Goal: Task Accomplishment & Management: Manage account settings

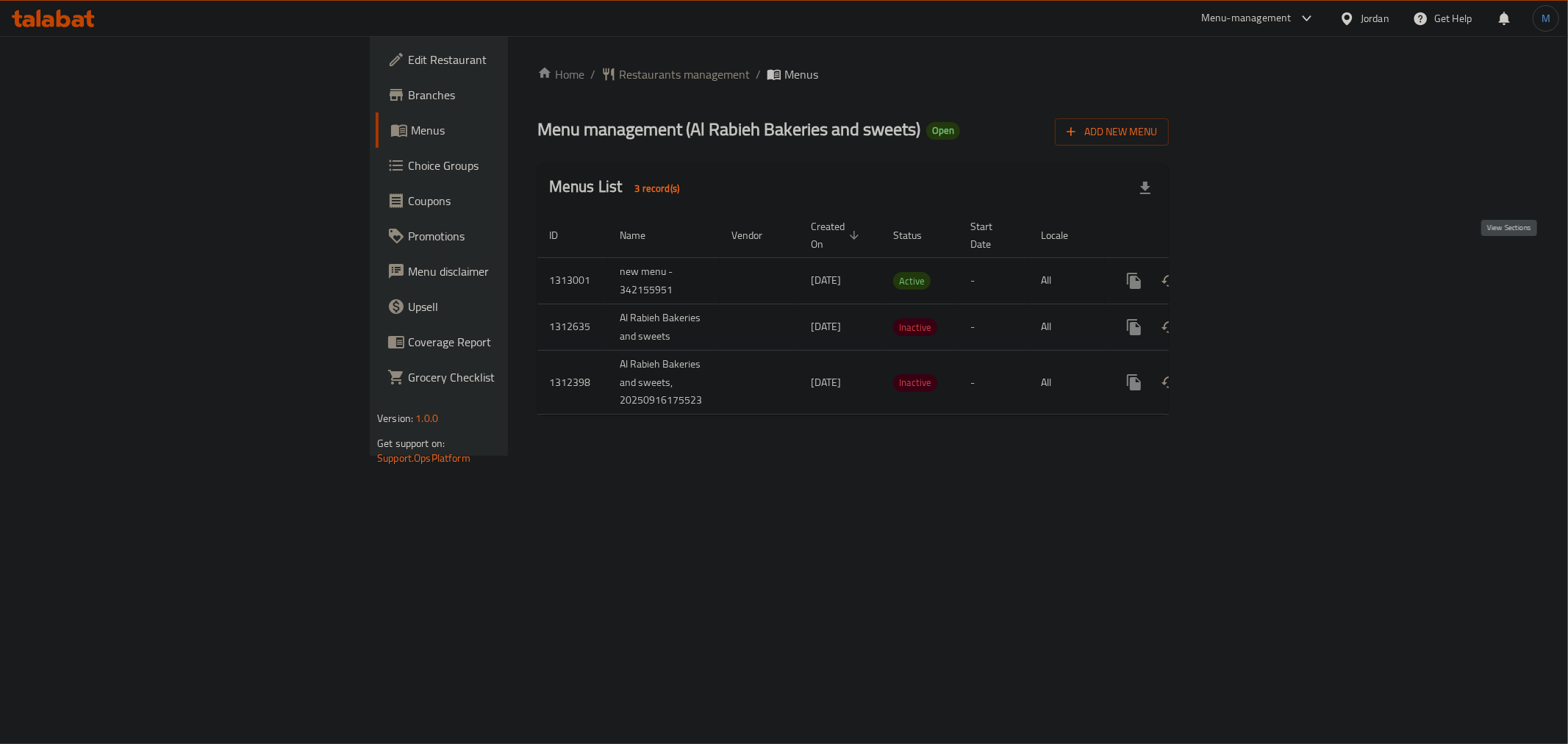
click at [1249, 272] on icon "enhanced table" at bounding box center [1240, 281] width 18 height 18
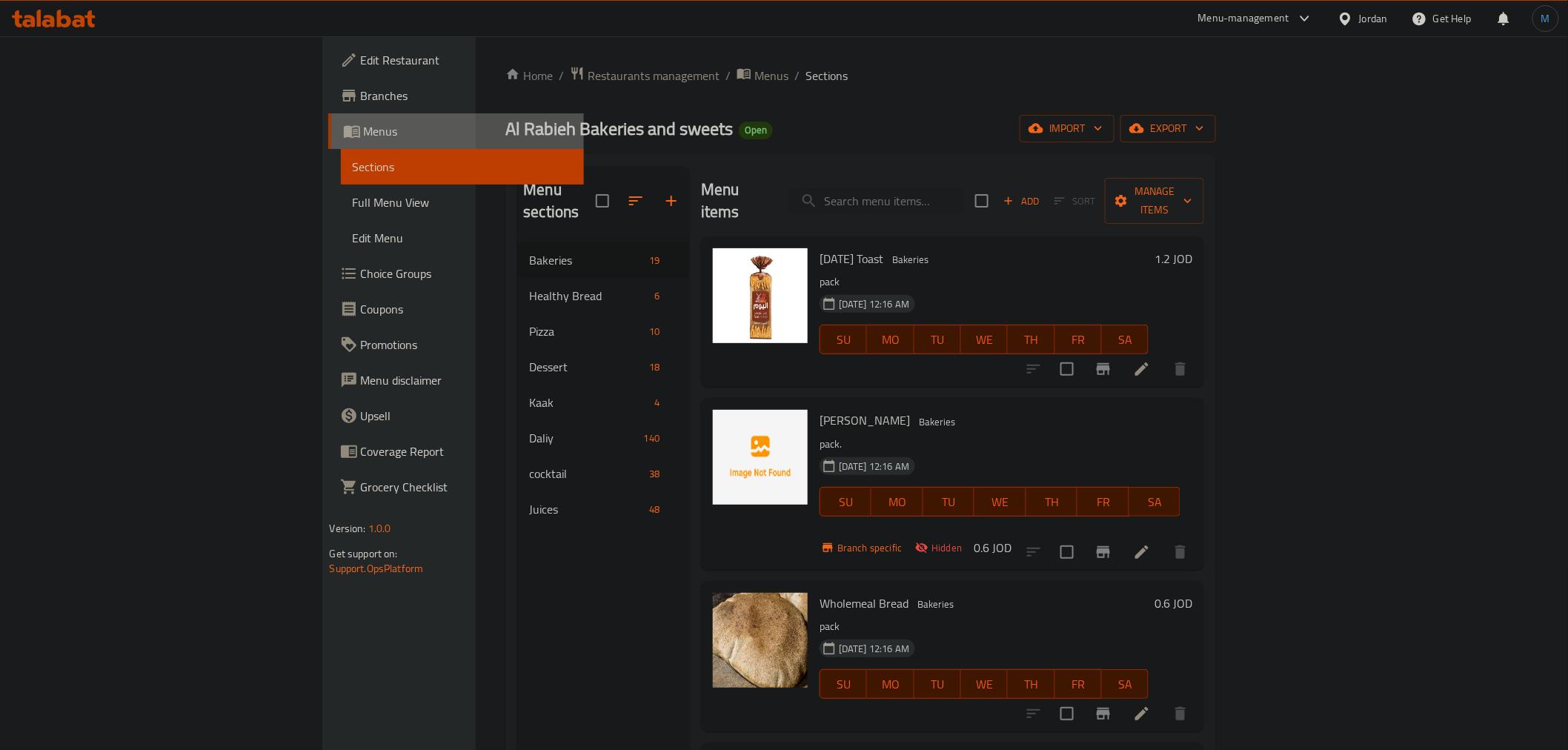
click at [328, 113] on link "Menus" at bounding box center [455, 131] width 256 height 36
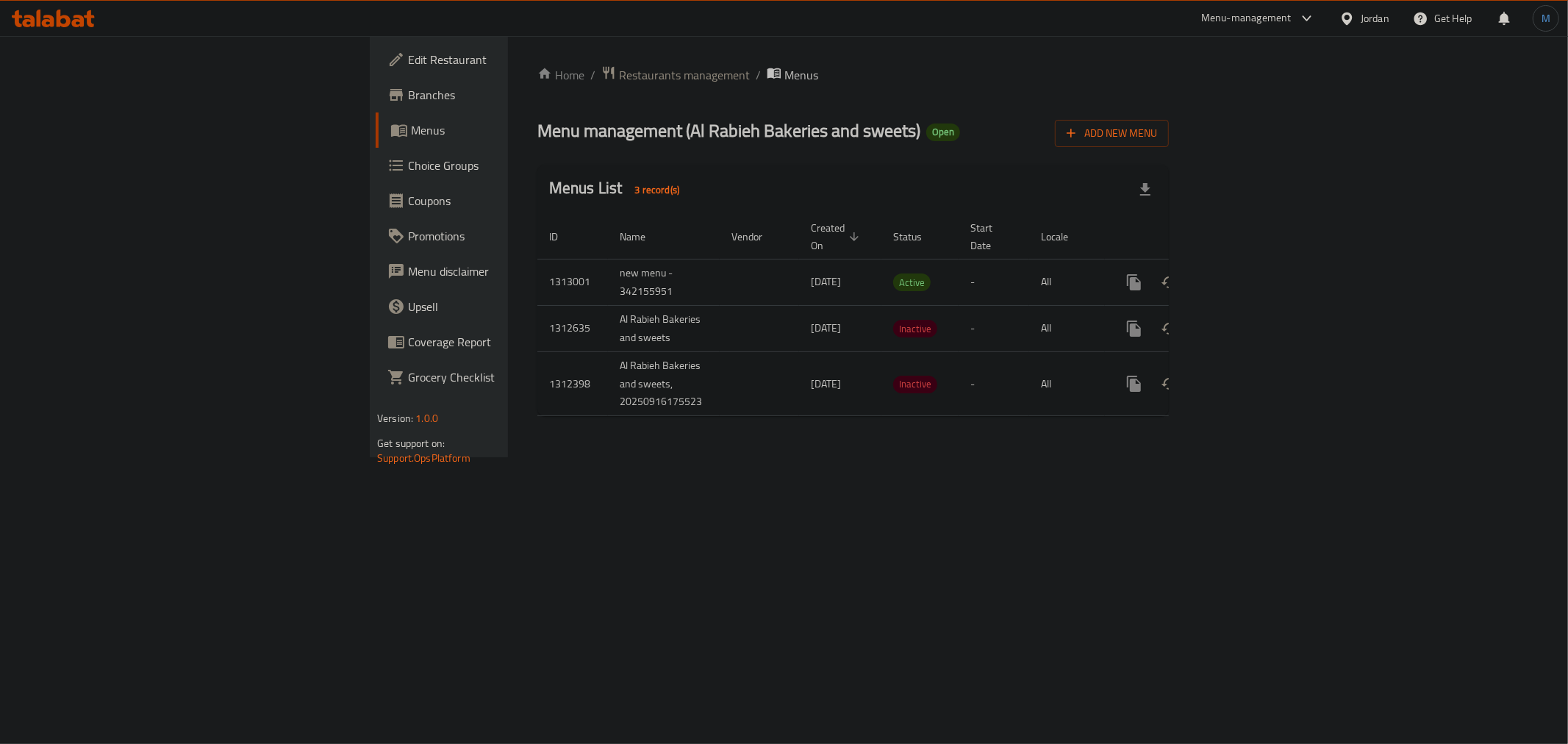
click at [408, 103] on span "Branches" at bounding box center [514, 95] width 212 height 18
click at [1249, 272] on icon "enhanced table" at bounding box center [1240, 281] width 18 height 18
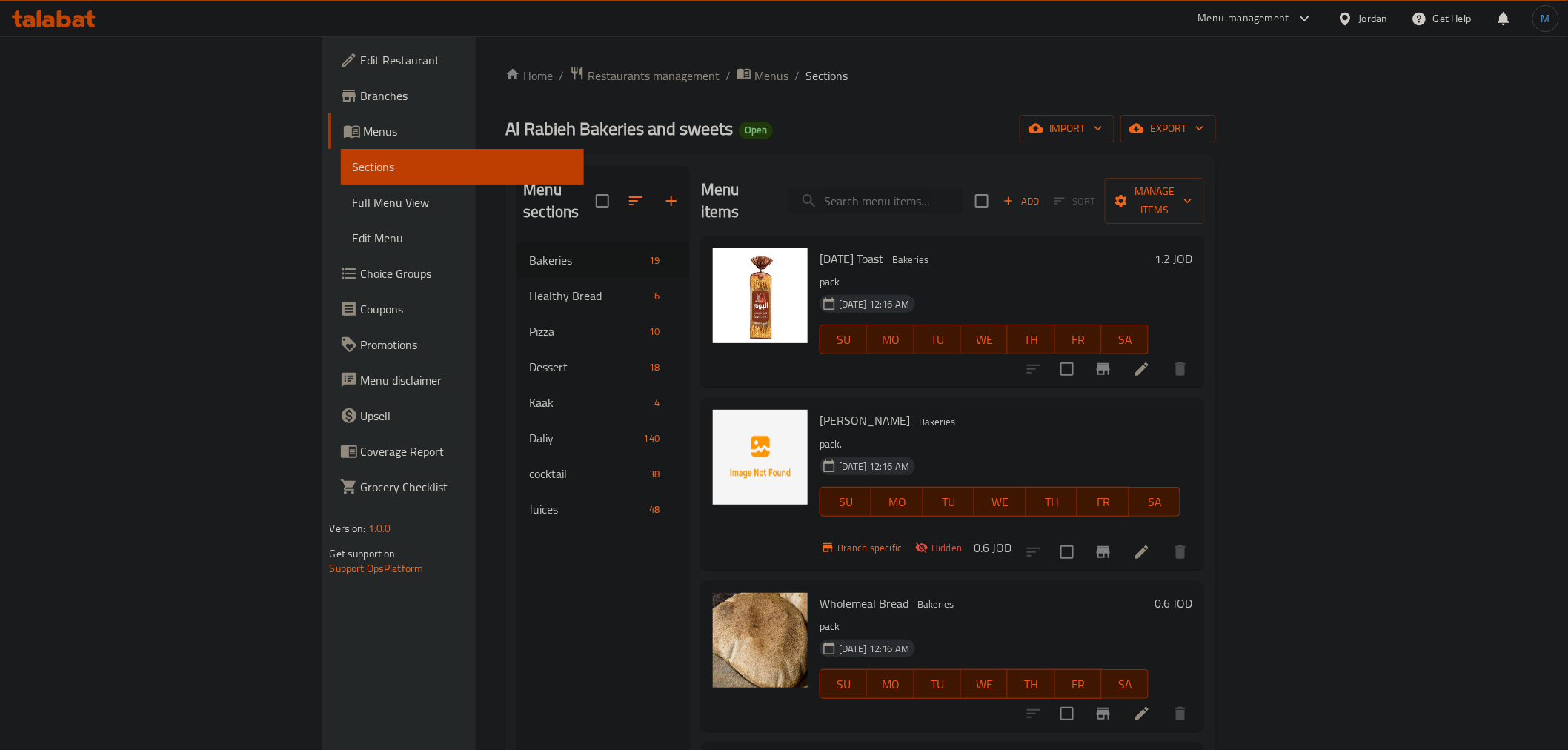
drag, startPoint x: 989, startPoint y: 201, endPoint x: 994, endPoint y: 193, distance: 9.4
click at [964, 201] on input "search" at bounding box center [876, 201] width 175 height 26
click at [964, 193] on input "search" at bounding box center [876, 201] width 175 height 26
paste input "زيتون قطع وفير"
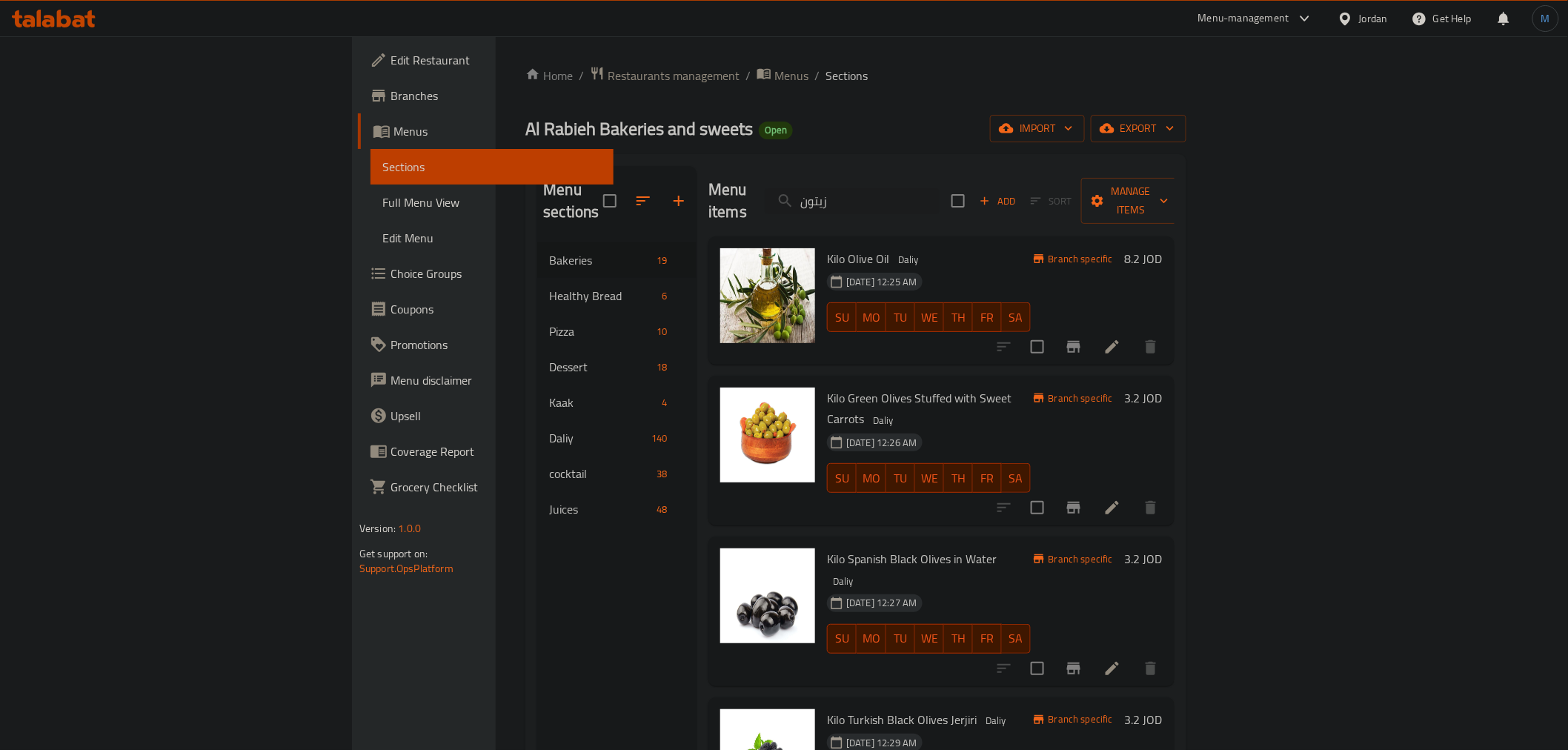
type input "زيتون"
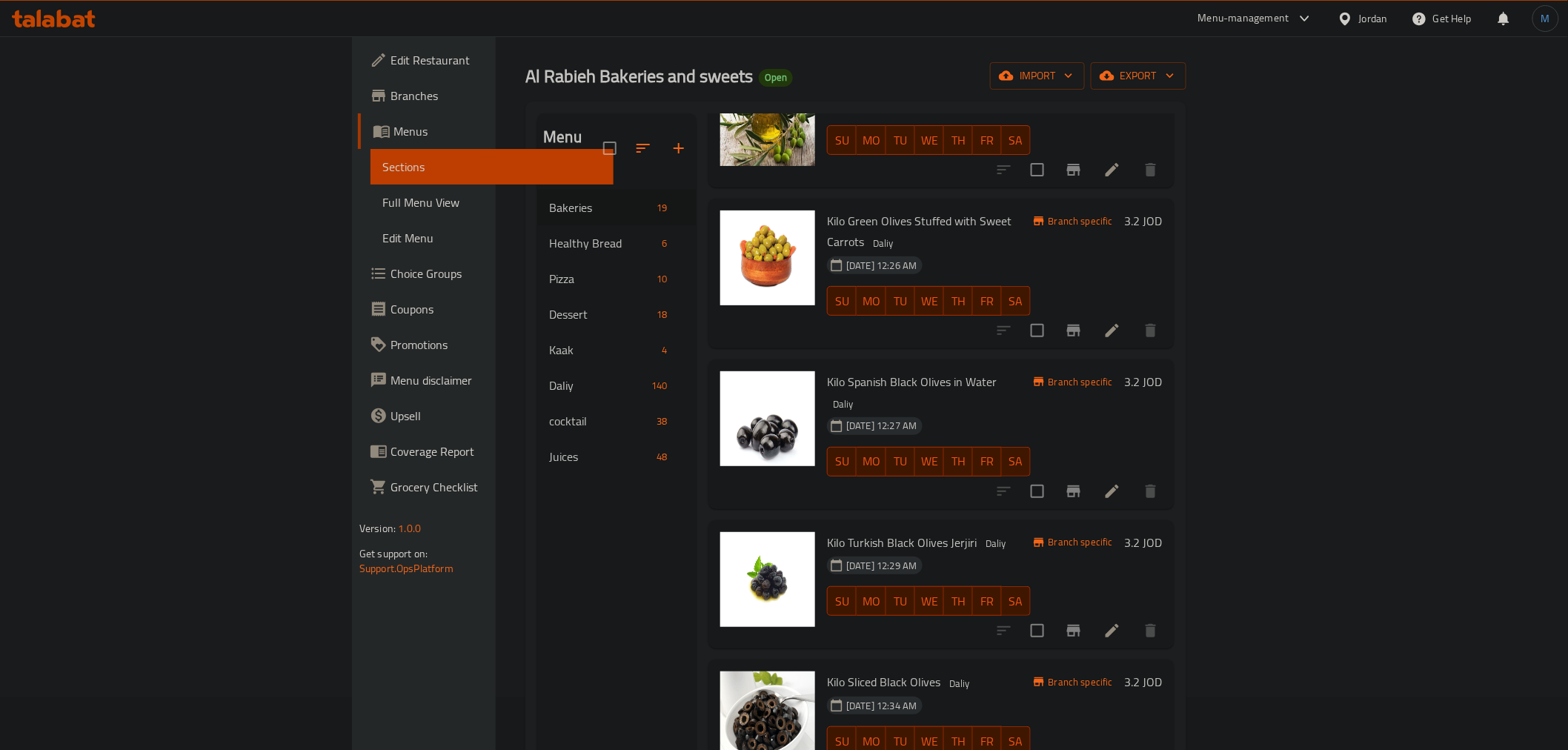
scroll to position [207, 0]
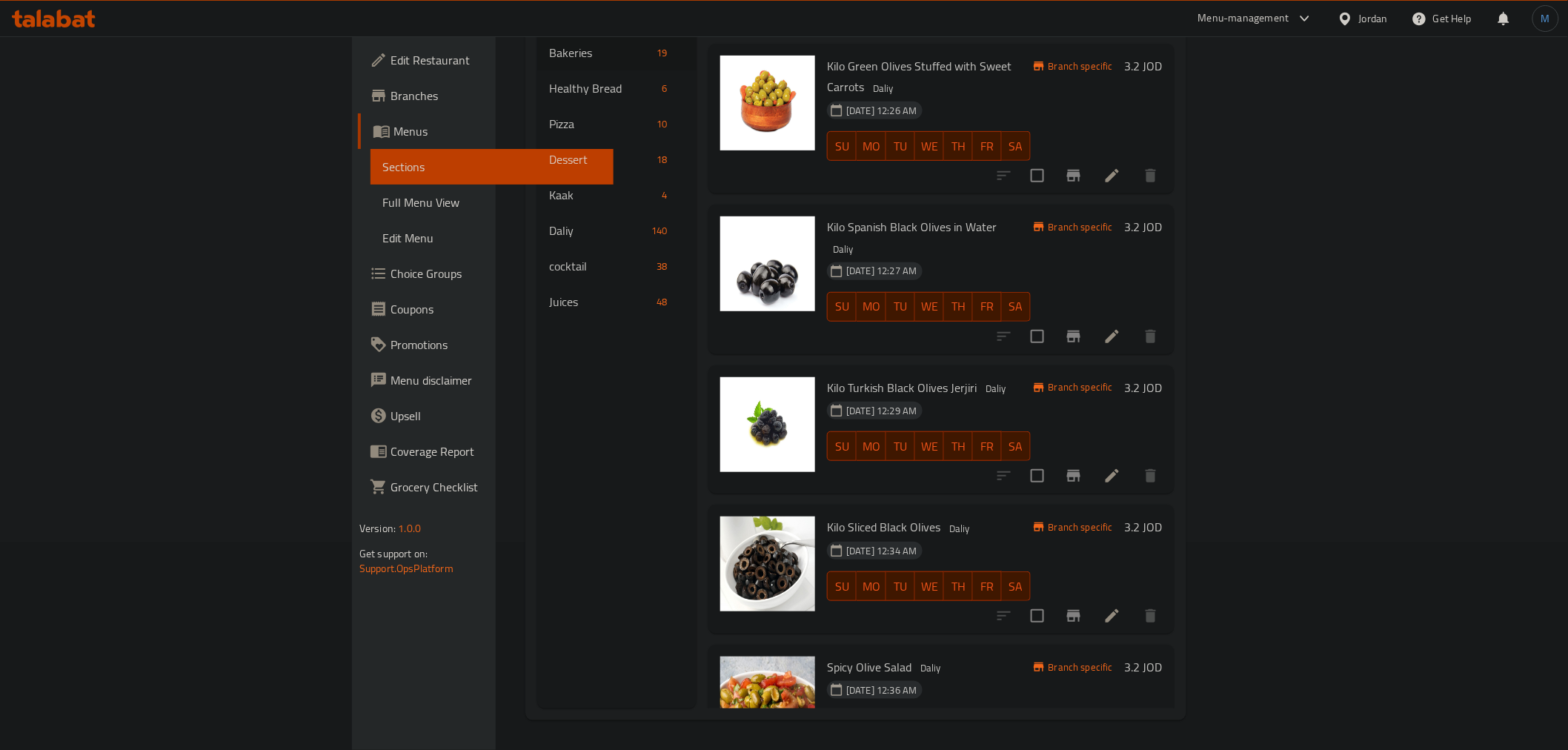
drag, startPoint x: 413, startPoint y: 215, endPoint x: 438, endPoint y: 364, distance: 151.1
click at [537, 364] on div "Menu sections Bakeries 19 Healthy Bread 6 Pizza 10 Dessert 18 Kaak 4 Daliy 140 …" at bounding box center [616, 334] width 159 height 750
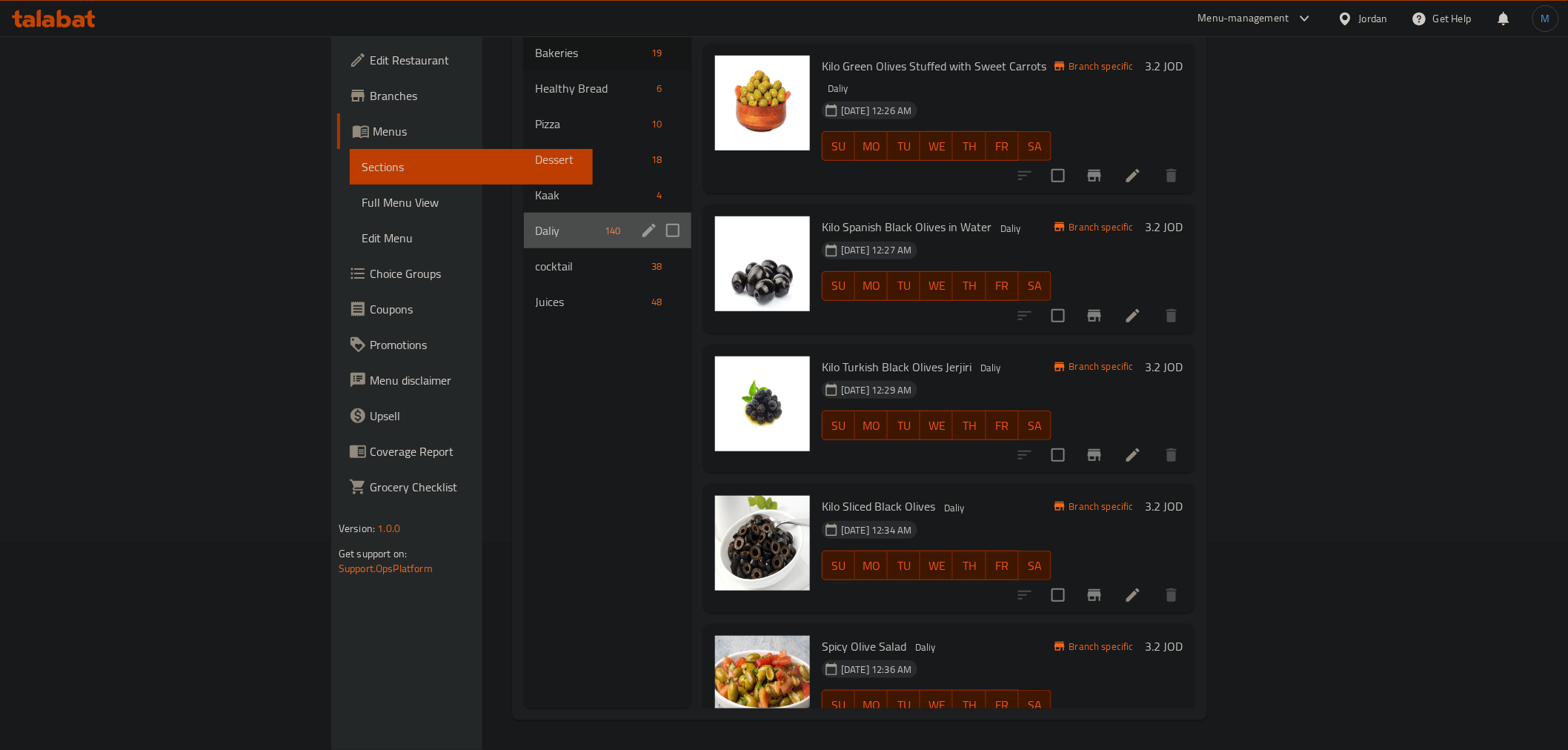
click at [524, 218] on div "Daliy 140" at bounding box center [608, 230] width 168 height 36
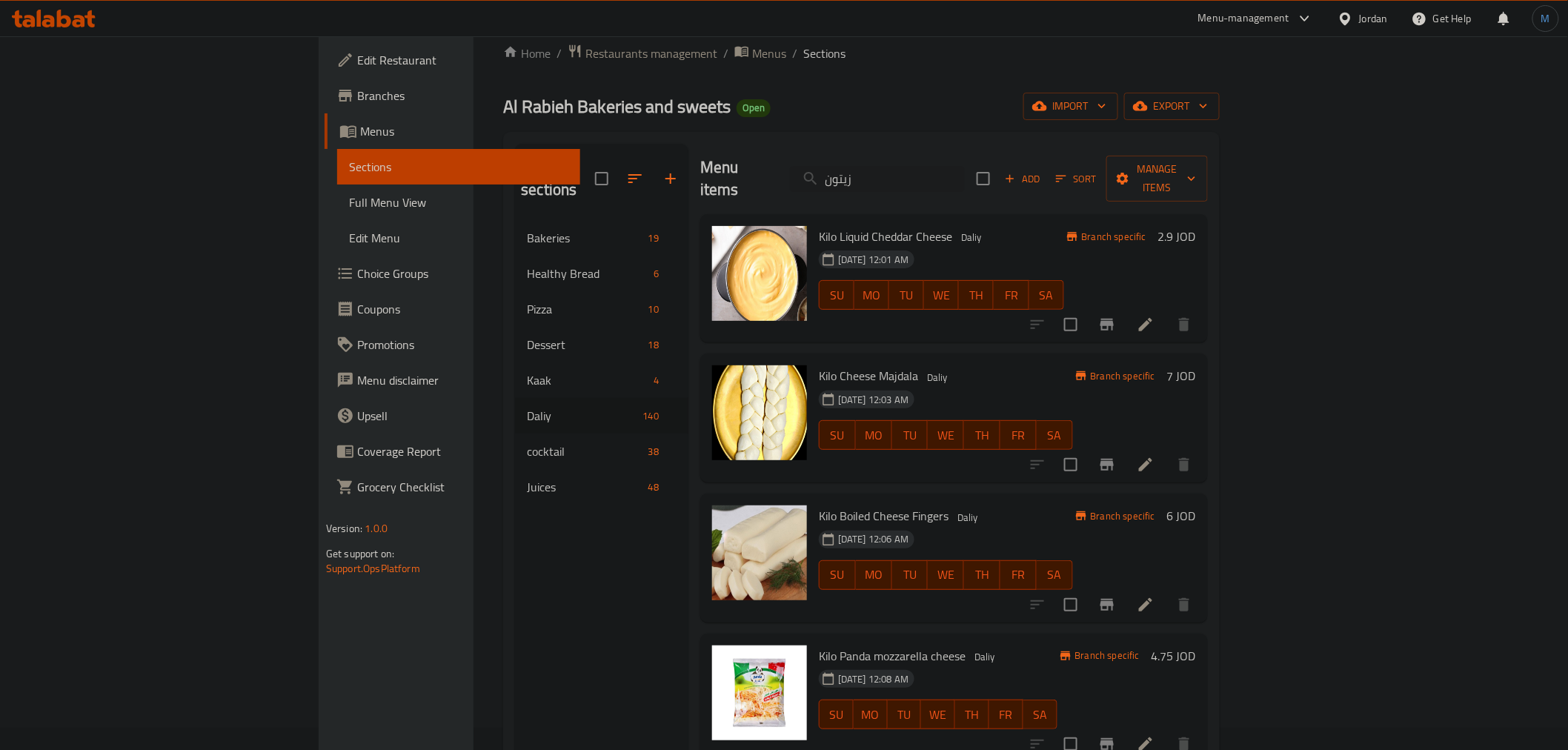
scroll to position [10, 0]
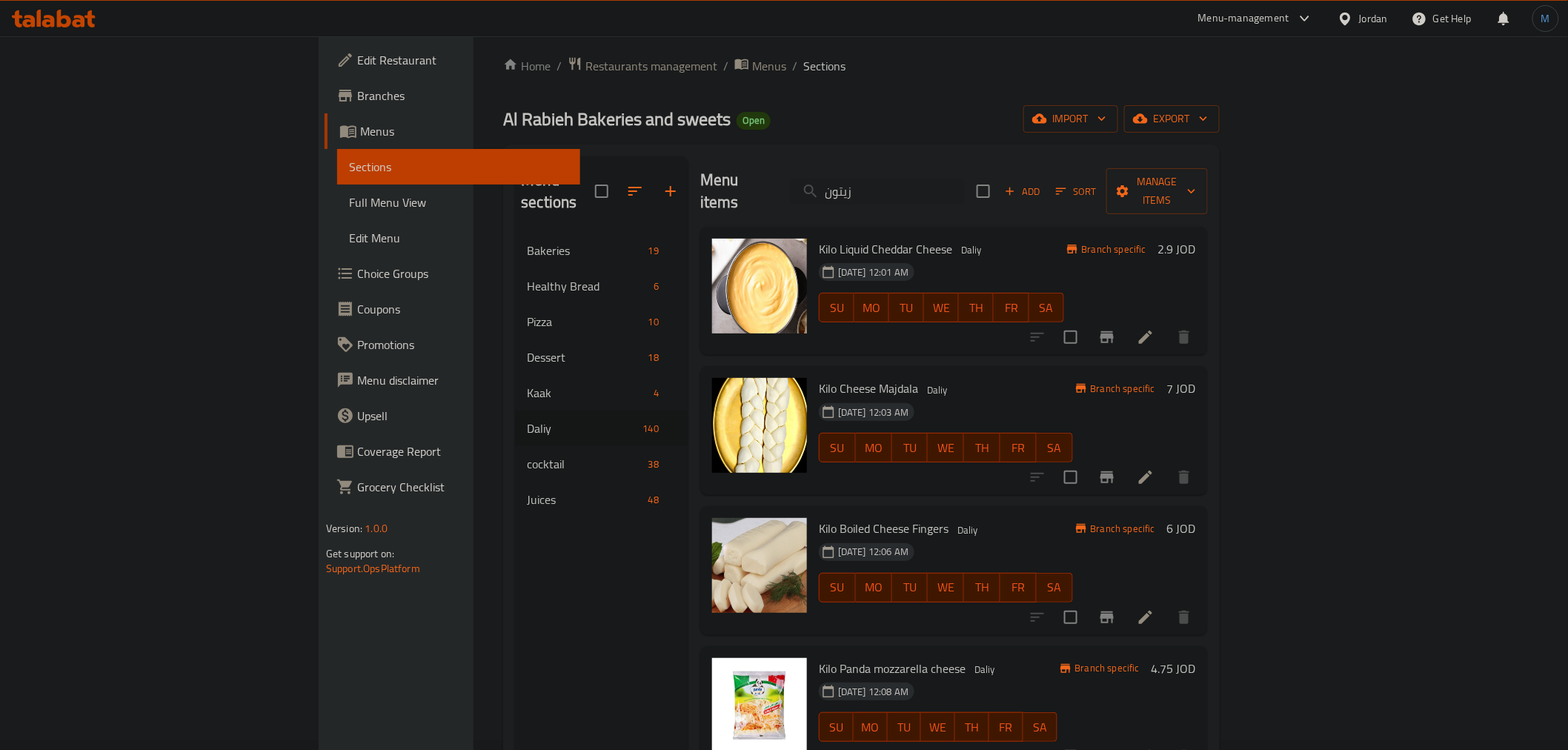
click at [1043, 183] on span "Add" at bounding box center [1022, 190] width 40 height 17
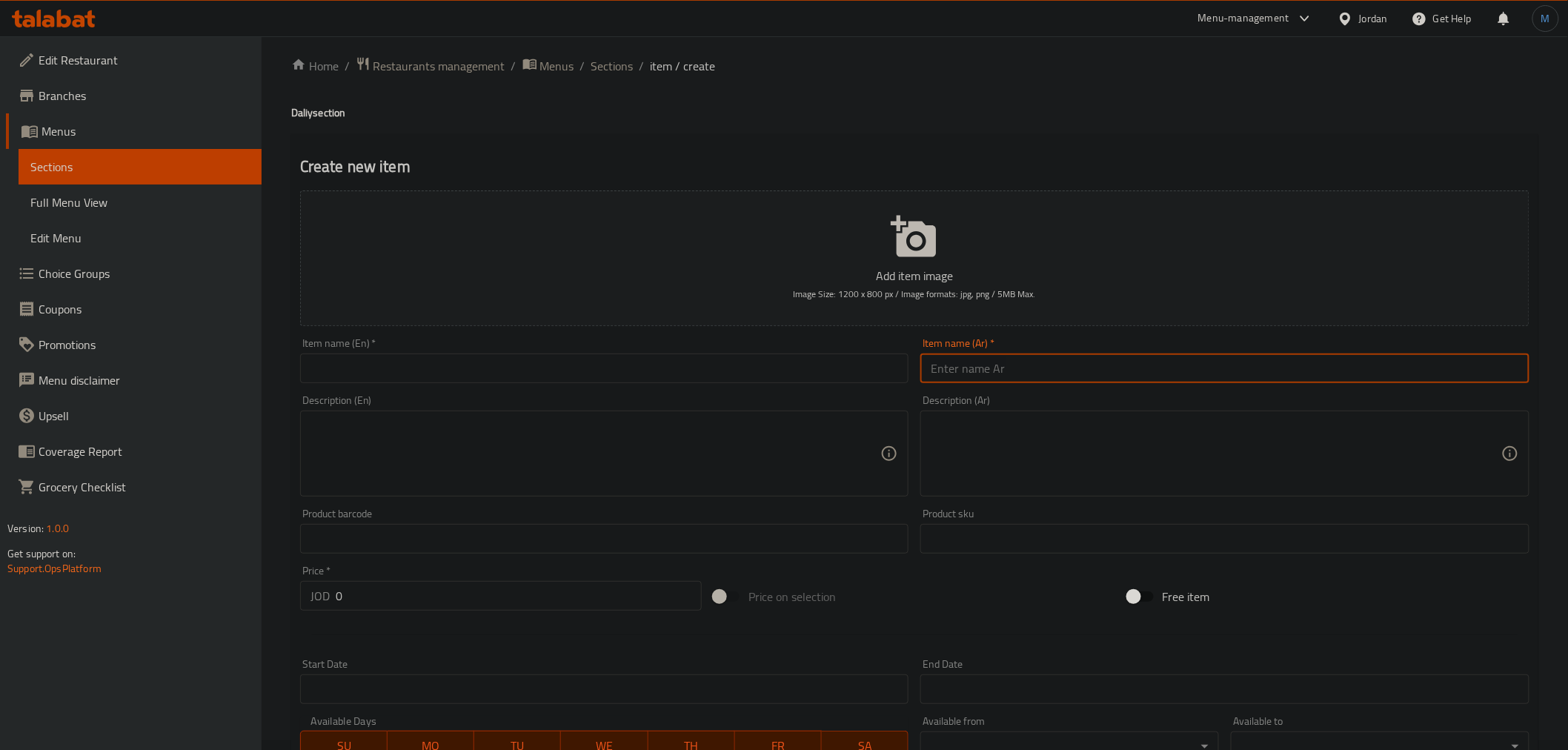
click at [1265, 368] on input "text" at bounding box center [1224, 368] width 609 height 30
paste input "زيتون قطع وفير"
type input "زيتون قطع وفير"
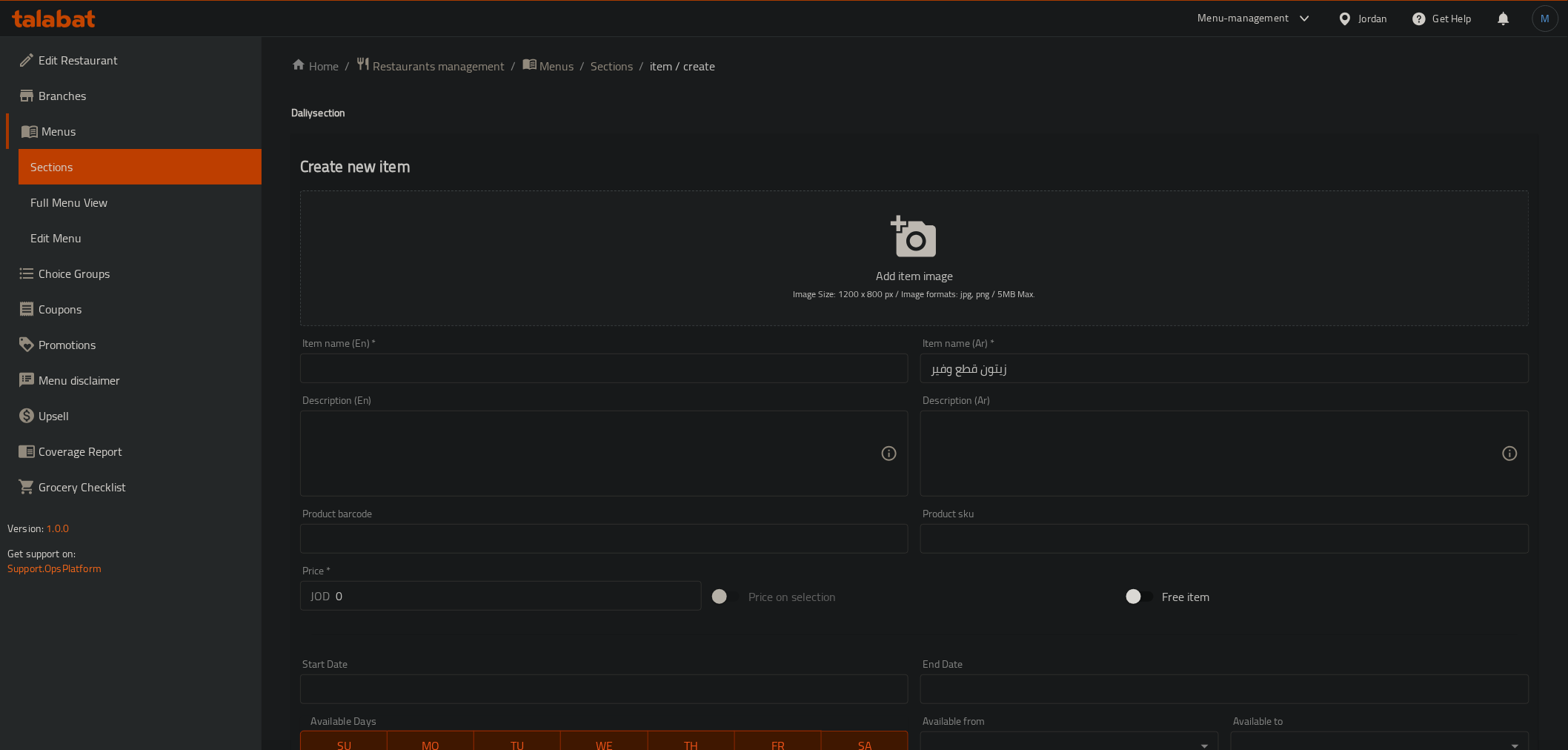
click at [669, 408] on div "Description (En) Description (En)" at bounding box center [604, 445] width 609 height 102
click at [677, 366] on input "text" at bounding box center [604, 368] width 609 height 30
paste input "Olives in abundance"
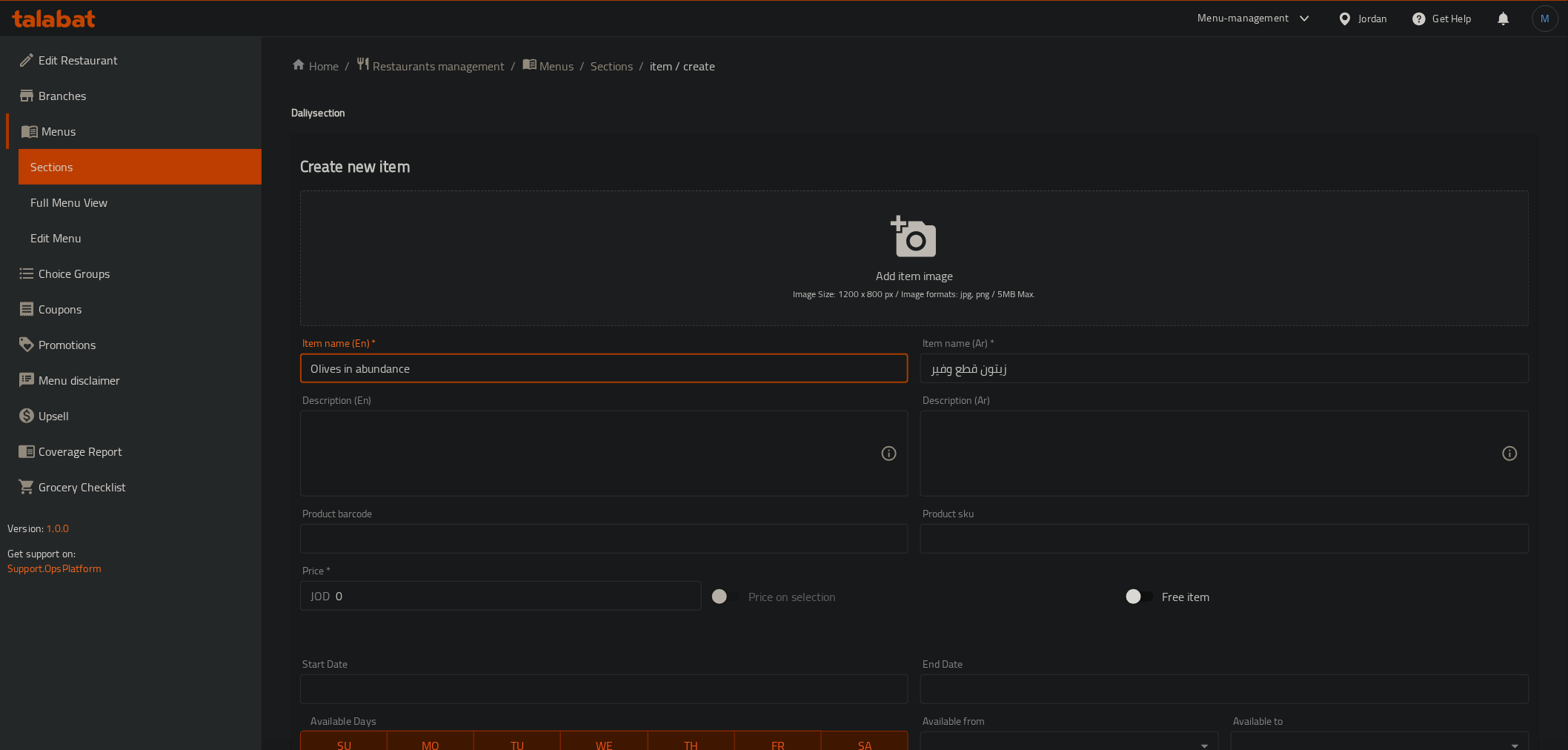
click at [398, 368] on input "Olives in abundance" at bounding box center [604, 368] width 609 height 30
drag, startPoint x: 342, startPoint y: 363, endPoint x: 473, endPoint y: 367, distance: 131.1
click at [473, 367] on input "Olives in abundance" at bounding box center [604, 368] width 609 height 30
type input "Olives Pieces Wafer"
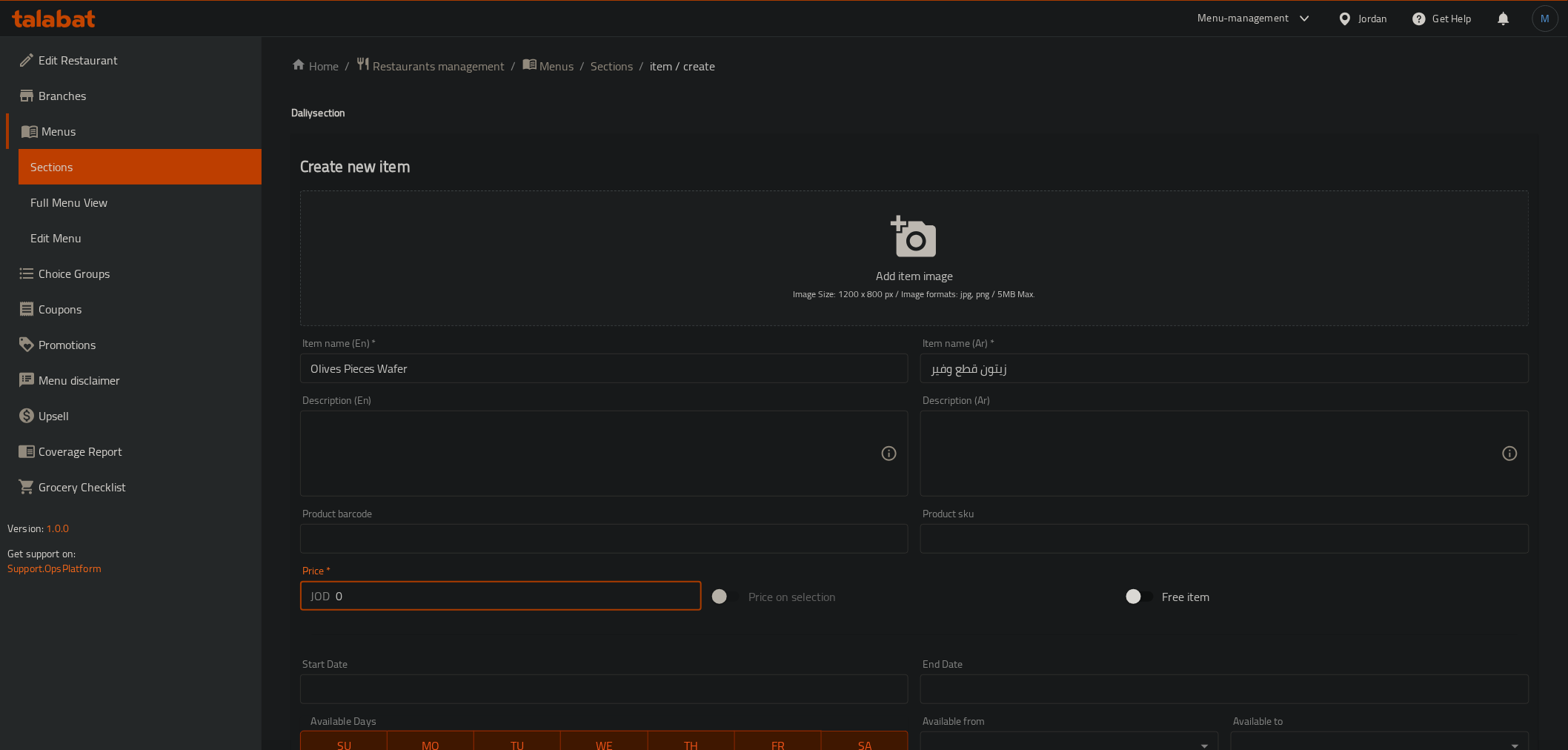
click at [396, 592] on input "0" at bounding box center [518, 595] width 366 height 30
paste input ".83"
type input "0.83"
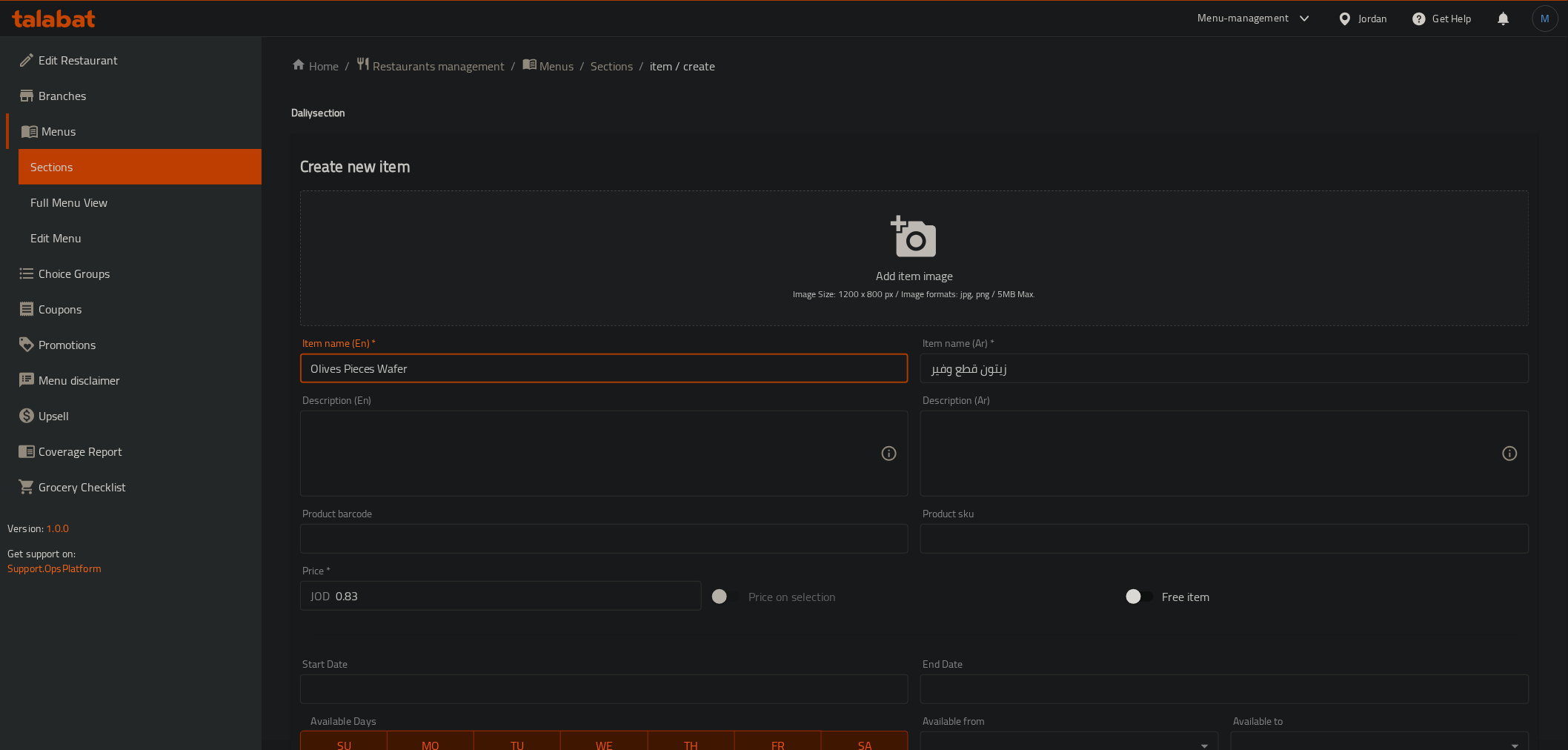
click at [456, 369] on input "Olives Pieces Wafer" at bounding box center [604, 368] width 609 height 30
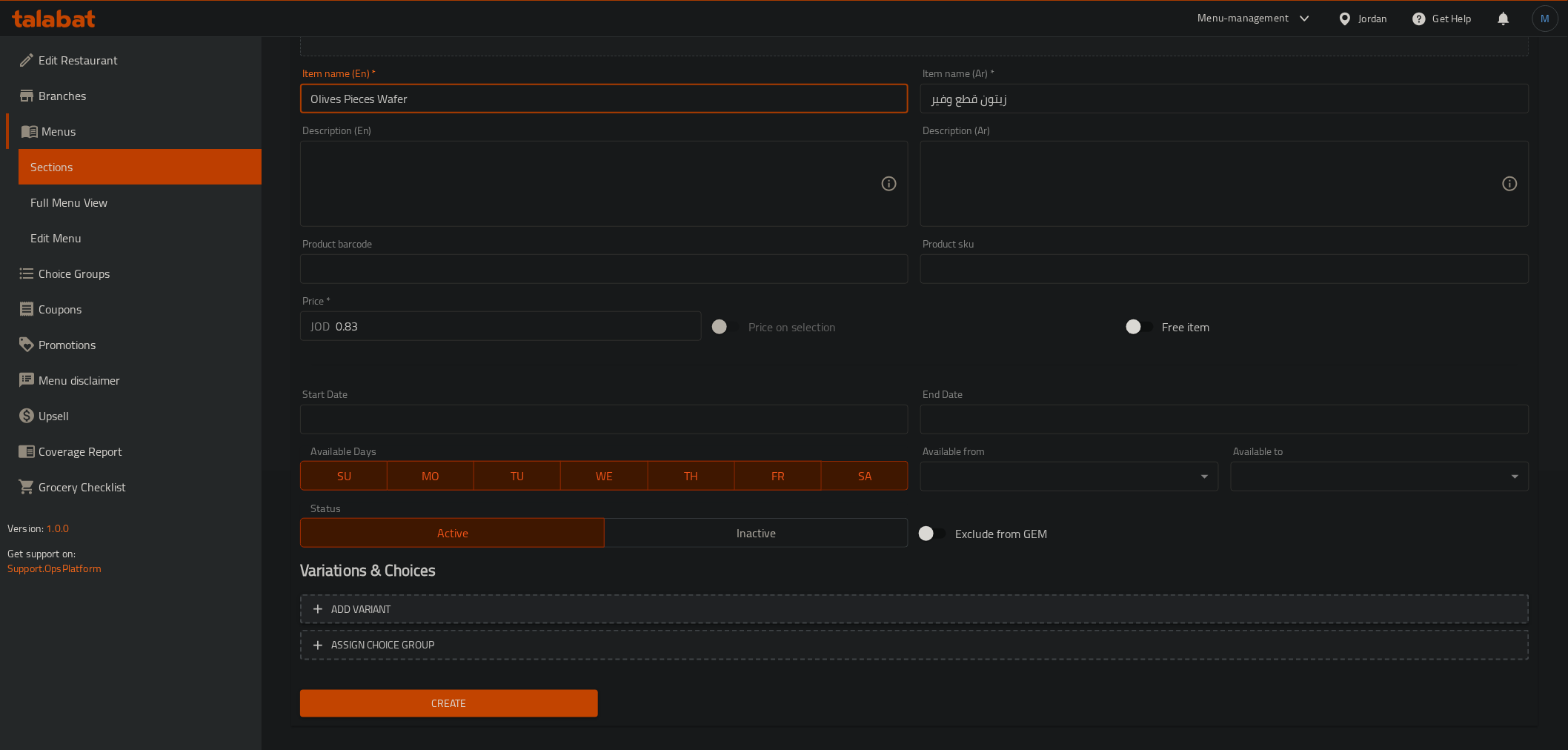
scroll to position [294, 0]
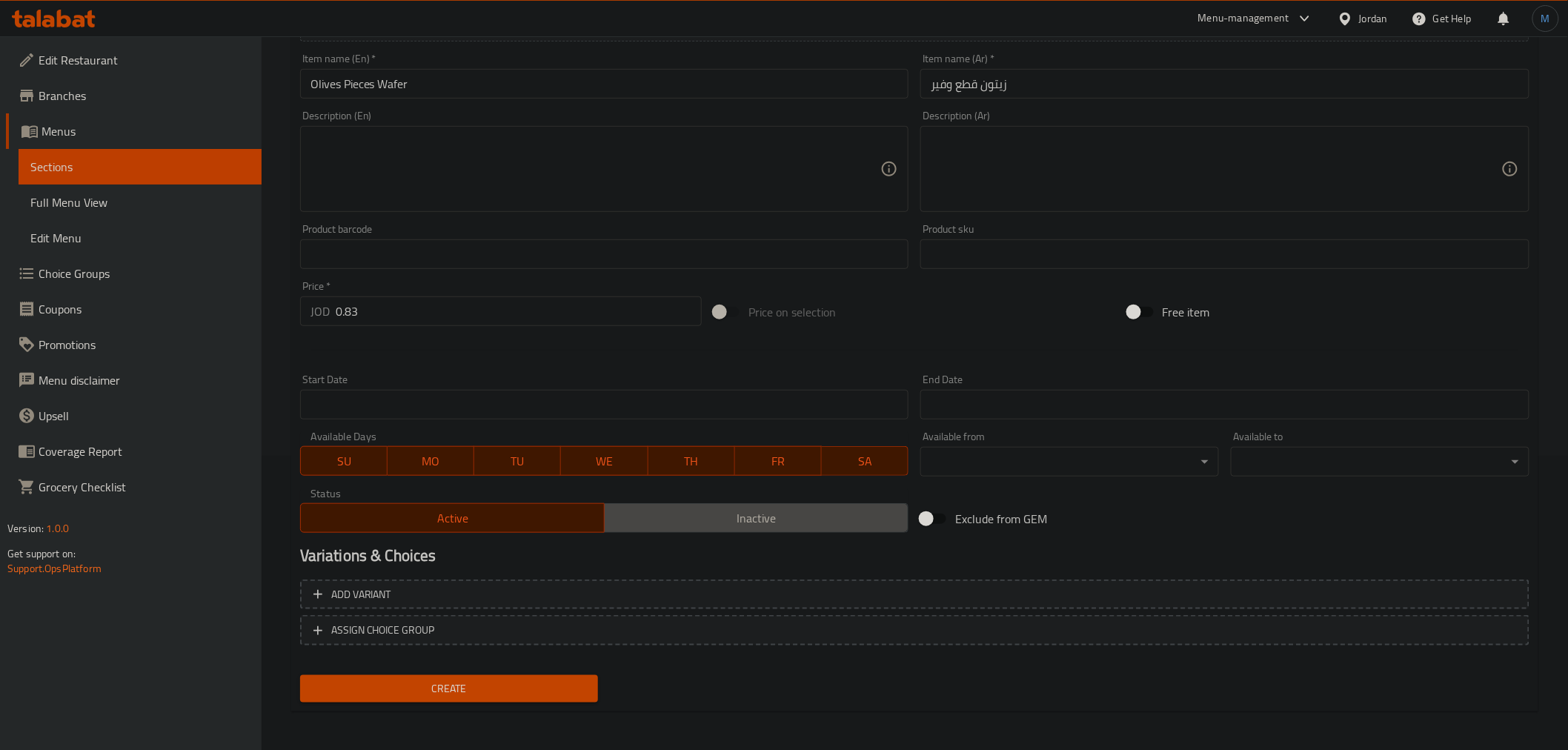
click at [666, 521] on span "Inactive" at bounding box center [756, 518] width 292 height 22
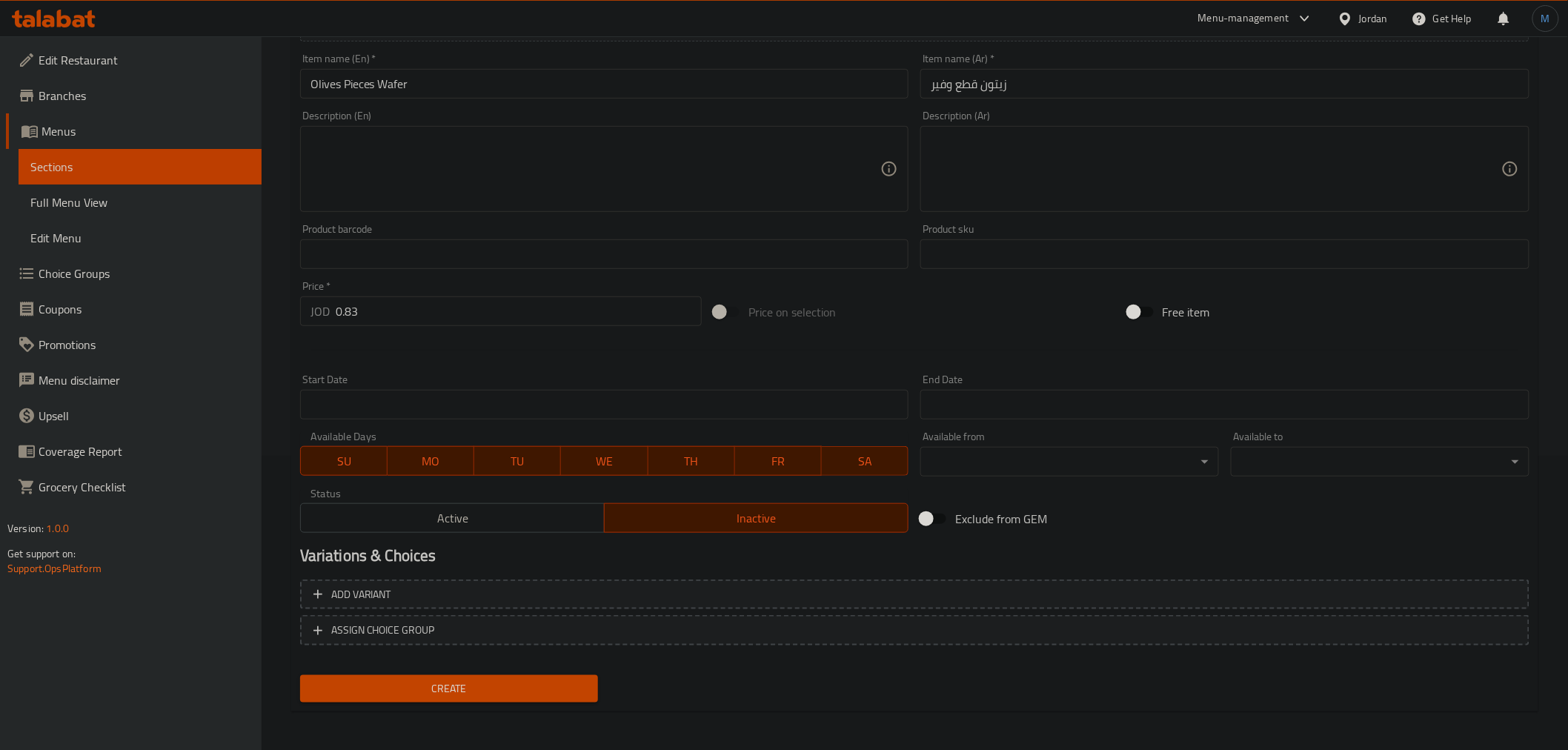
click at [547, 687] on span "Create" at bounding box center [449, 688] width 274 height 19
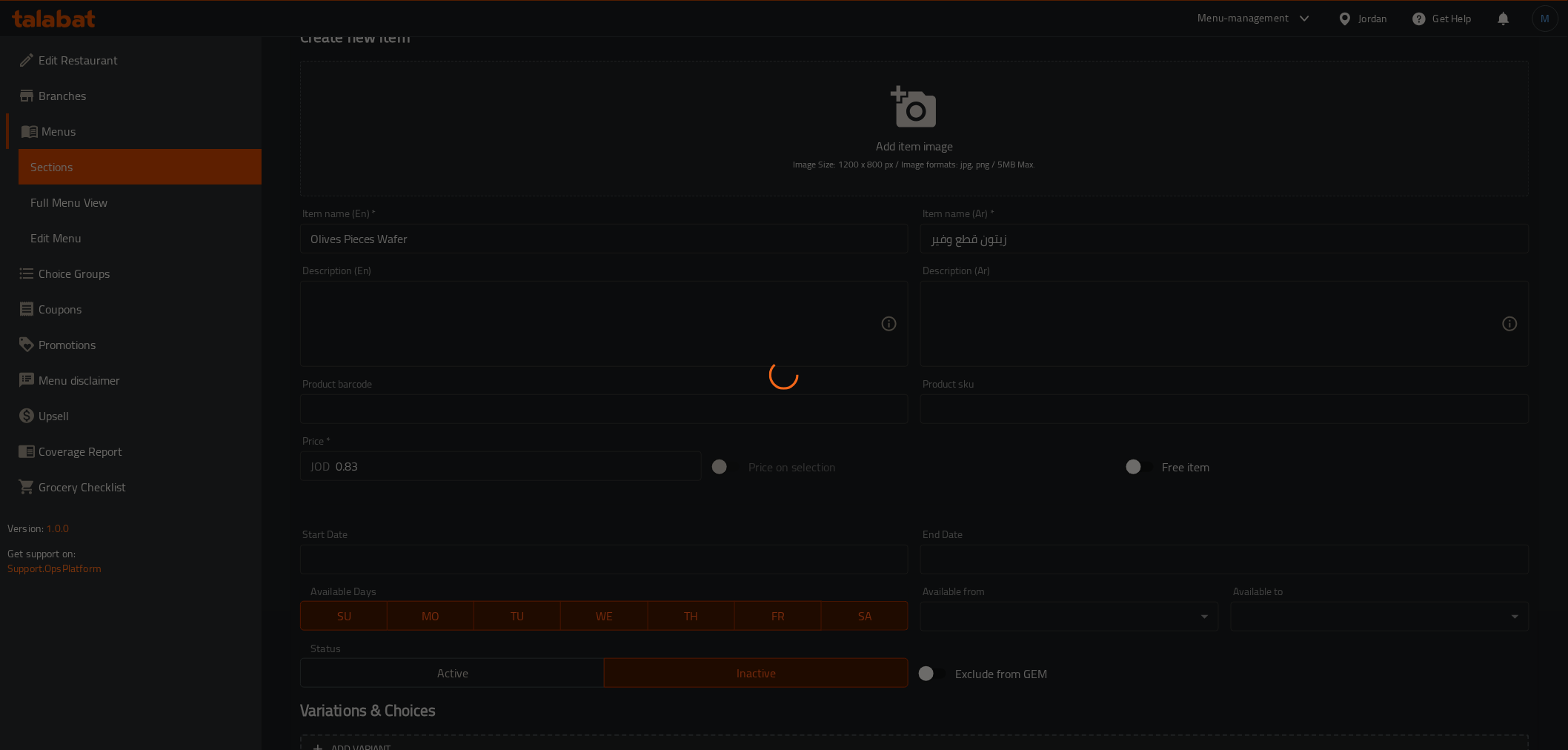
scroll to position [0, 0]
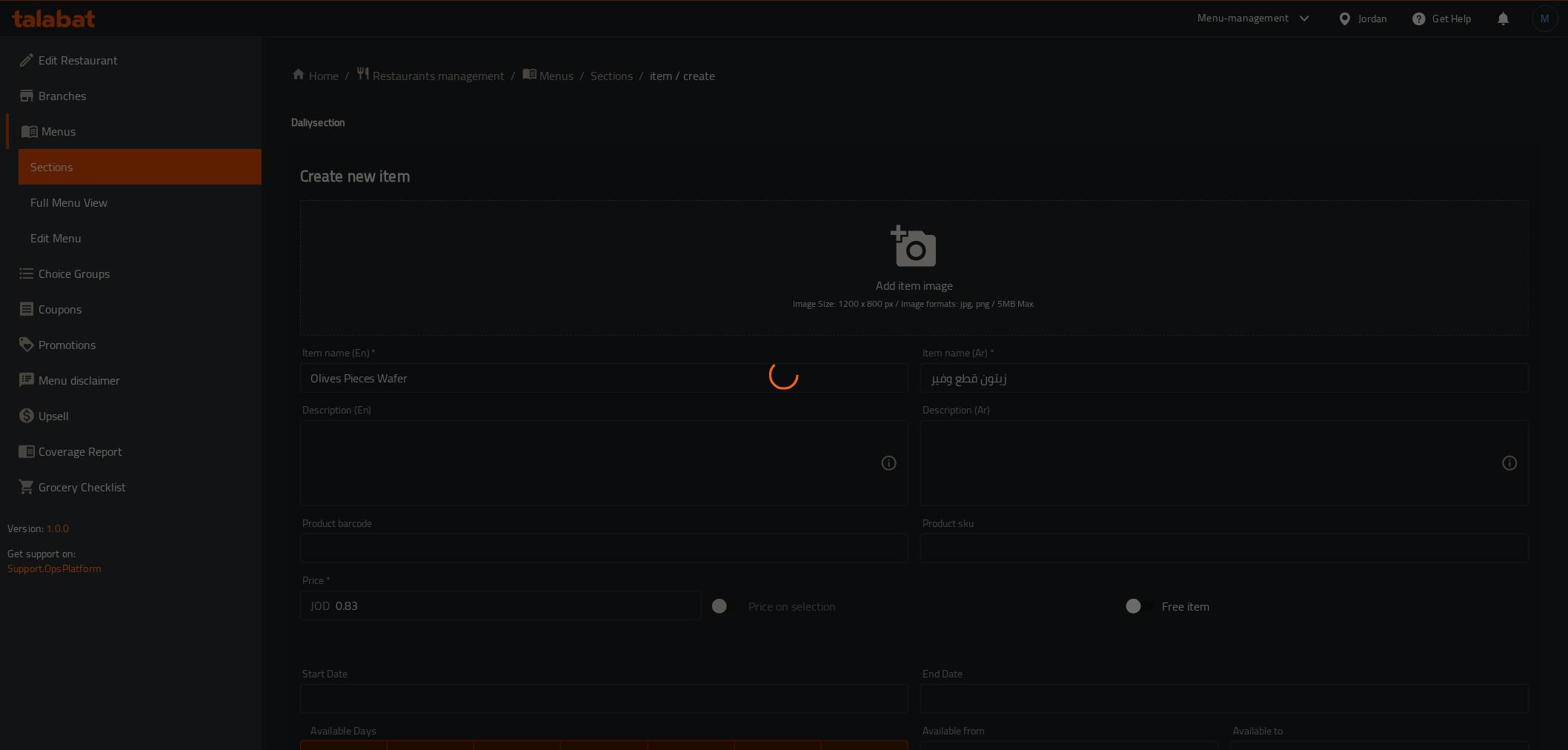
type input "0"
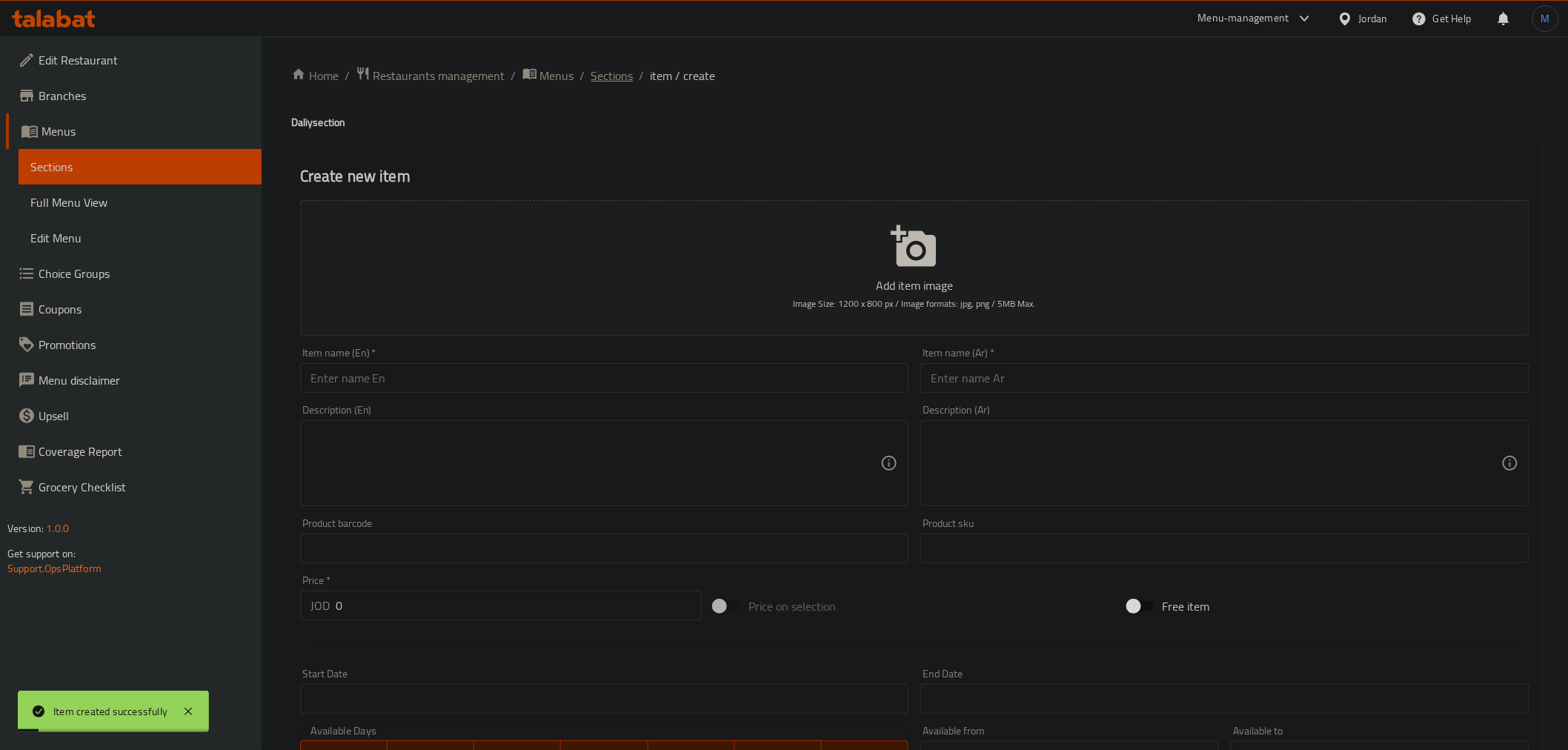
click at [624, 70] on span "Sections" at bounding box center [612, 76] width 42 height 18
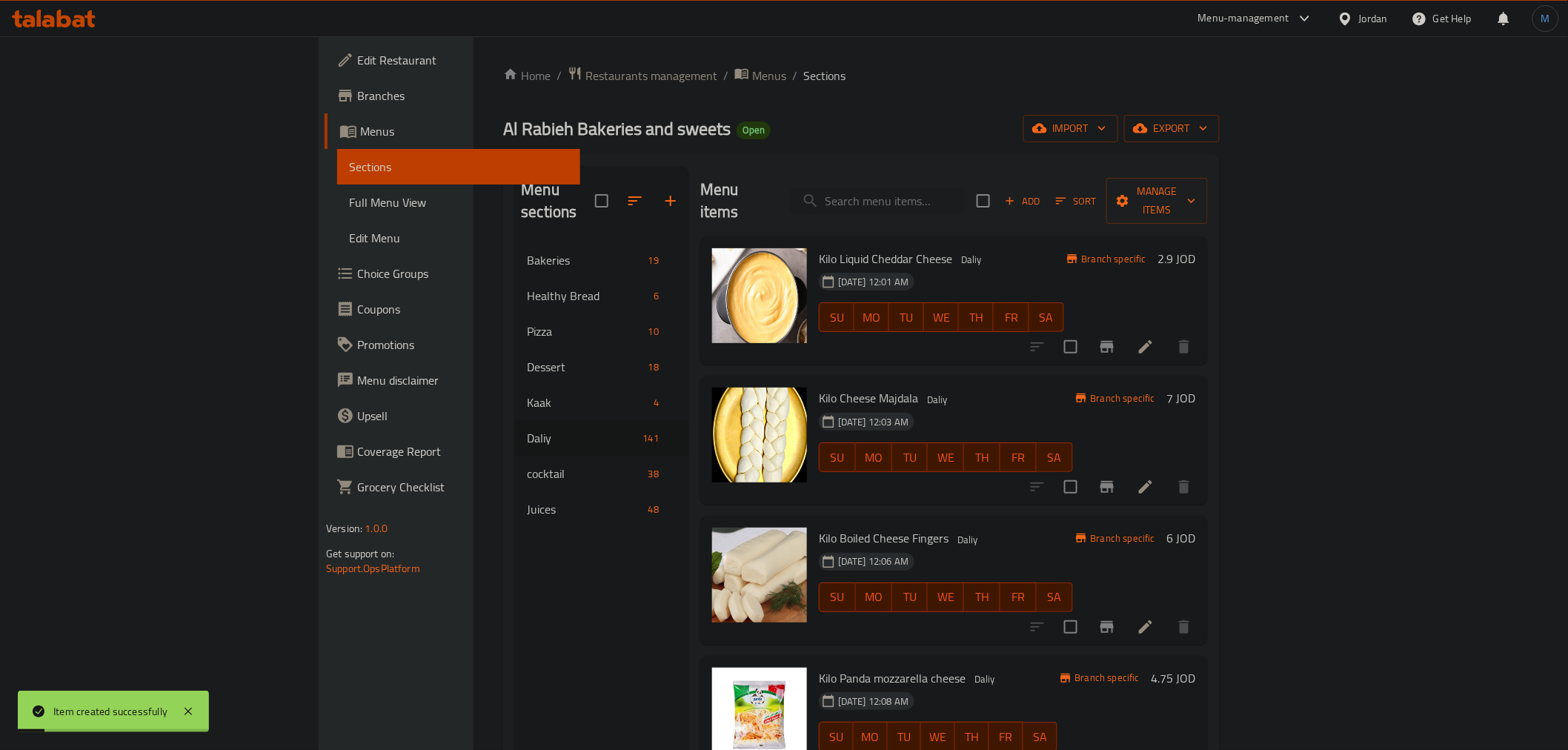
click at [904, 547] on div "[DATE] 12:06 AM SU MO TU WE TH FR SA" at bounding box center [945, 586] width 266 height 80
click at [937, 527] on h6 "Kilo Boiled Cheese Fingers Daliy" at bounding box center [945, 537] width 254 height 21
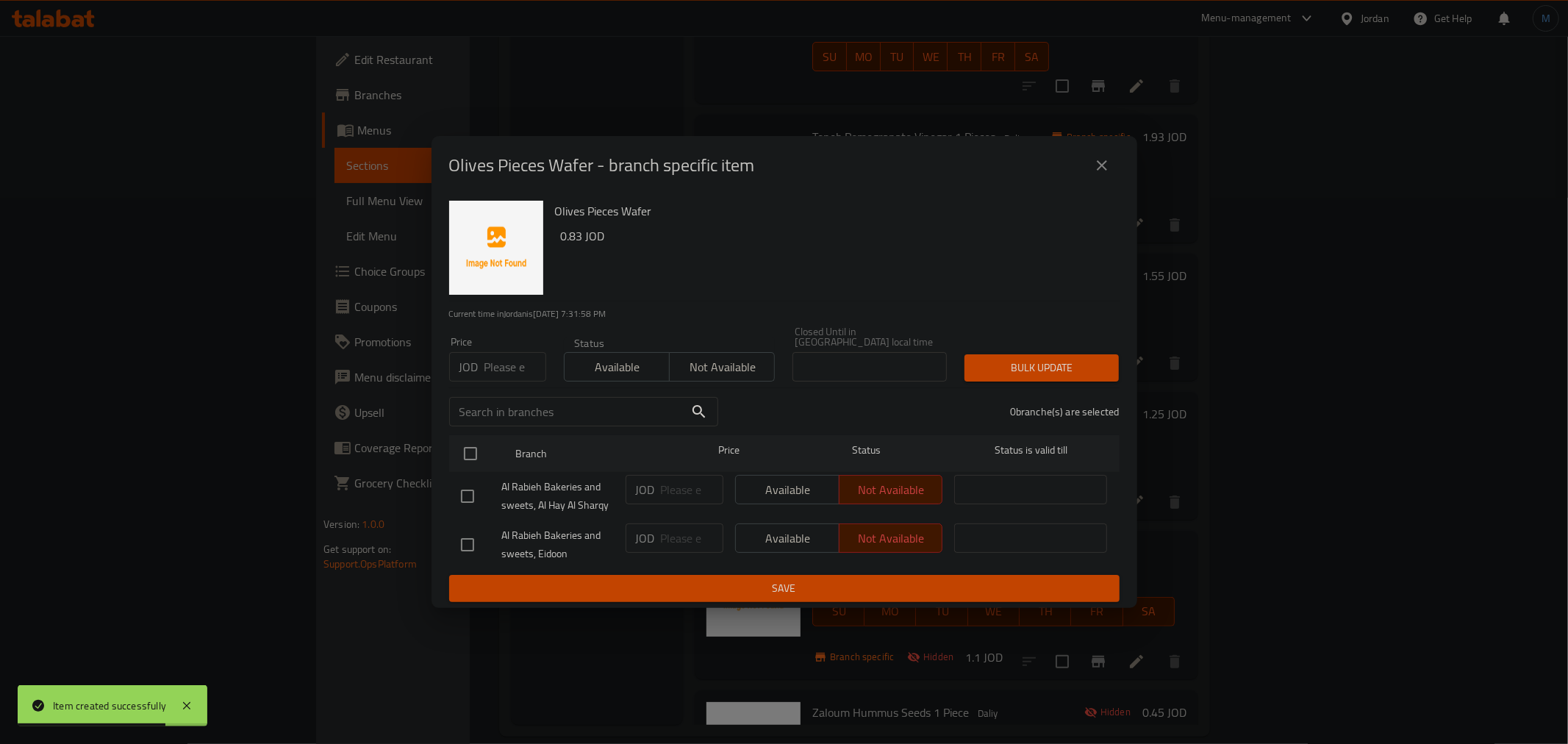
click at [476, 489] on input "checkbox" at bounding box center [468, 496] width 31 height 31
checkbox input "true"
click at [618, 356] on span "Available" at bounding box center [616, 367] width 93 height 22
click at [1089, 354] on button "Bulk update" at bounding box center [1042, 368] width 155 height 27
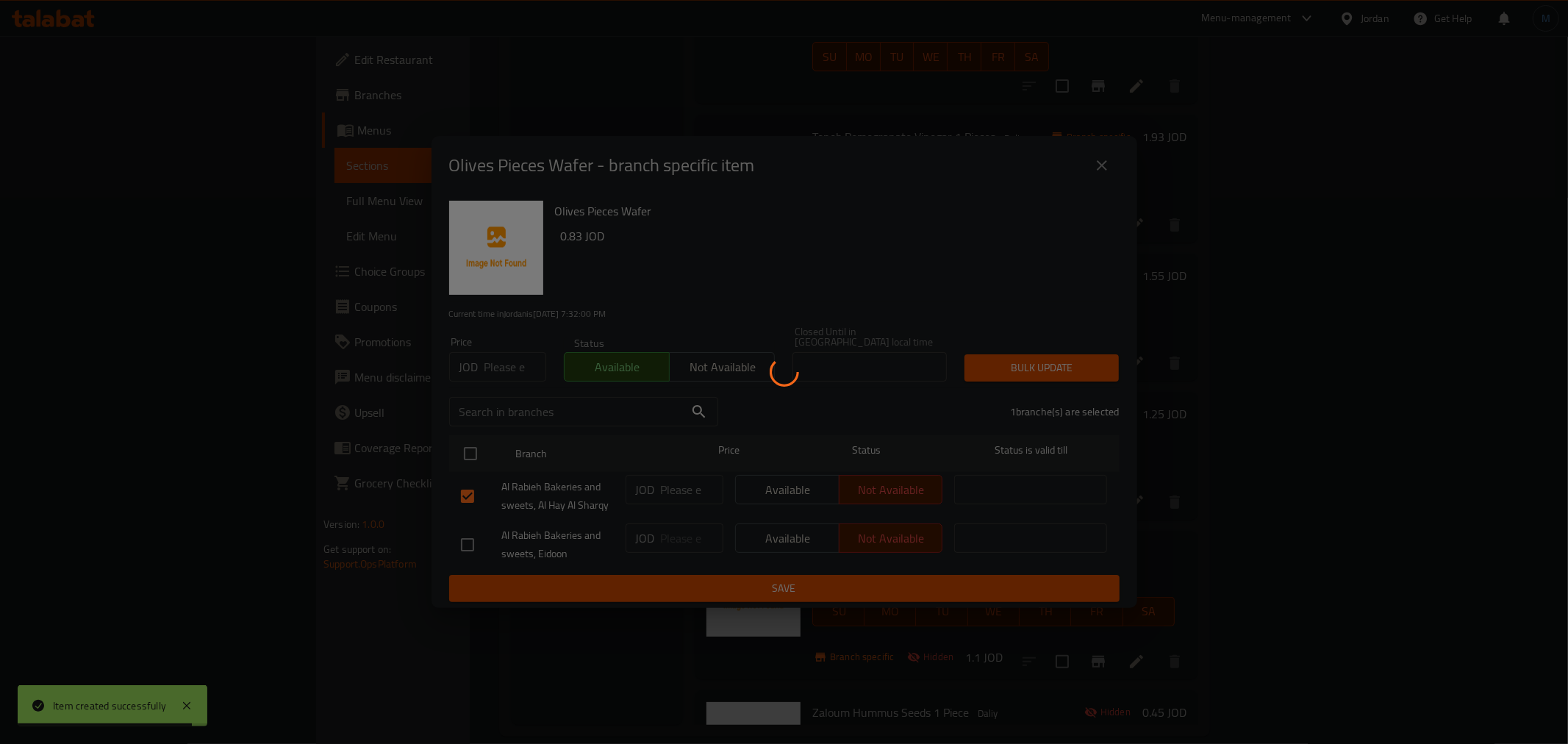
click at [1090, 353] on div at bounding box center [784, 372] width 1568 height 744
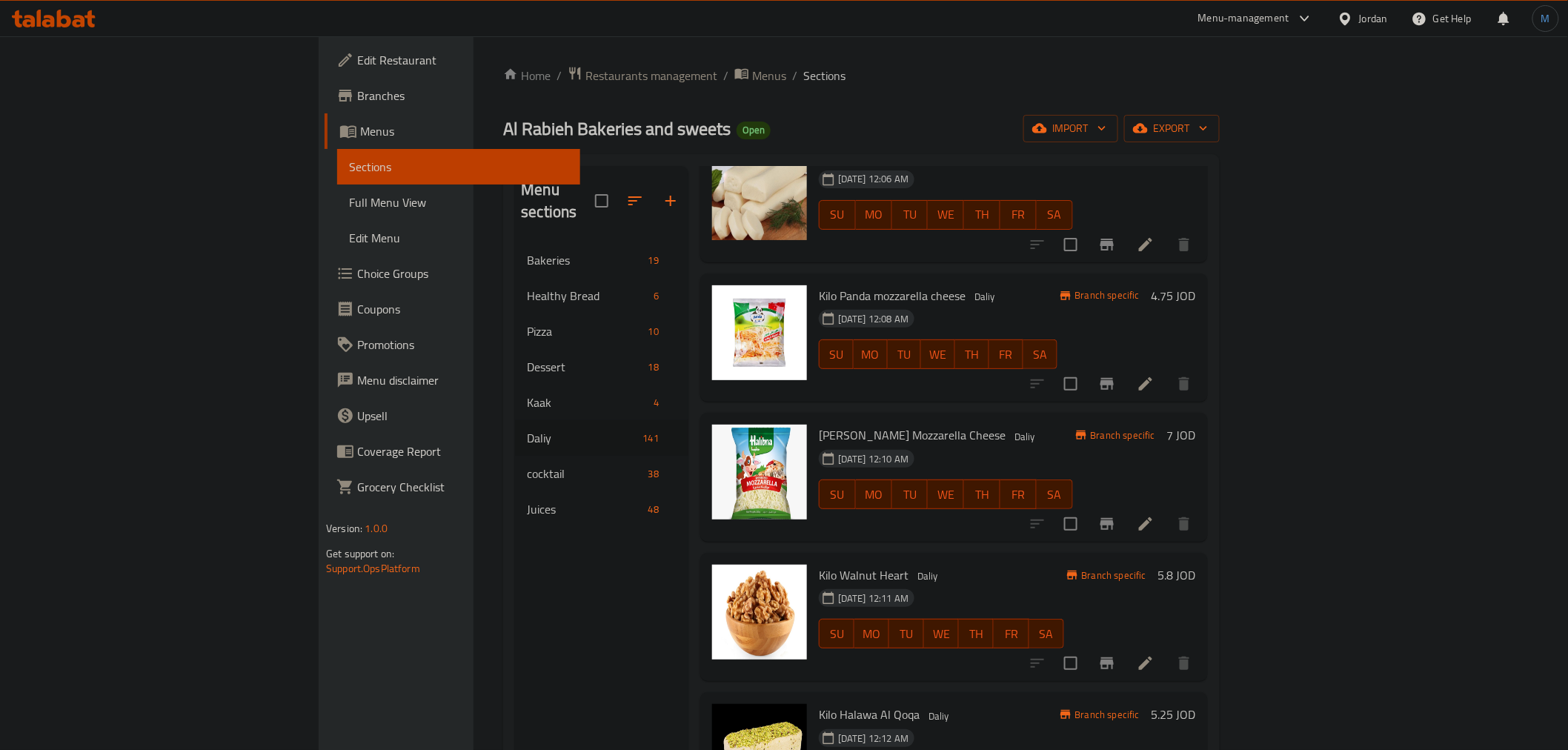
scroll to position [0, 0]
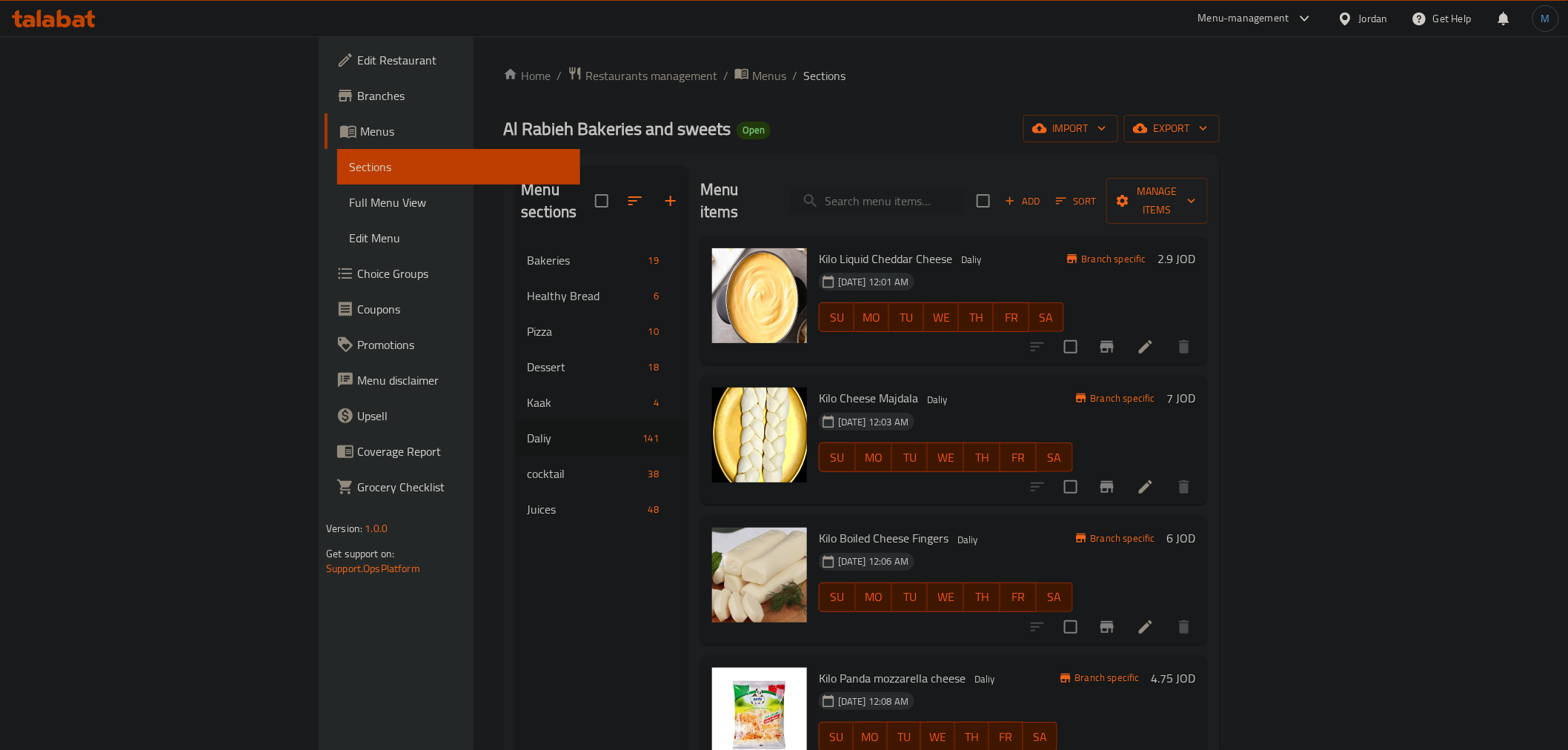
click at [1043, 195] on span "Add" at bounding box center [1022, 200] width 40 height 17
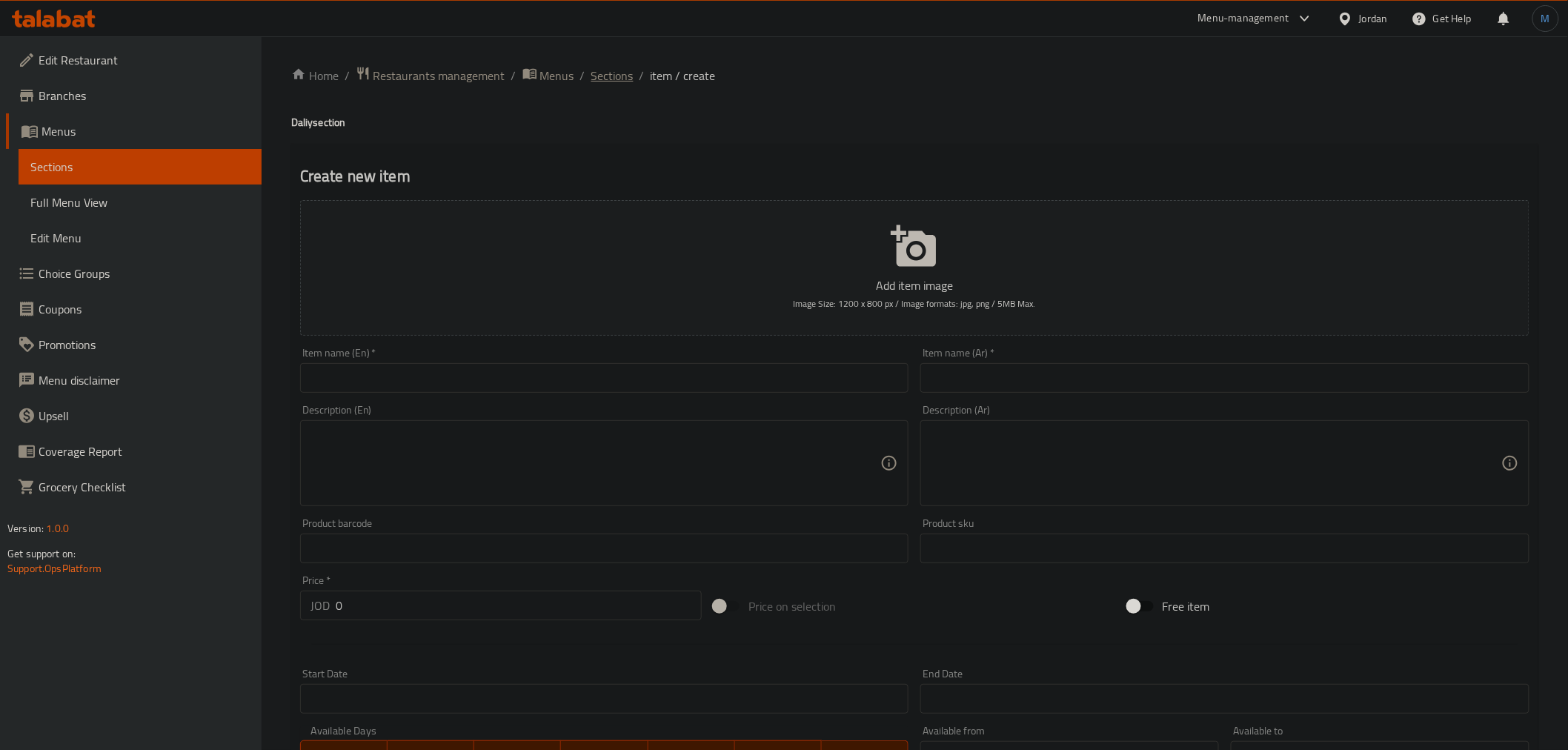
click at [611, 85] on div "Home / Restaurants management / Menus / Sections / item / create Daliy section …" at bounding box center [914, 542] width 1247 height 951
click at [612, 76] on span "Sections" at bounding box center [612, 76] width 42 height 18
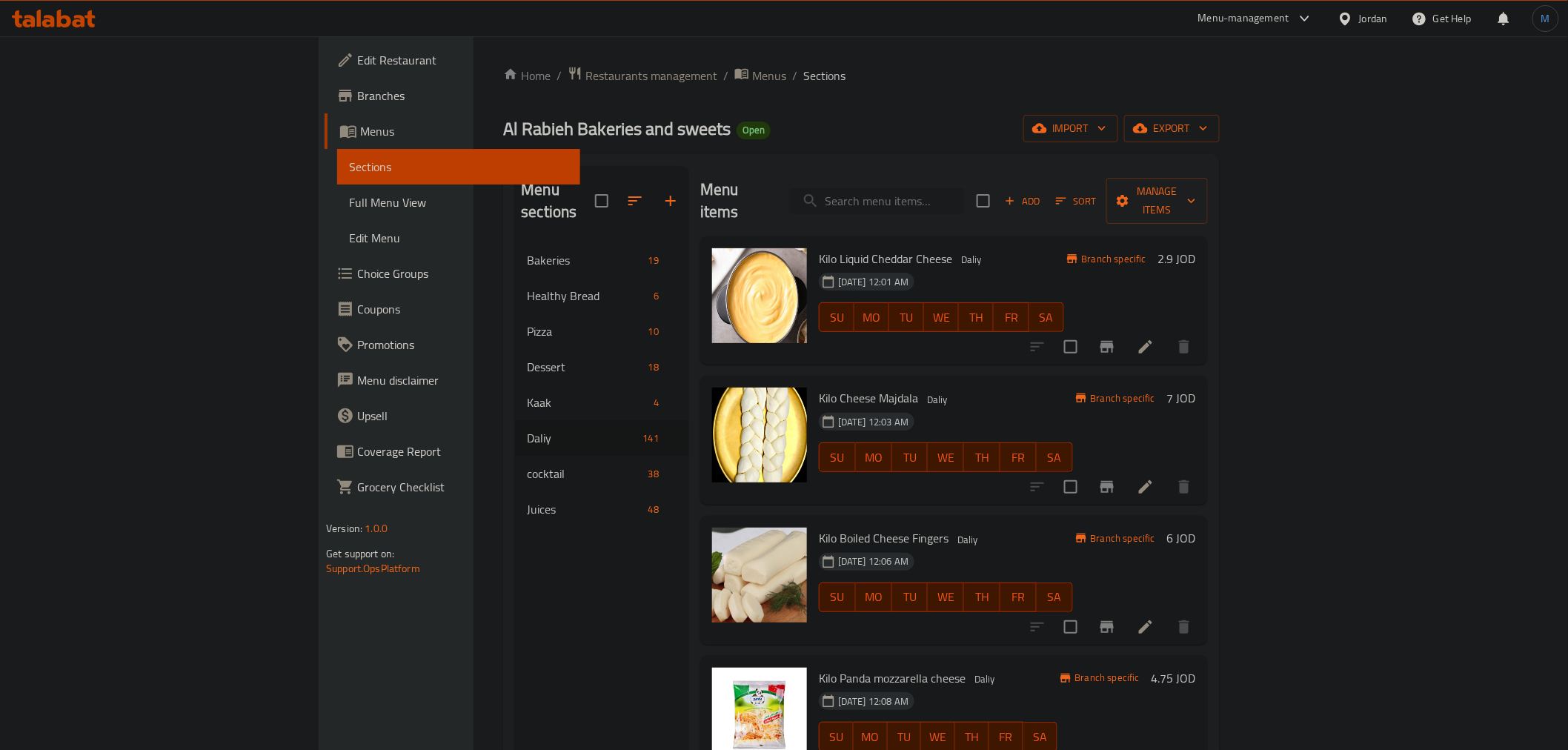
click at [965, 188] on input "search" at bounding box center [877, 201] width 175 height 26
paste input "سرور شوكولاتة دهن"
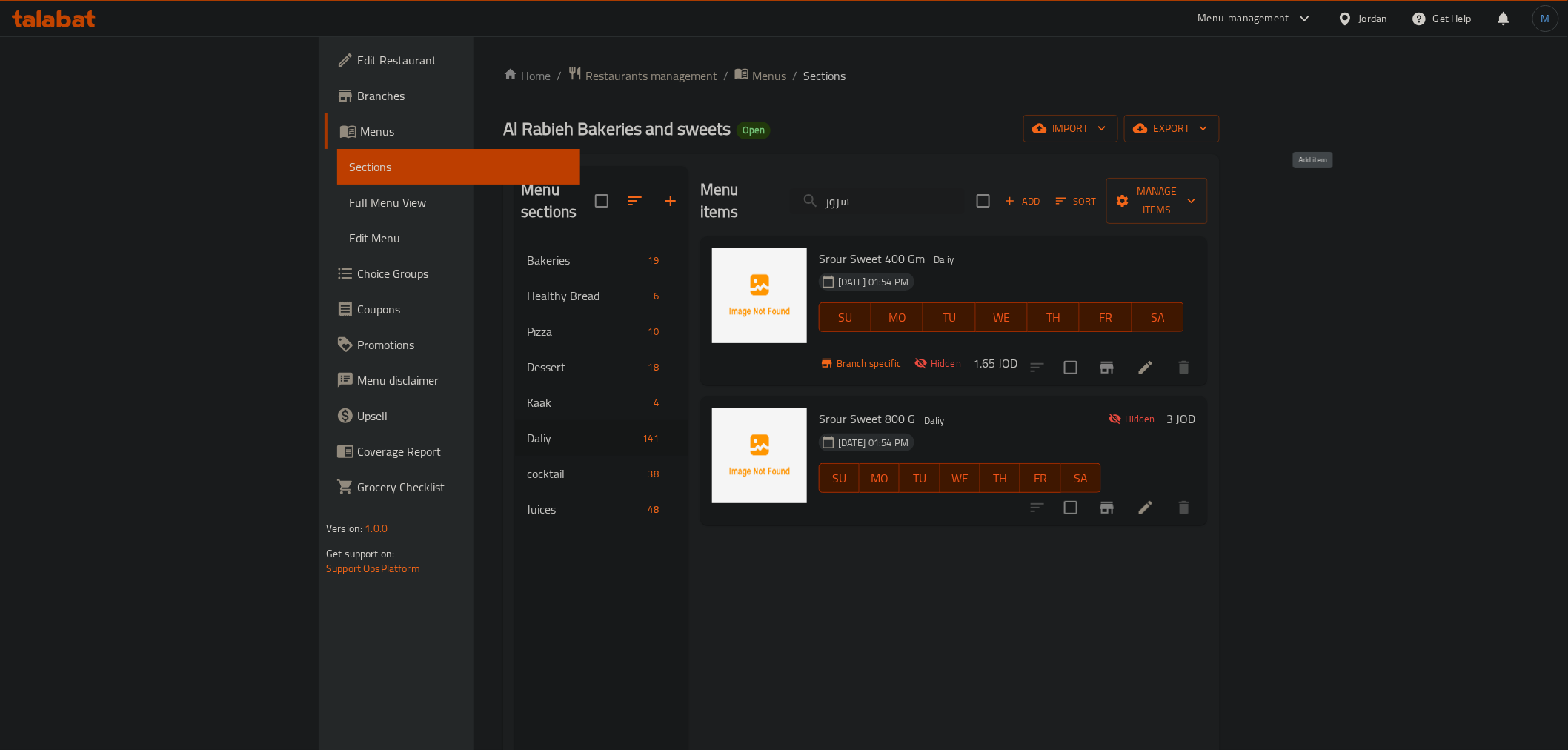
type input "سرور"
click at [1043, 192] on span "Add" at bounding box center [1022, 200] width 40 height 17
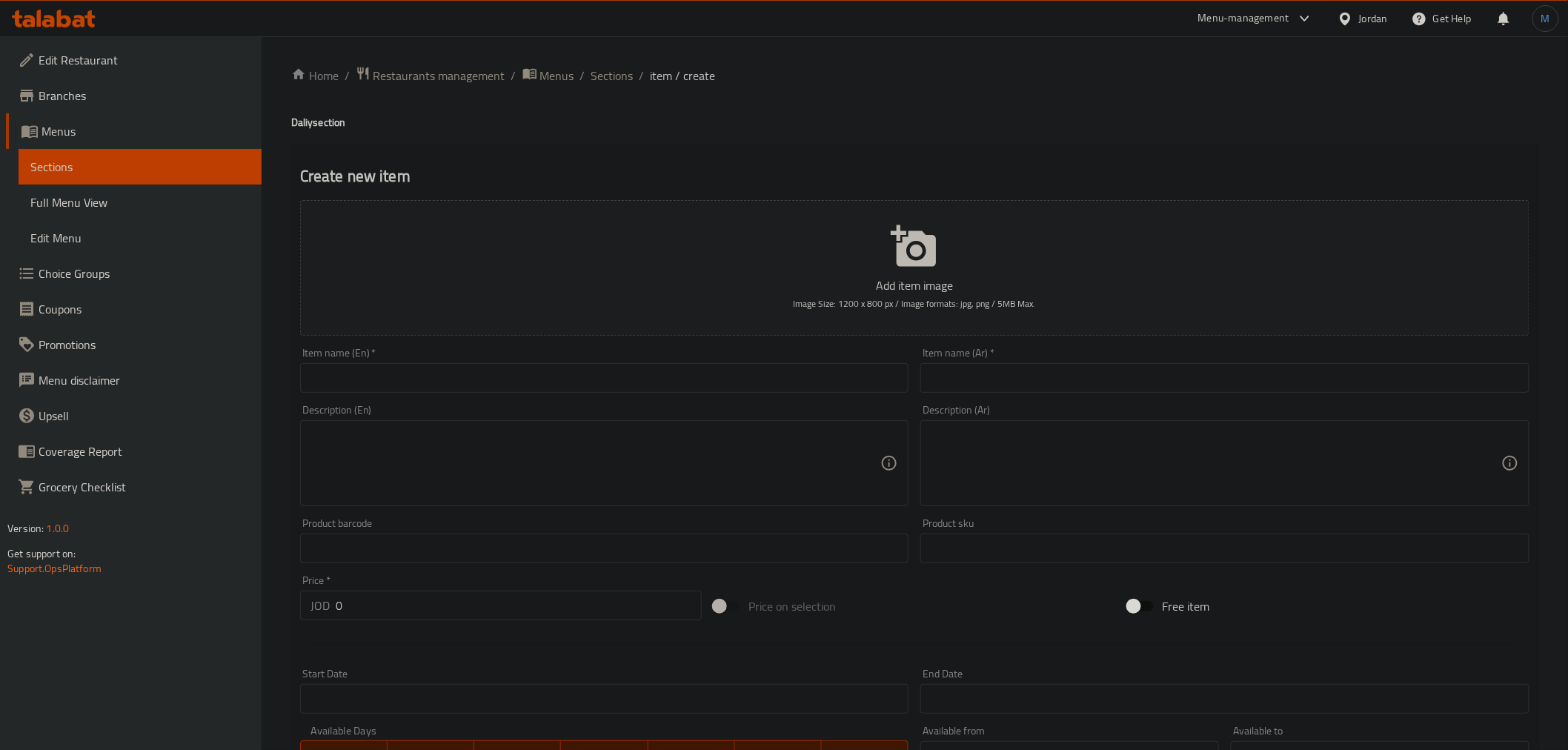
click at [1026, 365] on div "Item name (Ar)   * Item name (Ar) *" at bounding box center [1224, 370] width 609 height 45
click at [1026, 367] on input "text" at bounding box center [1224, 378] width 609 height 30
paste input "سرور شوكولاتة دهن"
type input "سرور شوكولاتة دهن"
click at [827, 371] on input "text" at bounding box center [604, 378] width 609 height 30
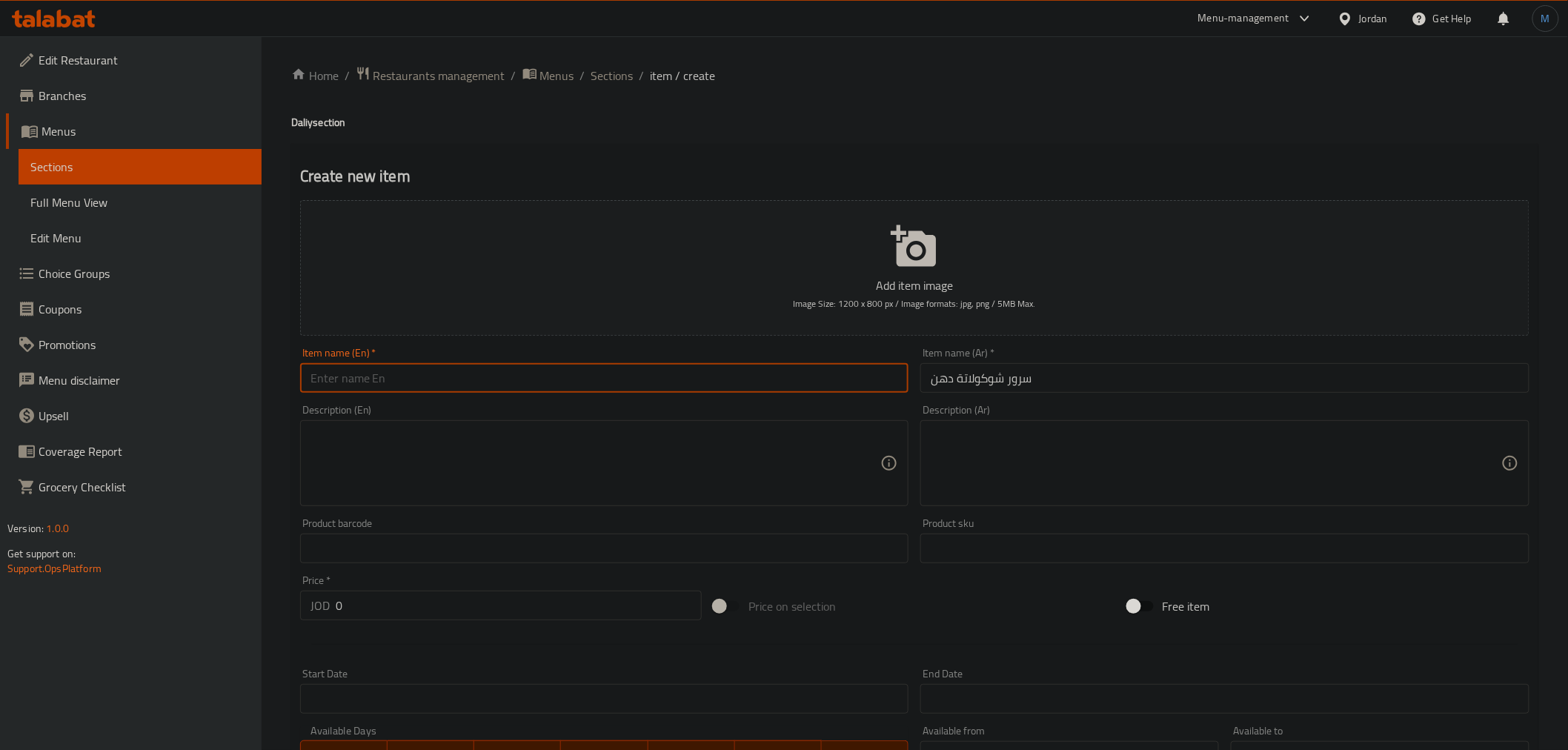
paste input "Chocolate Spread"
type input "Chocolate Spread Soror"
click at [431, 587] on div "Price   * JOD 0 Price *" at bounding box center [501, 597] width 402 height 45
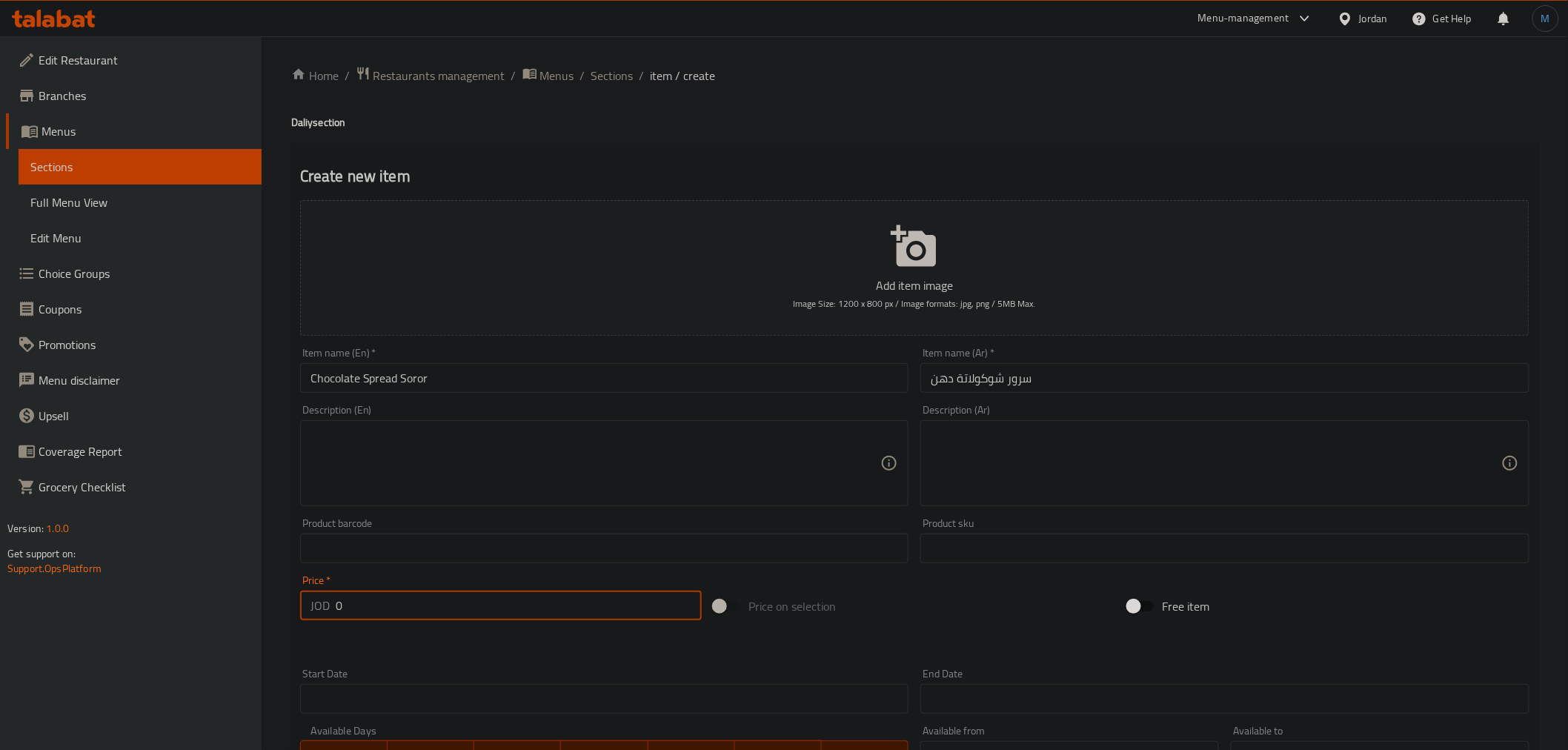
click at [433, 595] on input "0" at bounding box center [518, 605] width 366 height 30
paste input "1.1"
type input "1.1"
click at [485, 403] on div "Description (En) Description (En)" at bounding box center [604, 455] width 621 height 113
click at [493, 393] on input "Chocolate Spread Soror" at bounding box center [604, 378] width 609 height 30
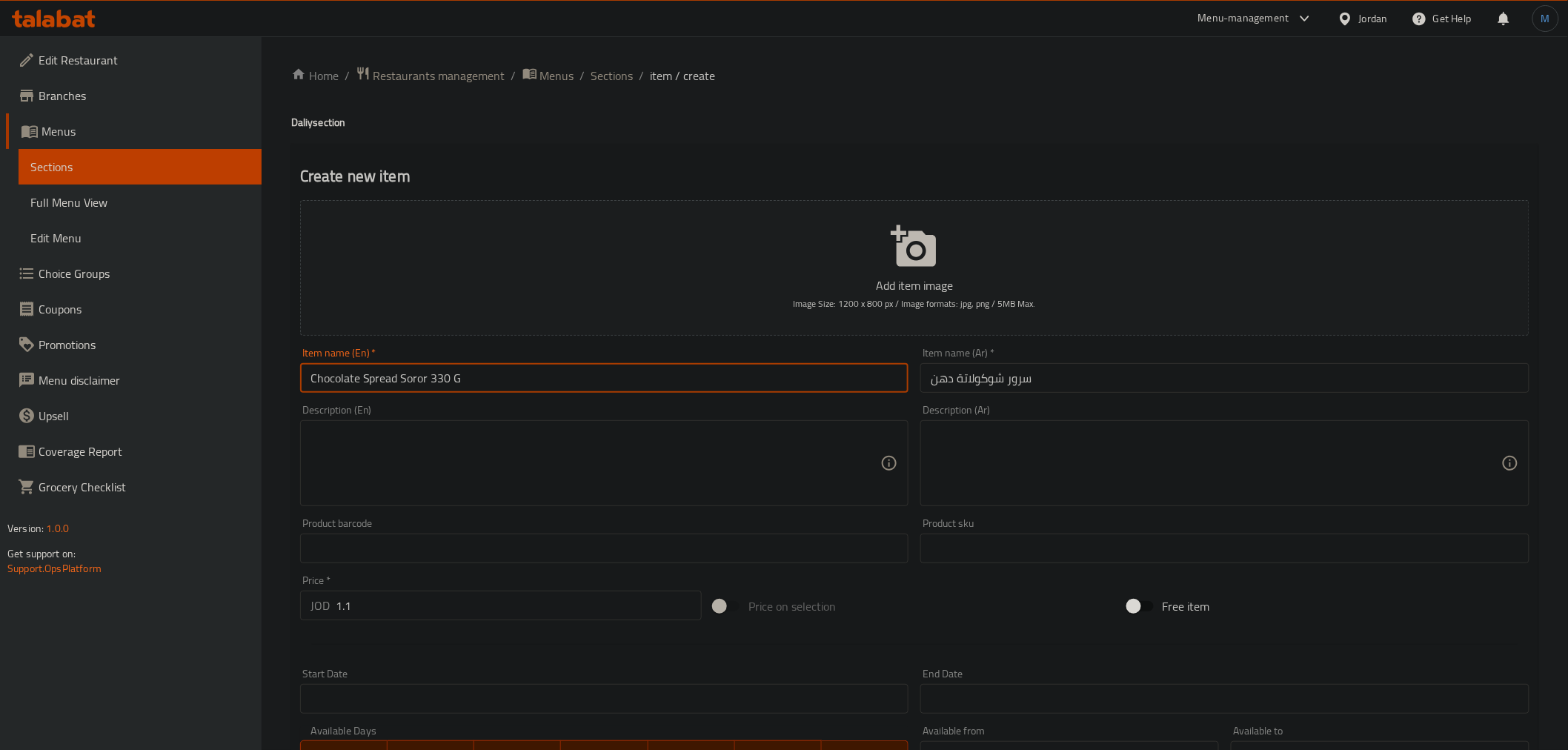
type input "Chocolate Spread Soror 330 G"
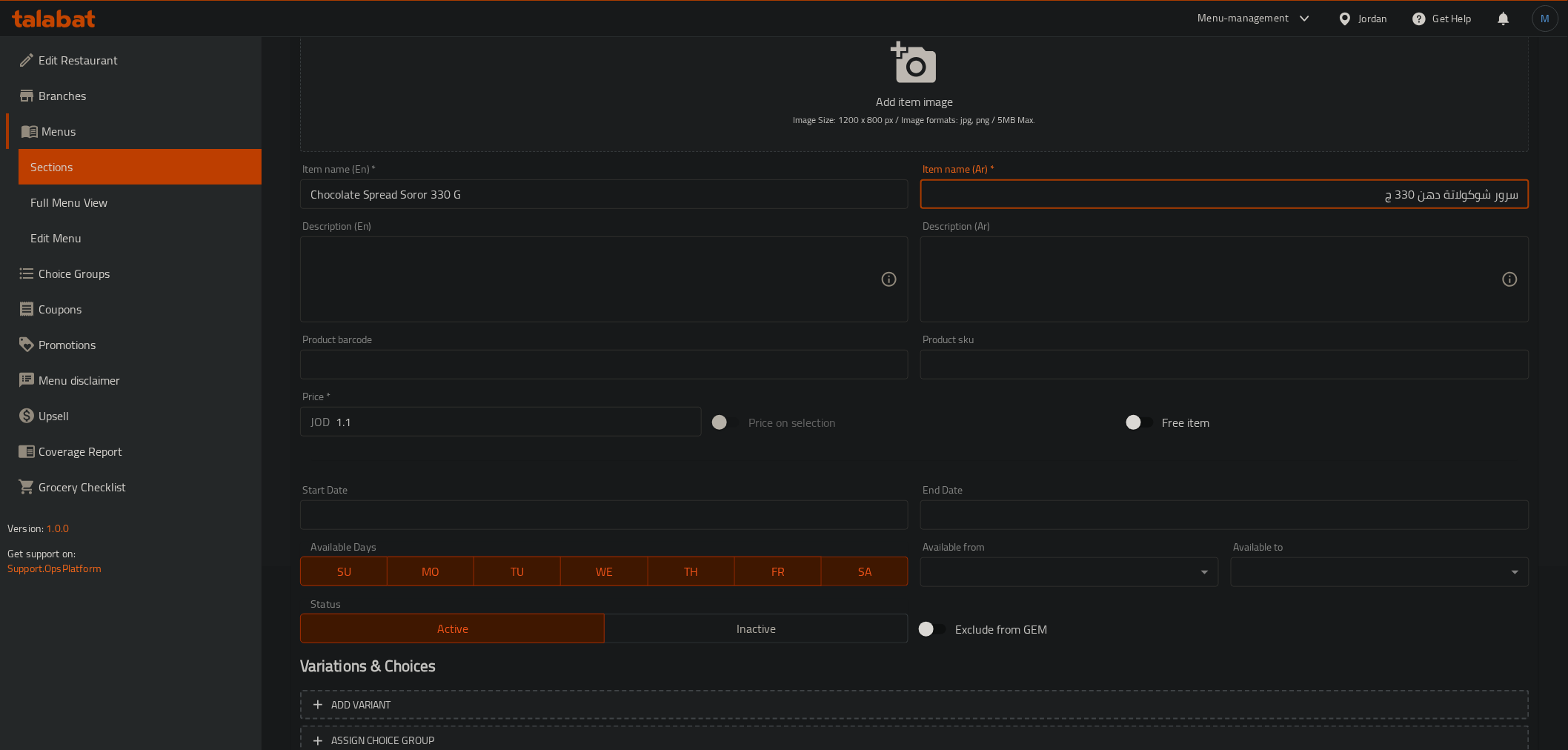
scroll to position [294, 0]
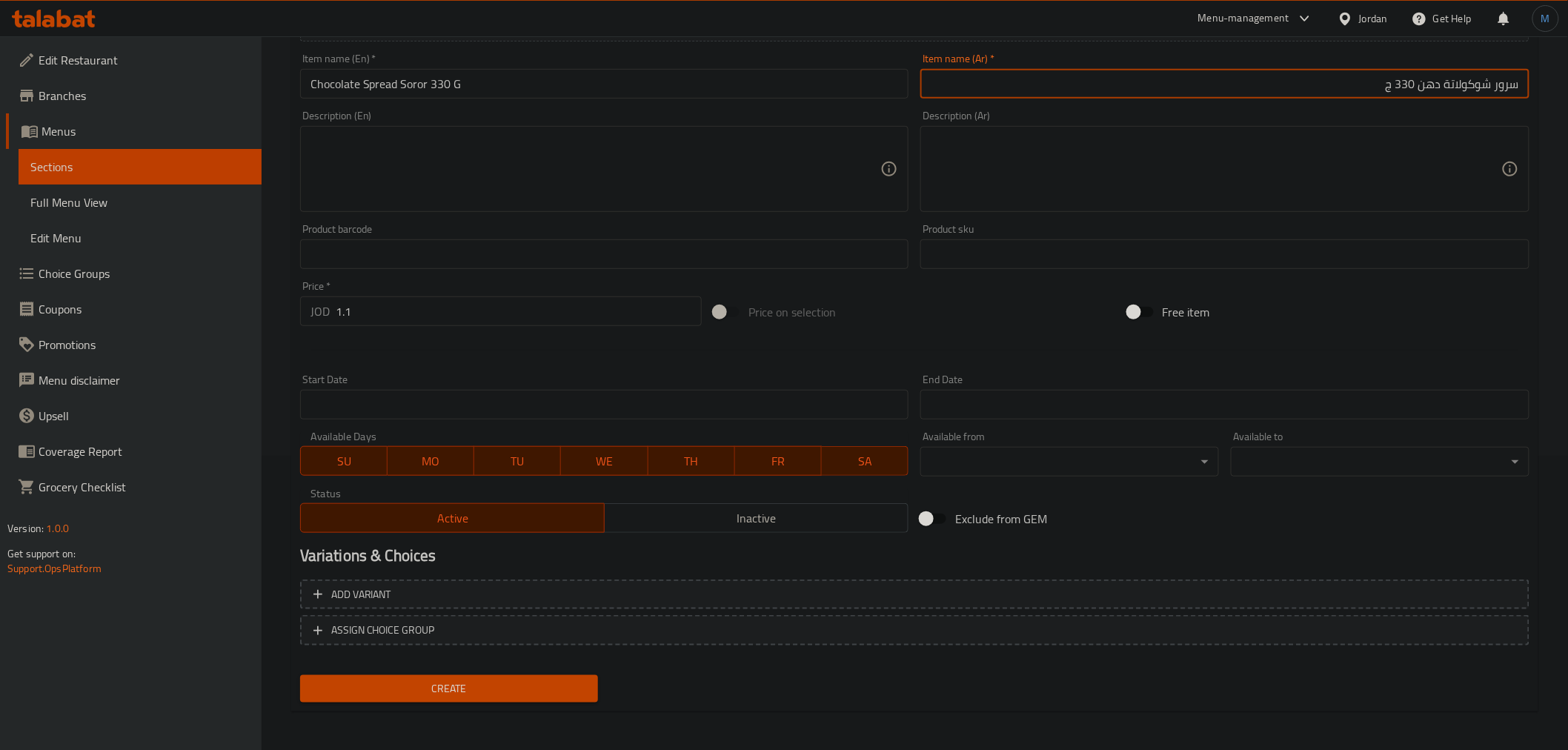
type input "سرور شوكولاتة دهن 330 ج"
click at [655, 521] on span "Inactive" at bounding box center [756, 518] width 292 height 22
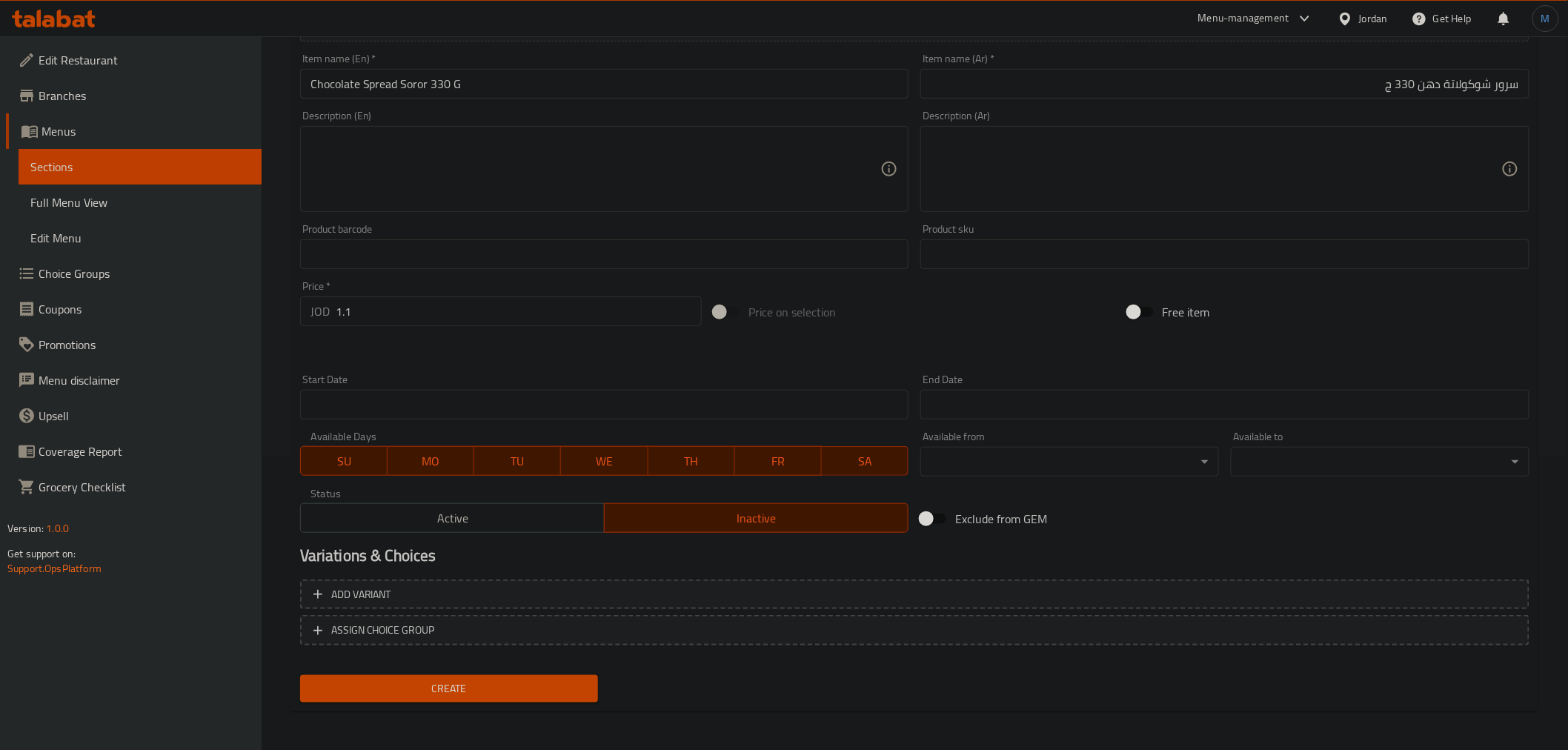
click at [569, 100] on div "Item name (En)   * Chocolate Spread Soror 330 G Item name (En) *" at bounding box center [604, 76] width 621 height 57
click at [575, 86] on input "Chocolate Spread Soror 330 G" at bounding box center [604, 84] width 609 height 30
click at [492, 689] on span "Create" at bounding box center [449, 688] width 274 height 19
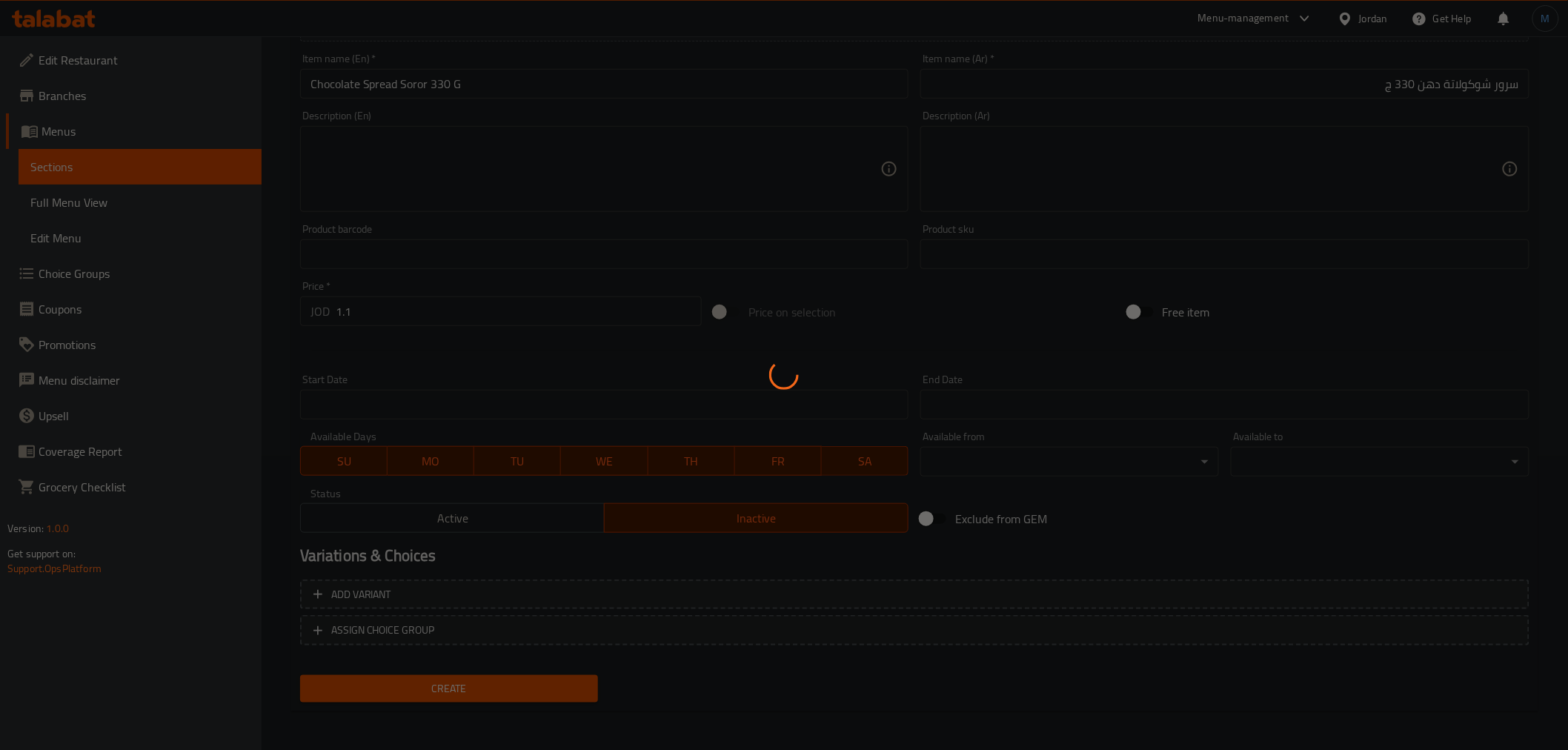
scroll to position [0, 0]
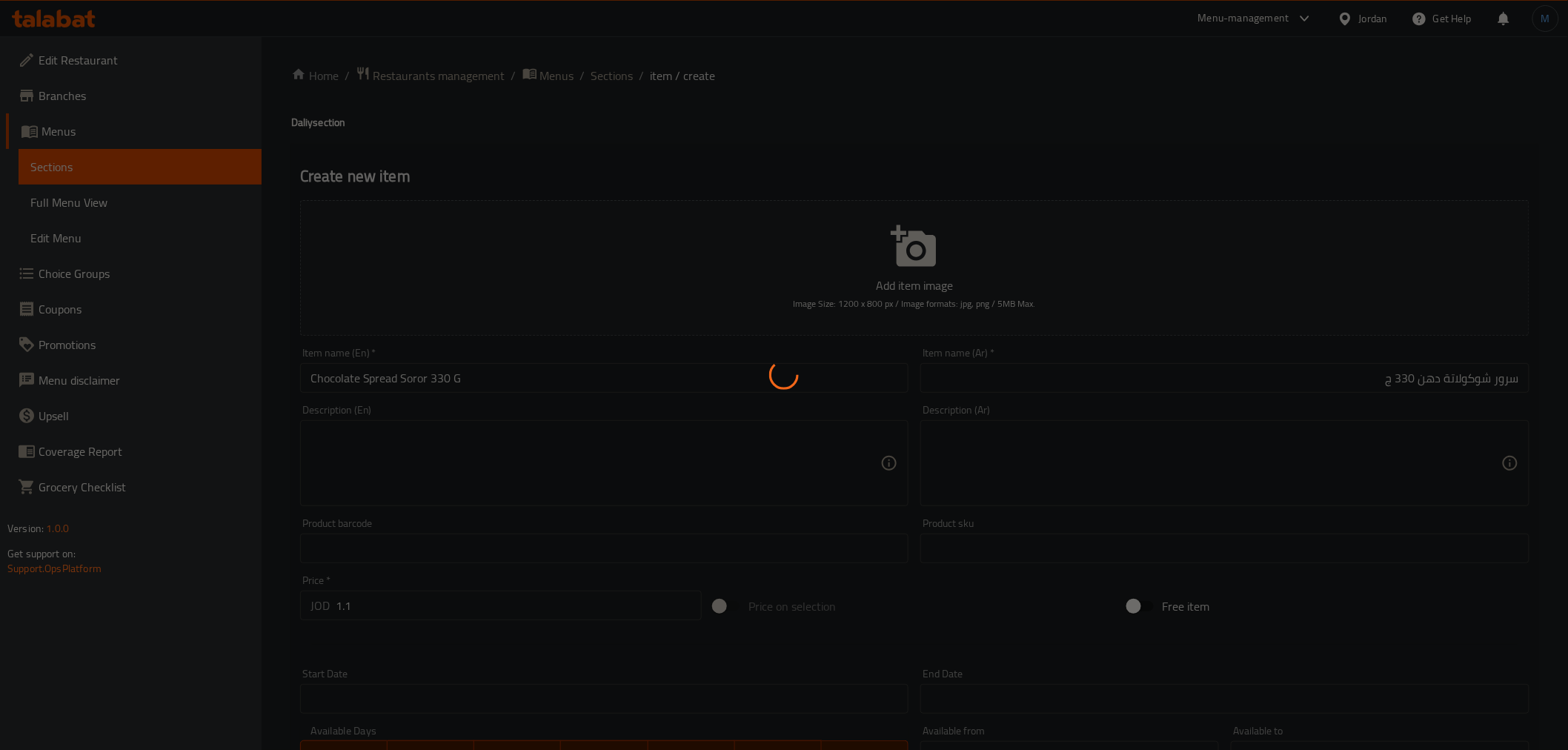
type input "0"
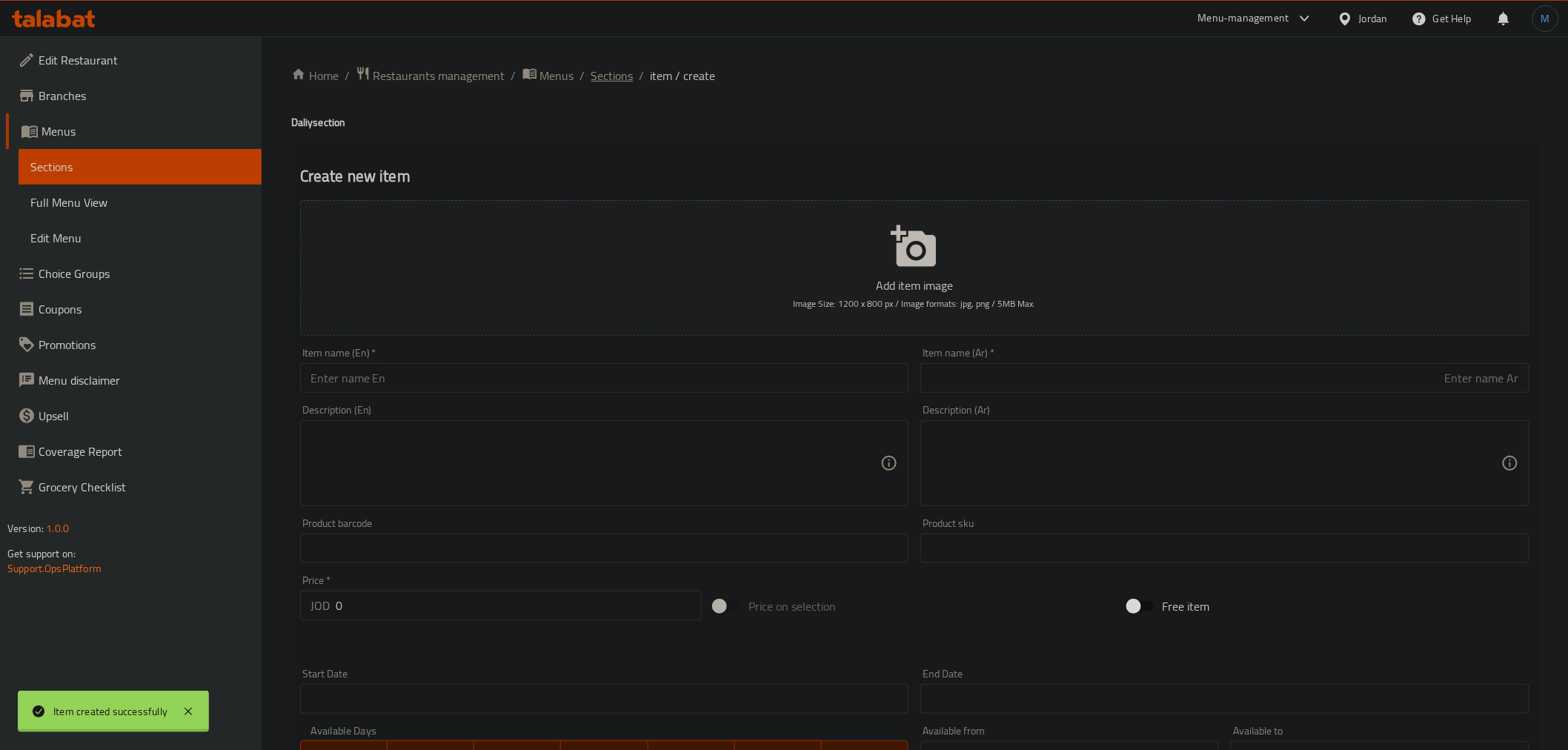
click at [613, 67] on div "Home / Restaurants management / Menus / Sections / item / create Daliy section …" at bounding box center [914, 542] width 1247 height 951
click at [613, 67] on span "Sections" at bounding box center [612, 76] width 42 height 18
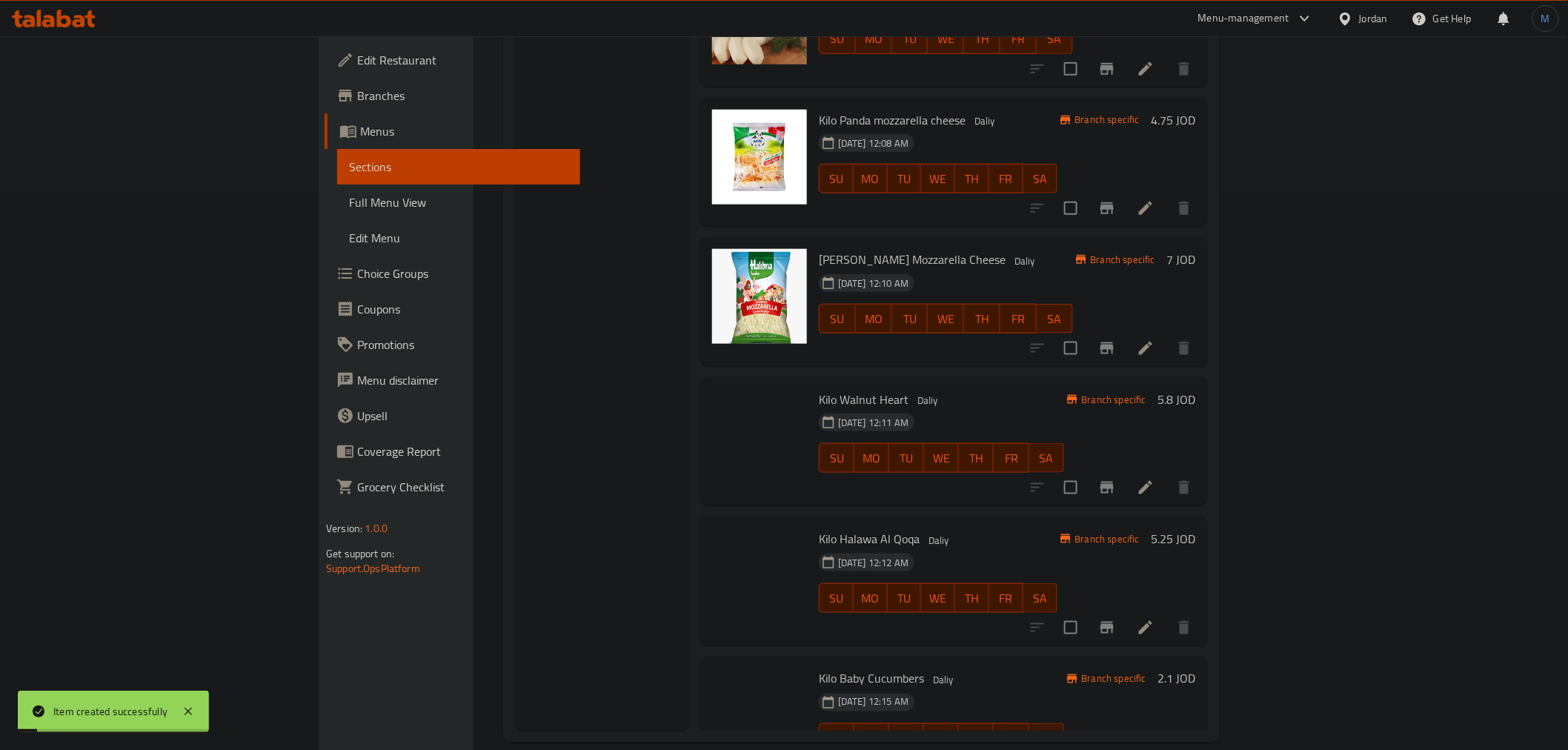
scroll to position [18763, 0]
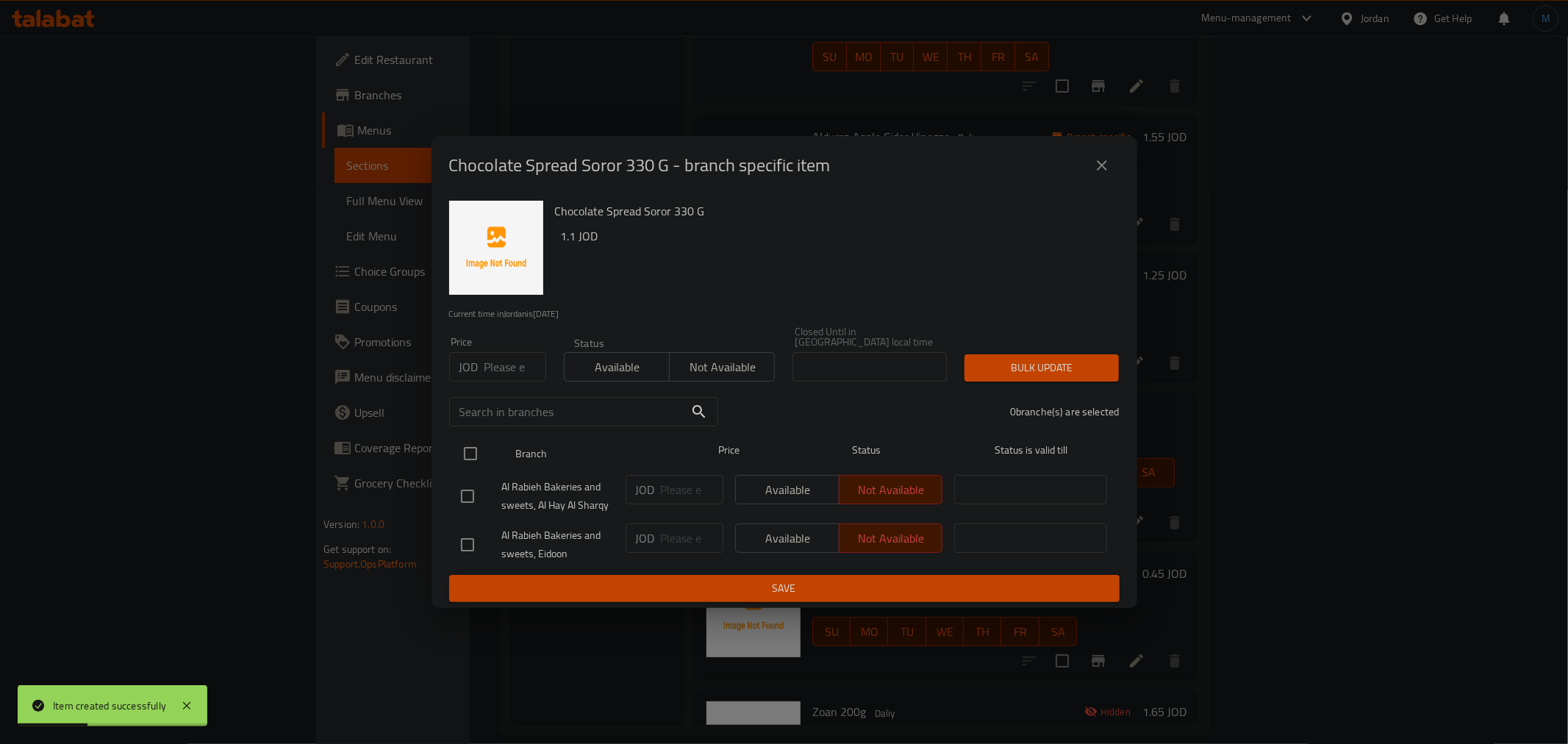
click at [611, 356] on span "Available" at bounding box center [616, 367] width 93 height 22
click at [475, 470] on div "Al Rabieh Bakeries and sweets, Al Hay Al Sharqy" at bounding box center [538, 496] width 165 height 55
click at [464, 481] on input "checkbox" at bounding box center [468, 496] width 31 height 31
checkbox input "true"
click at [1086, 377] on div "Bulk update" at bounding box center [1042, 368] width 172 height 45
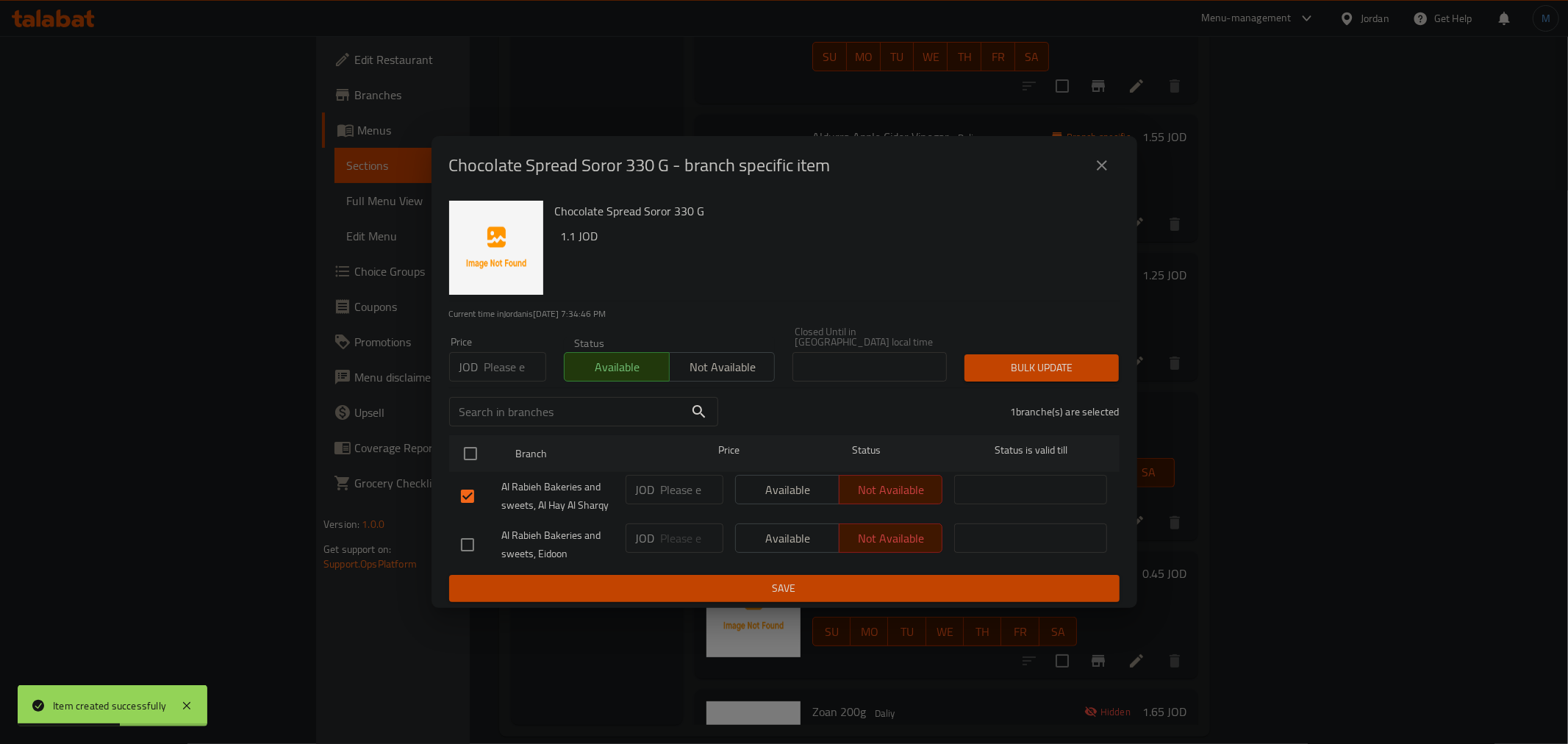
click at [1086, 372] on button "Bulk update" at bounding box center [1042, 368] width 155 height 27
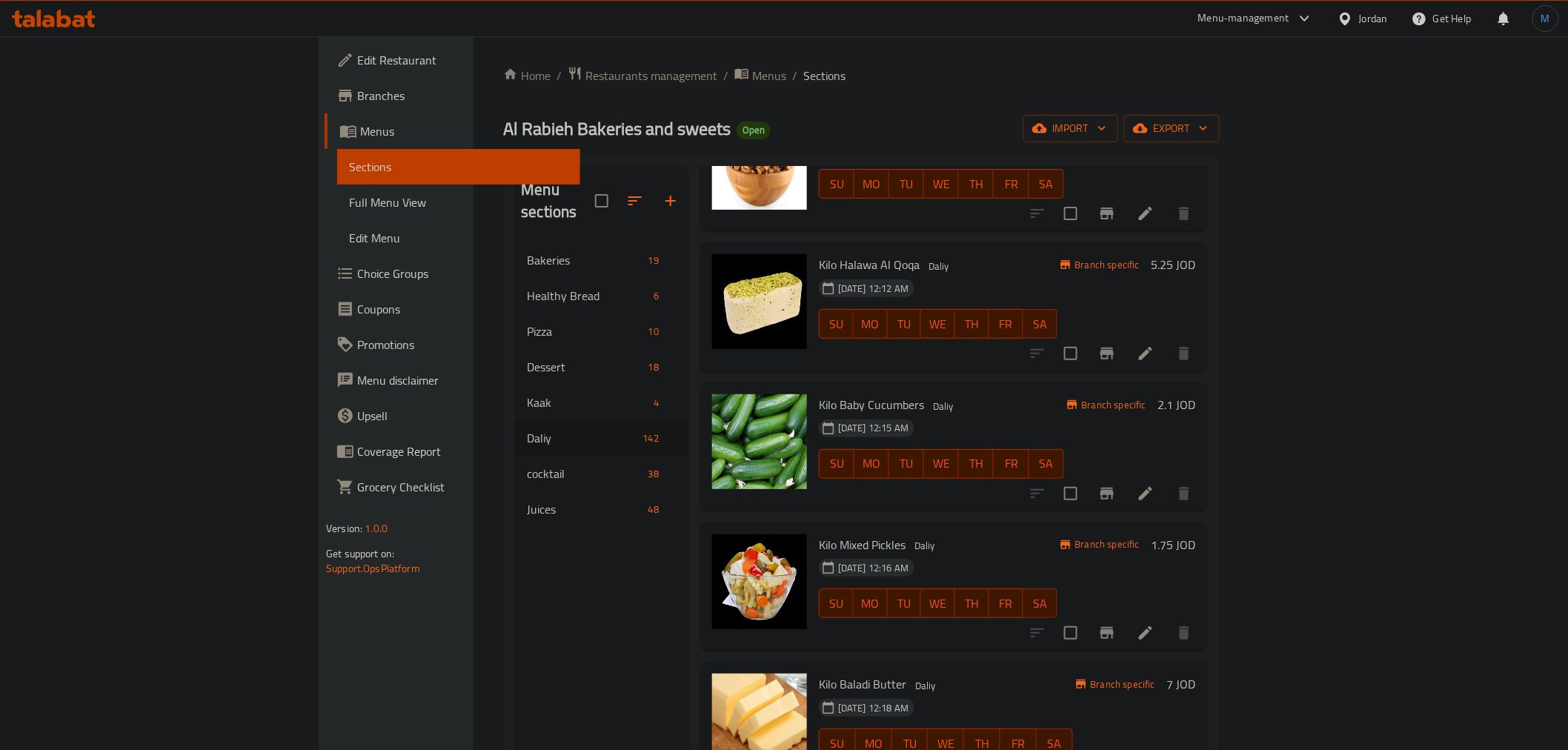
scroll to position [0, 0]
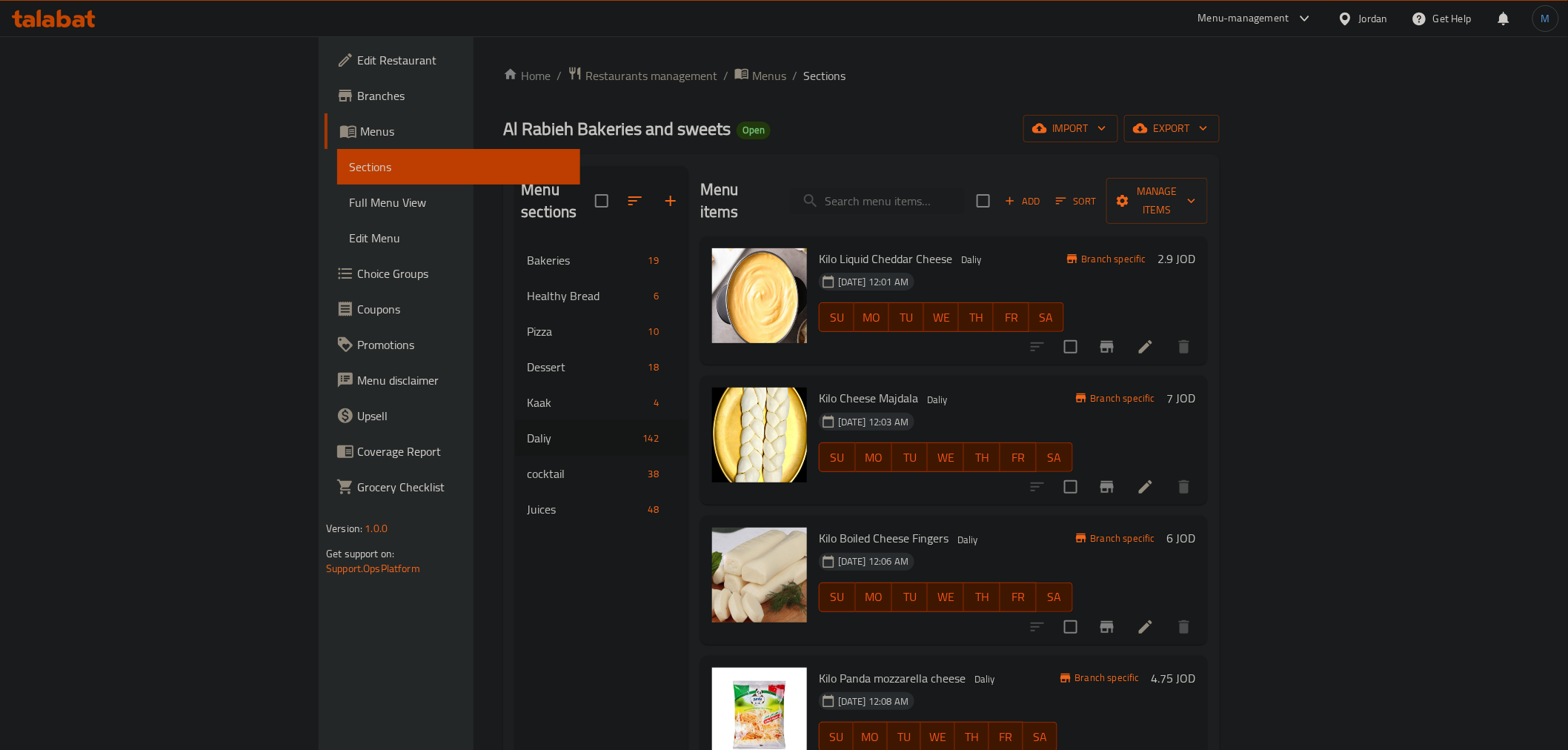
drag, startPoint x: 1315, startPoint y: 190, endPoint x: 1179, endPoint y: 188, distance: 136.0
click at [1181, 188] on div "Menu items Add Sort Manage items" at bounding box center [954, 200] width 508 height 70
click at [965, 188] on input "search" at bounding box center [877, 201] width 175 height 26
paste input "سكر الاسرة"
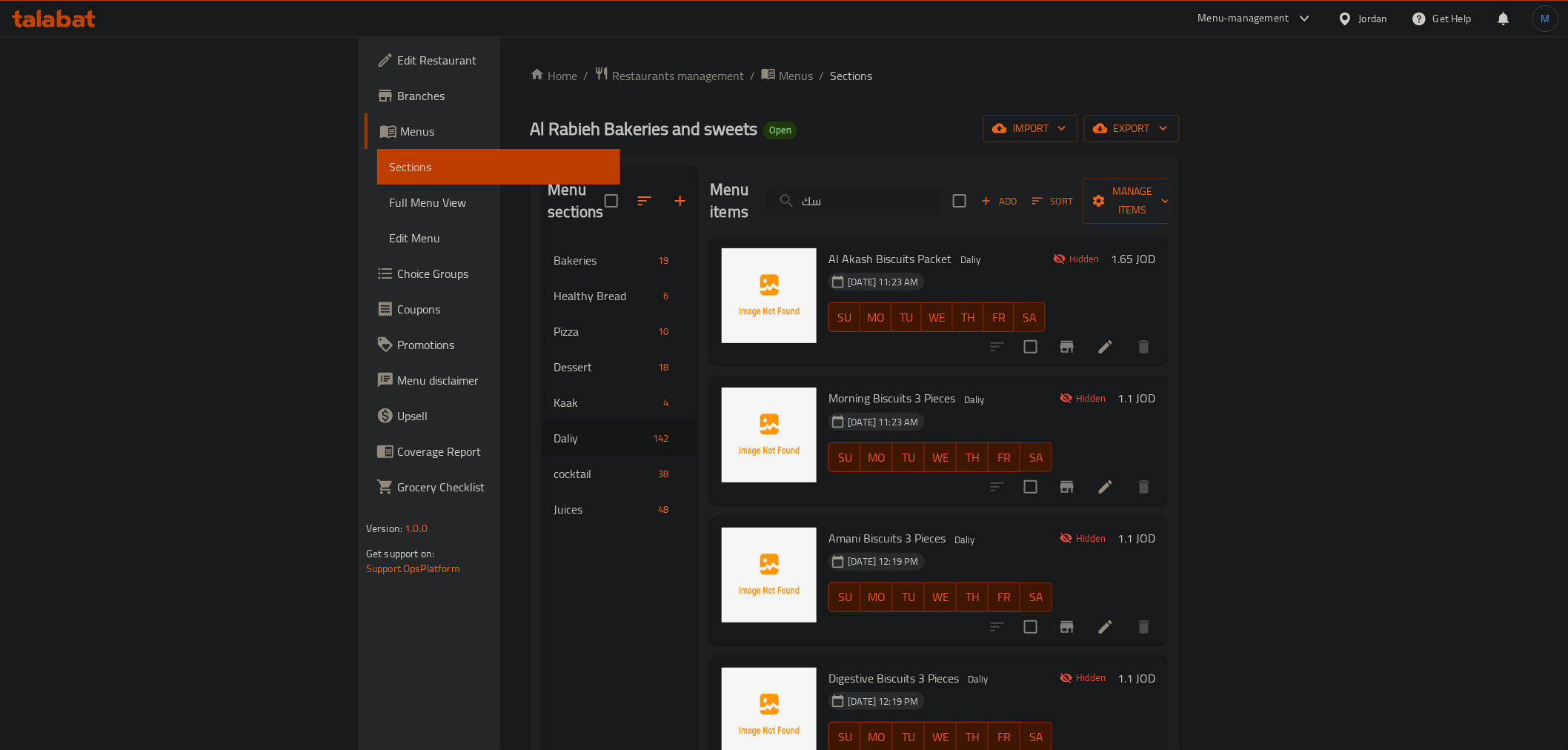
type input "س"
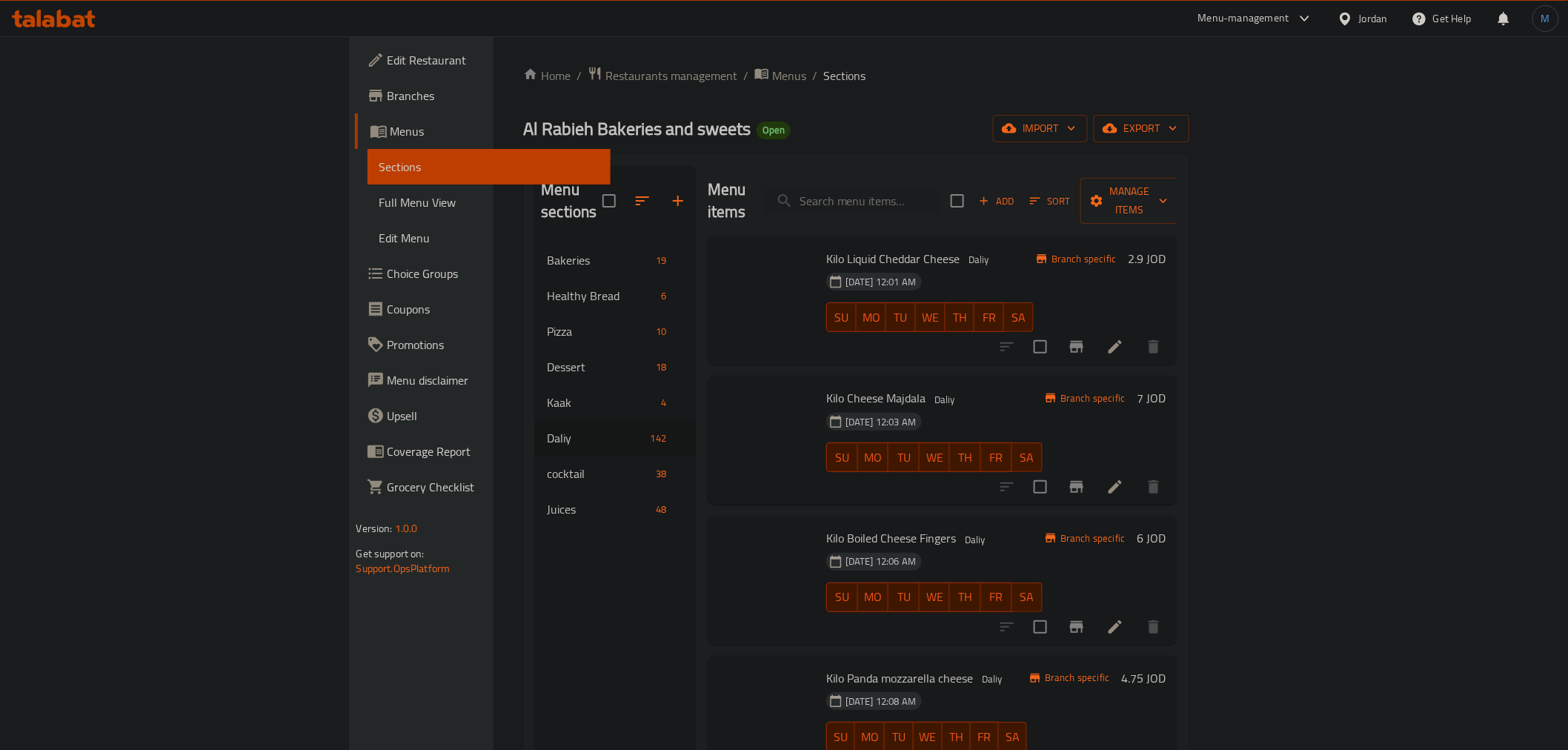
click at [547, 358] on span "Dessert" at bounding box center [598, 367] width 103 height 18
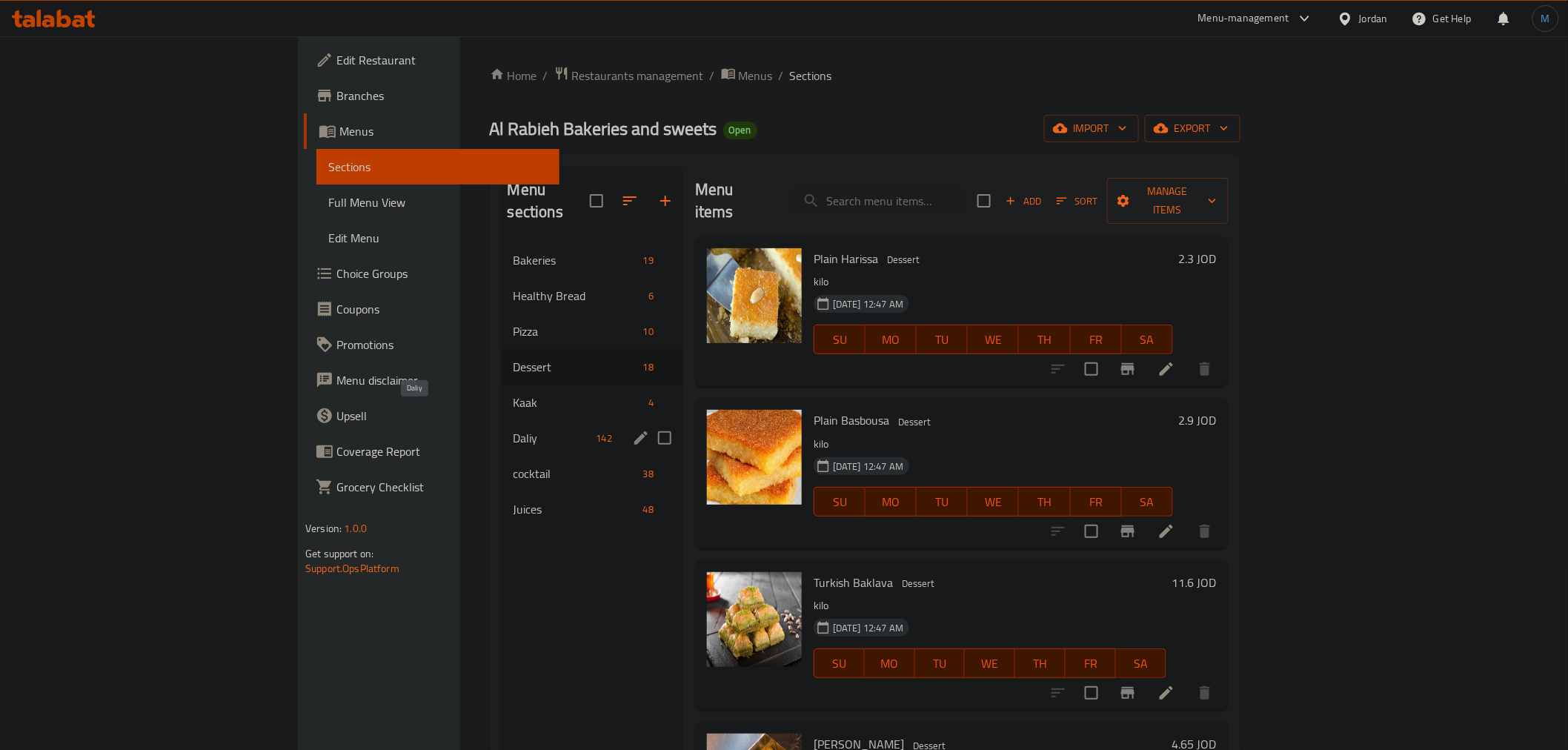
click at [513, 429] on span "Daliy" at bounding box center [552, 438] width 77 height 18
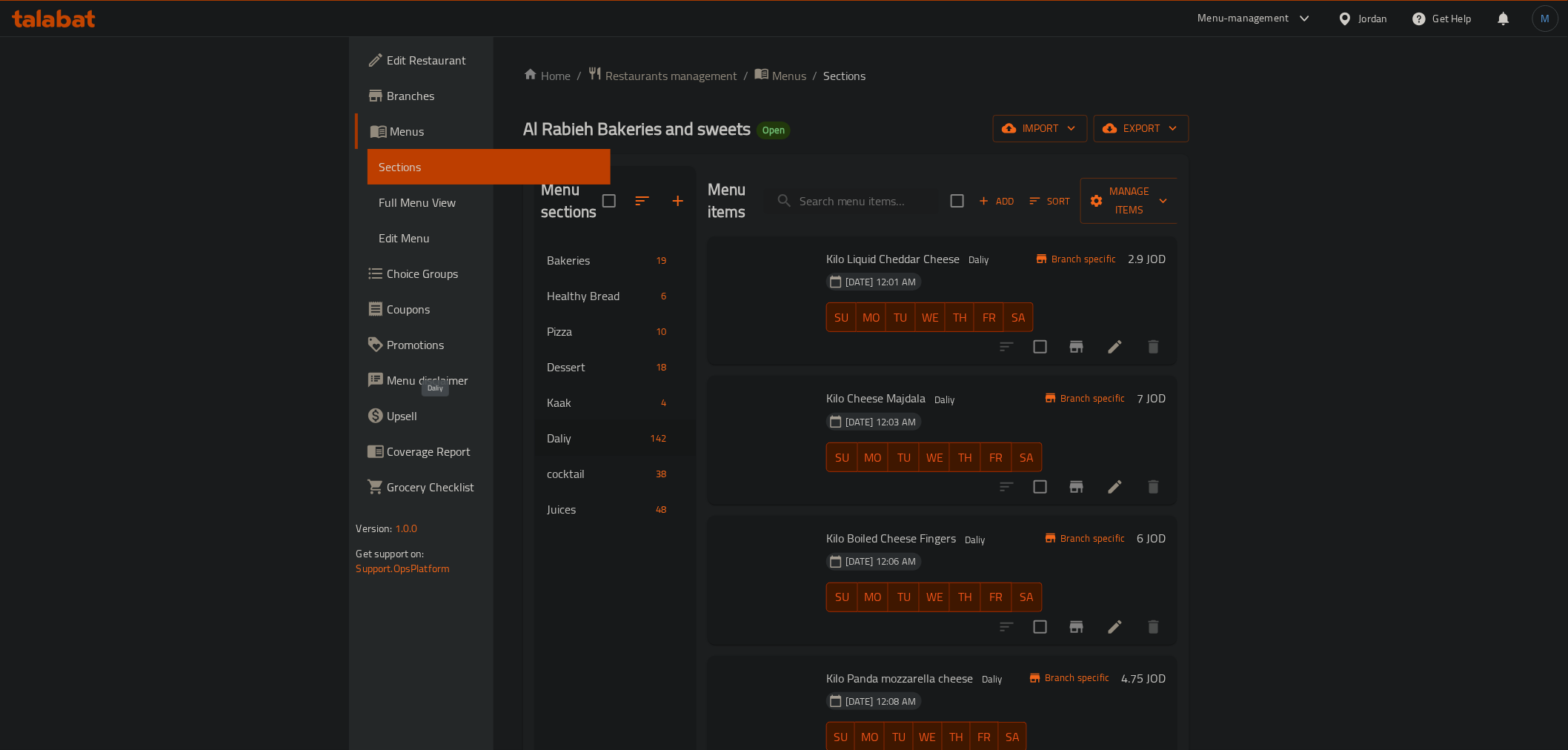
click at [1017, 192] on span "Add" at bounding box center [996, 200] width 40 height 17
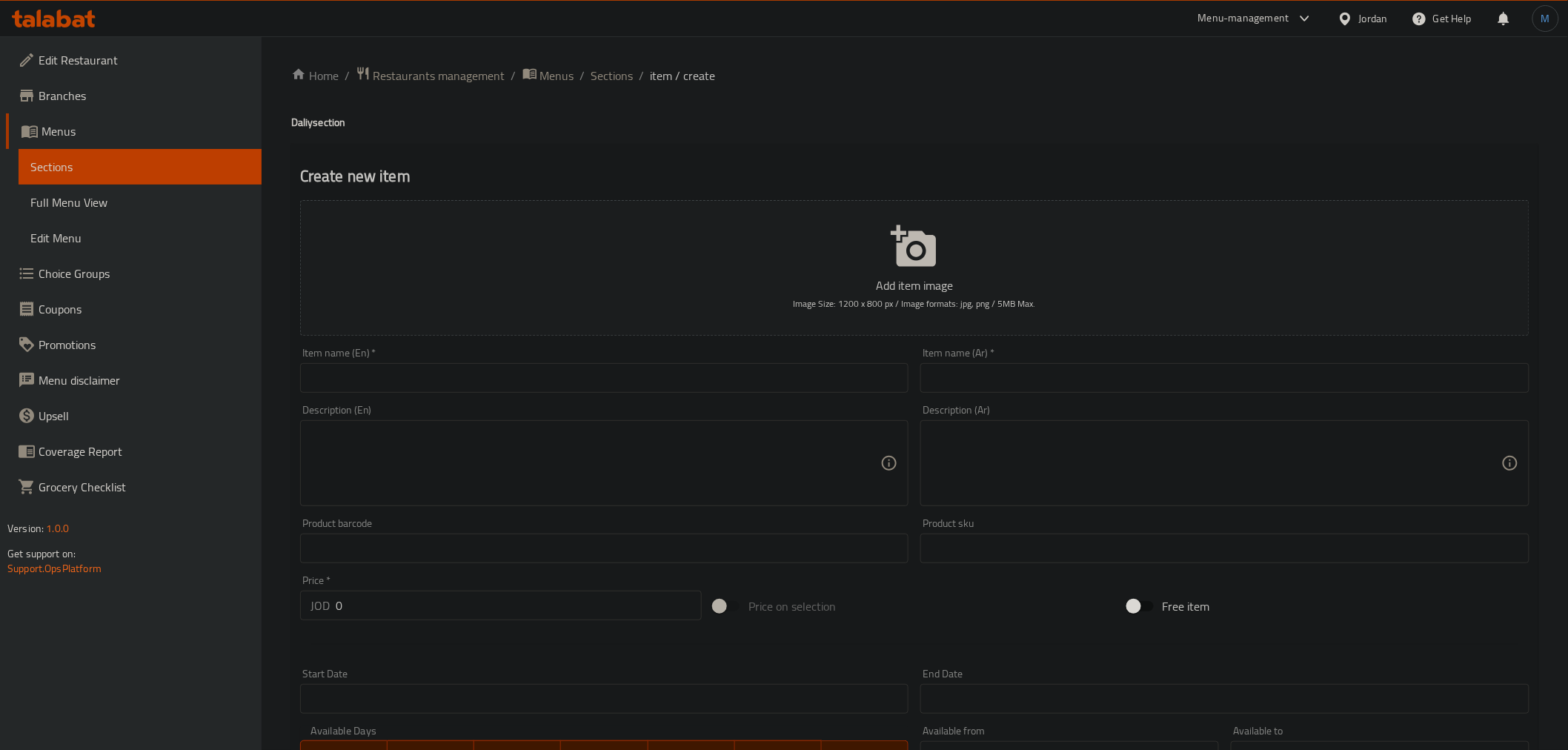
click at [1118, 378] on input "text" at bounding box center [1224, 378] width 609 height 30
paste input "سكر الاسرة"
type input "سكر الاسرة"
click at [679, 368] on input "text" at bounding box center [604, 378] width 609 height 30
paste input "Family sugar"
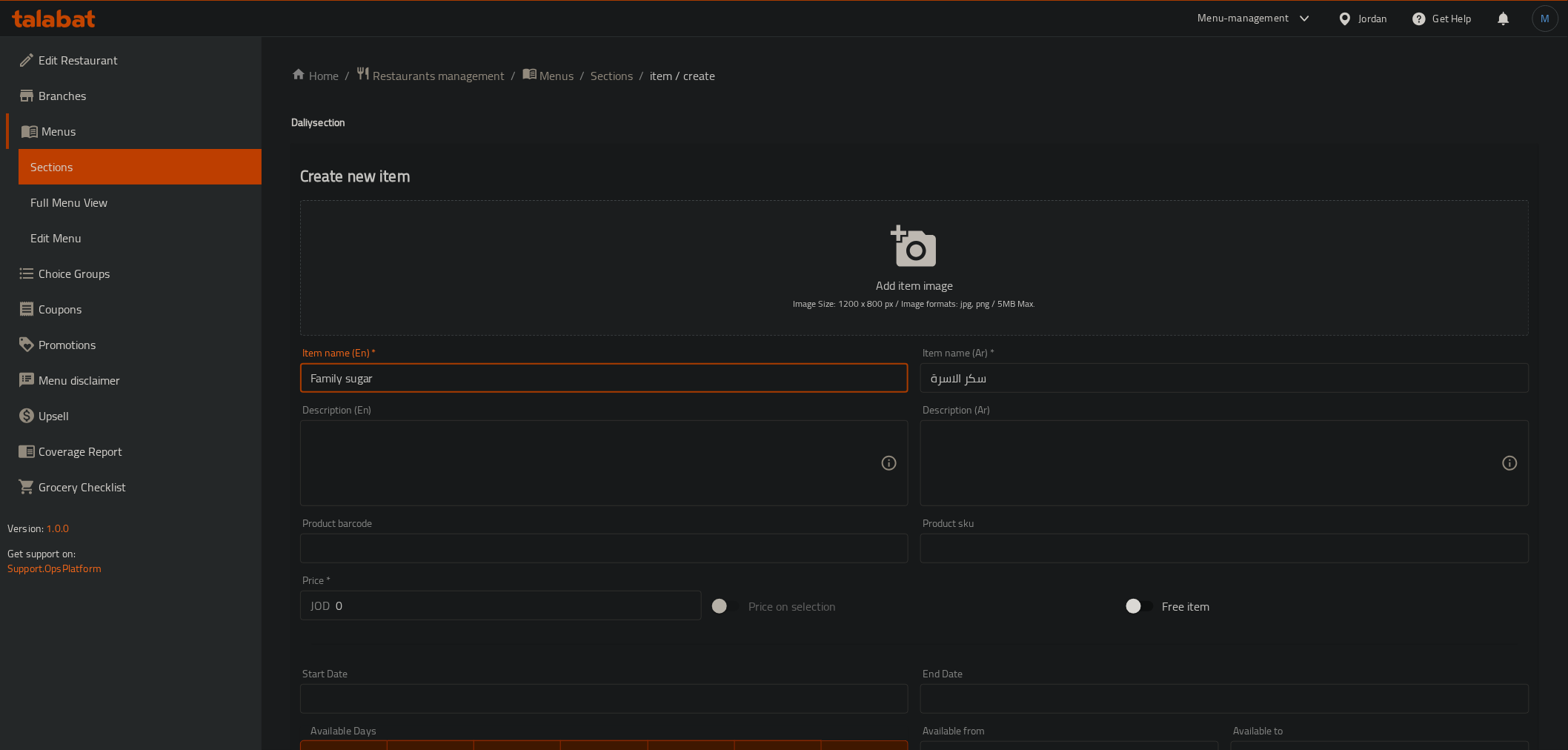
type input "Family sugar"
drag, startPoint x: 416, startPoint y: 552, endPoint x: 443, endPoint y: 589, distance: 45.8
click at [427, 560] on input "text" at bounding box center [604, 548] width 609 height 30
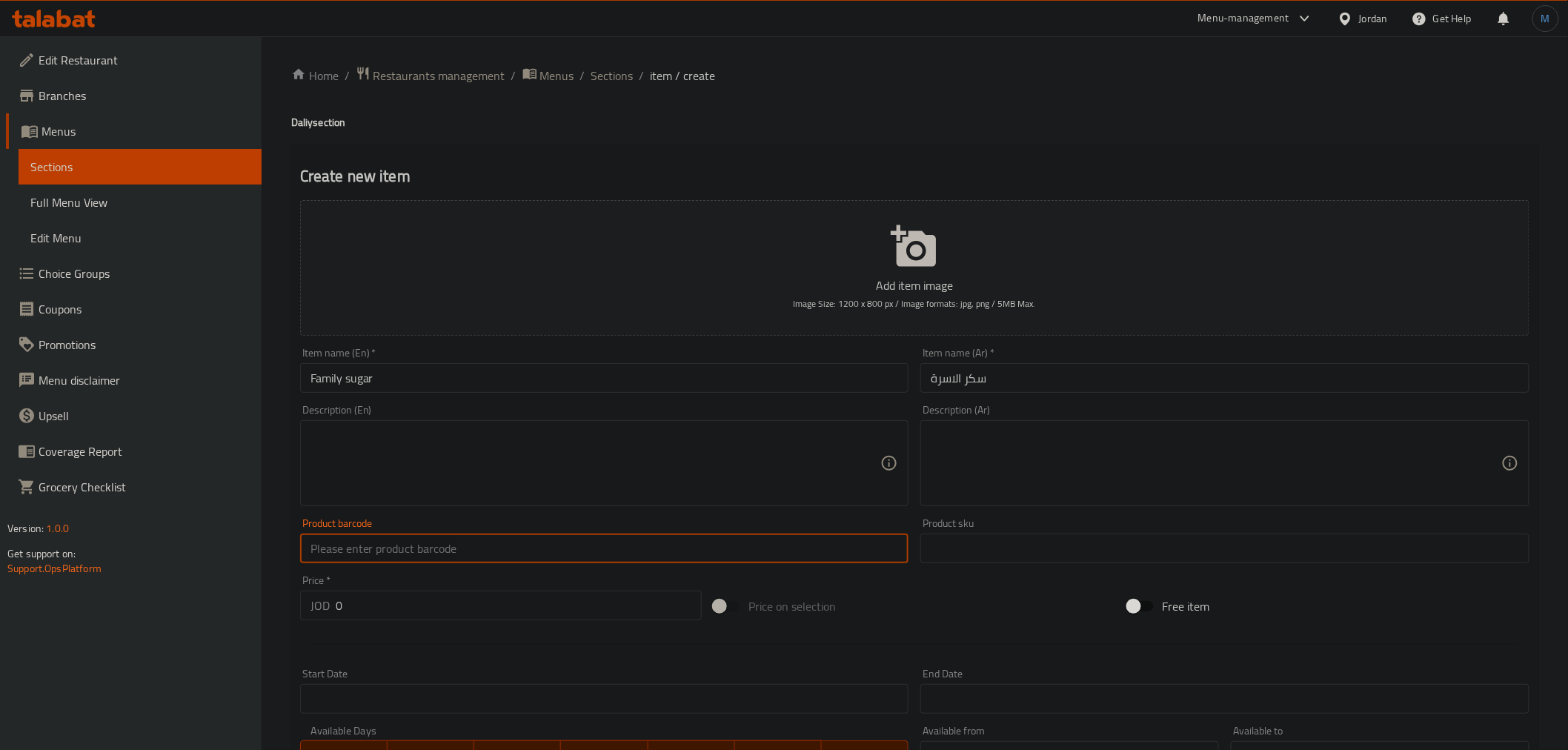
click at [443, 589] on div "Price   * JOD 0 Price *" at bounding box center [501, 597] width 402 height 45
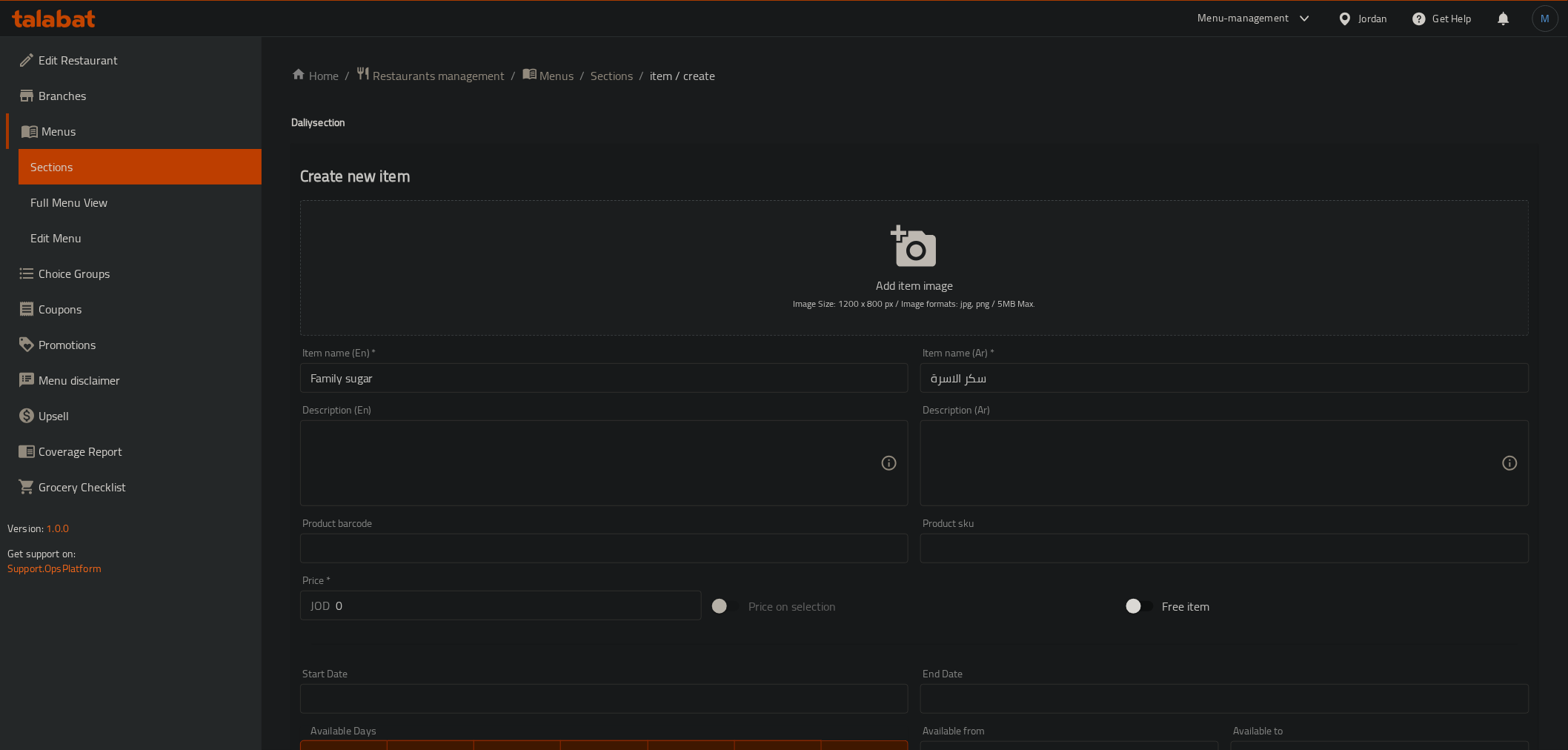
click at [446, 595] on input "0" at bounding box center [518, 605] width 366 height 30
paste input ".65"
type input "0.65"
click at [475, 387] on input "Family sugar" at bounding box center [604, 378] width 609 height 30
type input "Family Sugar 1 Kilo"
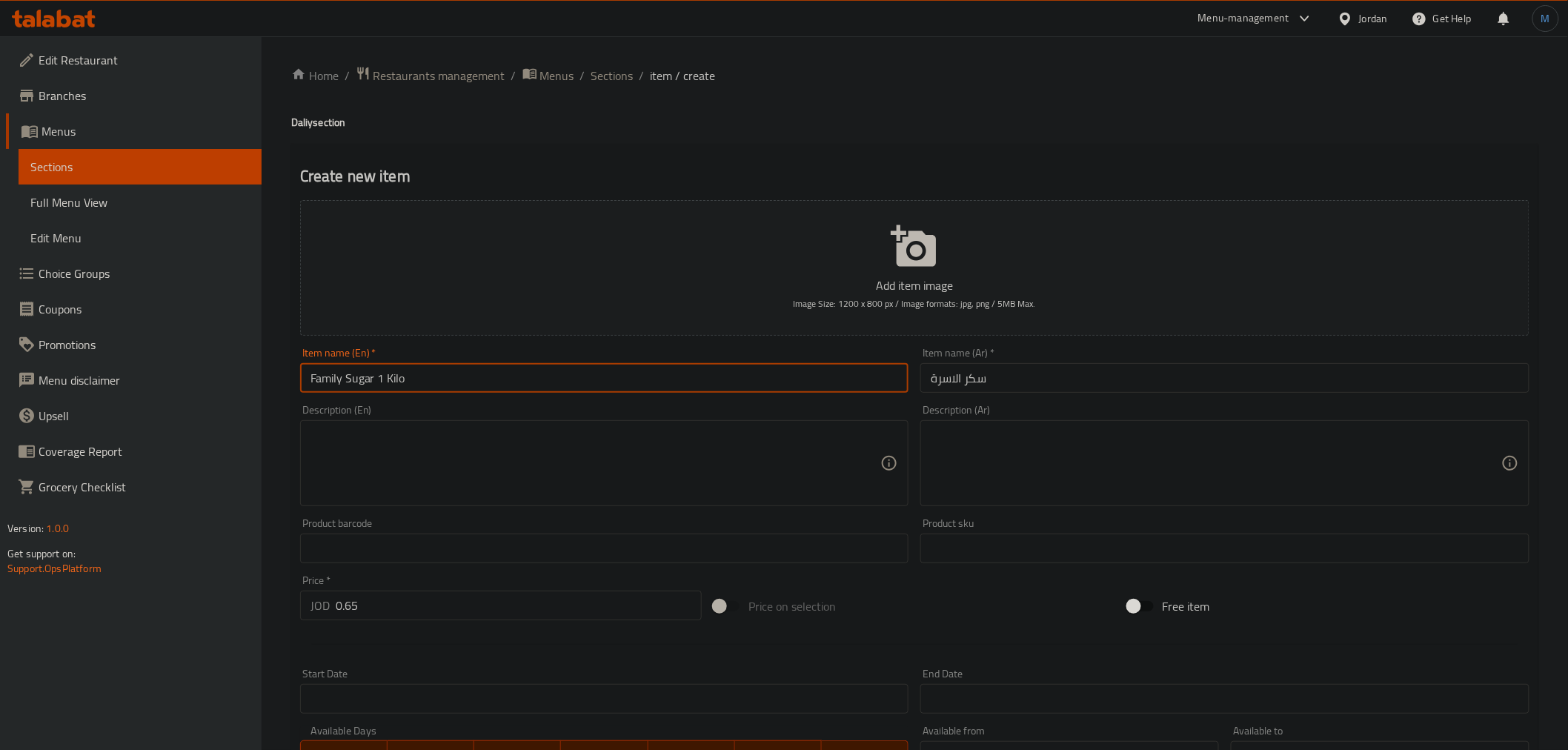
click at [1057, 398] on div "Item name (Ar)   * سكر الاسرة Item name (Ar) *" at bounding box center [1224, 370] width 621 height 57
click at [1058, 396] on div "Item name (Ar)   * سكر الاسرة Item name (Ar) *" at bounding box center [1224, 370] width 621 height 57
click at [1064, 389] on input "سكر الاسرة" at bounding box center [1224, 378] width 609 height 30
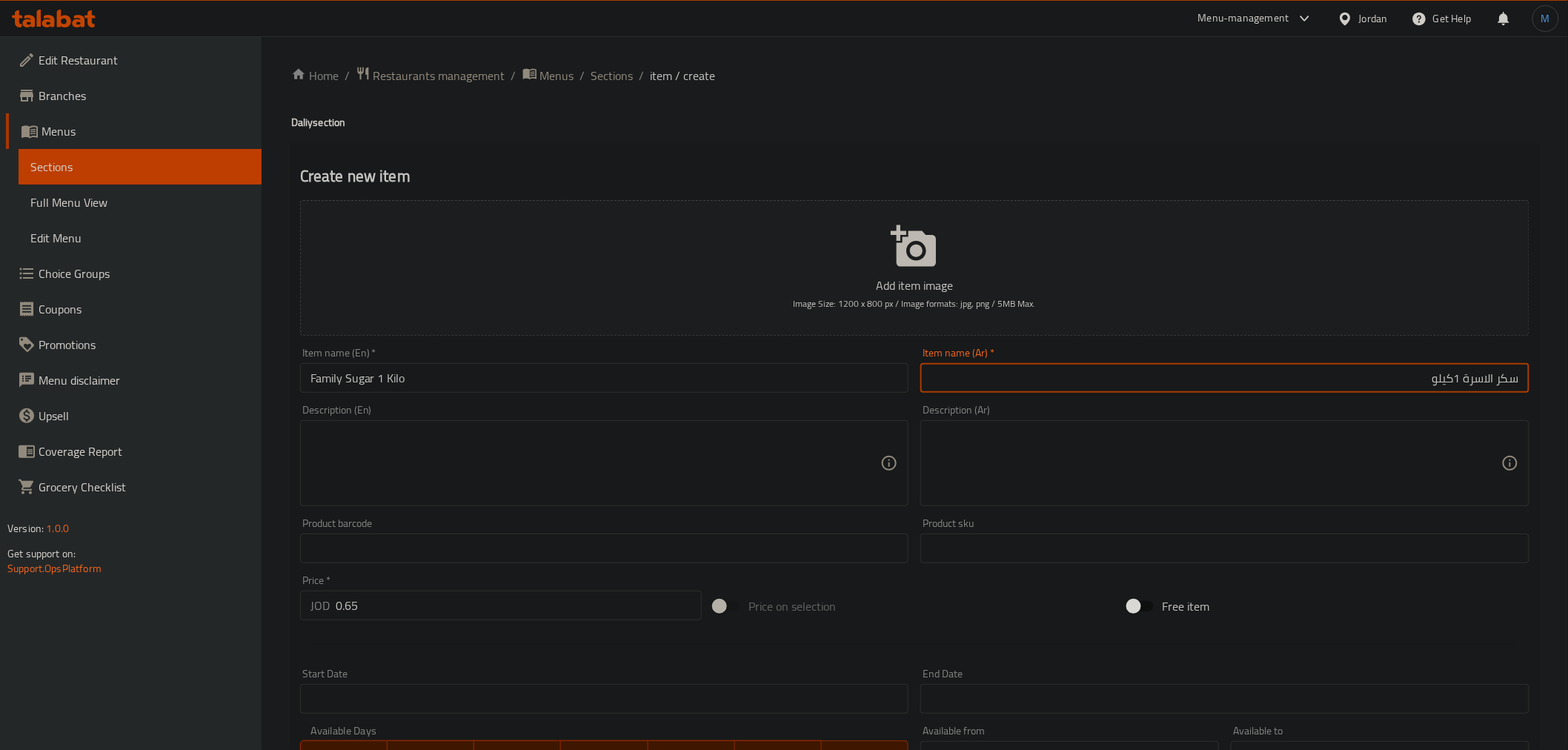
type input "سكر الاسرة 1كيلو"
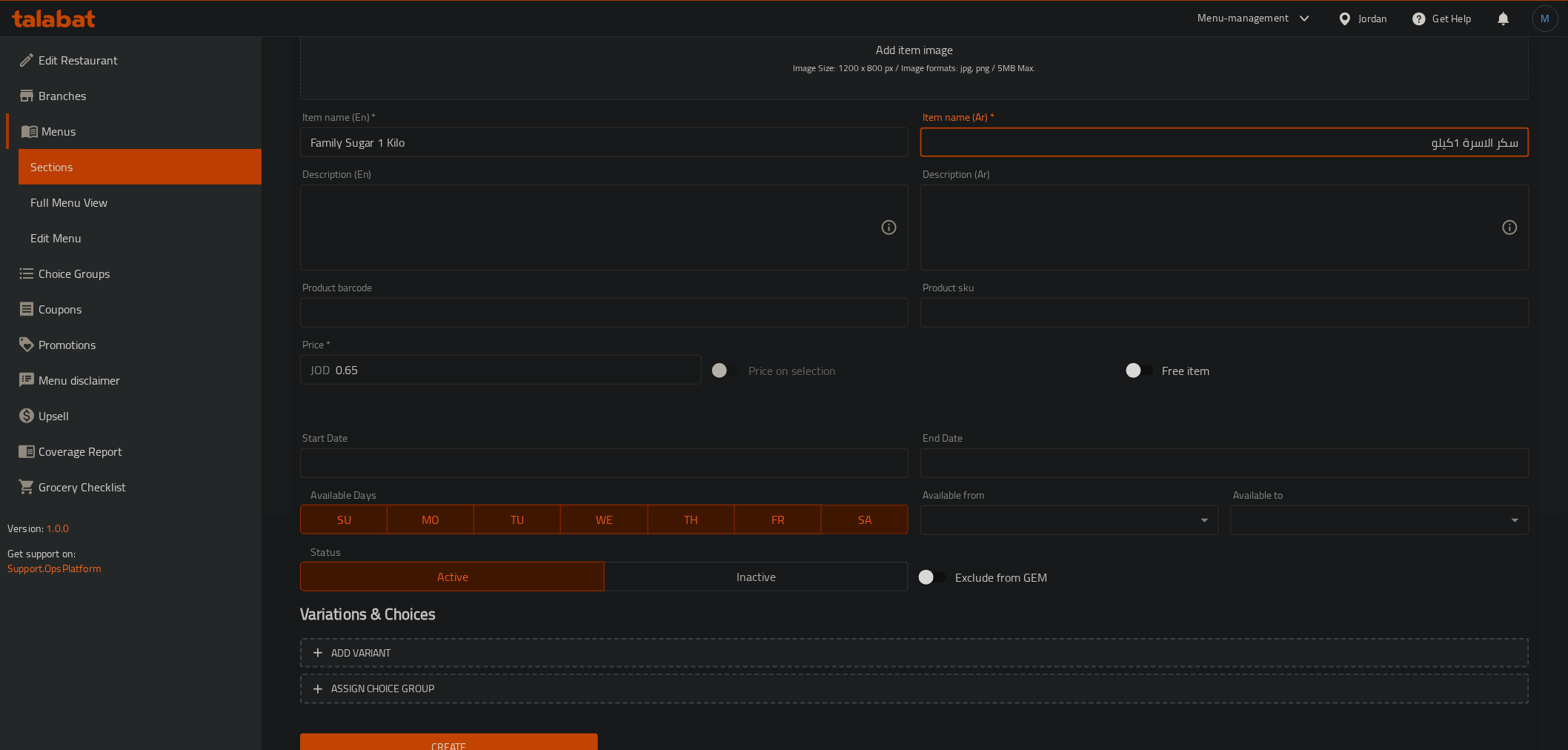
scroll to position [294, 0]
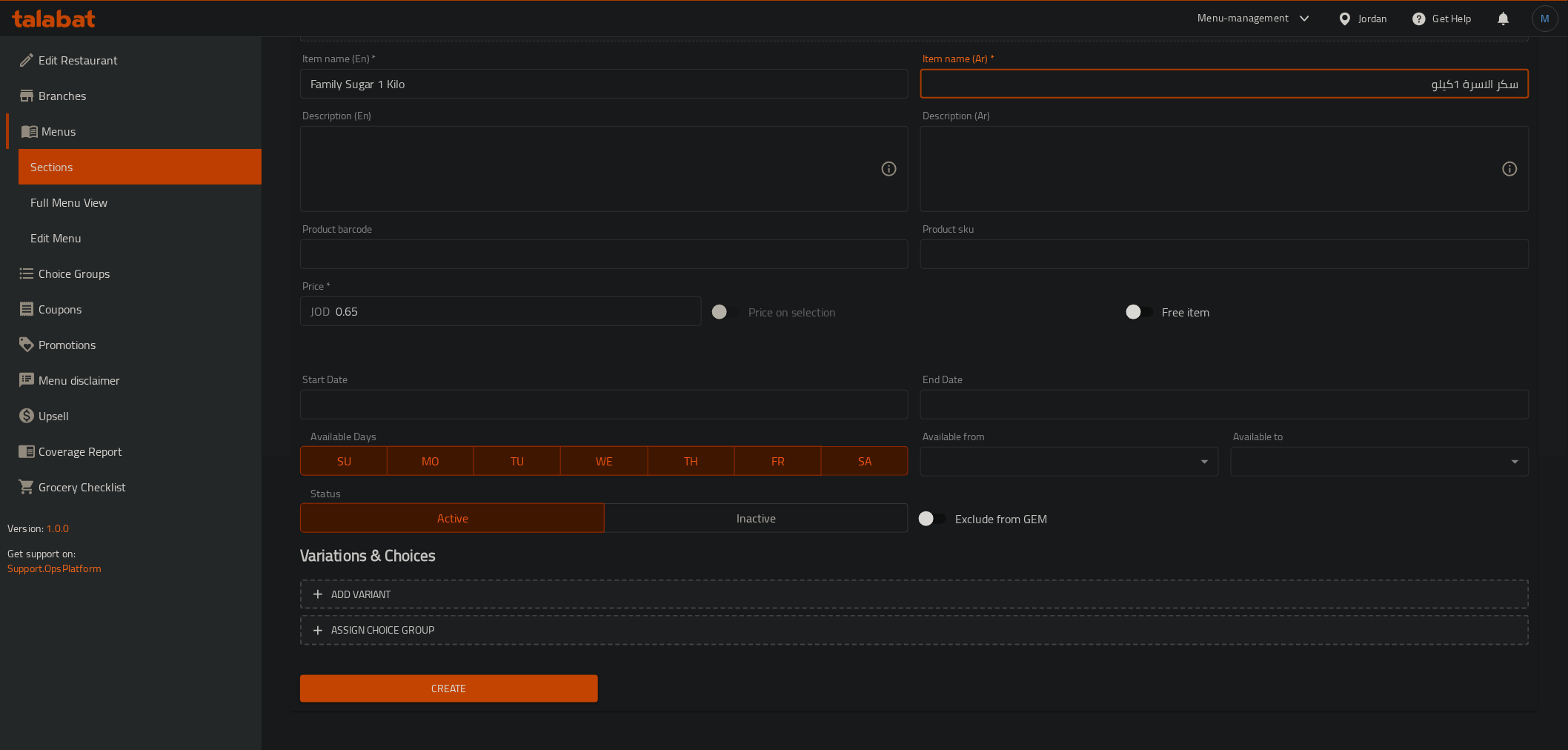
click at [638, 507] on span "Inactive" at bounding box center [756, 518] width 292 height 22
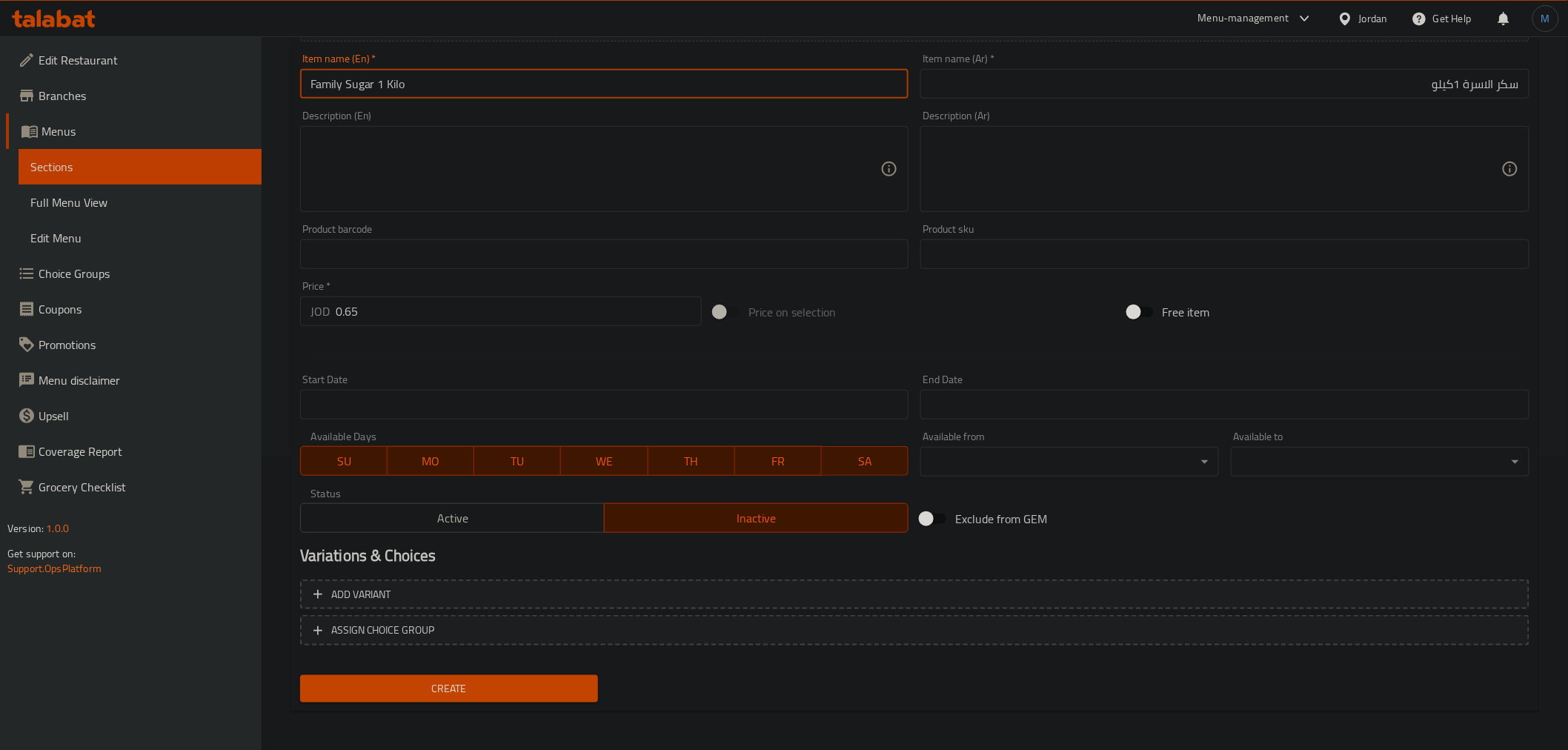
click at [501, 84] on input "Family Sugar 1 Kilo" at bounding box center [604, 84] width 609 height 30
click at [518, 669] on div "Create" at bounding box center [449, 689] width 310 height 39
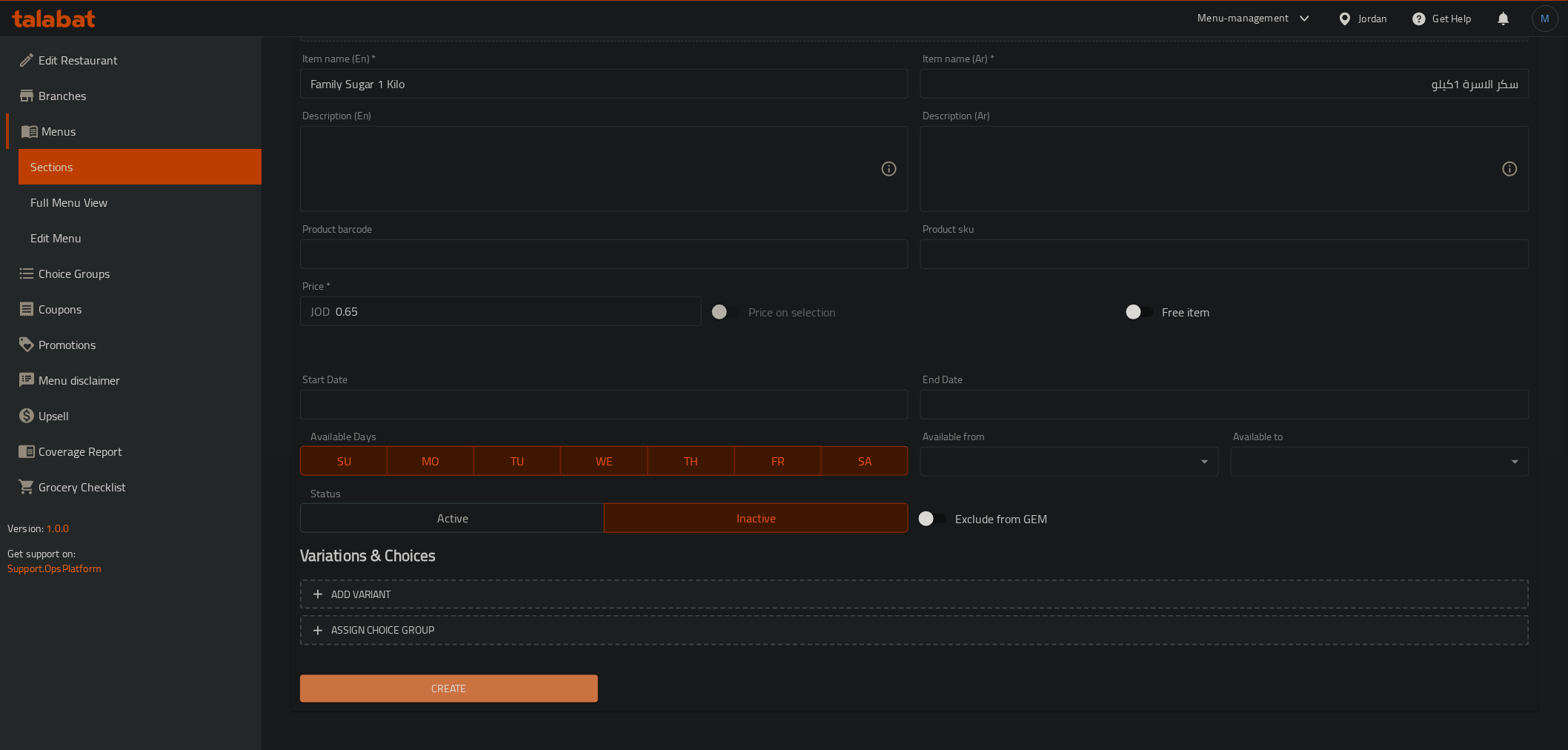
click at [524, 675] on button "Create" at bounding box center [449, 689] width 298 height 28
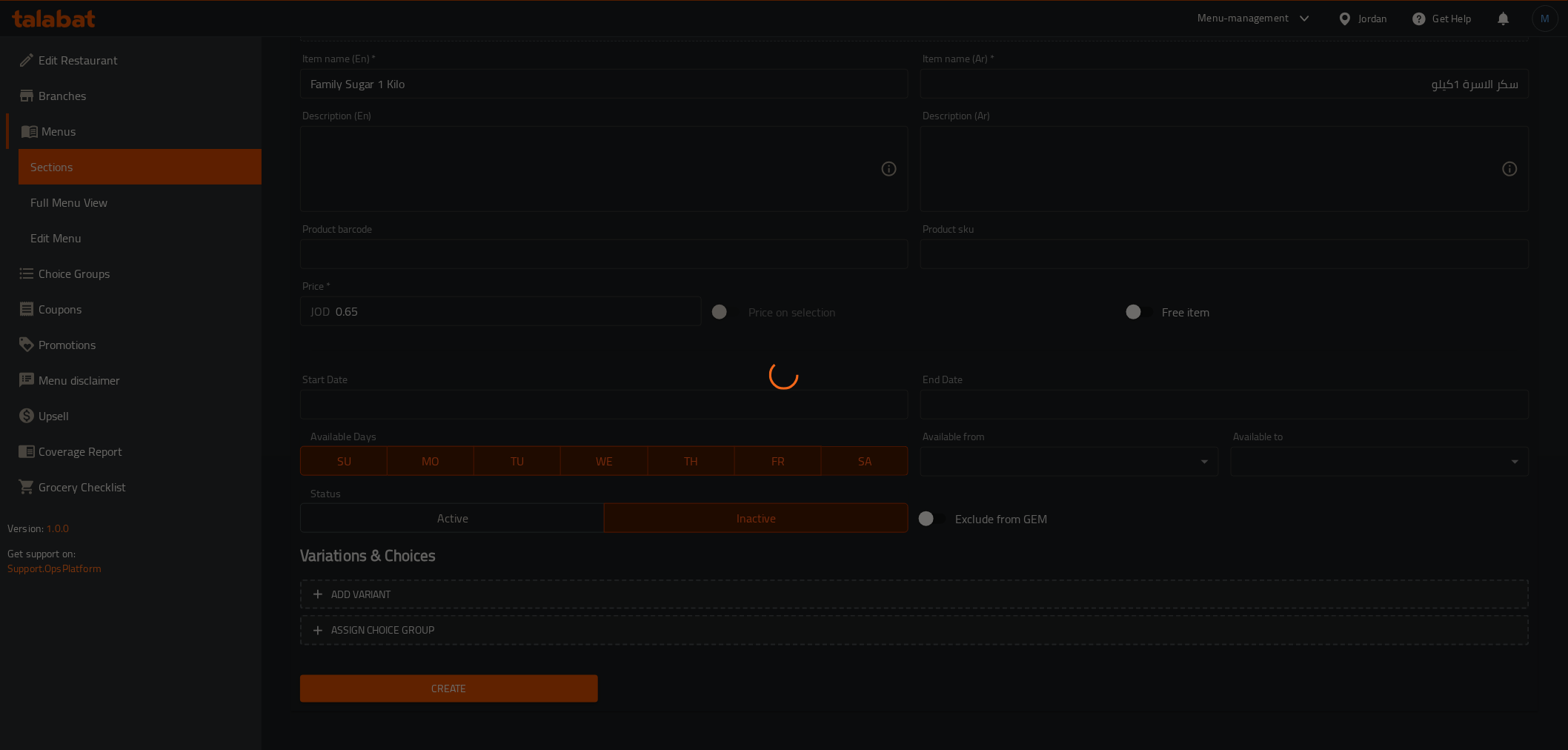
type input "0"
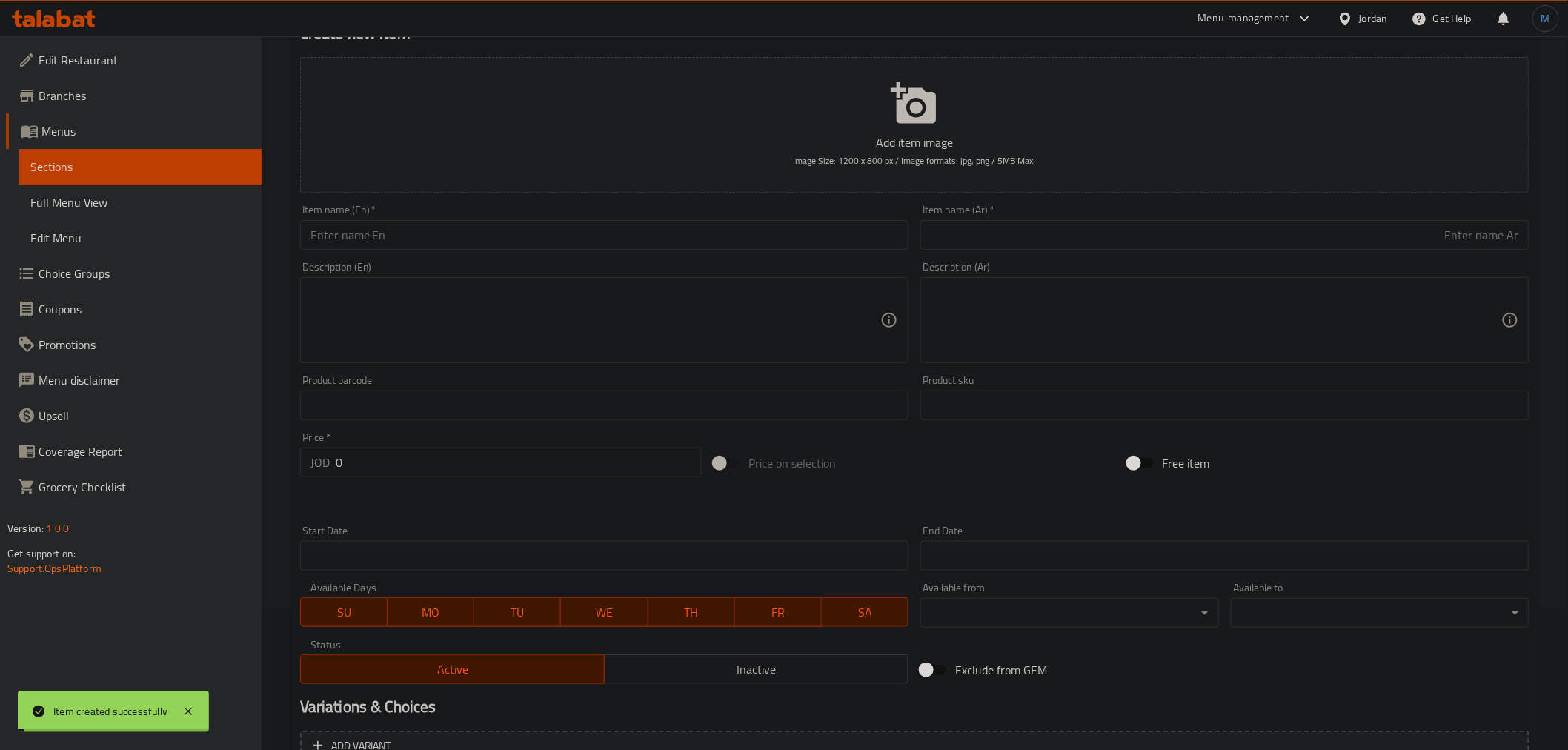
scroll to position [0, 0]
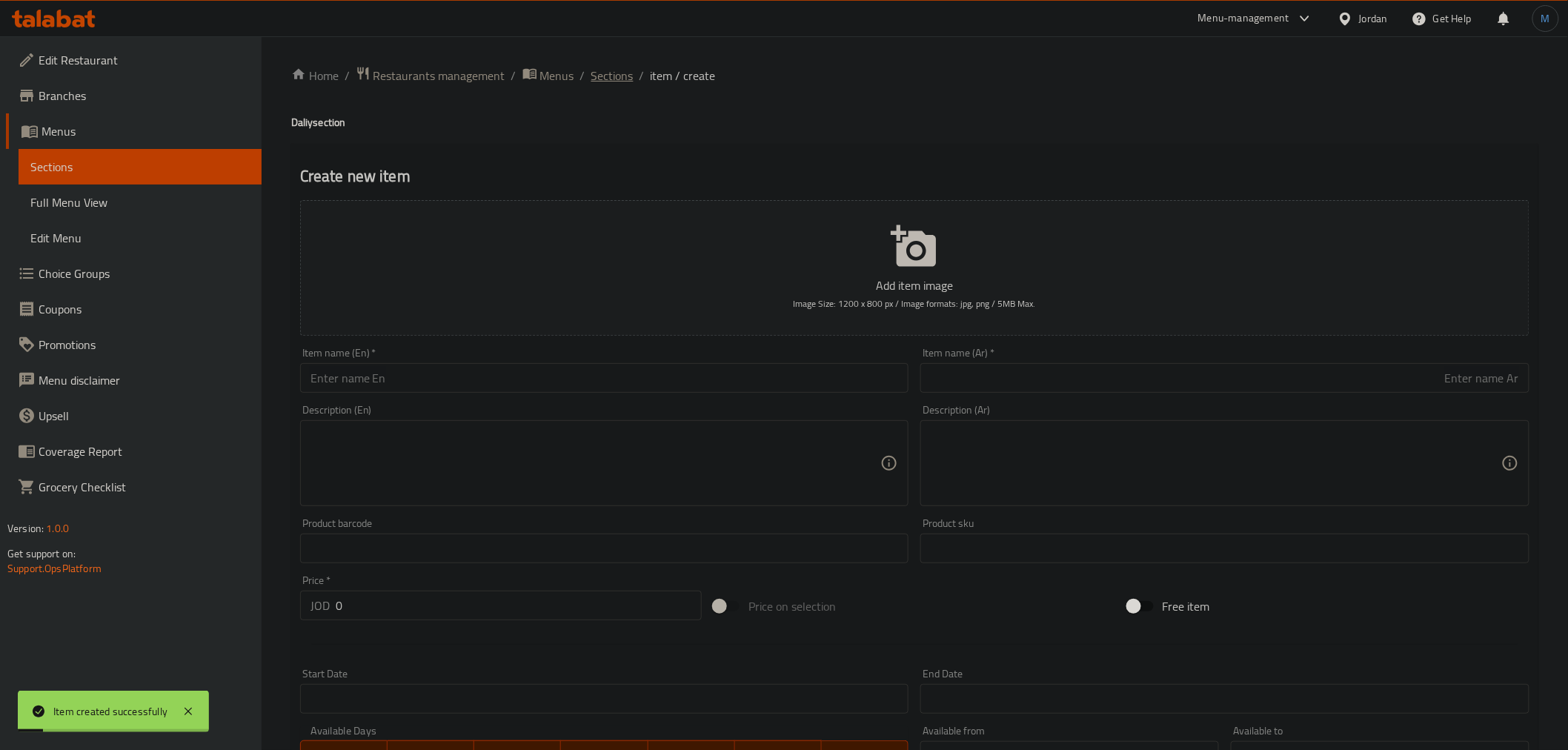
click at [610, 85] on span "Sections" at bounding box center [612, 76] width 42 height 18
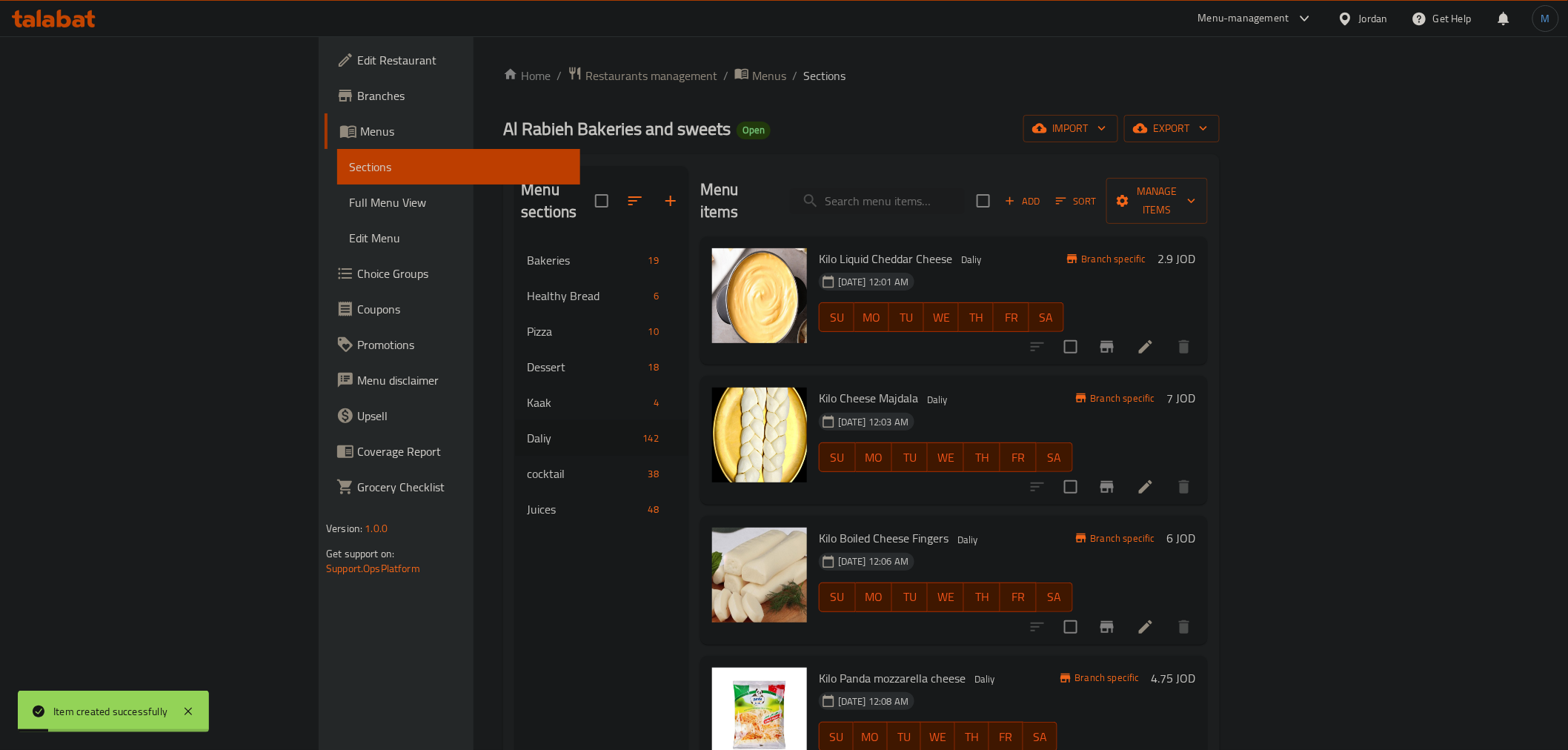
click at [946, 346] on div "Kilo Liquid Cheddar Cheese Daliy [DATE] 12:01 AM SU MO TU WE TH FR [PERSON_NAME…" at bounding box center [954, 762] width 508 height 1052
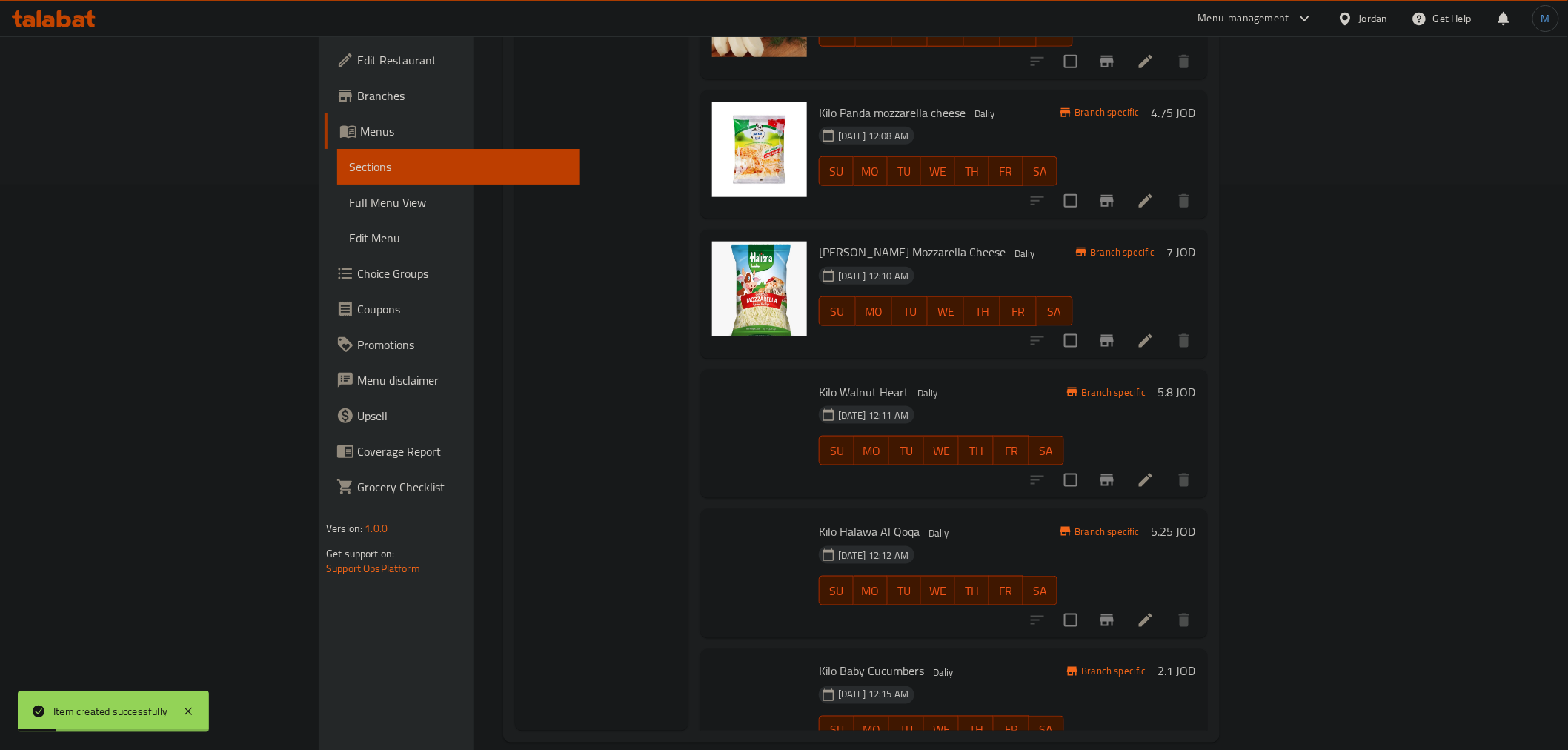
scroll to position [18896, 0]
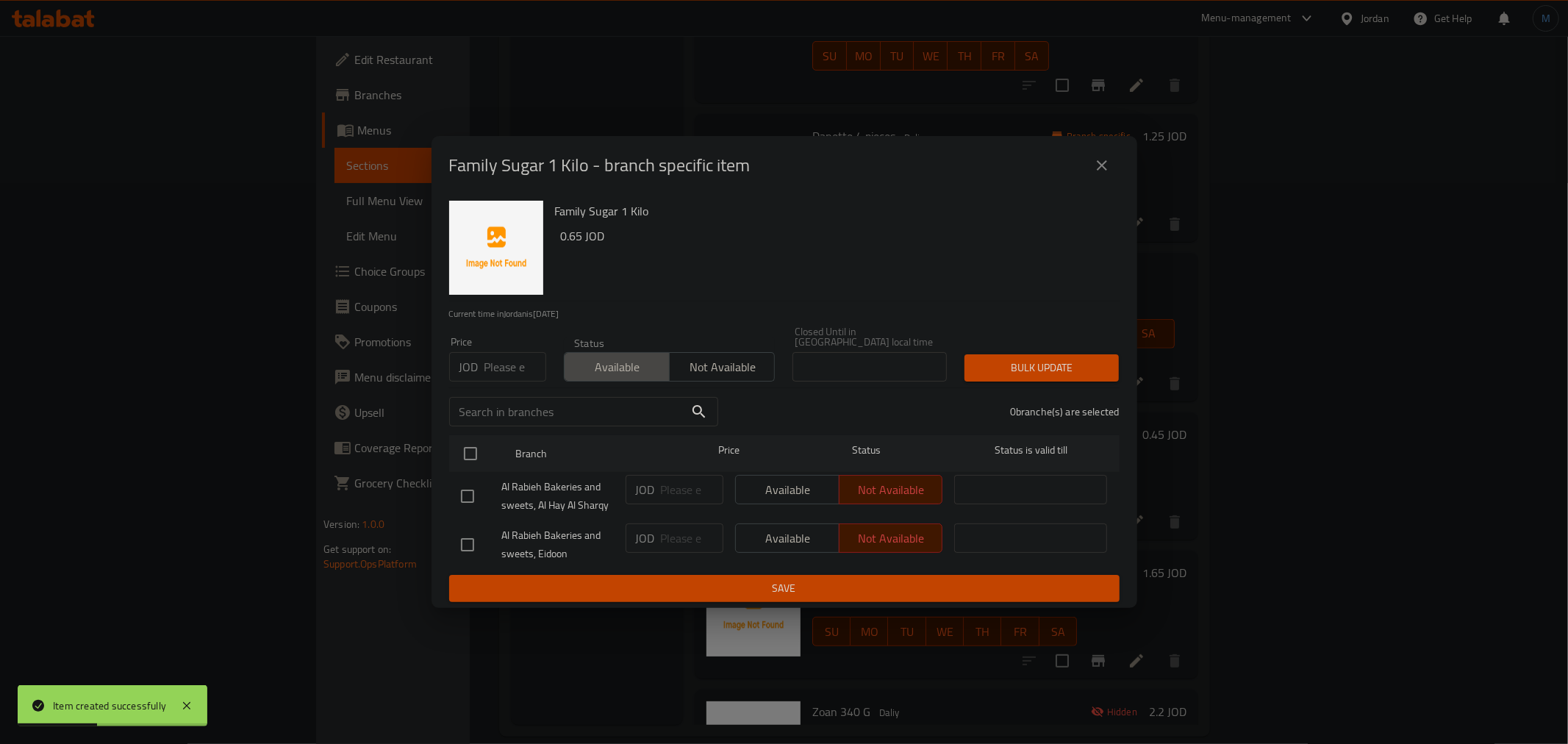
click at [610, 356] on span "Available" at bounding box center [616, 367] width 93 height 22
click at [482, 471] on div "Al Rabieh Bakeries and sweets, Al Hay Al Sharqy" at bounding box center [538, 496] width 165 height 55
click at [474, 482] on input "checkbox" at bounding box center [468, 496] width 31 height 31
checkbox input "true"
click at [1069, 385] on div "1 branche(s) are selected" at bounding box center [927, 411] width 402 height 53
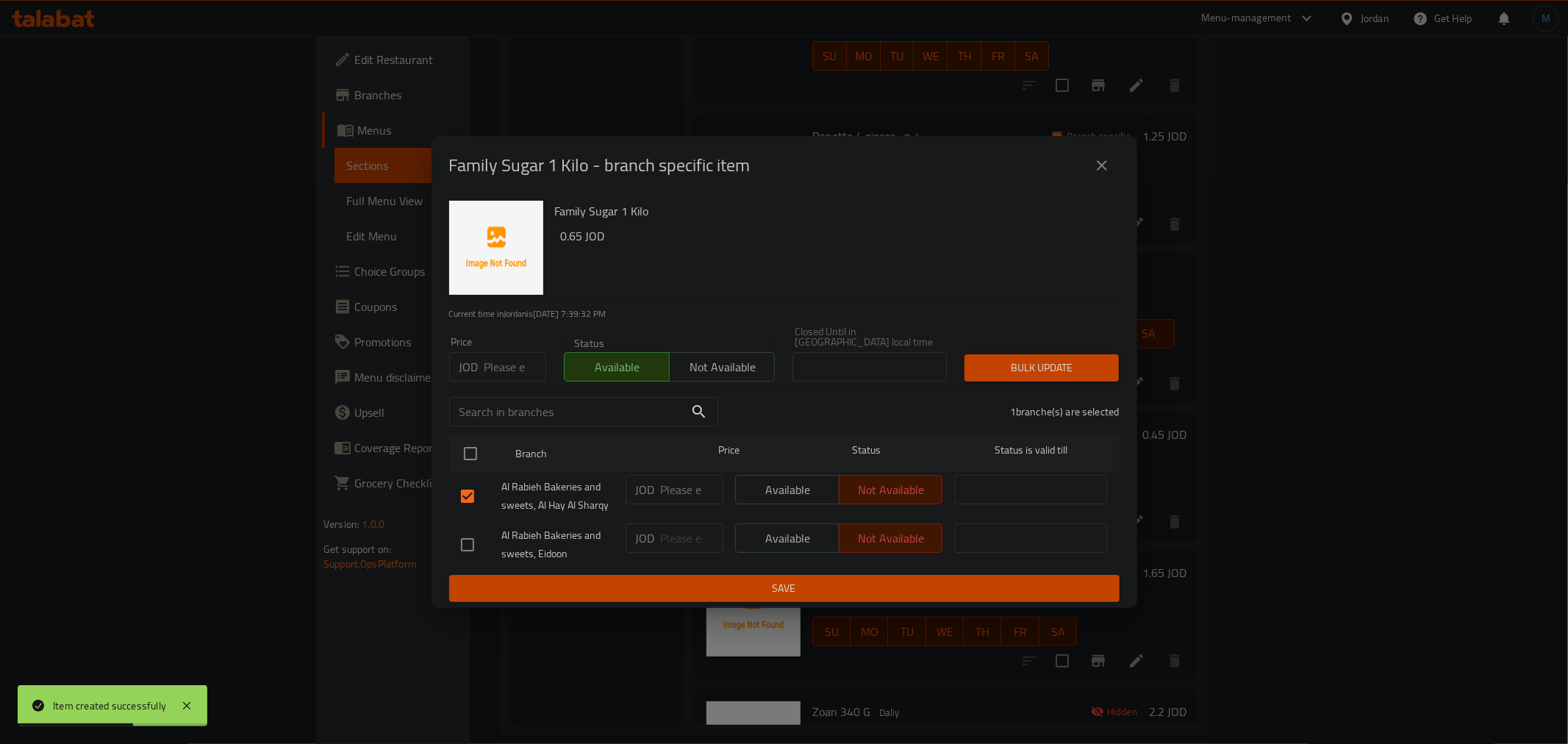
click at [1069, 379] on div "Bulk update" at bounding box center [1042, 368] width 172 height 45
click at [1069, 369] on span "Bulk update" at bounding box center [1042, 367] width 131 height 19
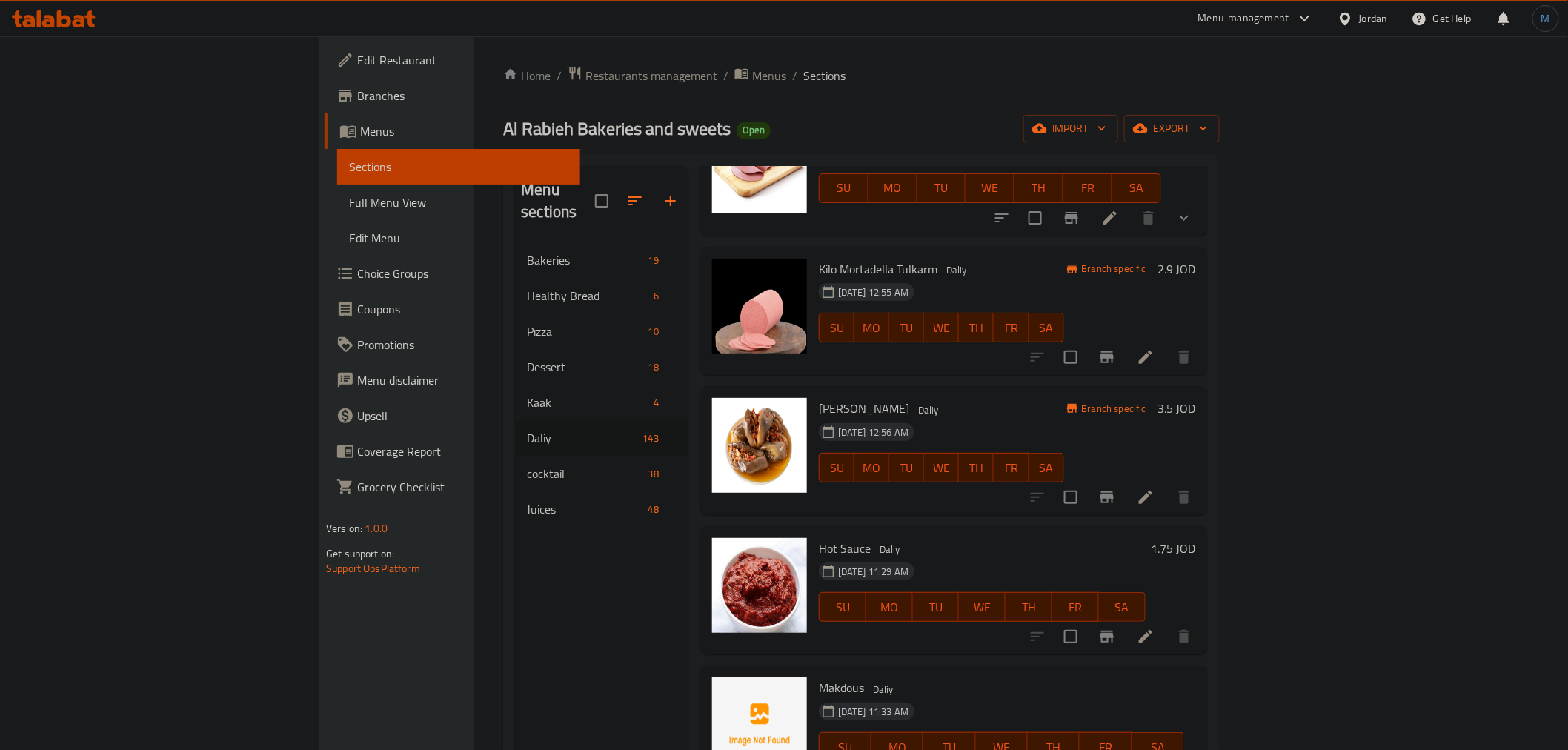
scroll to position [8, 0]
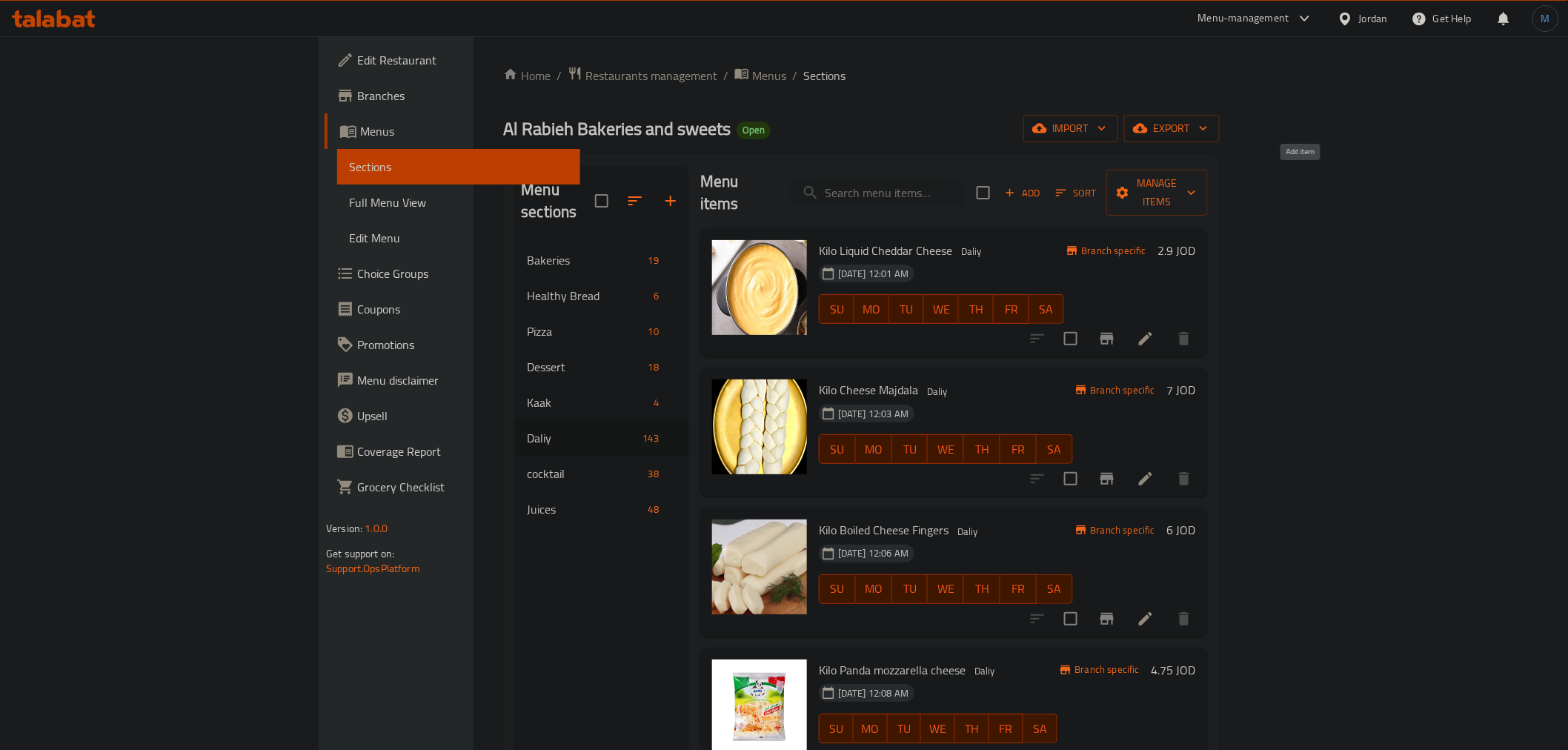
click at [1017, 187] on icon "button" at bounding box center [1010, 192] width 14 height 14
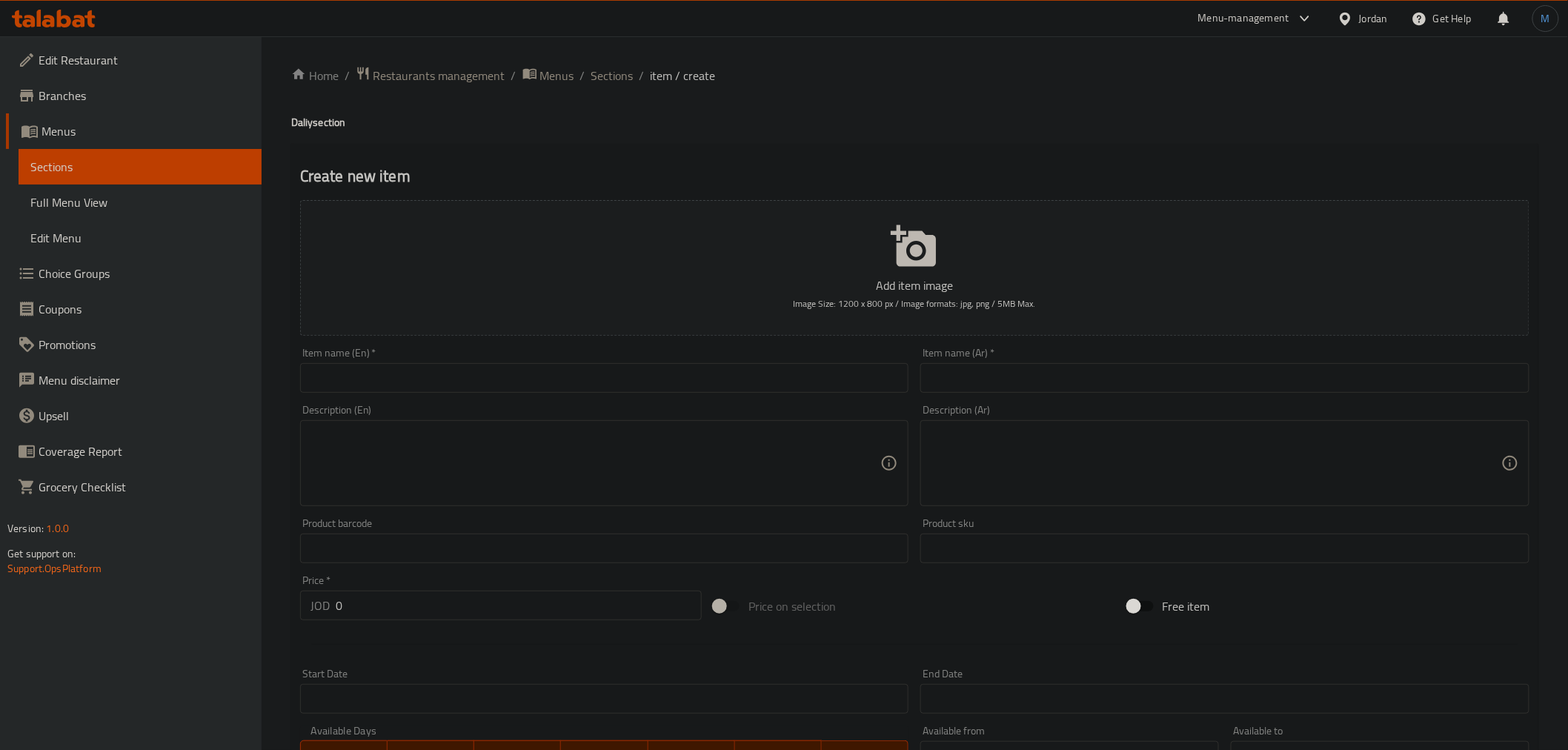
click at [1080, 363] on div "Item name (Ar)   * Item name (Ar) *" at bounding box center [1224, 370] width 609 height 45
click at [1080, 368] on input "text" at bounding box center [1224, 378] width 609 height 30
paste input "سكر رد سي"
paste input "3.5كيلو"
type input "سكر رد سي 3.5كيلو"
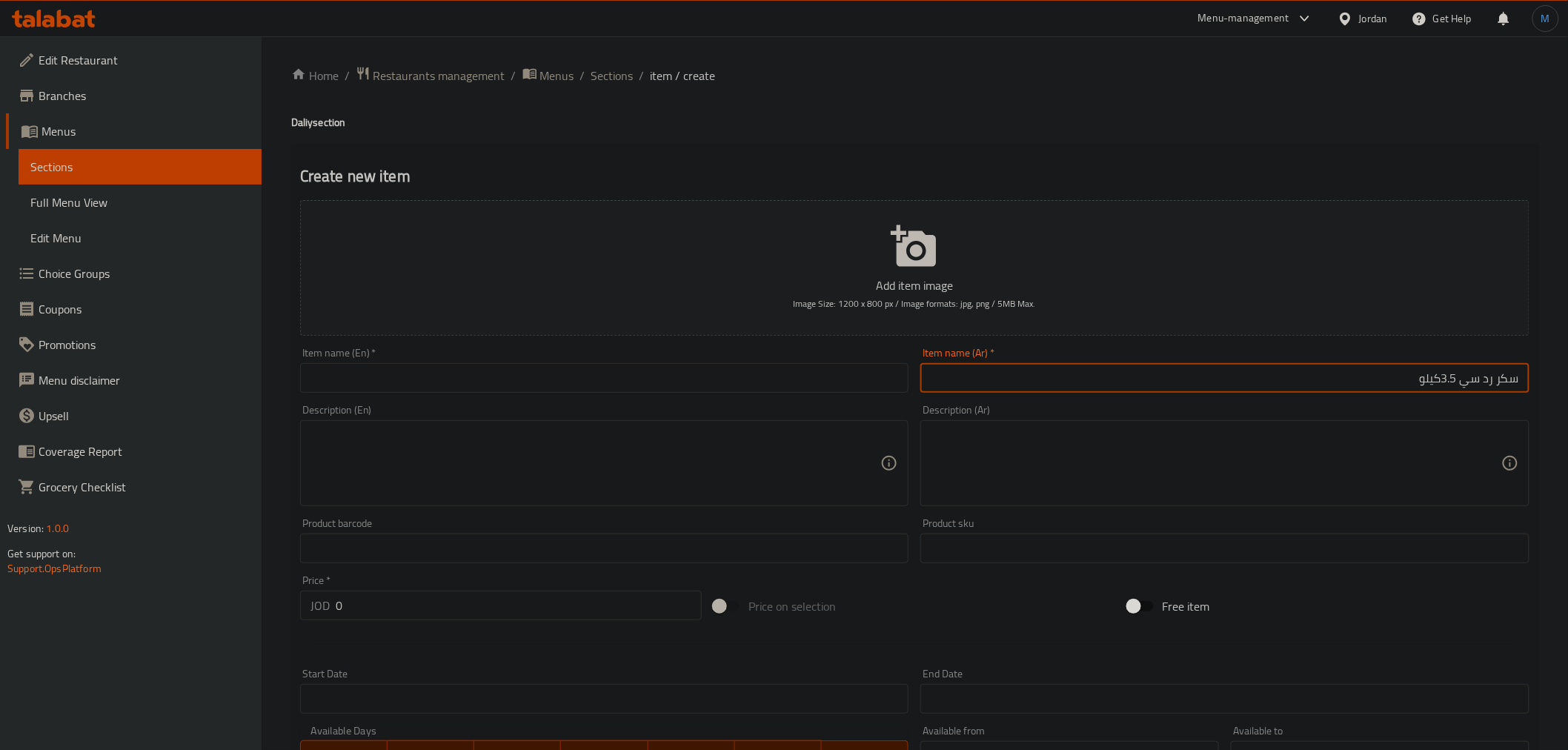
click at [477, 361] on div "Item name (En)   * Item name (En) *" at bounding box center [604, 370] width 609 height 45
click at [488, 382] on input "text" at bounding box center [604, 378] width 609 height 30
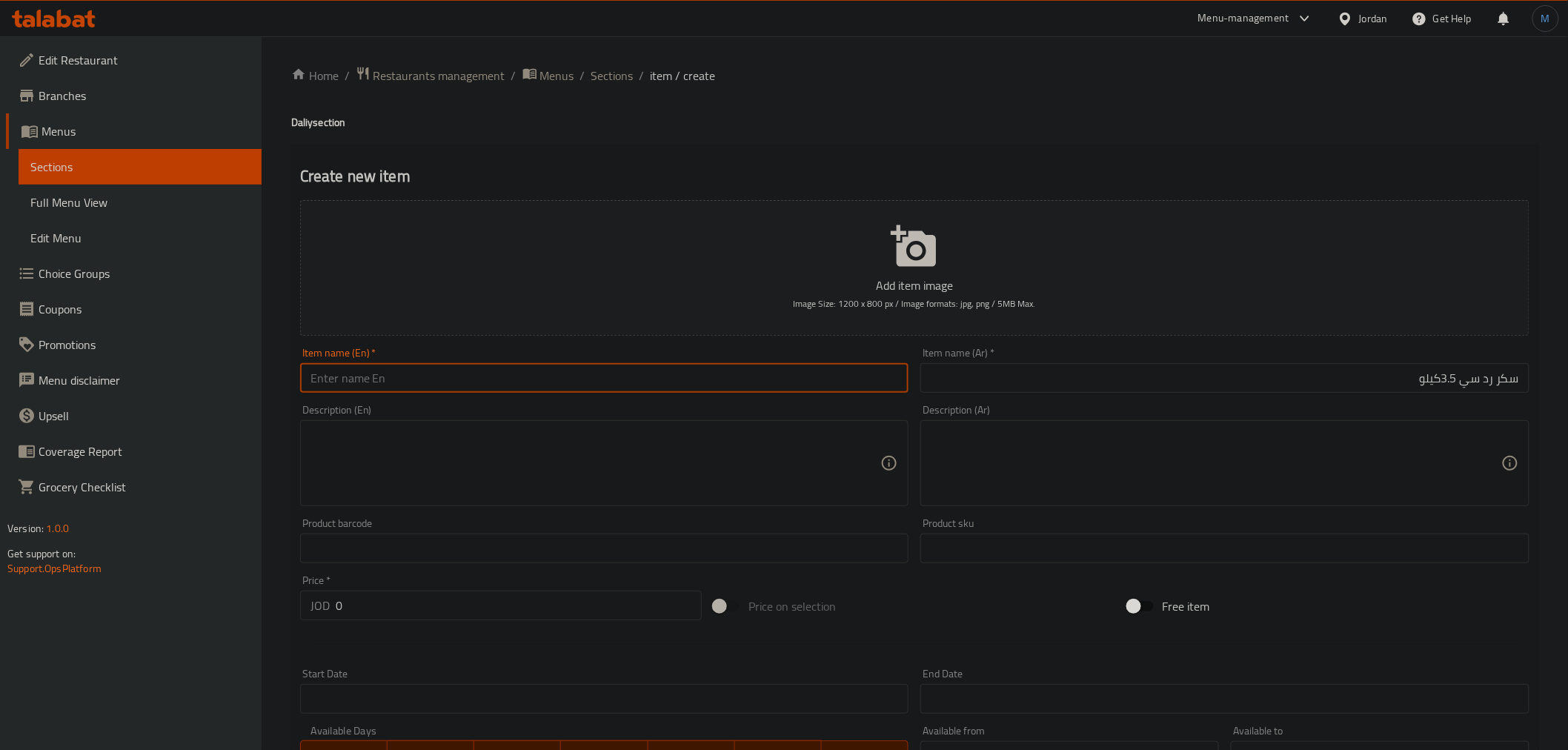
paste input "Red Sea Sugar 3.5 kg"
click at [343, 384] on input "Red Sea Sugar 3.5 kg" at bounding box center [604, 378] width 609 height 30
type input "Red C Sugar 3.5 kg"
click at [425, 598] on input "0" at bounding box center [518, 605] width 366 height 30
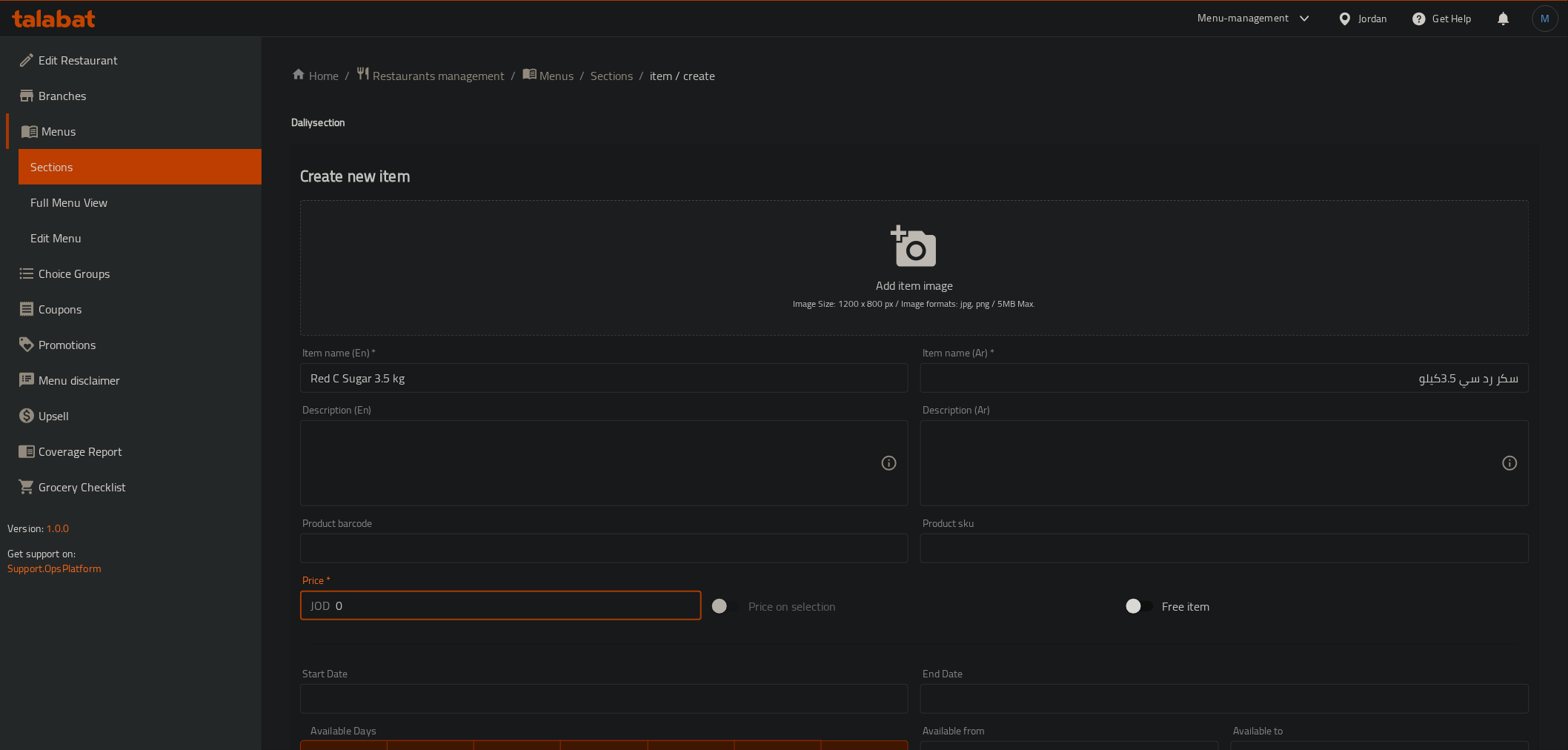
paste input "2.75"
type input "2.75"
click at [507, 353] on div "Item name (En)   * Red C Sugar 3.5 kg Item name (En) *" at bounding box center [604, 370] width 609 height 45
click at [513, 379] on input "Red C Sugar 3.5 kg" at bounding box center [604, 378] width 609 height 30
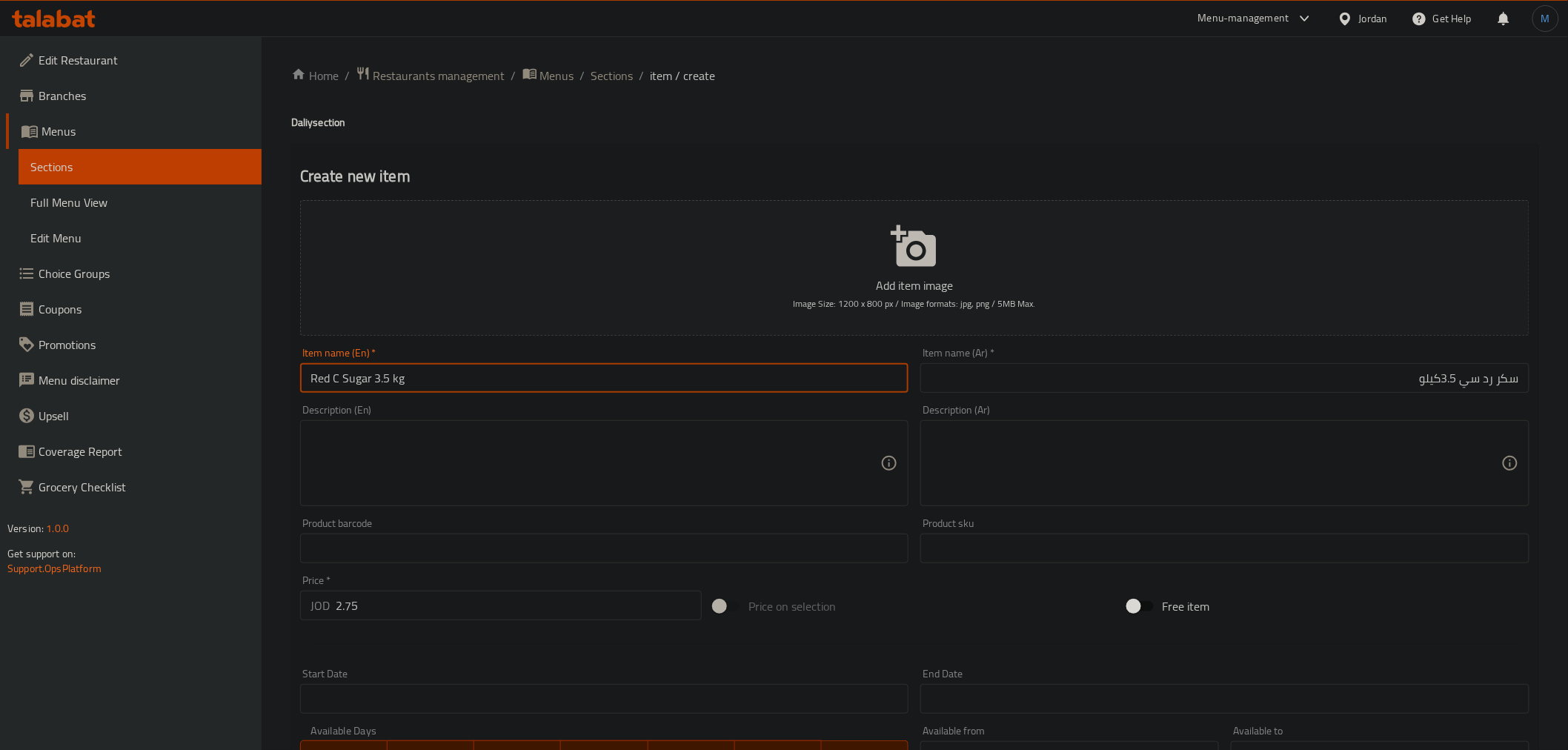
click at [513, 379] on input "Red C Sugar 3.5 kg" at bounding box center [604, 378] width 609 height 30
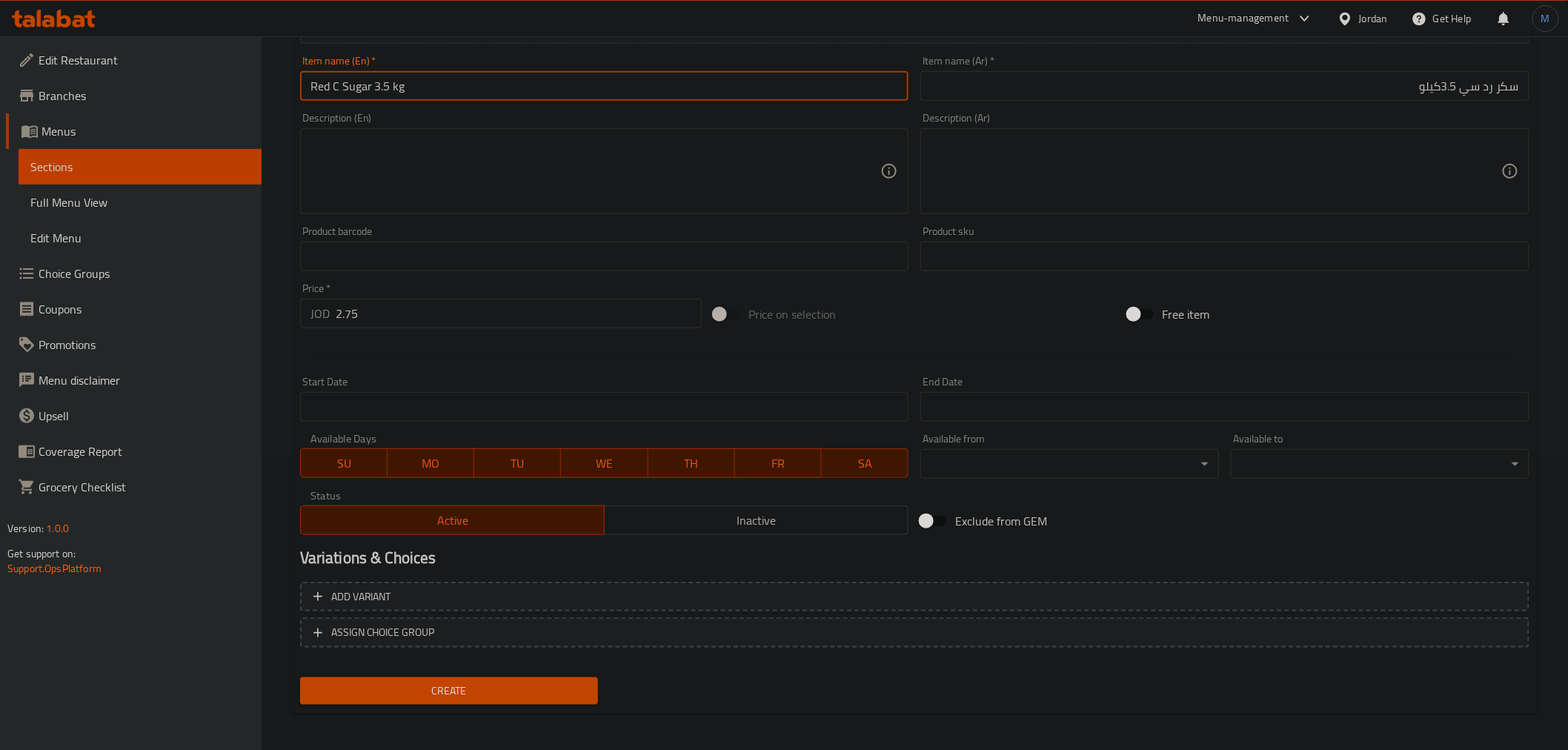
scroll to position [294, 0]
click at [684, 513] on span "Inactive" at bounding box center [756, 518] width 292 height 22
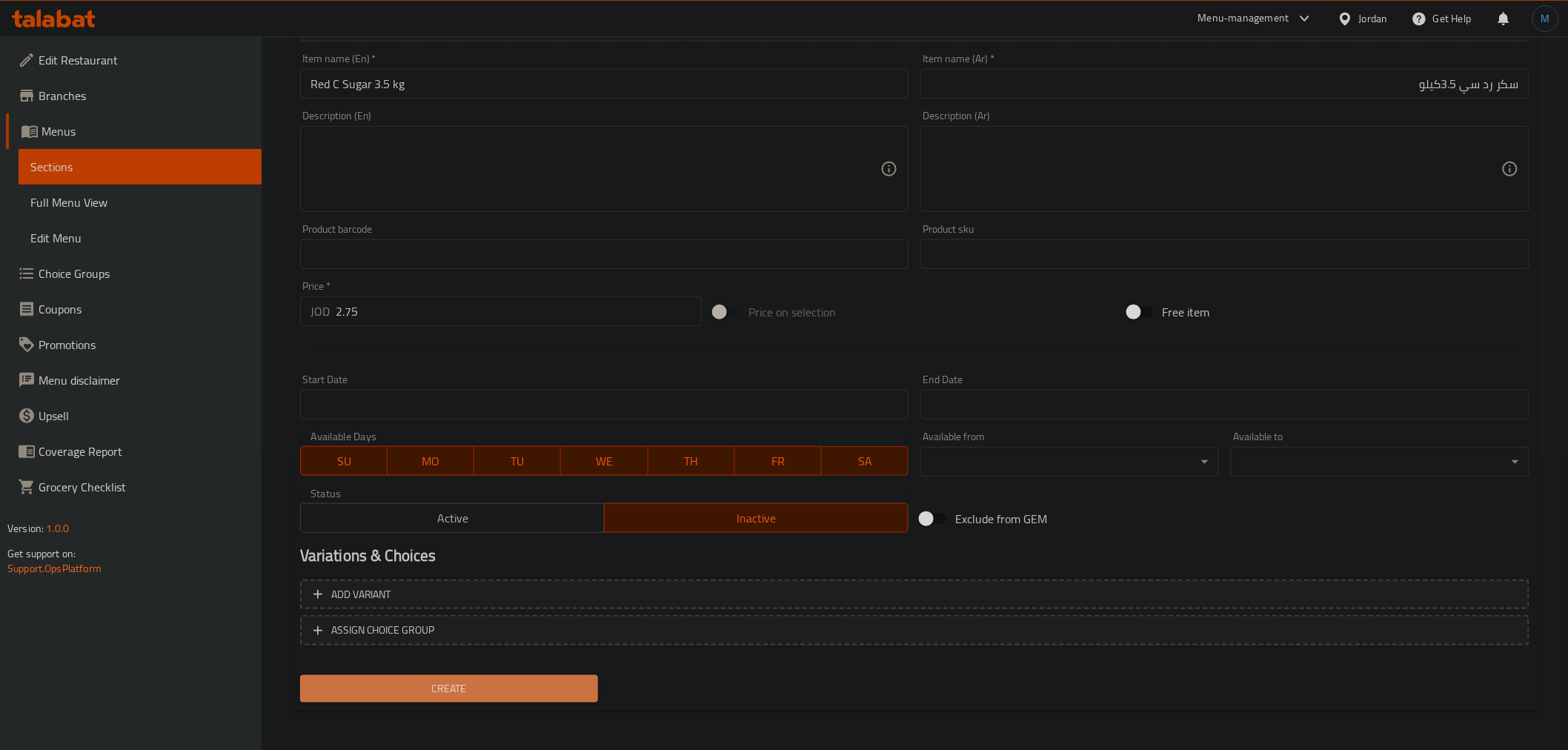
click at [524, 675] on button "Create" at bounding box center [449, 689] width 298 height 28
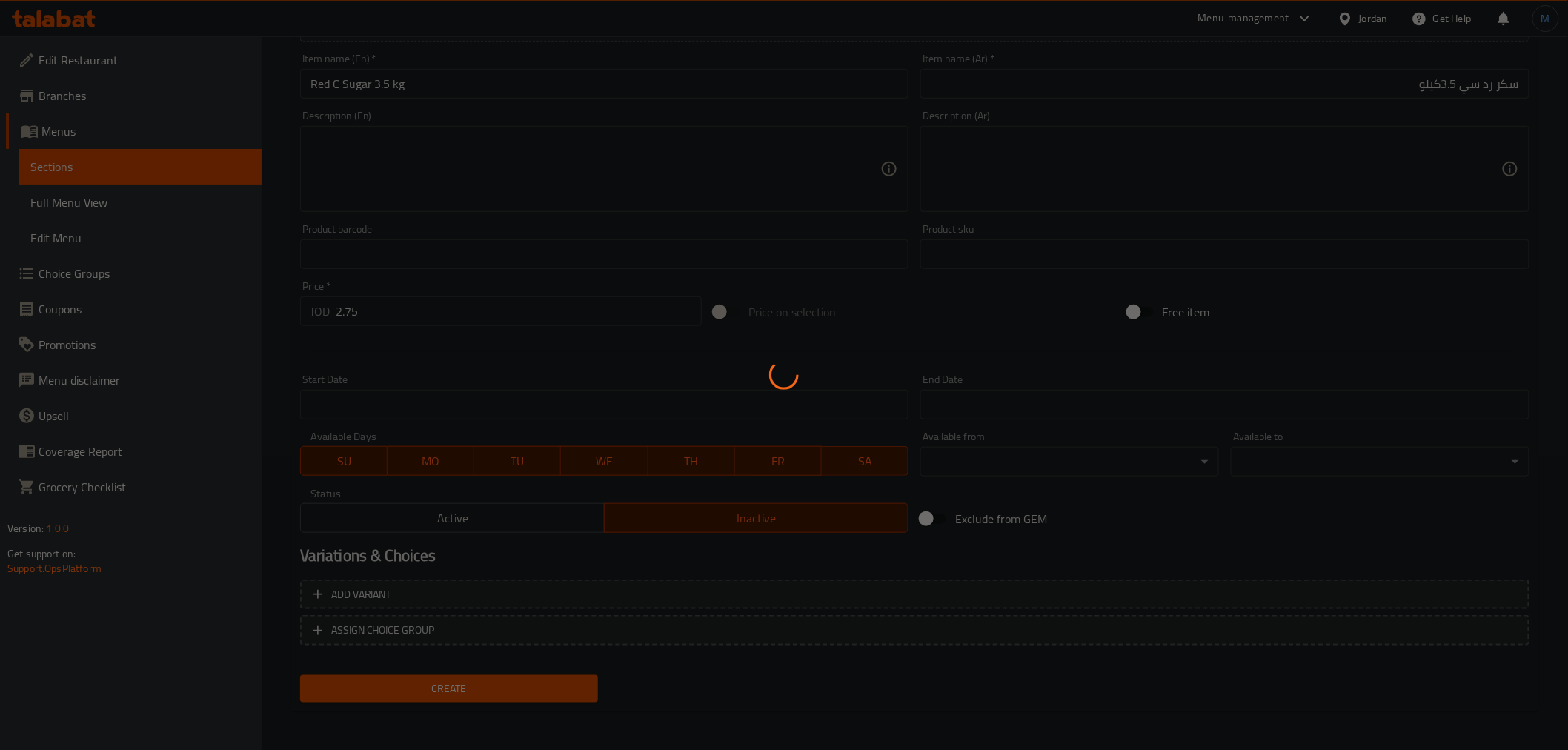
type input "0"
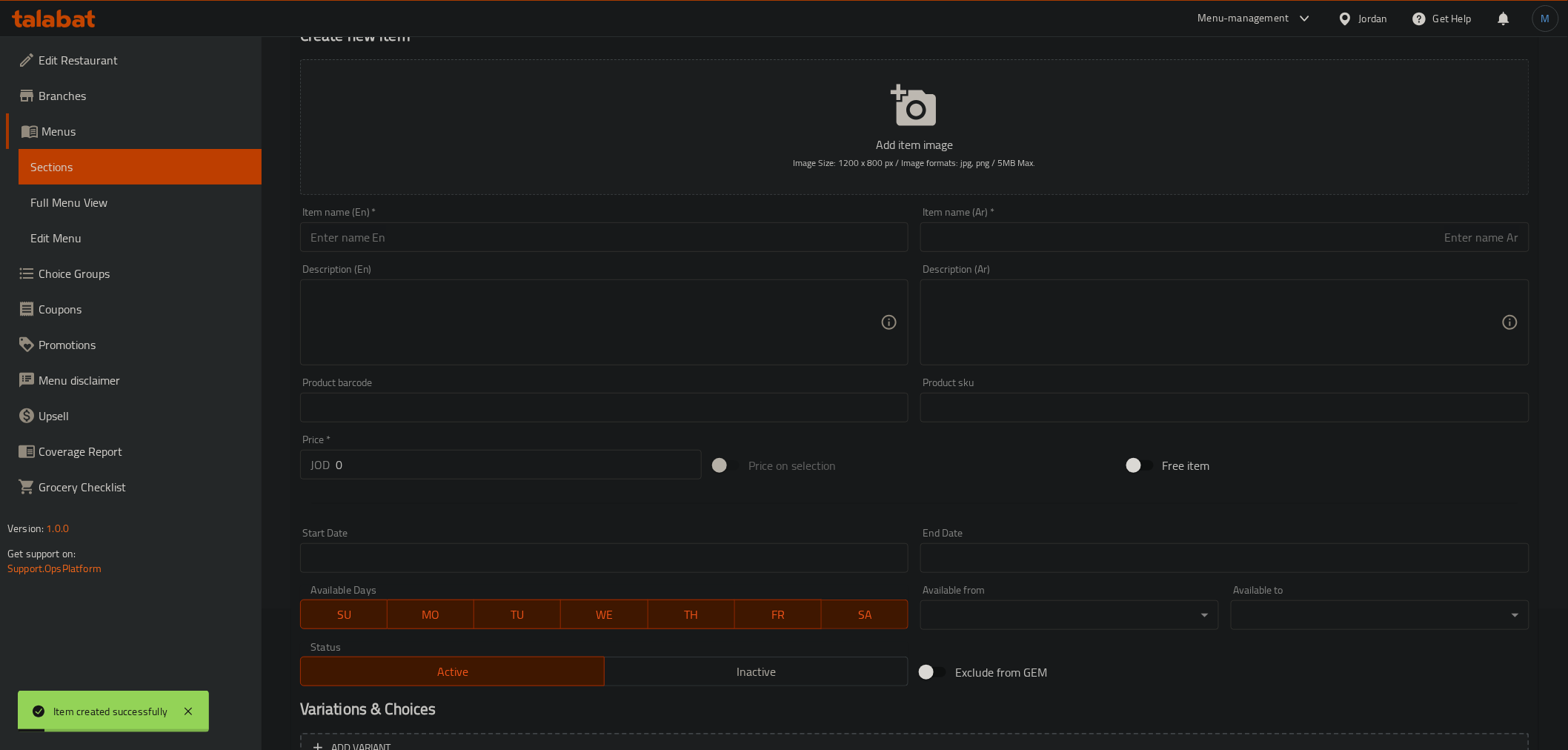
scroll to position [0, 0]
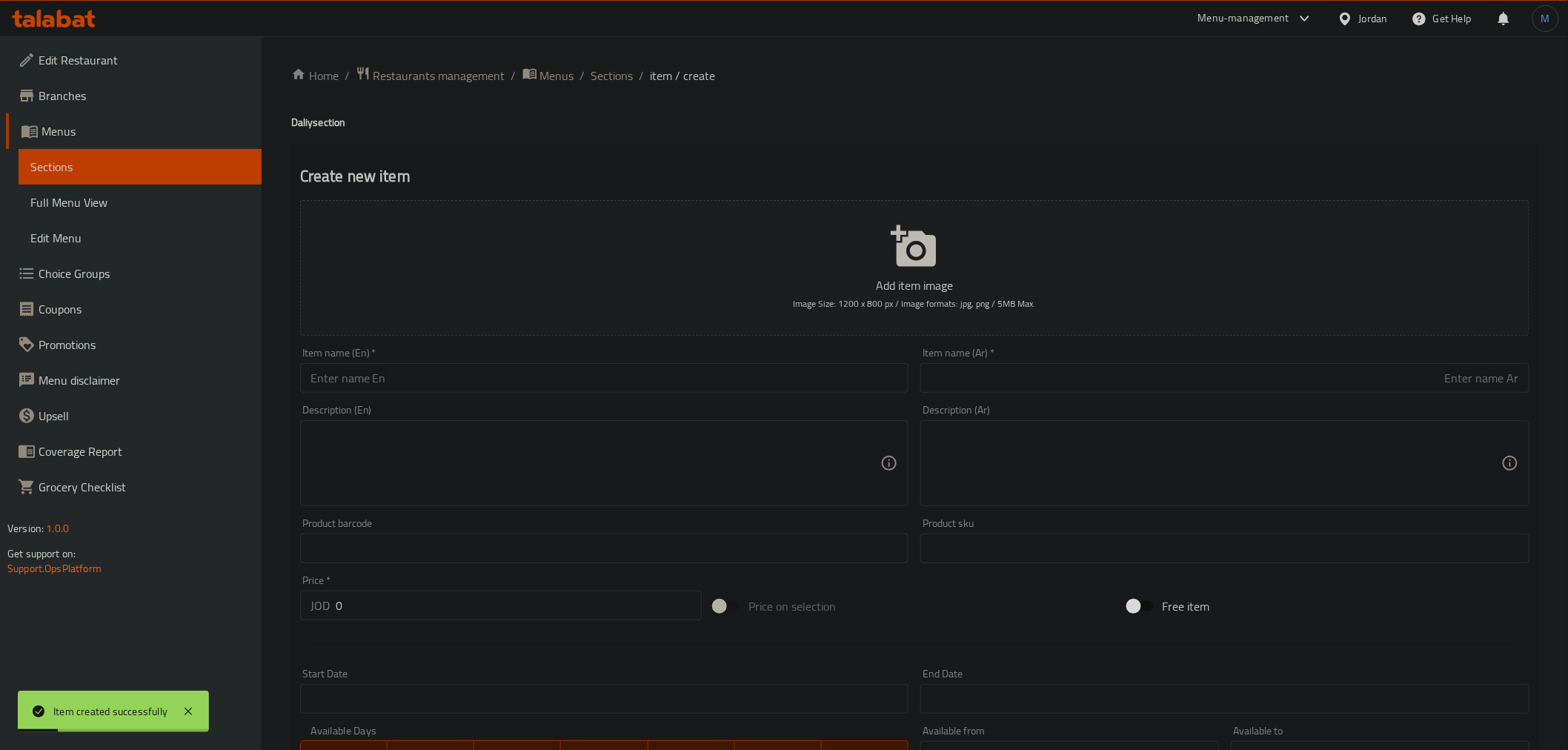
click at [587, 83] on ol "Home / Restaurants management / Menus / Sections / item / create" at bounding box center [914, 76] width 1247 height 20
click at [592, 82] on span "Sections" at bounding box center [612, 76] width 42 height 18
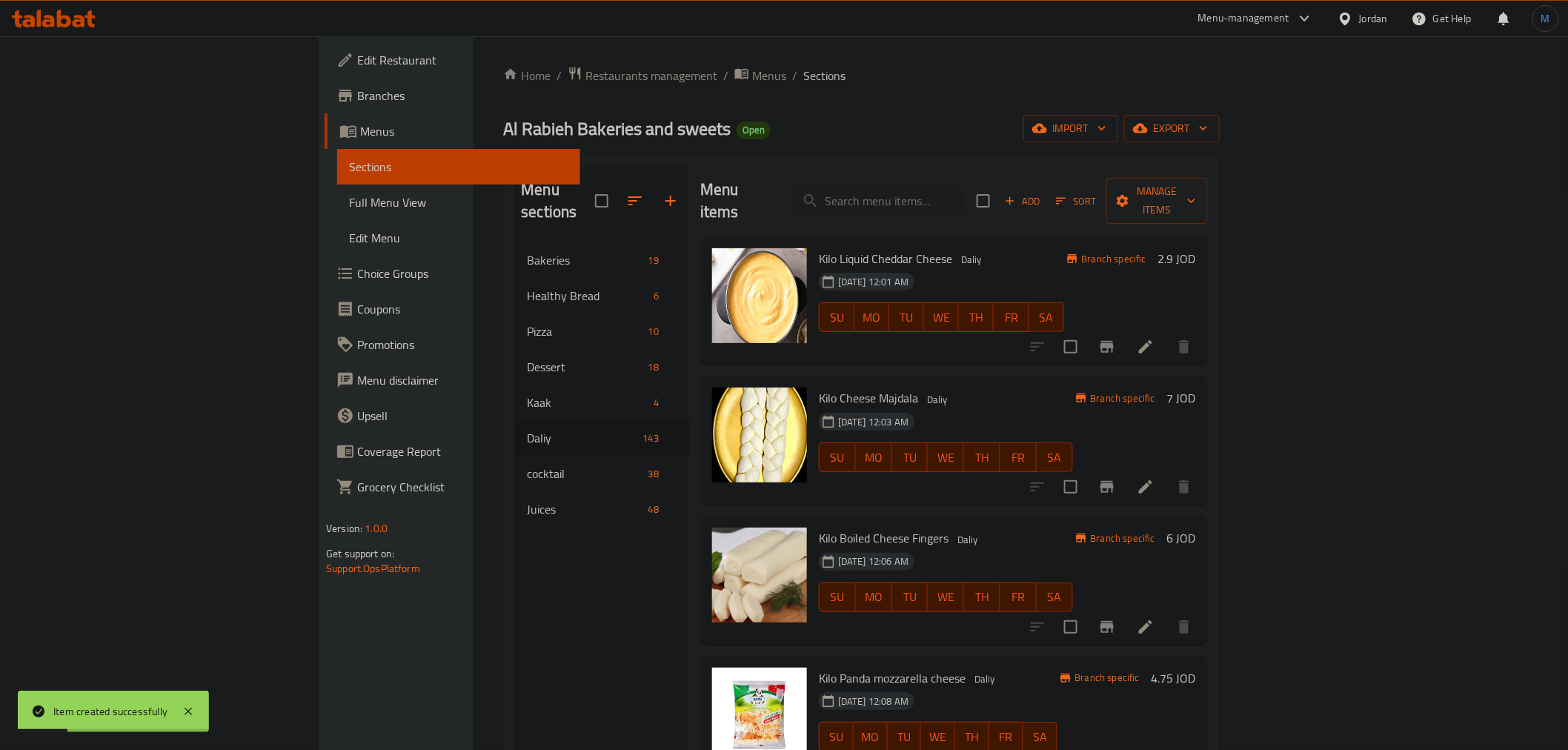
click at [924, 388] on h6 "Kilo Cheese Majdala Daliy" at bounding box center [945, 398] width 254 height 21
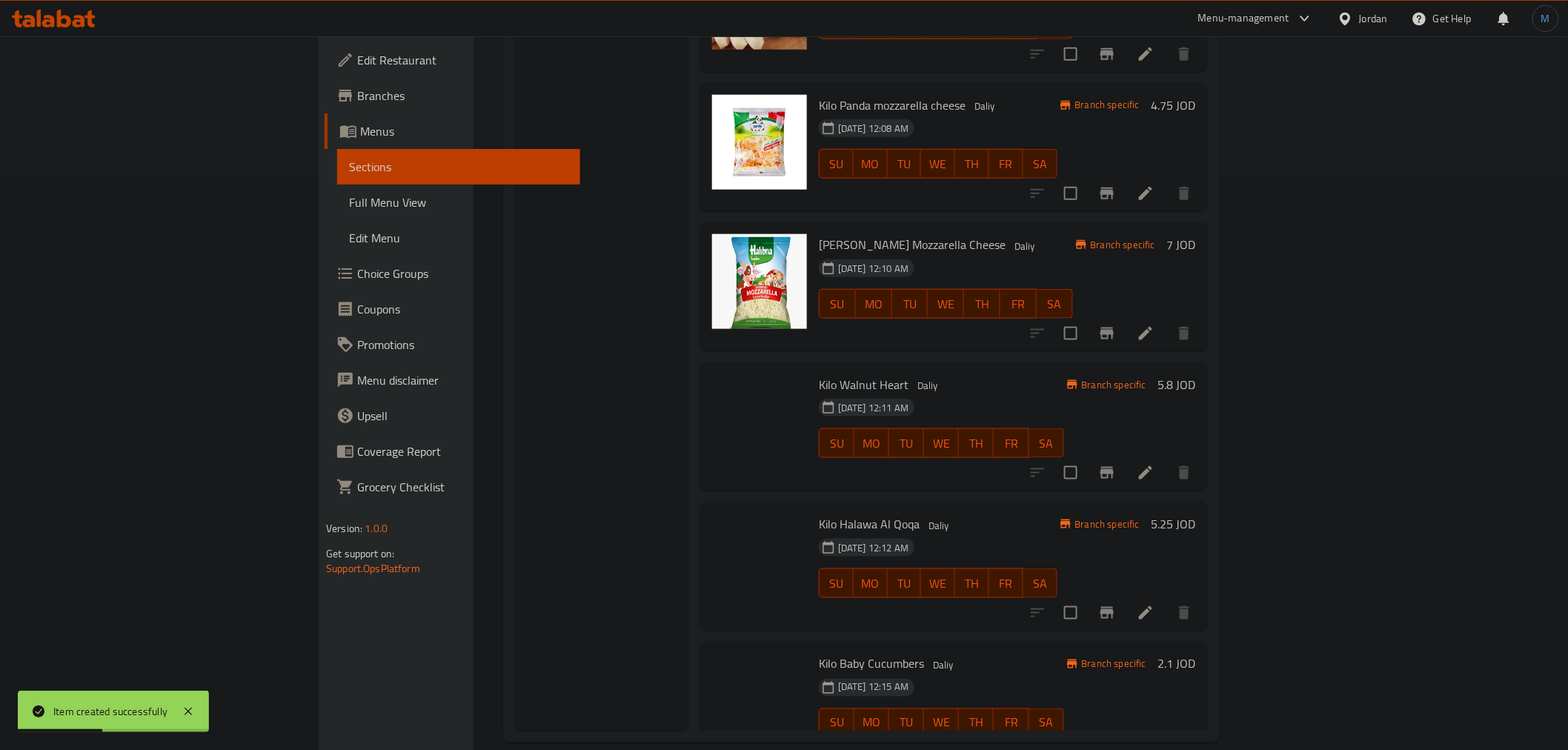
scroll to position [19027, 0]
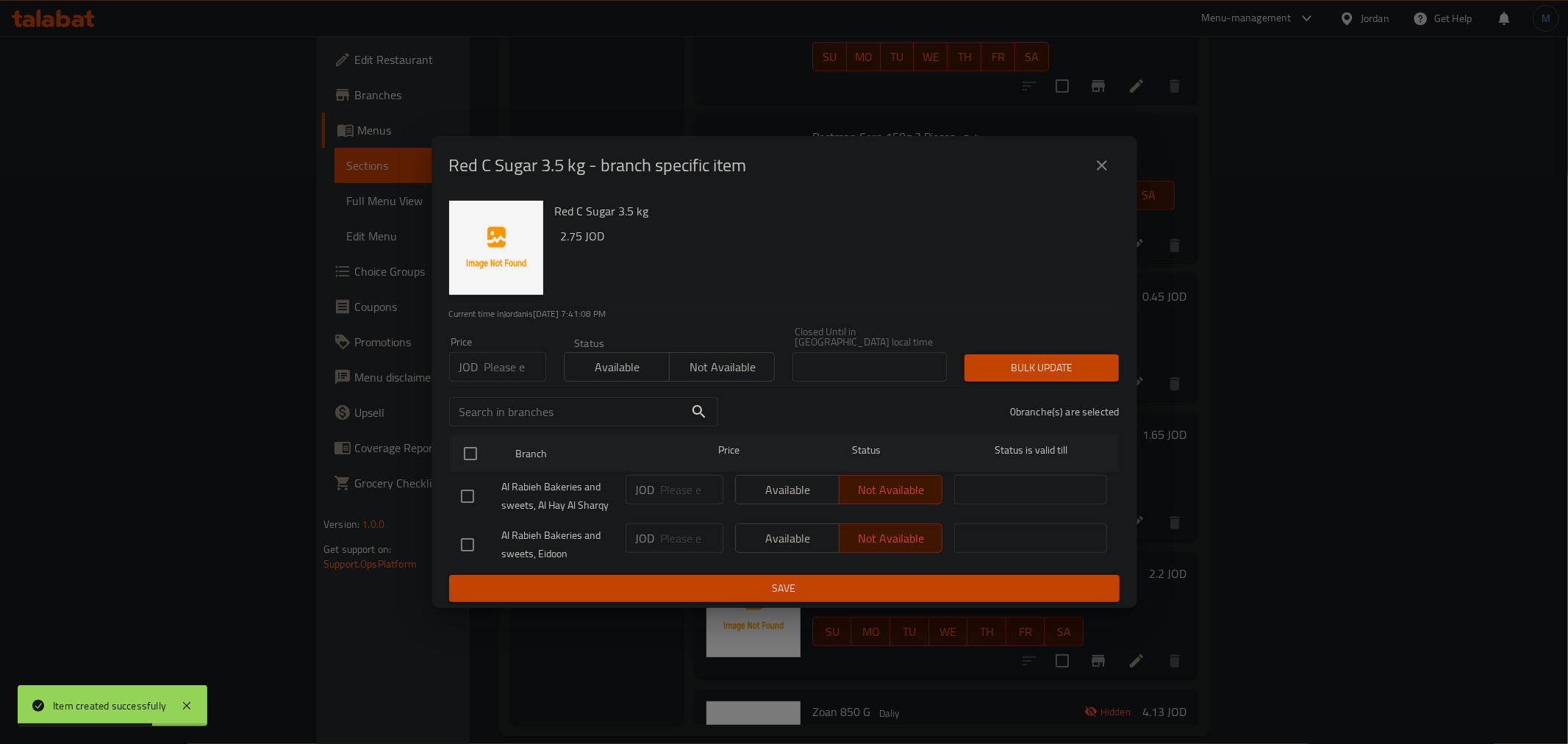
click at [476, 490] on input "checkbox" at bounding box center [468, 496] width 31 height 31
checkbox input "true"
click at [616, 375] on button "Available" at bounding box center [617, 367] width 106 height 29
click at [1047, 365] on span "Bulk update" at bounding box center [1042, 367] width 131 height 19
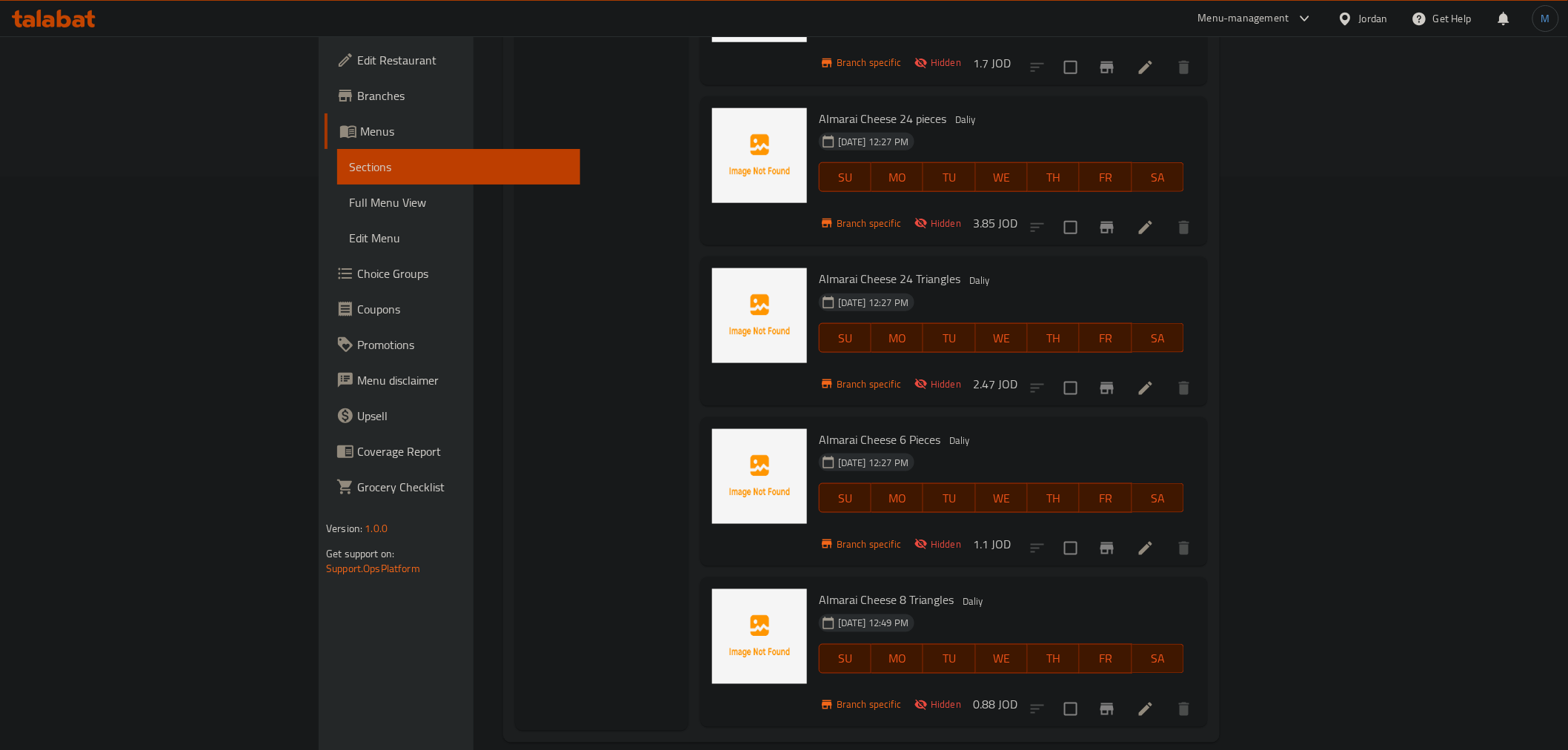
scroll to position [8704, 0]
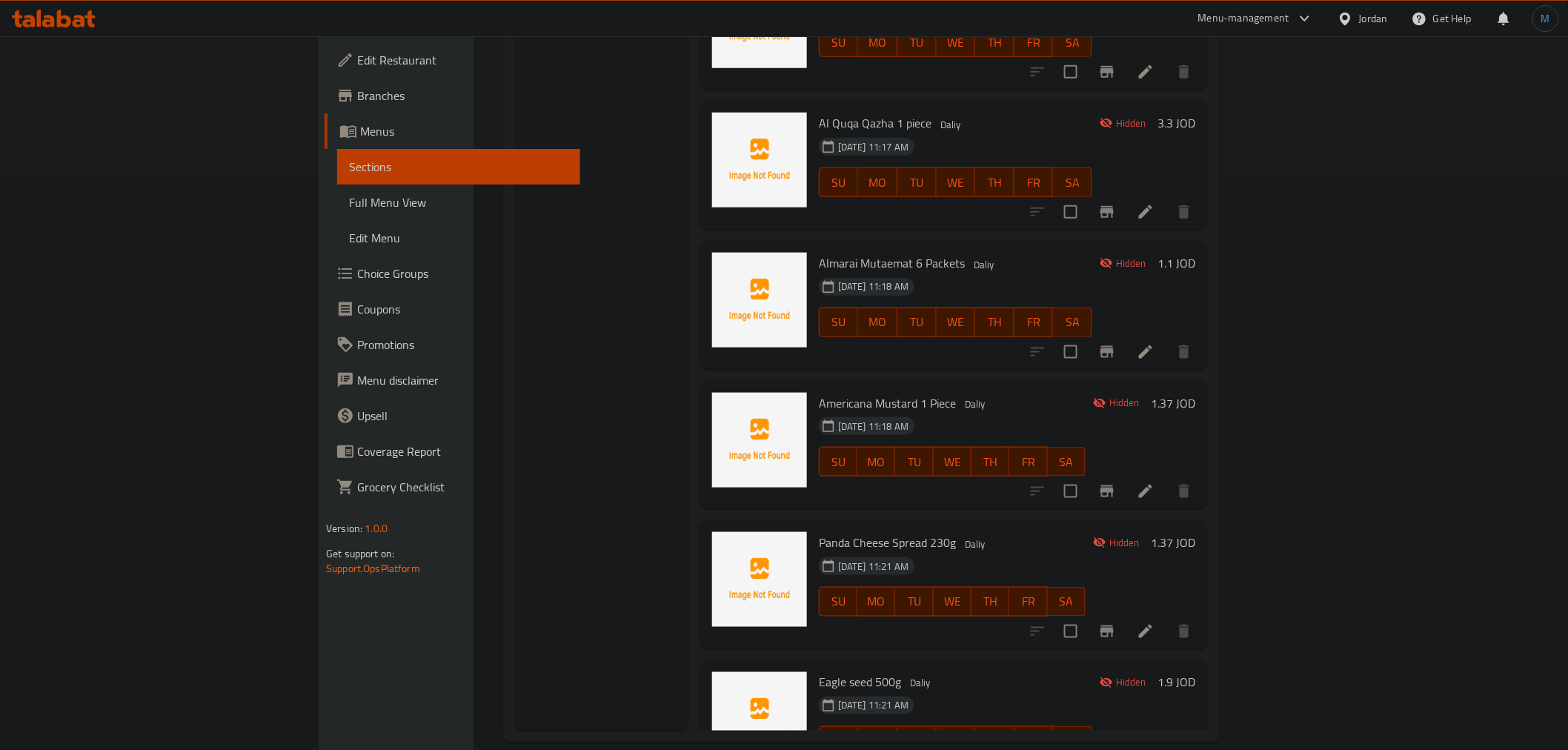
click at [1249, 52] on div "Home / Restaurants management / Menus / Sections [PERSON_NAME] Bakeries and swe…" at bounding box center [862, 117] width 776 height 1308
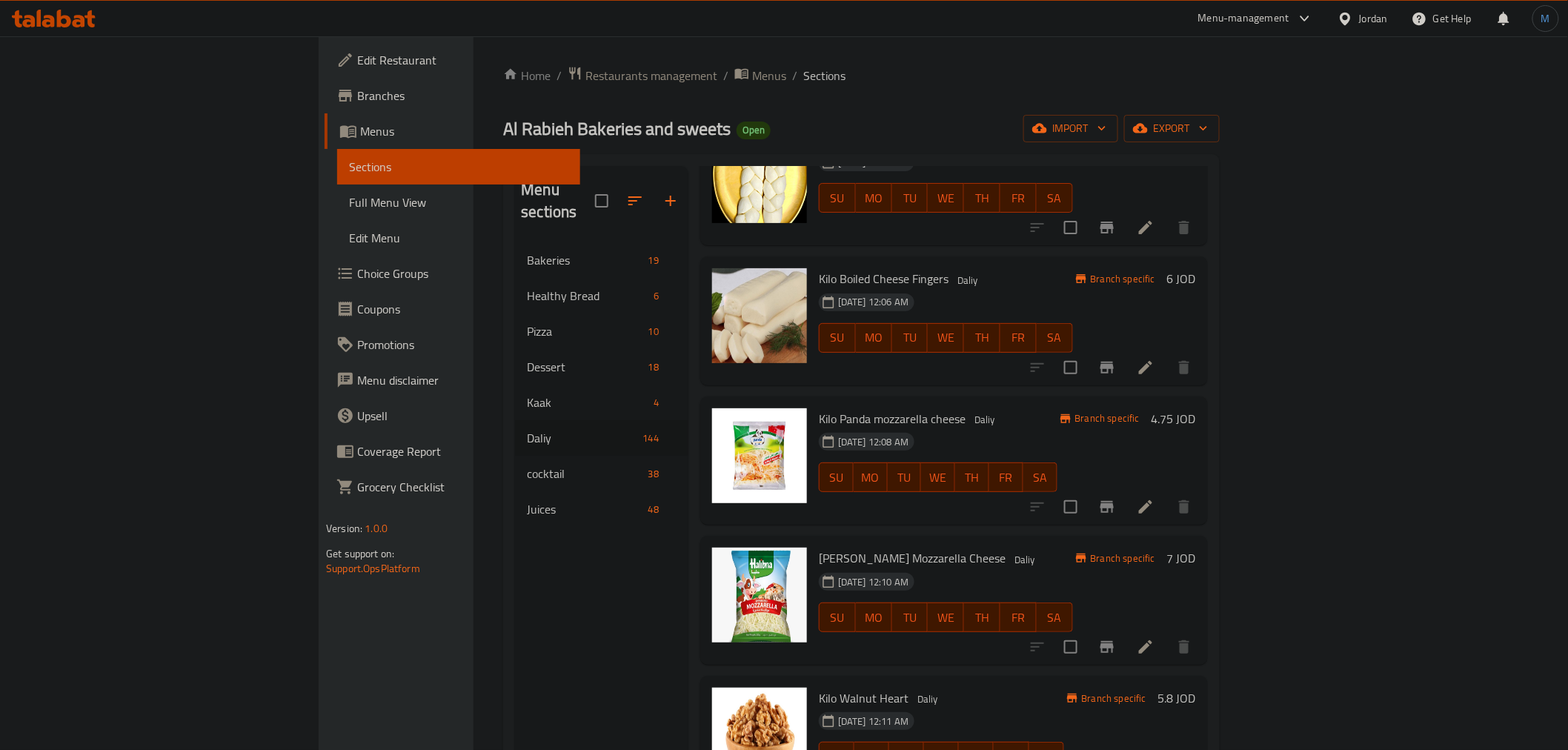
scroll to position [0, 0]
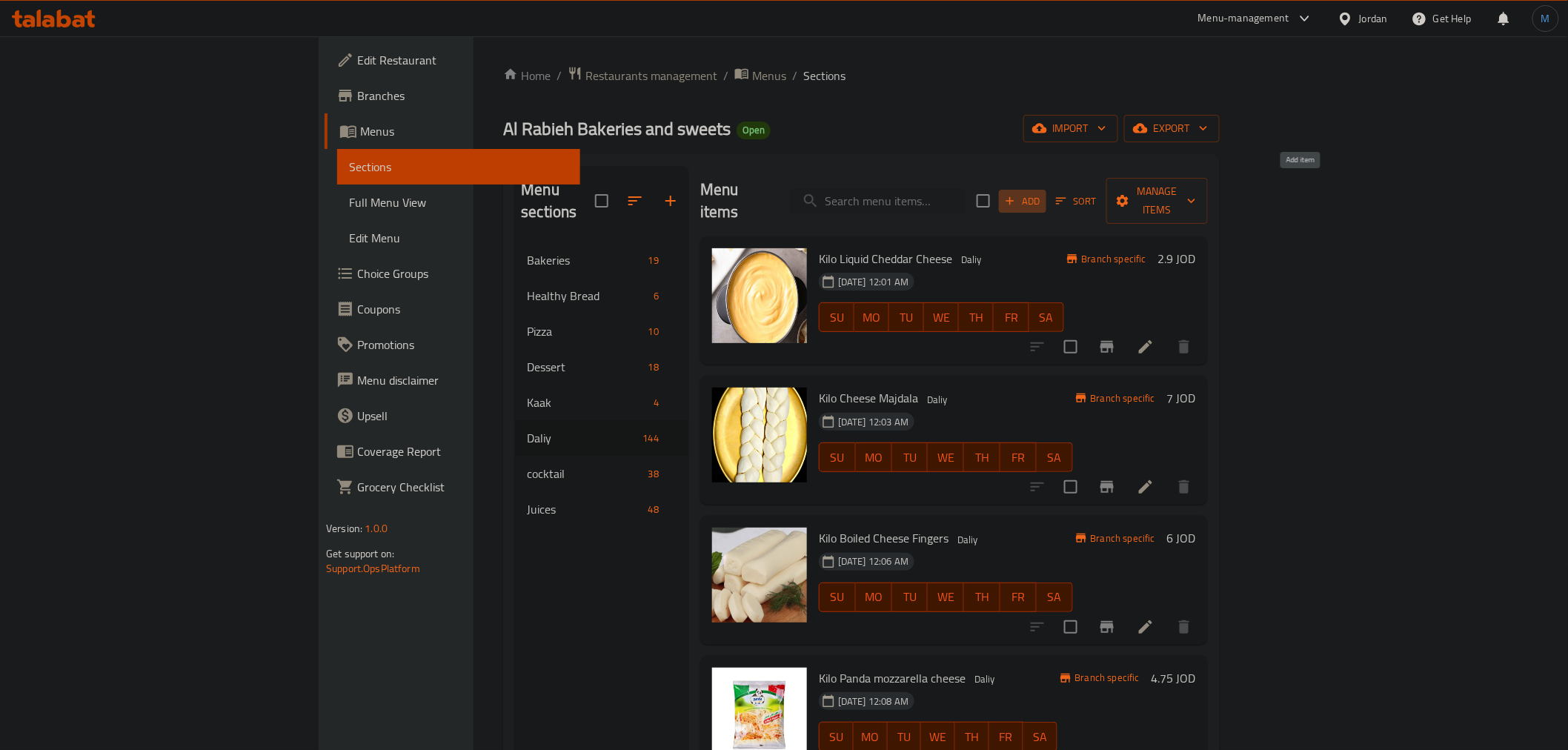
click at [1043, 194] on span "Add" at bounding box center [1022, 200] width 40 height 17
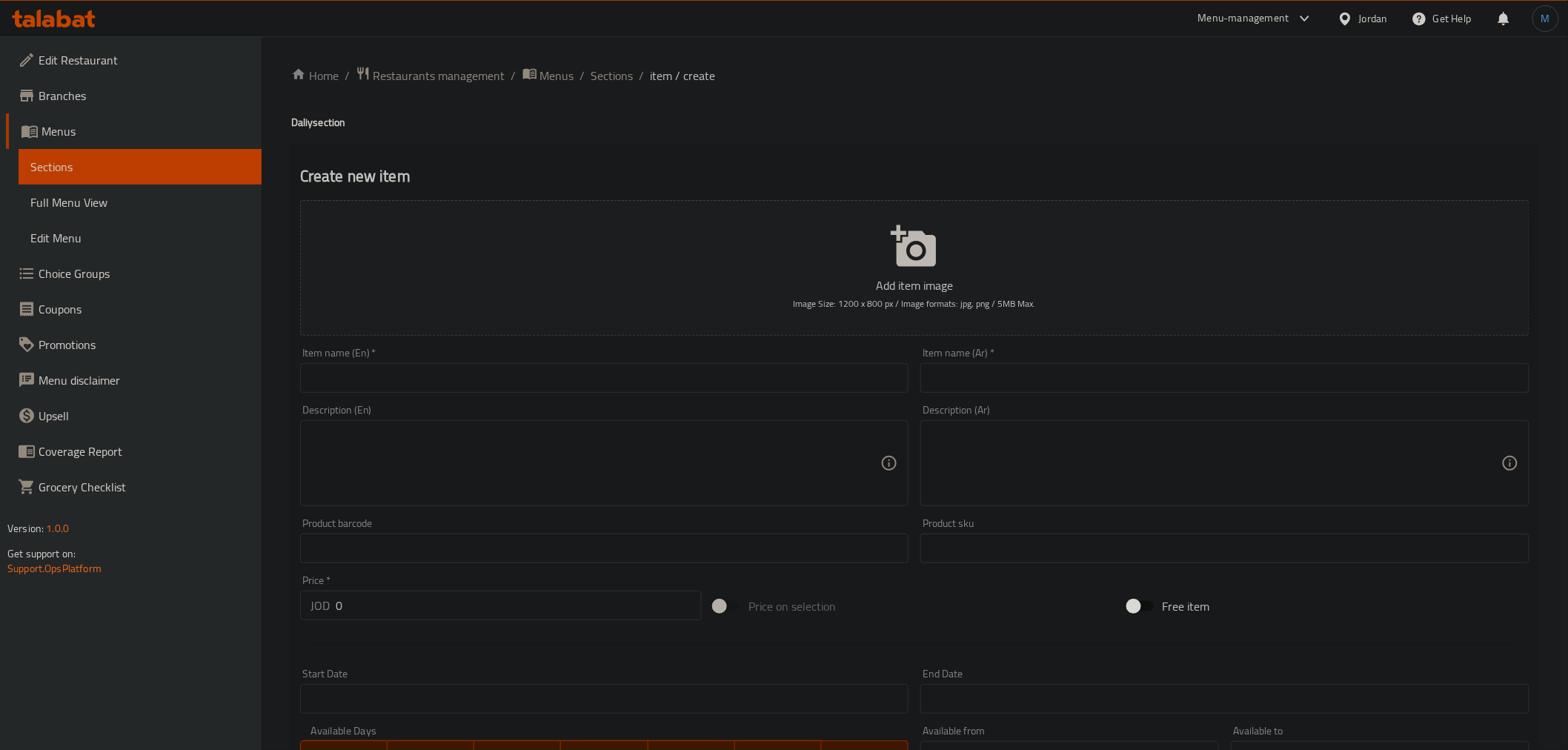
click at [1092, 360] on div "Item name (Ar)   * Item name (Ar) *" at bounding box center [1224, 370] width 609 height 45
click at [1091, 366] on input "text" at bounding box center [1224, 378] width 609 height 30
paste input "[PERSON_NAME]"
paste input "3.5كيلو"
type input "سكر شعبان 3.5كيلو"
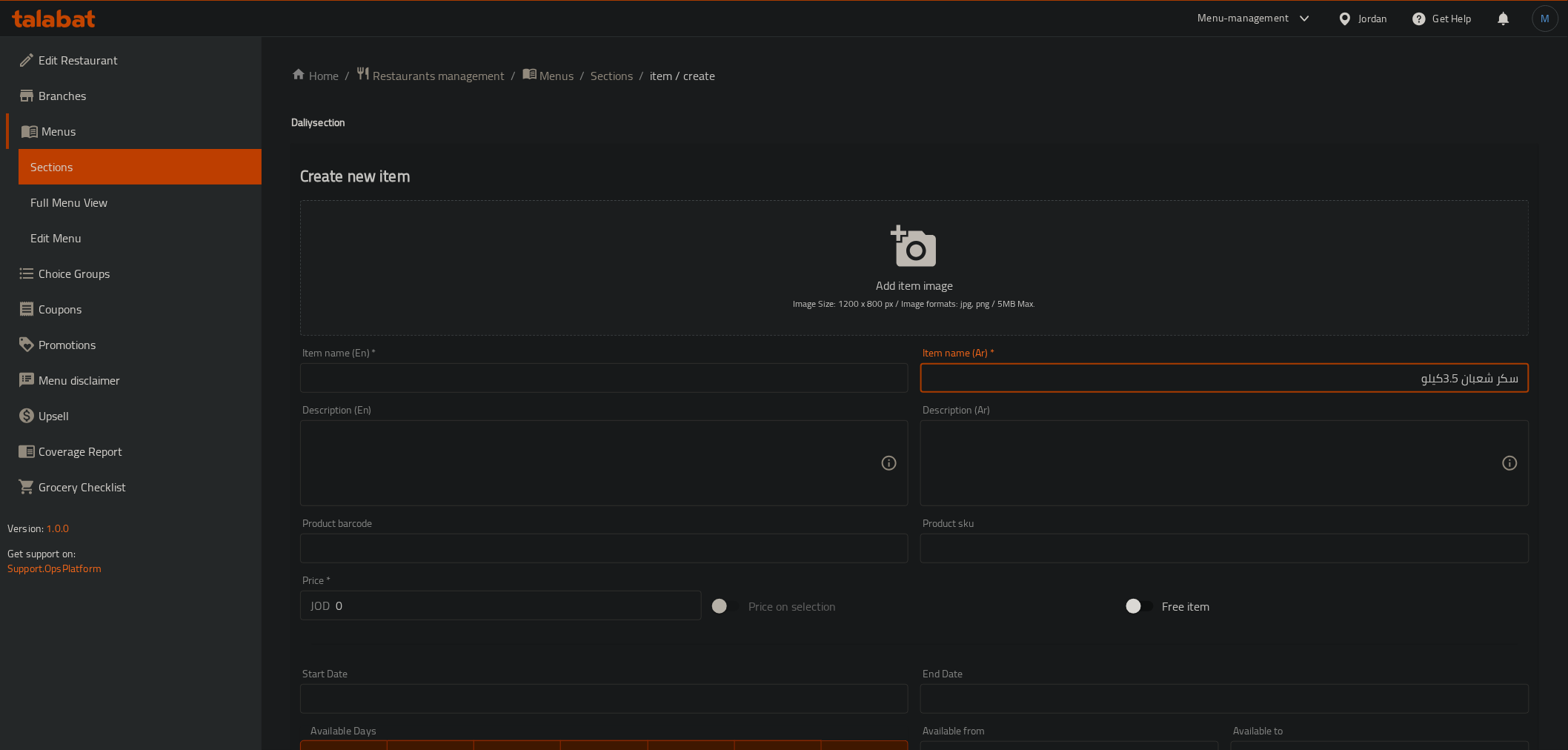
click at [544, 381] on input "text" at bounding box center [604, 378] width 609 height 30
paste input "Shaaban sugar 3.5 kg"
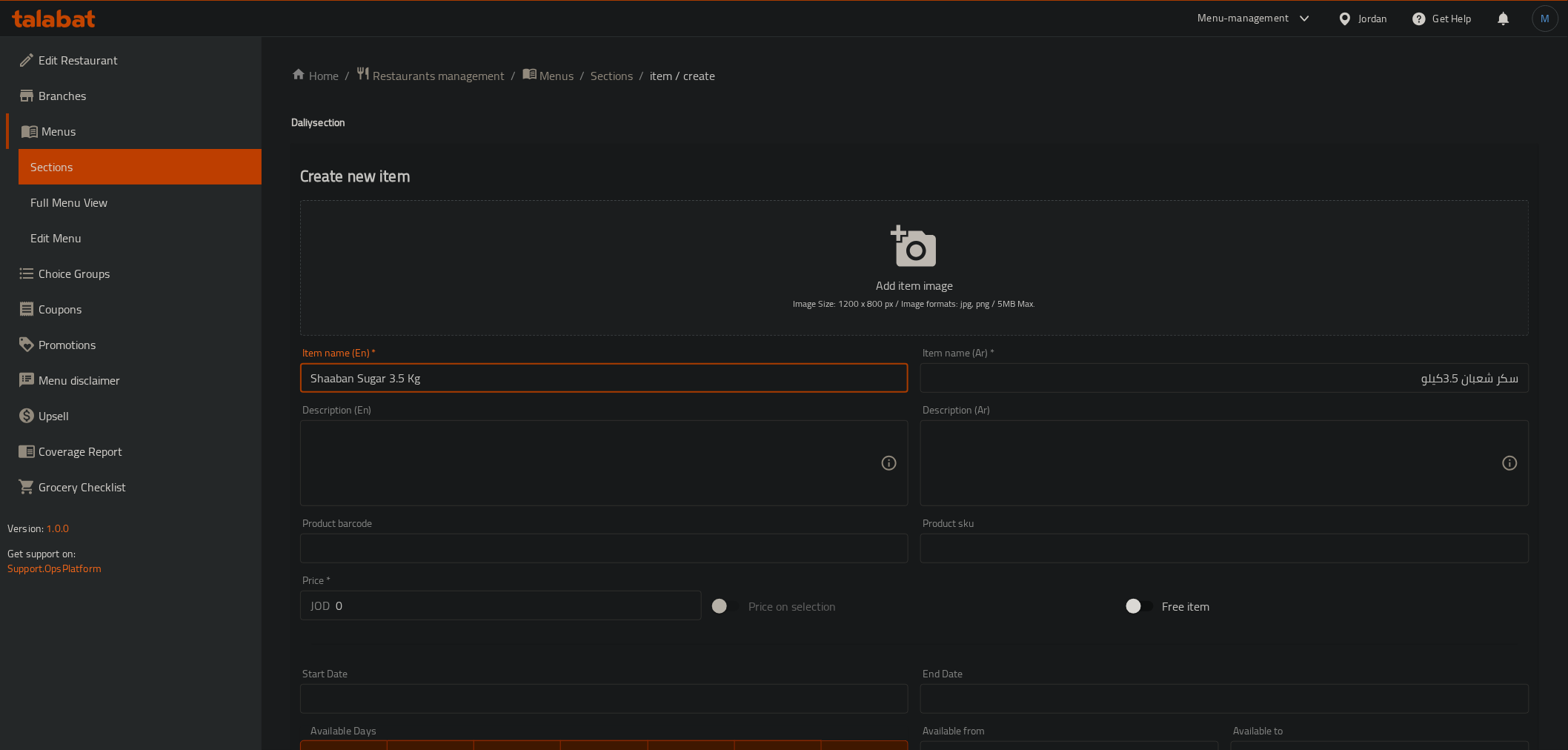
type input "Shaaban Sugar 3.5 Kg"
click at [394, 610] on input "0" at bounding box center [518, 605] width 366 height 30
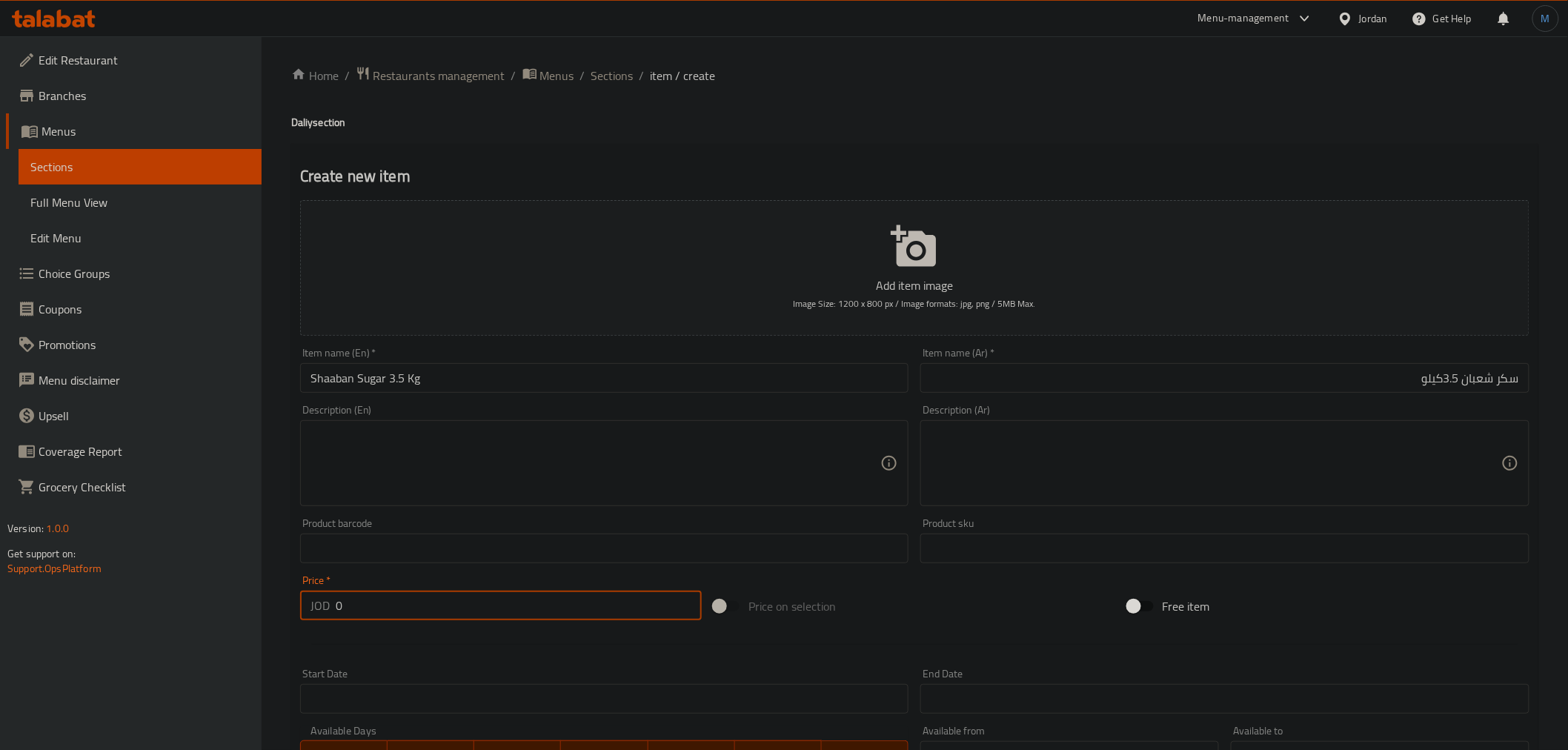
paste input "2.2"
type input "2.2"
click at [449, 384] on input "Shaaban Sugar 3.5 Kg" at bounding box center [604, 378] width 609 height 30
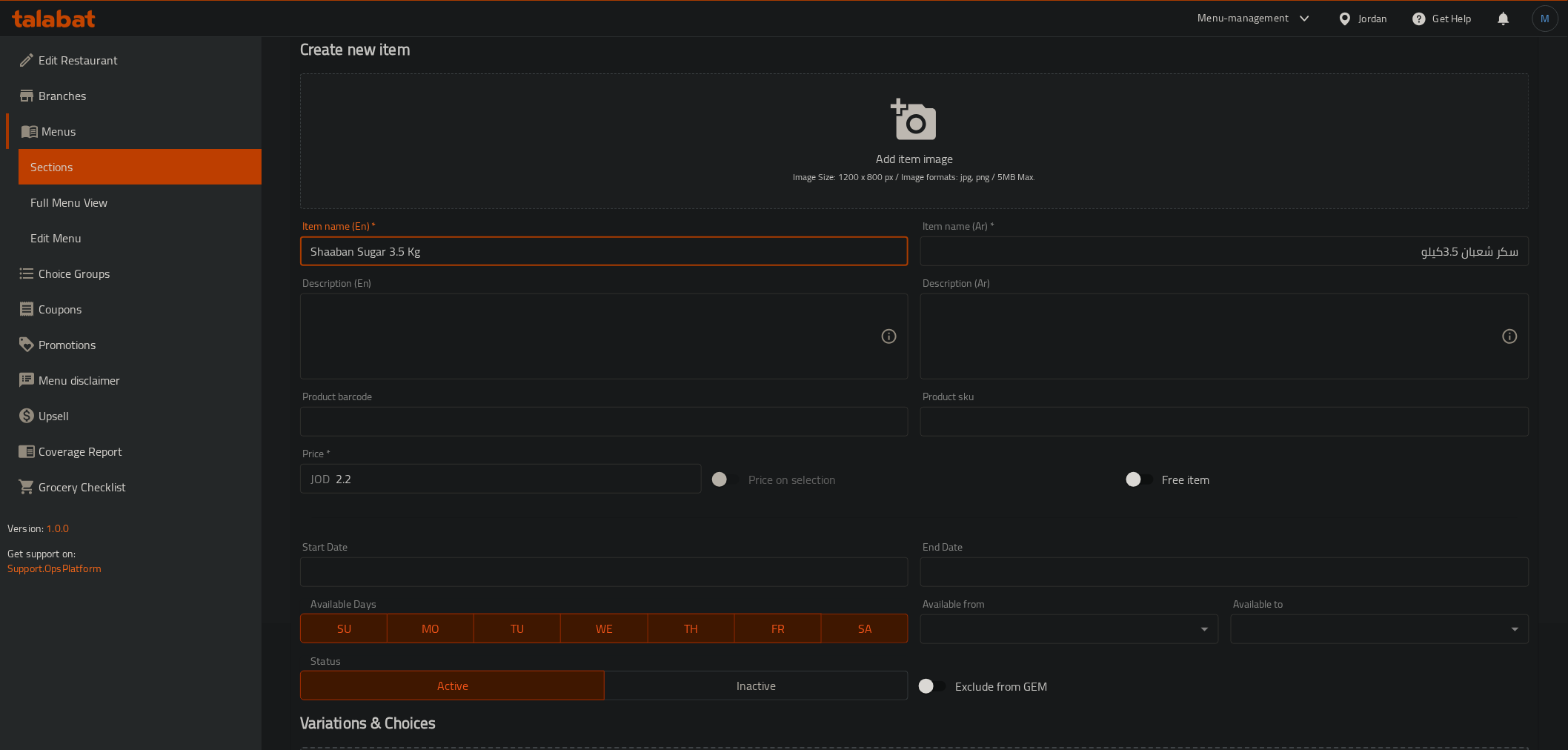
scroll to position [294, 0]
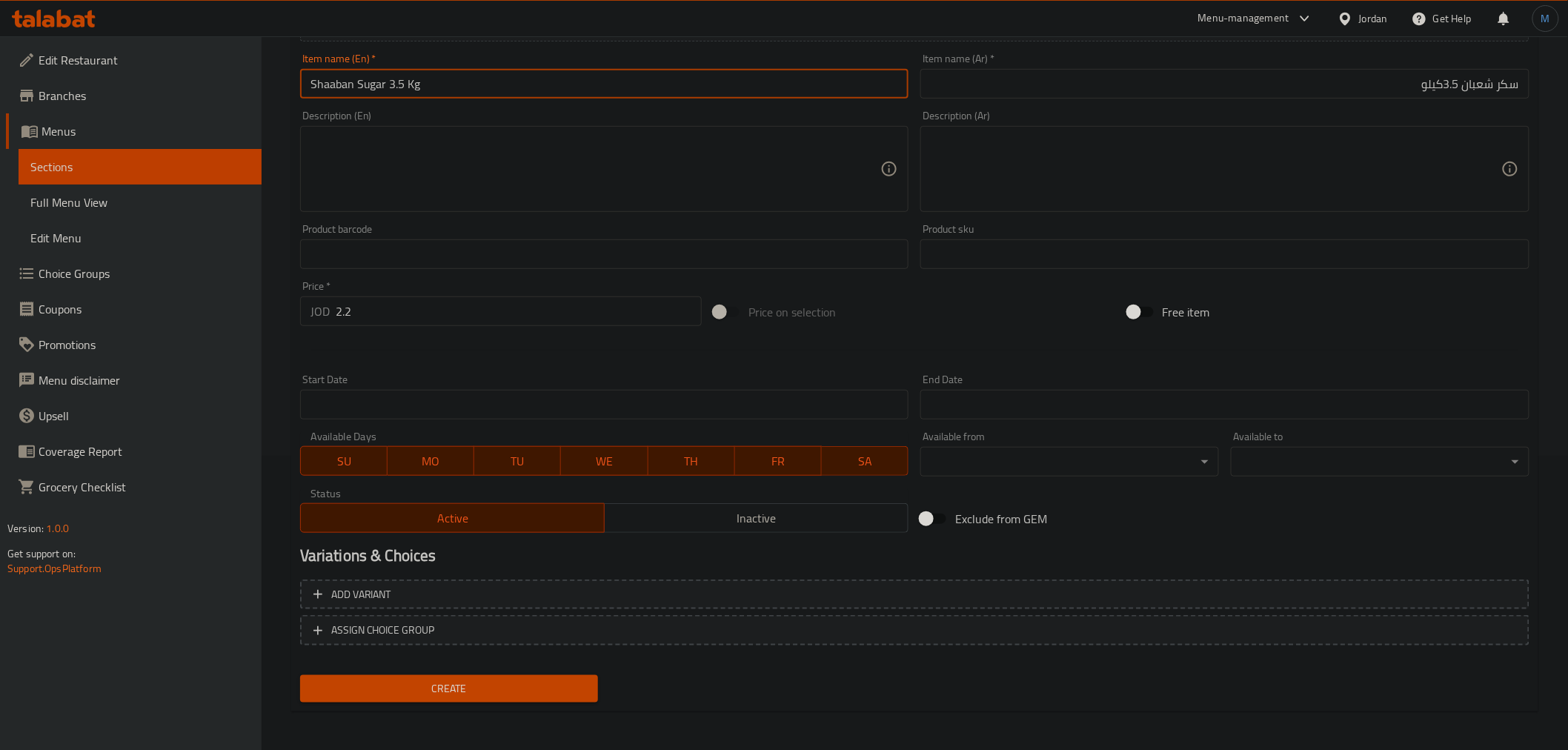
click at [670, 515] on span "Inactive" at bounding box center [756, 518] width 292 height 22
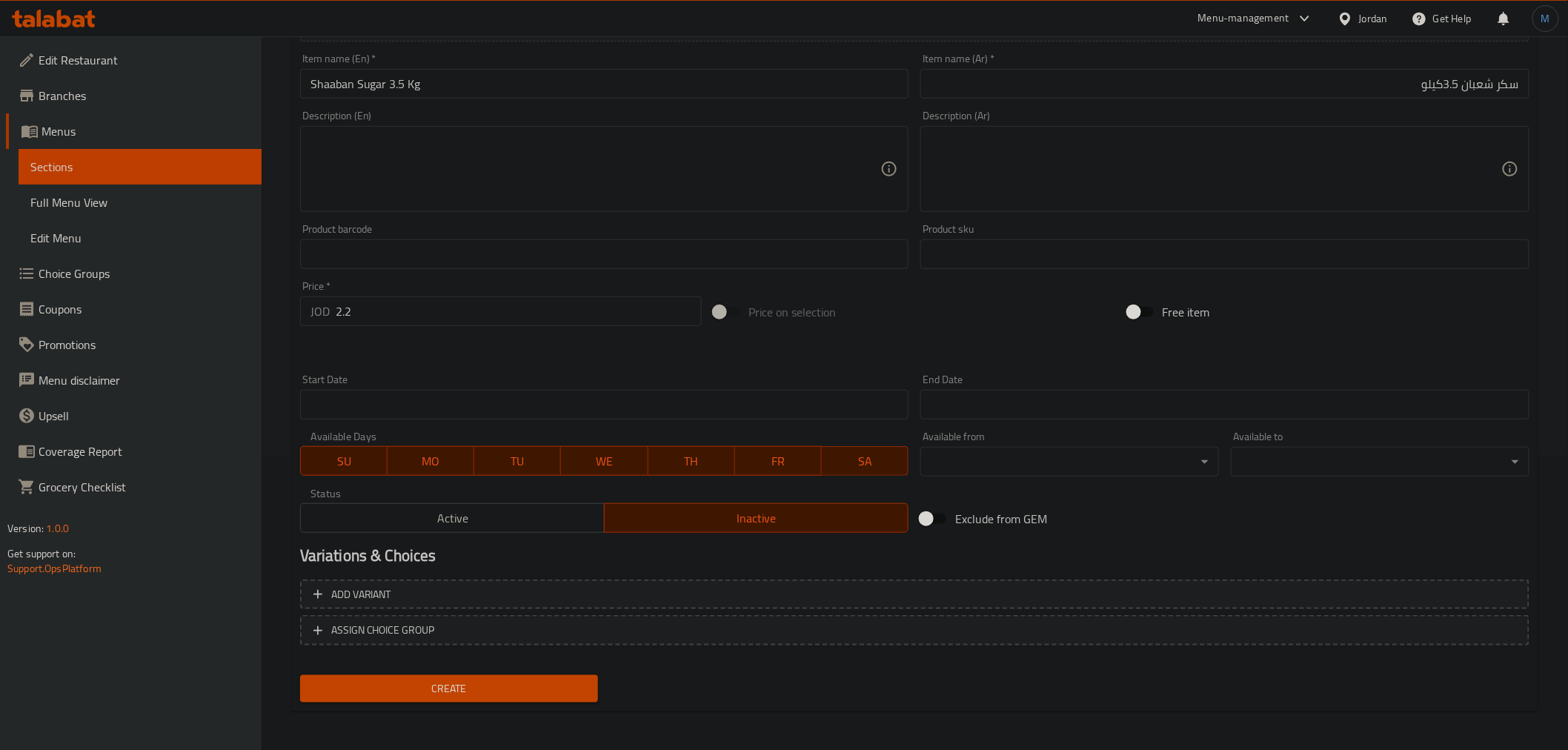
click at [530, 669] on div "Create" at bounding box center [449, 689] width 310 height 39
click at [530, 679] on span "Create" at bounding box center [449, 688] width 274 height 19
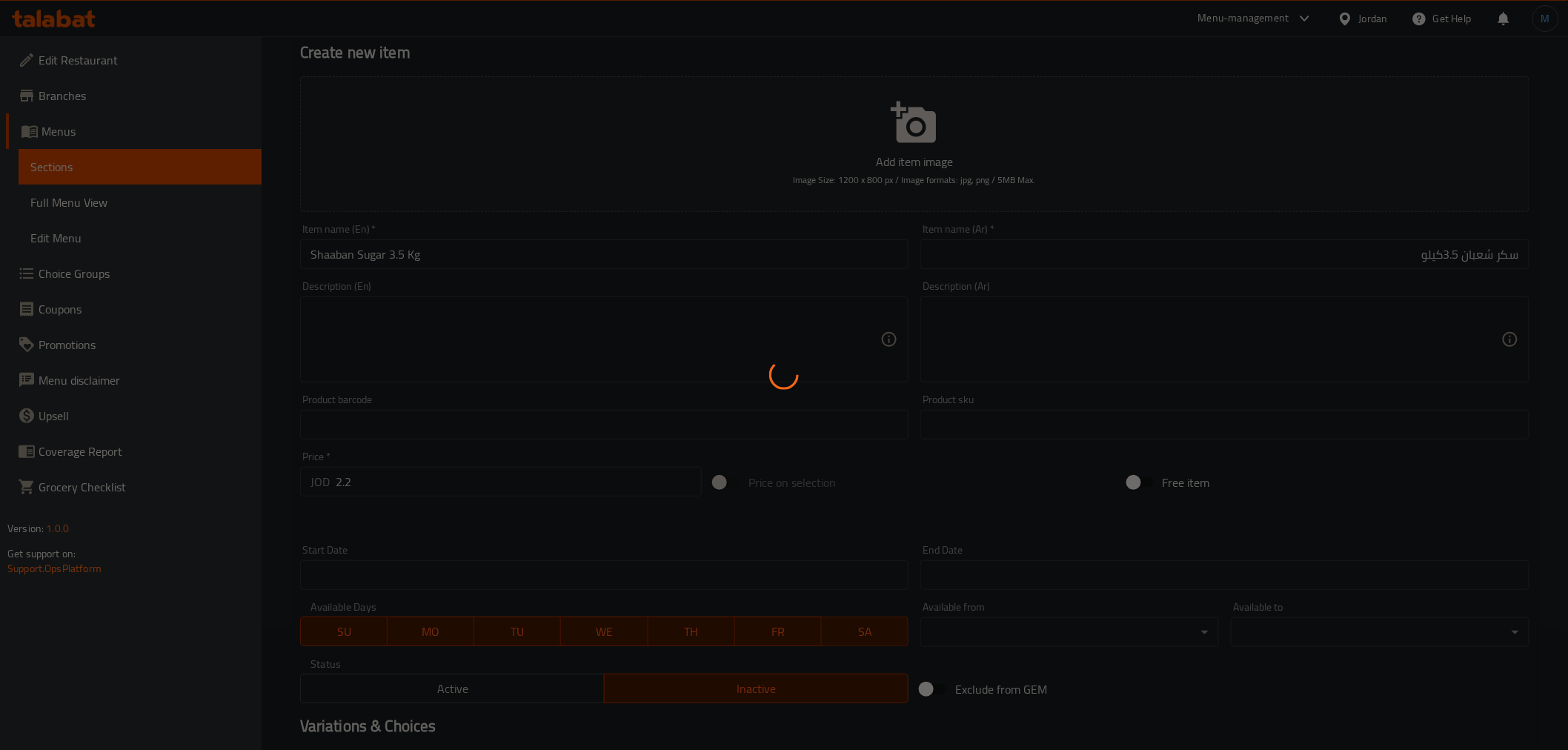
scroll to position [0, 0]
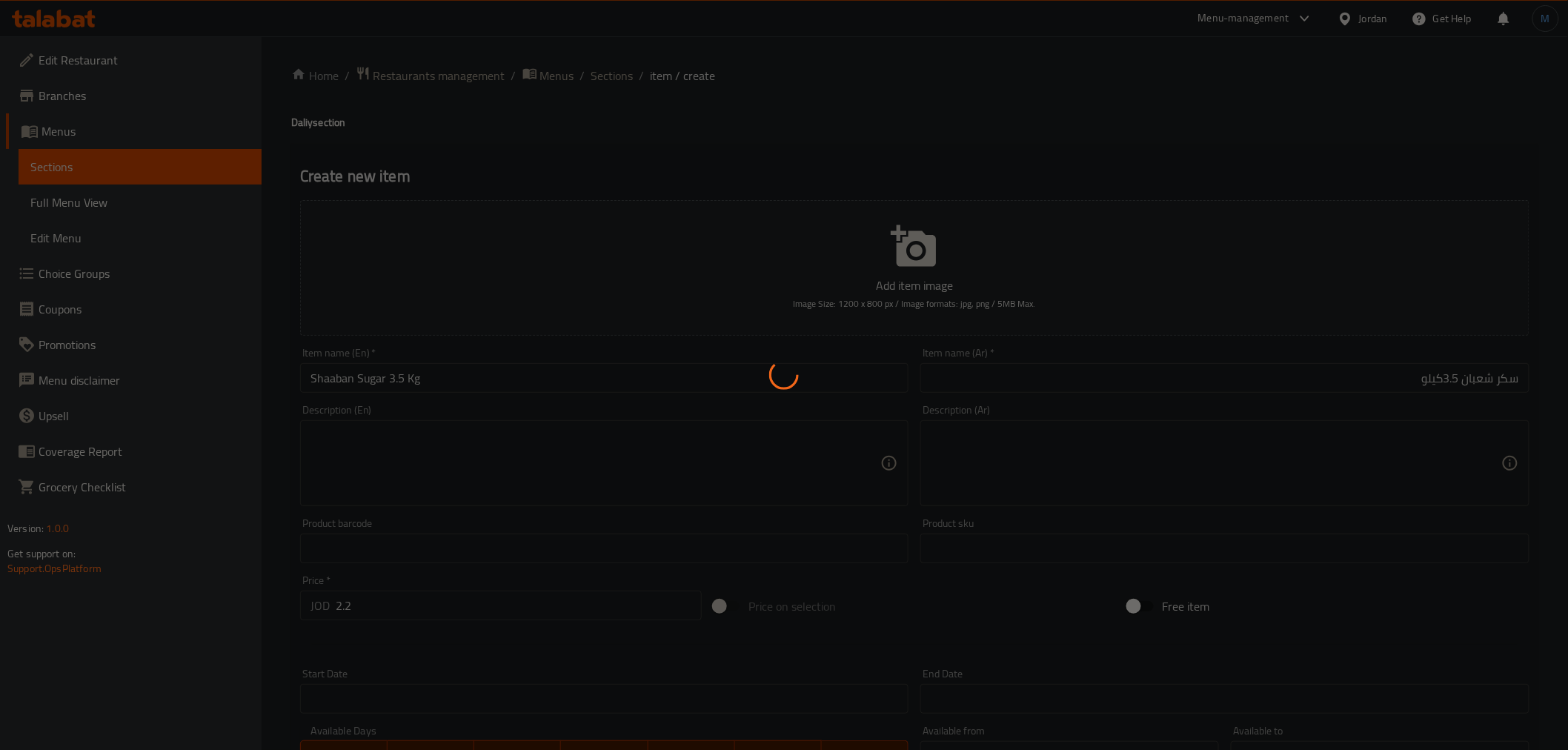
type input "0"
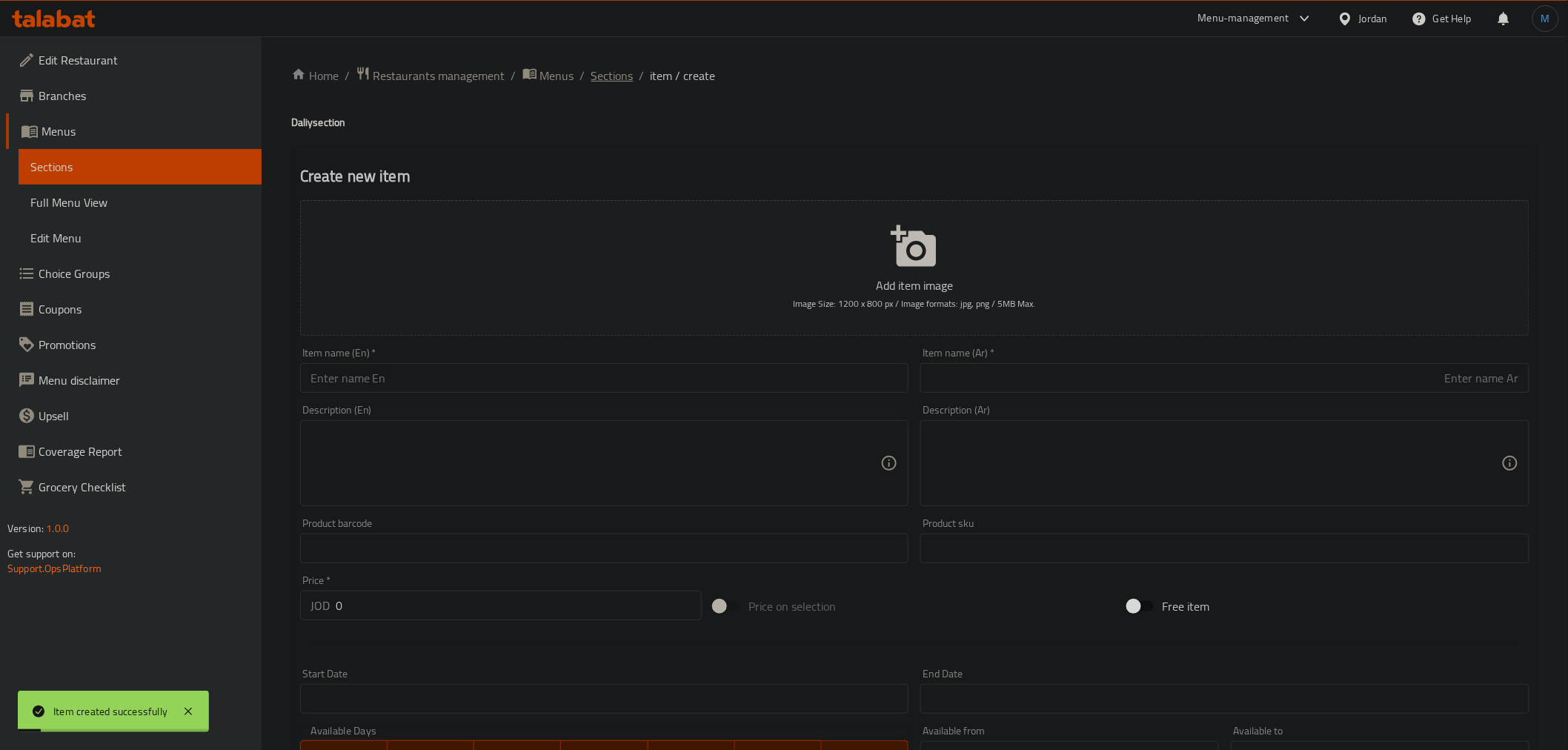
click at [611, 67] on span "Sections" at bounding box center [612, 76] width 42 height 18
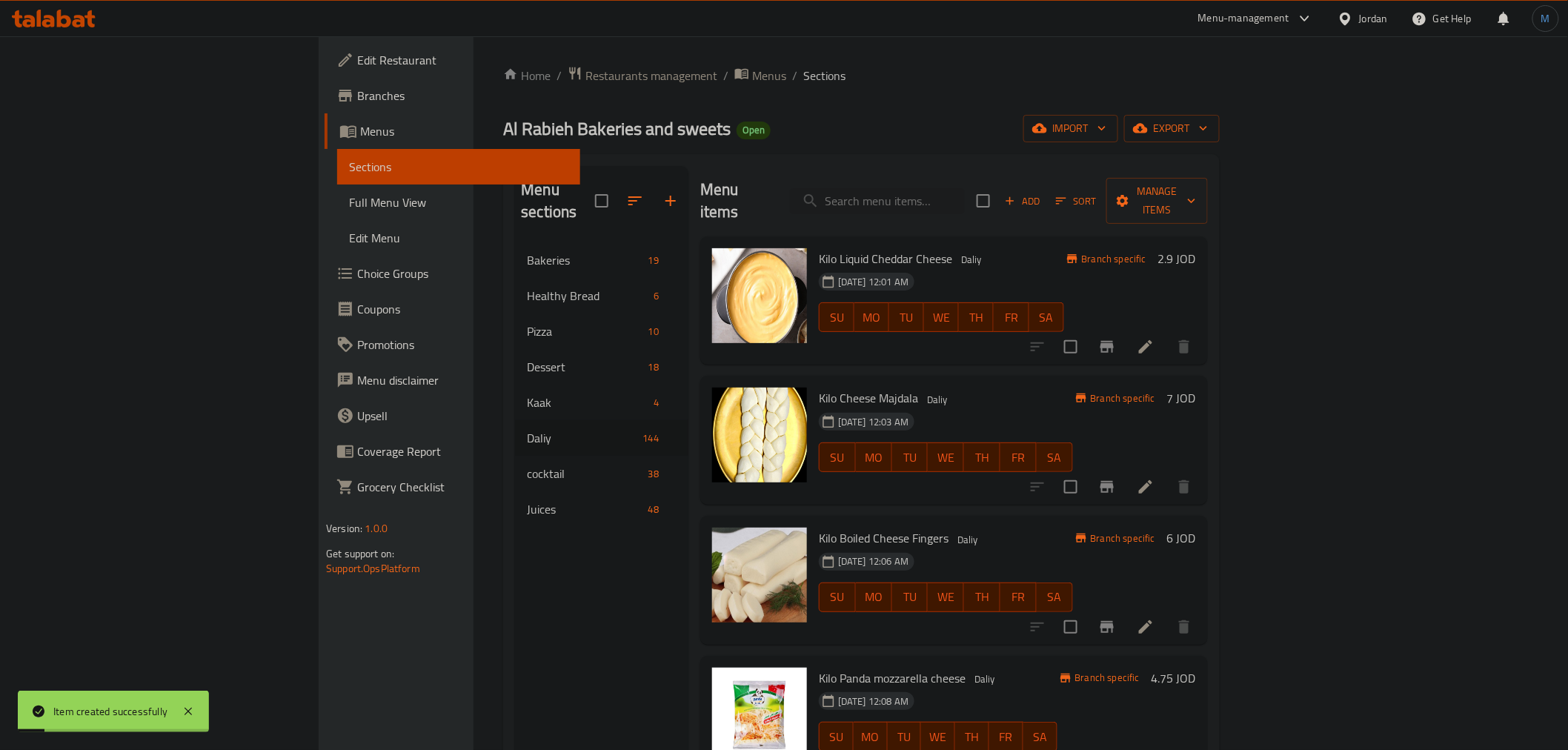
click at [965, 376] on div "Kilo Cheese Majdala Daliy [DATE] 12:03 AM SU MO TU WE TH FR [PERSON_NAME] speci…" at bounding box center [954, 440] width 508 height 129
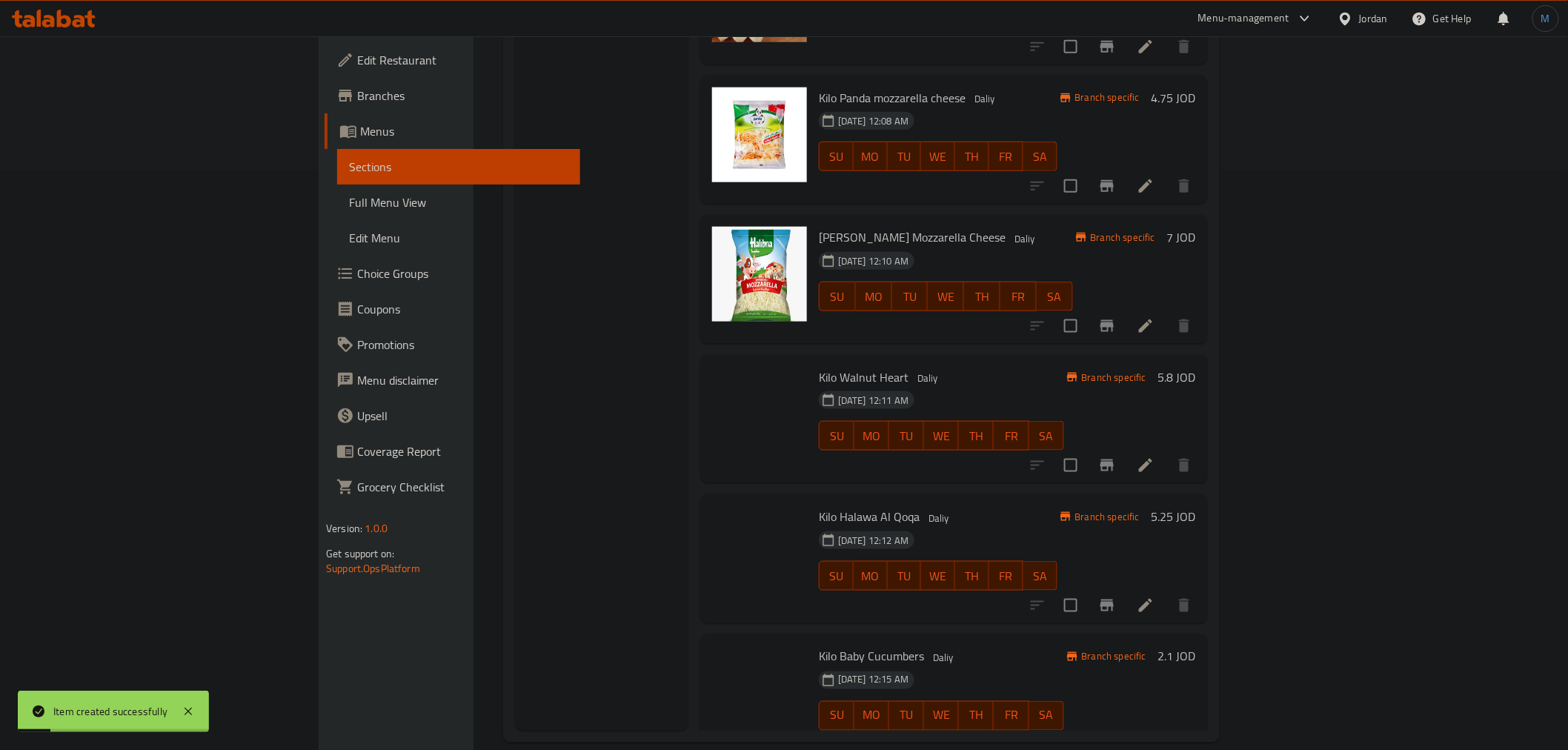
scroll to position [19160, 0]
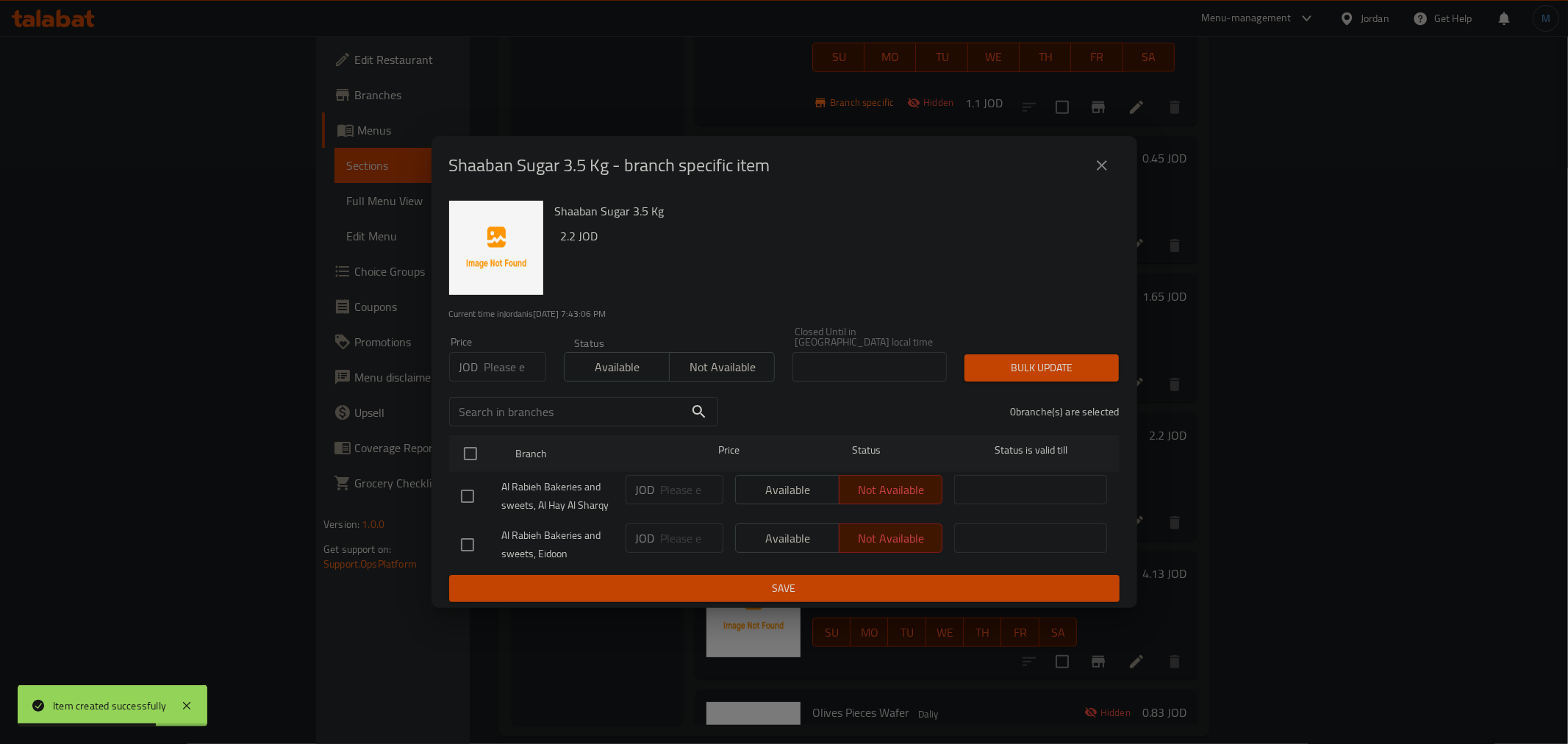
click at [479, 485] on input "checkbox" at bounding box center [468, 496] width 31 height 31
checkbox input "true"
click at [610, 379] on div "Status Available Not available" at bounding box center [670, 358] width 229 height 62
click at [616, 373] on button "Available" at bounding box center [617, 367] width 106 height 29
click at [1079, 369] on span "Bulk update" at bounding box center [1042, 367] width 131 height 19
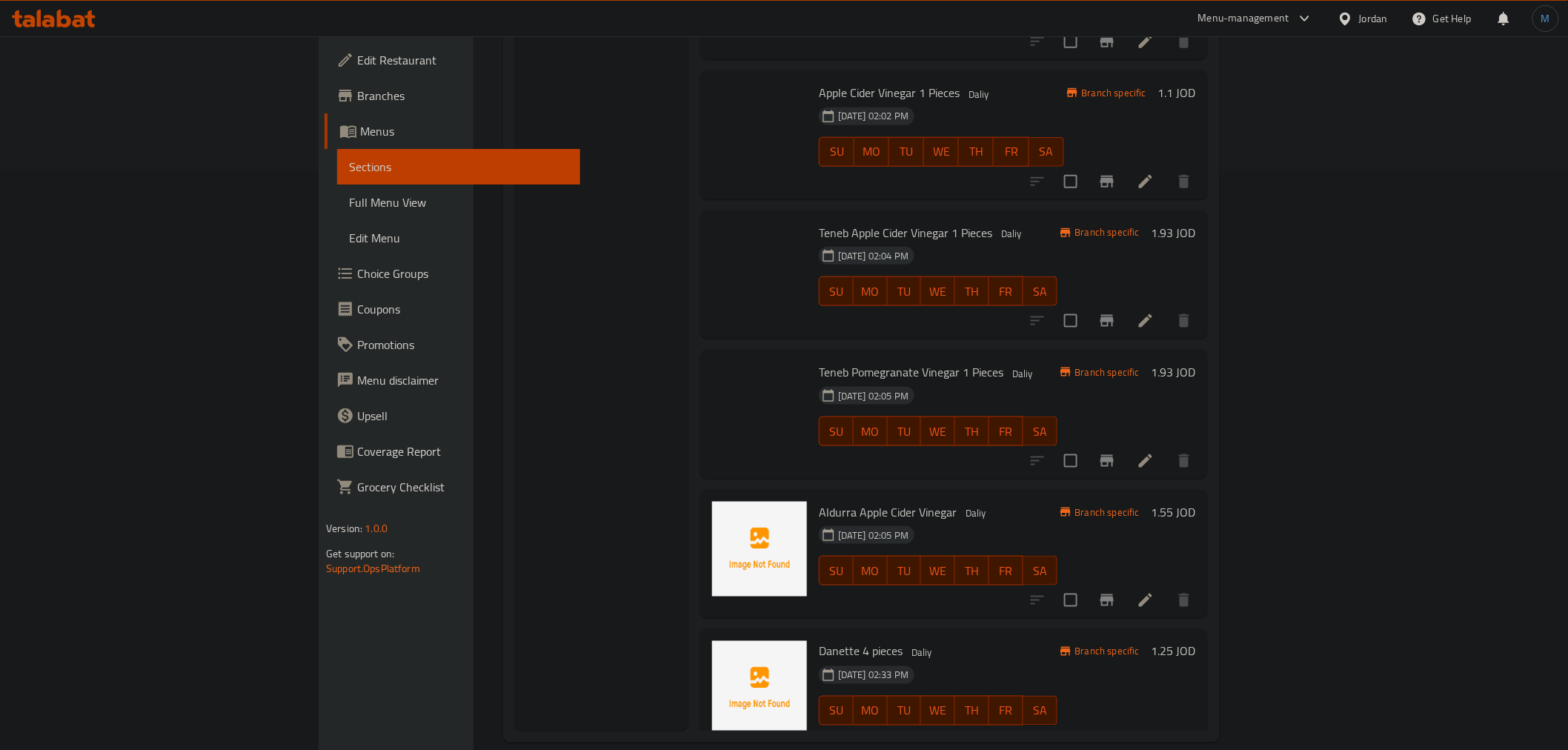
scroll to position [18255, 0]
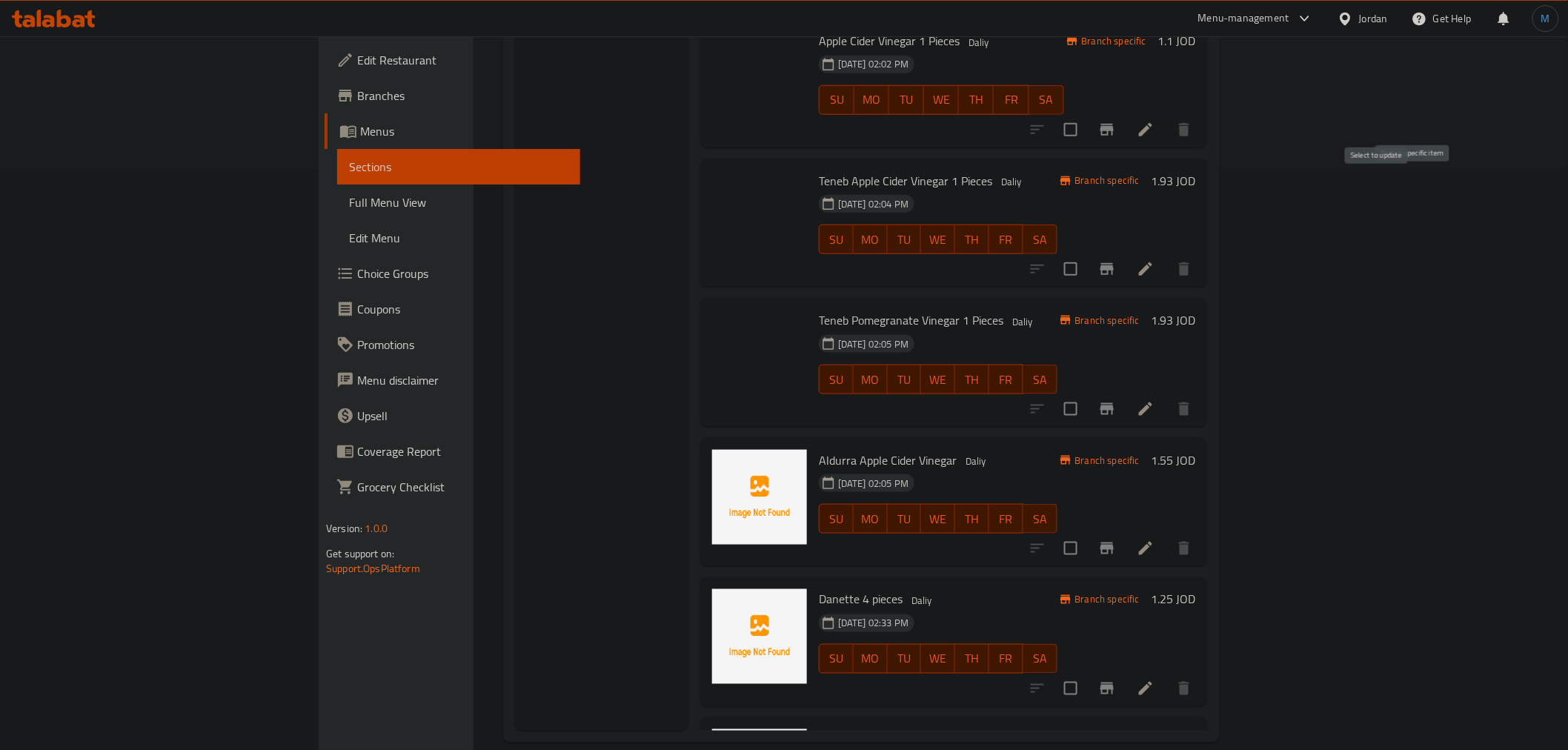
scroll to position [18172, 0]
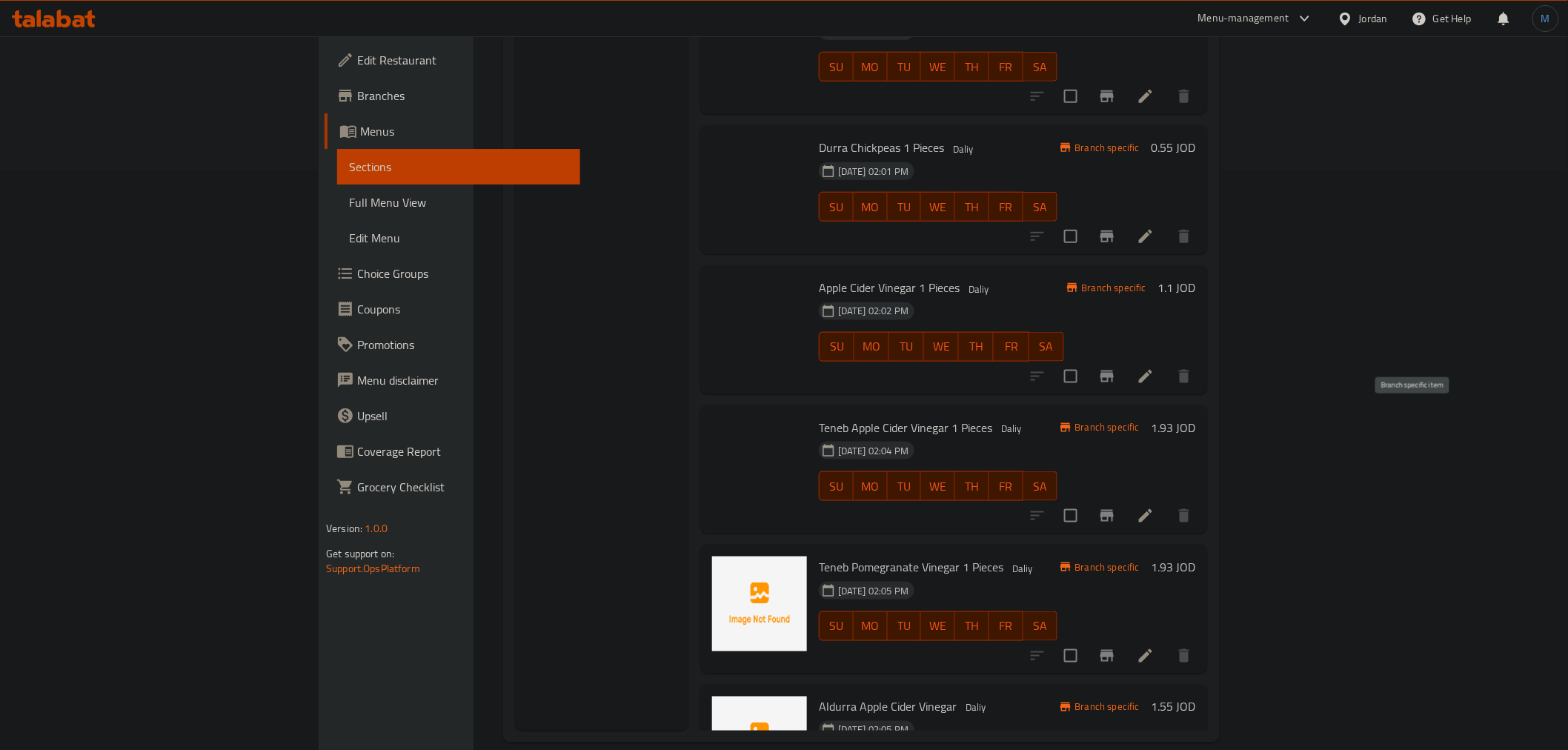
click at [1249, 49] on div "Home / Restaurants management / Menus / Sections [PERSON_NAME] Bakeries and swe…" at bounding box center [862, 113] width 776 height 1315
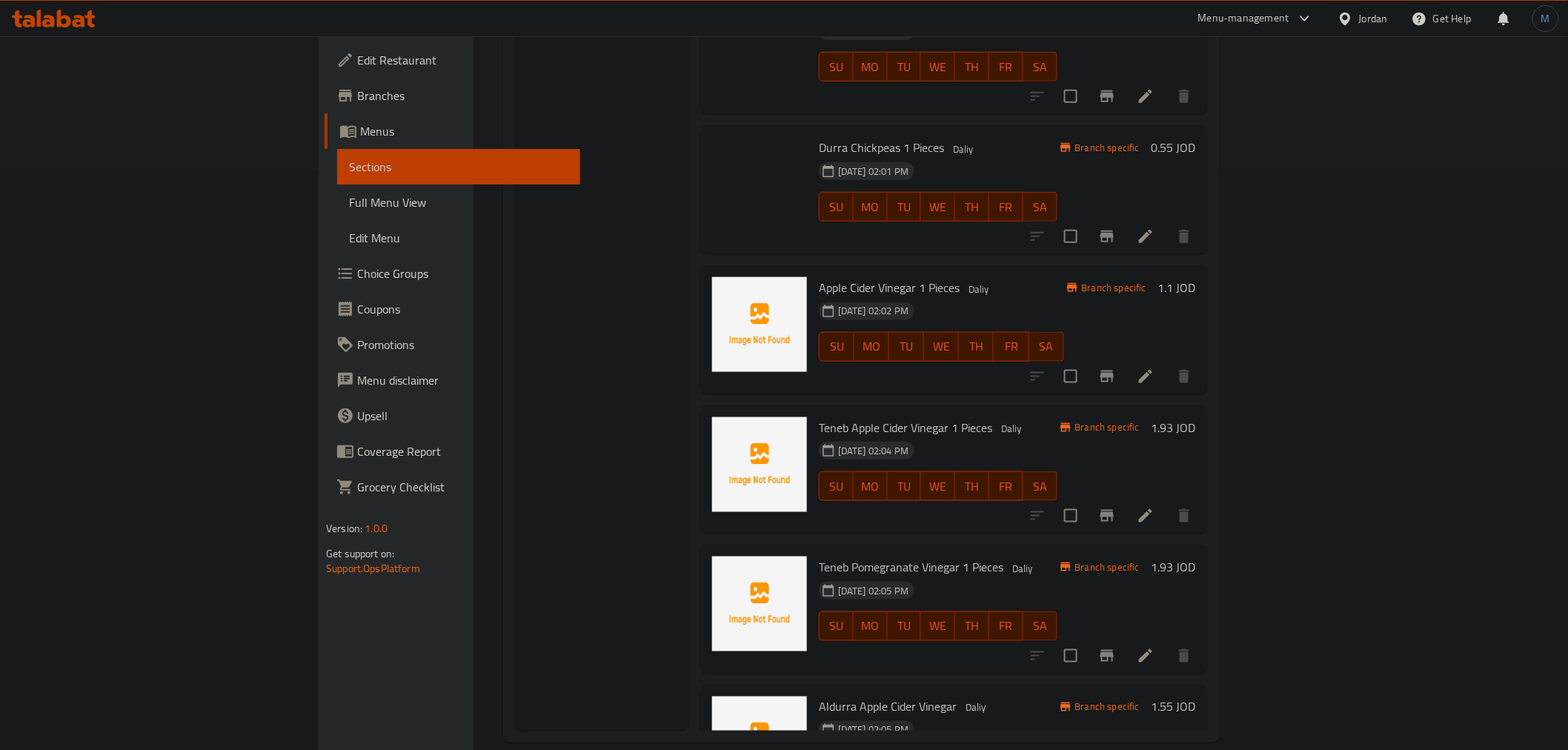
scroll to position [0, 0]
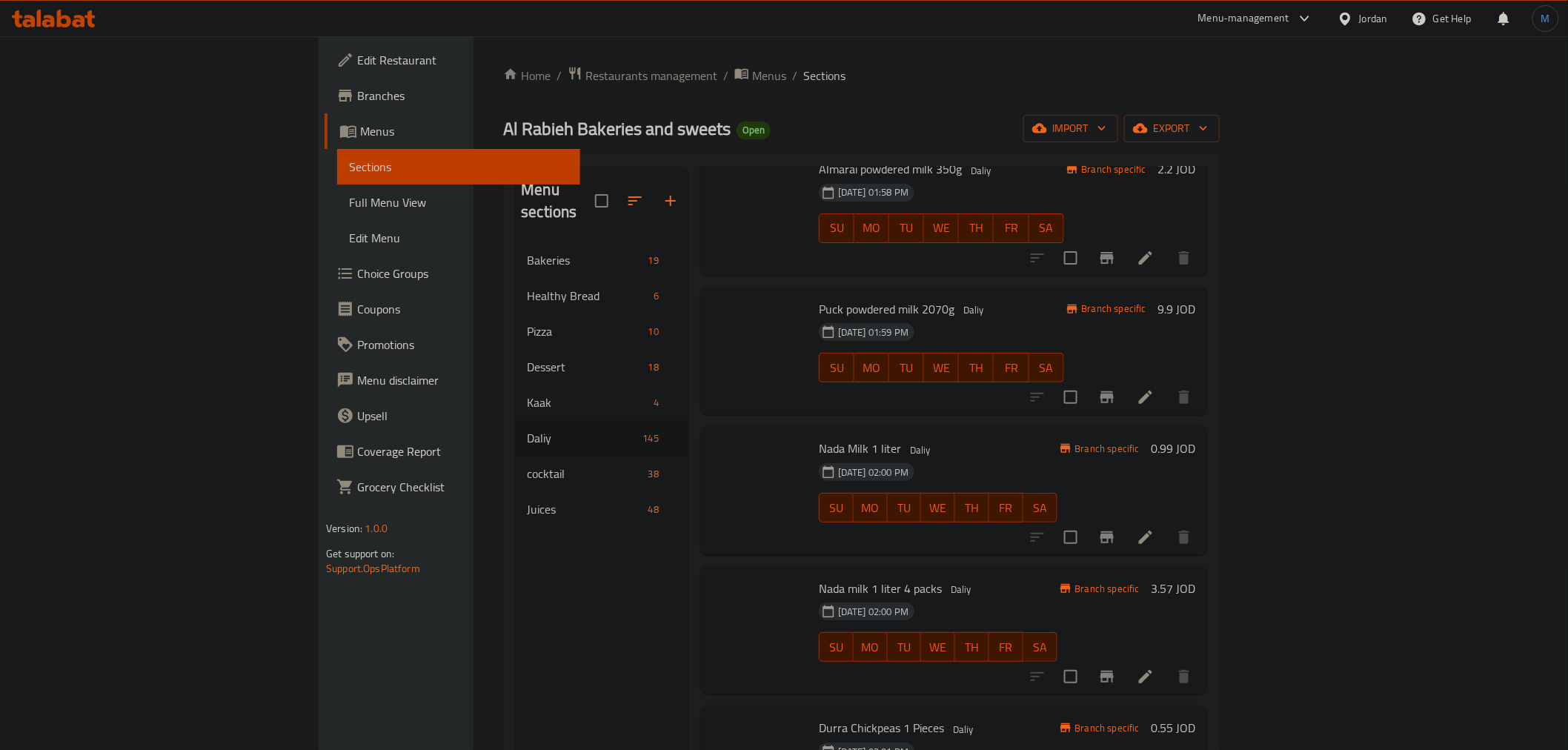
drag, startPoint x: 1529, startPoint y: 212, endPoint x: 1525, endPoint y: 203, distance: 9.8
click at [1219, 209] on div "Menu sections Bakeries 19 Healthy Bread 6 Pizza 10 Dessert 18 Kaak 4 Daliy 145 …" at bounding box center [862, 738] width 717 height 1168
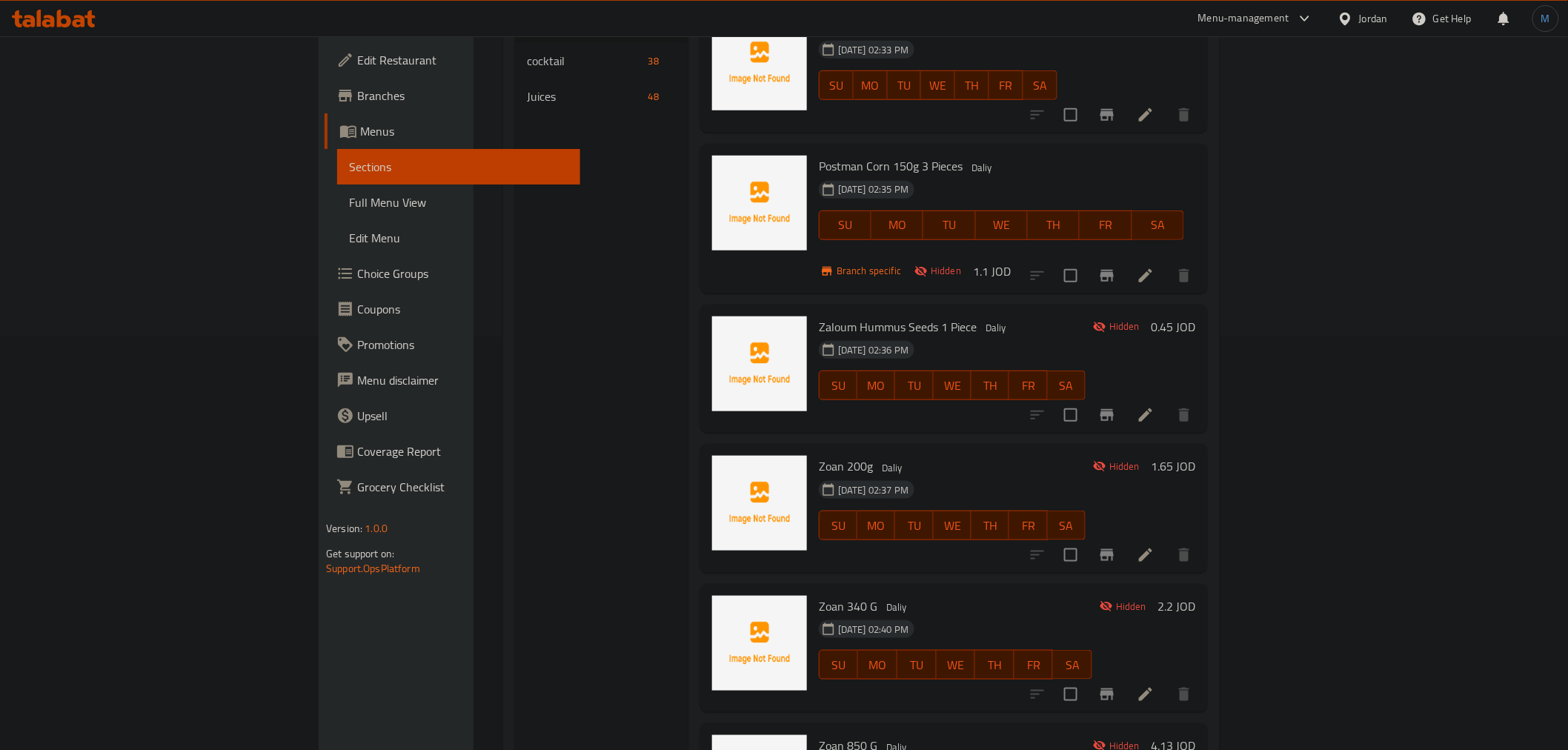
scroll to position [580, 0]
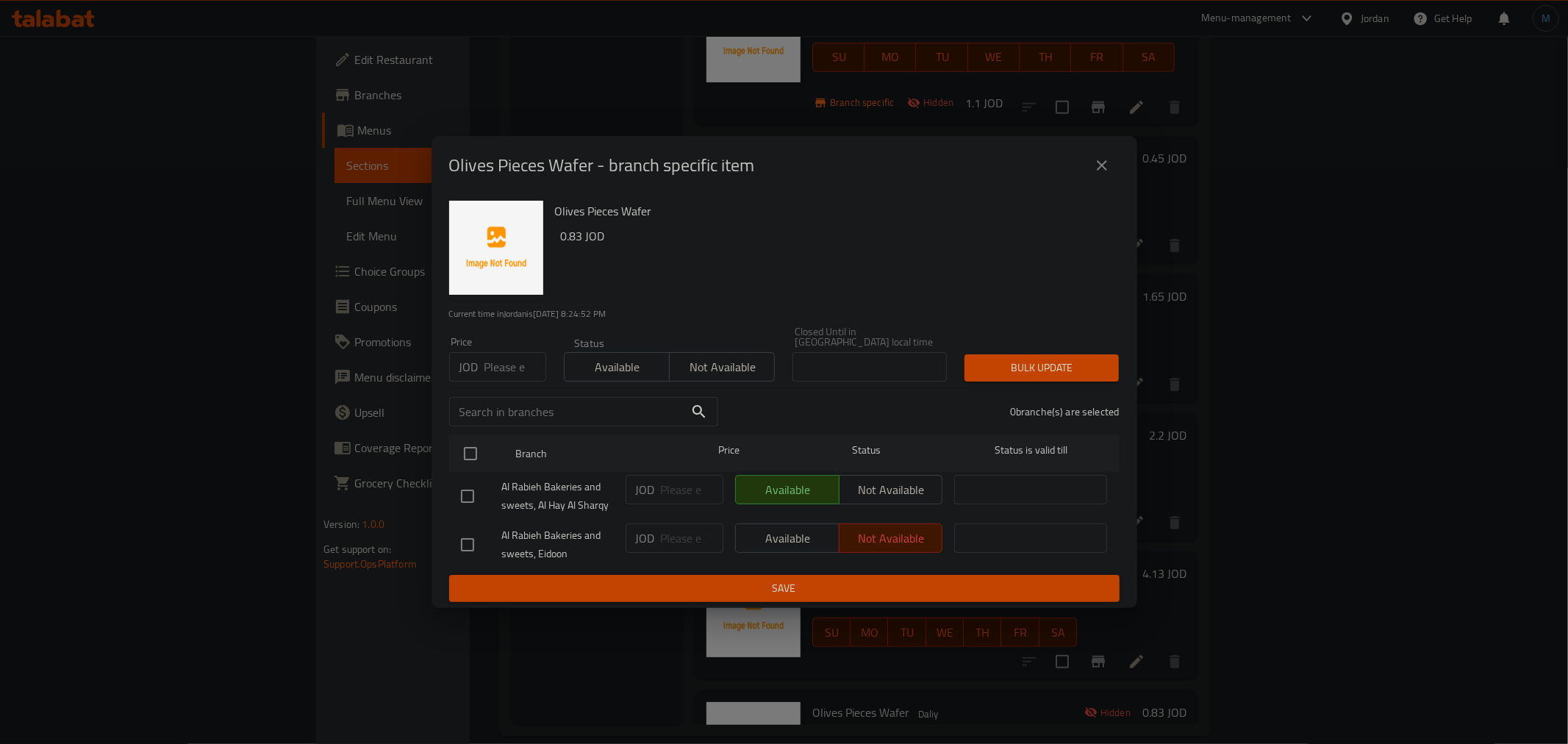
click at [460, 493] on input "checkbox" at bounding box center [468, 496] width 31 height 31
checkbox input "true"
click at [692, 376] on button "Not available" at bounding box center [722, 367] width 106 height 29
click at [1022, 363] on span "Bulk update" at bounding box center [1042, 367] width 131 height 19
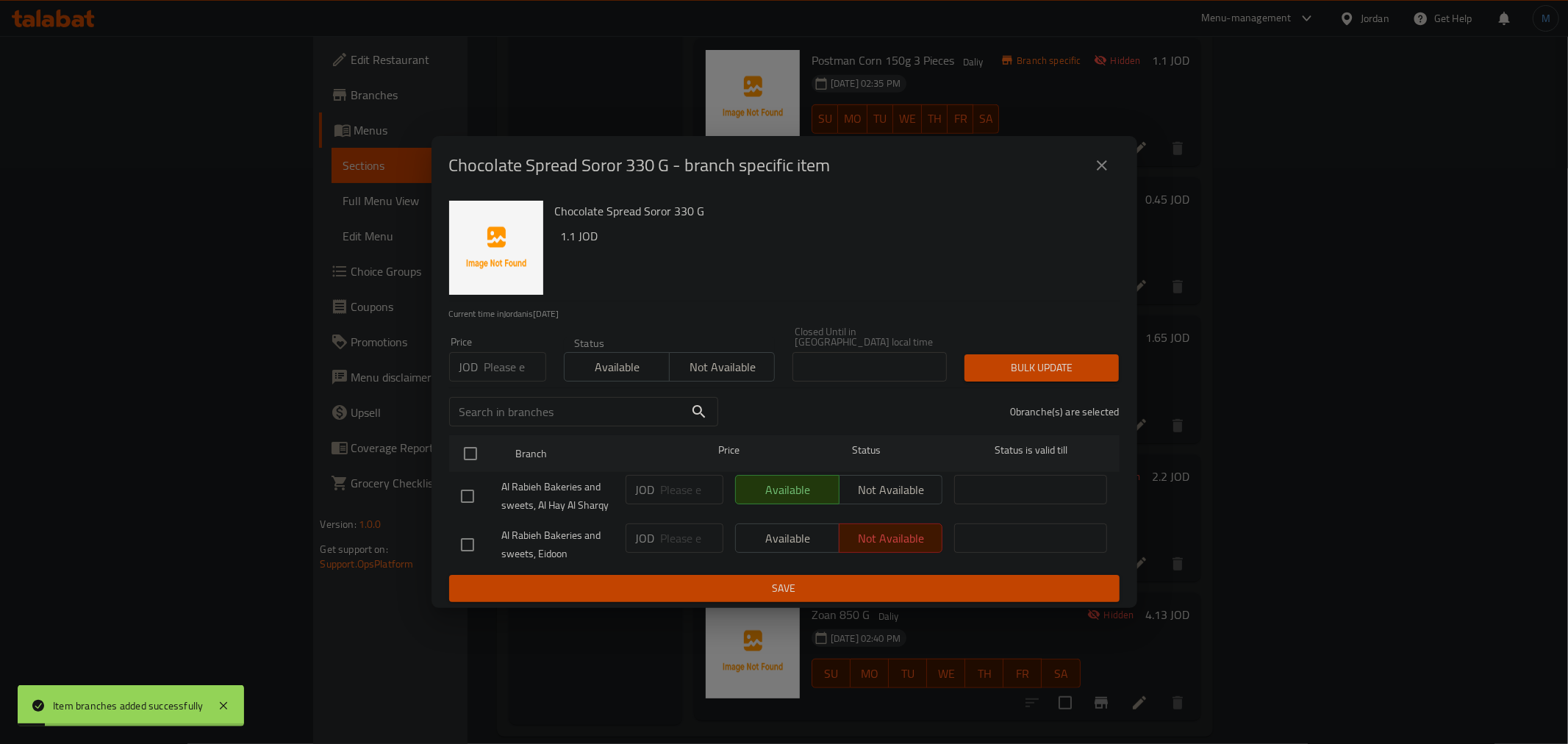
click at [709, 376] on div "Status Available Not available" at bounding box center [670, 358] width 229 height 62
click at [741, 372] on button "Not available" at bounding box center [722, 367] width 106 height 29
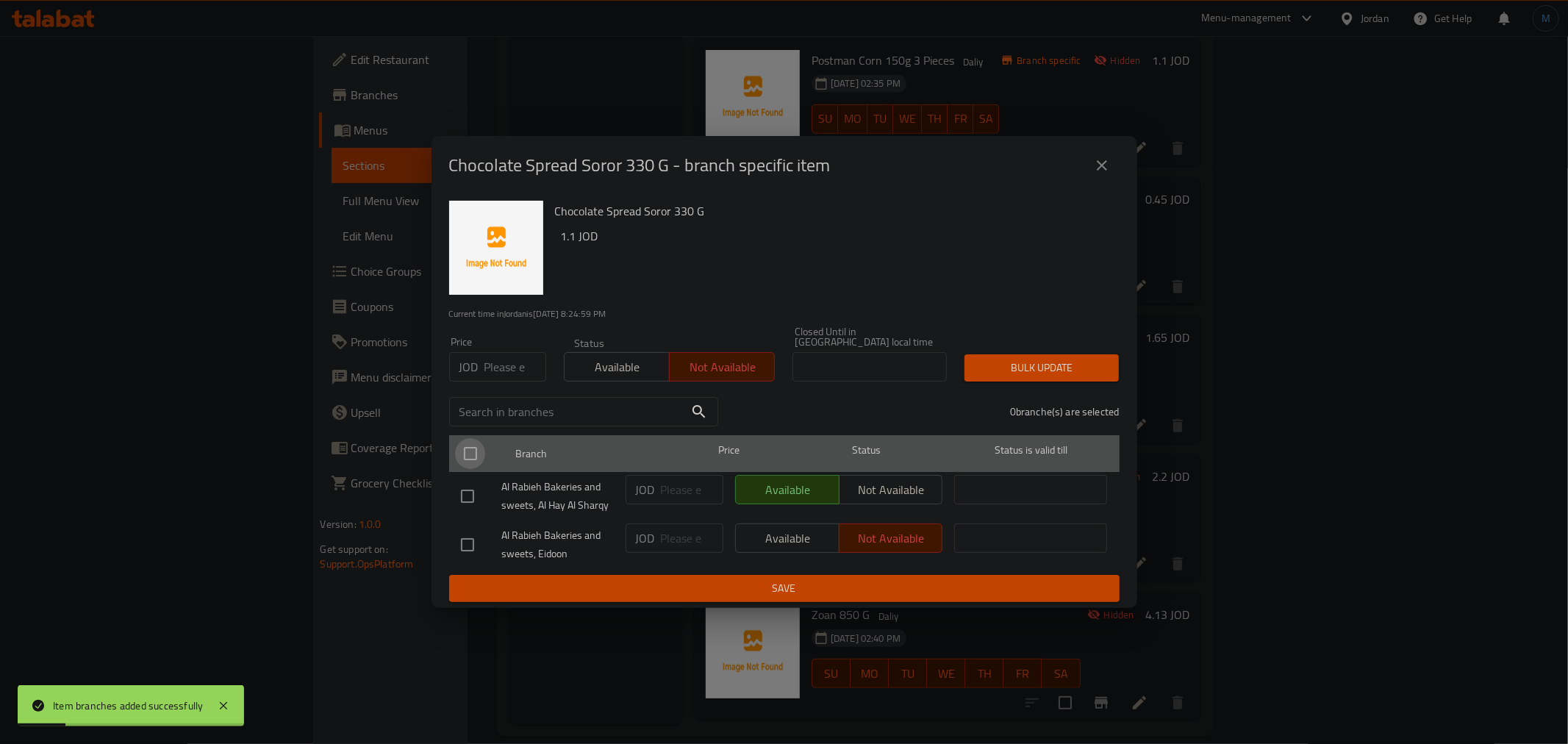
click at [466, 449] on input "checkbox" at bounding box center [471, 453] width 31 height 31
checkbox input "true"
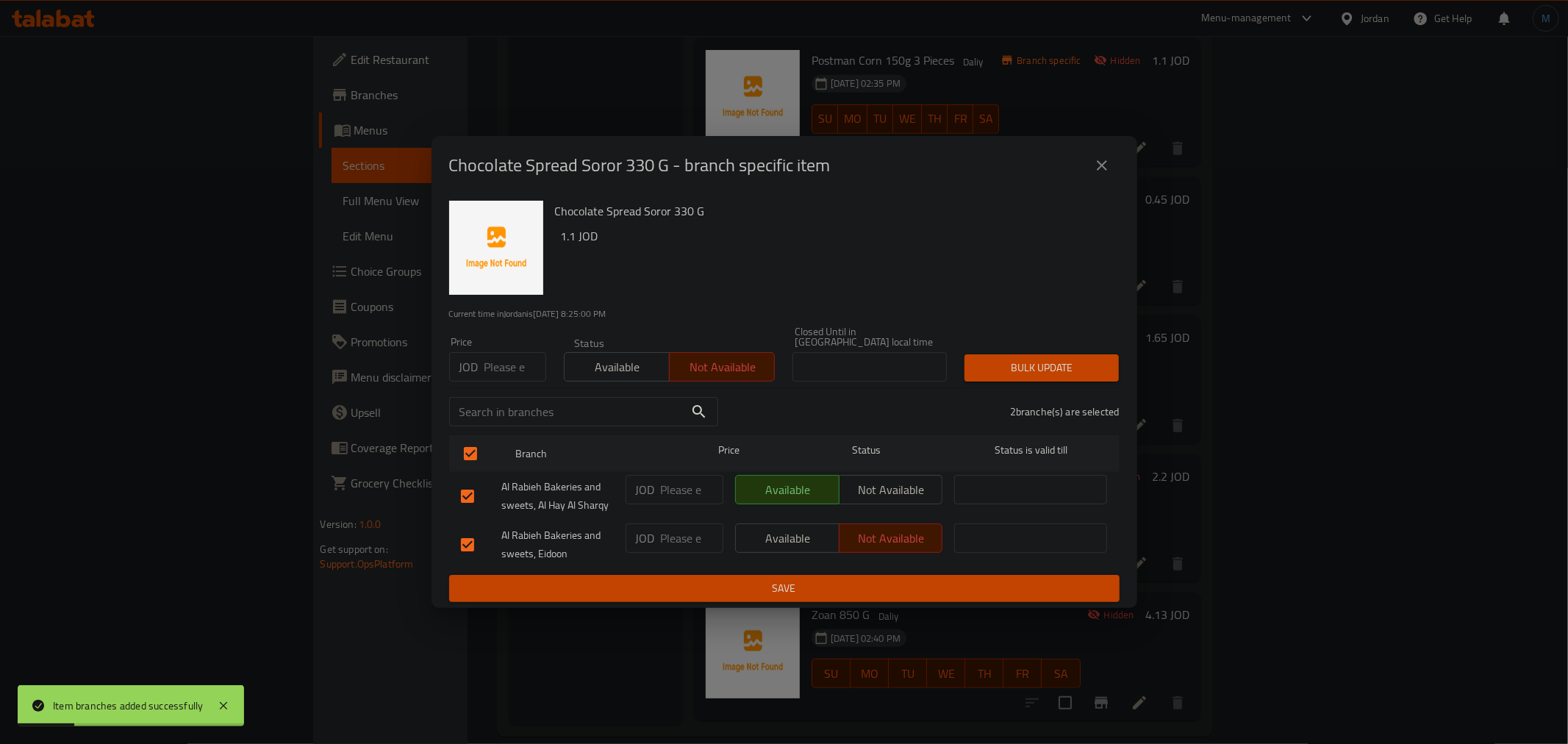
click at [1108, 348] on div "Bulk update" at bounding box center [1042, 368] width 172 height 45
click at [1107, 358] on span "Bulk update" at bounding box center [1042, 367] width 131 height 19
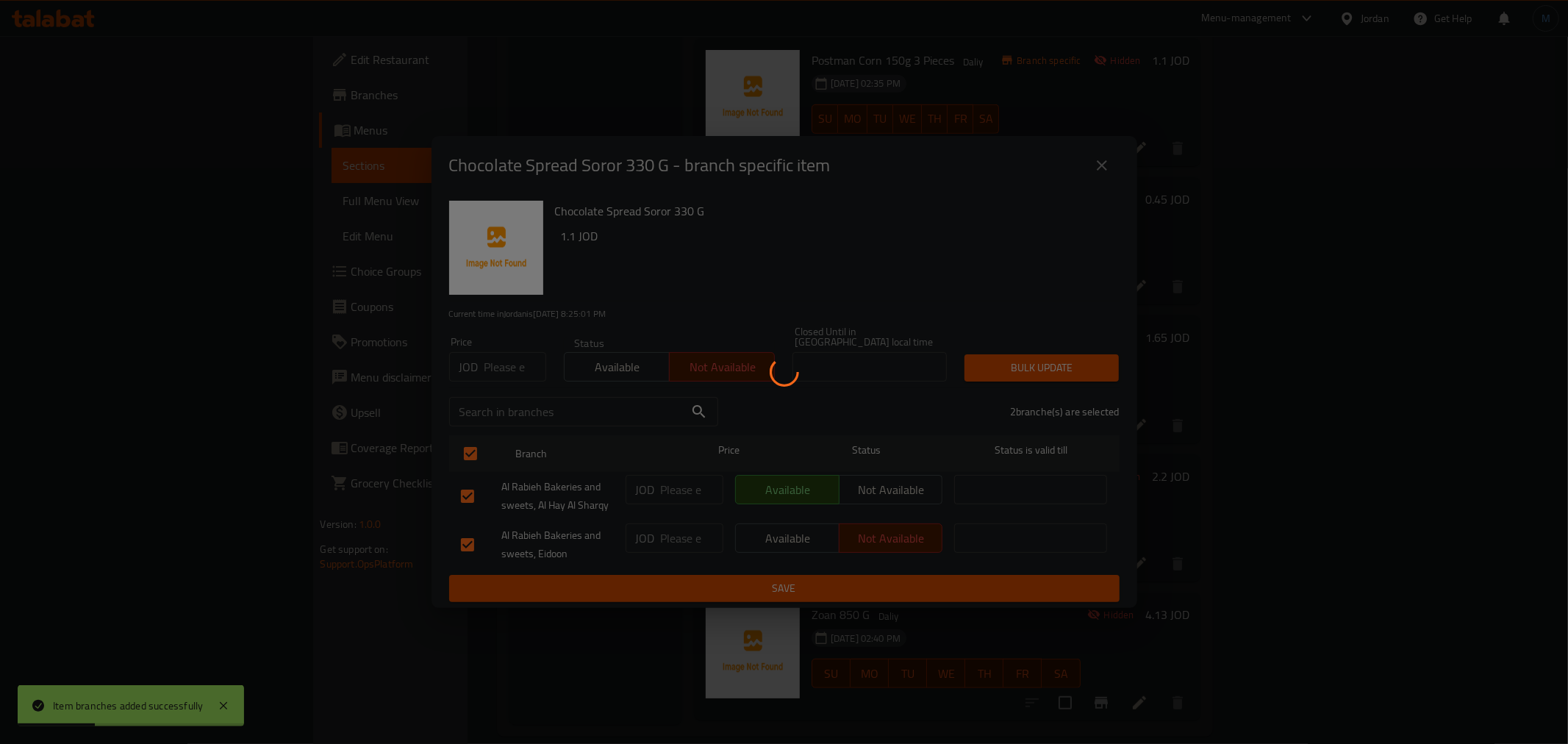
click at [1396, 402] on div at bounding box center [784, 372] width 1568 height 744
click at [1402, 402] on div at bounding box center [784, 372] width 1568 height 744
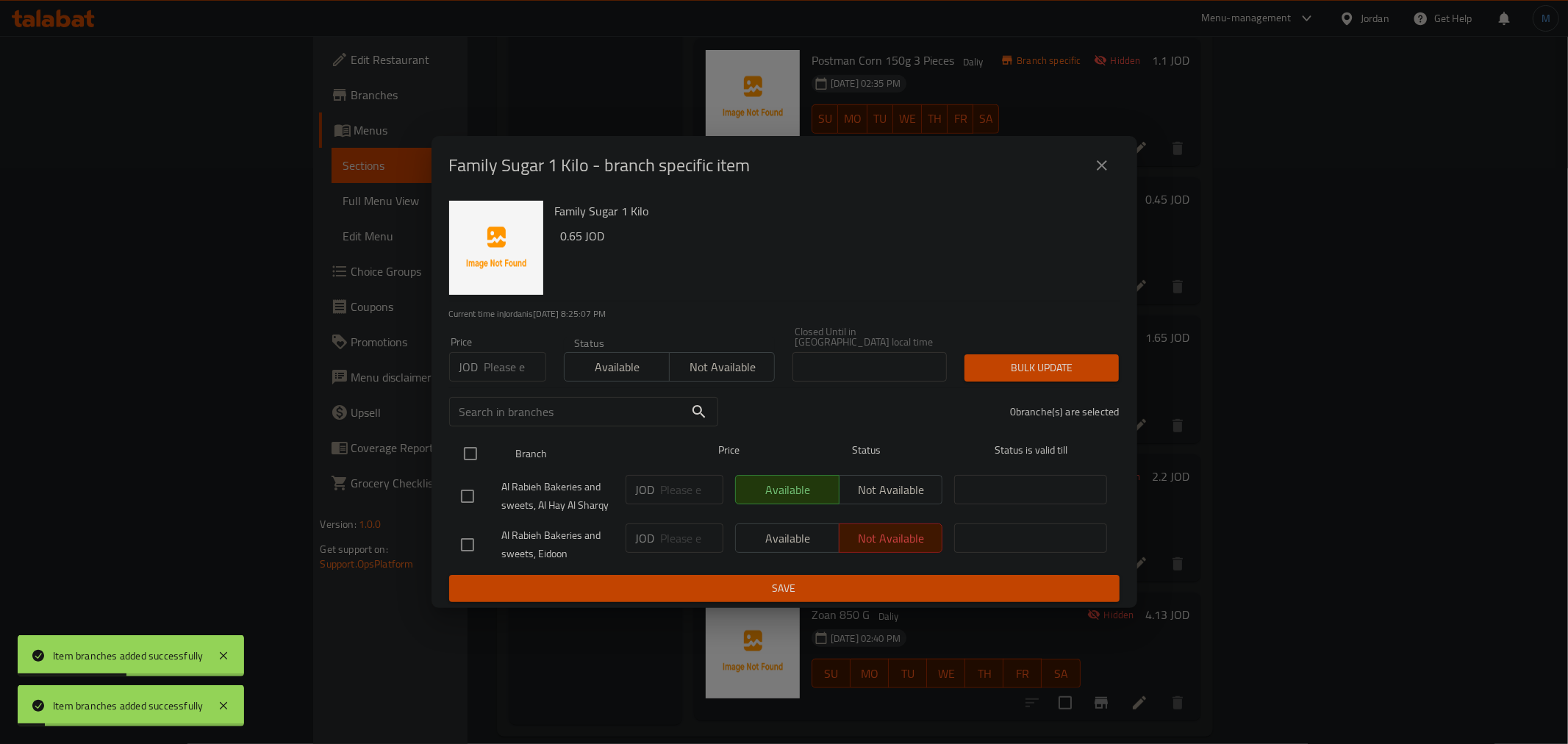
click at [464, 442] on input "checkbox" at bounding box center [471, 453] width 31 height 31
checkbox input "true"
click at [751, 364] on span "Not available" at bounding box center [722, 367] width 93 height 22
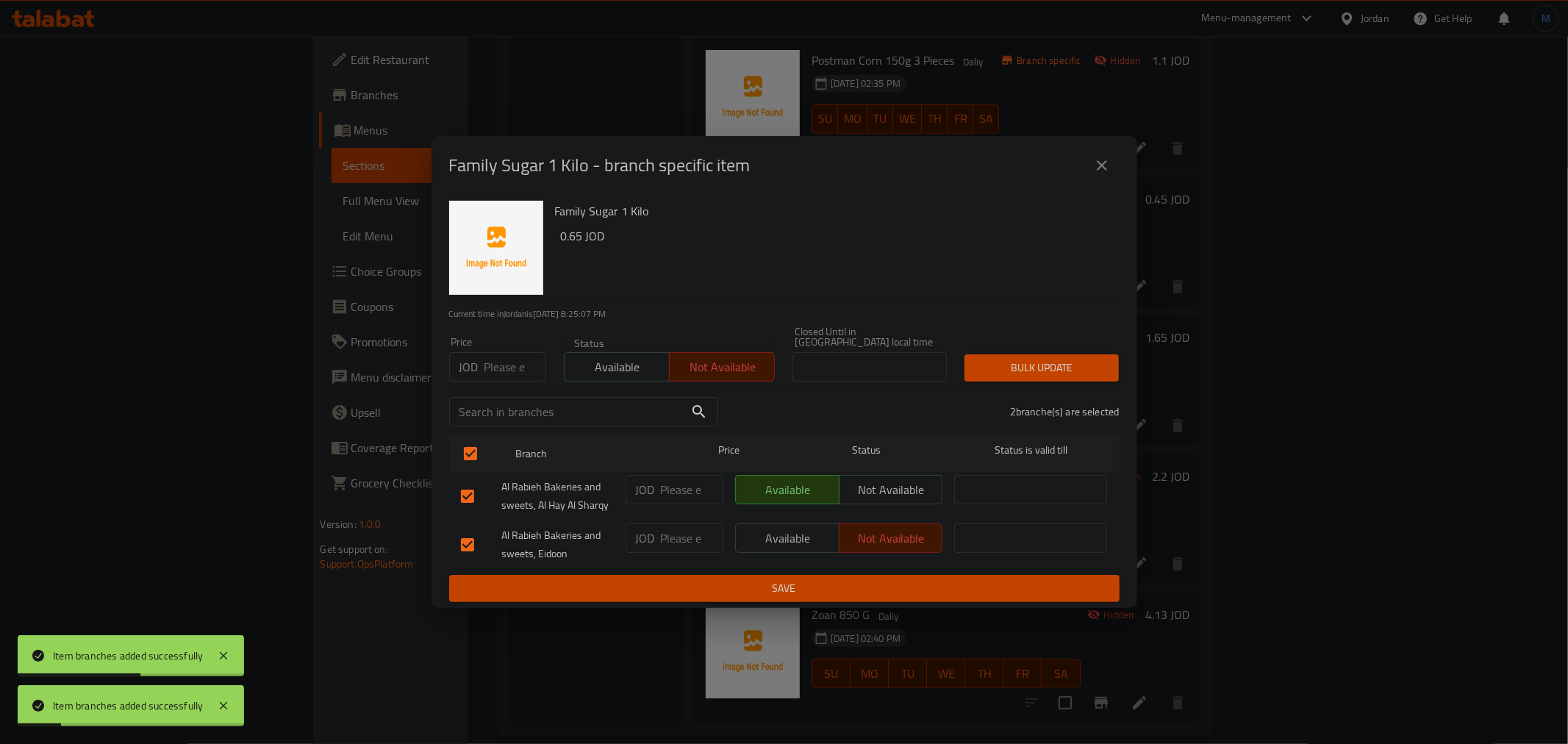
click at [992, 358] on span "Bulk update" at bounding box center [1042, 367] width 131 height 19
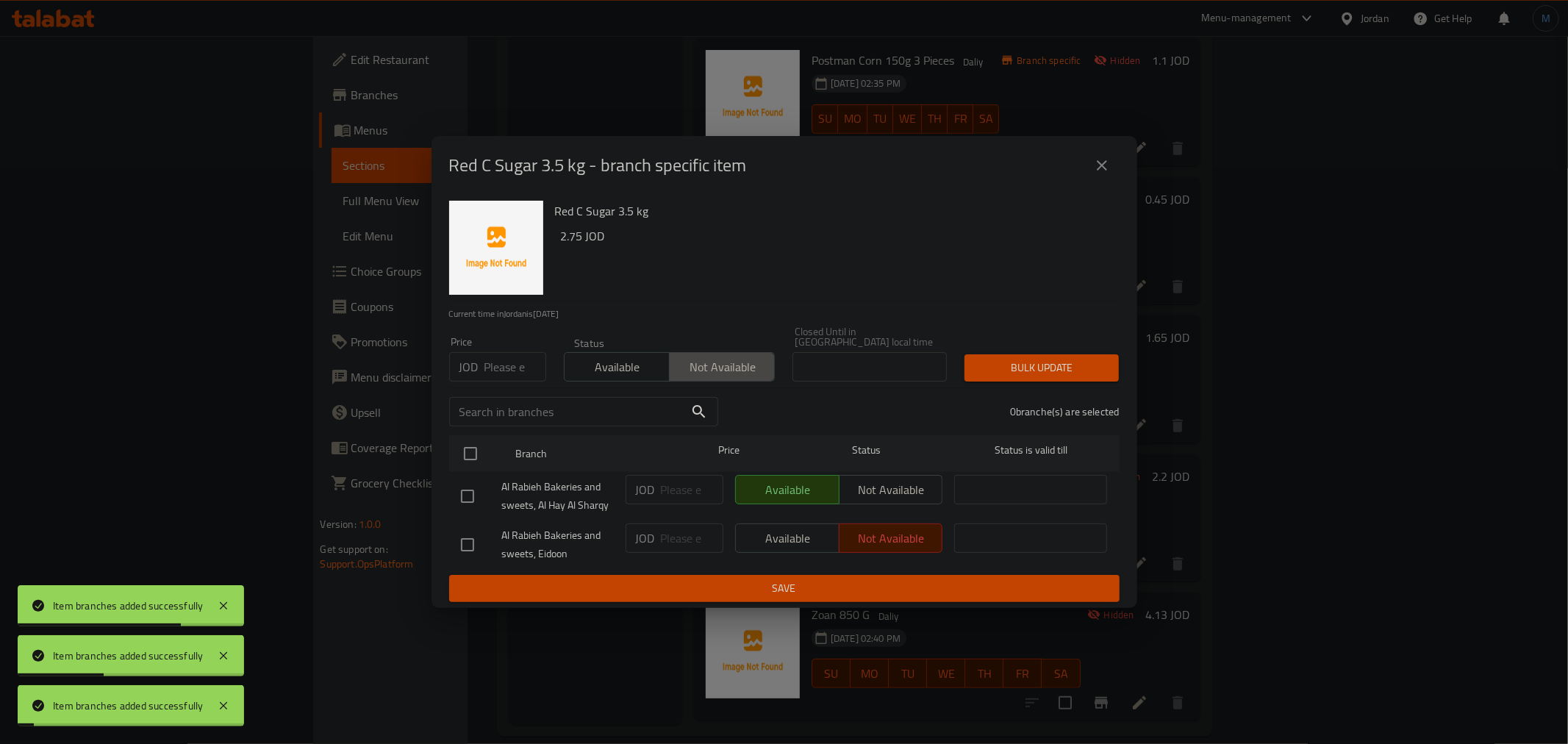
drag, startPoint x: 768, startPoint y: 351, endPoint x: 681, endPoint y: 376, distance: 90.5
click at [770, 352] on button "Not available" at bounding box center [722, 367] width 106 height 29
click at [483, 449] on input "checkbox" at bounding box center [471, 453] width 31 height 31
checkbox input "true"
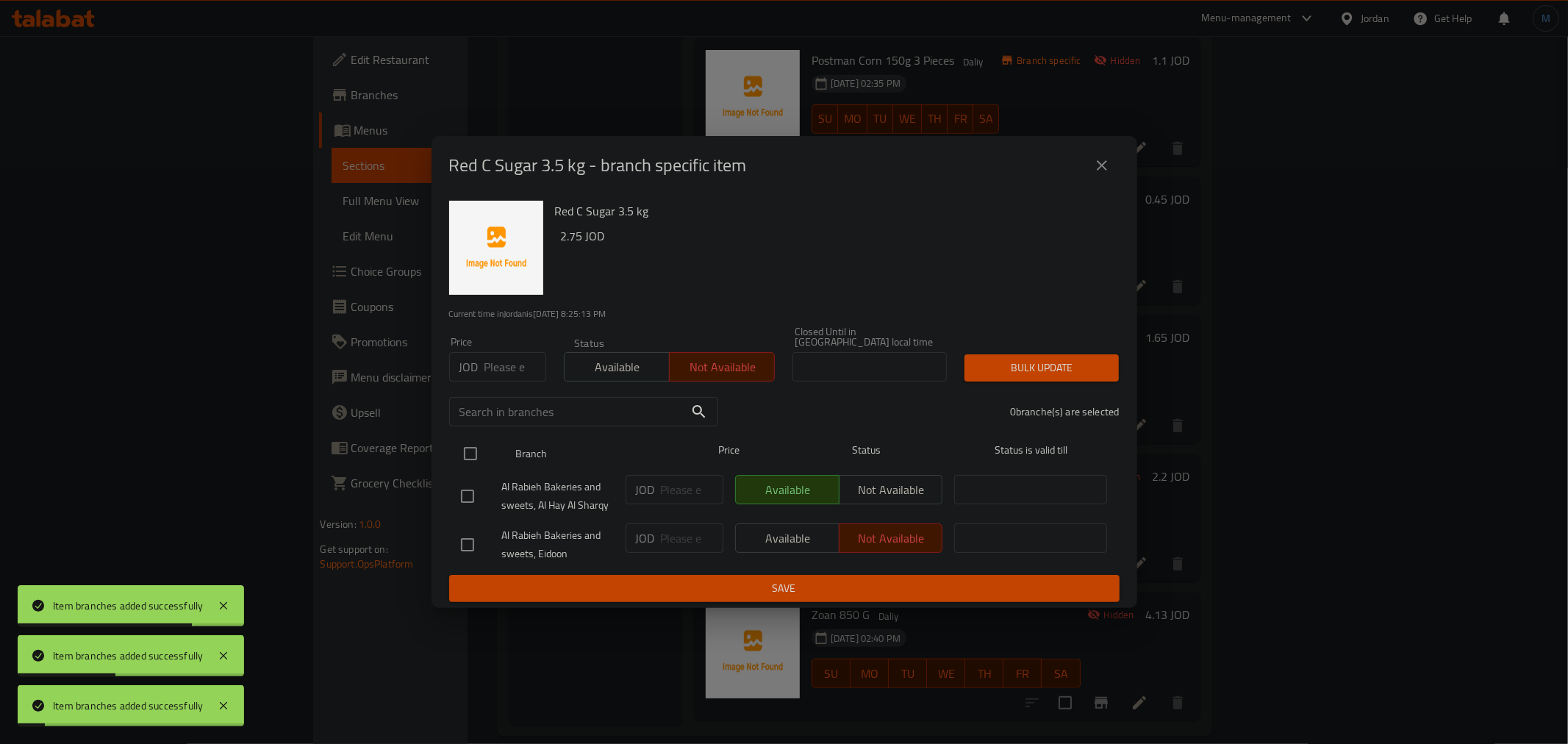
checkbox input "true"
click at [1095, 379] on div "Red C Sugar 3.5 kg 2.75 JOD Current time in [GEOGRAPHIC_DATA] is [DATE] 8:25:13…" at bounding box center [784, 401] width 706 height 413
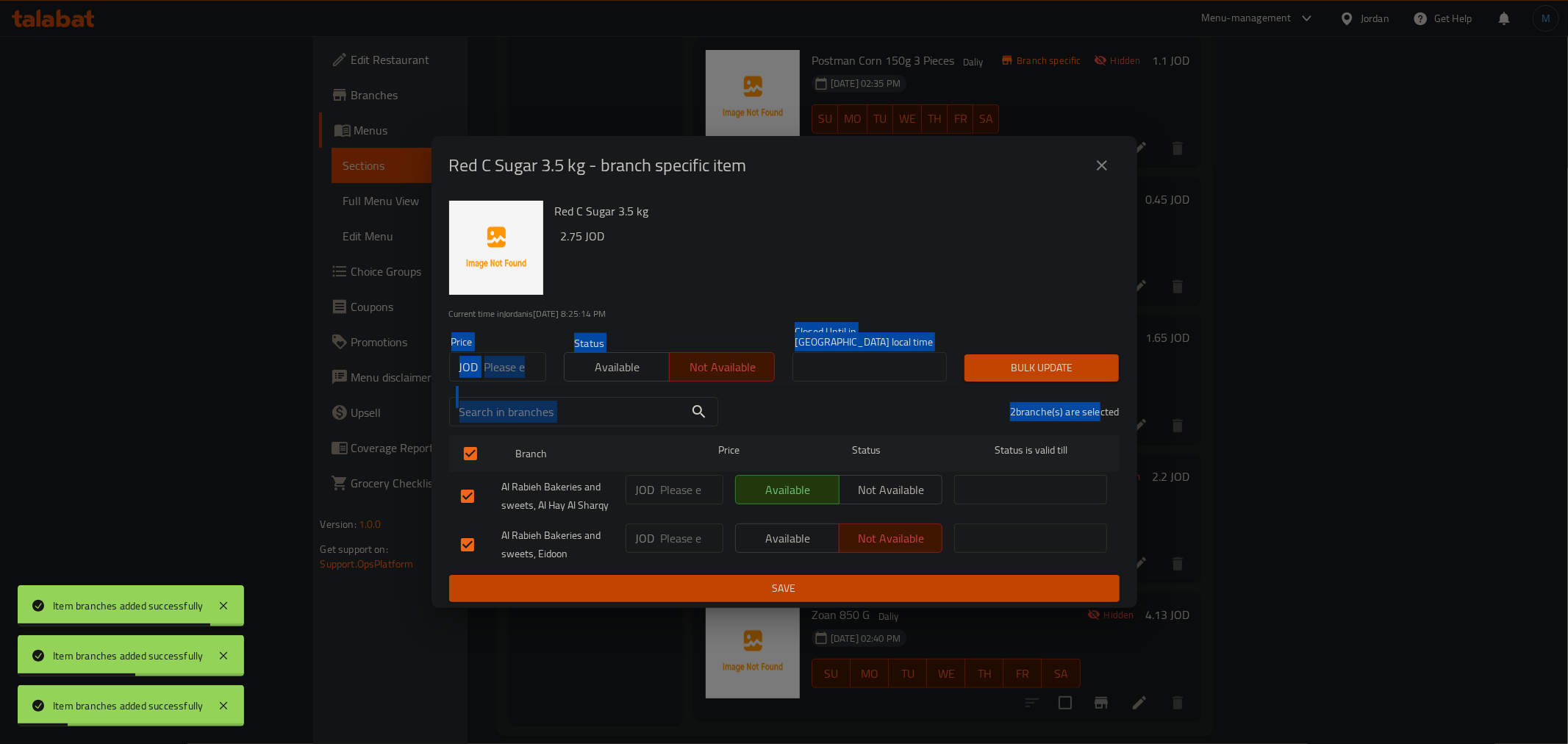
click at [1086, 362] on div at bounding box center [1086, 362] width 0 height 0
click at [1105, 376] on div "Bulk update" at bounding box center [1042, 368] width 172 height 45
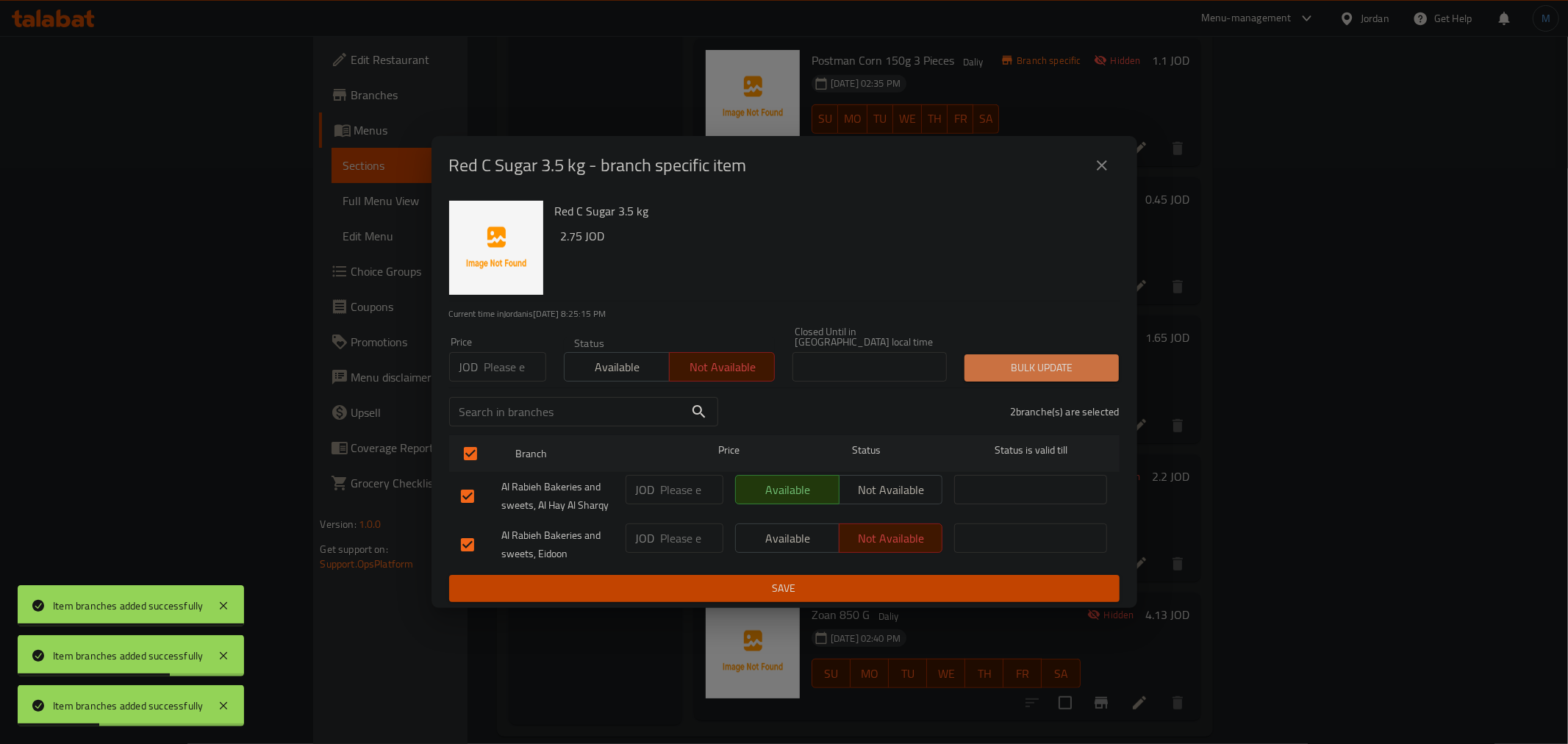
click at [1091, 360] on span "Bulk update" at bounding box center [1042, 367] width 131 height 19
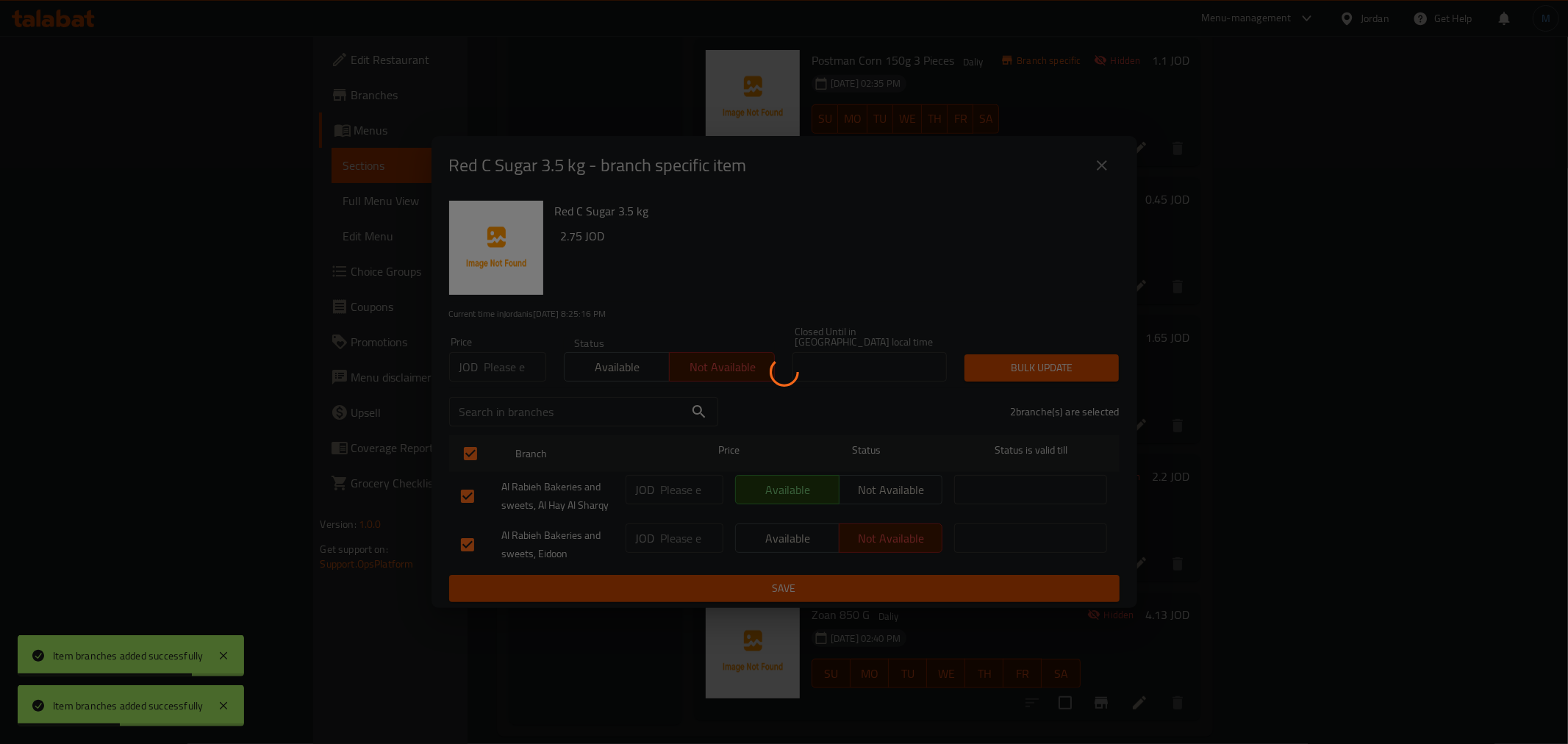
click at [1402, 673] on div at bounding box center [784, 372] width 1568 height 744
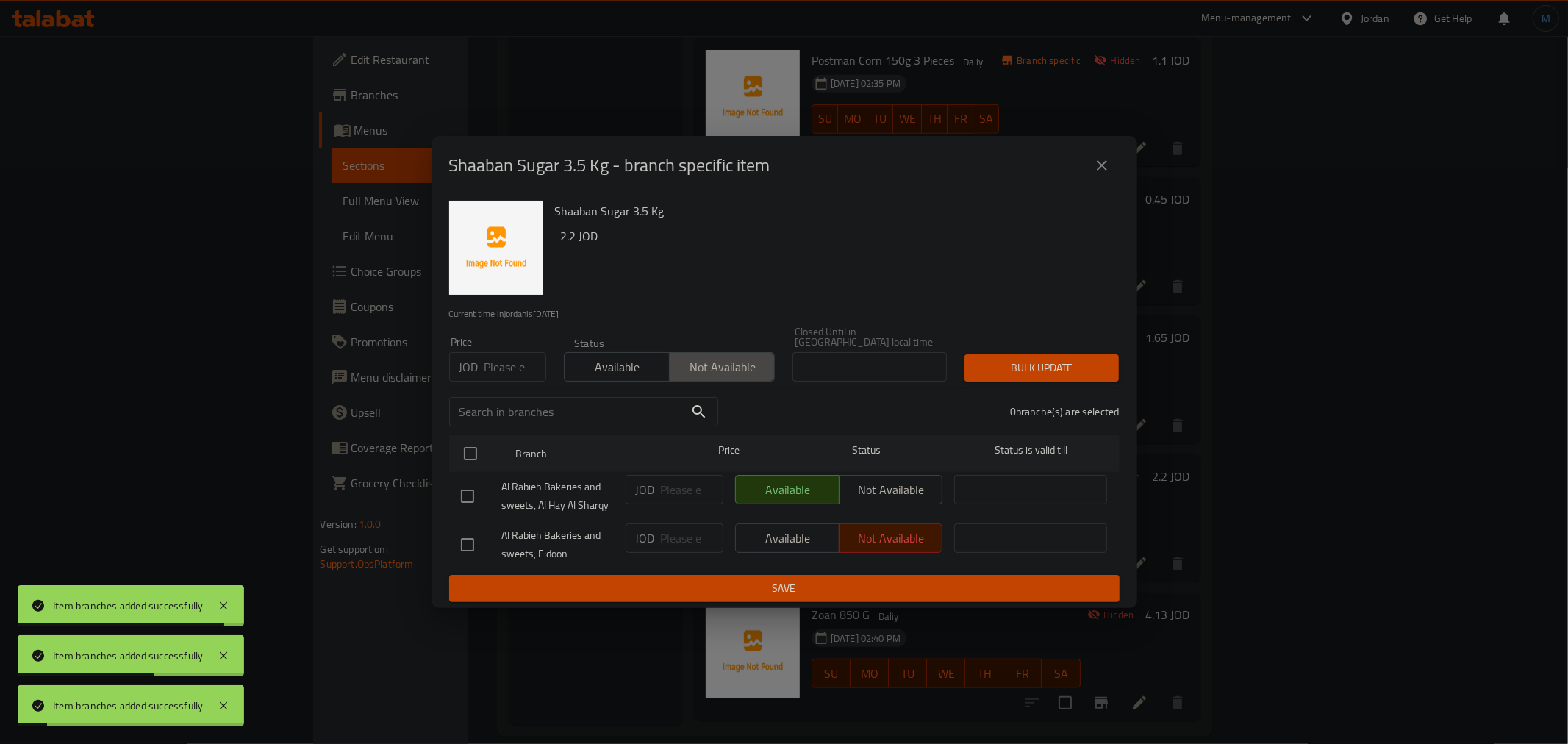
click at [733, 369] on span "Not available" at bounding box center [722, 367] width 93 height 22
click at [473, 450] on input "checkbox" at bounding box center [471, 453] width 31 height 31
checkbox input "true"
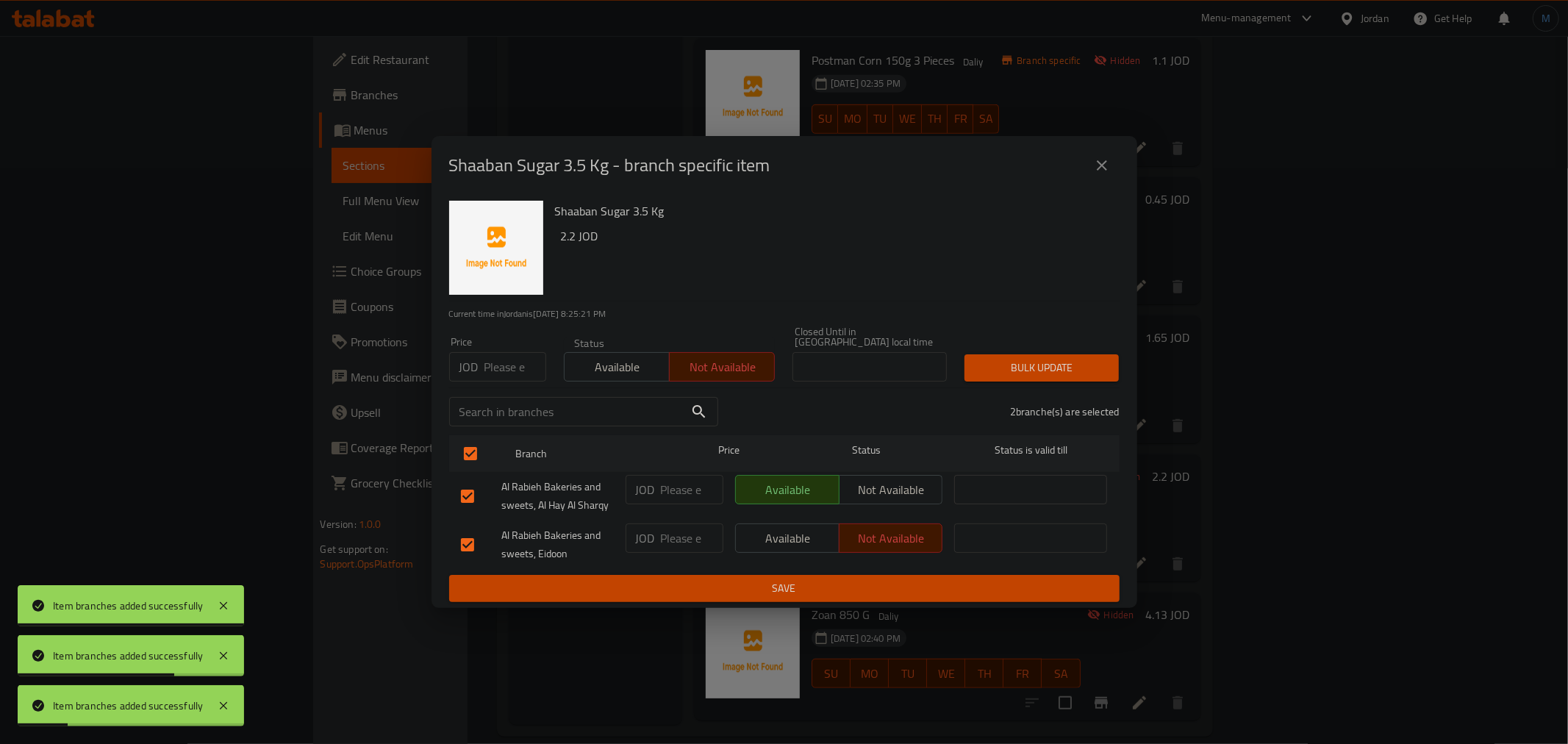
click at [1029, 354] on button "Bulk update" at bounding box center [1042, 368] width 155 height 27
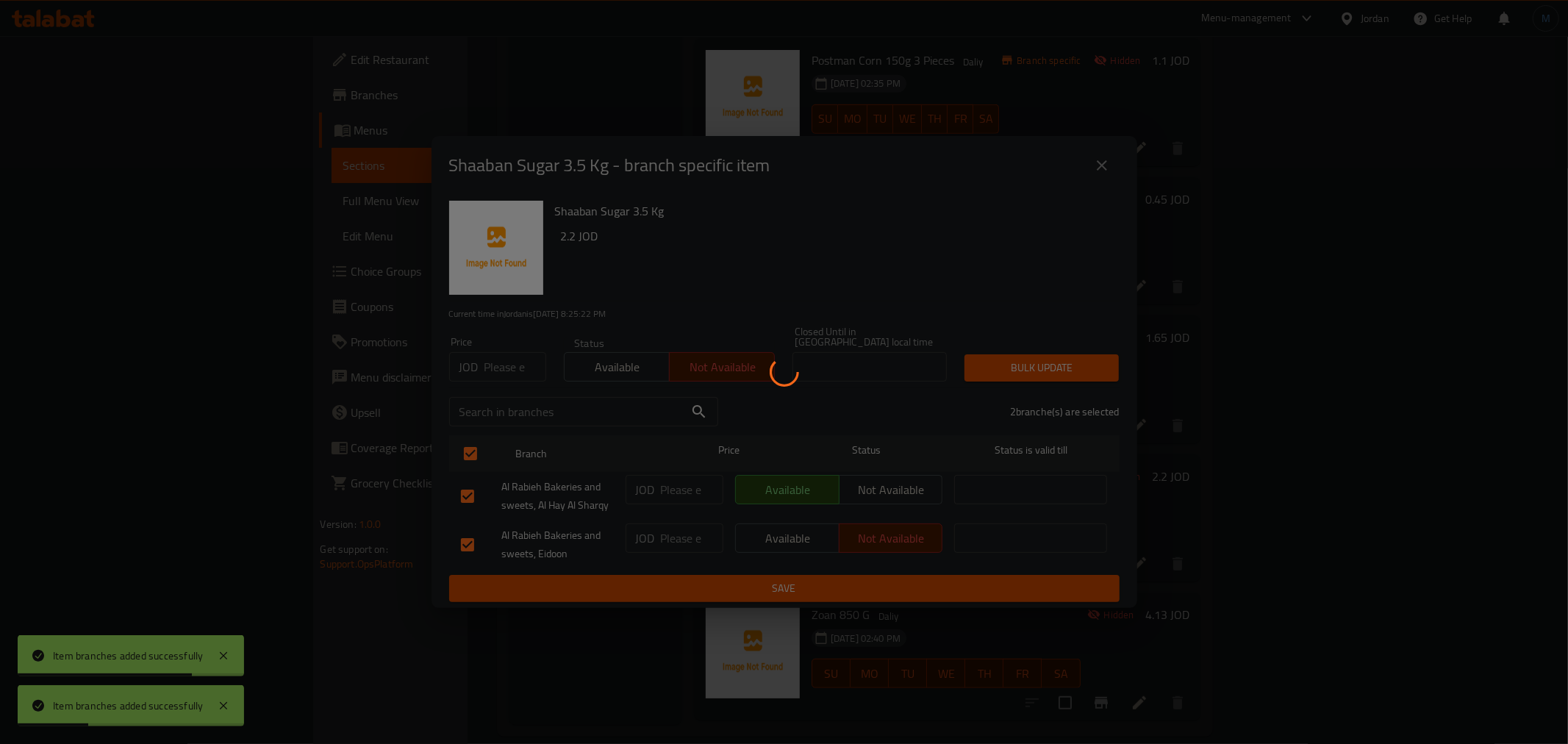
click at [1567, 264] on div at bounding box center [784, 372] width 1568 height 744
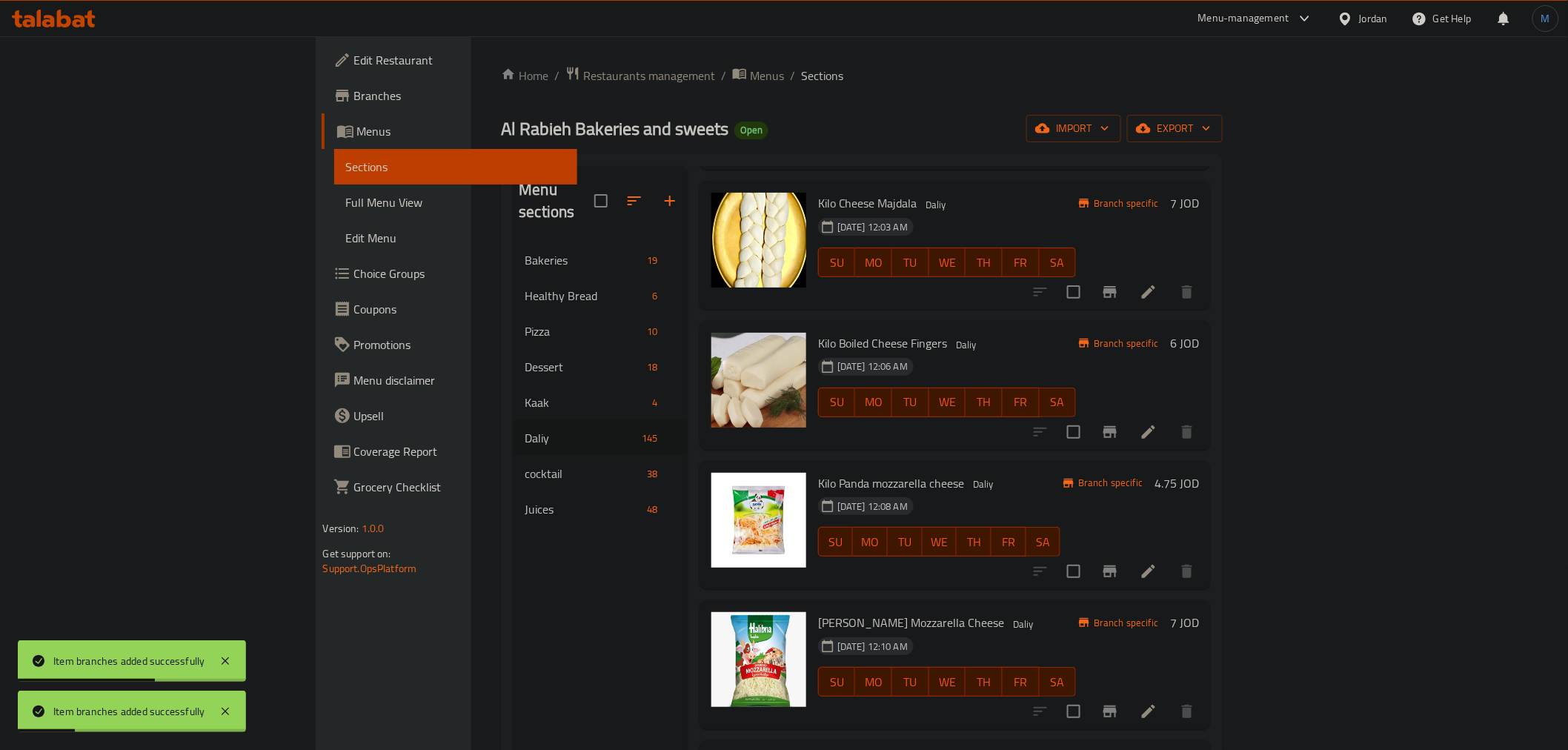
scroll to position [0, 0]
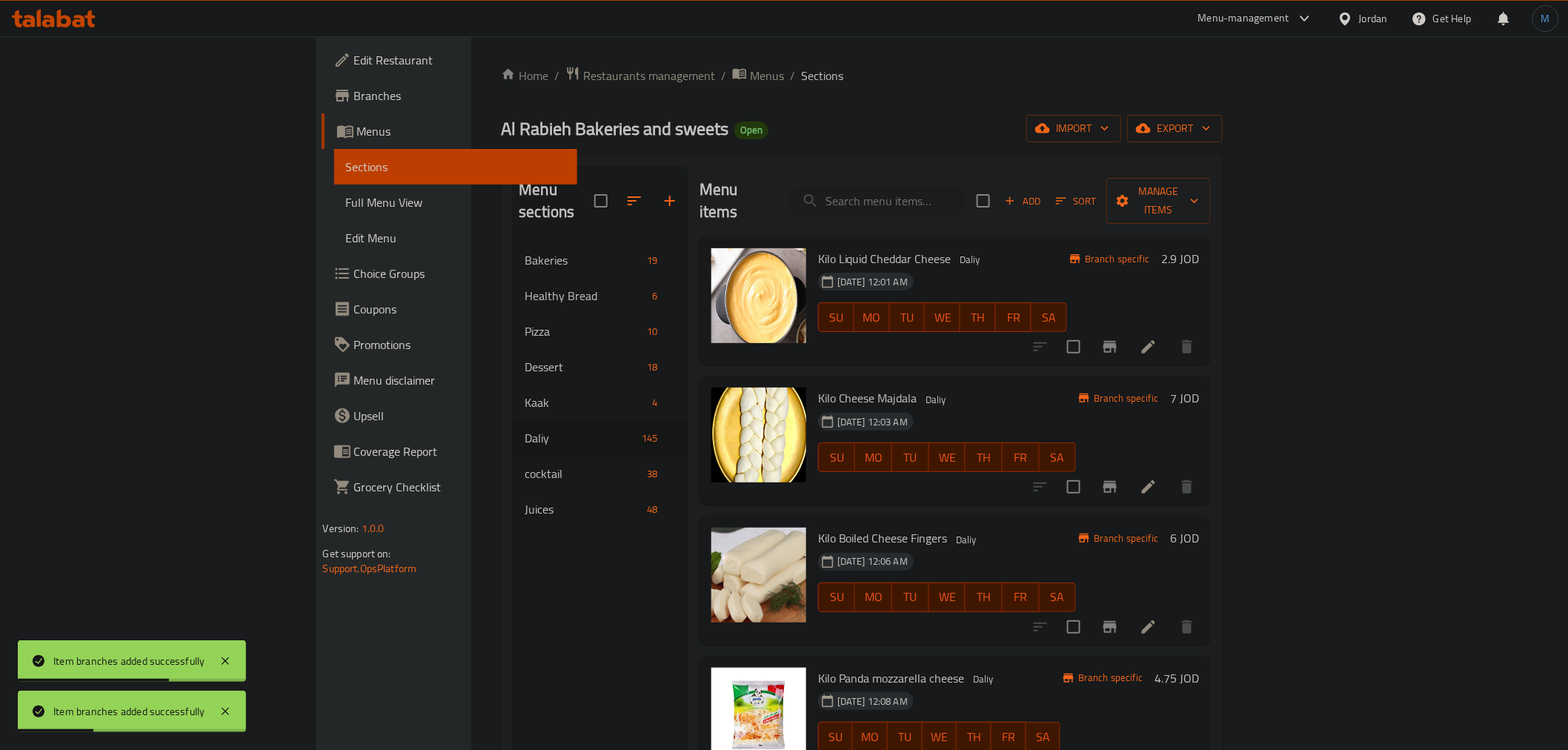
click at [1043, 192] on span "Add" at bounding box center [1022, 200] width 40 height 17
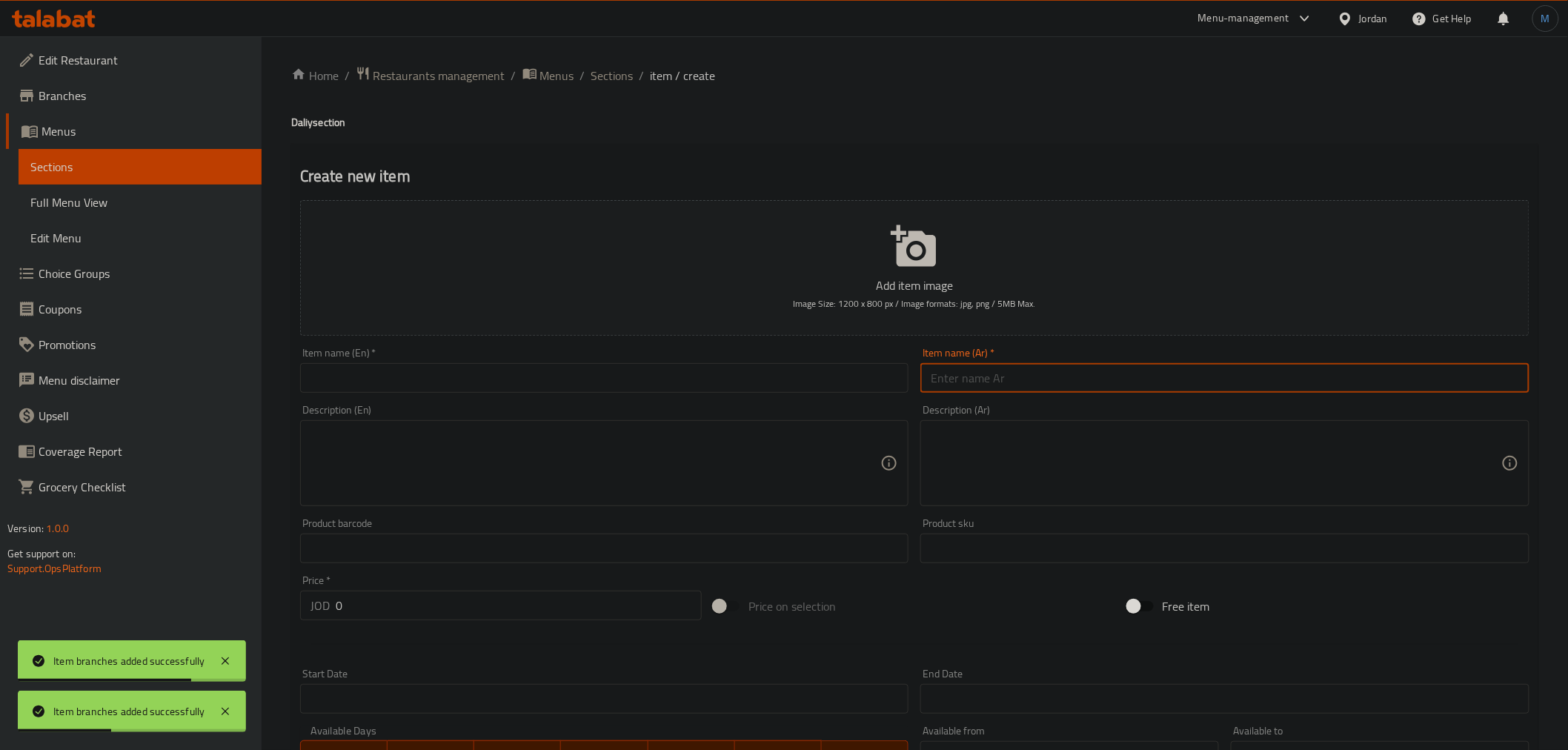
click at [1048, 374] on input "text" at bounding box center [1224, 378] width 609 height 30
paste input "سكر صن بيرد"
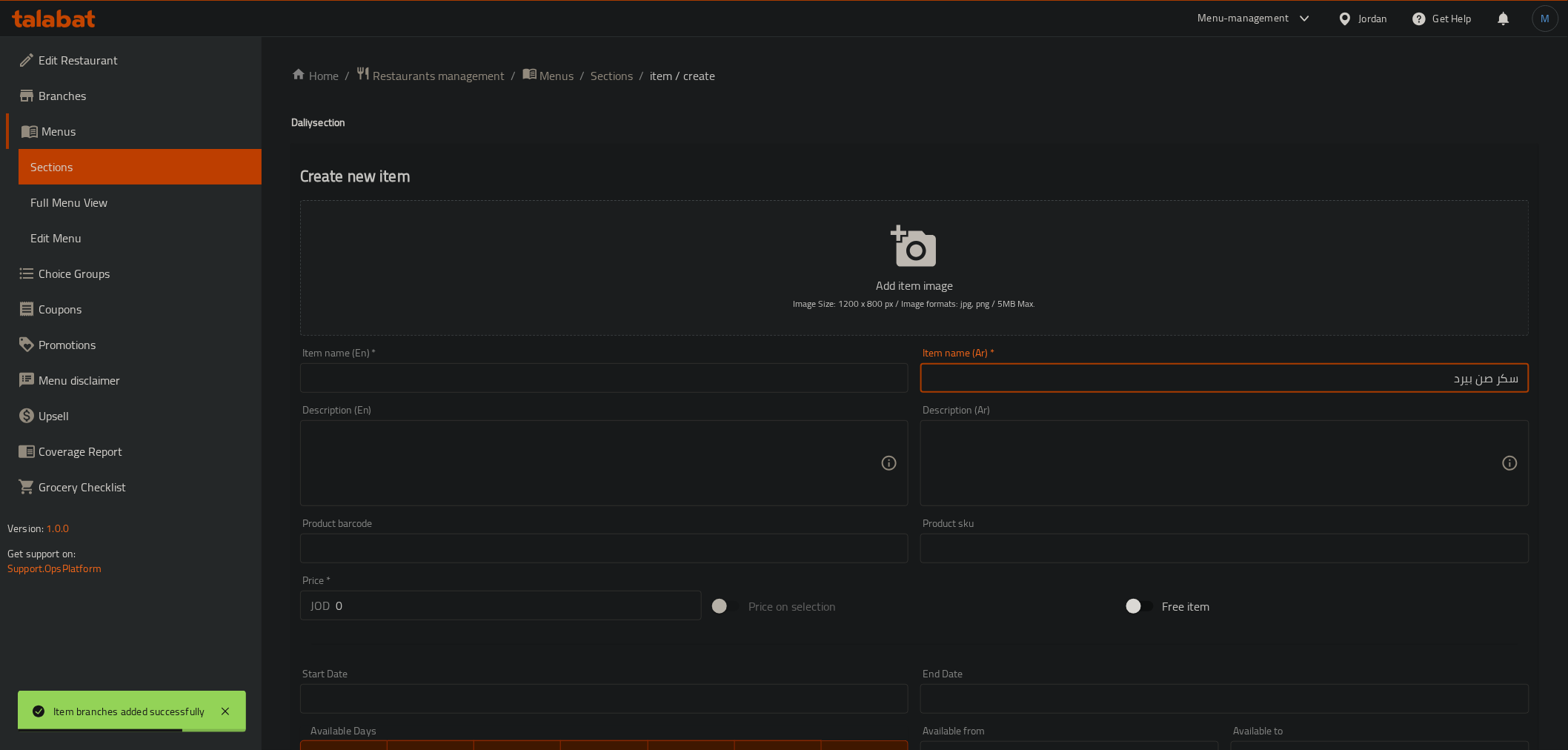
paste input "3.5كيلو"
click at [1454, 378] on input "سكر صن بيرد3.5كيلو" at bounding box center [1224, 378] width 609 height 30
type input "سكر صن بيرد 3.5كيلو"
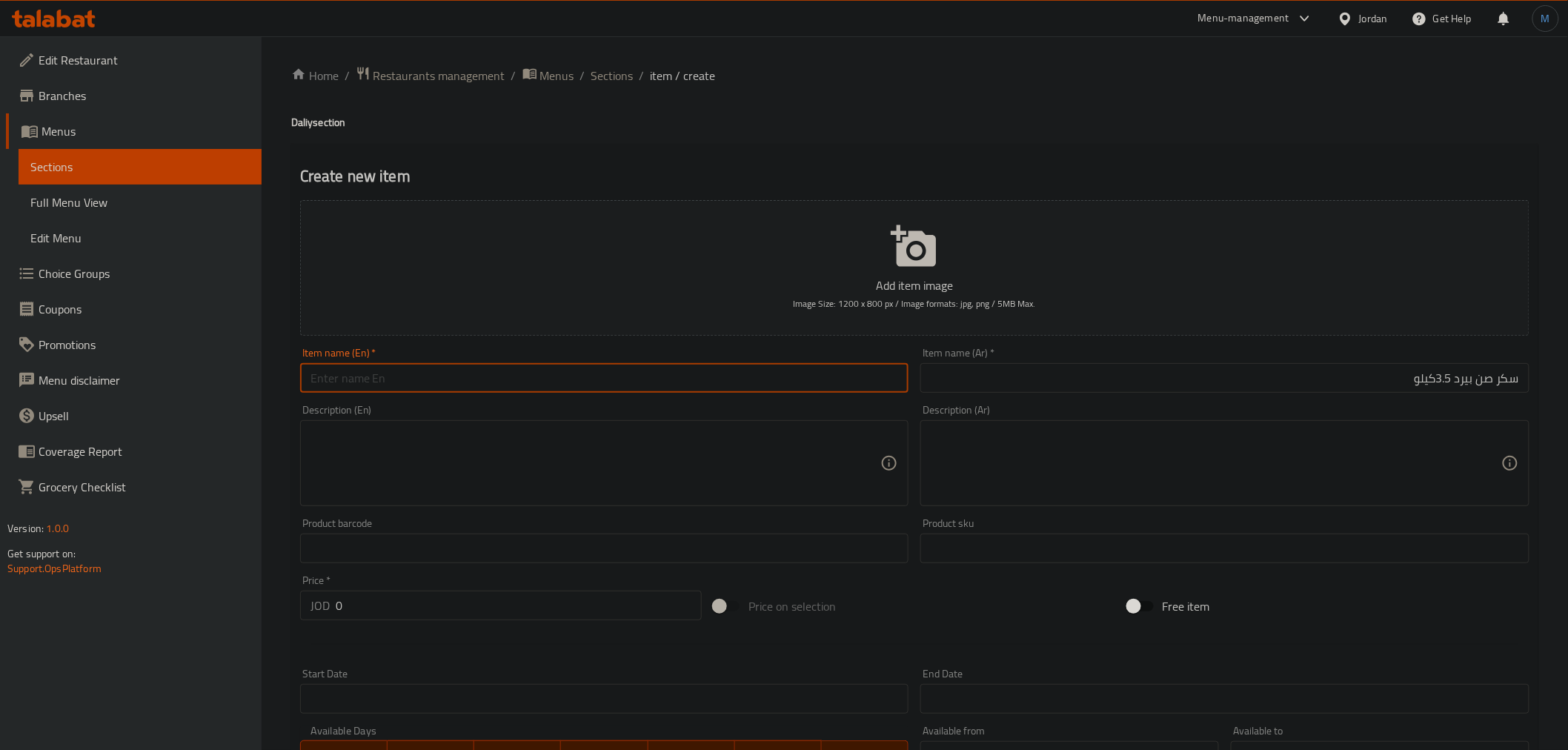
click at [474, 375] on input "text" at bounding box center [604, 378] width 609 height 30
paste input "Sunbird Sugar 3.5 kg"
type input "Sunbird Sugar 3.5 kg"
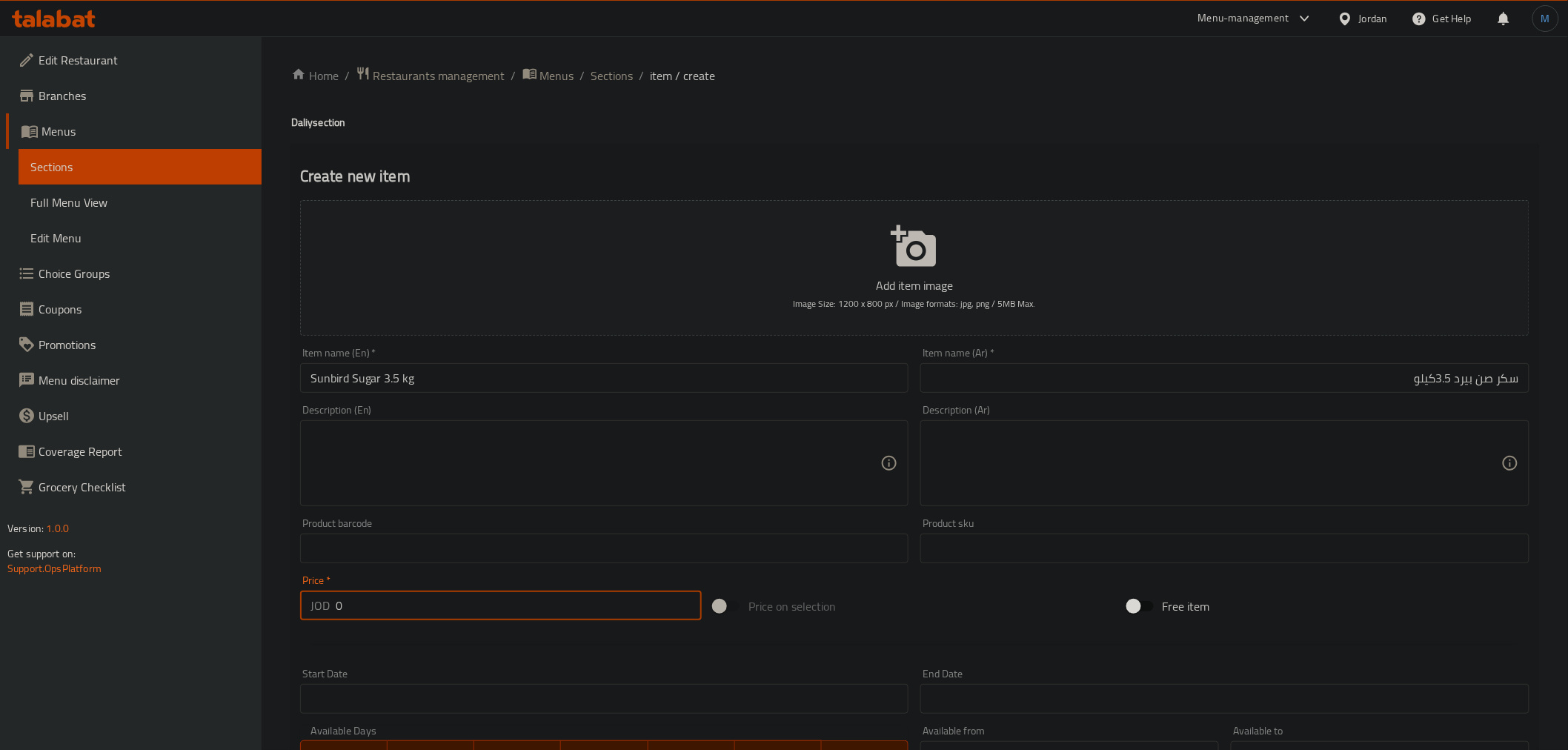
click at [411, 612] on input "0" at bounding box center [518, 605] width 366 height 30
type input "2.64"
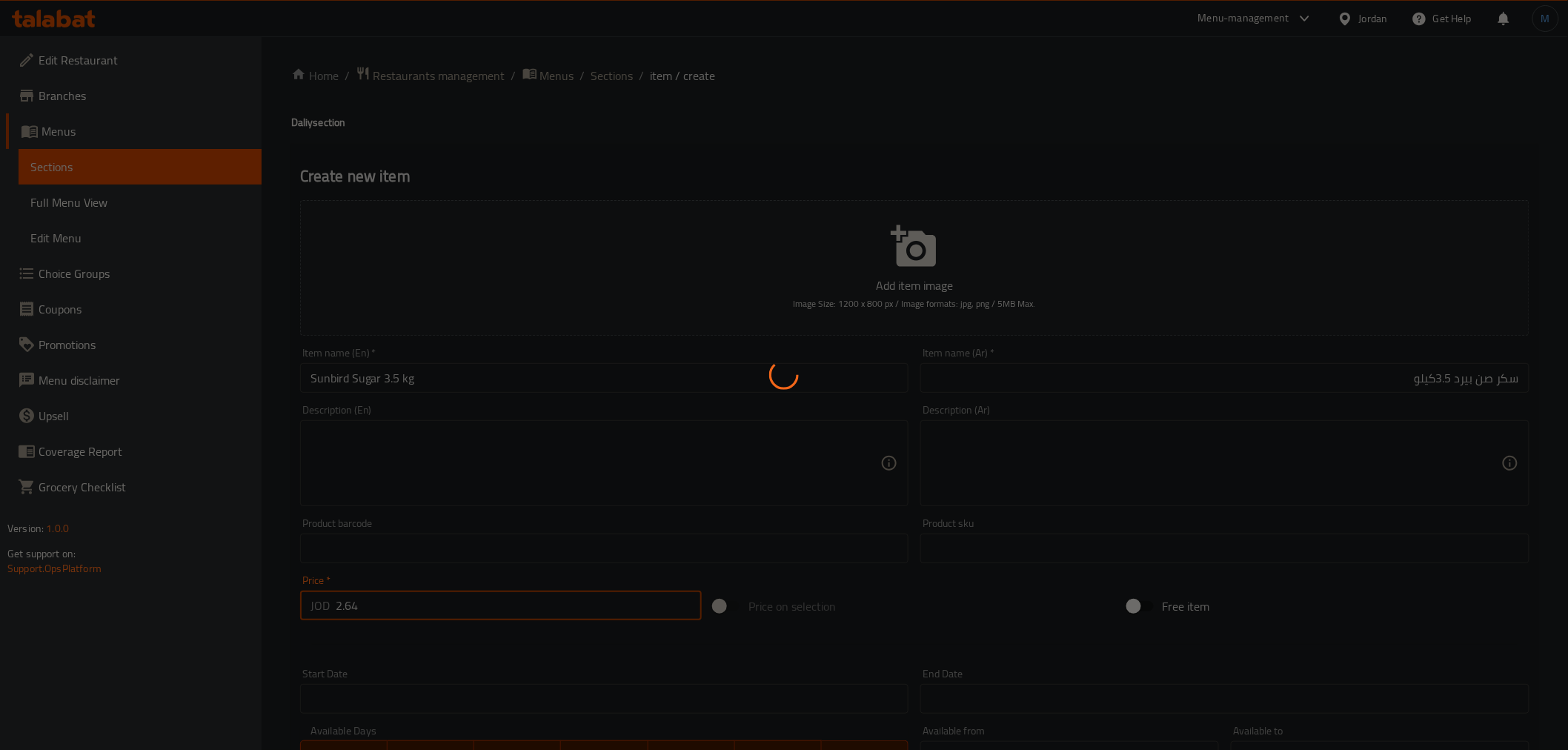
type input "0"
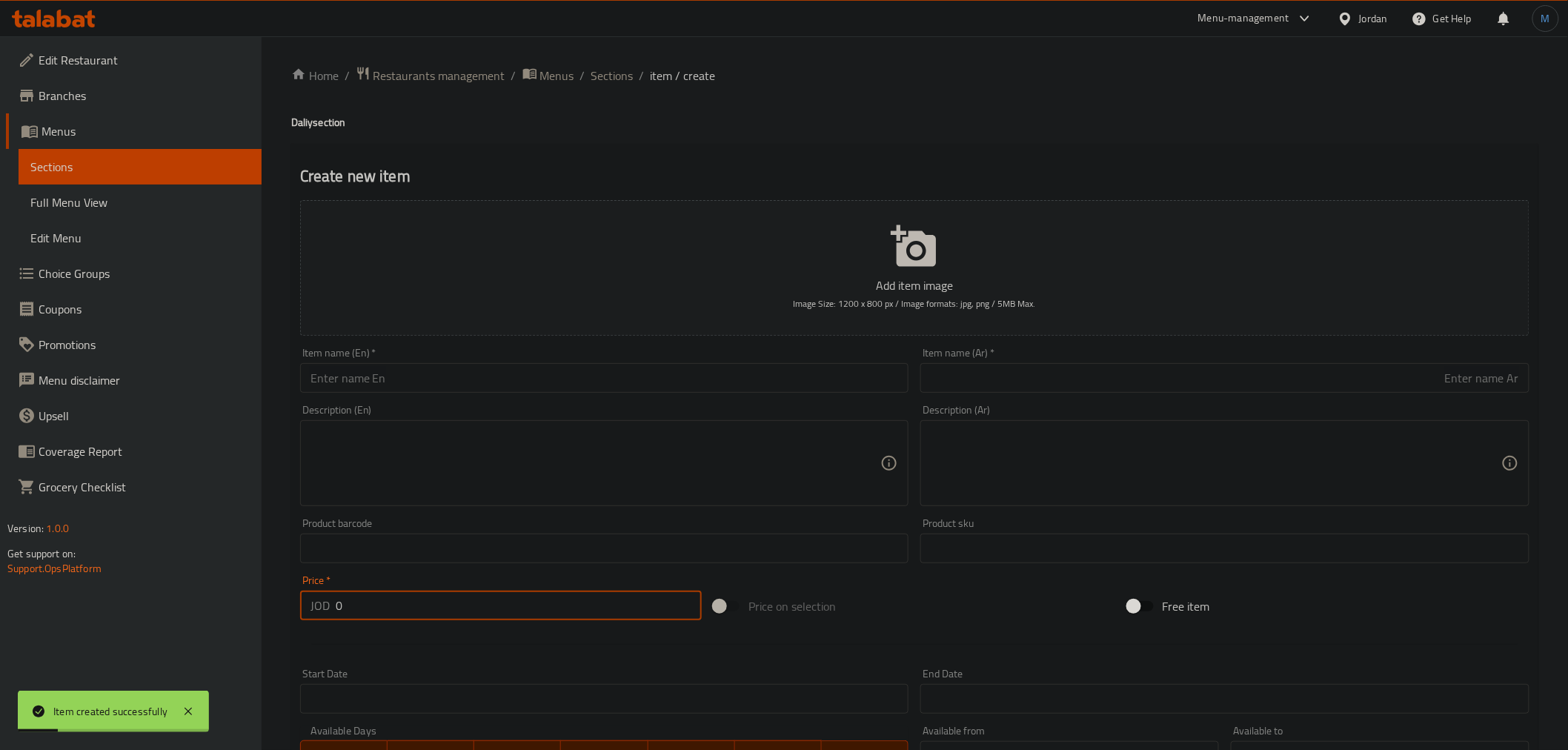
drag, startPoint x: 598, startPoint y: 68, endPoint x: 1580, endPoint y: 442, distance: 1050.8
click at [598, 68] on span "Sections" at bounding box center [612, 76] width 42 height 18
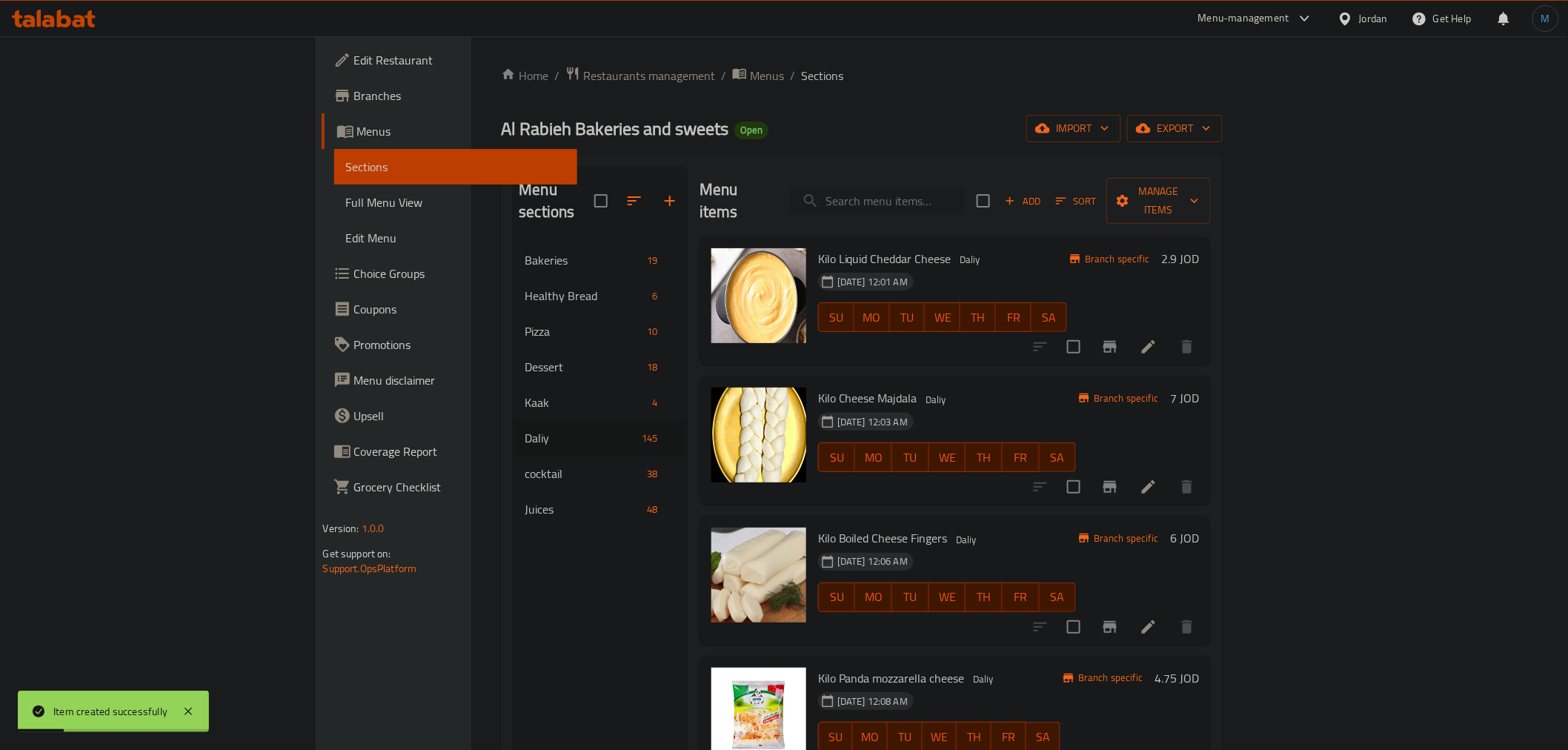
click at [965, 188] on input "search" at bounding box center [877, 201] width 175 height 26
paste input "Sunbird Sugar 3.5 kg"
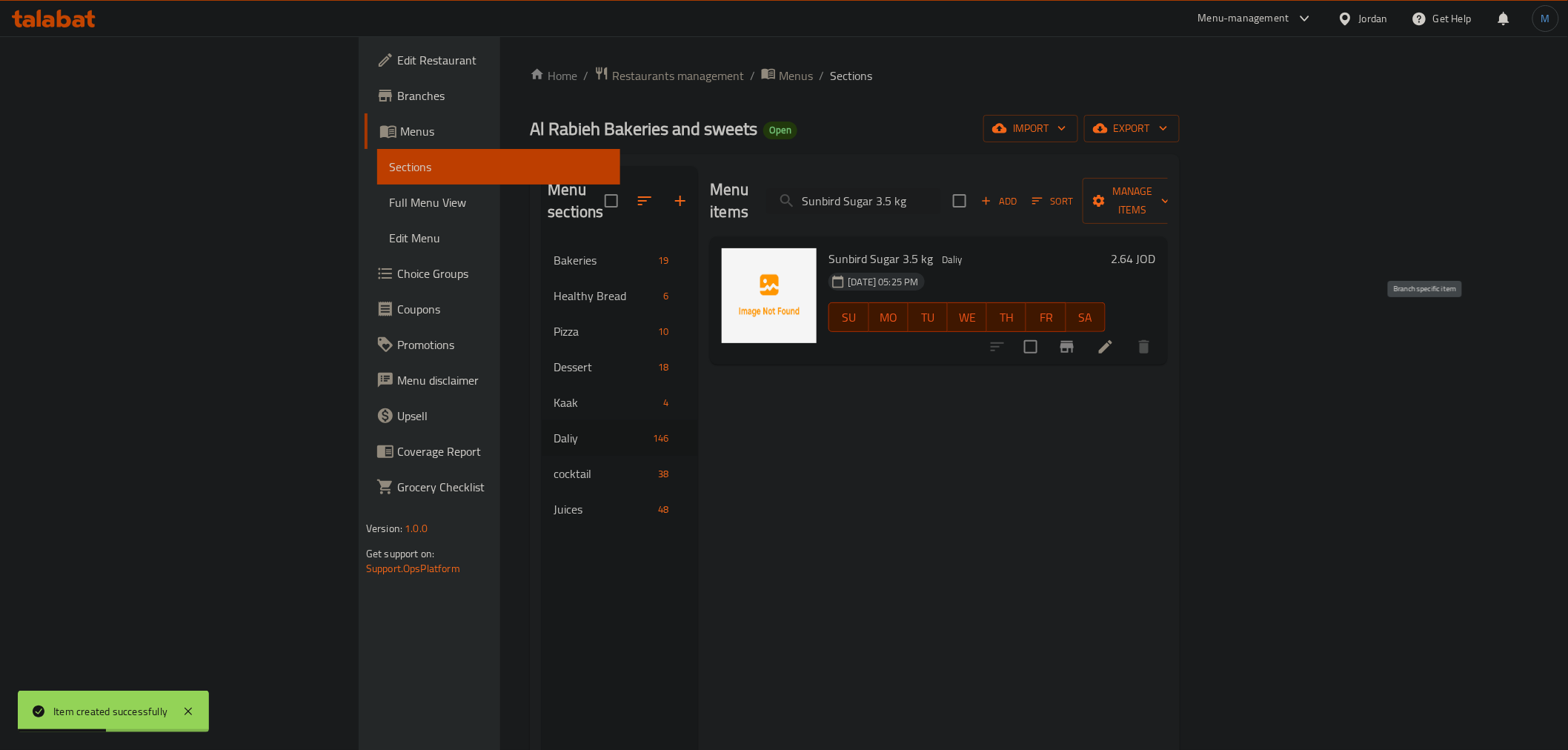
type input "Sunbird Sugar 3.5 kg"
click at [1076, 338] on icon "Branch-specific-item" at bounding box center [1067, 346] width 18 height 18
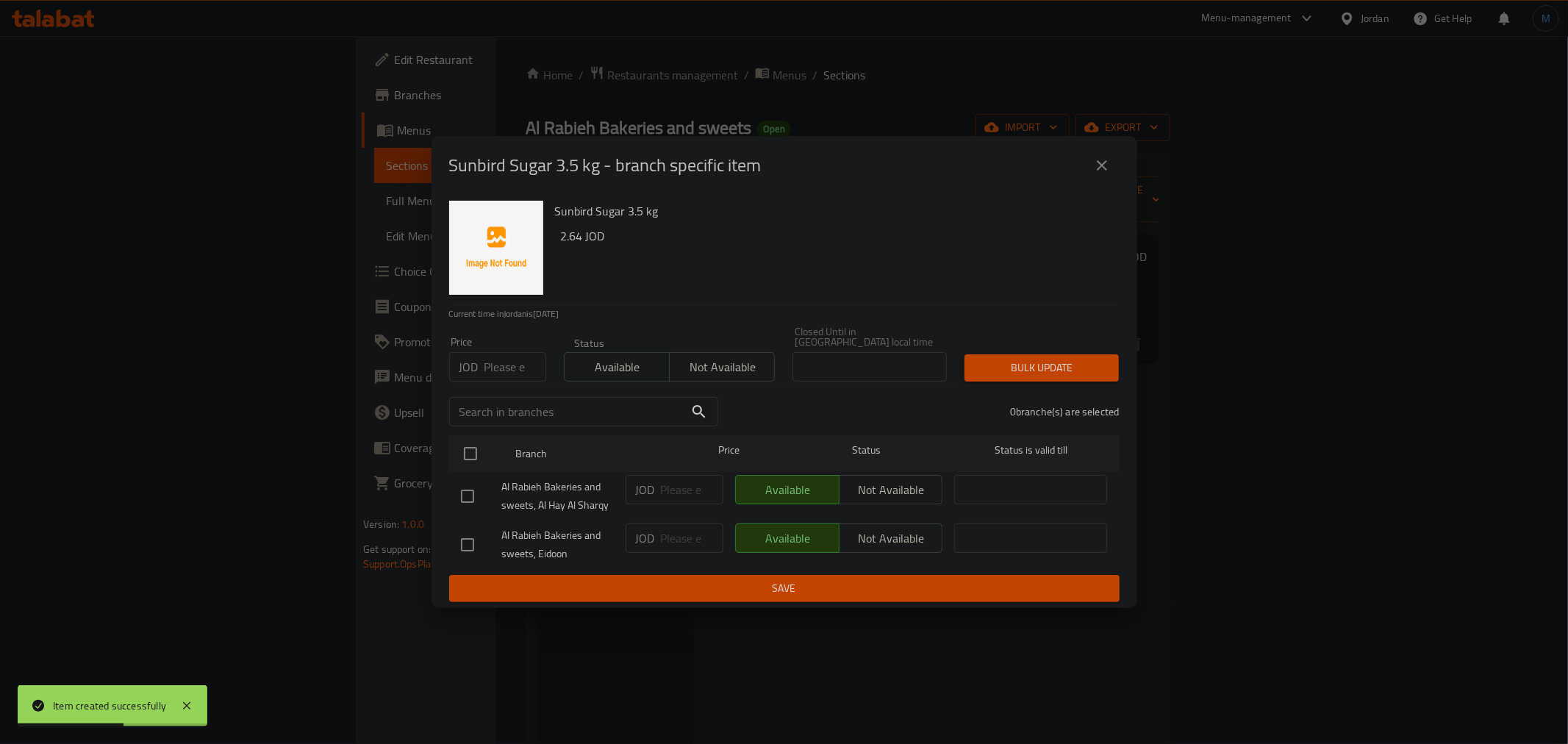
click at [715, 362] on span "Not available" at bounding box center [722, 367] width 93 height 22
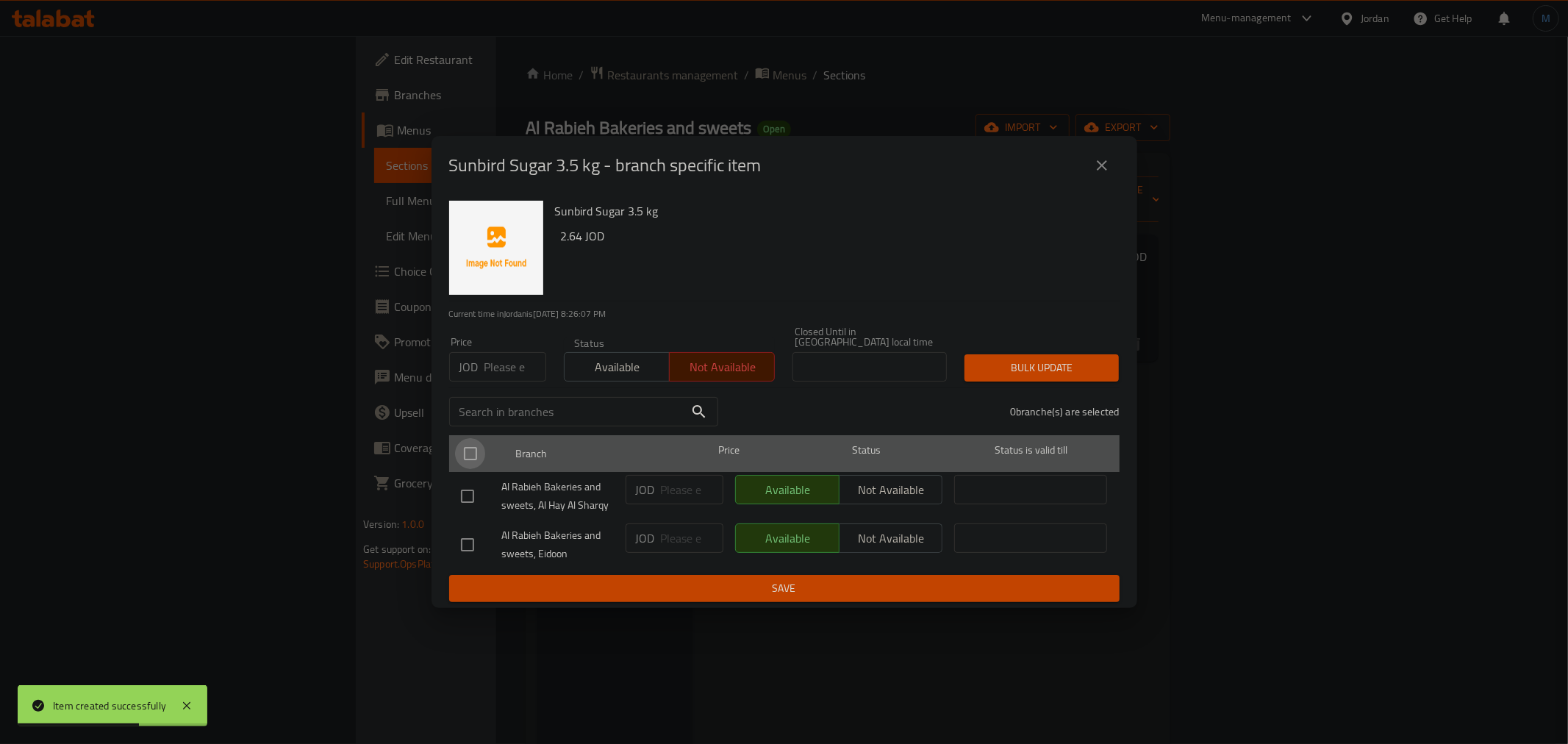
click at [476, 452] on input "checkbox" at bounding box center [471, 453] width 31 height 31
checkbox input "true"
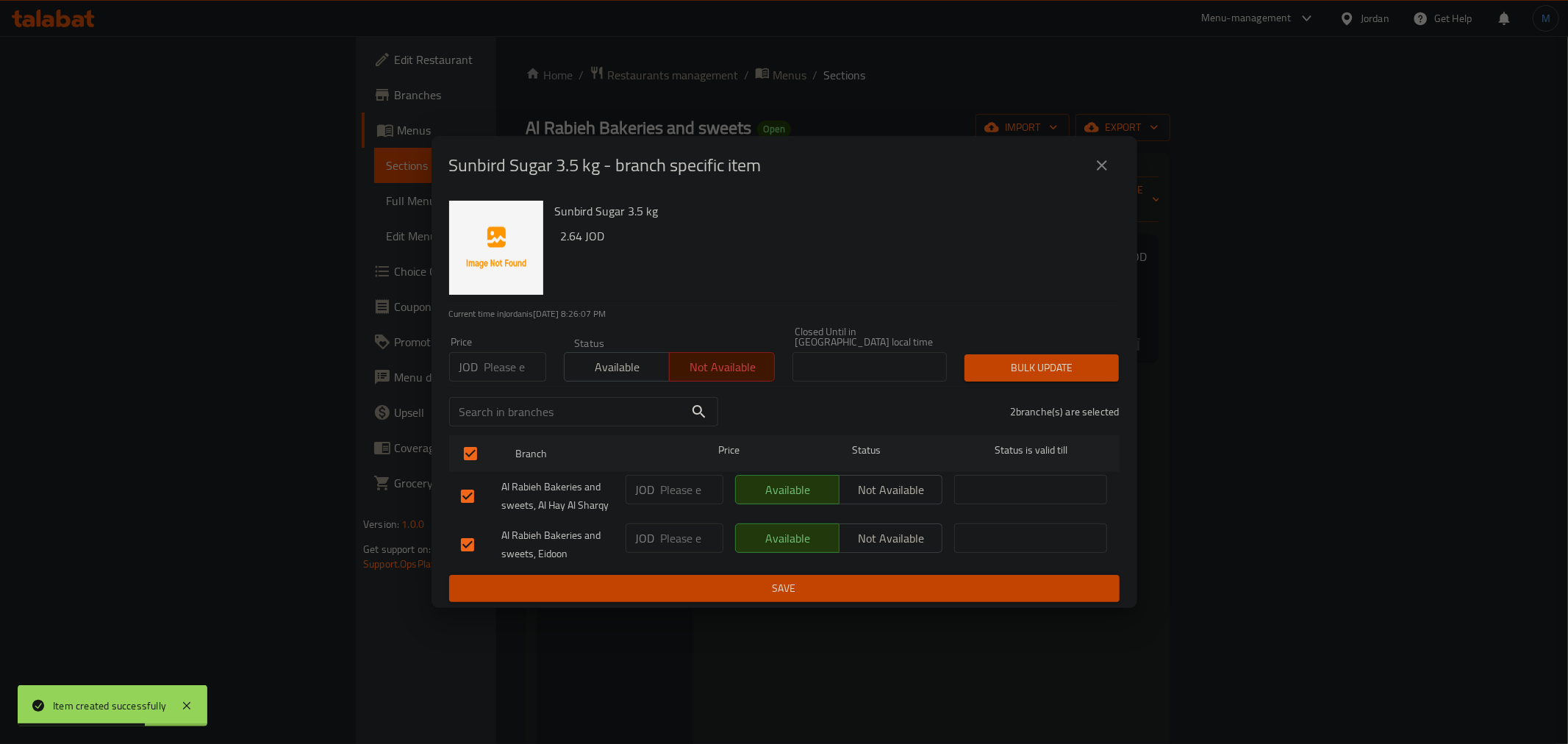
click at [1148, 357] on div "Sunbird Sugar 3.5 kg - branch specific item Sunbird Sugar 3.5 kg 2.64 JOD Curre…" at bounding box center [784, 372] width 1568 height 744
click at [1071, 372] on button "Bulk update" at bounding box center [1042, 368] width 155 height 27
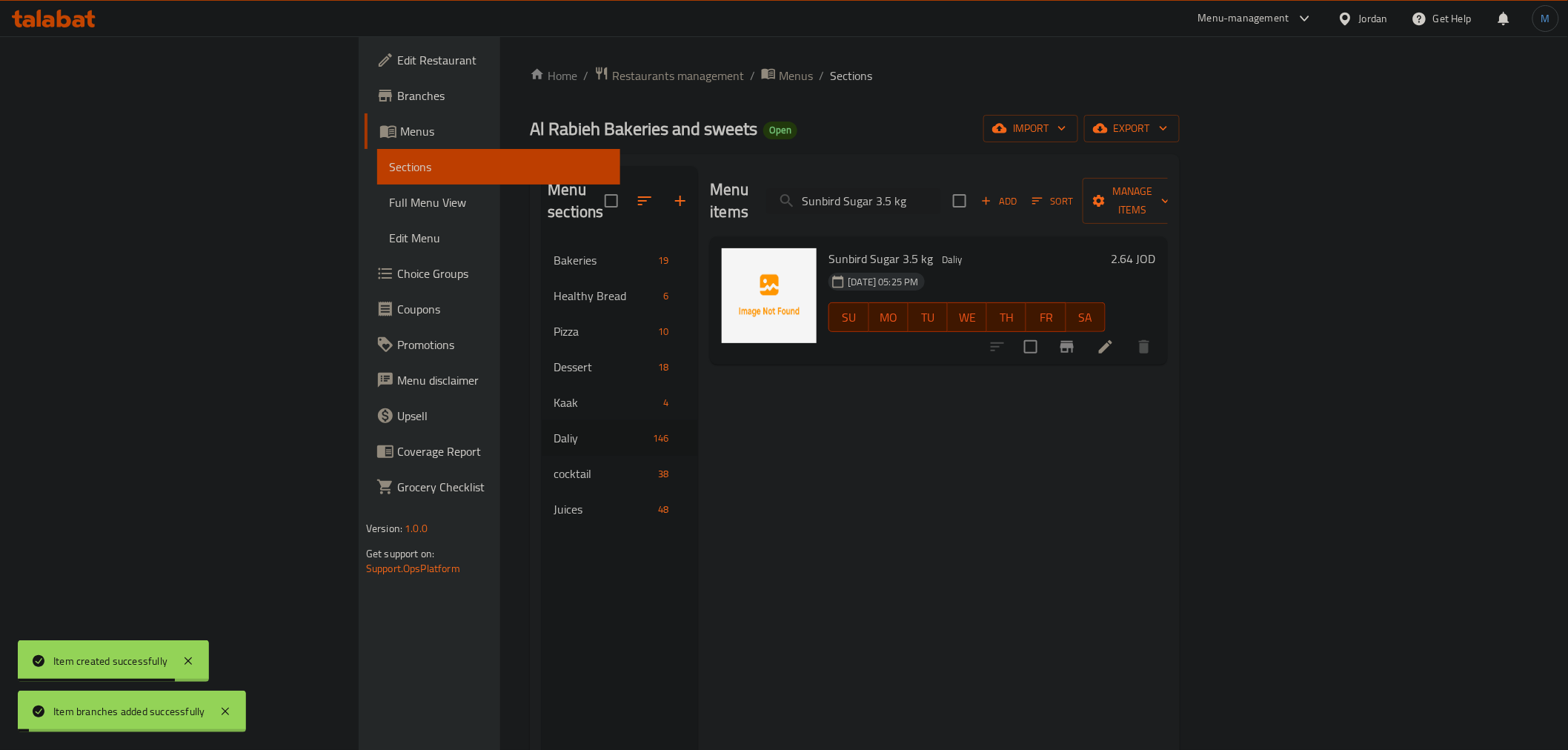
click at [1019, 192] on span "Add" at bounding box center [998, 200] width 40 height 17
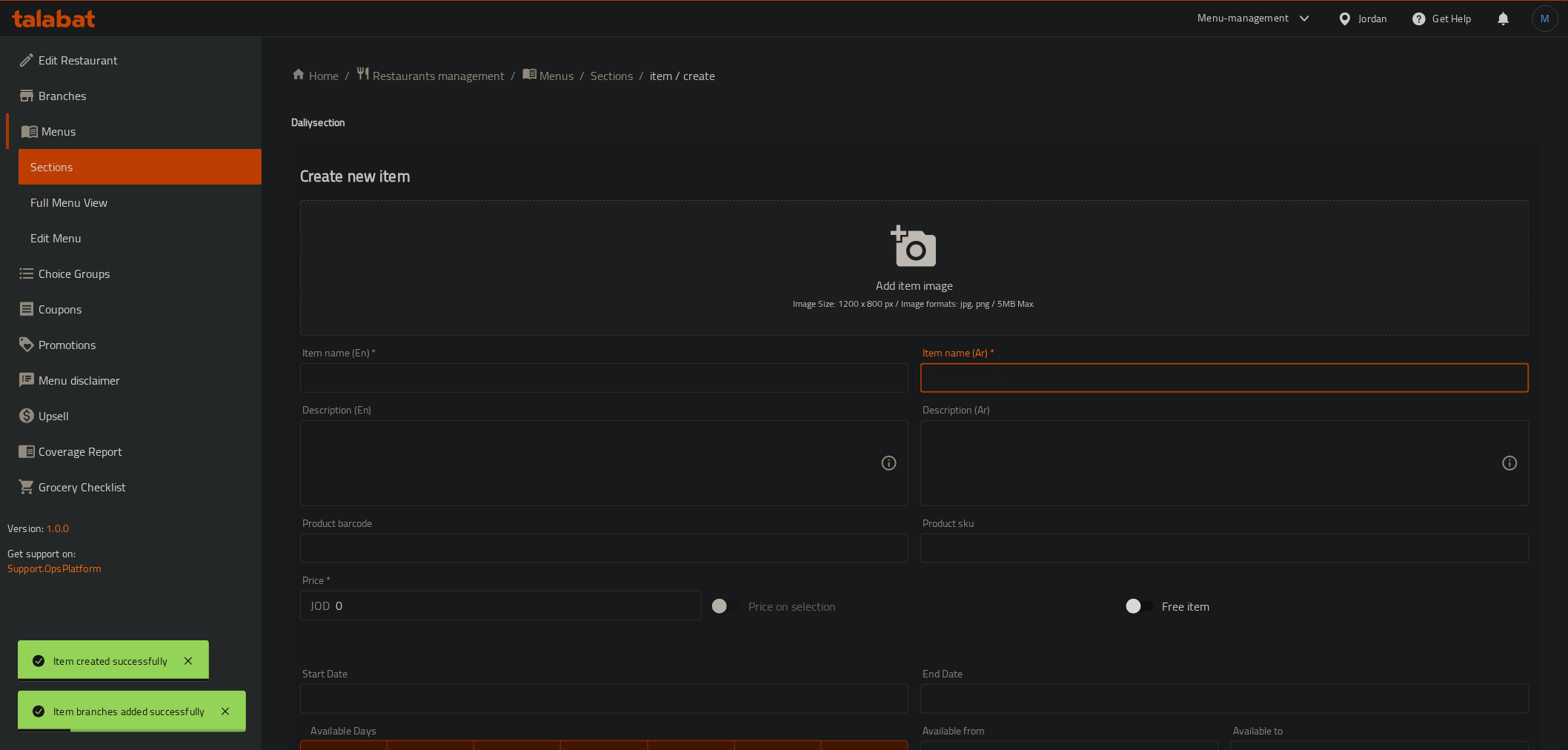
click at [1074, 375] on input "text" at bounding box center [1224, 378] width 609 height 30
paste input "سوليتير تونا"
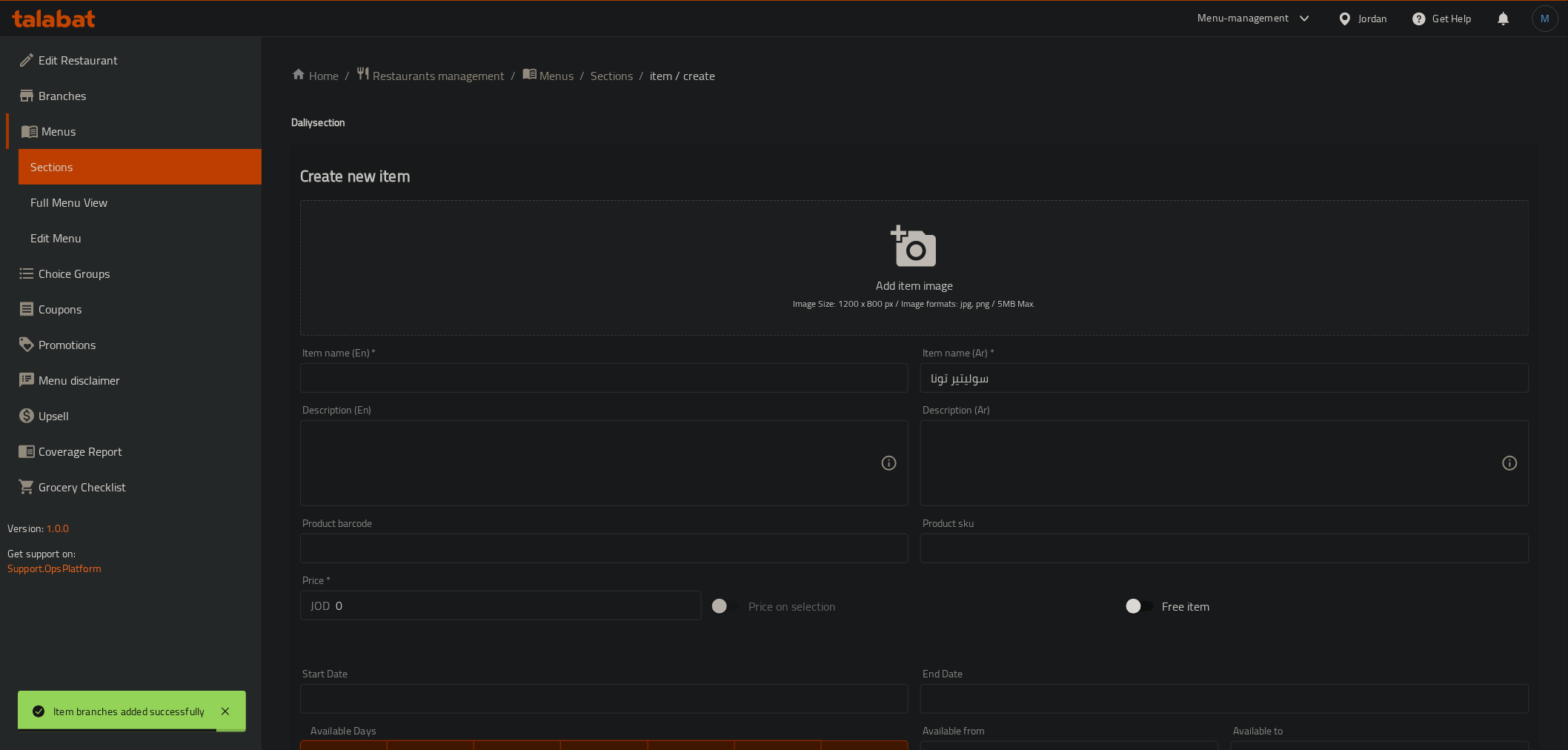
click at [987, 376] on input "سوليتير تونا" at bounding box center [1224, 378] width 609 height 30
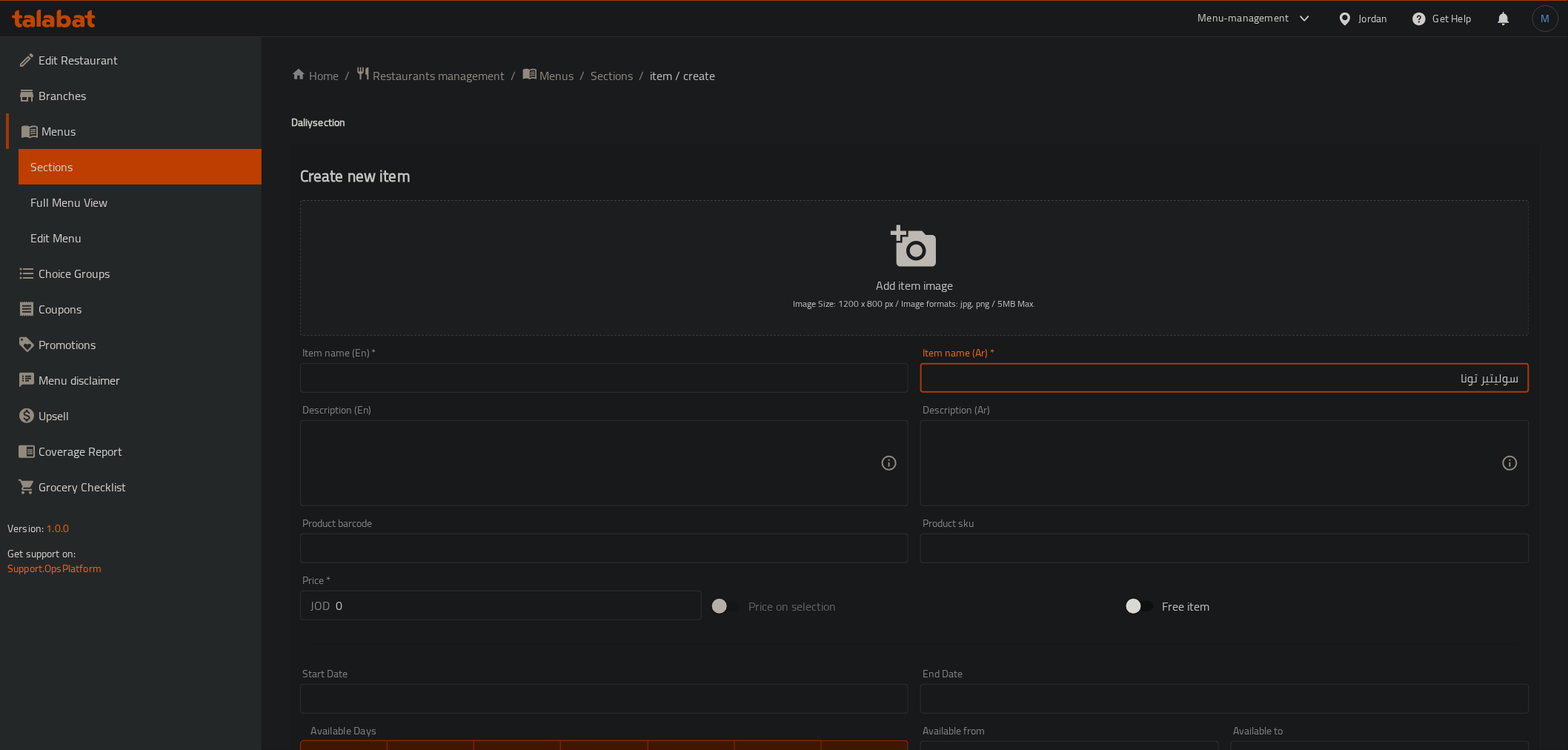
paste input "3حبات"
type input "سوليتير تونا 3حبات"
click at [575, 389] on input "text" at bounding box center [604, 378] width 609 height 30
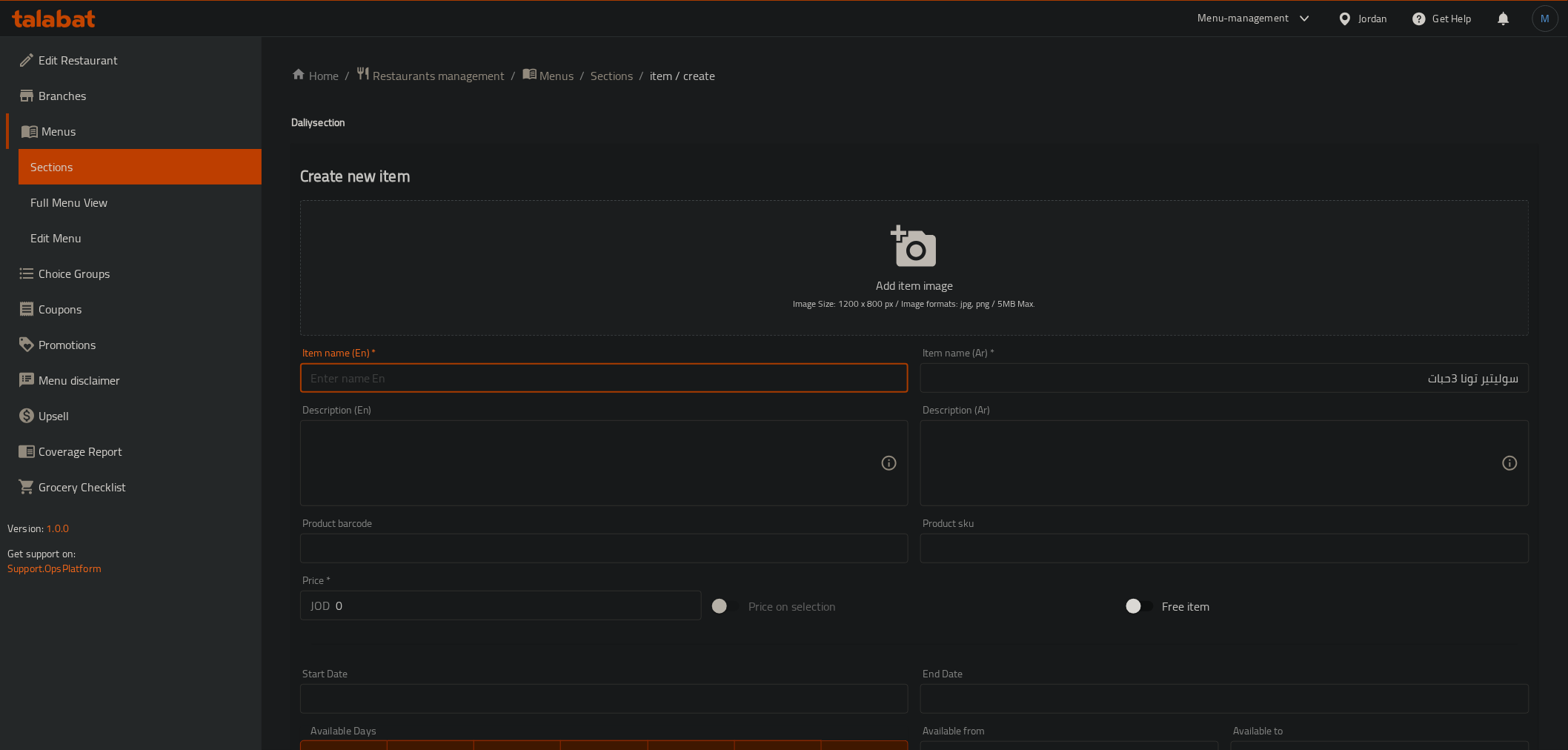
paste input "3 pieces of tuna solitaire"
click at [575, 389] on input "3 pieces of tuna solitaire" at bounding box center [604, 378] width 609 height 30
type input "3 Pieces of Tuna Solitaire"
click at [405, 622] on div "Price   * JOD 0 Price *" at bounding box center [501, 597] width 414 height 57
click at [405, 618] on input "0" at bounding box center [518, 605] width 366 height 30
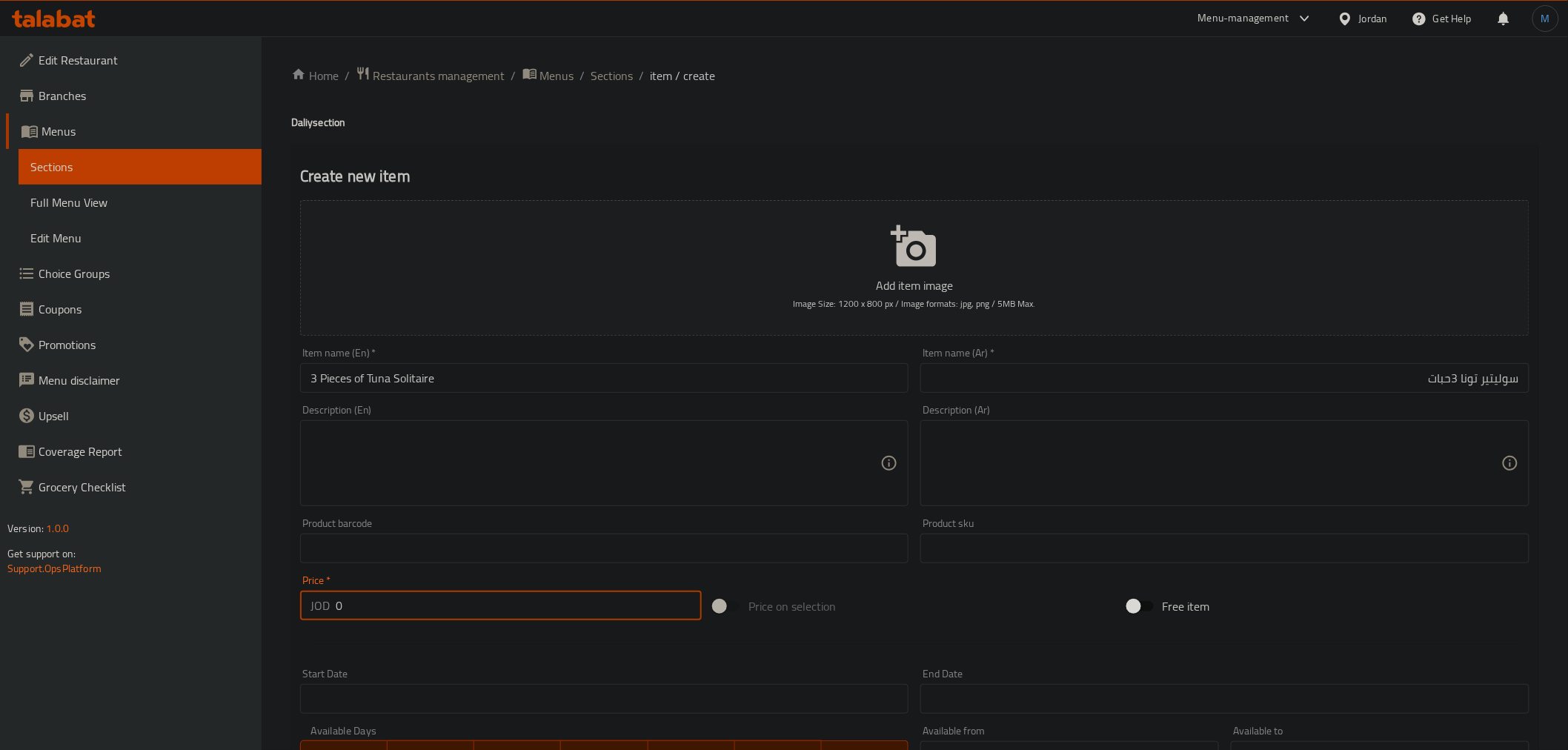
paste input "2.2"
type input "2.2"
click at [414, 641] on div at bounding box center [914, 643] width 1241 height 37
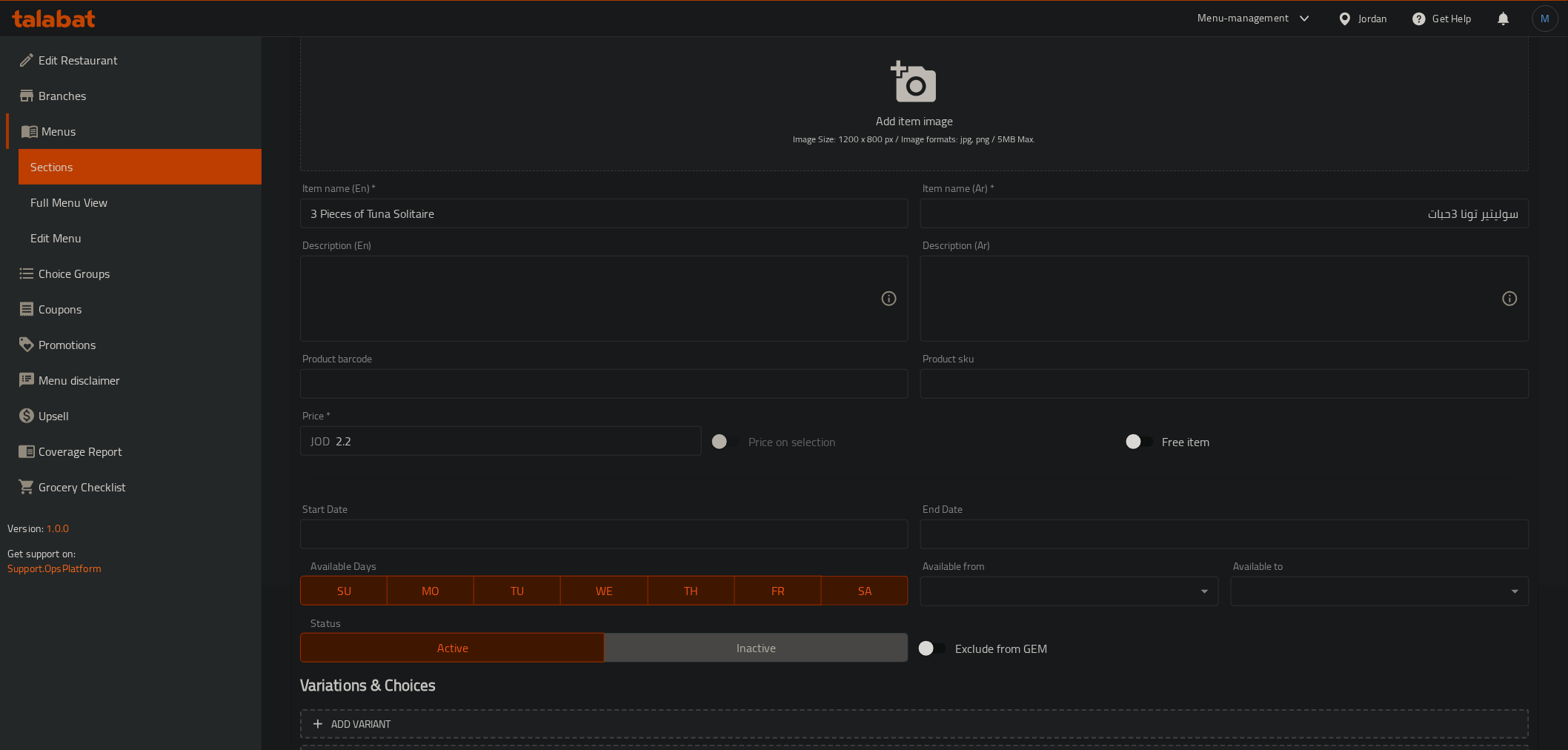
click at [681, 641] on span "Inactive" at bounding box center [756, 647] width 292 height 22
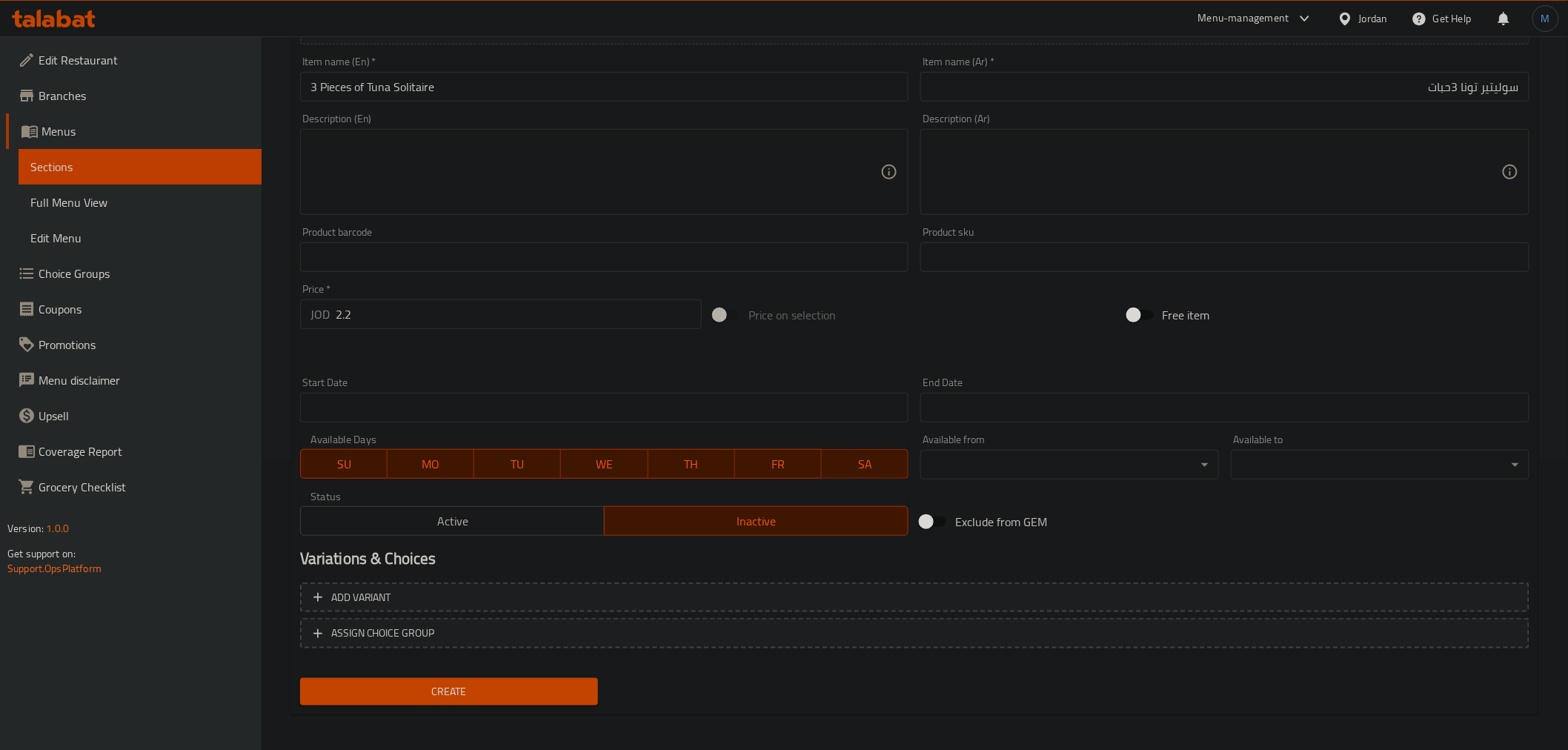
scroll to position [294, 0]
click at [524, 689] on span "Create" at bounding box center [449, 688] width 274 height 19
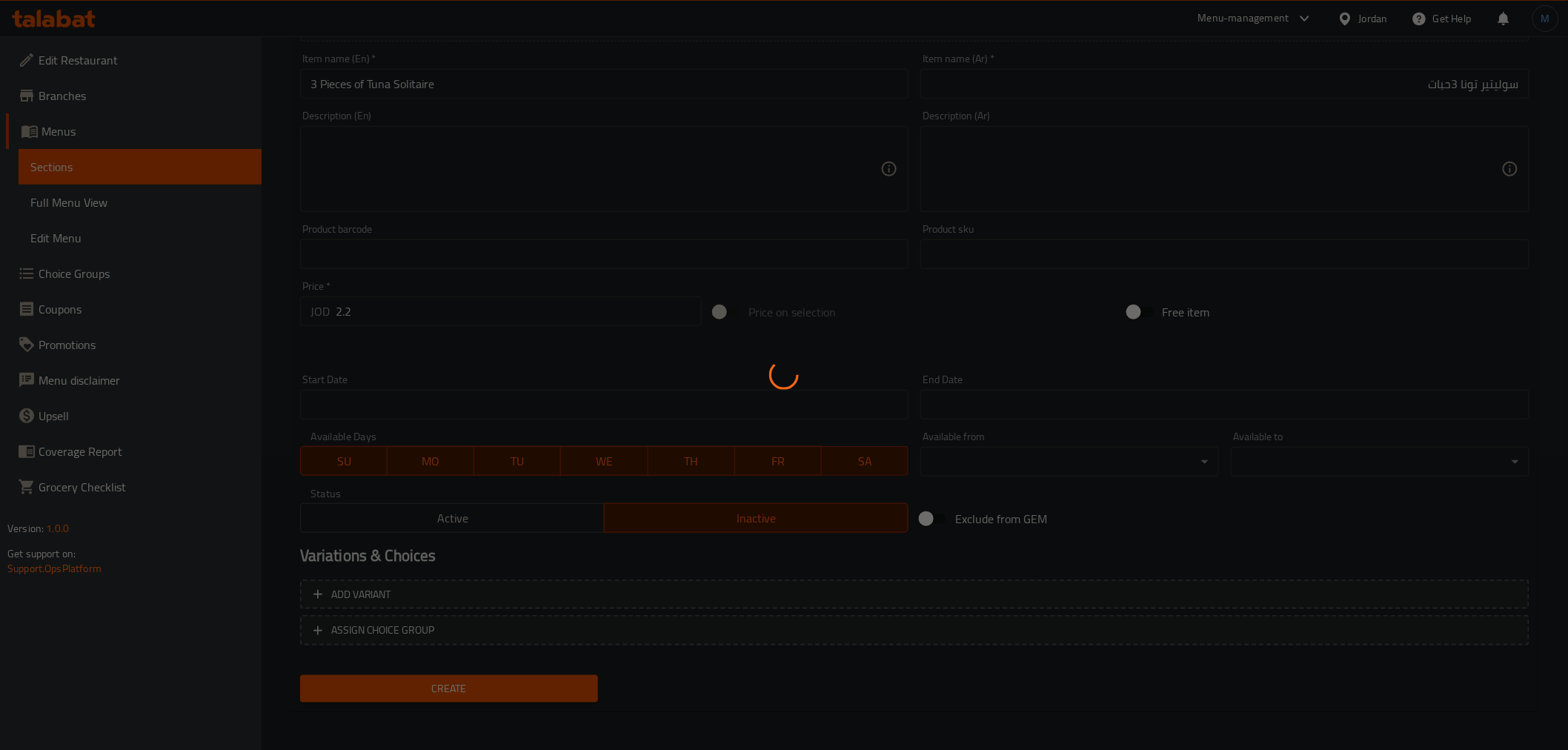
type input "0"
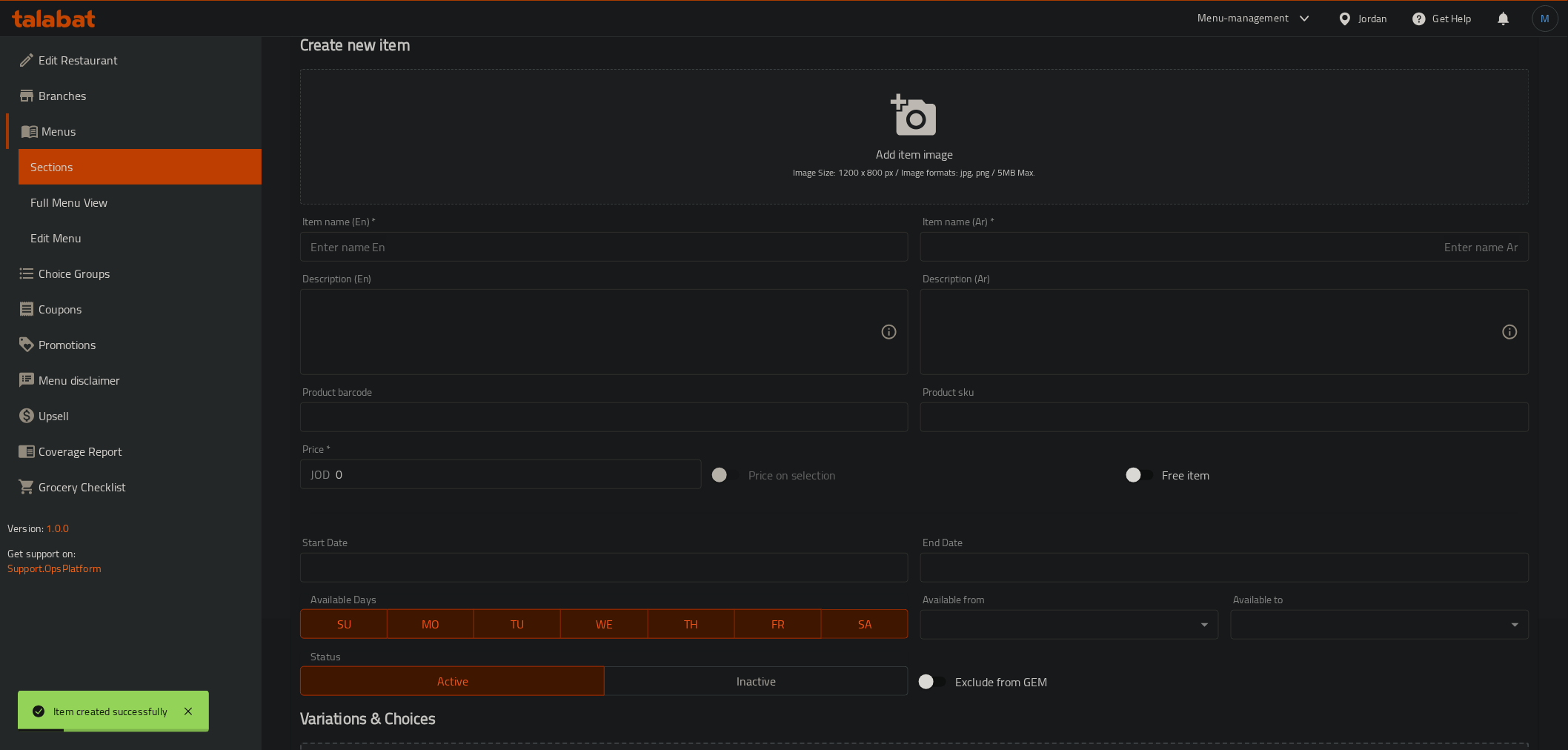
scroll to position [129, 0]
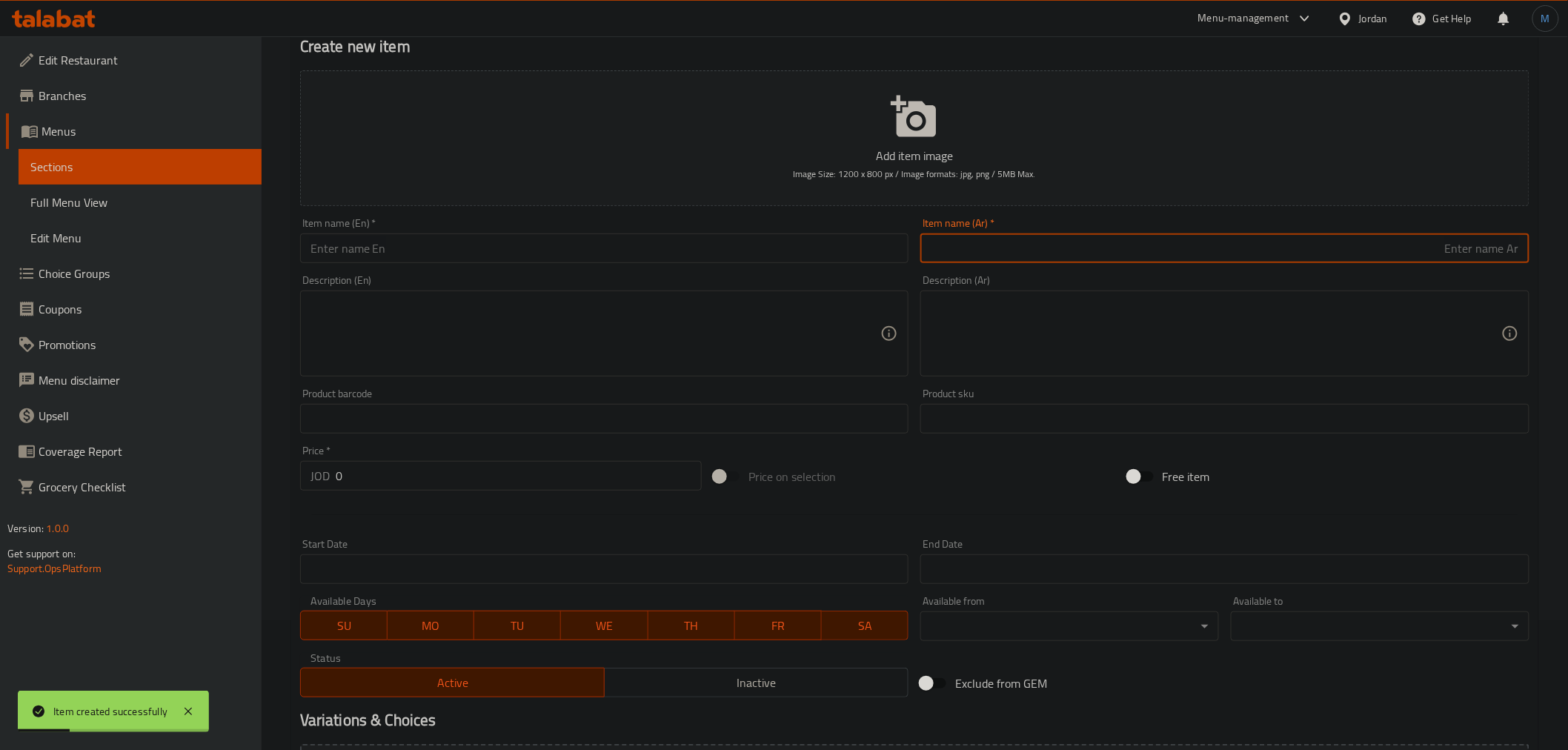
click at [1110, 255] on input "text" at bounding box center [1224, 248] width 609 height 30
paste input "سوليتير خل التفاح"
type input "سوليتير خل التفاح"
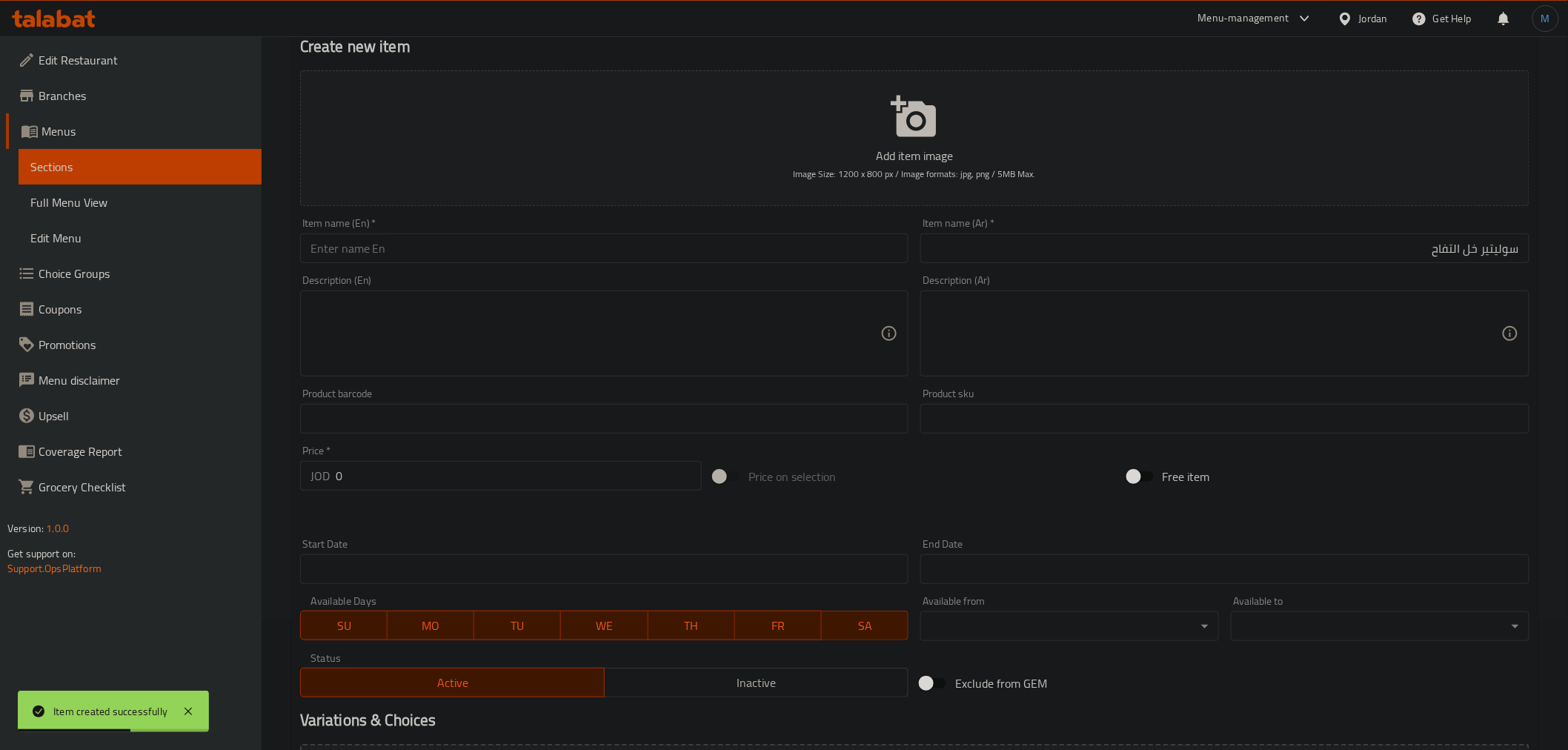
click at [551, 260] on input "text" at bounding box center [604, 248] width 609 height 30
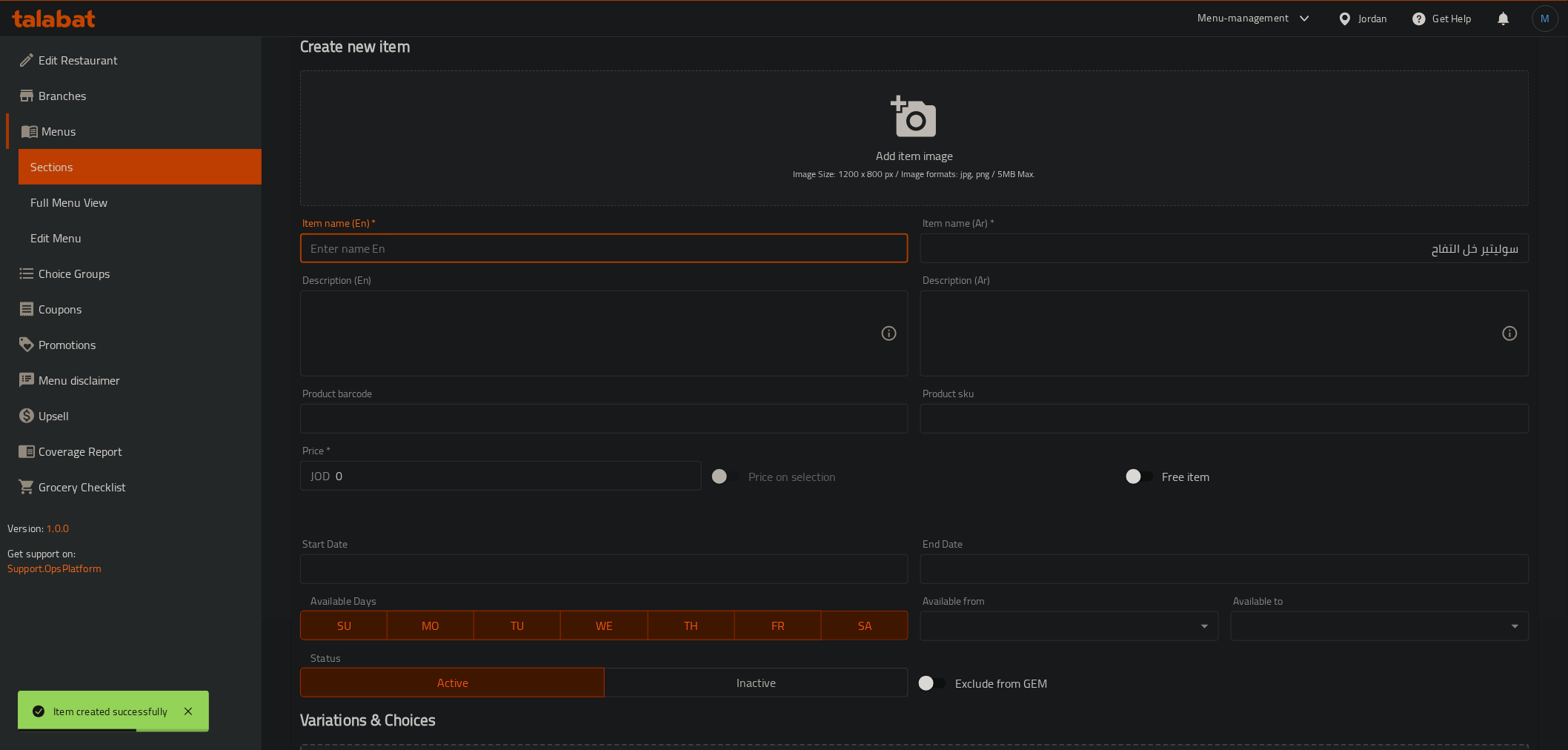
click at [554, 255] on input "text" at bounding box center [604, 248] width 609 height 30
paste input "Apple cider vinegar solitaire"
type input "Apple Cider Vinegar Solitaire"
click at [441, 459] on div "Price   * JOD 0 Price *" at bounding box center [501, 468] width 402 height 45
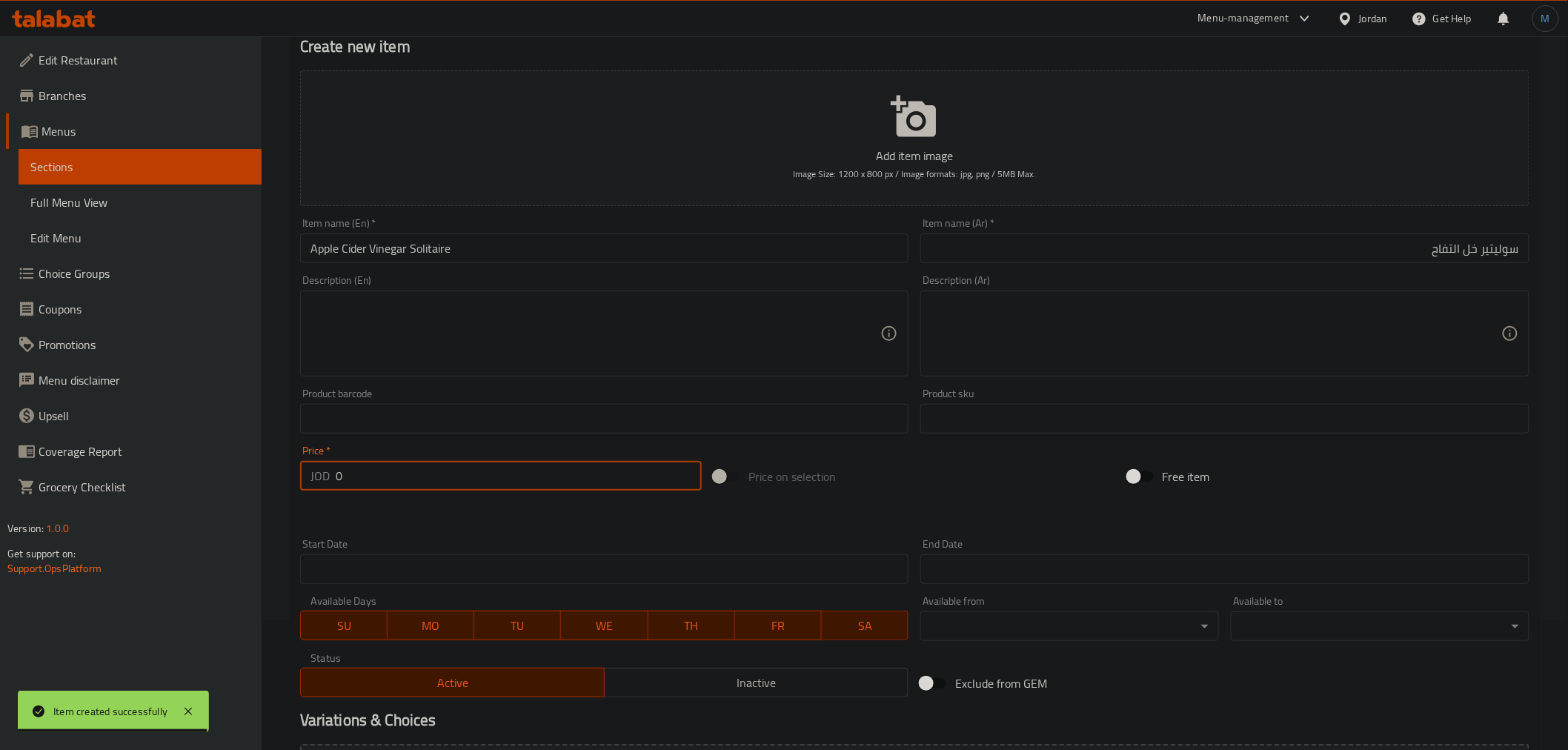
click at [447, 470] on input "0" at bounding box center [518, 476] width 366 height 30
paste input ".44"
click at [627, 663] on div "Active Inactive" at bounding box center [604, 674] width 609 height 44
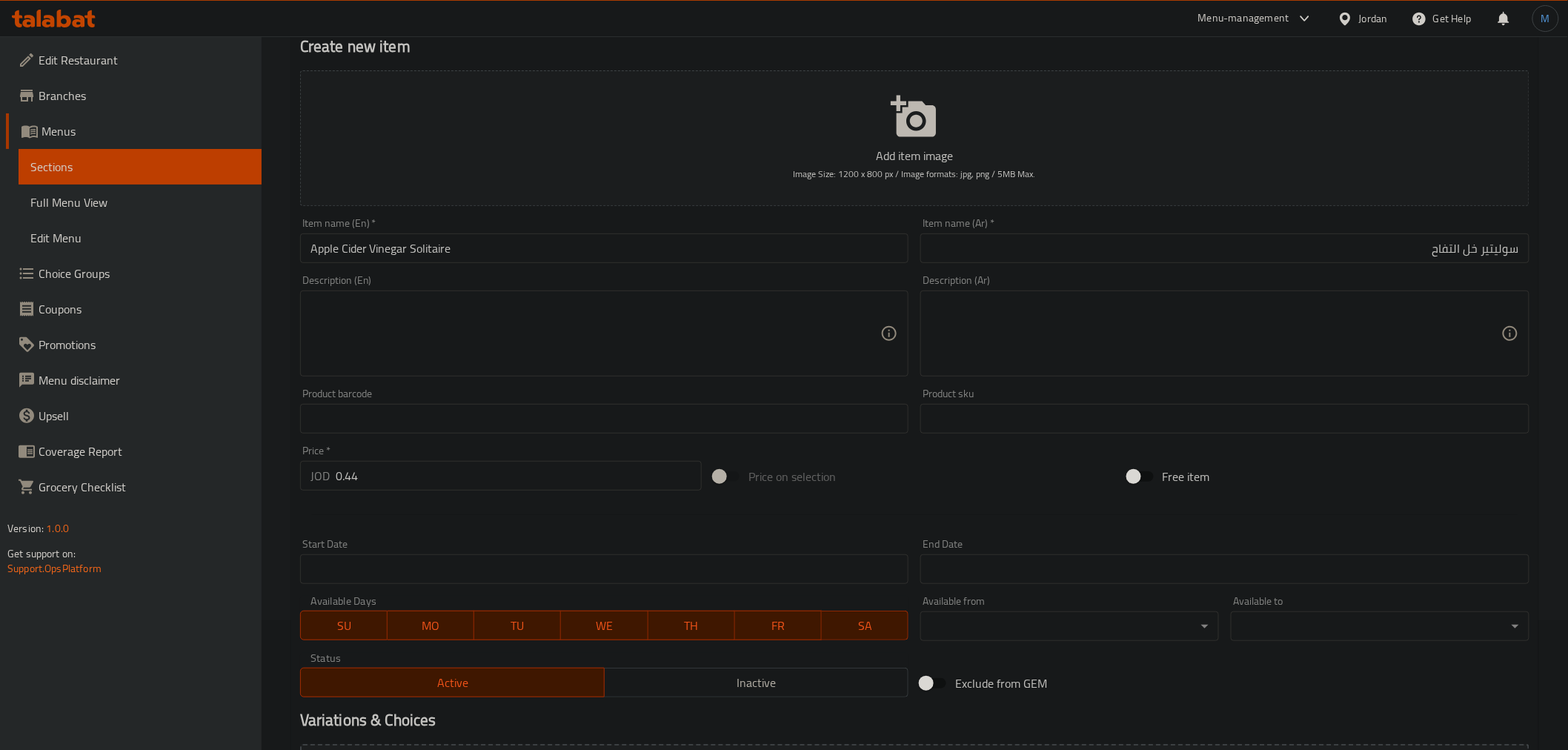
click at [634, 669] on button "Inactive" at bounding box center [756, 682] width 304 height 30
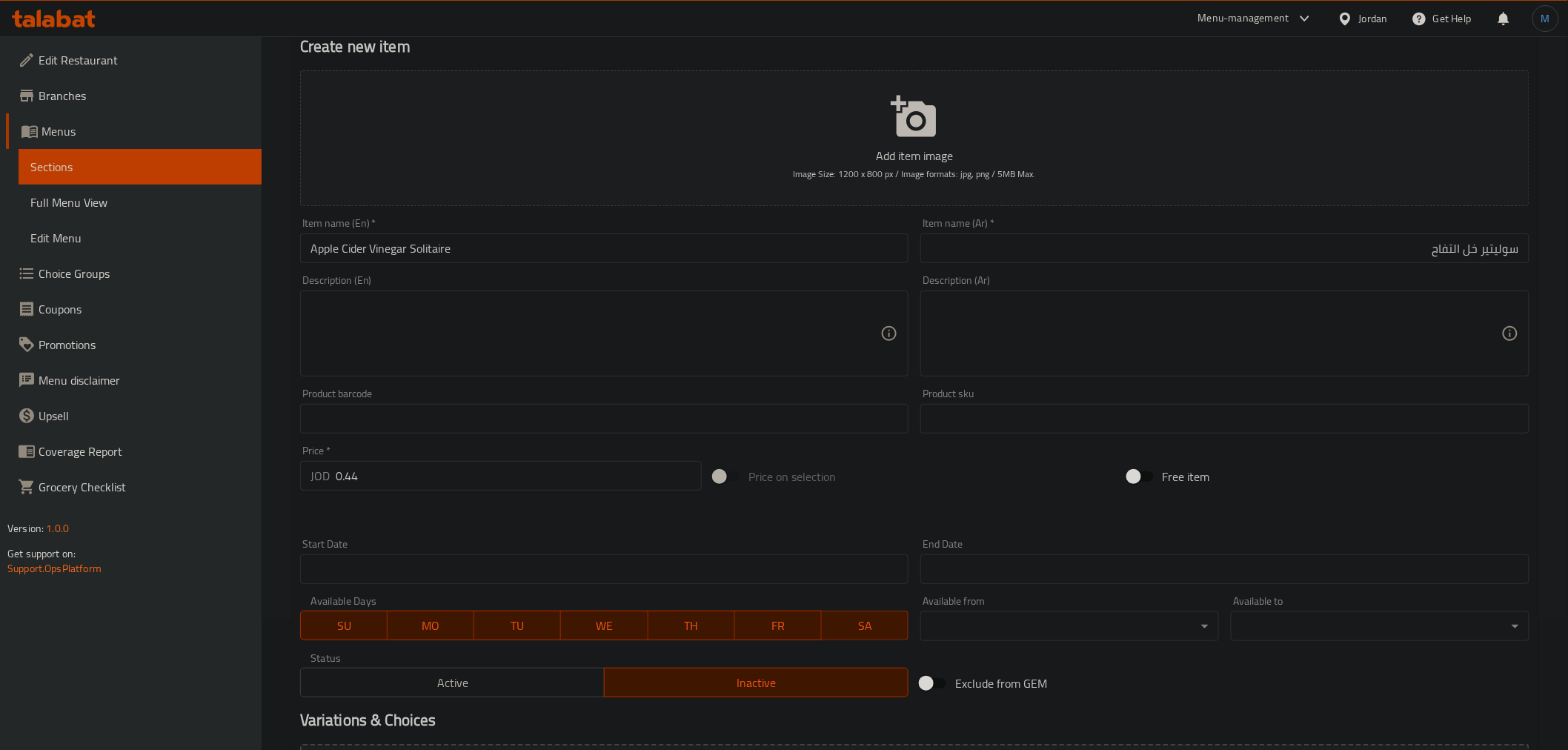
click at [476, 474] on input "0.44" at bounding box center [518, 476] width 366 height 30
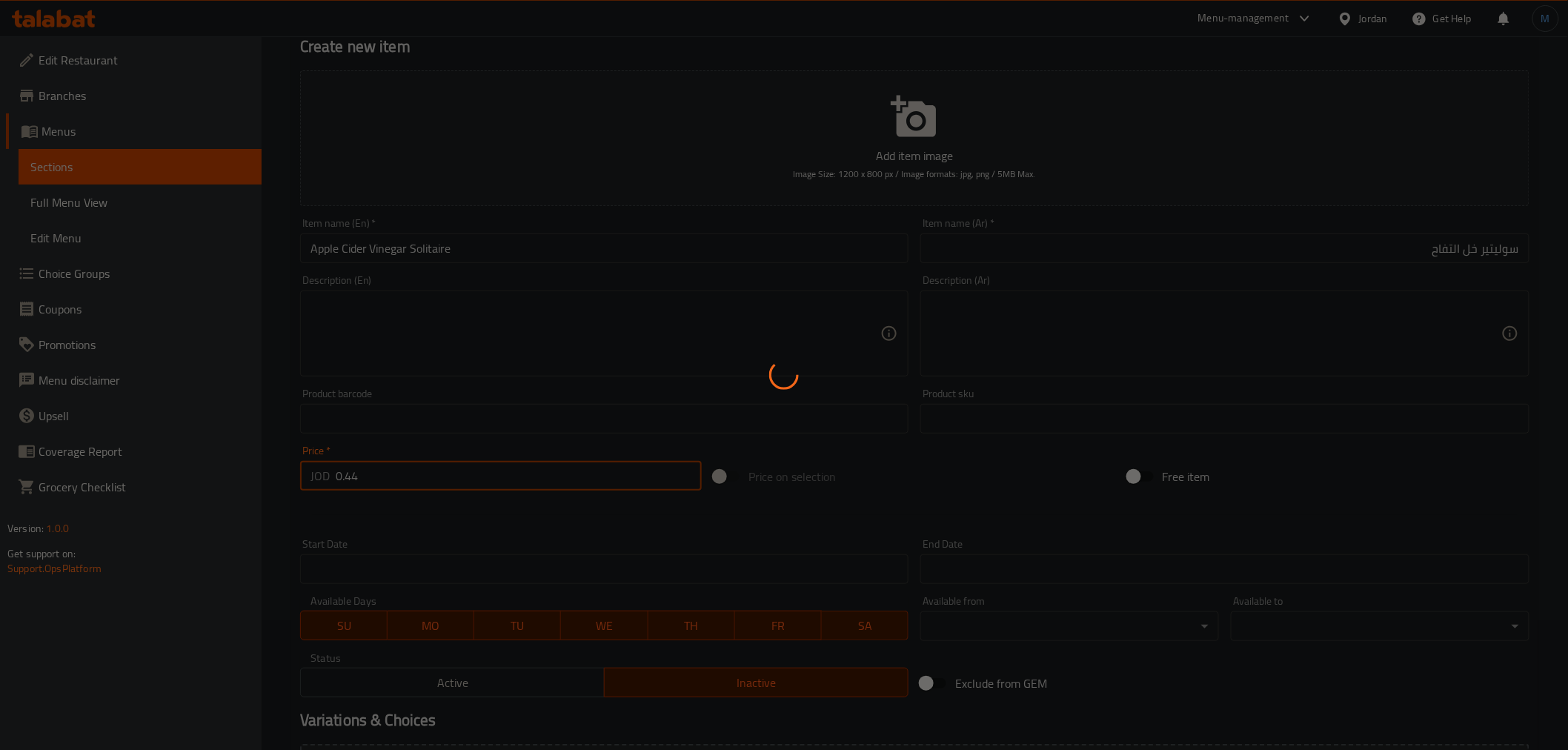
type input "0"
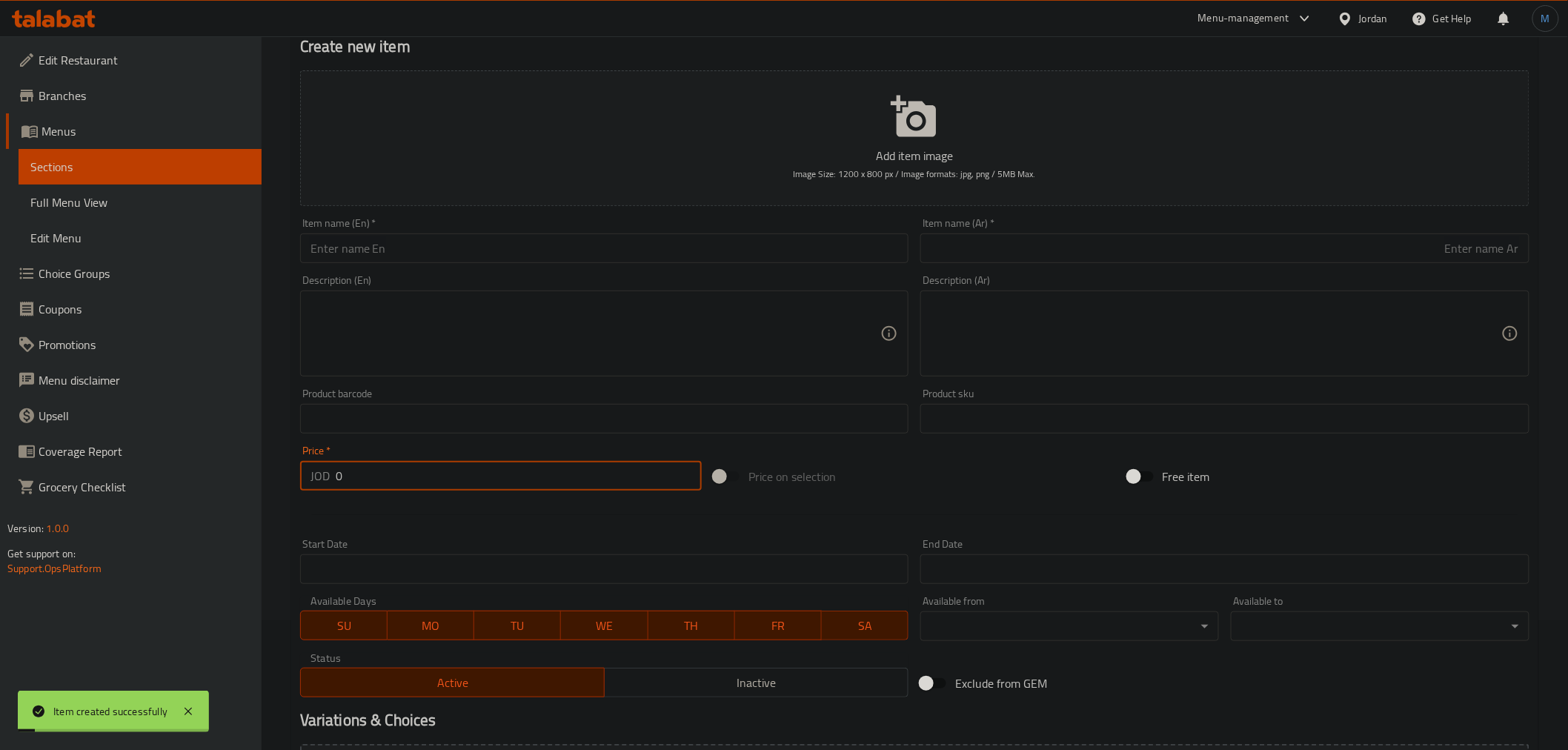
click at [1168, 255] on input "text" at bounding box center [1224, 248] width 609 height 30
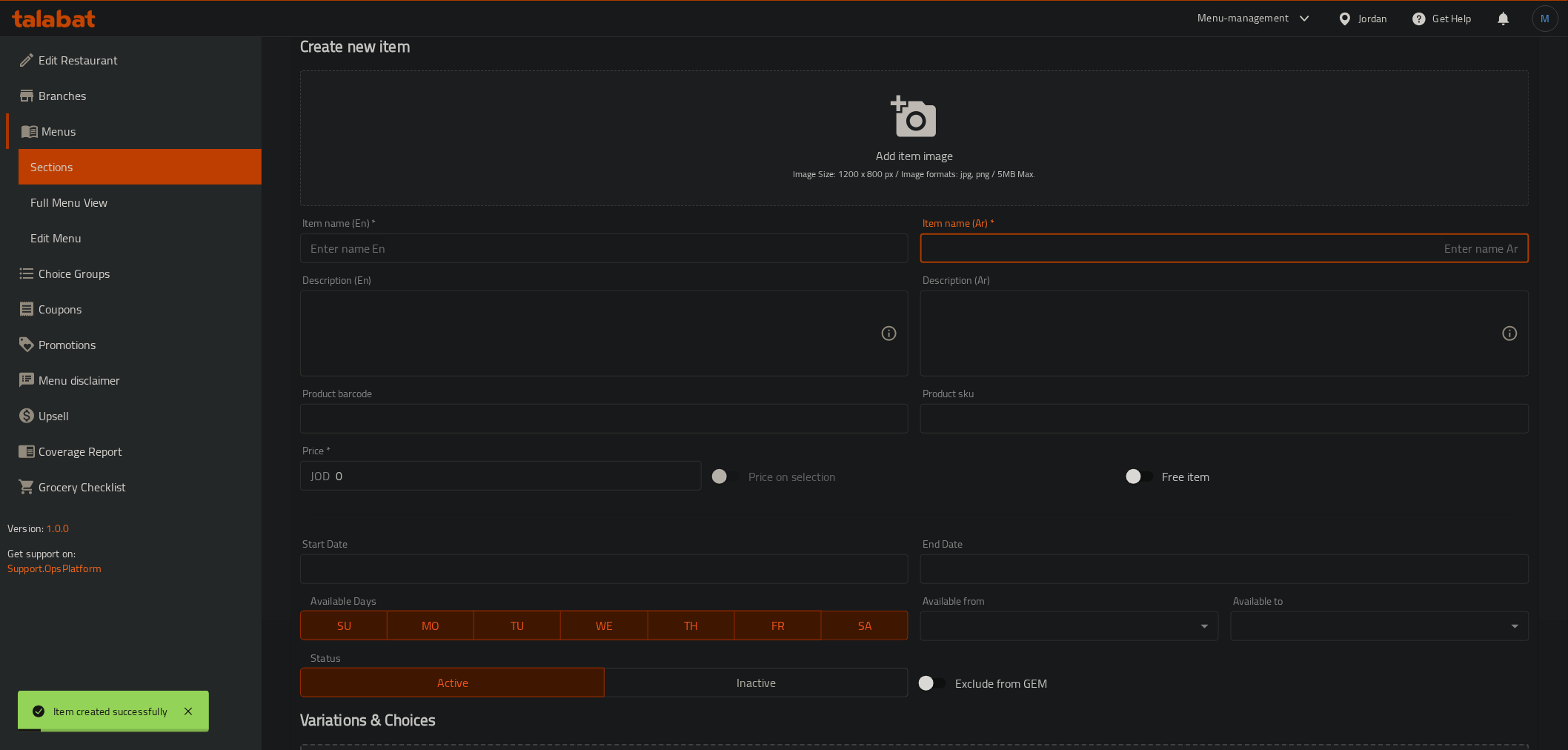
click at [1189, 232] on div "Item name (Ar)   * Item name (Ar) *" at bounding box center [1224, 241] width 609 height 45
click at [1193, 239] on input "text" at bounding box center [1224, 248] width 609 height 30
paste input "سوليتير صلصة صويا"
type input "سوليتير صلصة صويا"
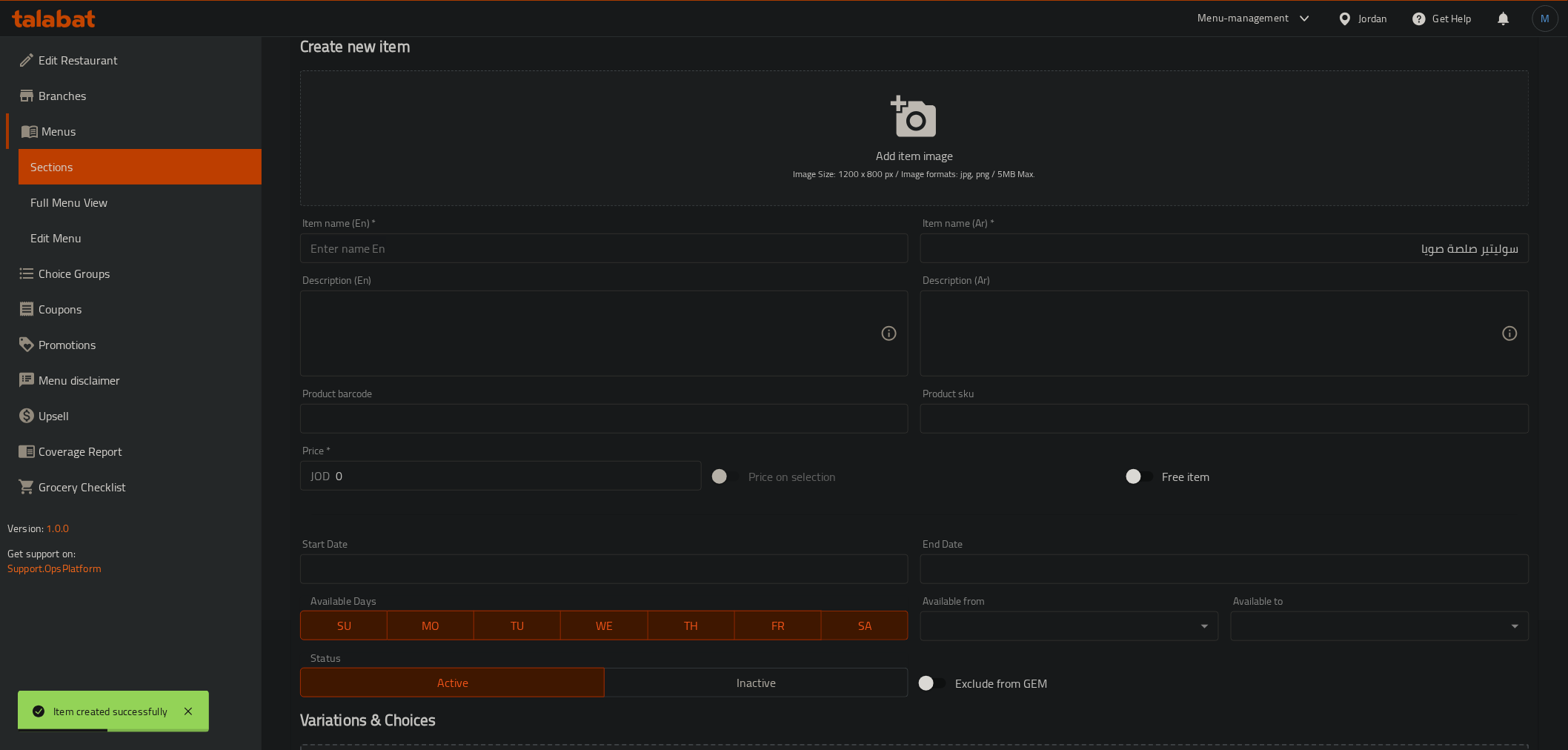
click at [772, 274] on div "Description (En) Description (En)" at bounding box center [604, 325] width 621 height 113
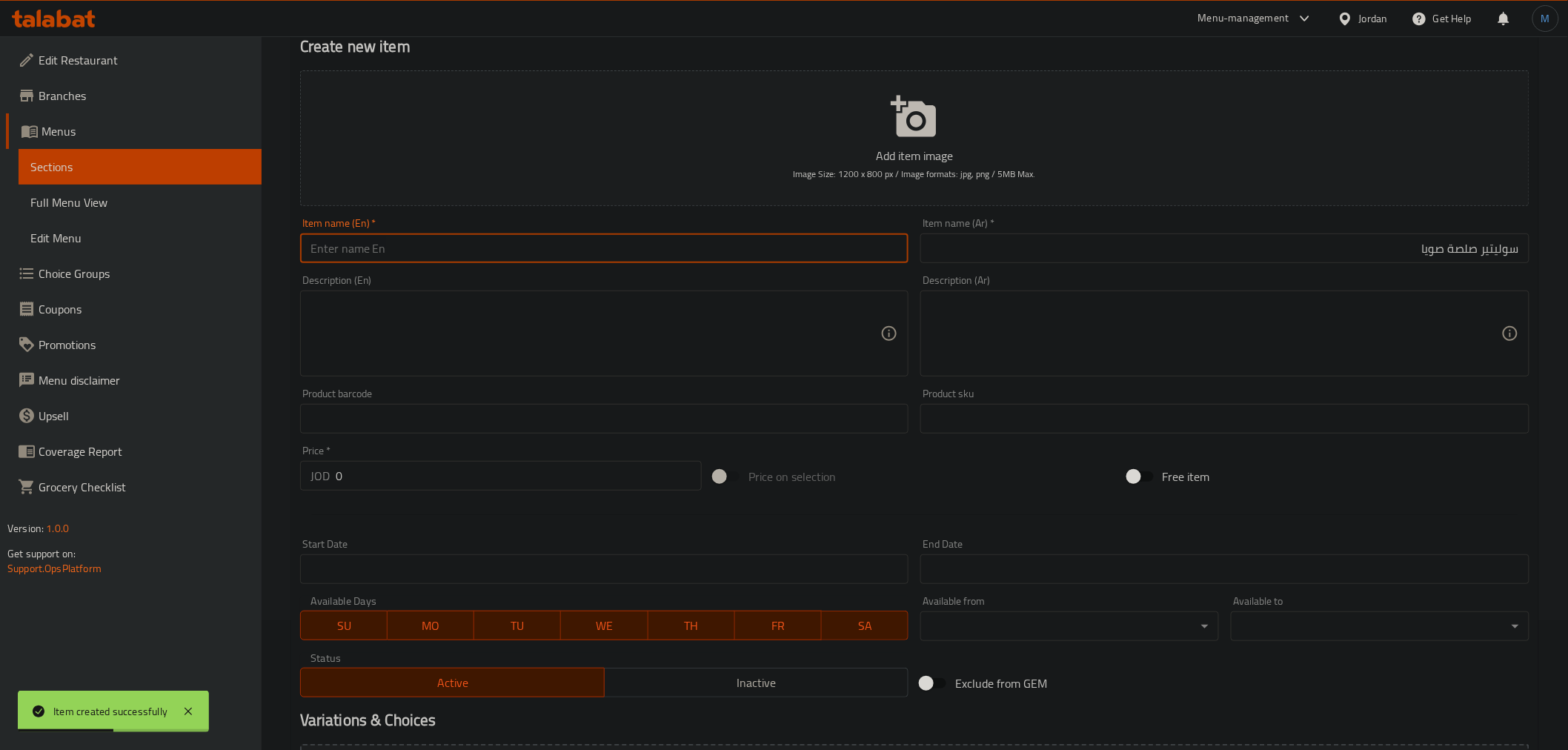
click at [773, 262] on input "text" at bounding box center [604, 248] width 609 height 30
paste input "Solitaire Soy Sauce"
type input "Solitaire Soy Sauce"
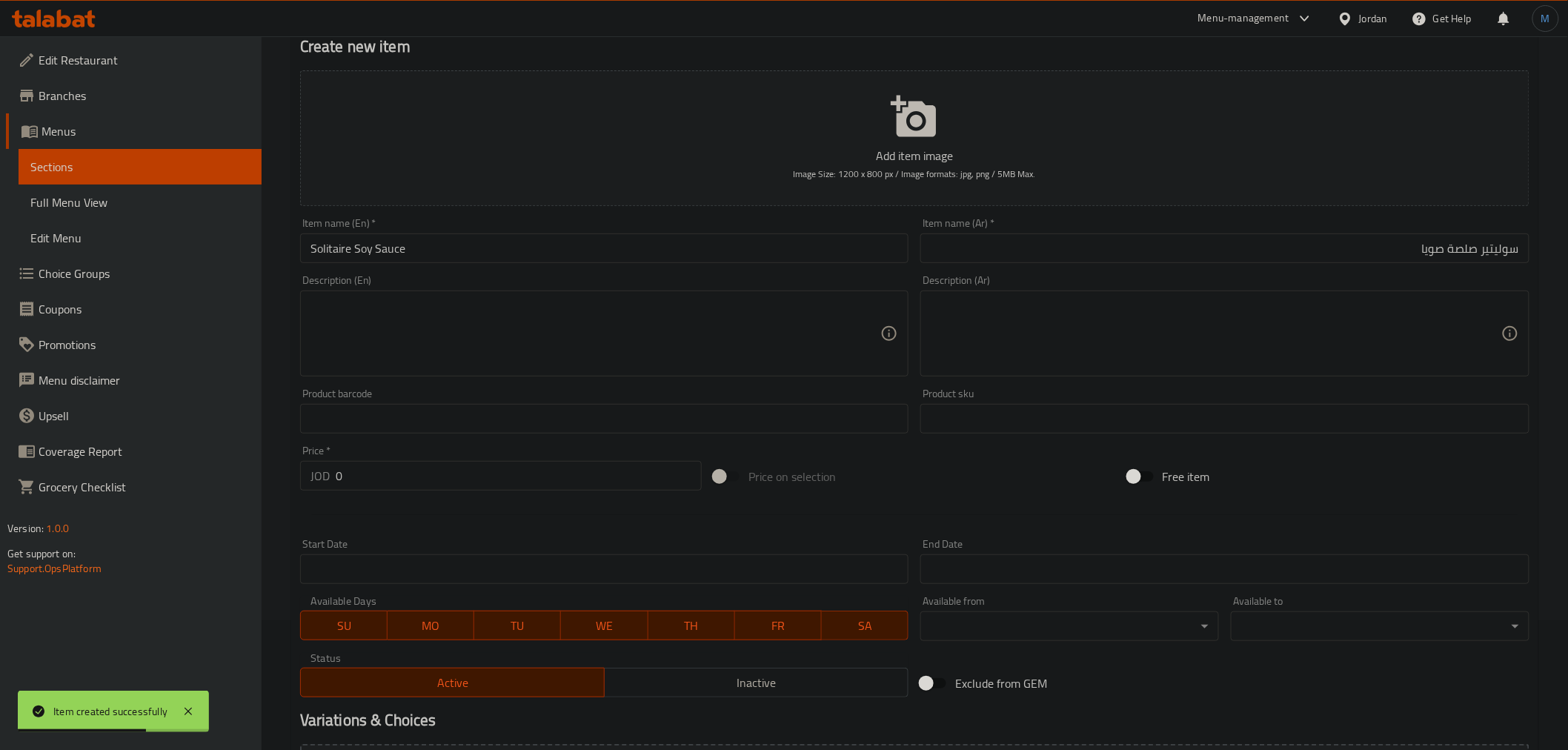
click at [463, 500] on div at bounding box center [914, 514] width 1241 height 37
click at [468, 490] on input "0" at bounding box center [518, 476] width 366 height 30
paste input ".66"
type input "0.66"
drag, startPoint x: 651, startPoint y: 663, endPoint x: 662, endPoint y: 672, distance: 14.2
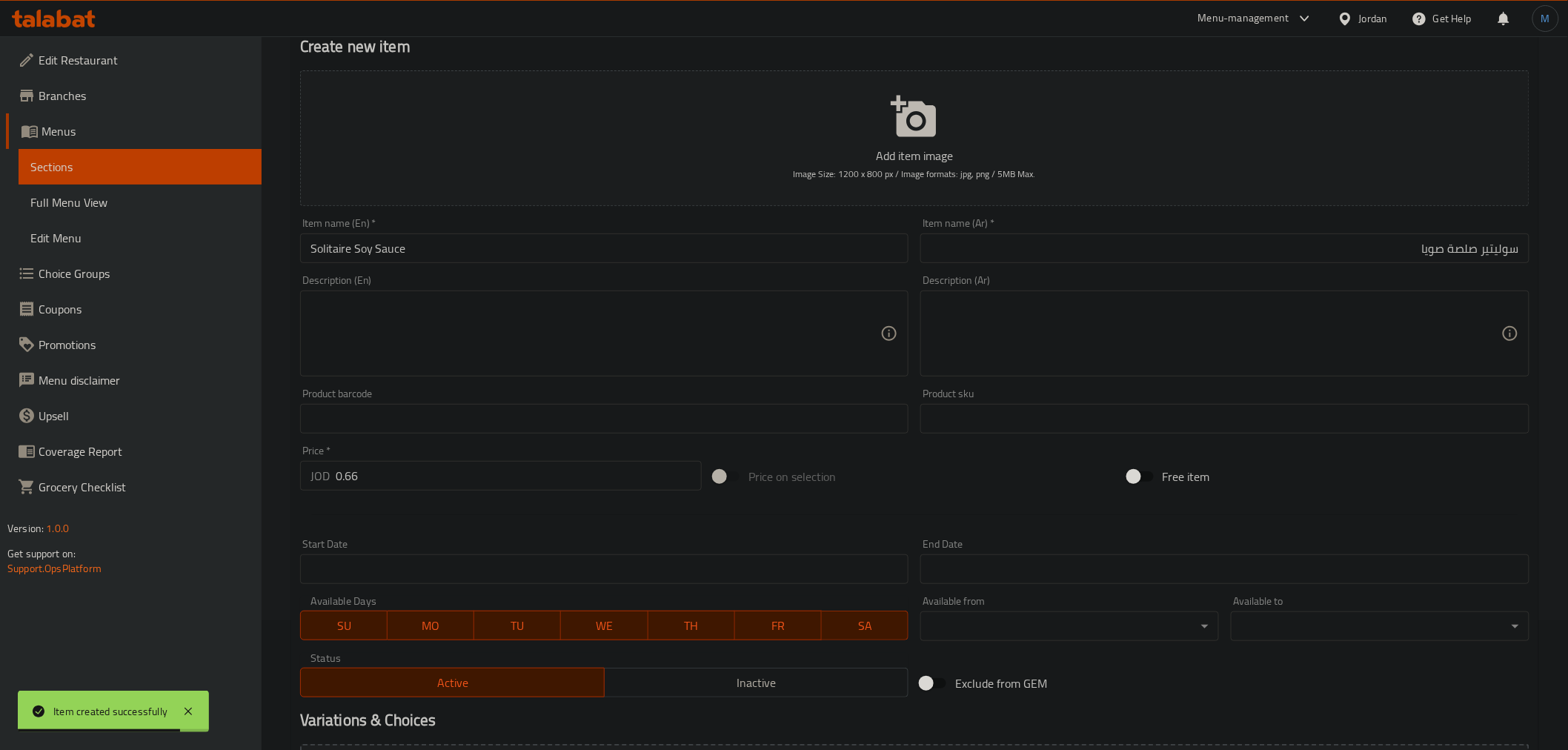
click at [662, 672] on div "Active Inactive" at bounding box center [604, 674] width 609 height 44
click at [662, 672] on span "Inactive" at bounding box center [756, 683] width 292 height 22
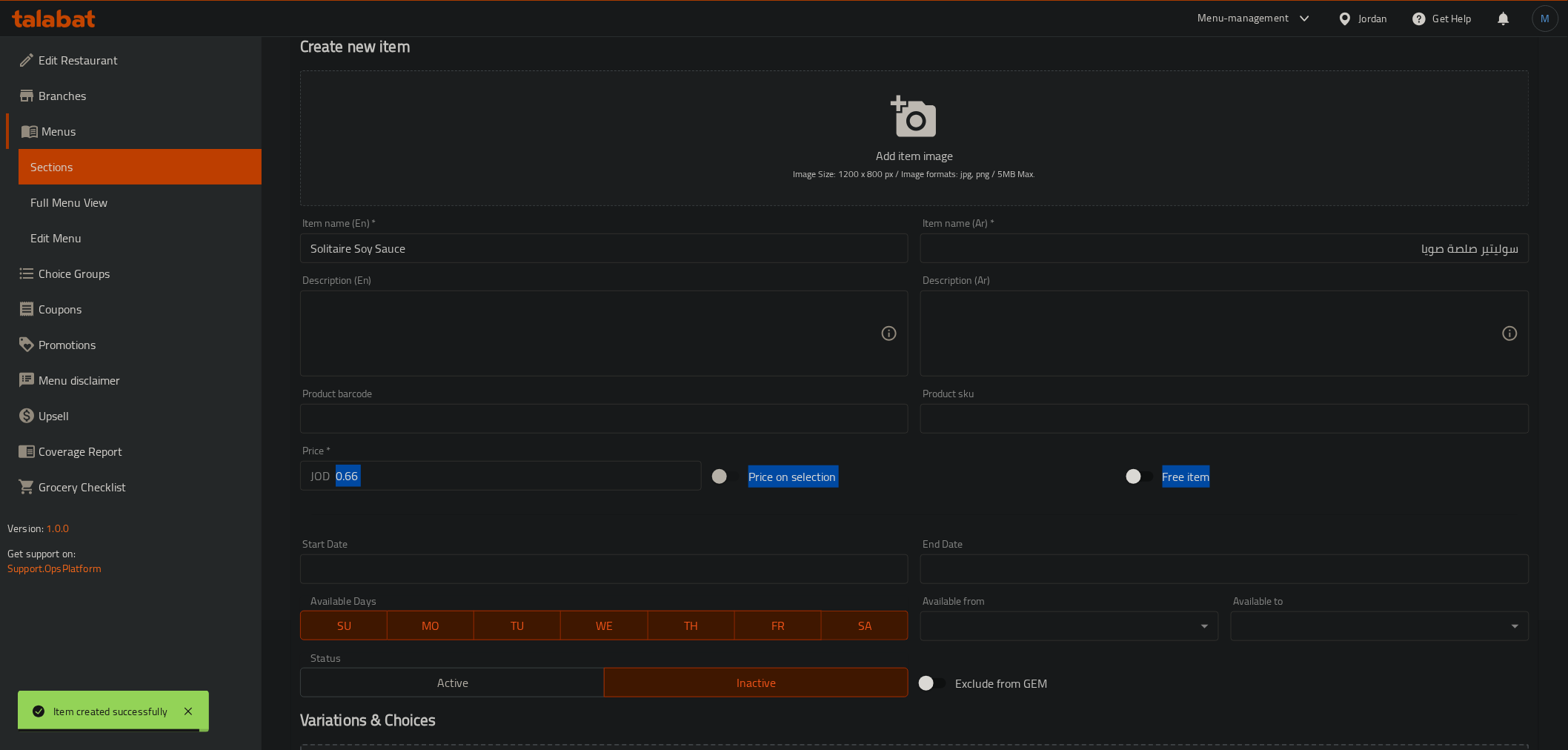
drag, startPoint x: 524, startPoint y: 498, endPoint x: 522, endPoint y: 487, distance: 11.2
click at [523, 491] on div "Add item image Image Size: 1200 x 800 px / Image formats: jpg, png / 5MB Max. I…" at bounding box center [914, 383] width 1241 height 638
click at [522, 484] on input "0.66" at bounding box center [518, 476] width 366 height 30
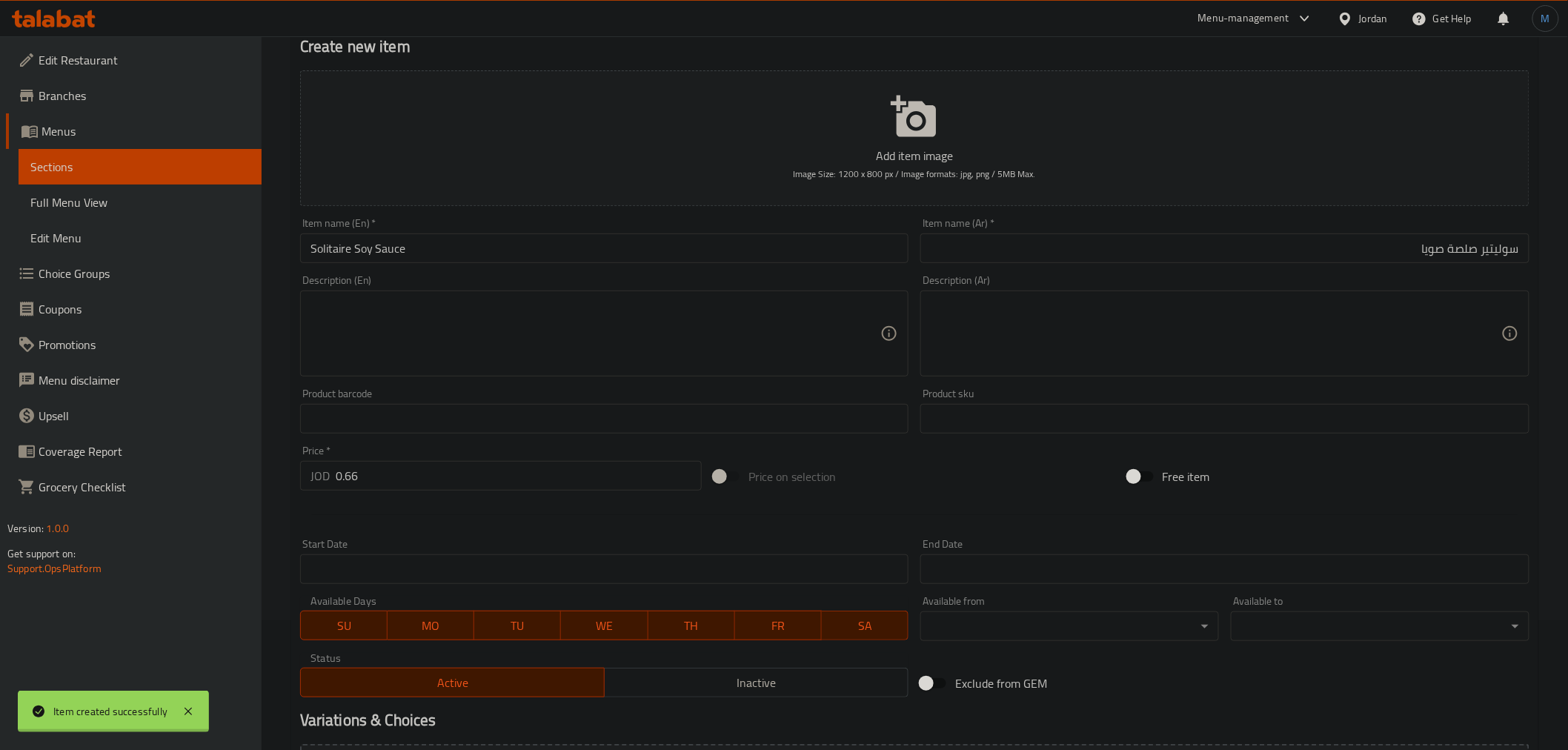
type input "0"
click at [1101, 275] on div "Description (Ar) Description (Ar)" at bounding box center [1224, 325] width 609 height 102
drag, startPoint x: 1130, startPoint y: 252, endPoint x: 1221, endPoint y: 223, distance: 95.5
click at [1130, 252] on input "text" at bounding box center [1224, 248] width 609 height 30
paste input "سوليتير فريكه"
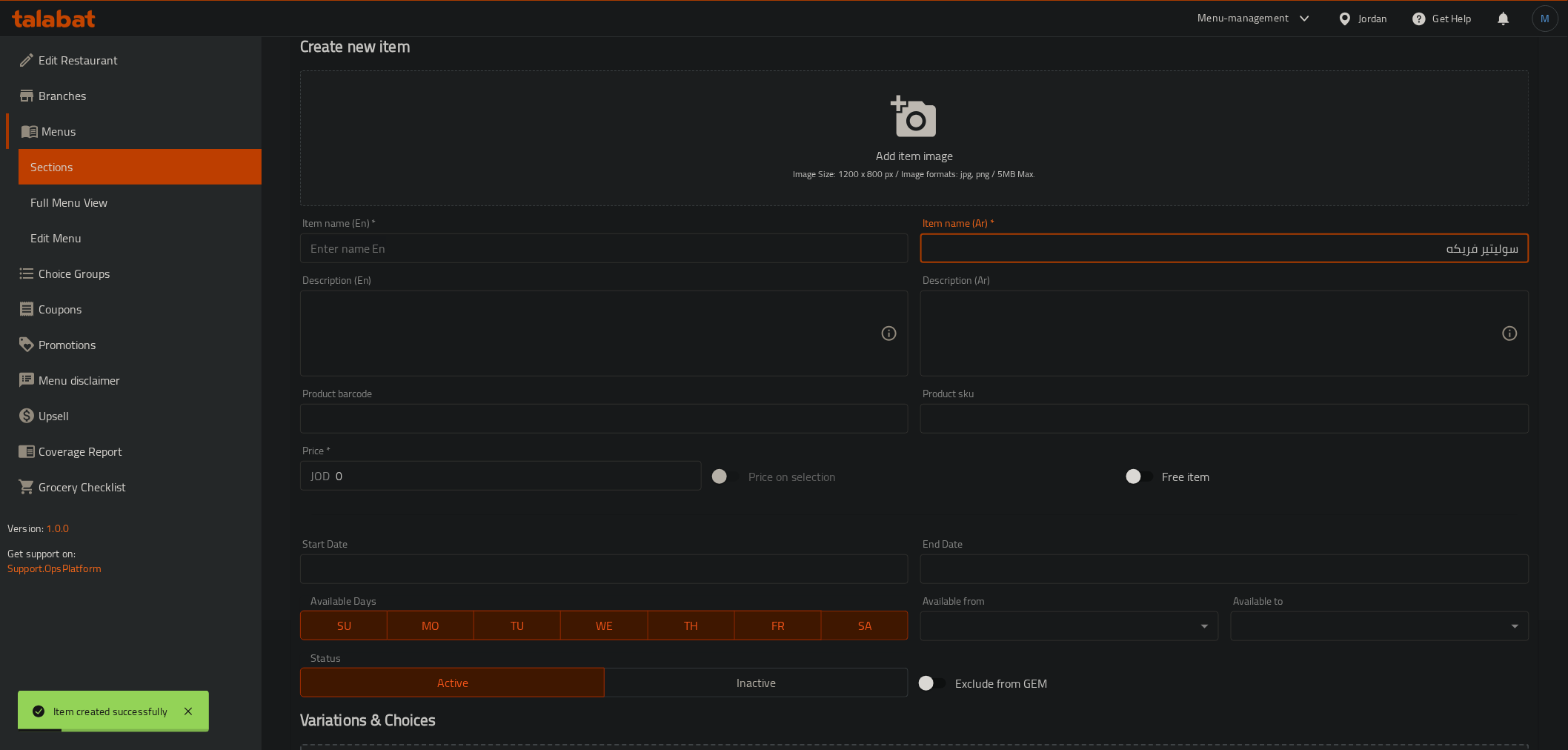
type input "سوليتير فريكه"
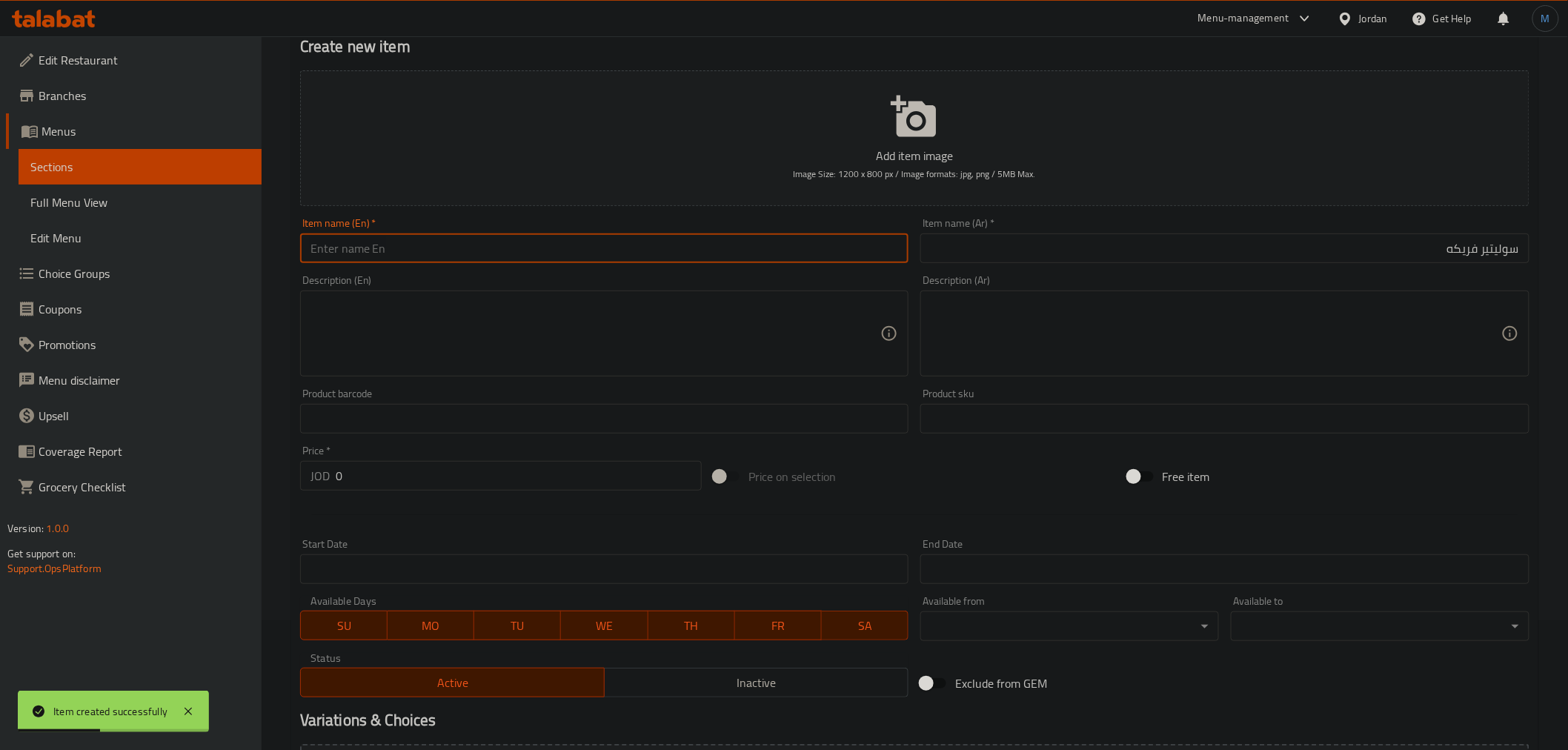
click at [628, 260] on input "text" at bounding box center [604, 248] width 609 height 30
paste input "Solitaire Frika"
click at [628, 257] on input "text" at bounding box center [604, 248] width 609 height 30
type input "Solitaire Frika"
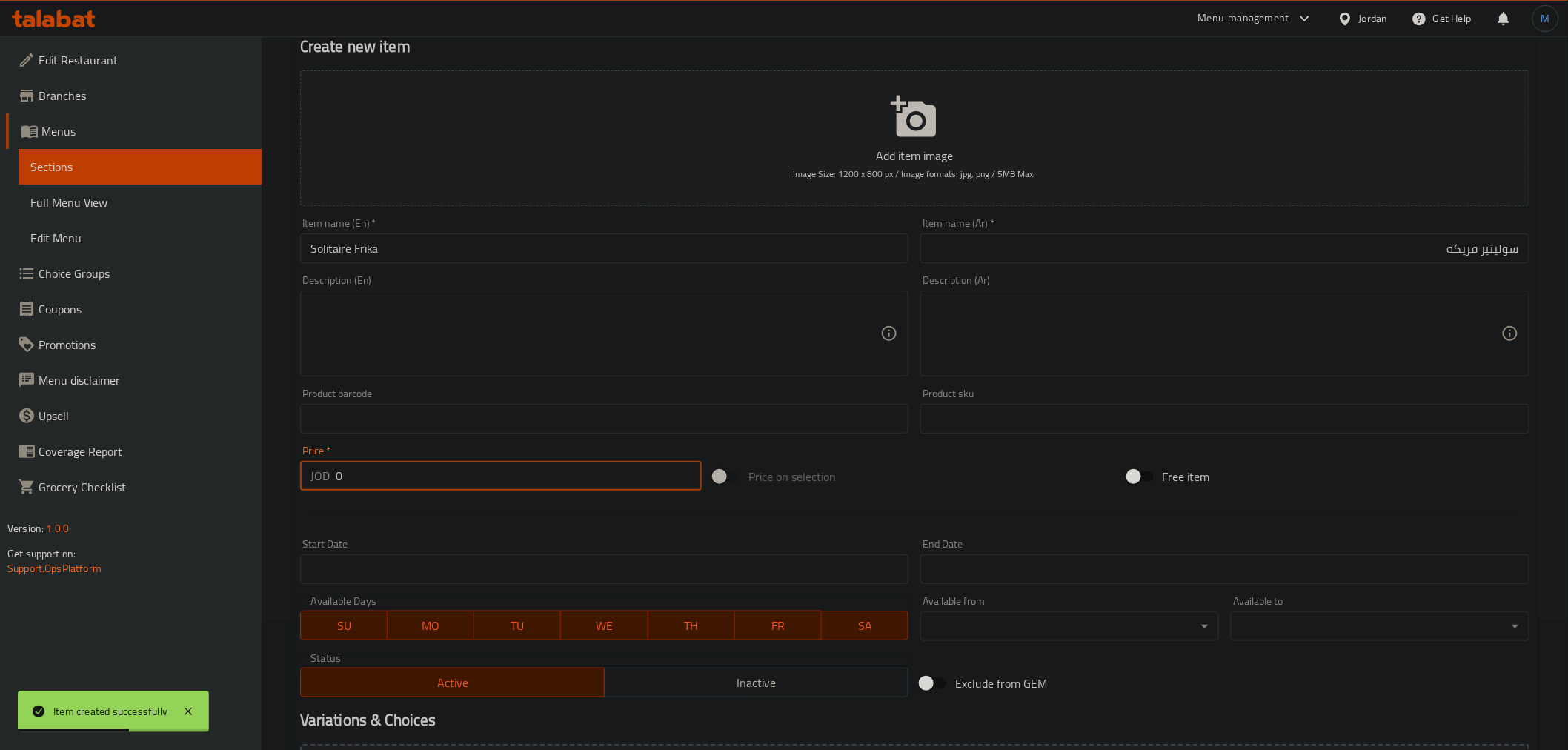
click at [464, 483] on input "0" at bounding box center [518, 476] width 366 height 30
paste input ".95"
type input "0.95"
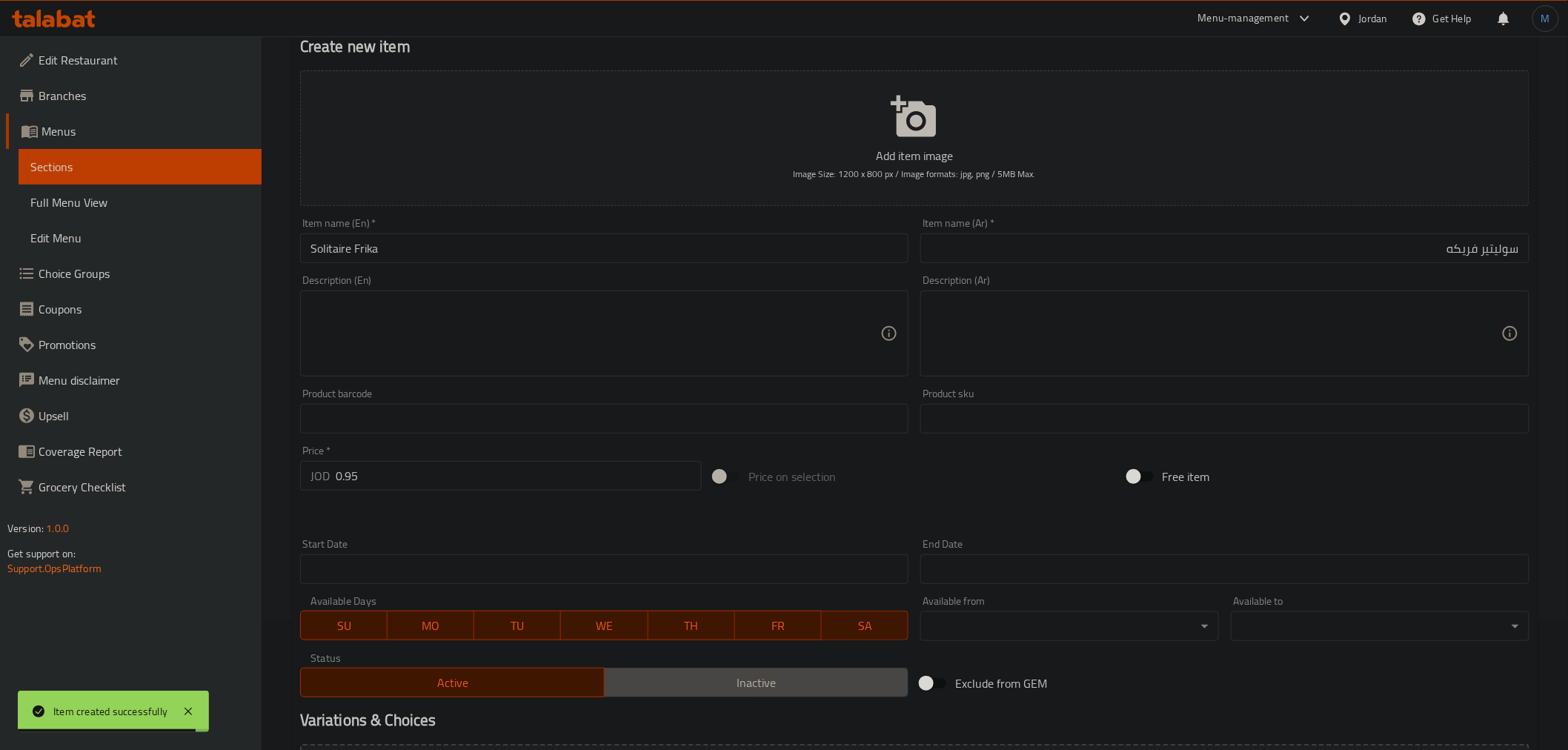
click at [679, 691] on span "Inactive" at bounding box center [756, 683] width 292 height 22
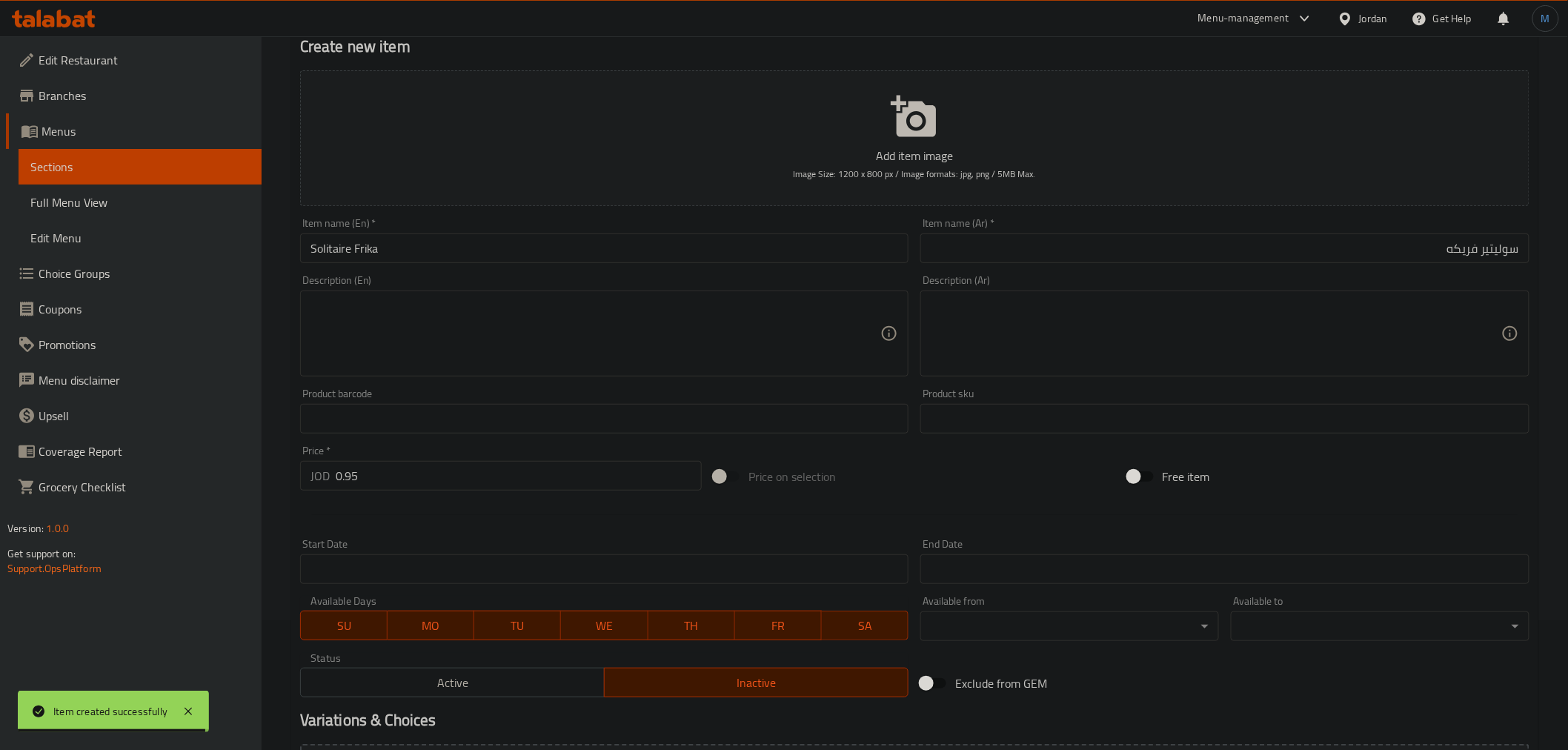
click at [503, 498] on div at bounding box center [914, 514] width 1241 height 37
click at [507, 486] on input "0.95" at bounding box center [518, 476] width 366 height 30
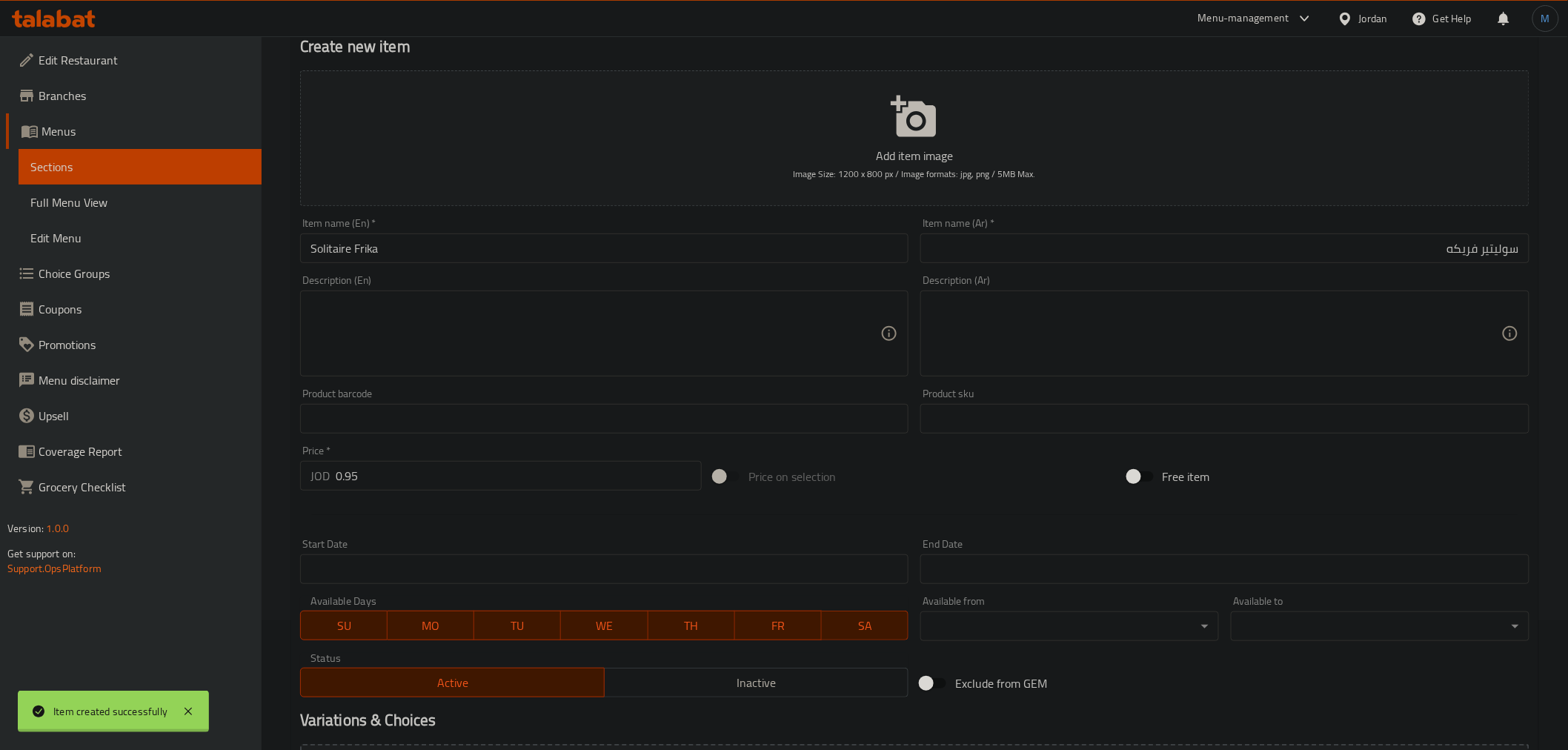
type input "0"
click at [1190, 252] on input "text" at bounding box center [1224, 248] width 609 height 30
paste input "سوليتير فطر حبة كاملة"
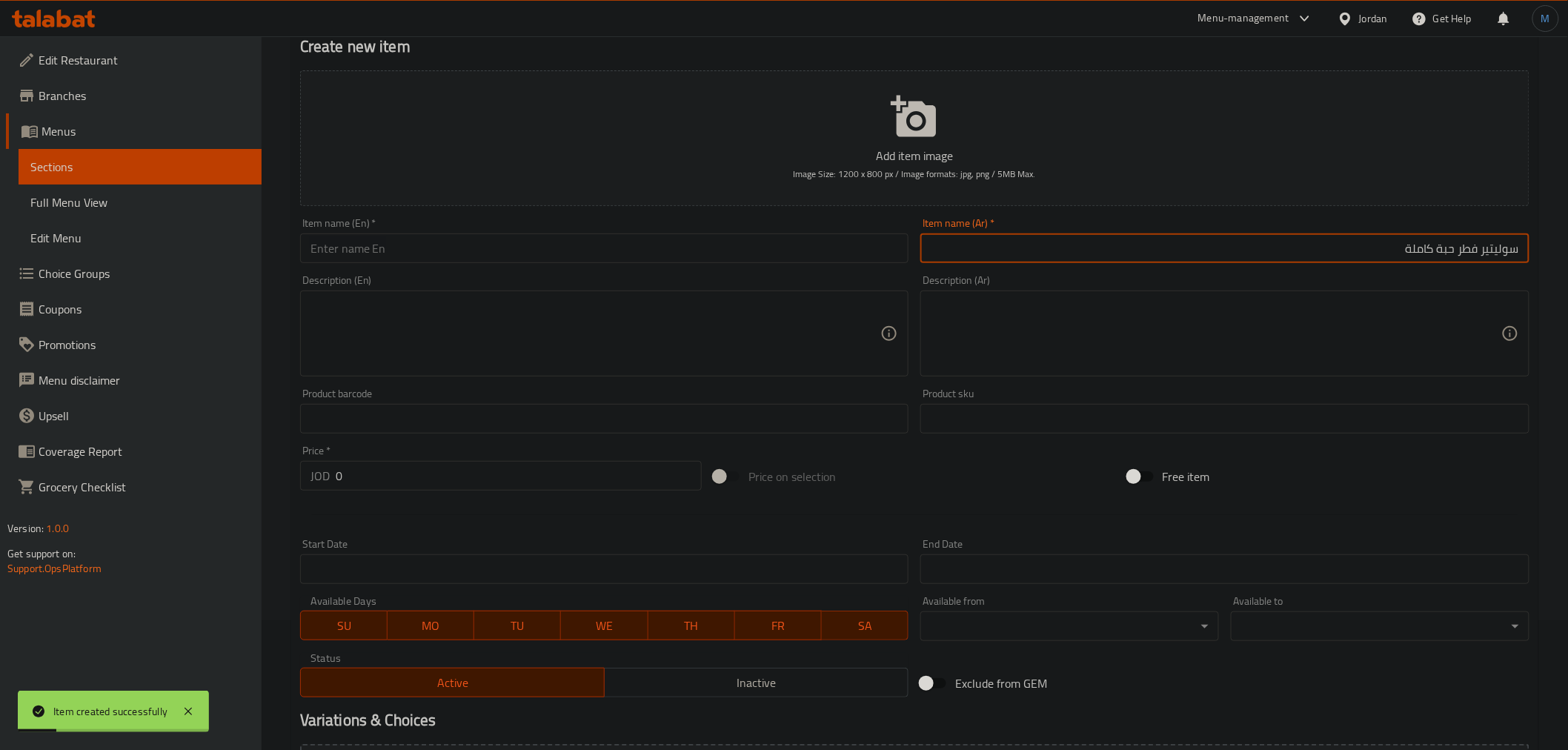
type input "سوليتير فطر حبة كاملة"
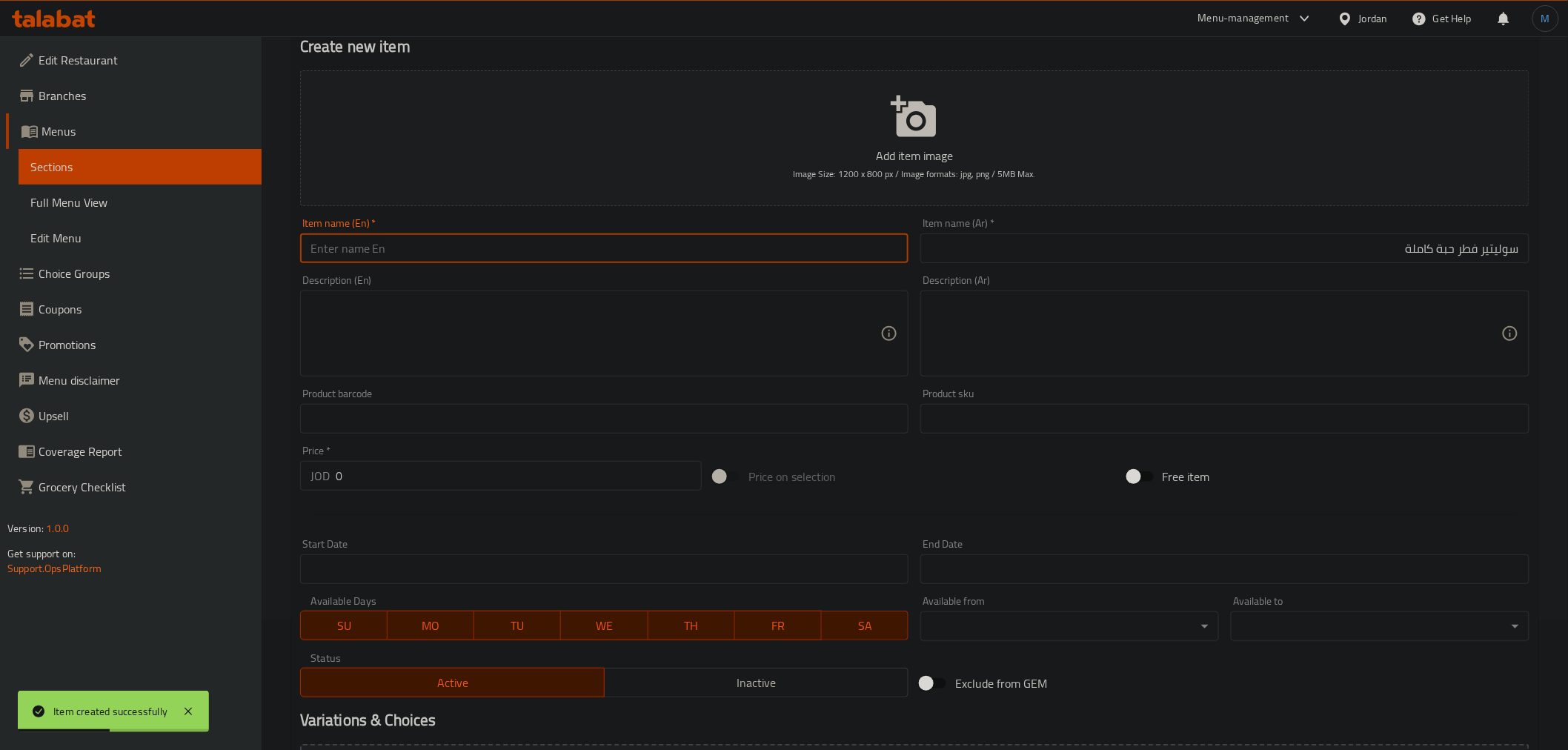
drag, startPoint x: 631, startPoint y: 262, endPoint x: 635, endPoint y: 255, distance: 8.1
click at [631, 262] on input "text" at bounding box center [604, 248] width 609 height 30
paste input "Whole Mushroom Solitaire"
type input "Whole Mushroom Solitaire"
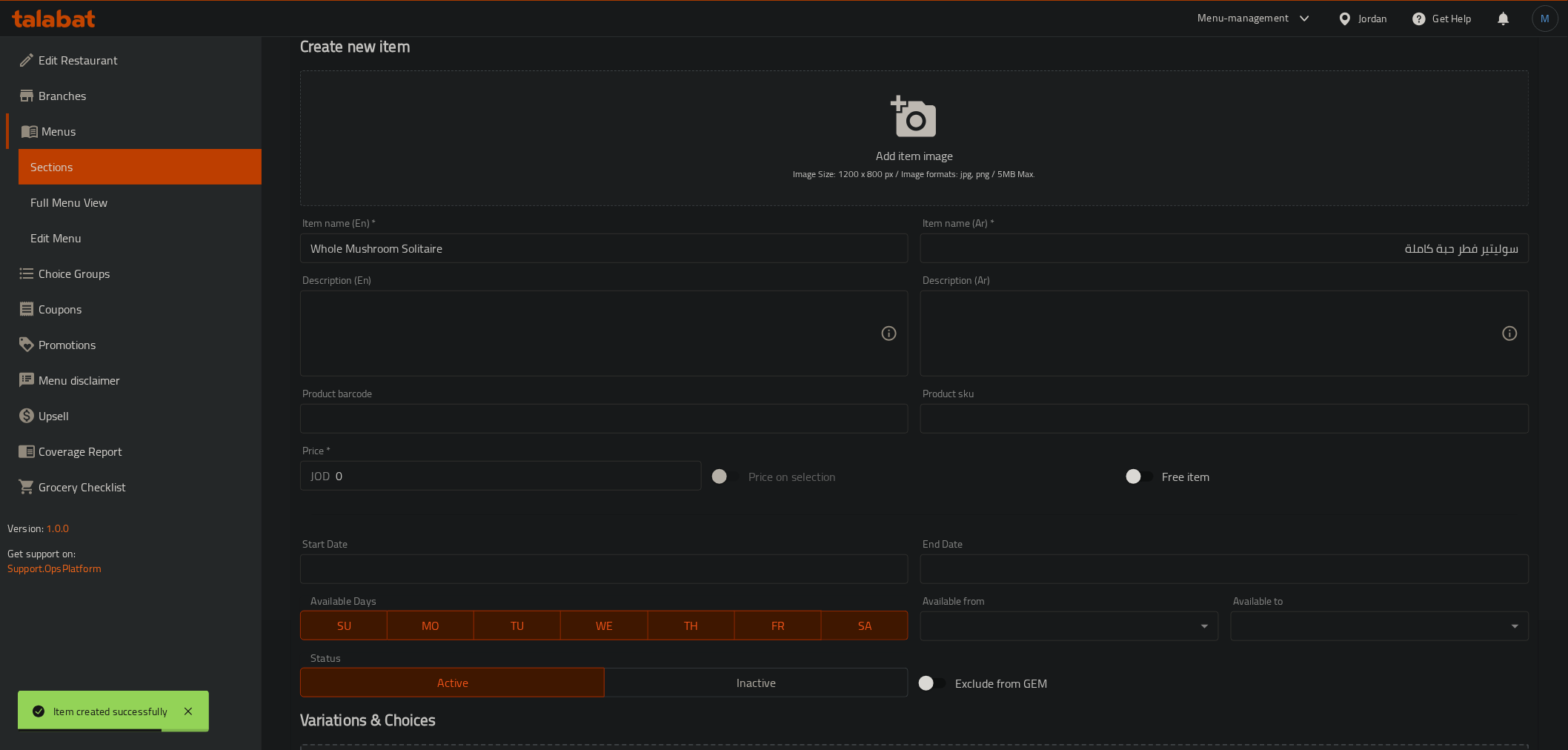
click at [420, 447] on div "Price   * JOD 0 Price *" at bounding box center [501, 468] width 402 height 45
click at [427, 476] on input "0" at bounding box center [518, 476] width 366 height 30
paste input "1.1"
type input "1.1"
click at [671, 684] on span "Inactive" at bounding box center [756, 683] width 292 height 22
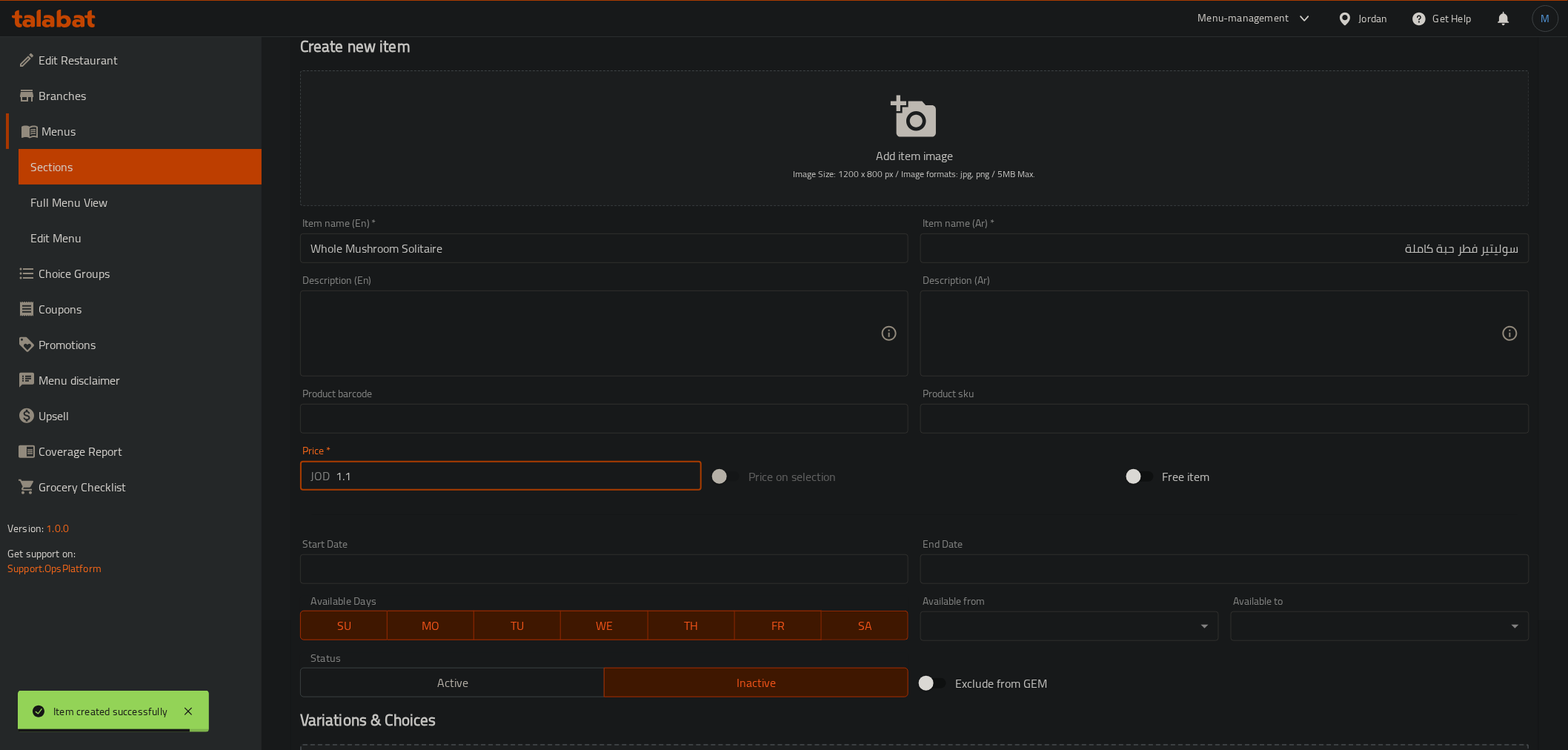
click at [493, 477] on input "1.1" at bounding box center [518, 476] width 366 height 30
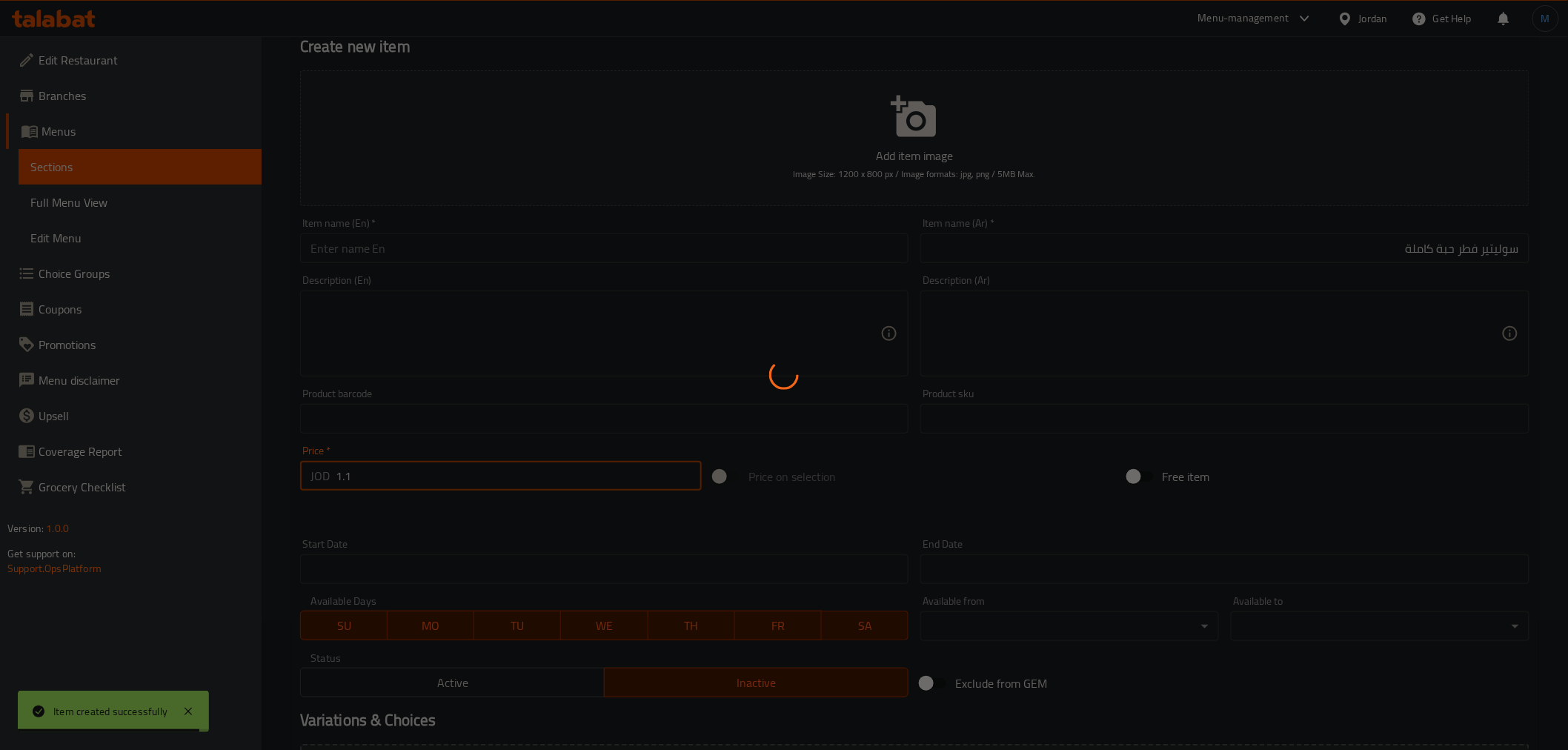
type input "0"
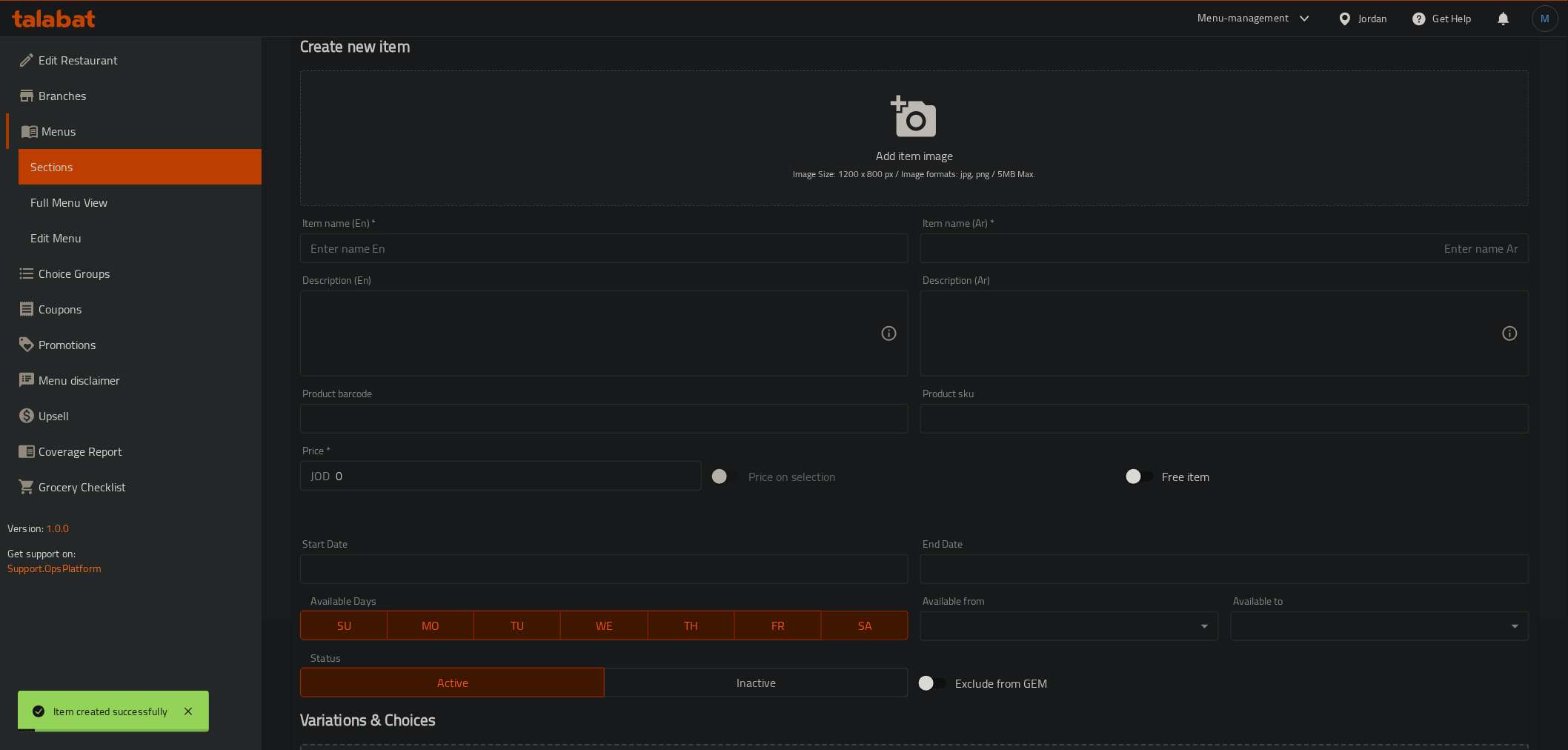
click at [1110, 274] on div "Description (Ar) Description (Ar)" at bounding box center [1224, 325] width 609 height 102
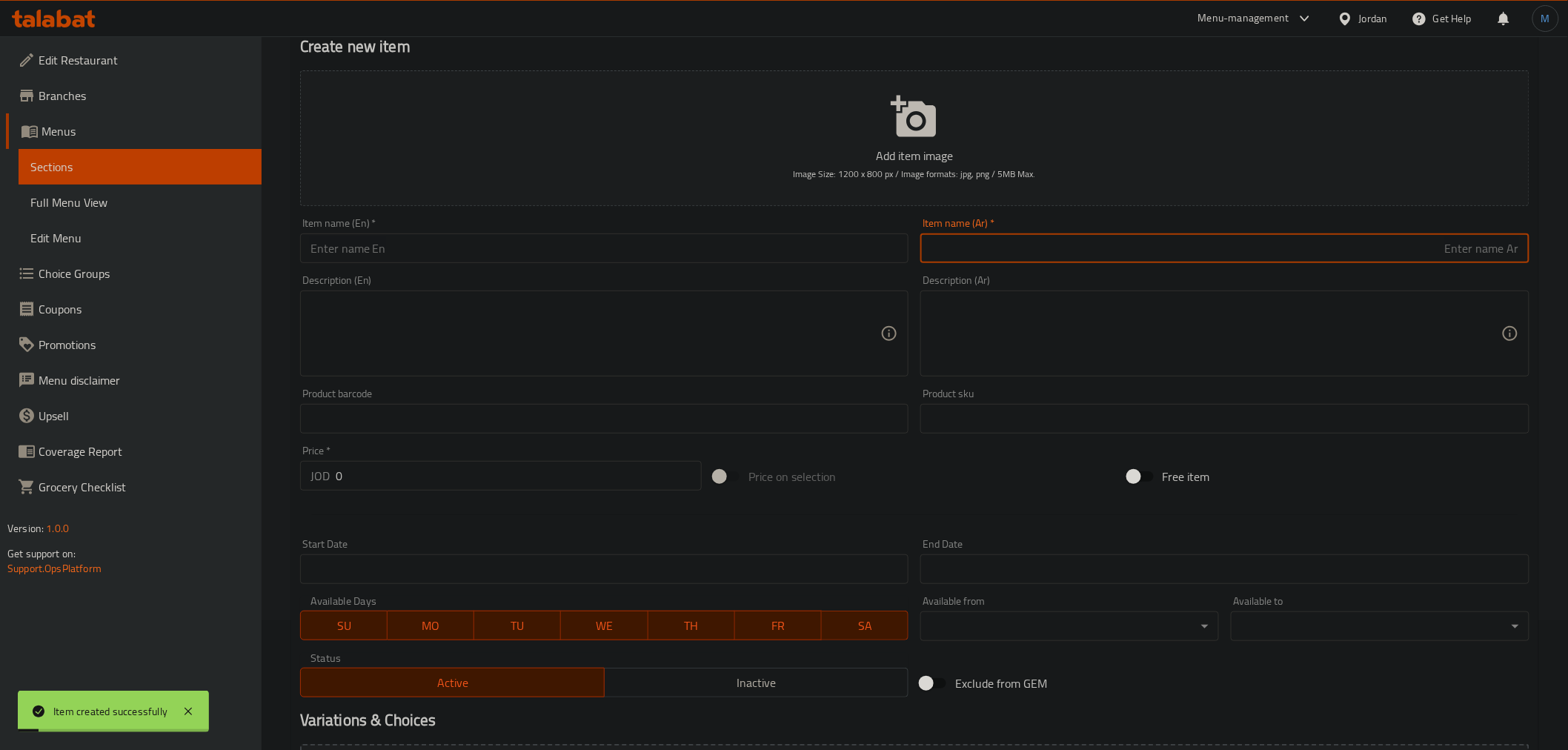
click at [1160, 245] on input "text" at bounding box center [1224, 248] width 609 height 30
paste input "سوليتير فطر مقطع"
type input "سوليتير فطر مقطع"
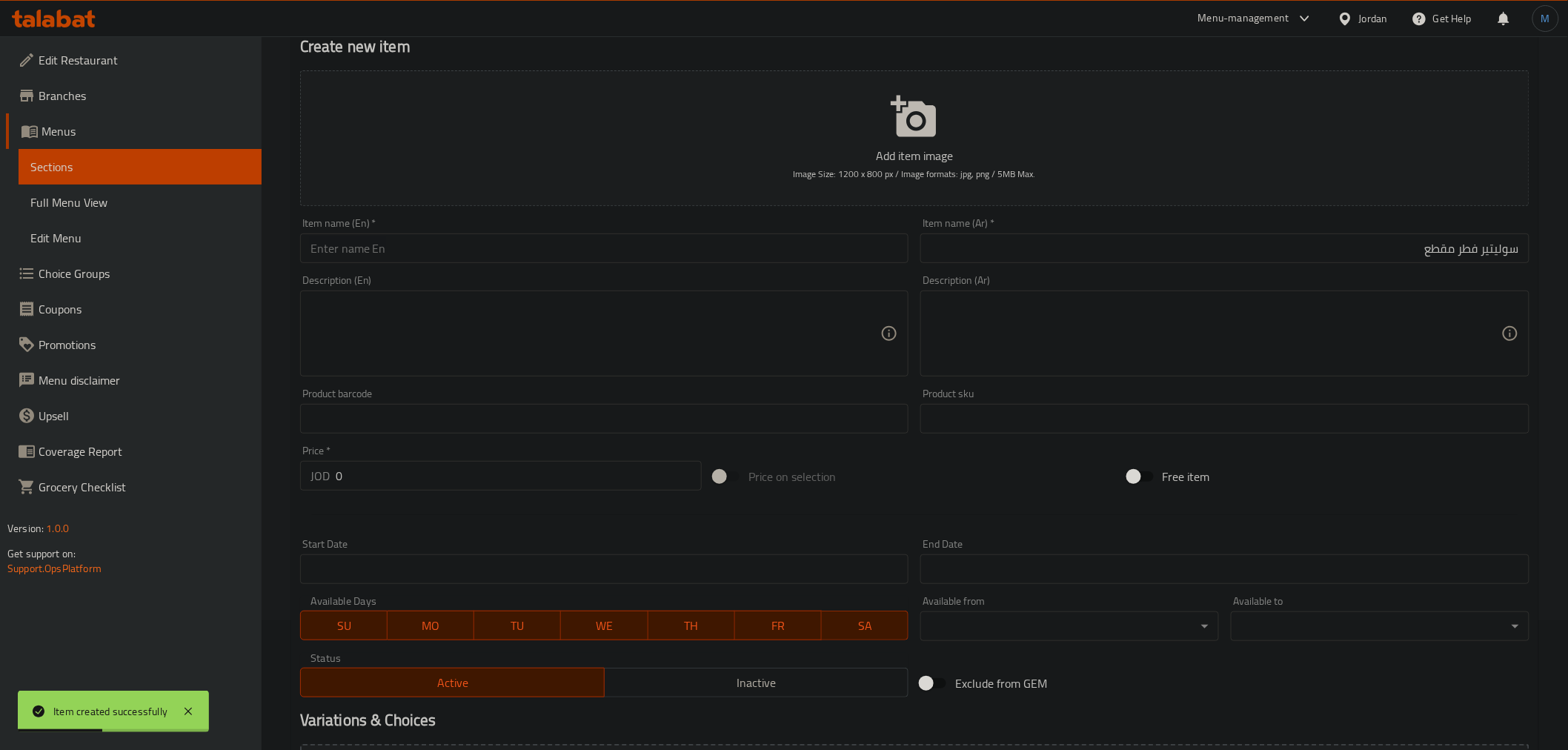
drag, startPoint x: 655, startPoint y: 265, endPoint x: 657, endPoint y: 254, distance: 11.2
click at [657, 254] on div "Item name (En)   * Item name (En) *" at bounding box center [604, 241] width 621 height 57
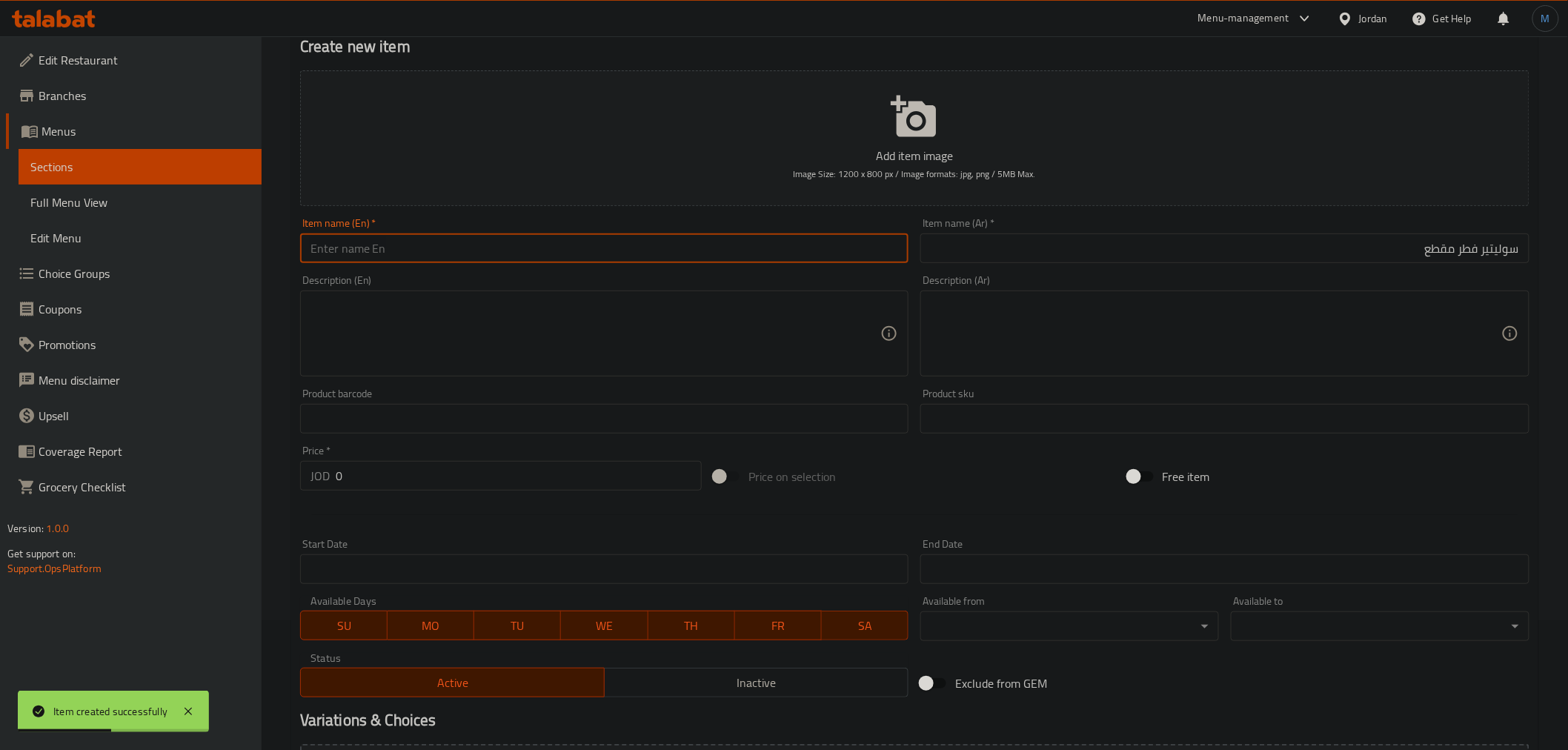
click at [657, 254] on input "text" at bounding box center [604, 248] width 609 height 30
paste input "Sliced ​​mushroom solitaire"
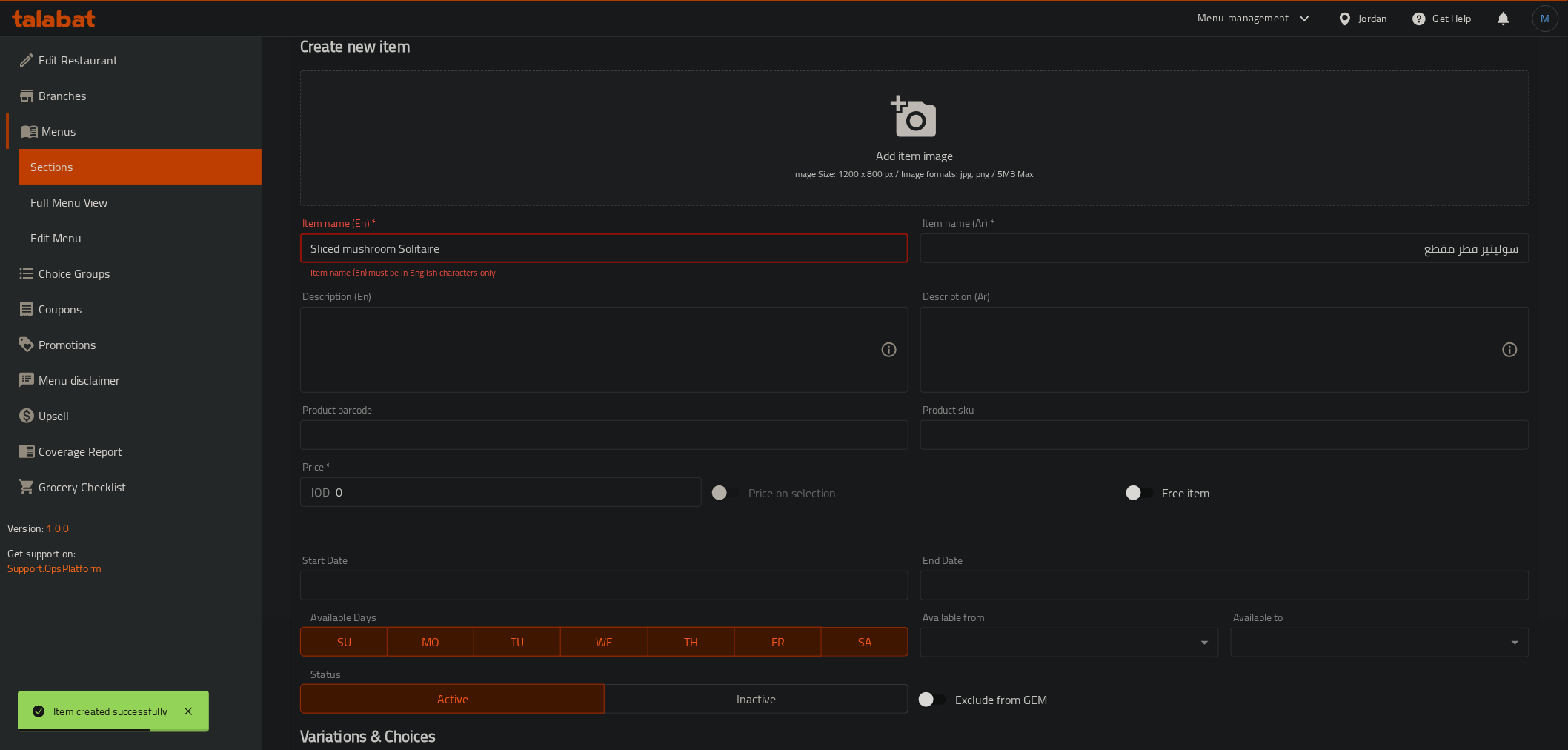
click at [379, 503] on input "0" at bounding box center [518, 491] width 366 height 30
click at [370, 252] on input "Sliced ​​mushroom Solitaire" at bounding box center [604, 248] width 609 height 30
click at [1258, 240] on input "سوليتير فطر مقطع" at bounding box center [1224, 248] width 609 height 30
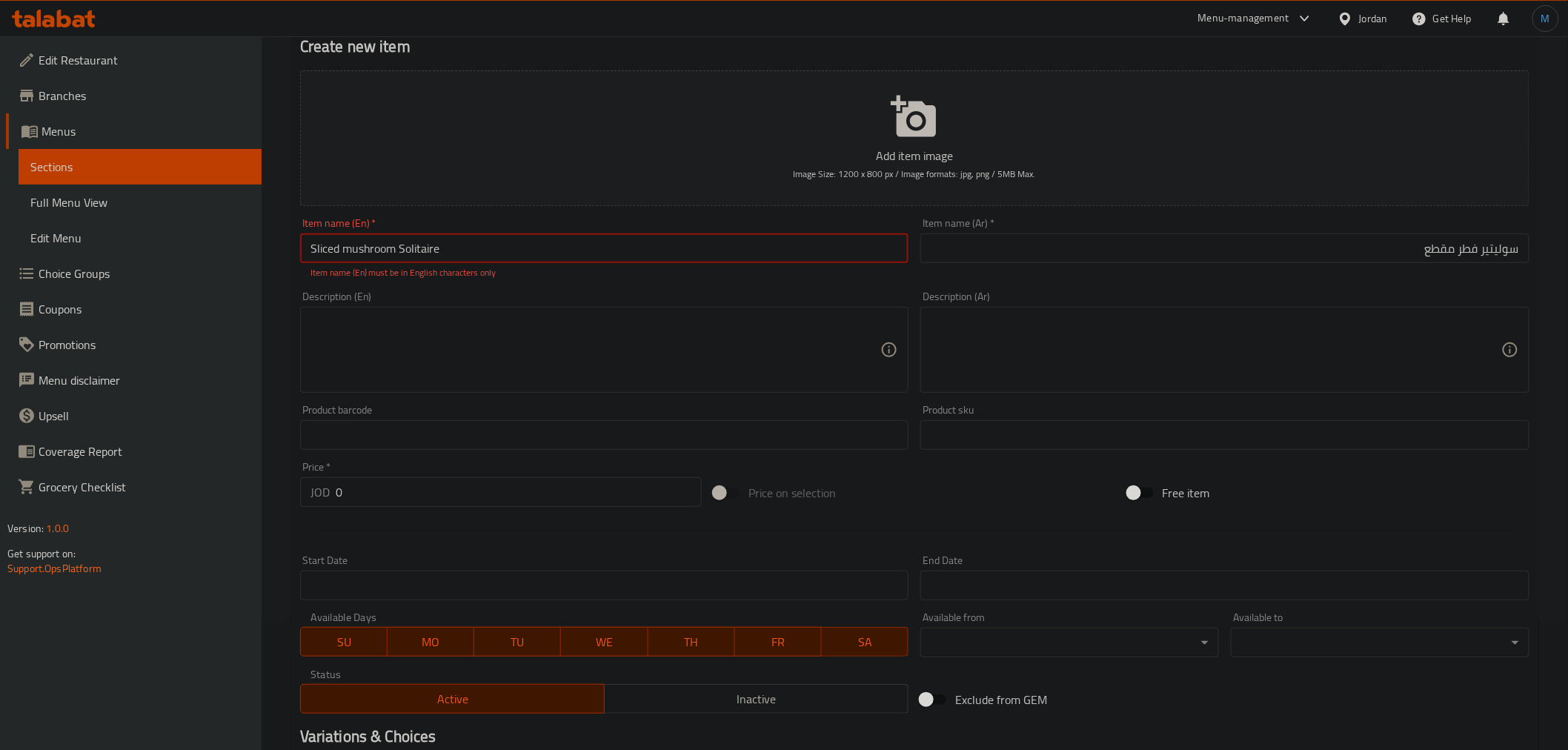
click at [548, 253] on input "Sliced ​​mushroom Solitaire" at bounding box center [604, 248] width 609 height 30
paste input "s"
click at [563, 275] on p "Item name (En) must be in English characters only" at bounding box center [604, 272] width 588 height 14
click at [567, 296] on div "Description (En) Description (En)" at bounding box center [604, 341] width 609 height 102
click at [562, 263] on div "Item name (En)   * Sliced ​​mushroom Solitaire Item name (En) * Item name (En) …" at bounding box center [604, 249] width 609 height 61
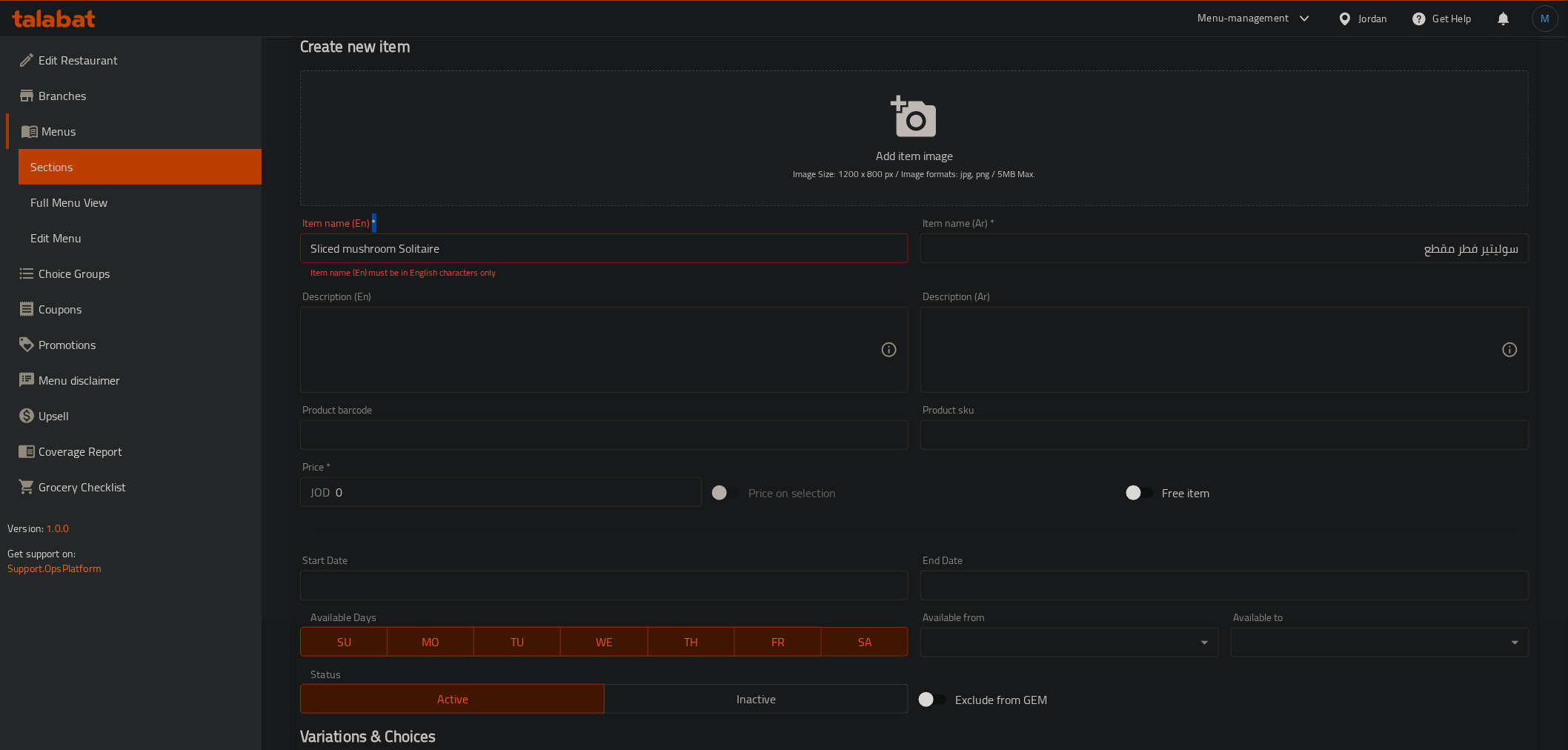
click at [562, 263] on div "Item name (En)   * Sliced ​​mushroom Solitaire Item name (En) * Item name (En) …" at bounding box center [604, 249] width 609 height 61
click at [564, 256] on input "Sliced ​​mushroom Solitaire" at bounding box center [604, 248] width 609 height 30
click at [355, 252] on input "Sliced ​​mushroom Solitaire" at bounding box center [604, 248] width 609 height 30
click at [526, 260] on input "Sliced ​​Solitaire" at bounding box center [604, 248] width 609 height 30
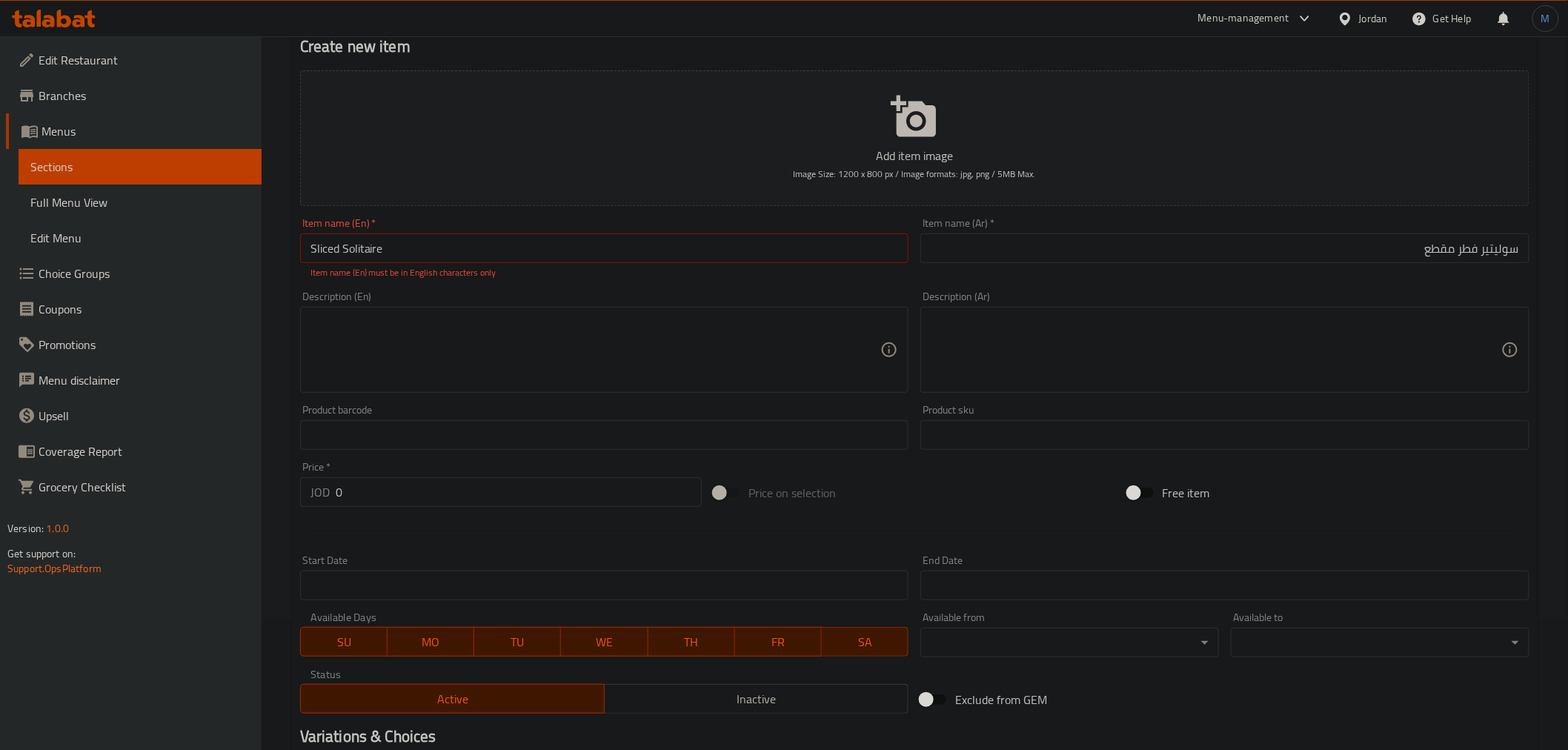
click at [512, 290] on div "Description (En) Description (En)" at bounding box center [604, 341] width 621 height 113
click at [474, 254] on input "Sliced ​​Solitaire" at bounding box center [604, 248] width 609 height 30
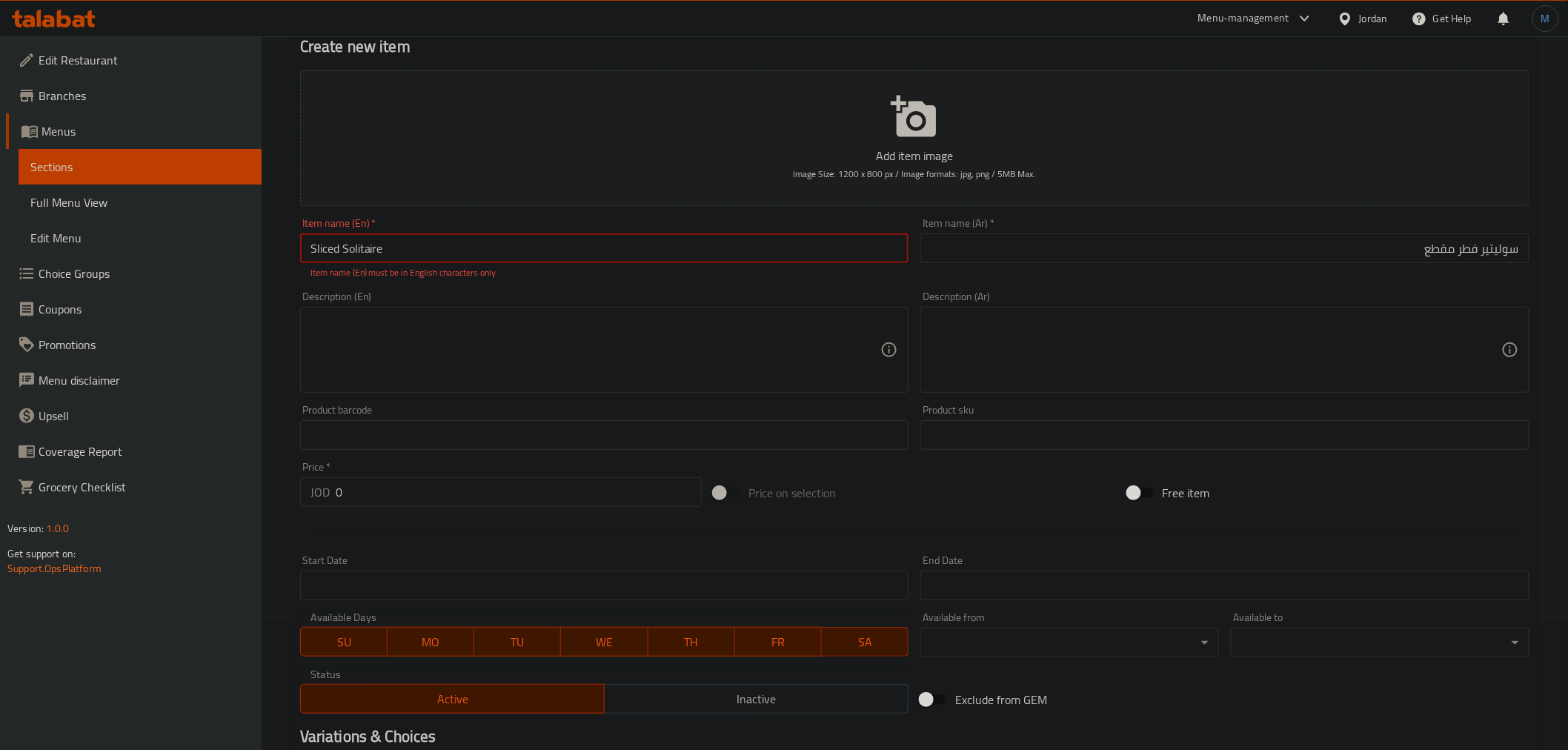
click at [474, 254] on input "Sliced ​​Solitaire" at bounding box center [604, 248] width 609 height 30
type input "Sliced ​​"
click at [499, 277] on p "Item name (En) must be in English characters only" at bounding box center [604, 272] width 588 height 14
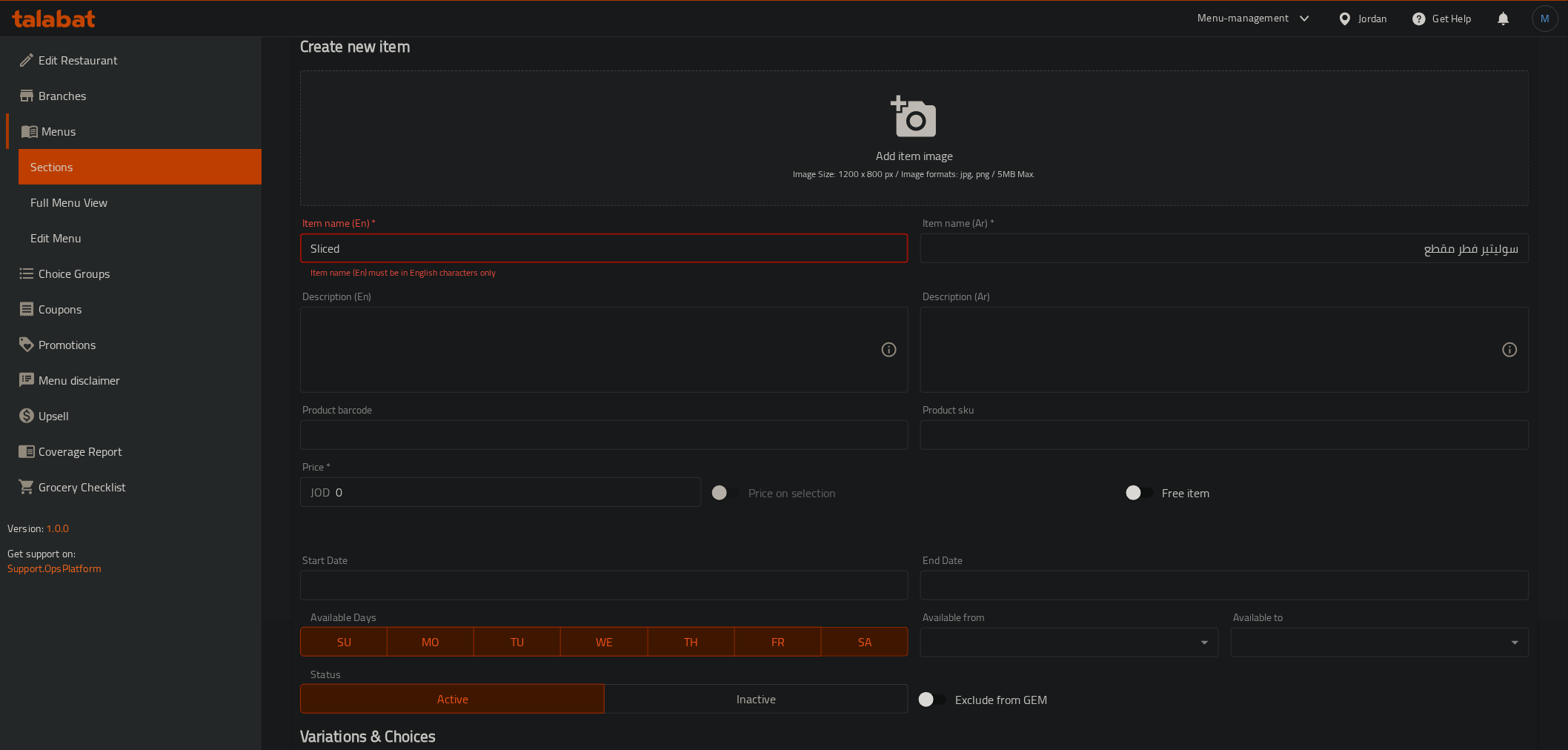
click at [476, 248] on input "Sliced ​​" at bounding box center [604, 248] width 609 height 30
paste input "Sliced ​​mushroom solitaire"
click at [331, 249] on input "Sliced ​​mushroom solitaire" at bounding box center [604, 248] width 609 height 30
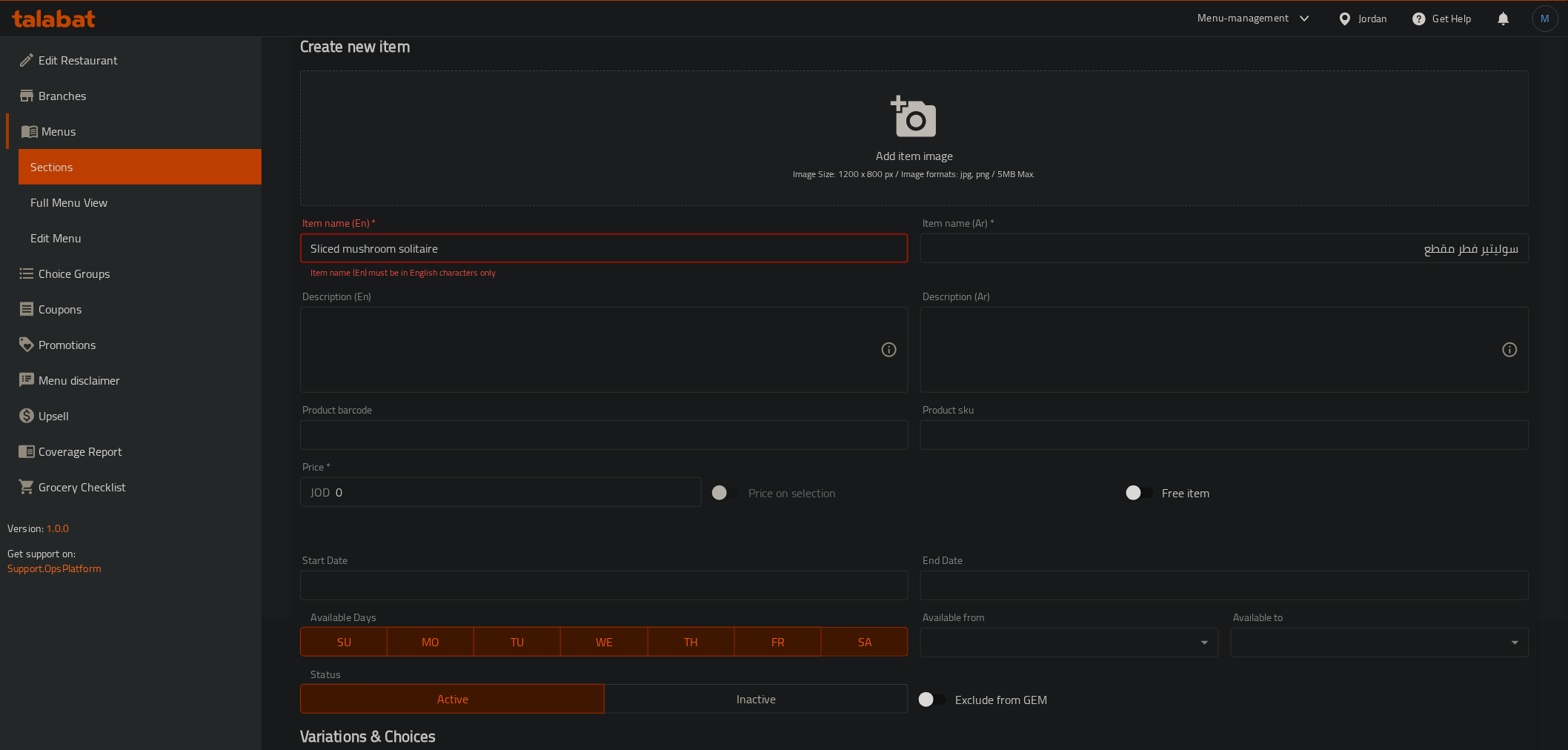
click at [331, 249] on input "Sliced ​​mushroom solitaire" at bounding box center [604, 248] width 609 height 30
click at [310, 256] on input "Sliced ​​mushroom solitaire" at bounding box center [604, 248] width 609 height 30
click at [494, 262] on input "​​mushroom solitaire" at bounding box center [604, 248] width 609 height 30
click at [508, 321] on textarea at bounding box center [595, 349] width 571 height 70
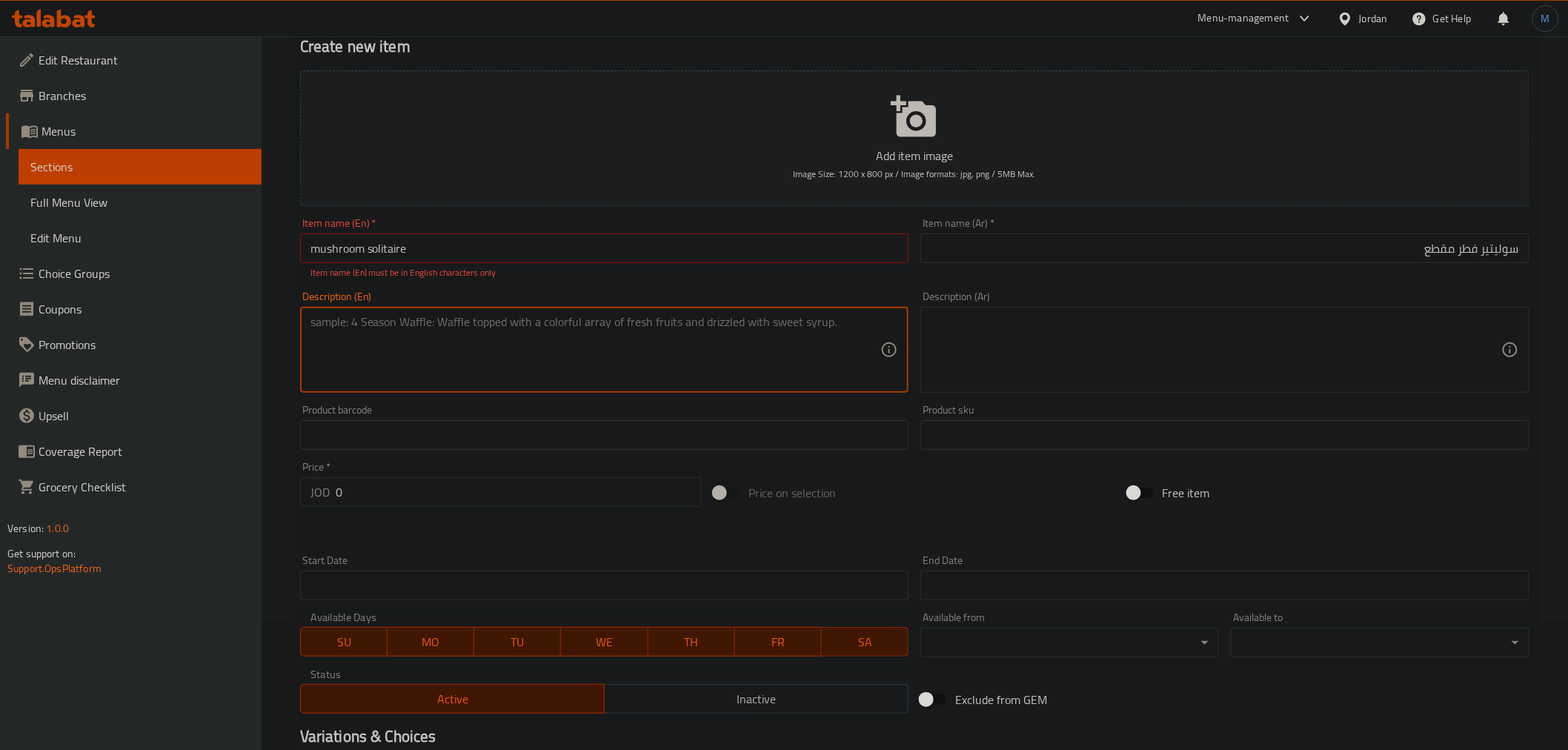
click at [515, 257] on input "​​mushroom solitaire" at bounding box center [604, 248] width 609 height 30
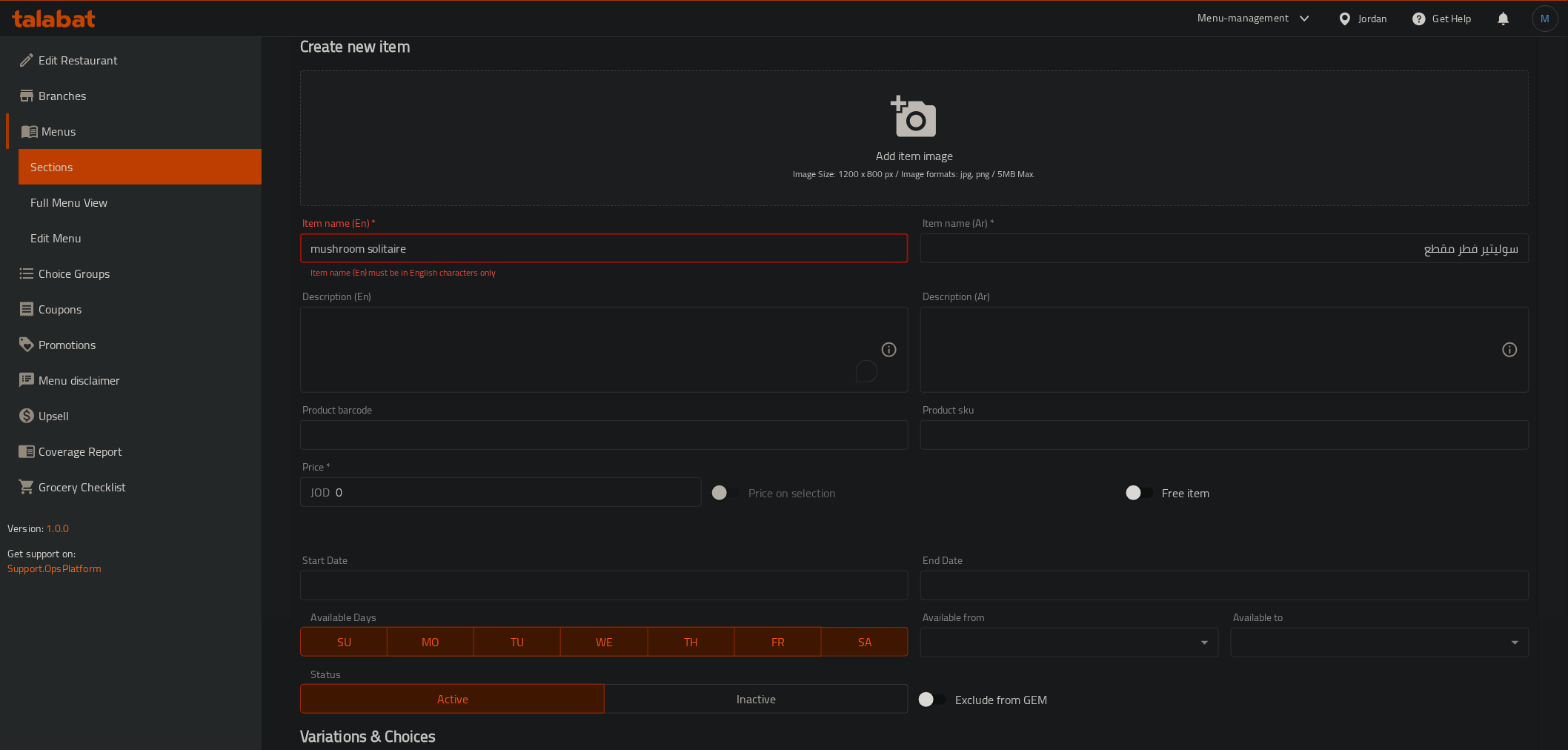
click at [515, 257] on input "​​mushroom solitaire" at bounding box center [604, 248] width 609 height 30
click at [502, 254] on input "​​mushroom solitaire" at bounding box center [604, 248] width 609 height 30
click at [330, 256] on input "​​mushroom solitaire" at bounding box center [604, 248] width 609 height 30
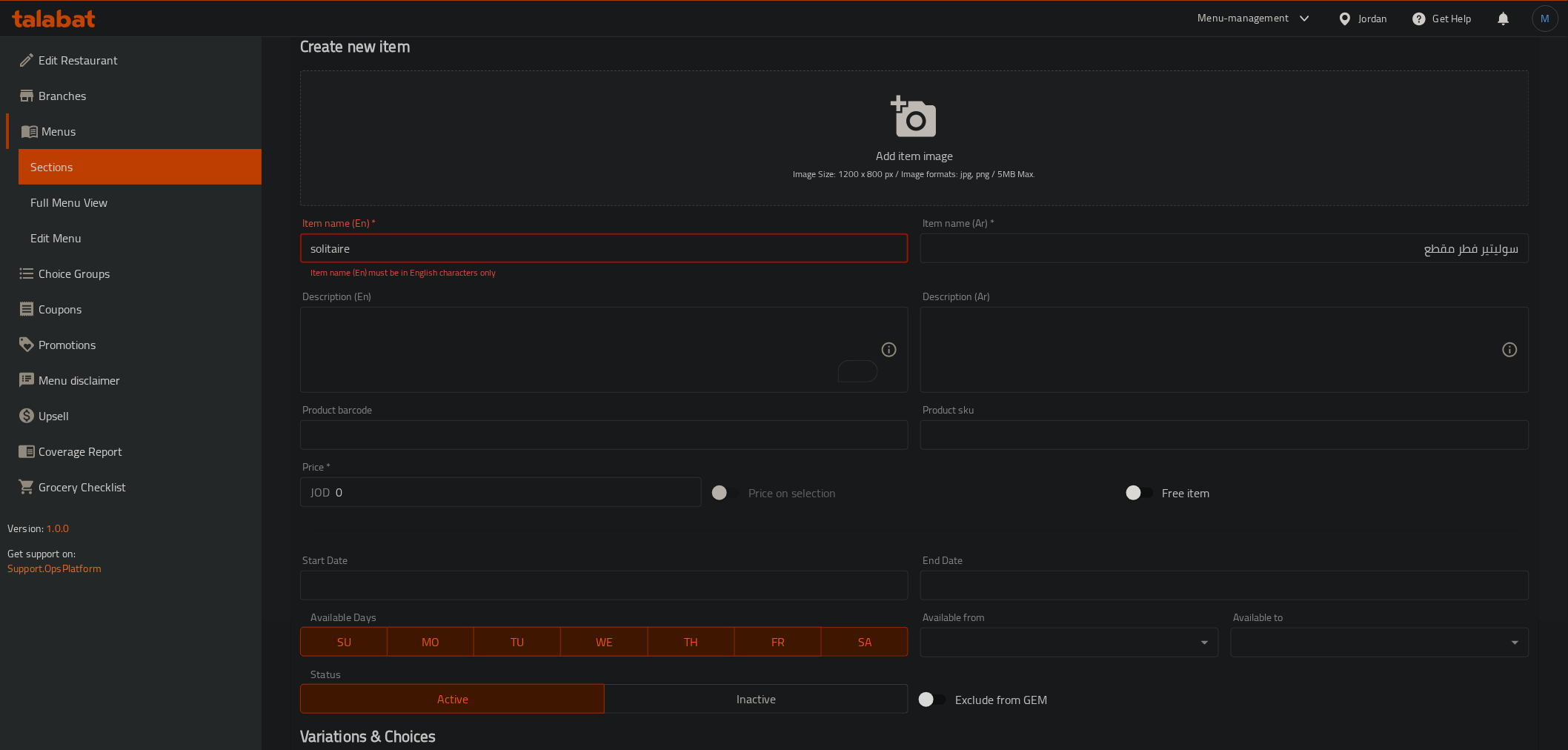
type input "​​solitaire"
click at [527, 345] on textarea "To enrich screen reader interactions, please activate Accessibility in Grammarl…" at bounding box center [595, 349] width 571 height 70
click at [501, 249] on input "​​solitaire" at bounding box center [604, 248] width 609 height 30
click at [513, 301] on div "Description (En) Description (En)" at bounding box center [604, 341] width 609 height 102
click at [497, 251] on input "​​solitaire" at bounding box center [604, 248] width 609 height 30
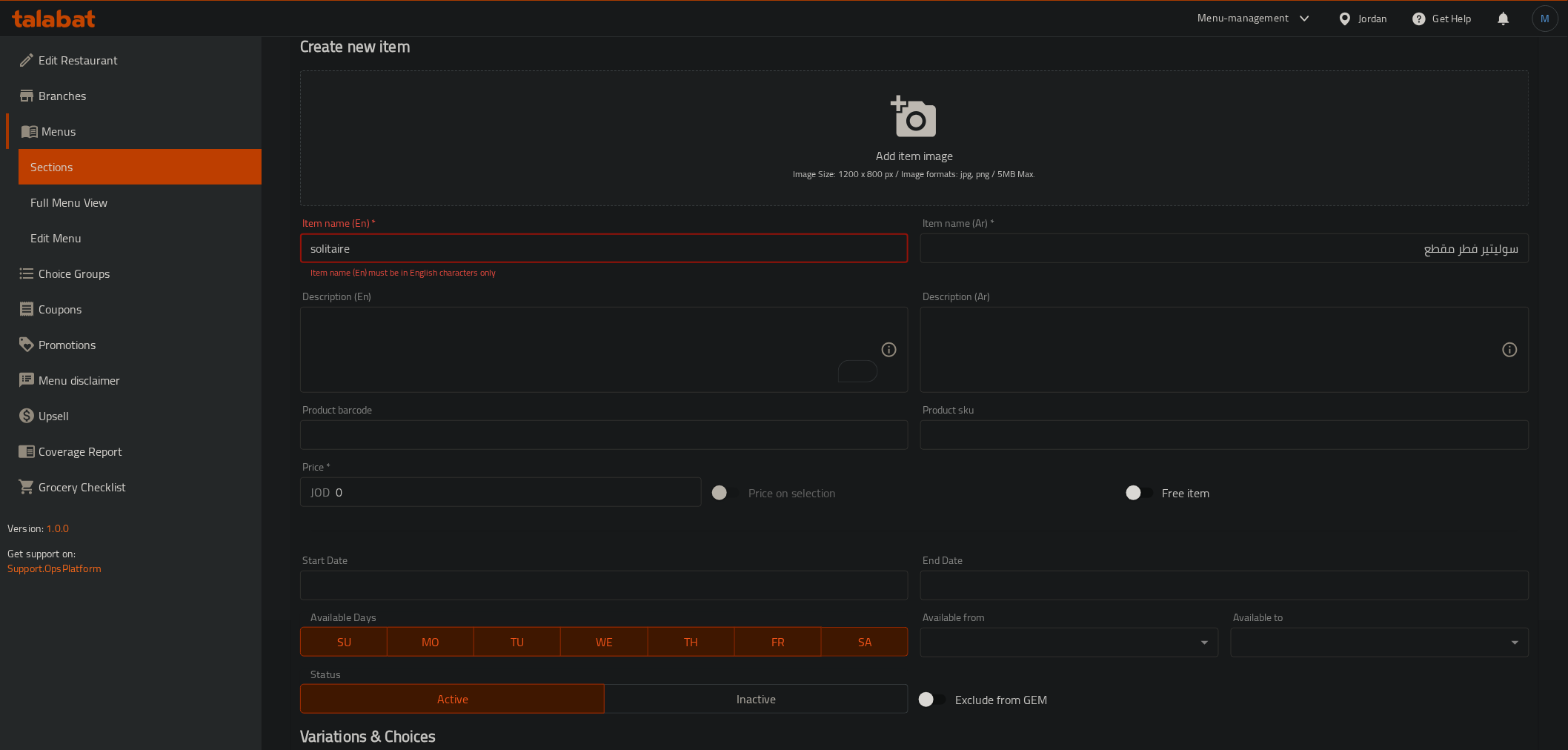
click at [497, 251] on input "​​solitaire" at bounding box center [604, 248] width 609 height 30
paste input "Sliced ​​mushroom solitaire"
type input "Sliced ​​mushroom"
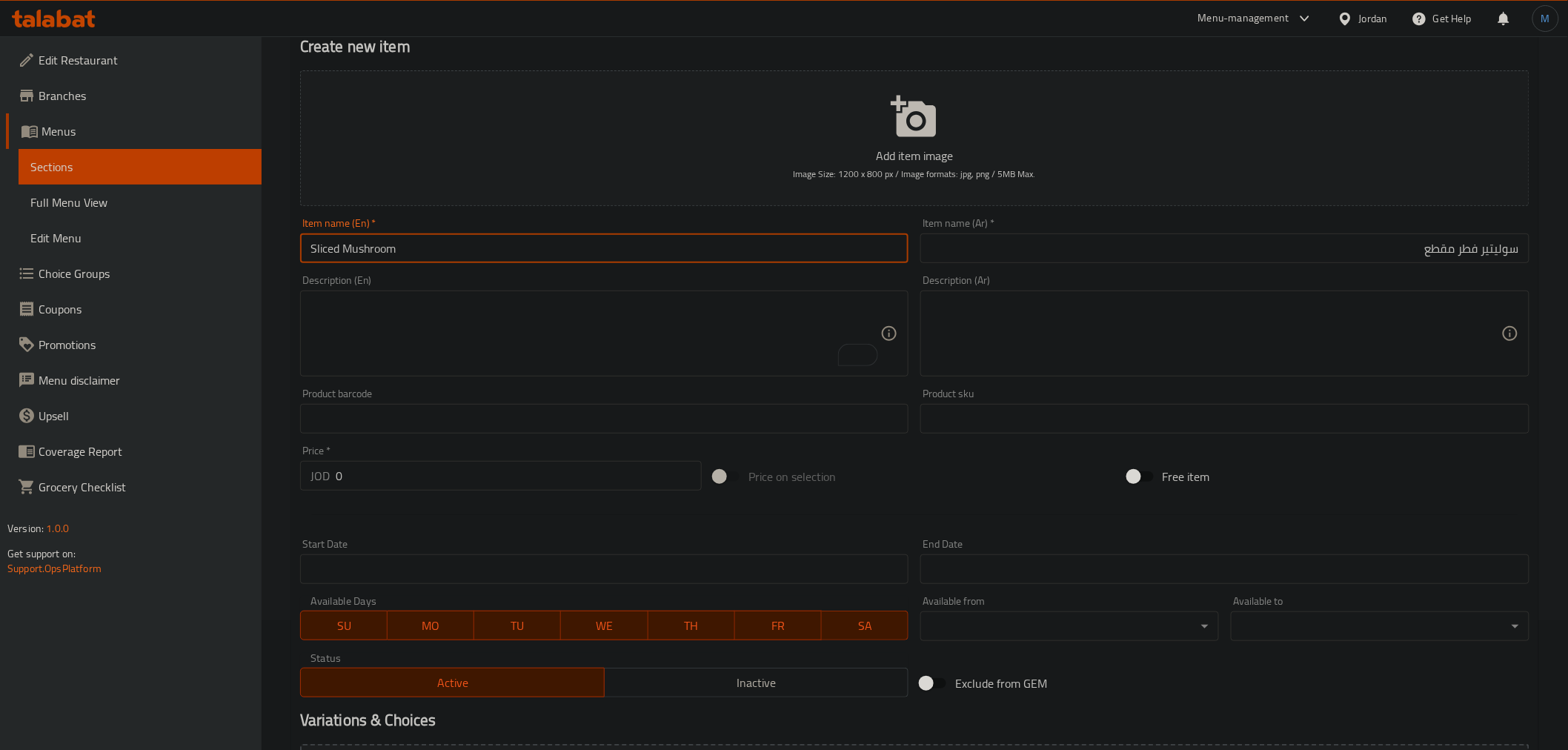
paste input "solitaire"
type input "Sliced Mushroom Solitaire"
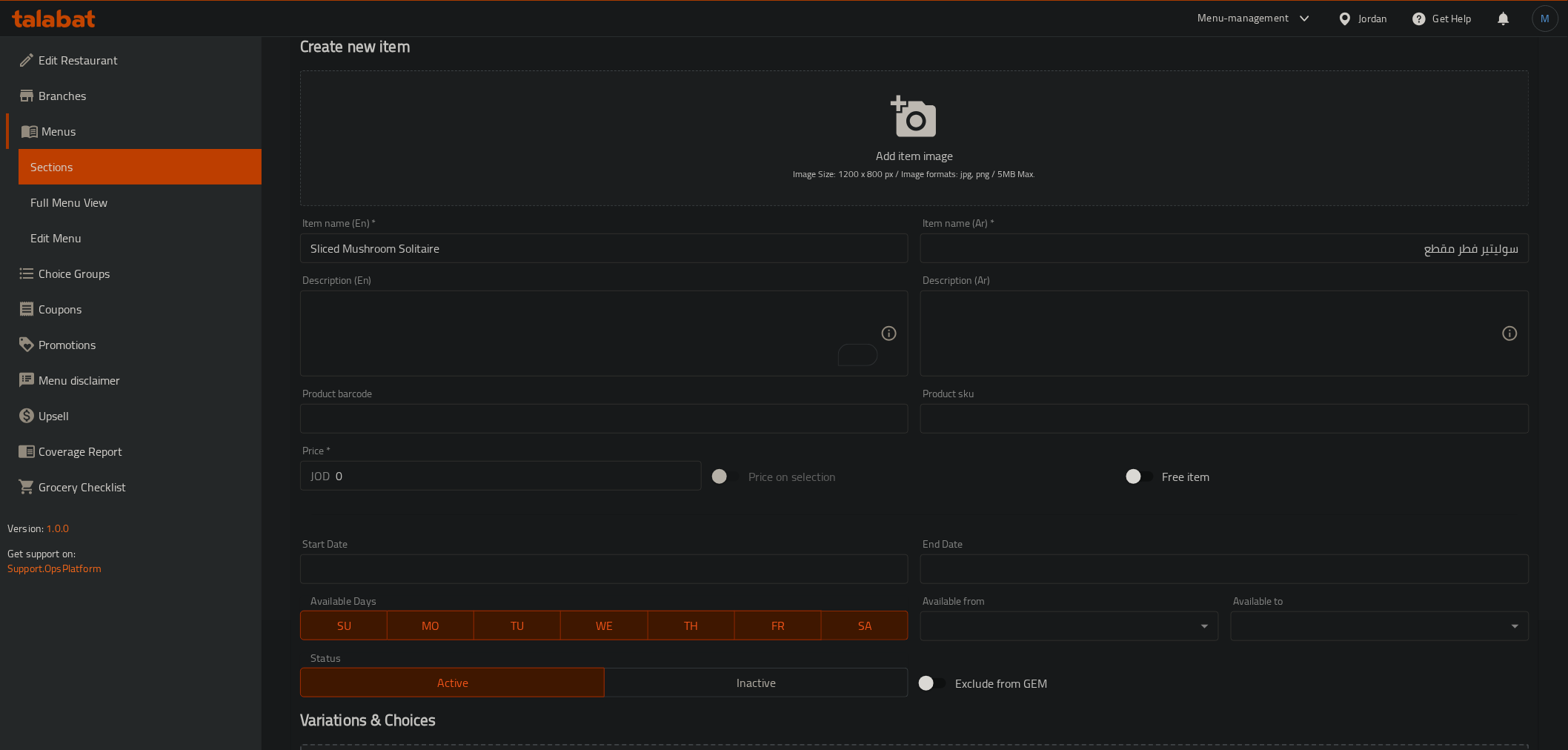
click at [382, 460] on div "Price   * JOD 0 Price *" at bounding box center [501, 468] width 402 height 45
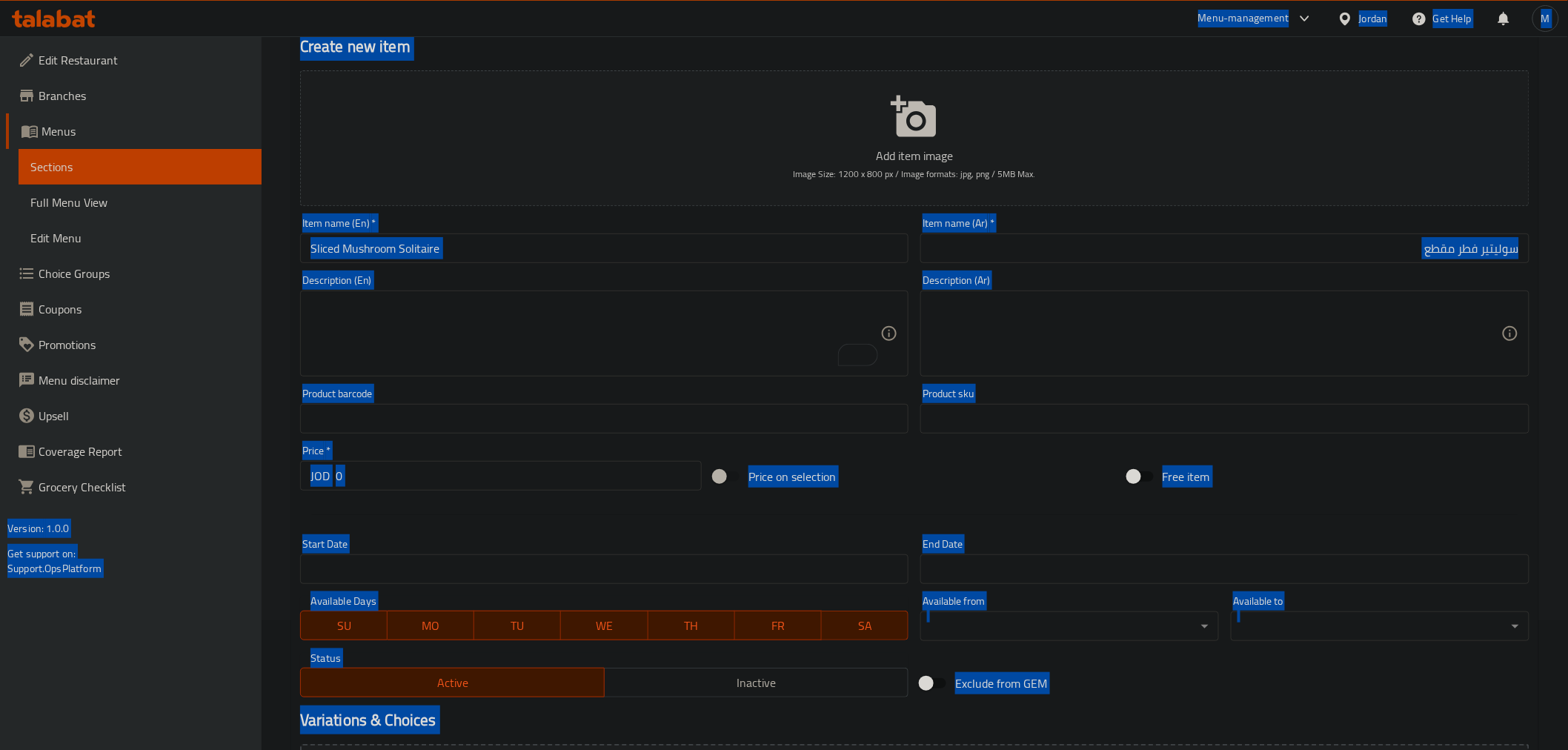
click at [400, 469] on input "0" at bounding box center [518, 476] width 366 height 30
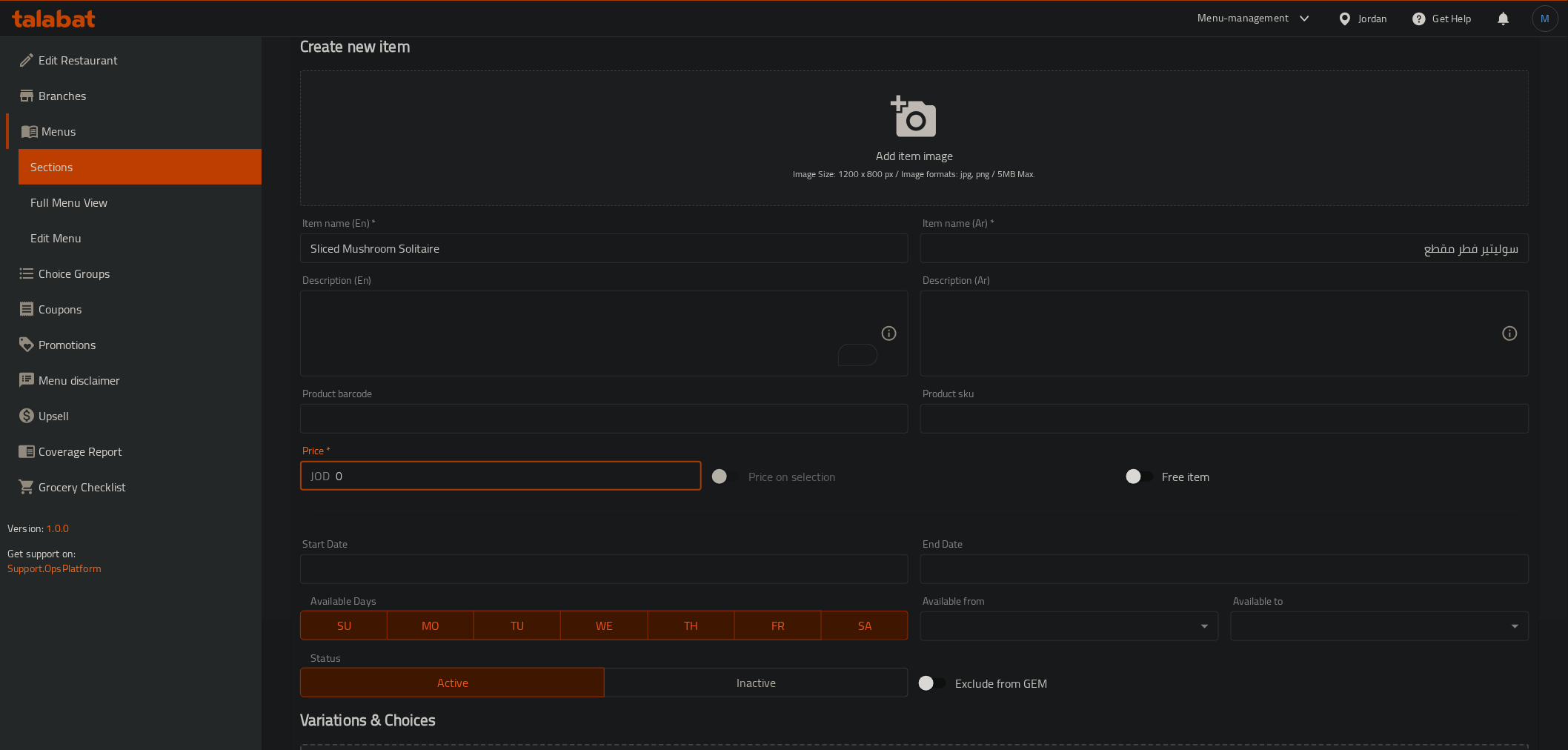
paste input ".55"
paste input "number"
type input "0.55"
click at [640, 679] on span "Inactive" at bounding box center [756, 683] width 292 height 22
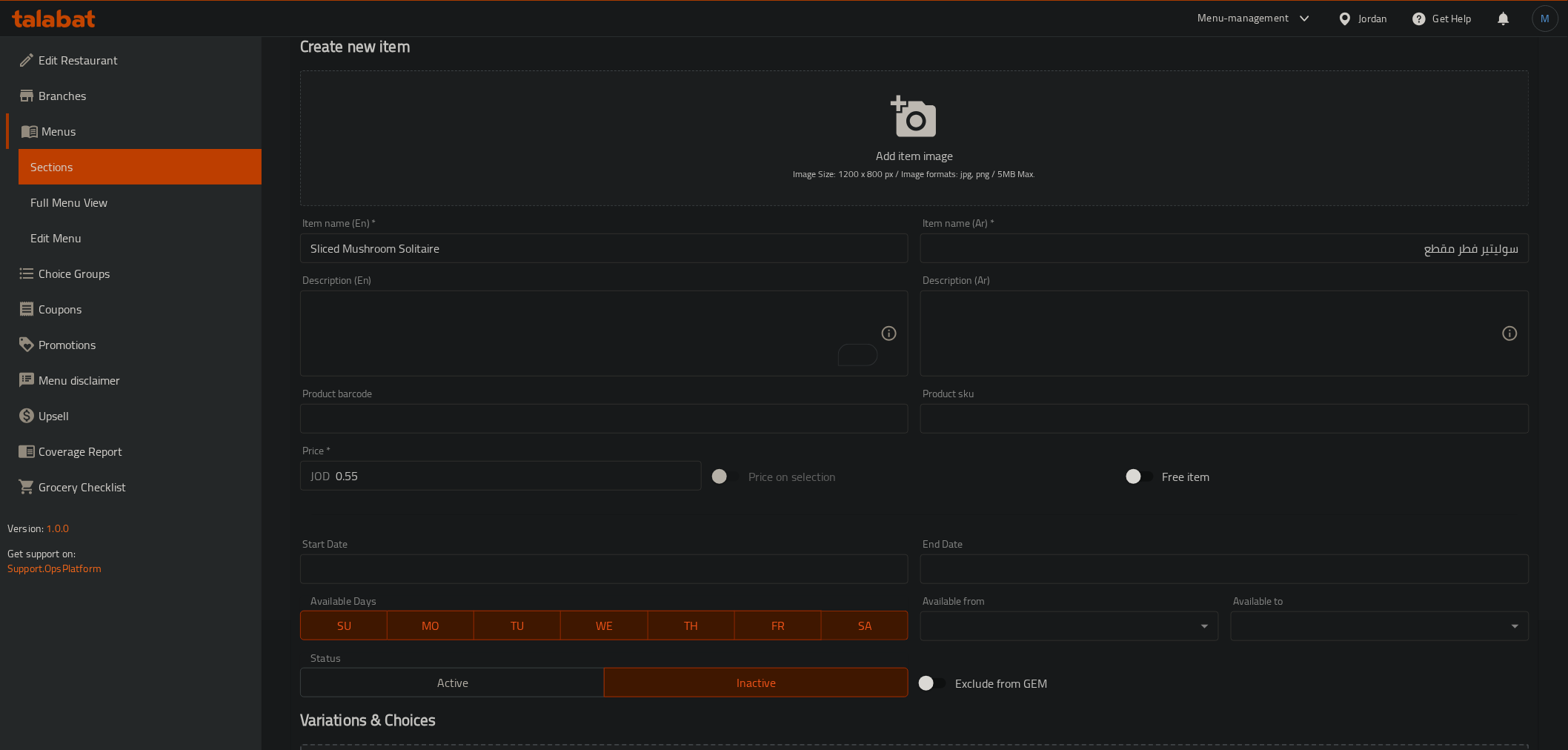
click at [490, 253] on input "Sliced Mushroom Solitaire" at bounding box center [604, 248] width 609 height 30
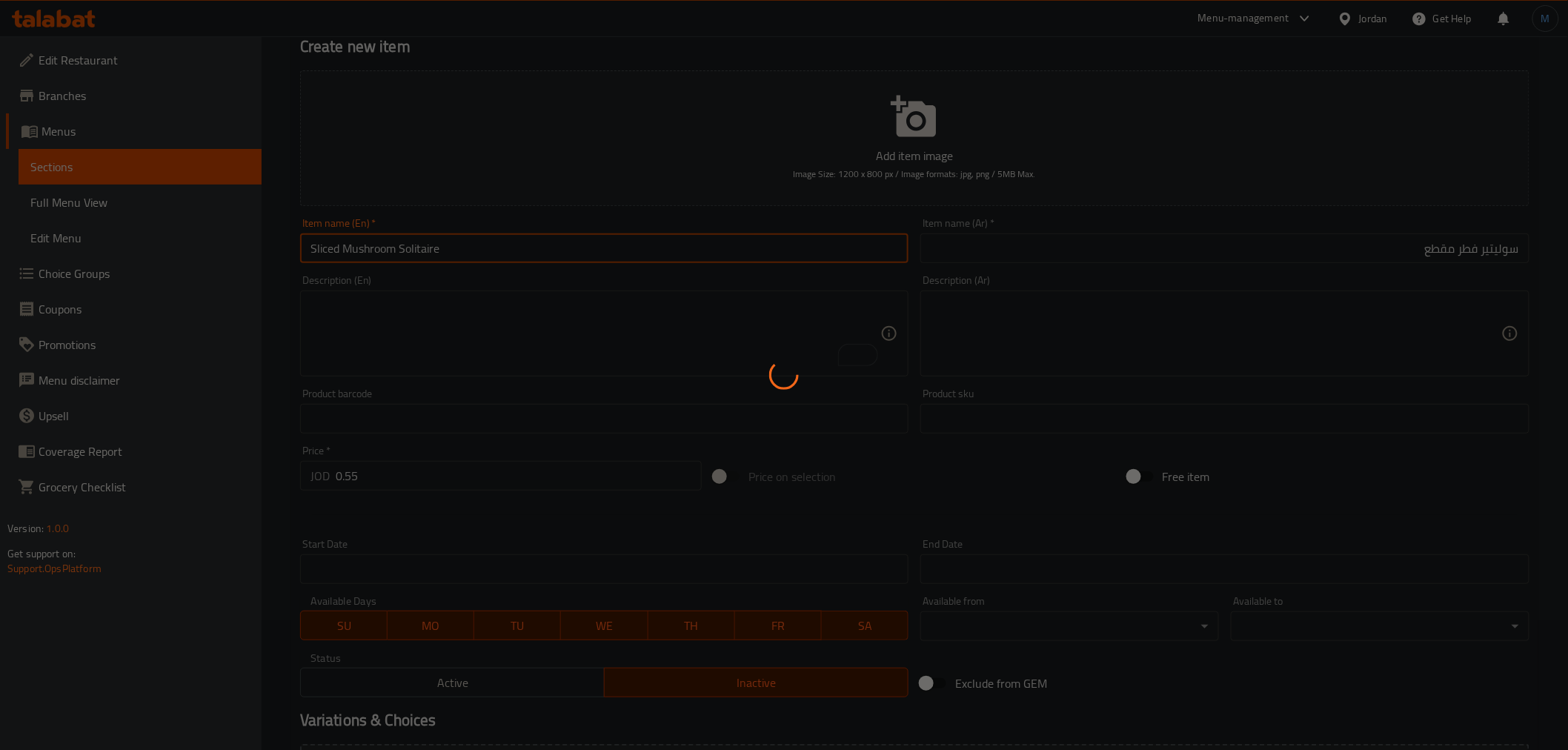
type input "0"
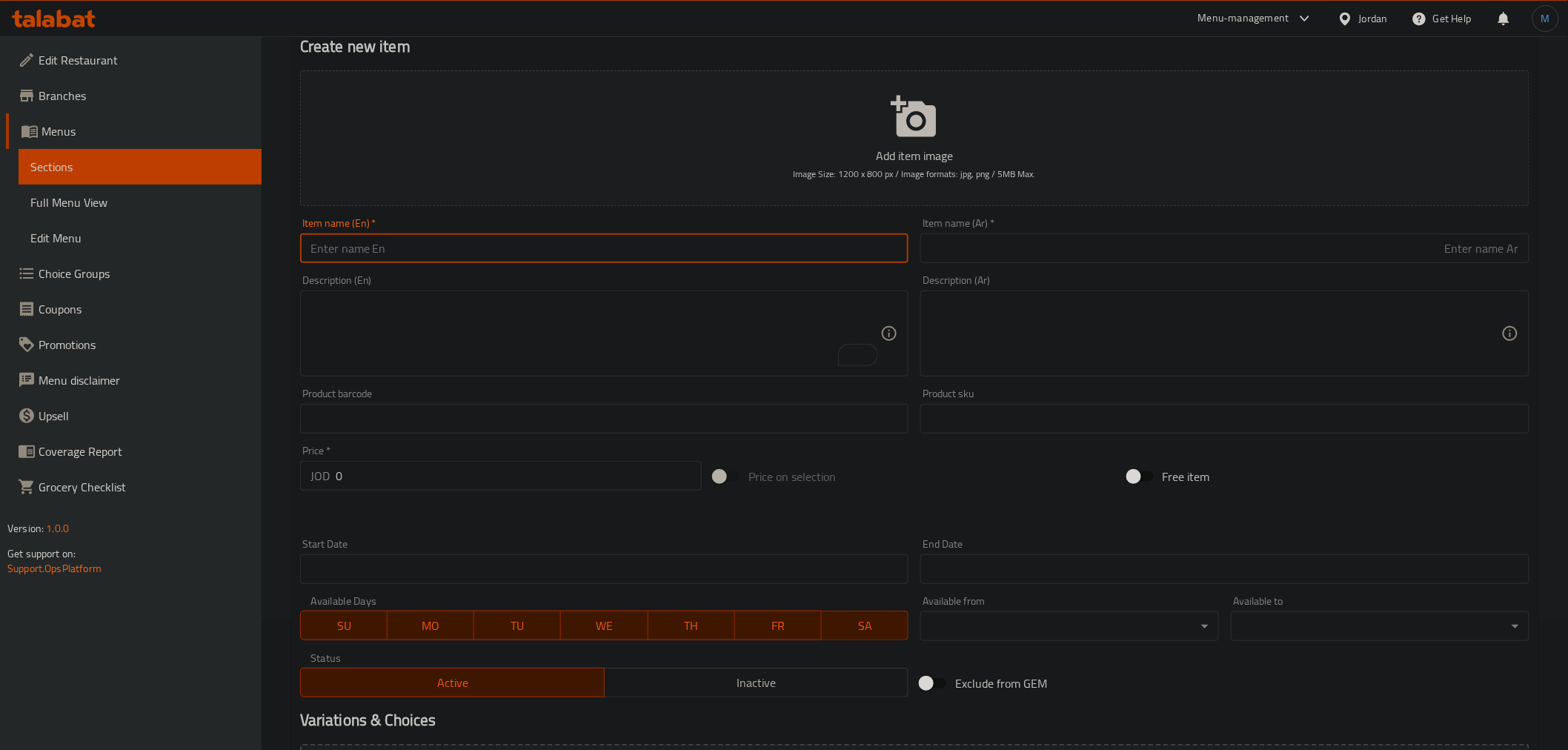
click at [1042, 271] on div "Description (Ar) Description (Ar)" at bounding box center [1224, 325] width 621 height 113
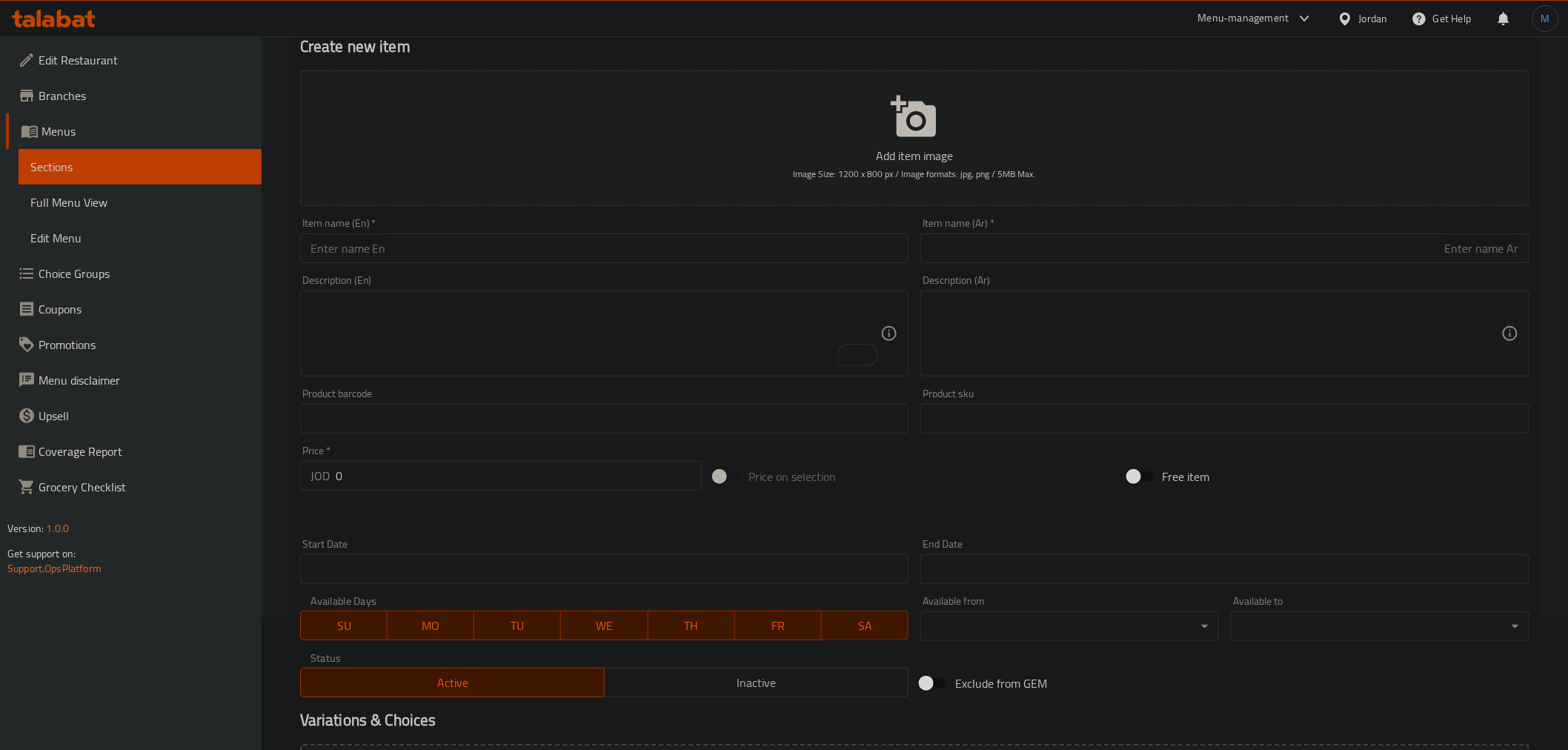
click at [1046, 265] on div "Item name (Ar)   * Item name (Ar) *" at bounding box center [1224, 241] width 621 height 57
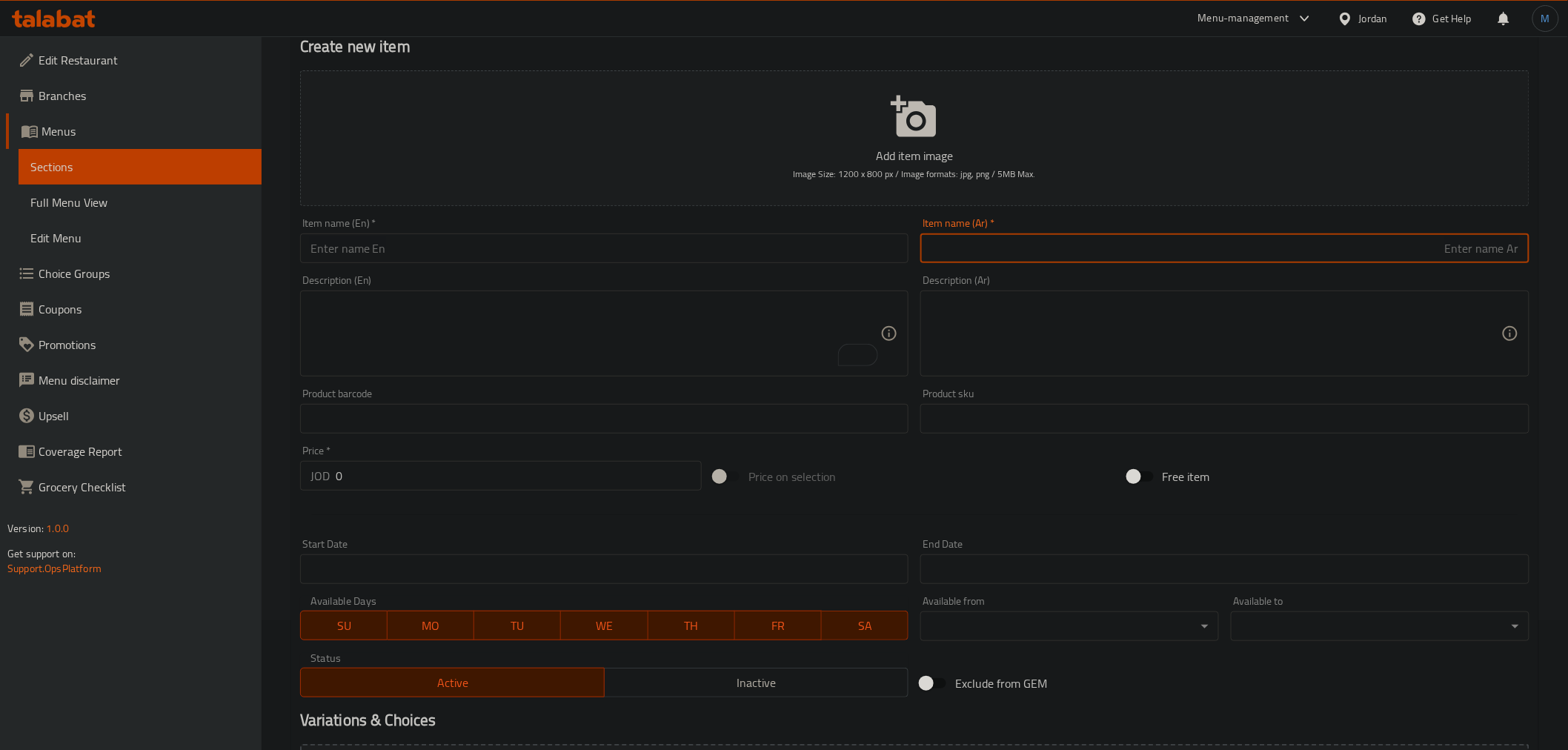
click at [1059, 255] on input "text" at bounding box center [1224, 248] width 609 height 30
paste input "سوليتير ماء الزهر"
type input "سوليتير ماء الزهر"
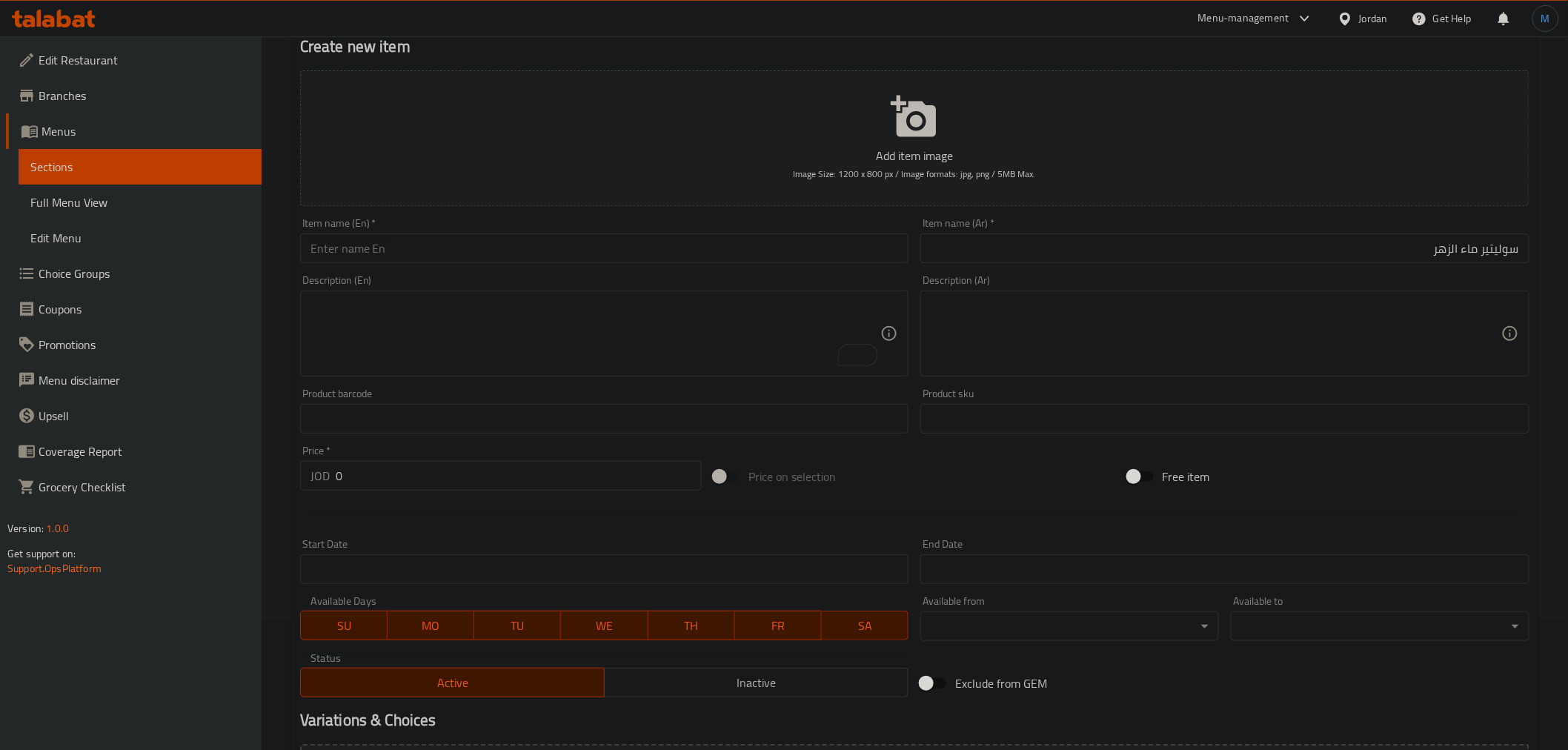
click at [715, 253] on input "text" at bounding box center [604, 248] width 609 height 30
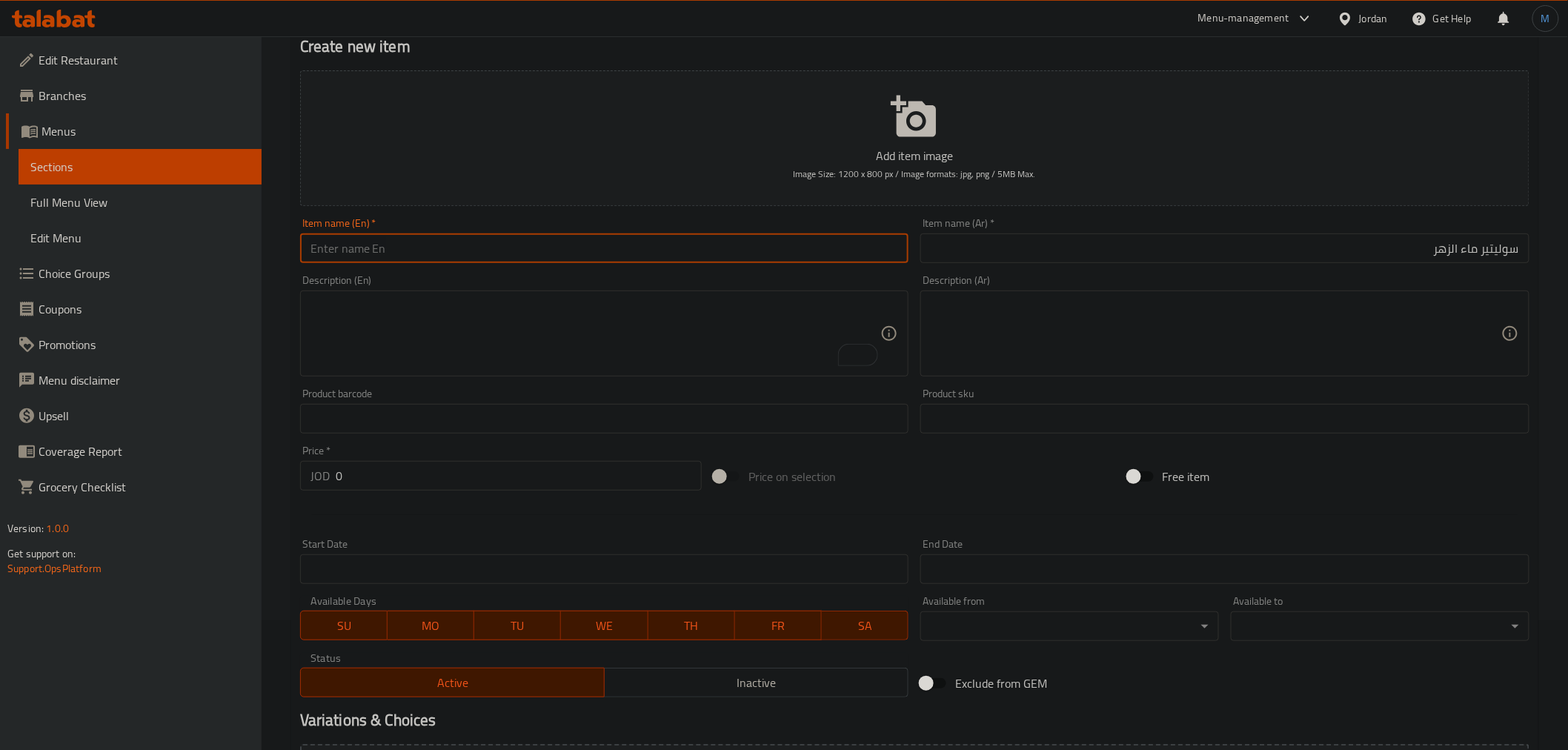
paste input "orange blossom solitaire"
type input "Orange Blossom Solitaire"
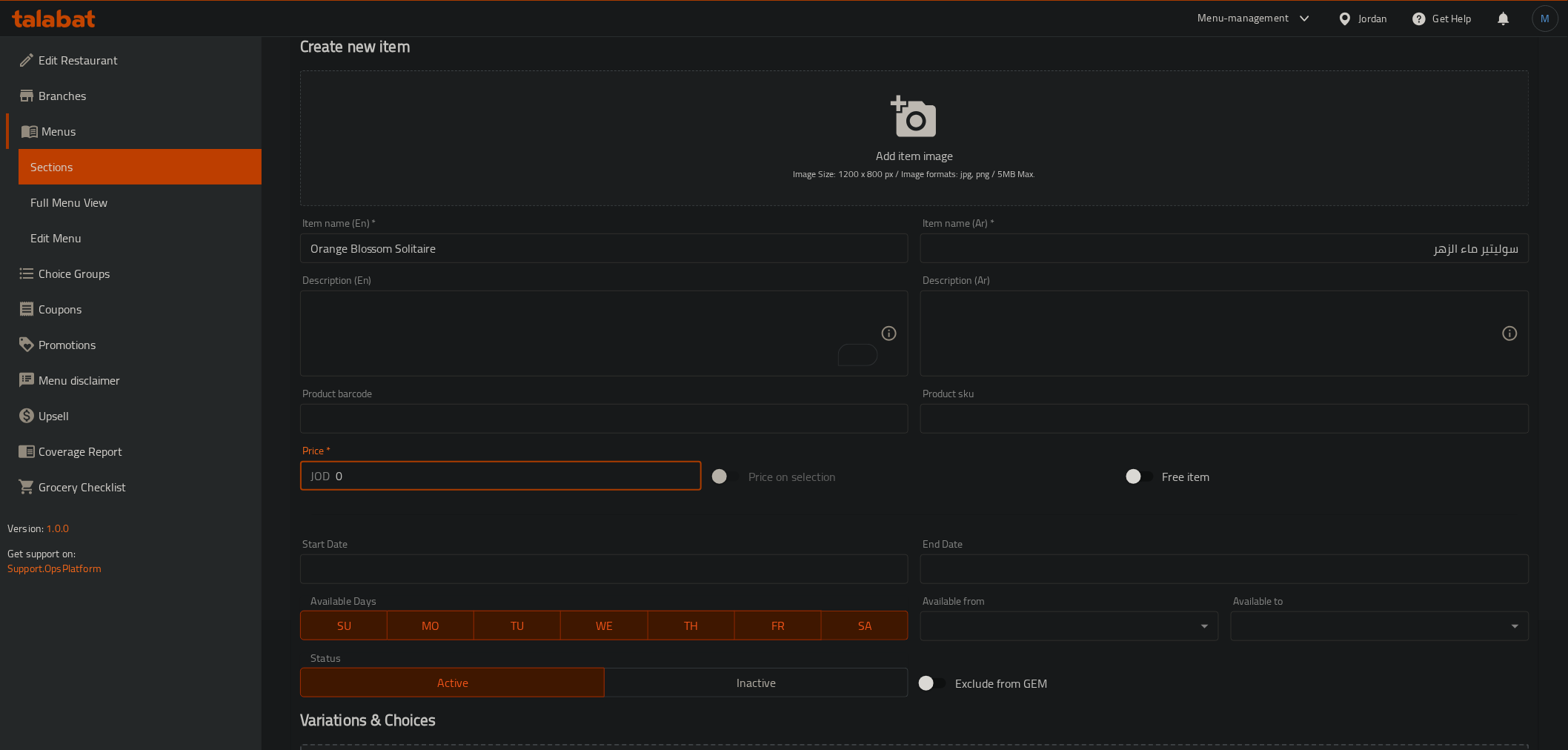
click at [429, 471] on input "0" at bounding box center [518, 476] width 366 height 30
paste input ".45"
type input "0.45"
click at [724, 672] on span "Inactive" at bounding box center [756, 683] width 292 height 22
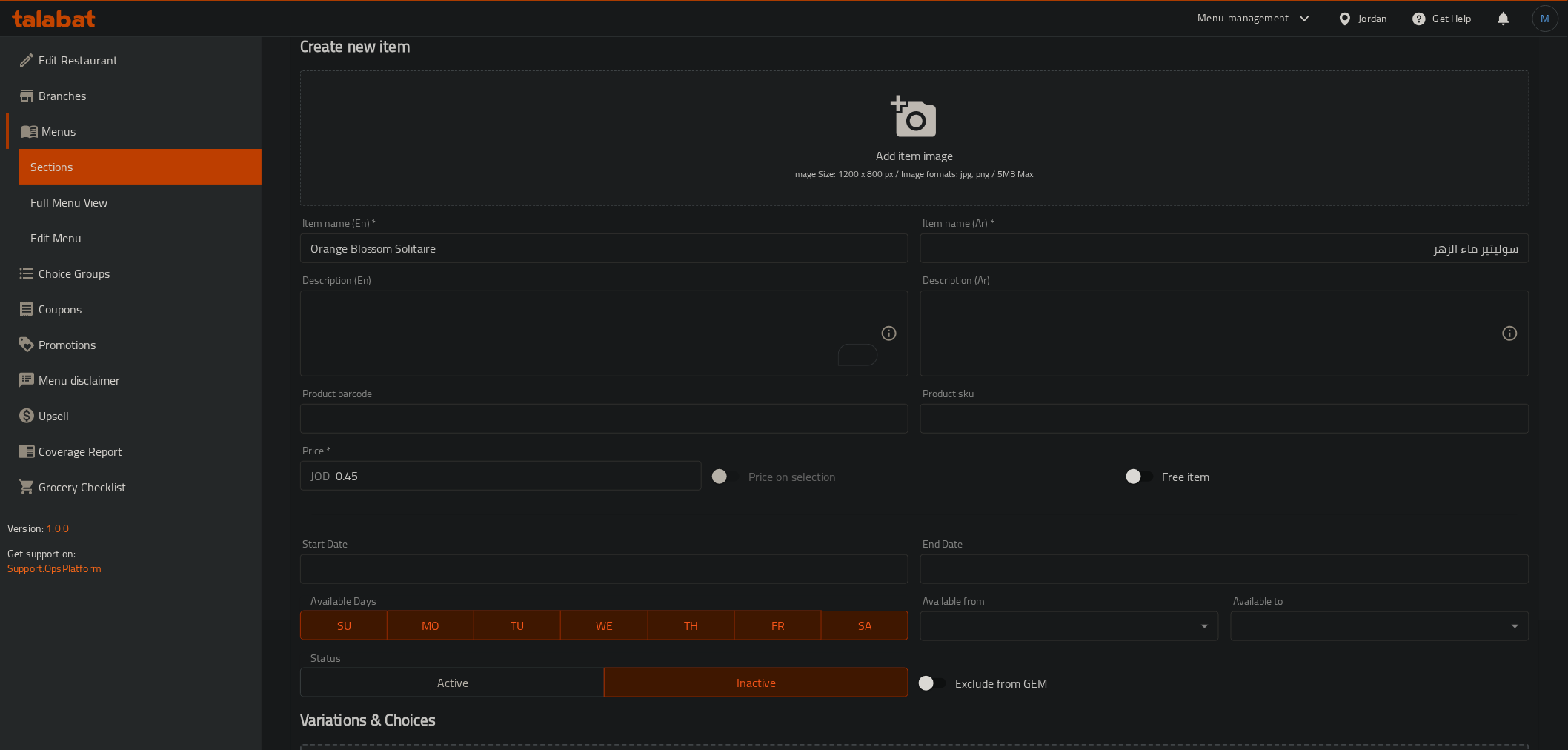
click at [477, 258] on input "Orange Blossom Solitaire" at bounding box center [604, 248] width 609 height 30
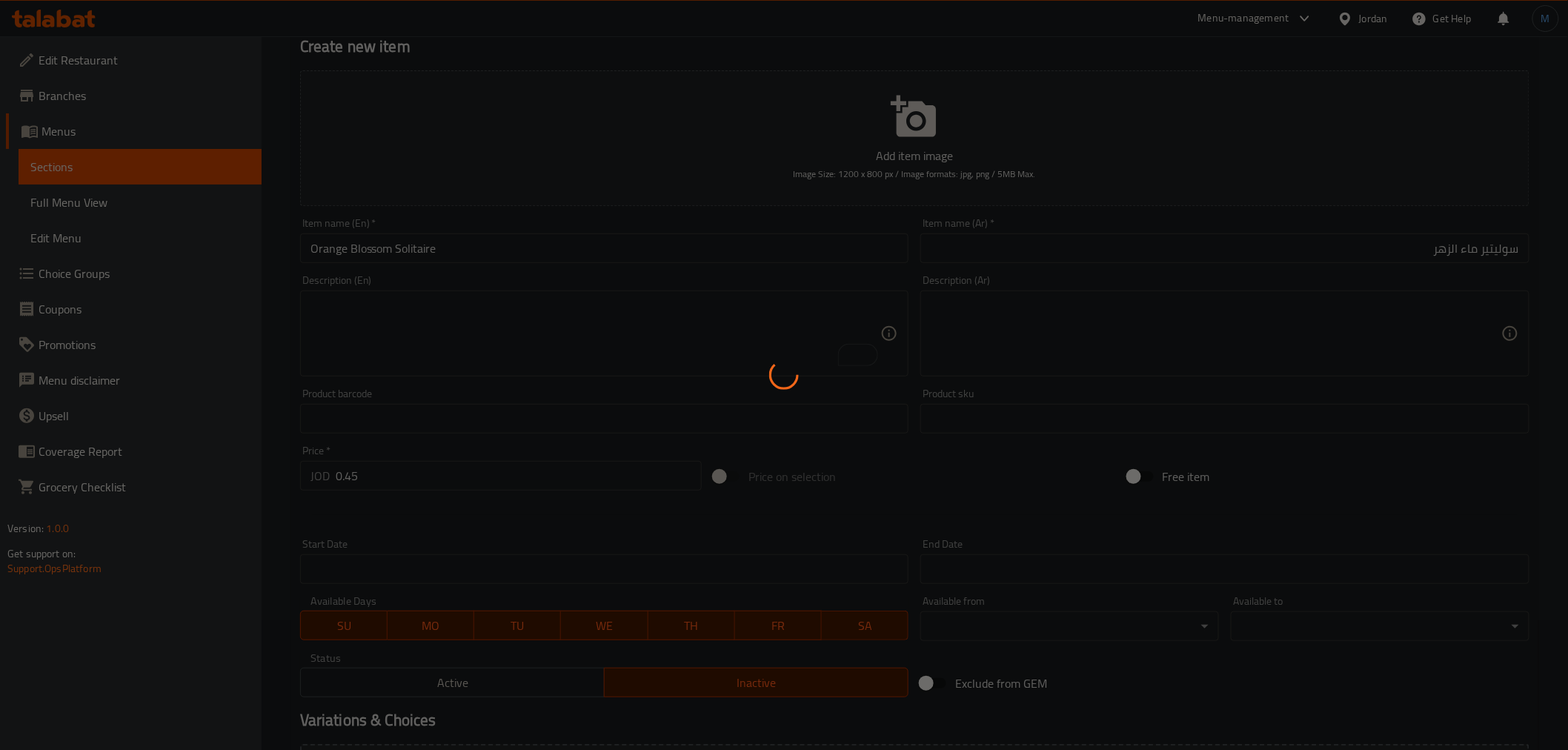
type input "0"
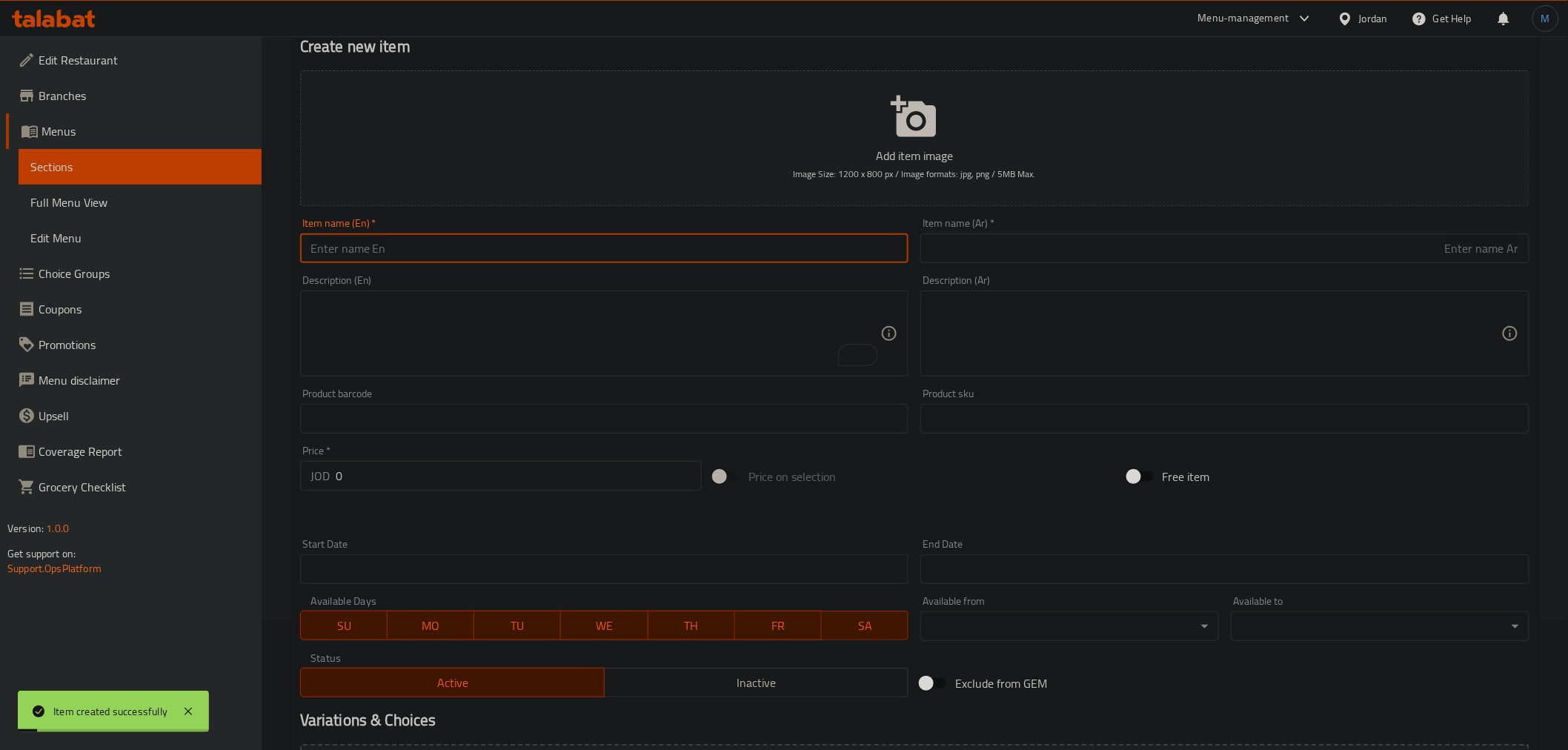
click at [980, 234] on input "text" at bounding box center [1224, 248] width 609 height 30
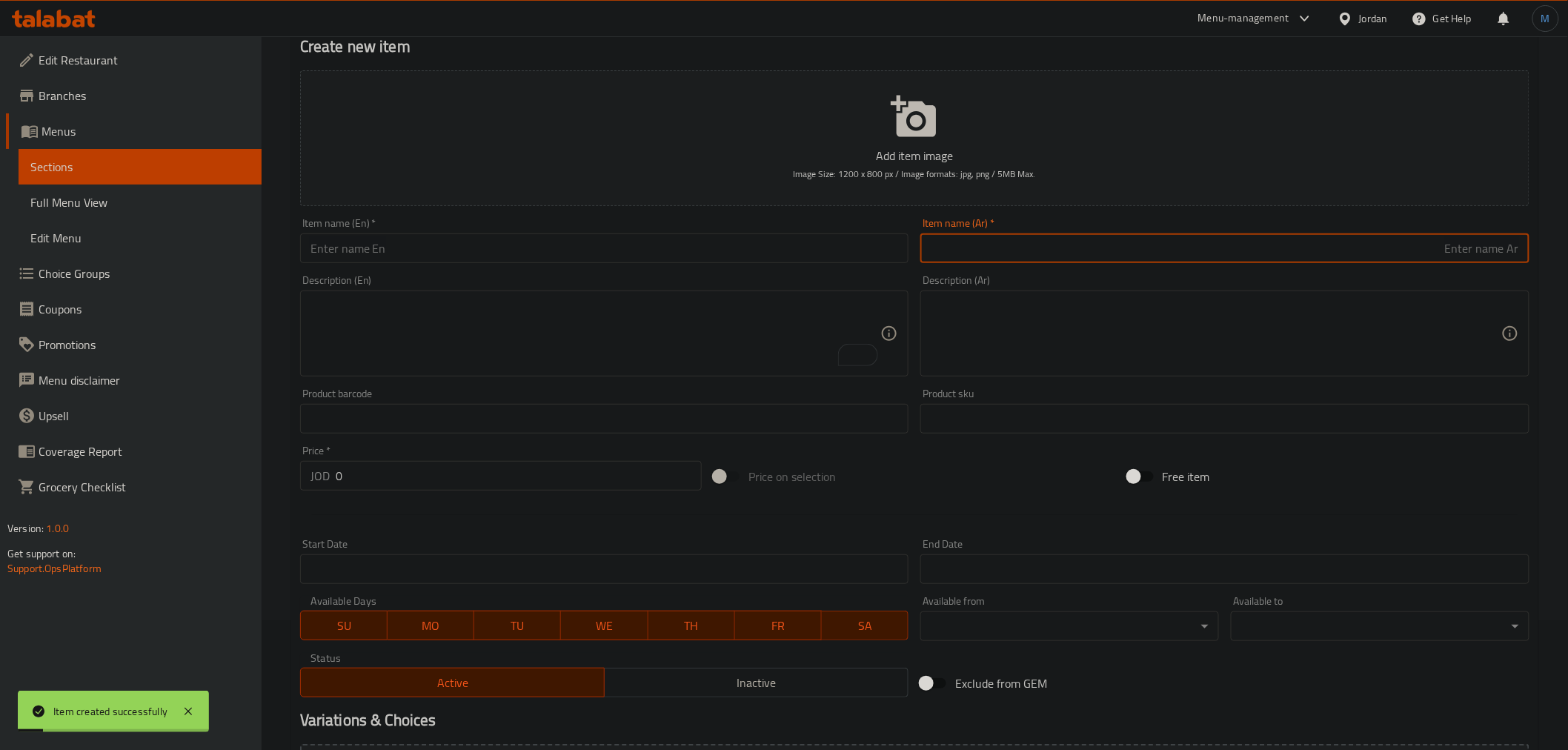
paste input "سوليتير مايونيز"
type input "سوليتير مايونيز"
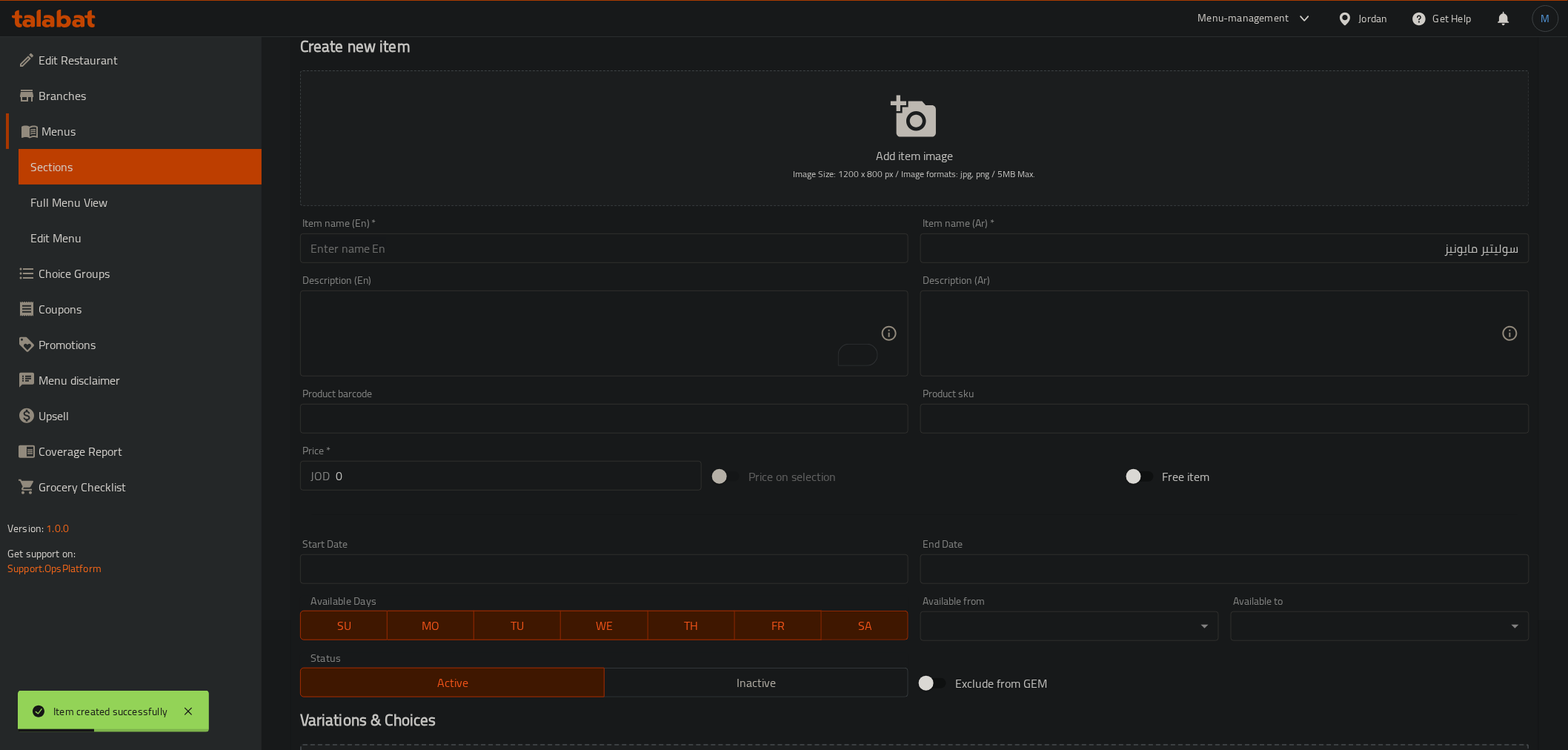
click at [692, 251] on input "text" at bounding box center [604, 248] width 609 height 30
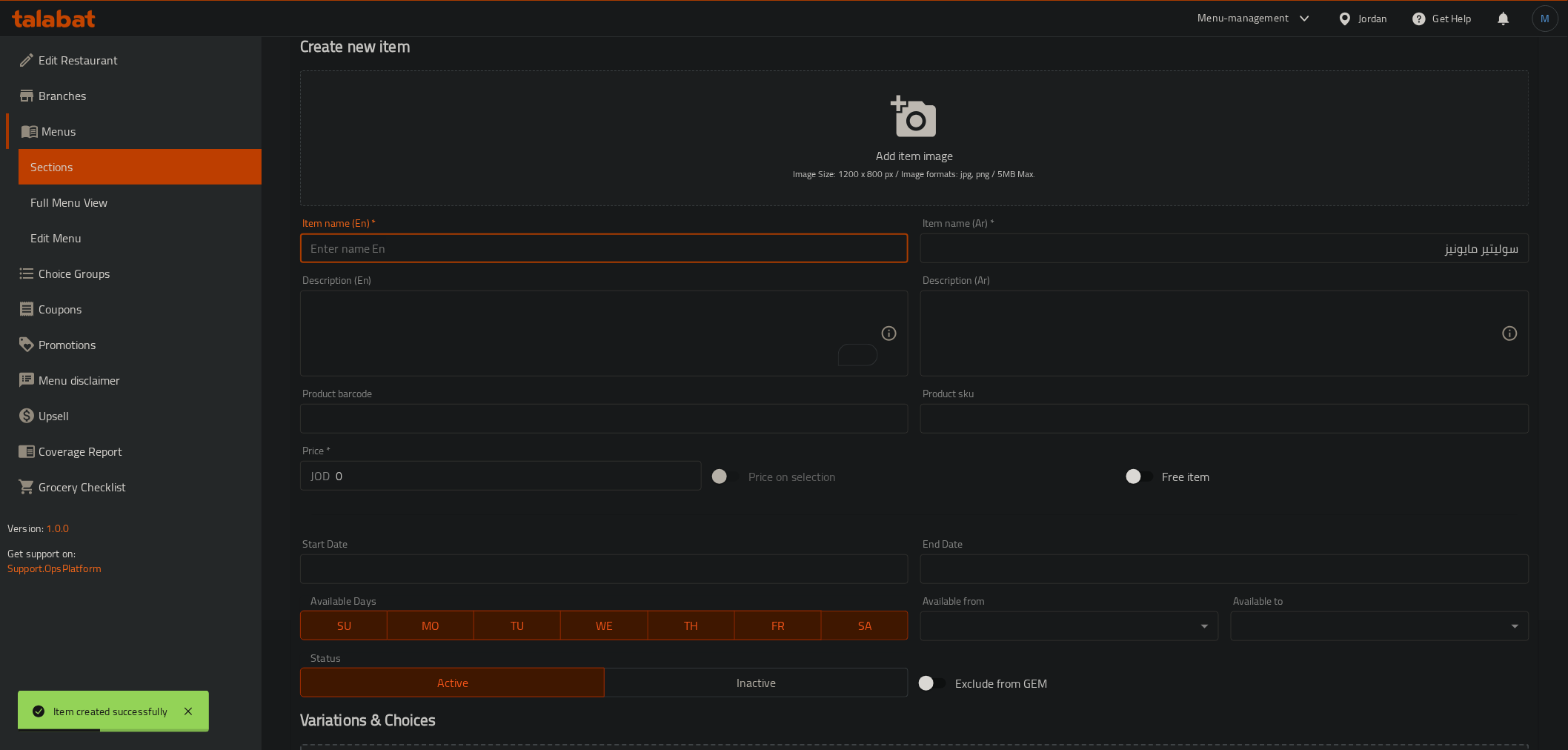
paste input "Solitaire Mayonnaise"
type input "Solitaire Mayonnaise"
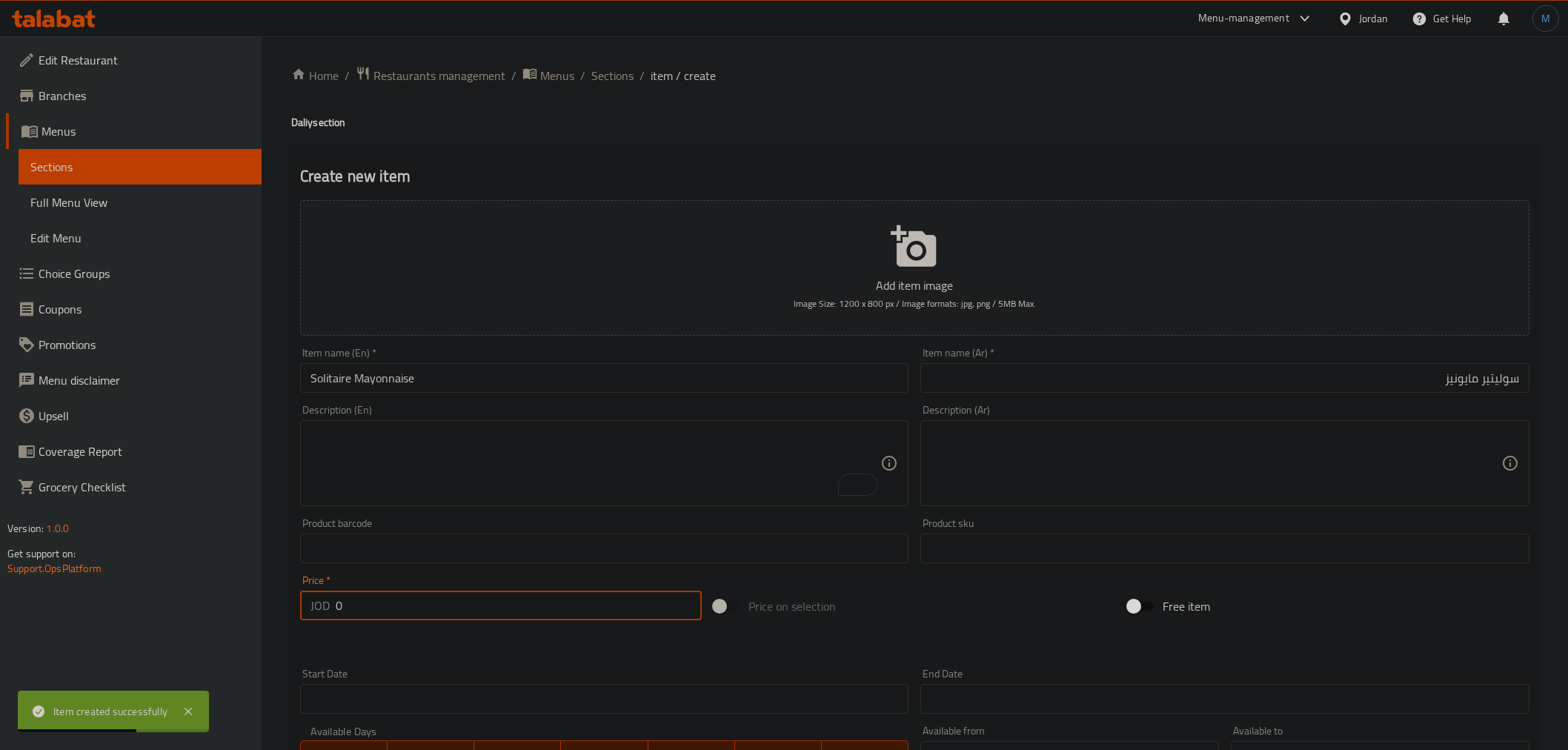
click at [450, 590] on input "0" at bounding box center [518, 605] width 366 height 30
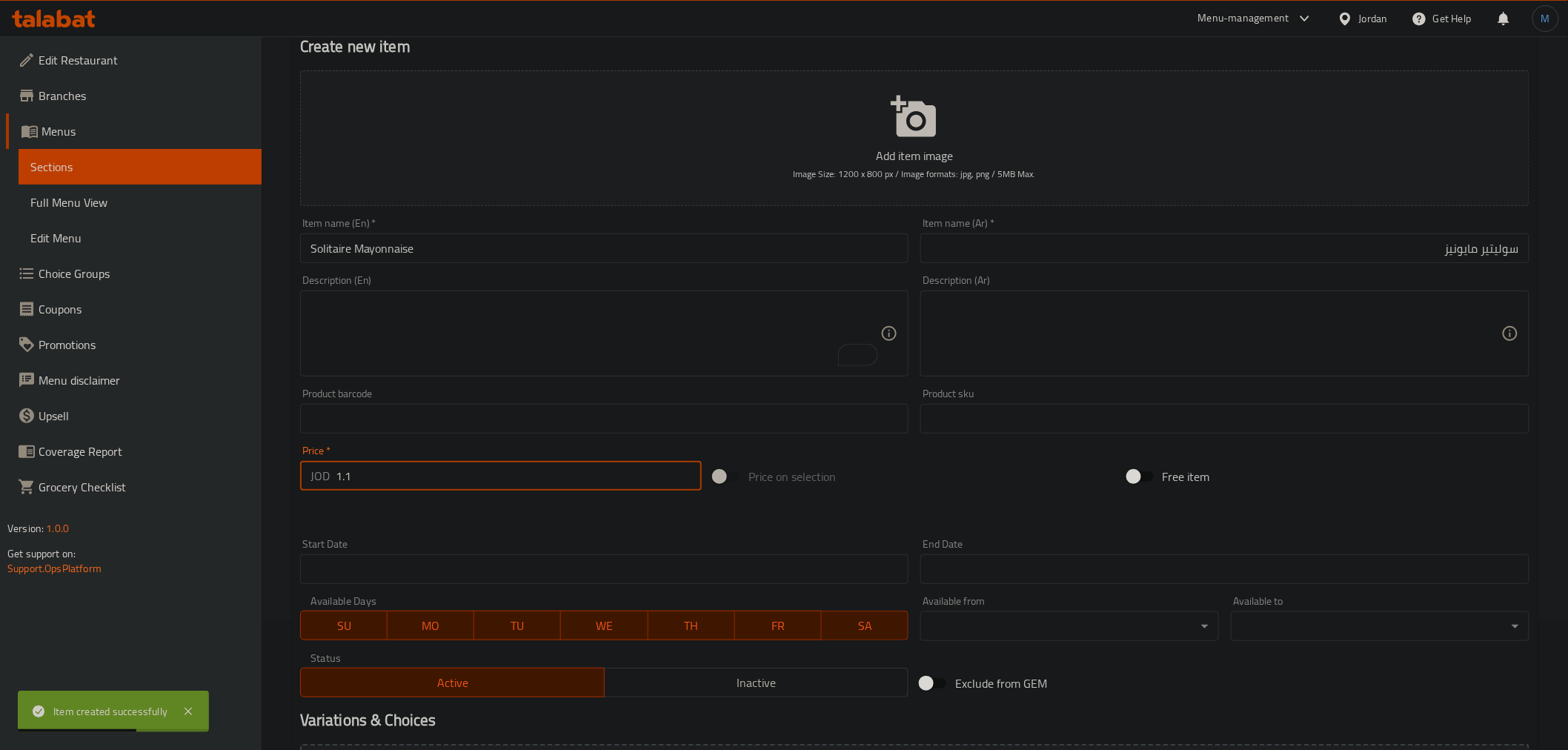
scroll to position [129, 0]
type input "1.1"
click at [635, 676] on span "Inactive" at bounding box center [756, 683] width 292 height 22
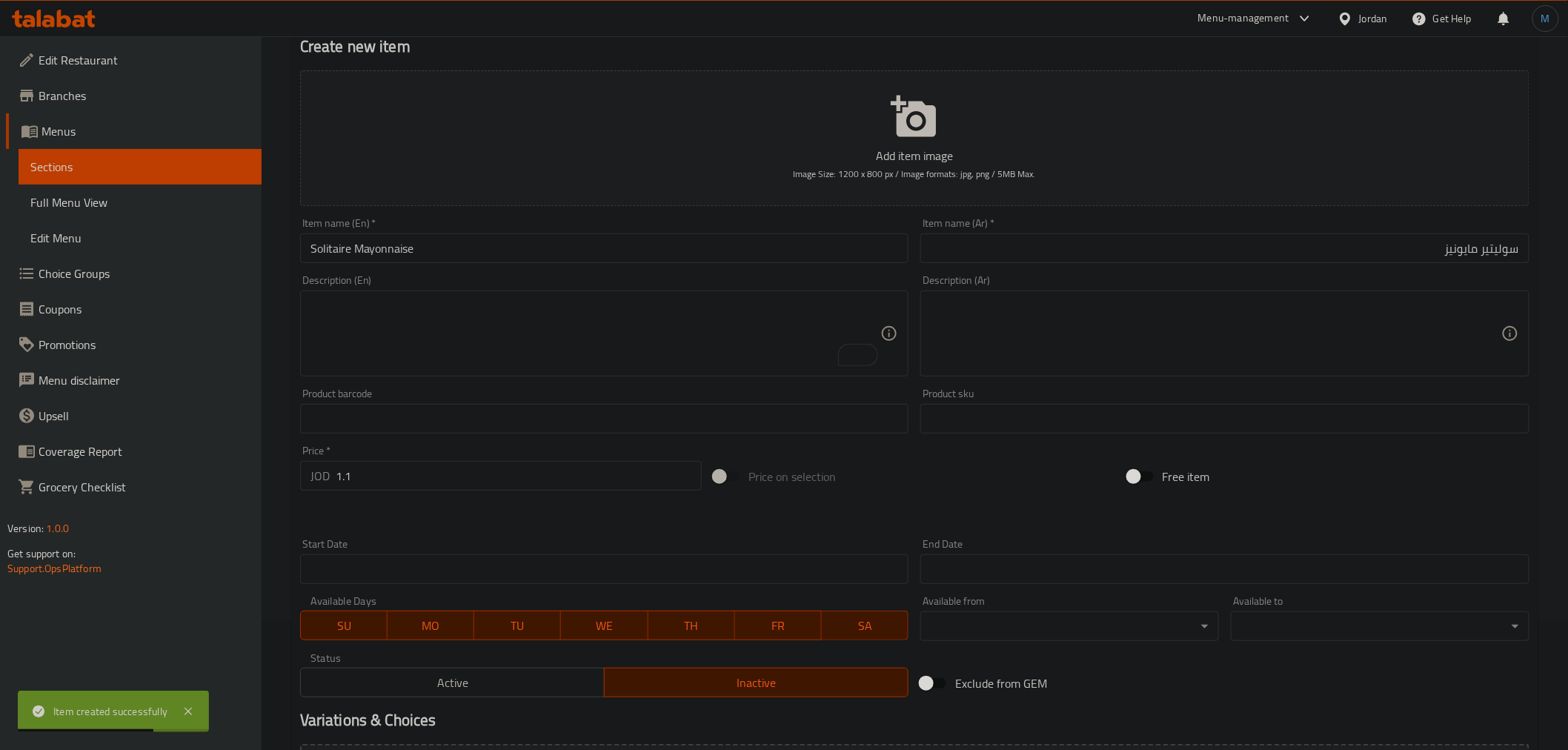
click at [433, 483] on input "1.1" at bounding box center [518, 476] width 366 height 30
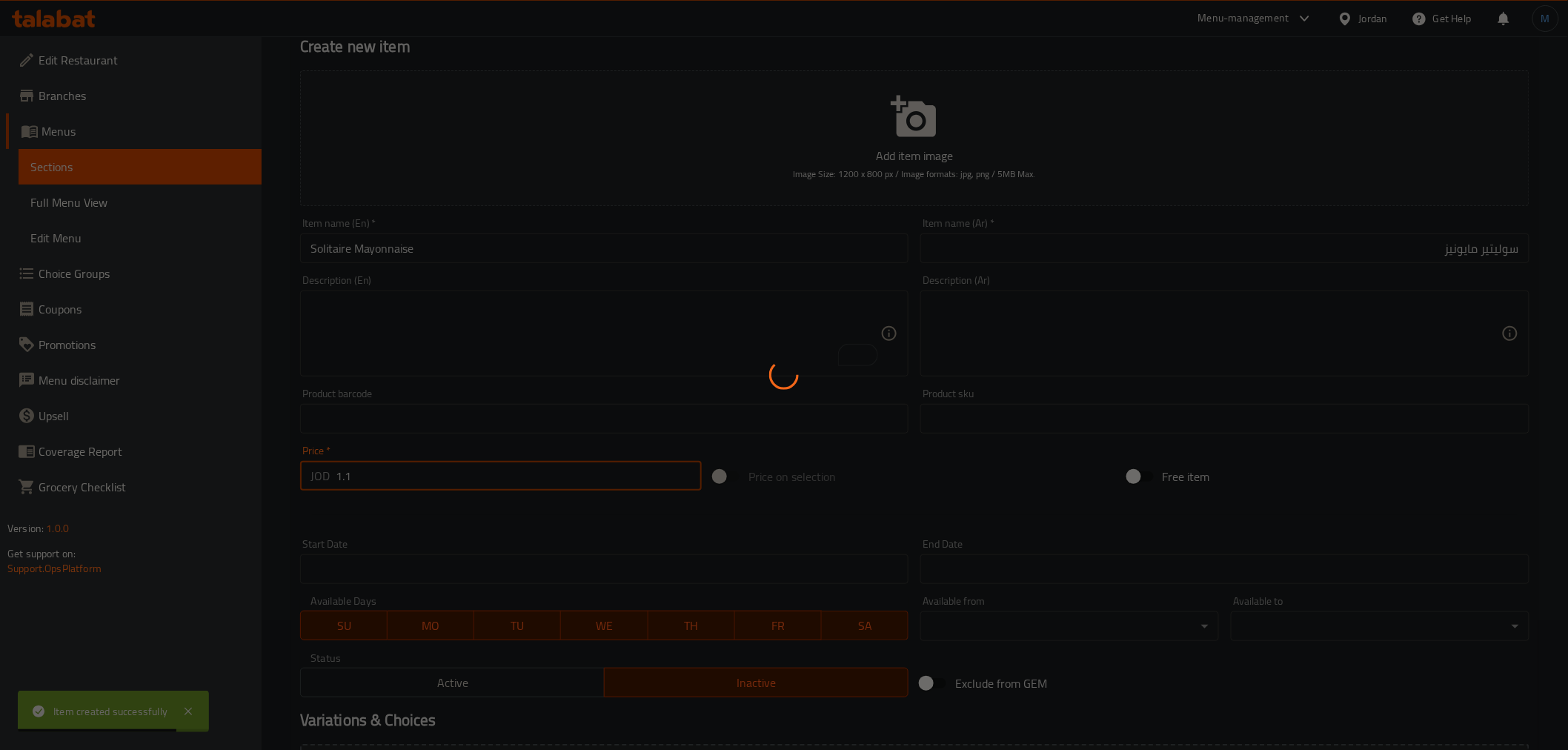
type input "0"
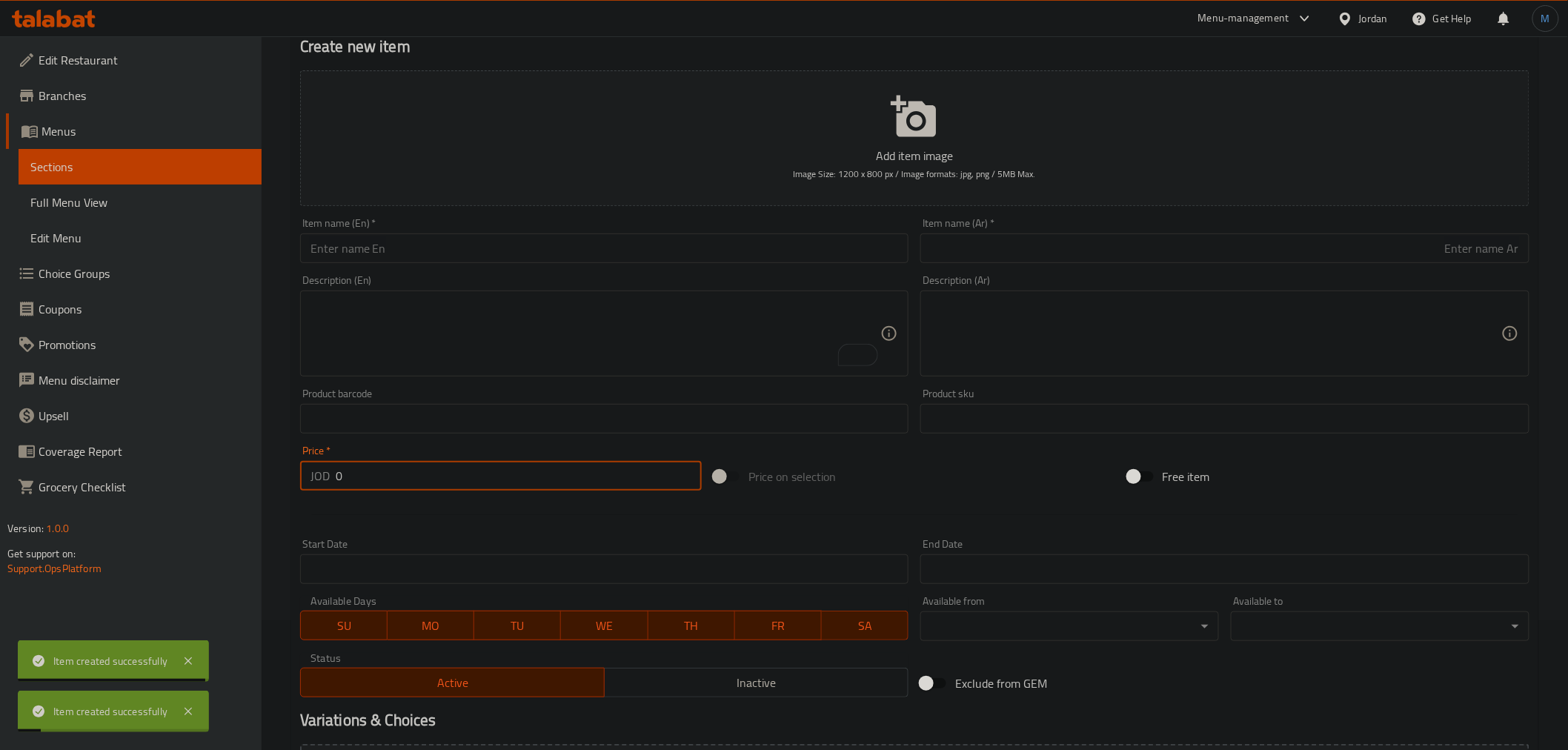
click at [1086, 268] on div "Item name (Ar)   * Item name (Ar) *" at bounding box center [1224, 241] width 621 height 57
click at [1086, 265] on div "Item name (Ar)   * Item name (Ar) *" at bounding box center [1224, 241] width 621 height 57
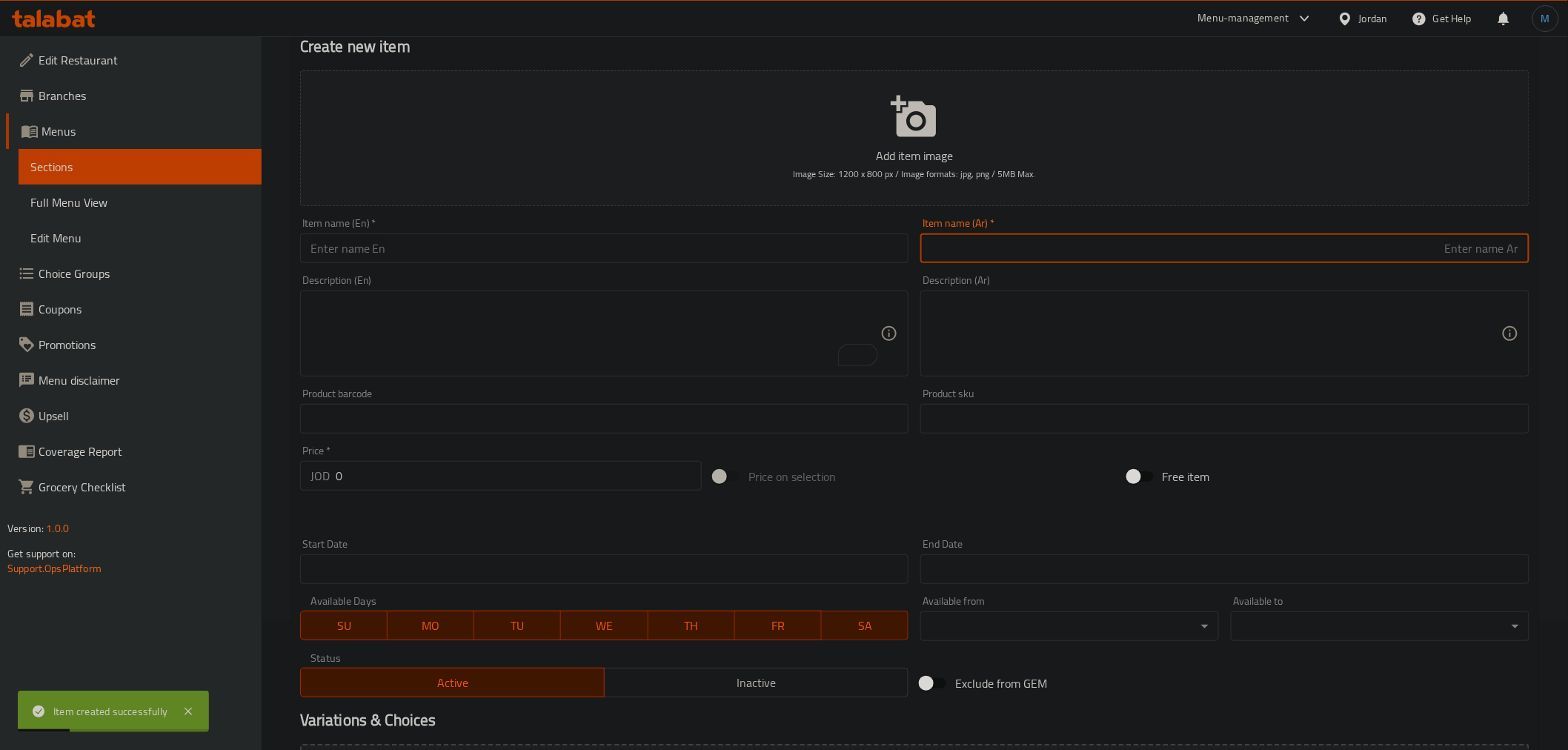
click at [1109, 245] on input "text" at bounding box center [1224, 248] width 609 height 30
paste input "سوليتير مربى فواكة"
type input "سوليتير مربى فواكة"
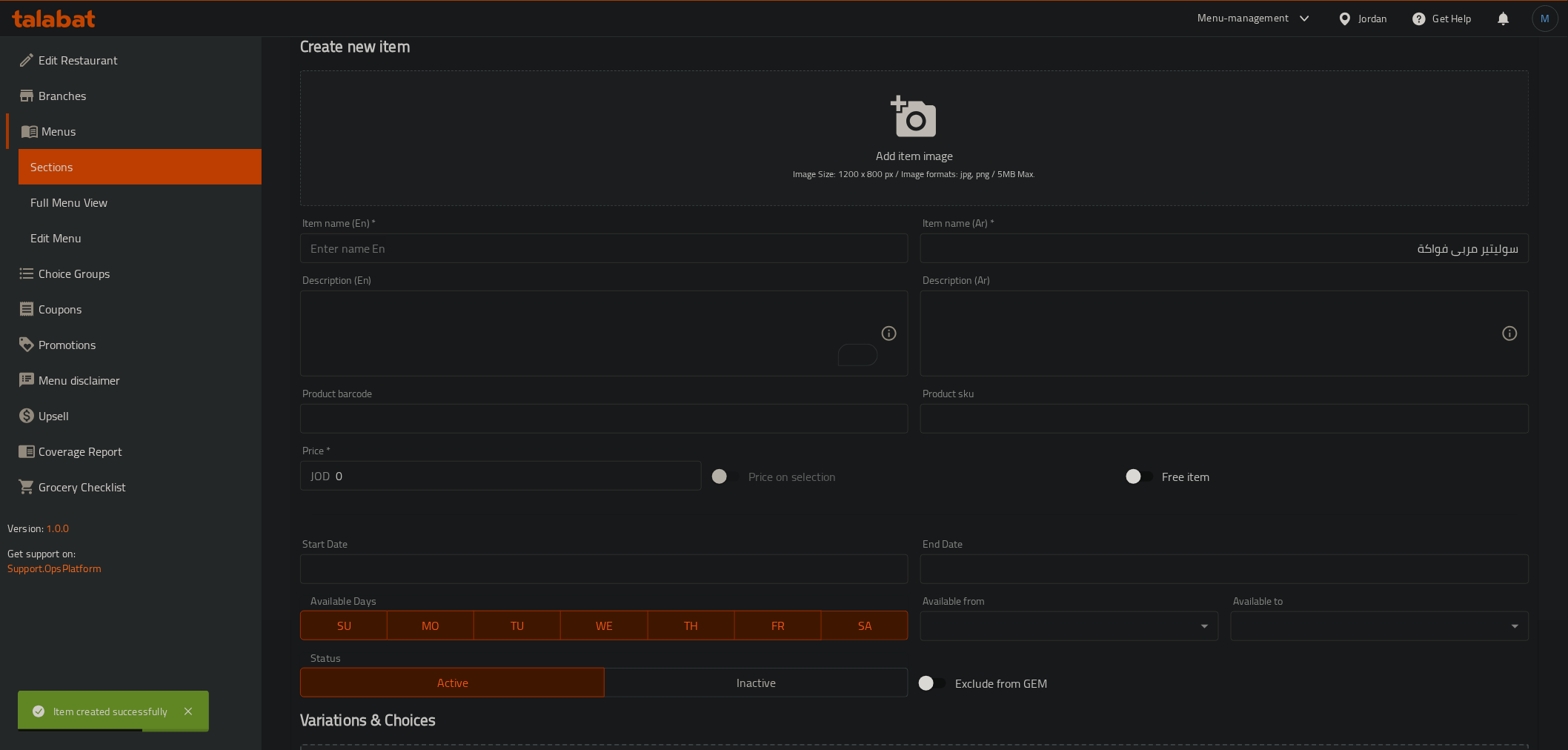
click at [591, 271] on div "Description (En) Description (En)" at bounding box center [604, 325] width 621 height 113
click at [593, 270] on div "Description (En) Description (En)" at bounding box center [604, 325] width 621 height 113
click at [607, 262] on input "text" at bounding box center [604, 248] width 609 height 30
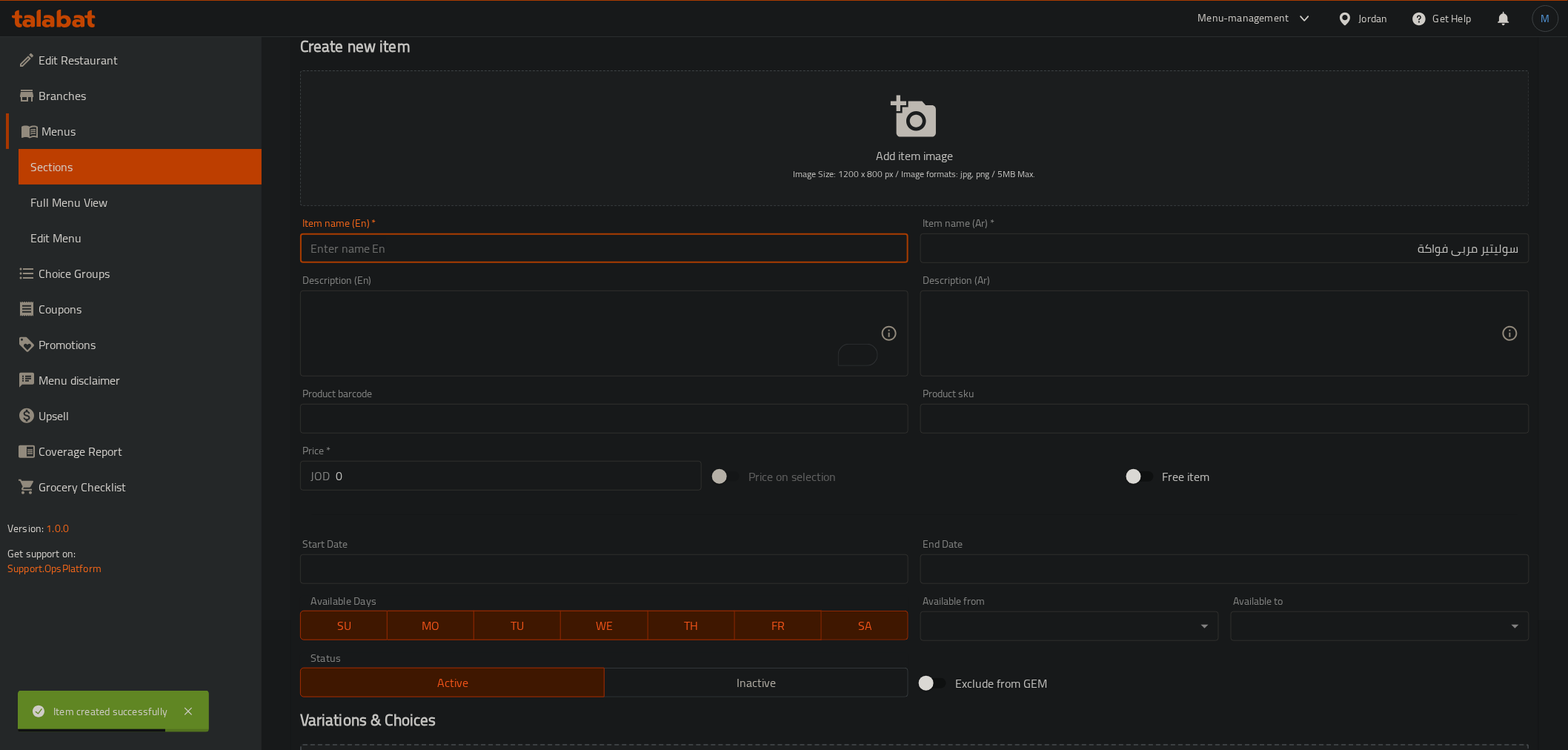
paste input "Fruit Jam Solitaire"
type input "Fruit Jam Solitaire"
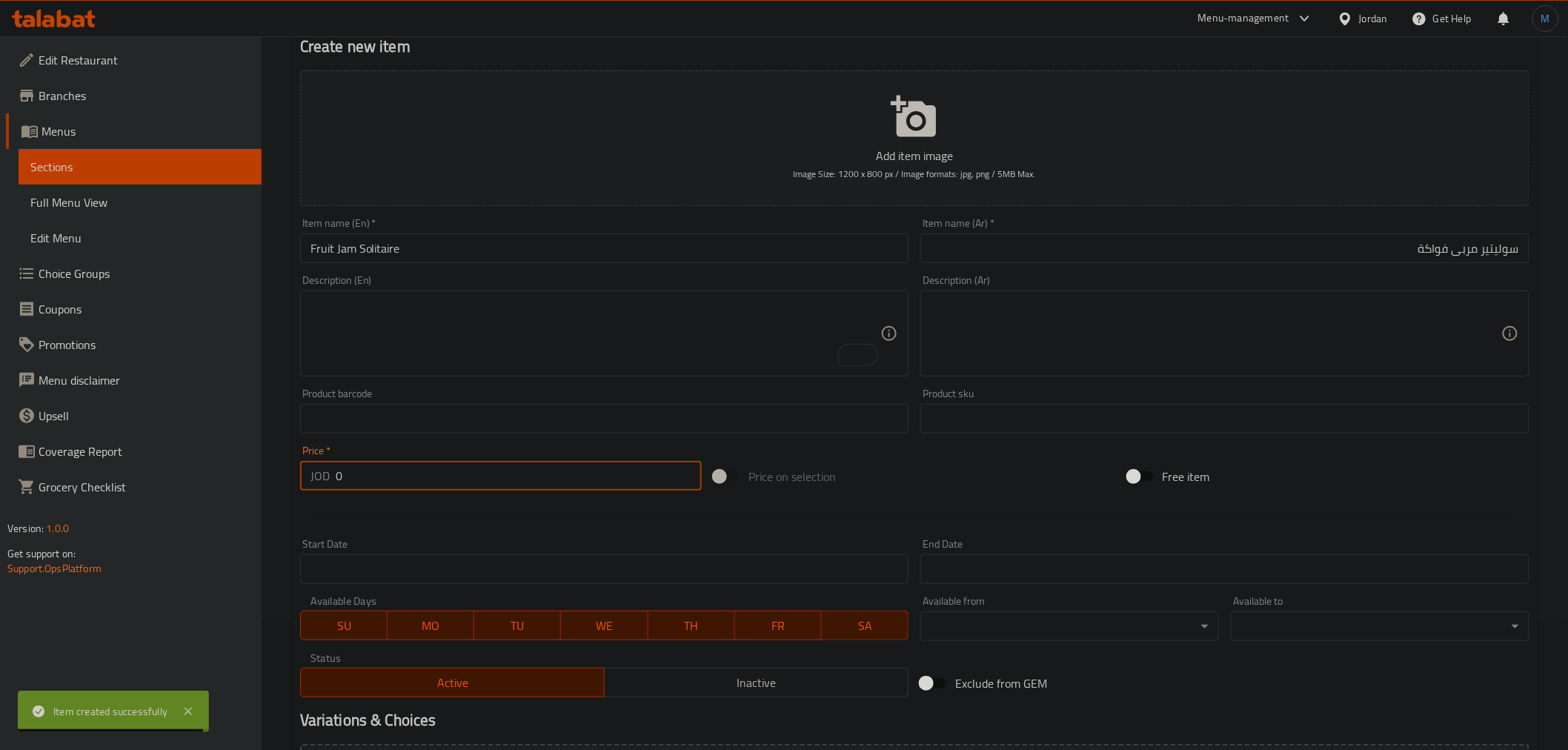
click at [441, 482] on input "0" at bounding box center [518, 476] width 366 height 30
paste input "1.37"
type input "1.37"
click at [502, 249] on input "Fruit Jam Solitaire" at bounding box center [604, 248] width 609 height 30
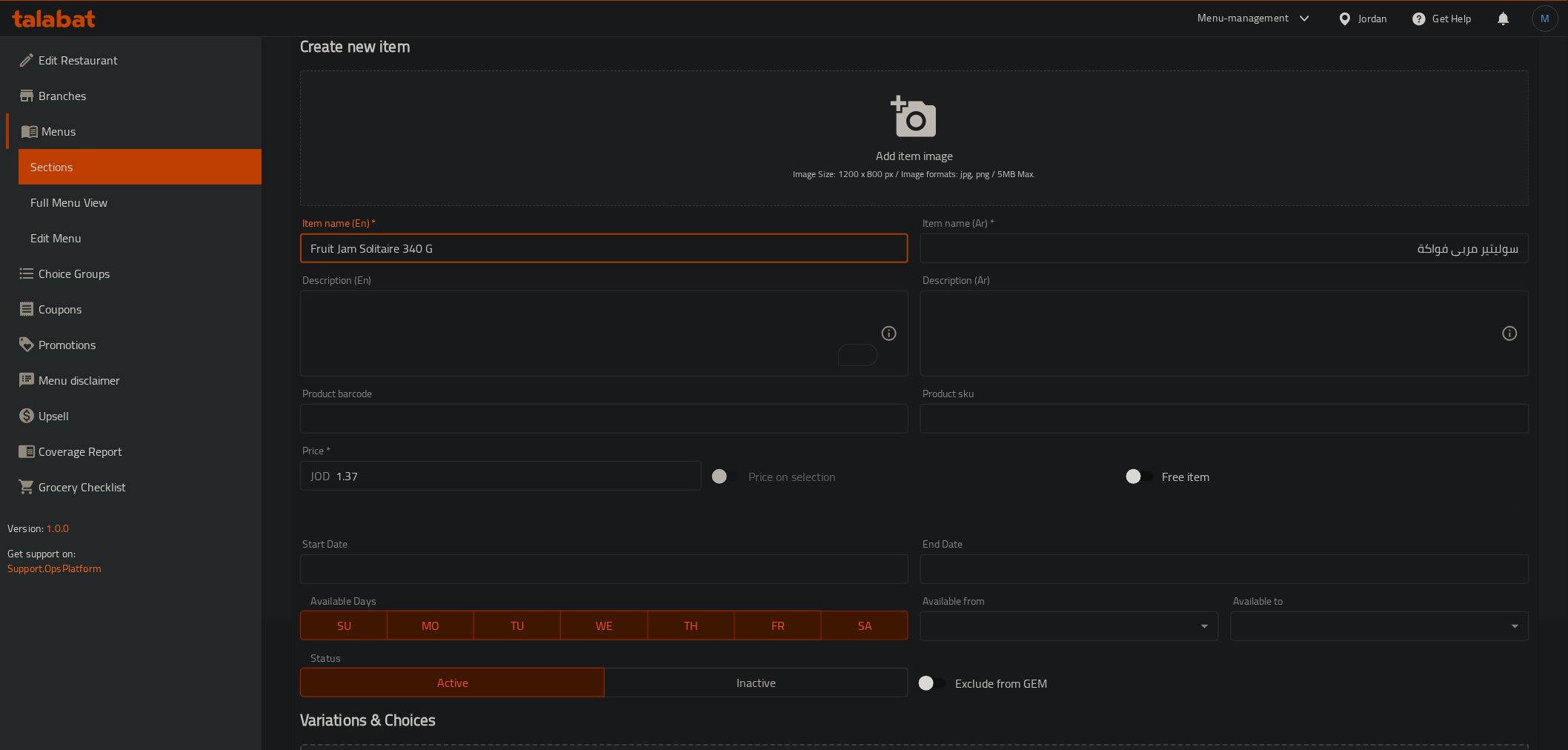
type input "Fruit Jam Solitaire 340 G"
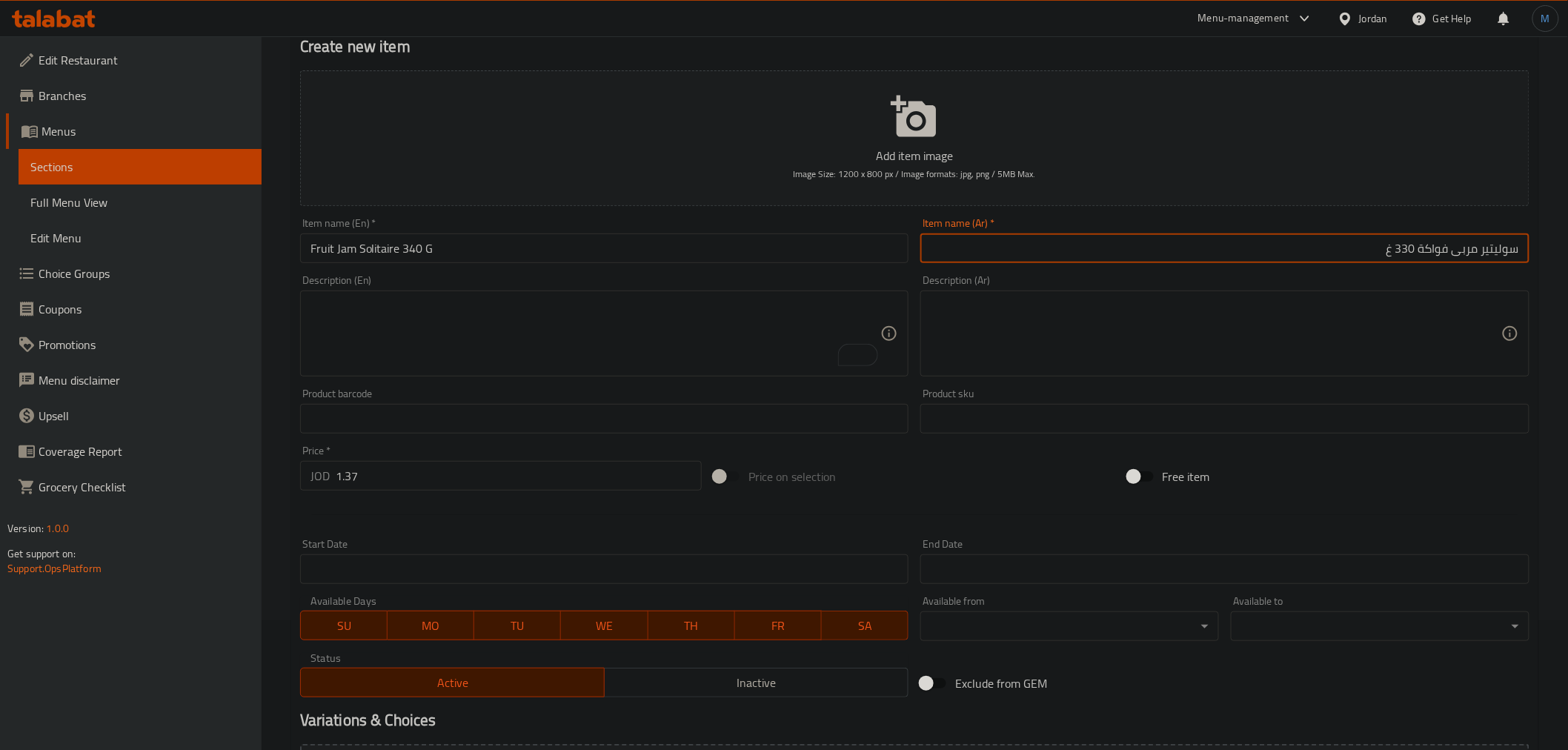
click at [1403, 248] on input "سوليتير مربى فواكة 330 غ" at bounding box center [1224, 248] width 609 height 30
drag, startPoint x: 1389, startPoint y: 254, endPoint x: 1413, endPoint y: 256, distance: 24.1
click at [1413, 256] on input "سوليتير مربى فواكة 330 غ" at bounding box center [1224, 248] width 609 height 30
paste input "40"
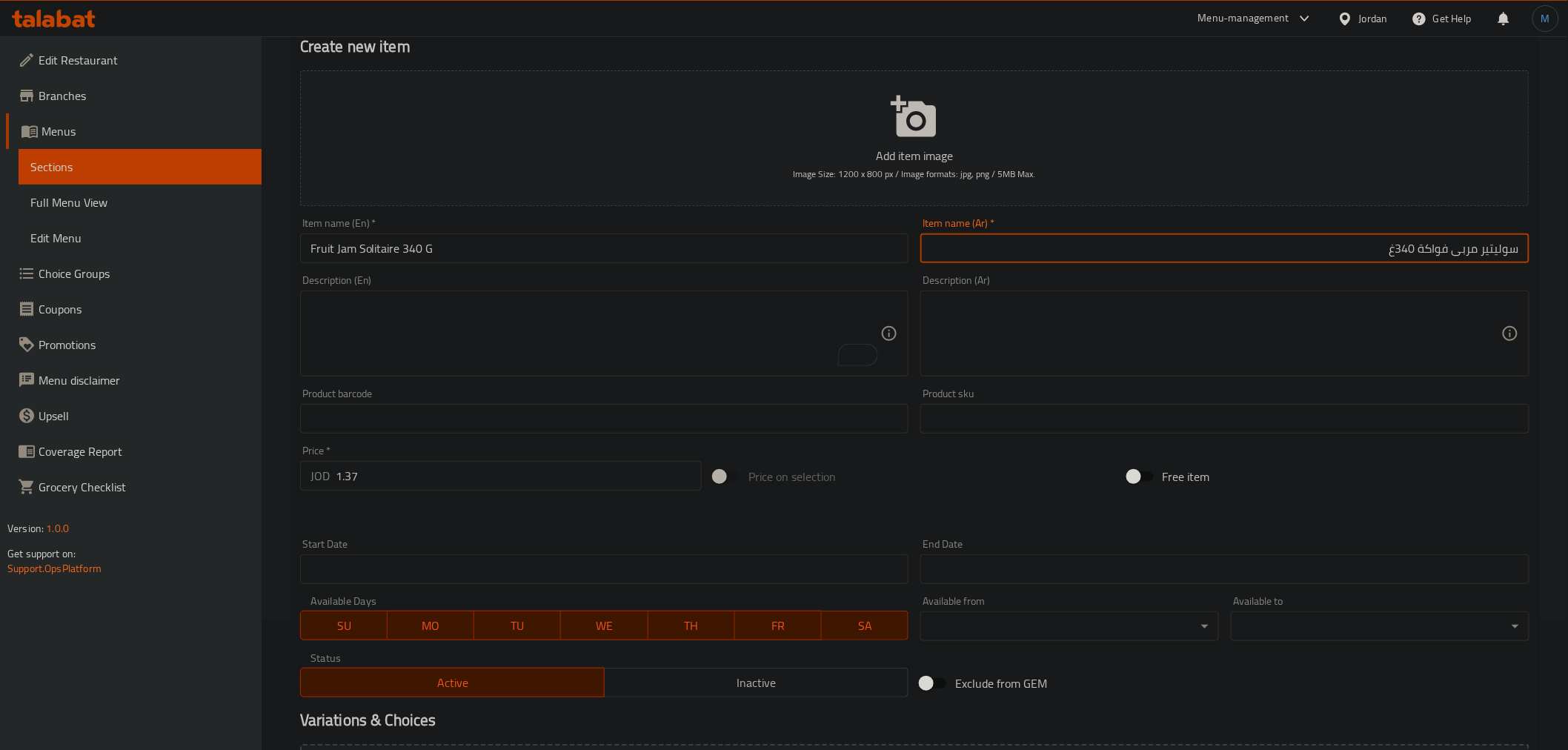
type input "سوليتير مربى فواكة 340غ"
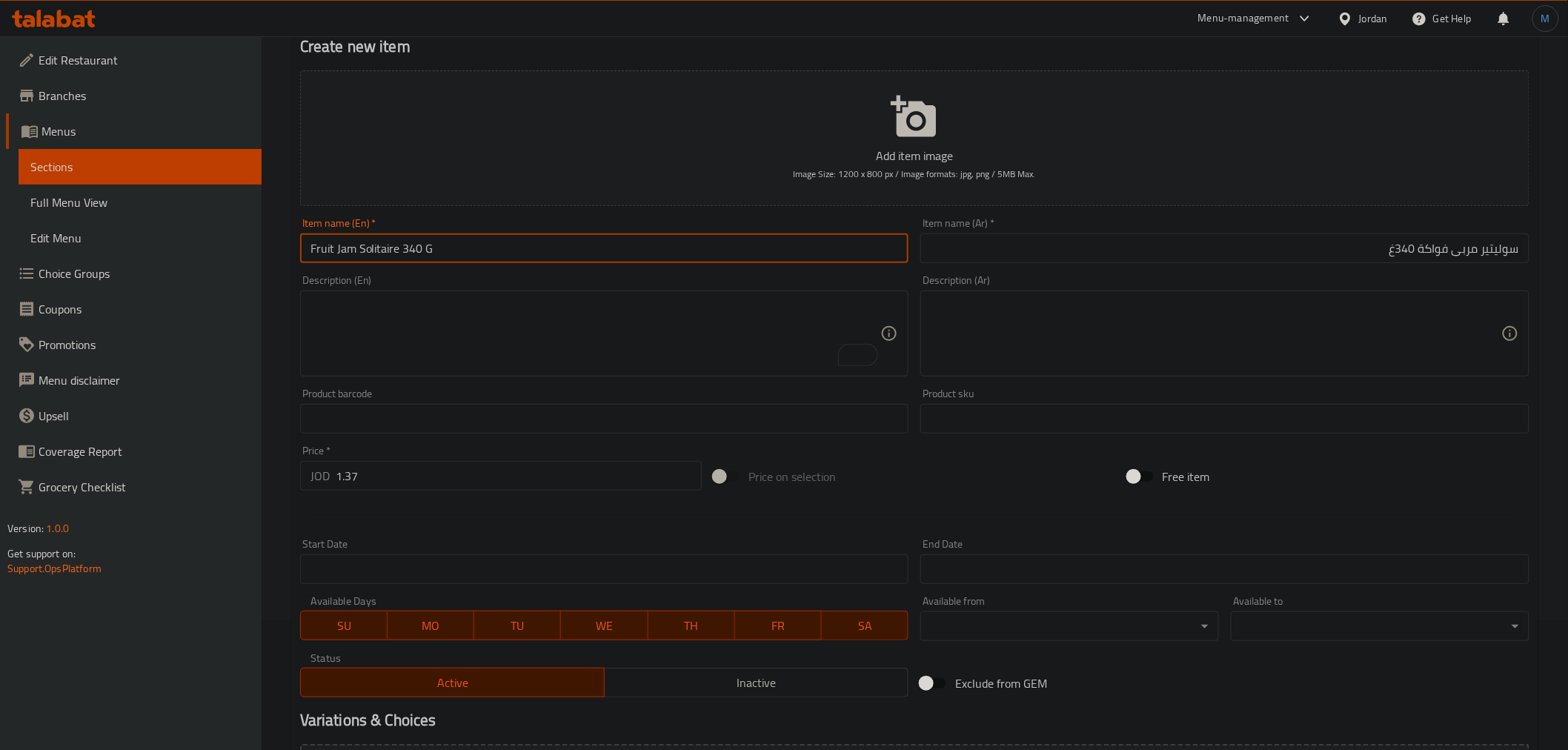
click at [417, 249] on input "Fruit Jam Solitaire 340 G" at bounding box center [604, 248] width 609 height 30
click at [683, 676] on span "Inactive" at bounding box center [756, 683] width 292 height 22
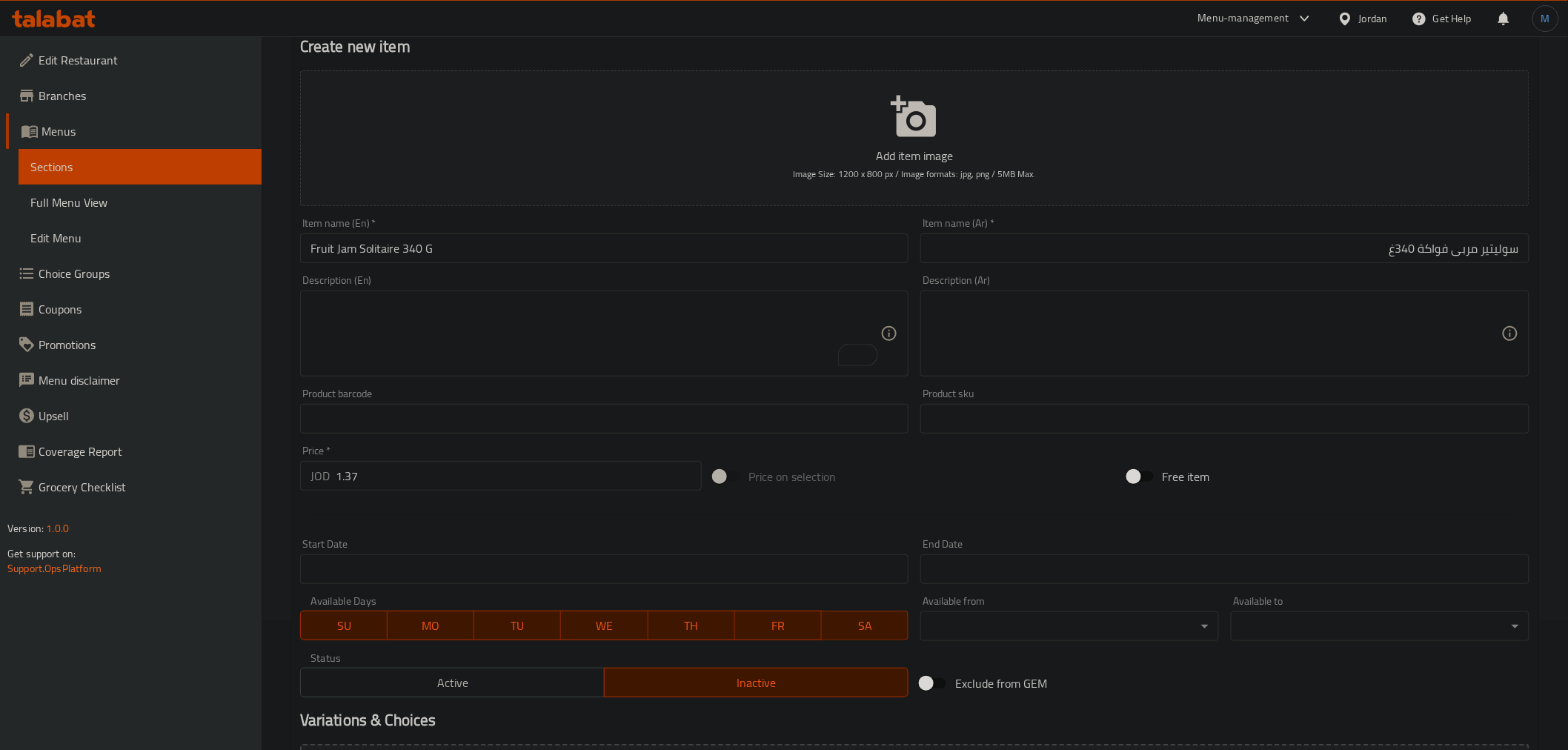
click at [473, 447] on div "Price   * JOD 1.37 Price *" at bounding box center [501, 468] width 414 height 57
click at [477, 452] on div "Price   * JOD 1.37 Price *" at bounding box center [501, 468] width 402 height 45
click at [467, 461] on div at bounding box center [467, 461] width 0 height 0
click at [517, 478] on input "1.37" at bounding box center [518, 476] width 366 height 30
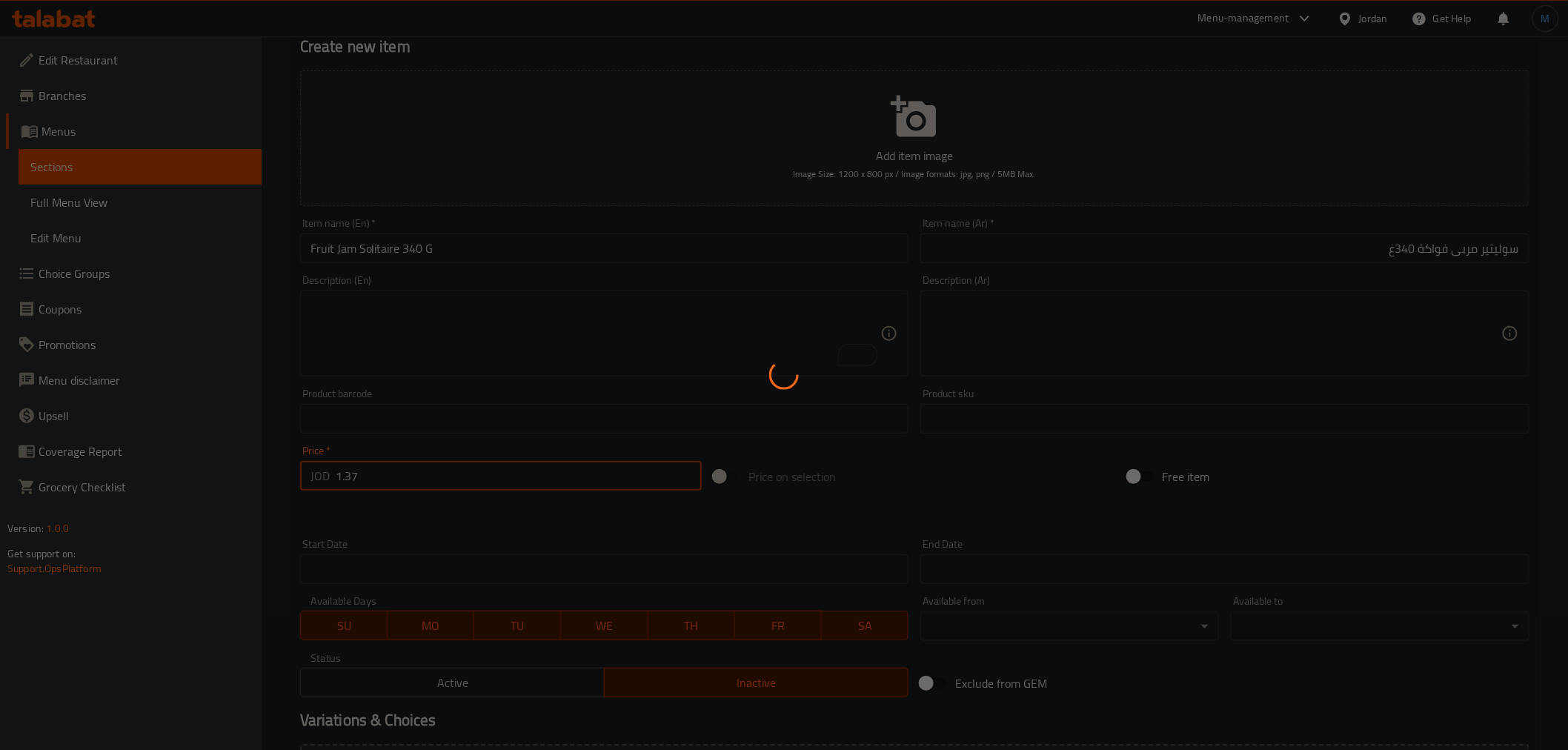
type input "0"
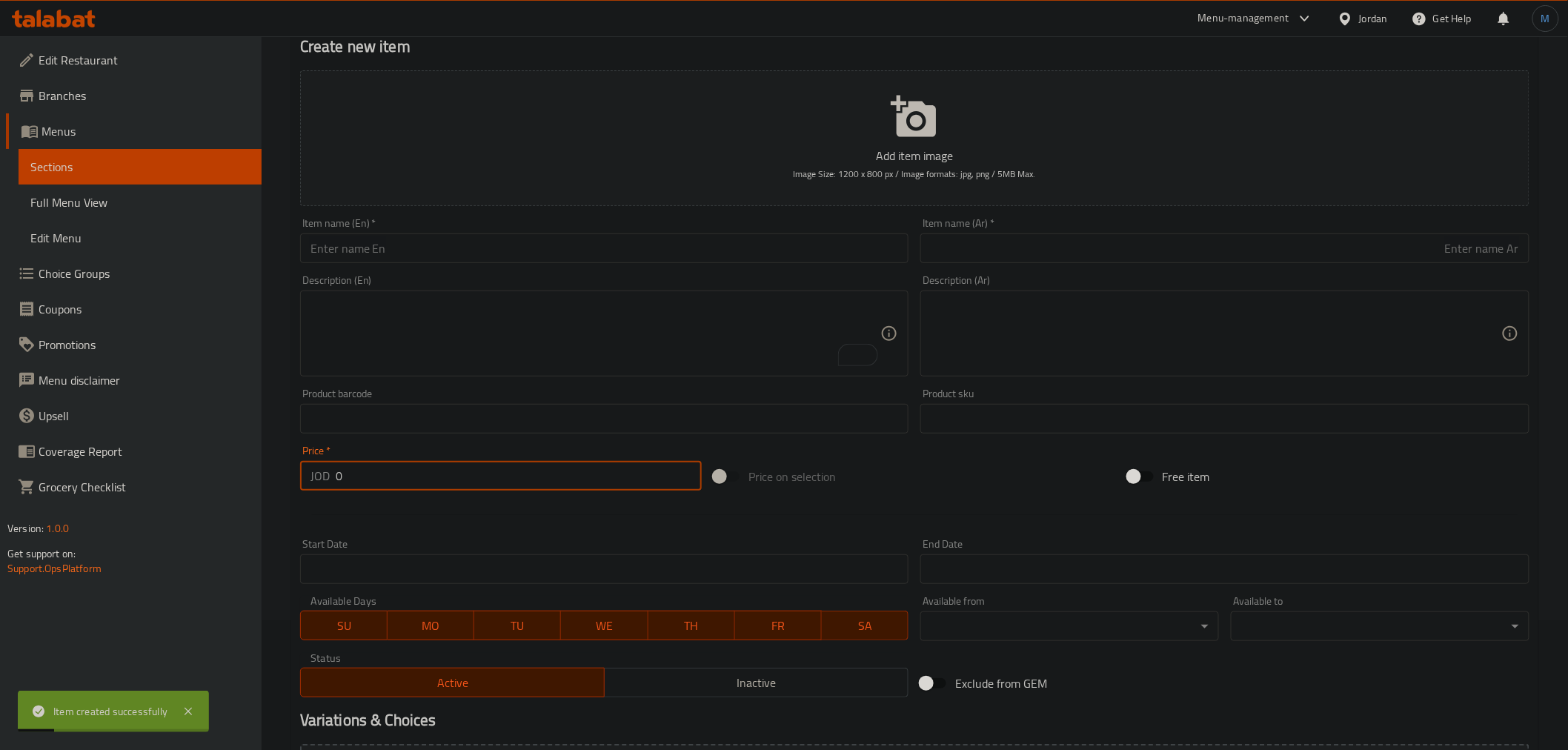
click at [1067, 254] on input "text" at bounding box center [1224, 248] width 609 height 30
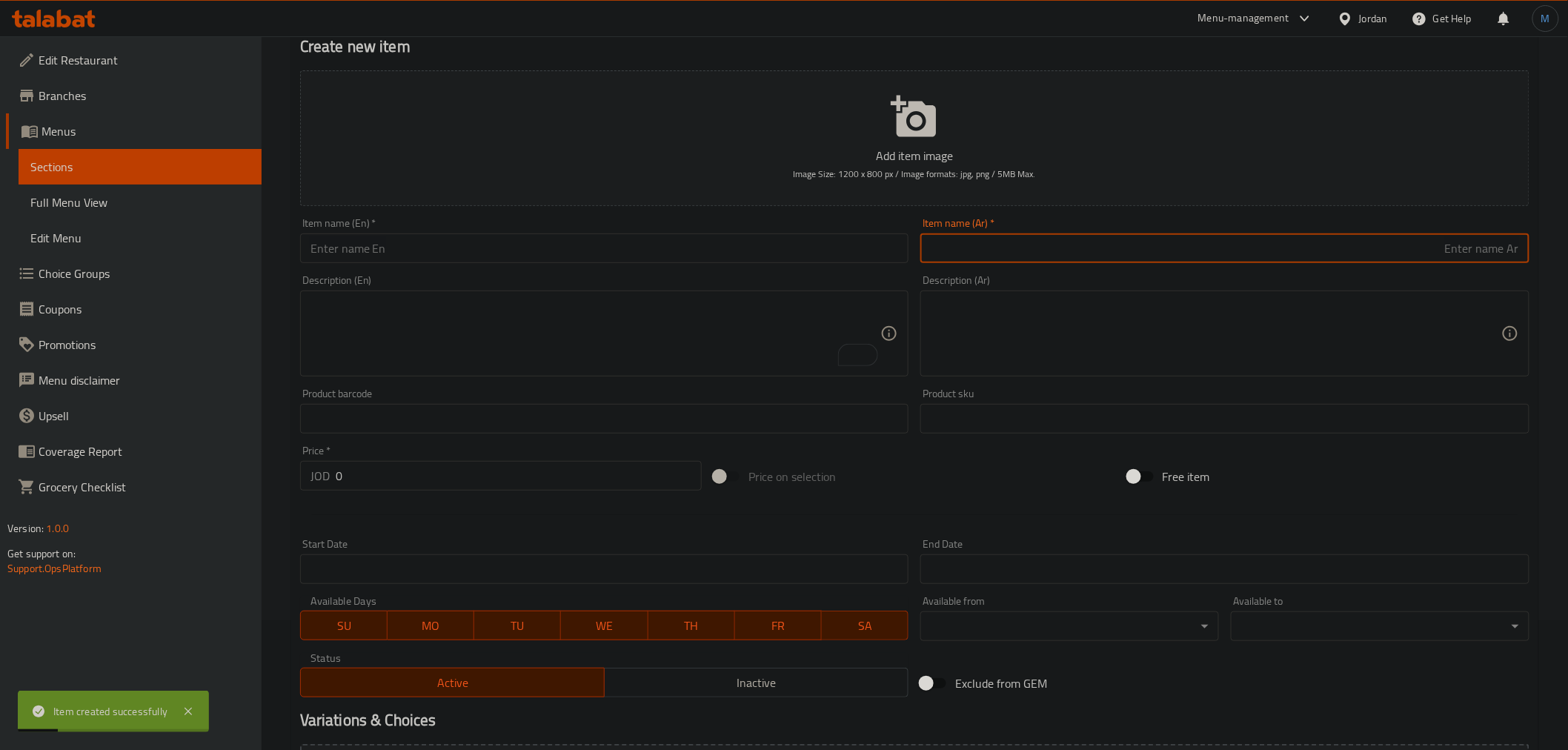
paste input "سوليتير مربى فواكة"
type input "سوليتير مربى فواكة"
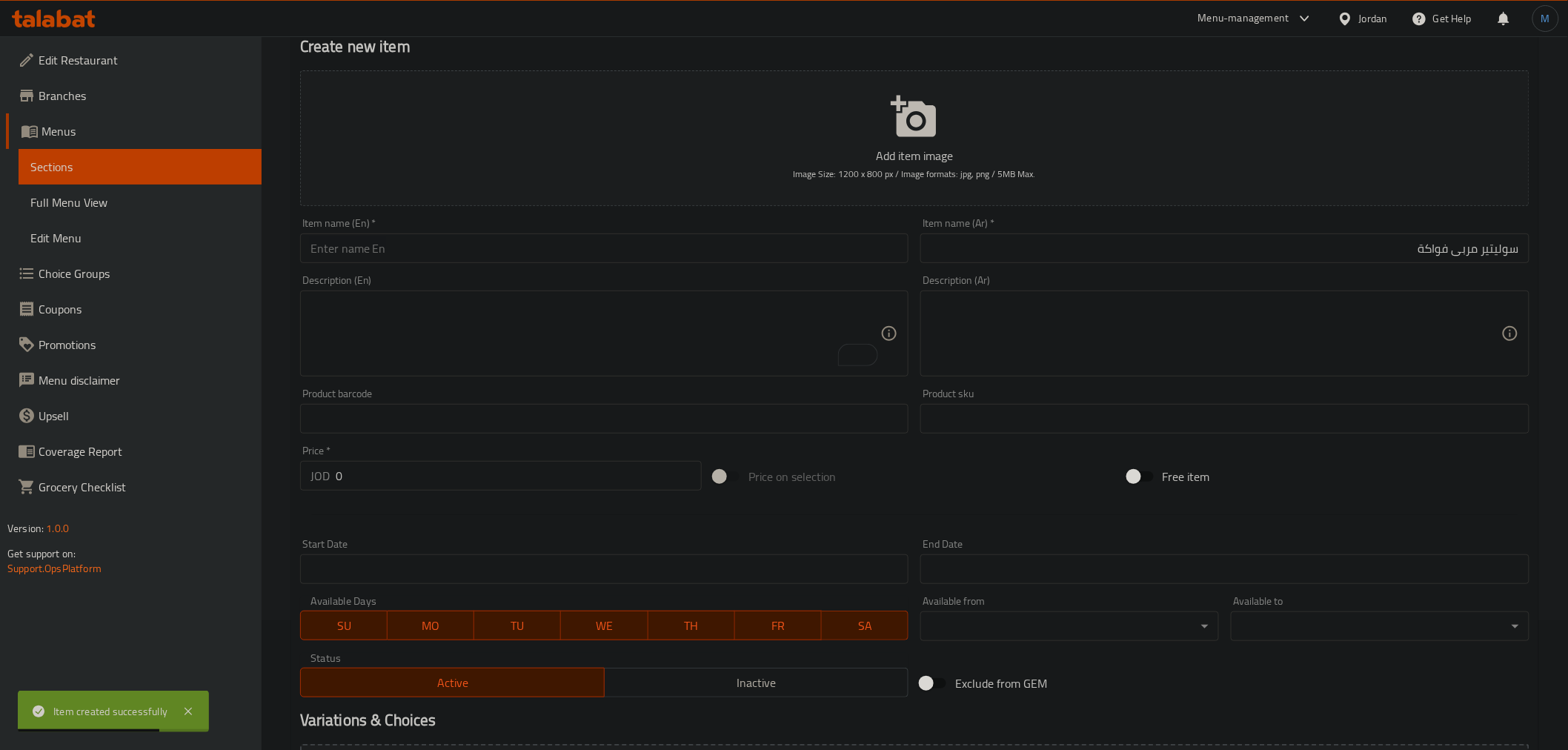
click at [646, 266] on div "Item name (En)   * Item name (En) *" at bounding box center [604, 241] width 621 height 57
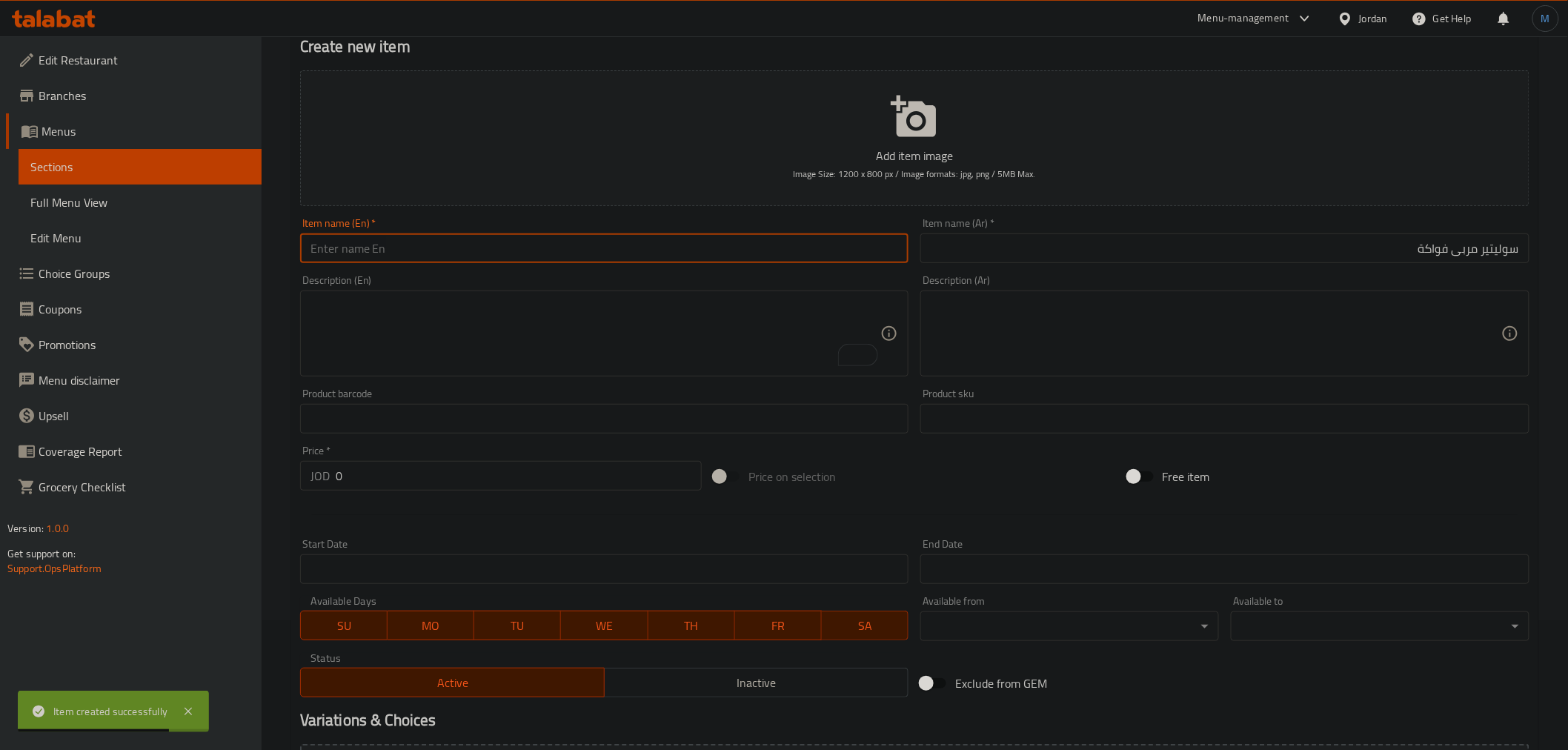
click at [655, 254] on input "text" at bounding box center [604, 248] width 609 height 30
paste input "Fruit Jam Solitaire"
type input "Fruit Jam Solitaire"
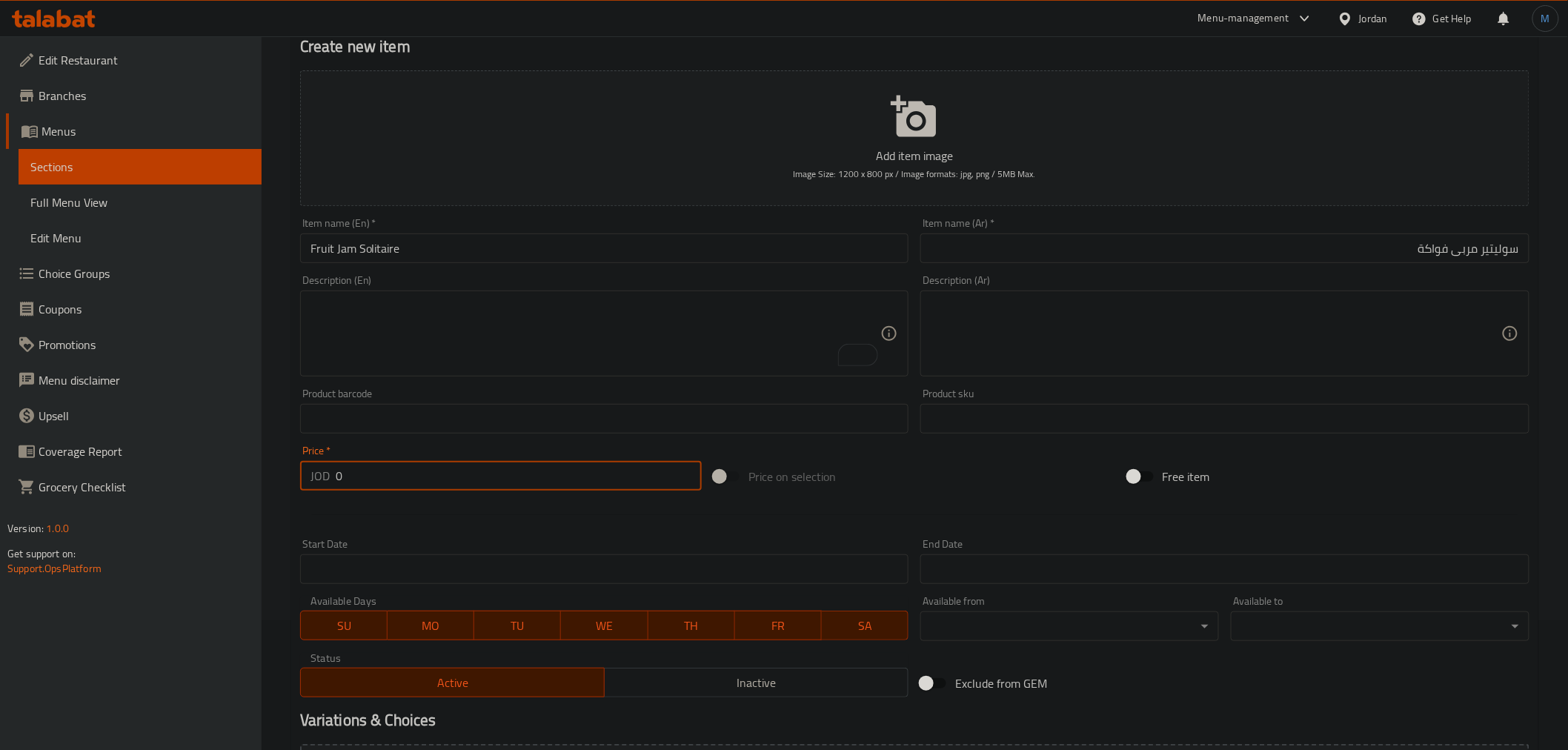
click at [433, 480] on input "0" at bounding box center [518, 476] width 366 height 30
paste input ".83"
type input "0.83"
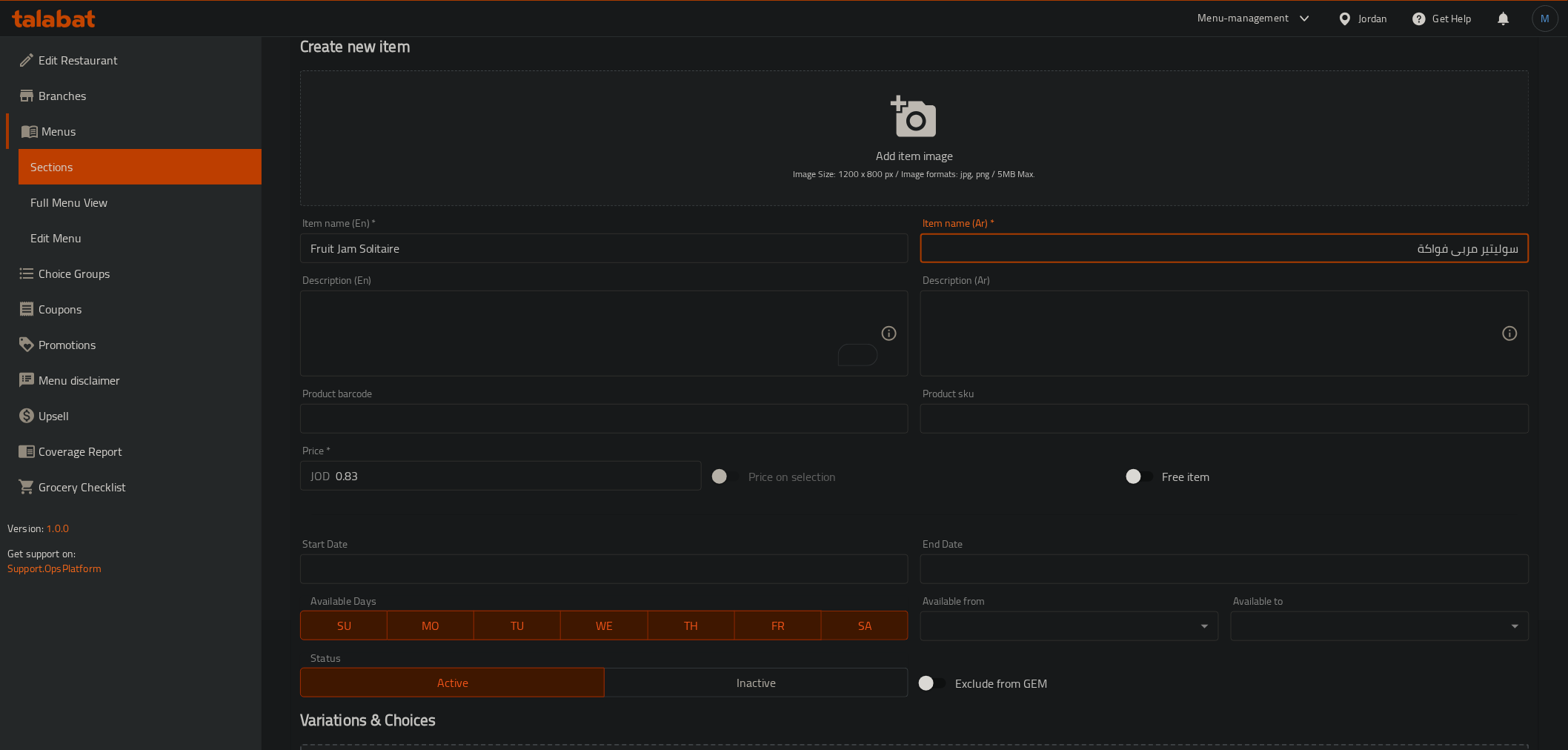
click at [1295, 249] on input "سوليتير مربى فواكة" at bounding box center [1224, 248] width 609 height 30
type input "سوليتير مربى فواكة 340 غ"
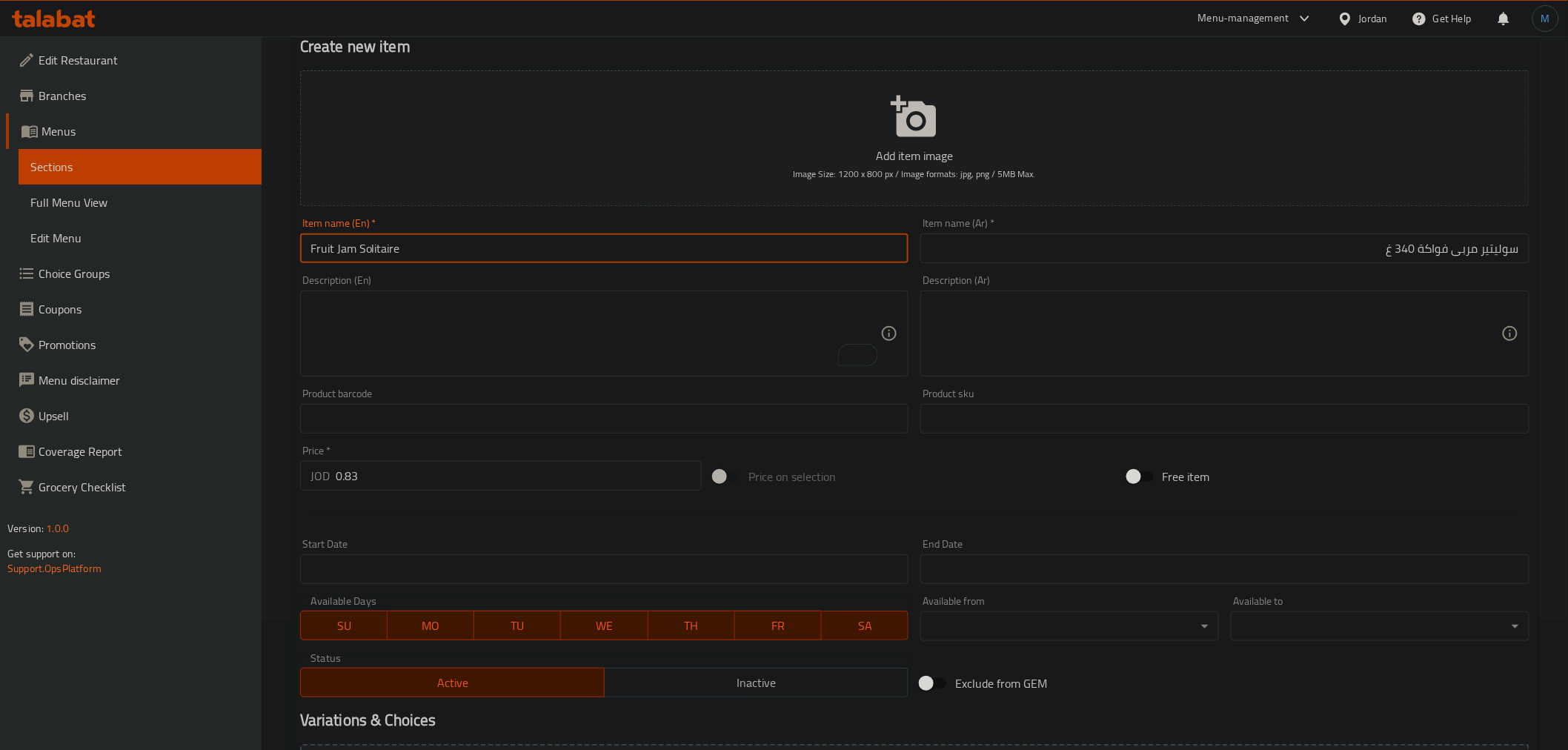
click at [603, 249] on input "Fruit Jam Solitaire" at bounding box center [604, 248] width 609 height 30
type input "Fruit Jam Solitaire 340 G"
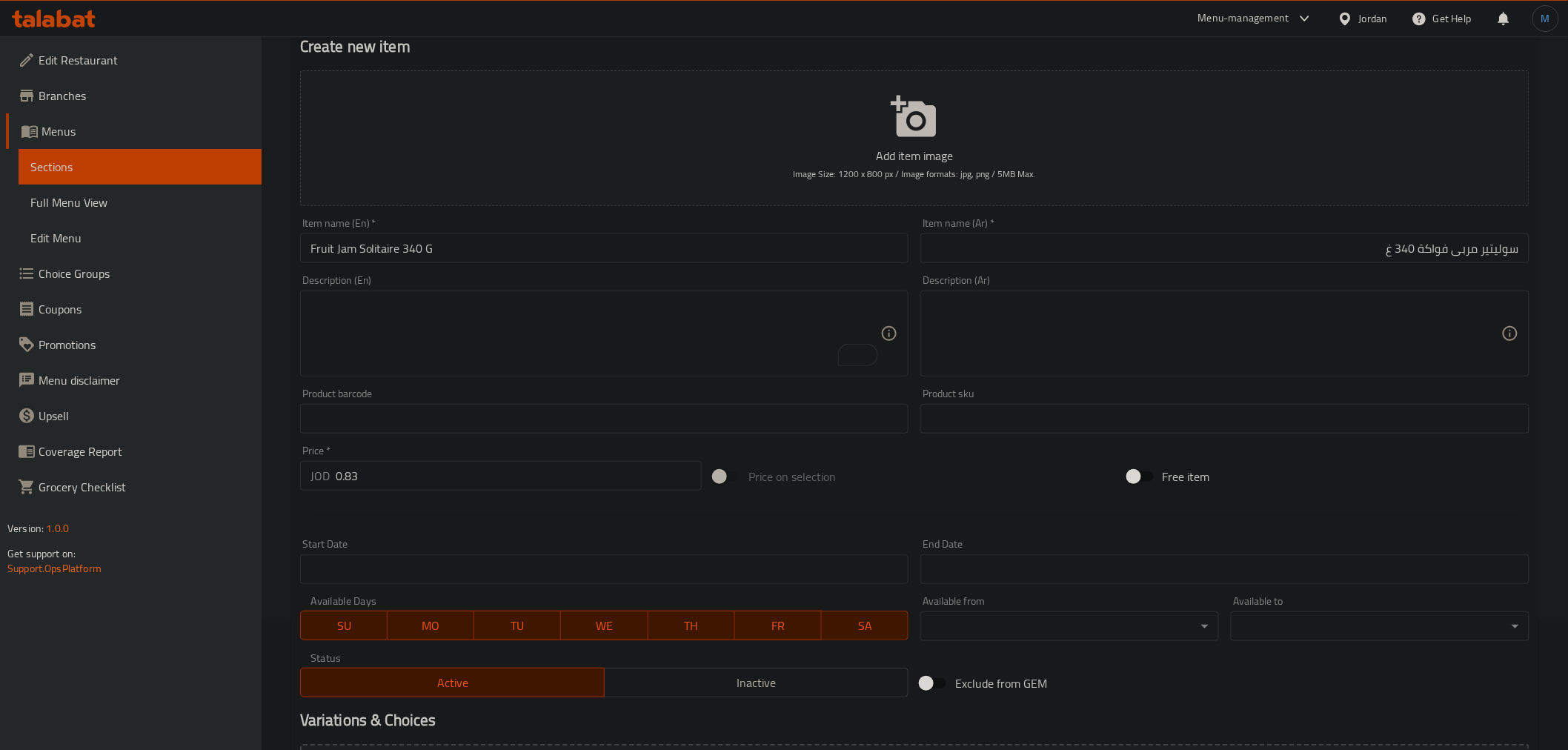
click at [655, 665] on div "Active Inactive" at bounding box center [604, 674] width 609 height 44
click at [656, 669] on button "Inactive" at bounding box center [756, 682] width 304 height 30
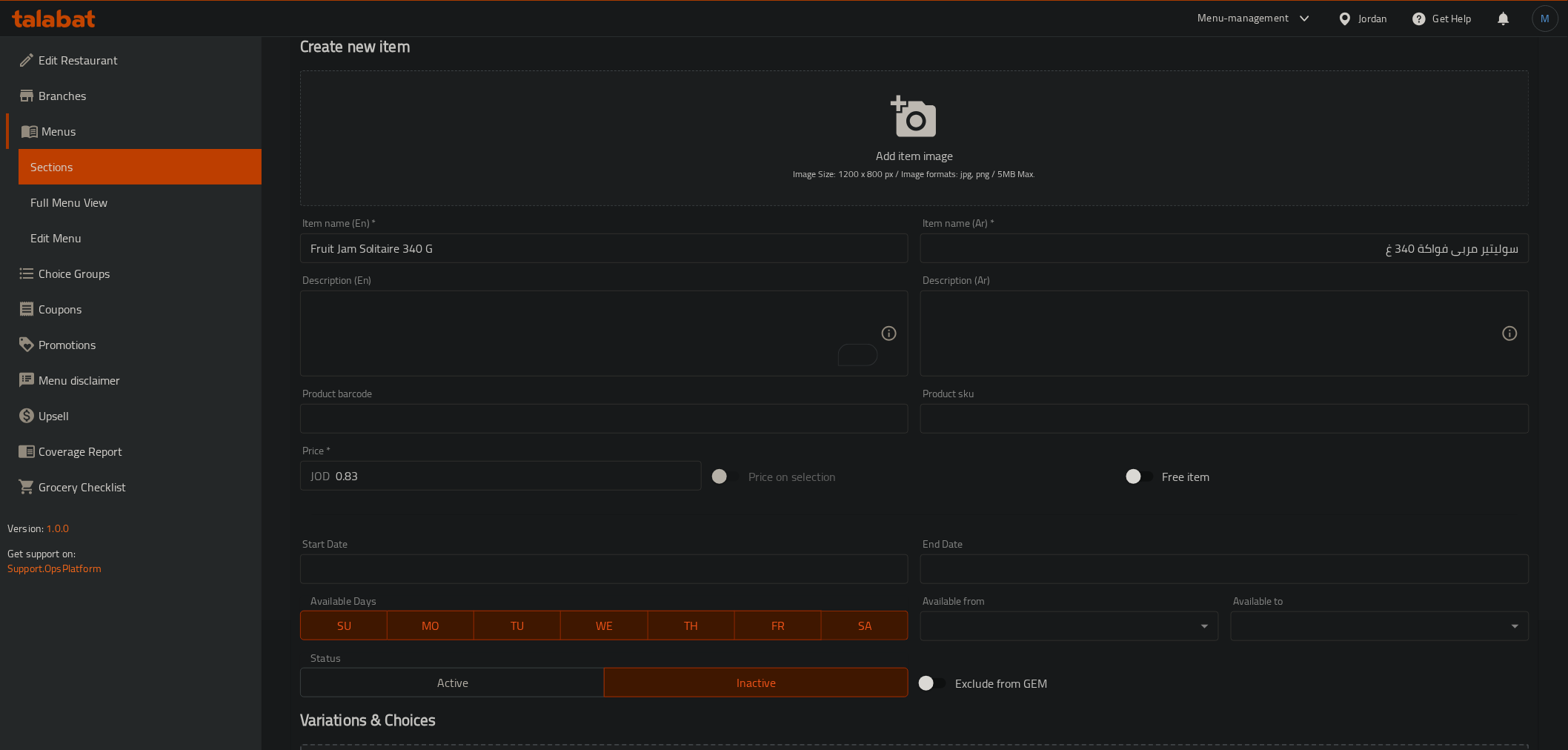
click at [536, 450] on div "Price   * JOD 0.83 Price *" at bounding box center [501, 468] width 402 height 45
click at [537, 455] on div "Price   * JOD 0.83 Price *" at bounding box center [501, 468] width 402 height 45
click at [539, 458] on div "Price   * JOD 0.83 Price *" at bounding box center [501, 468] width 402 height 45
click at [539, 465] on input "0.83" at bounding box center [518, 476] width 366 height 30
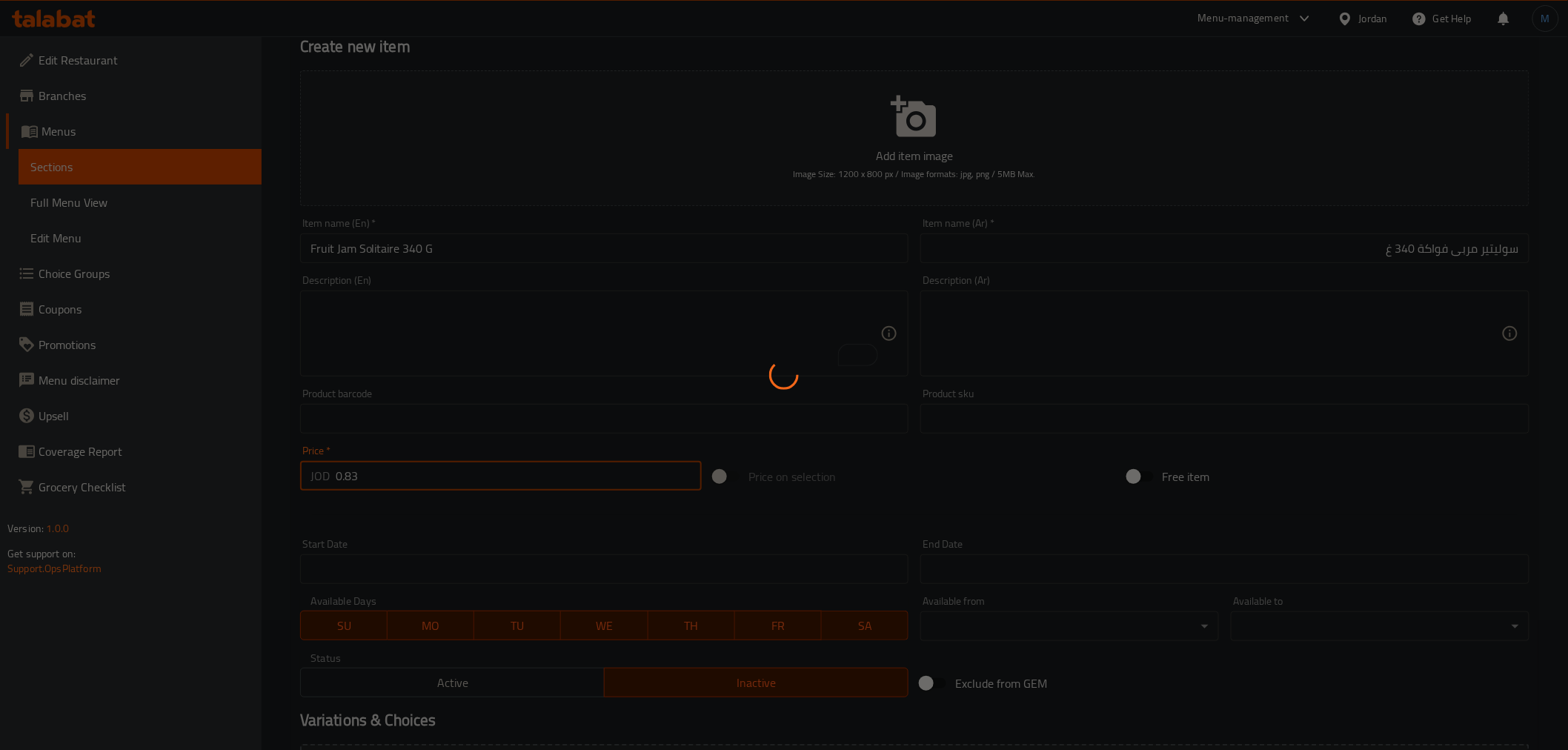
type input "0"
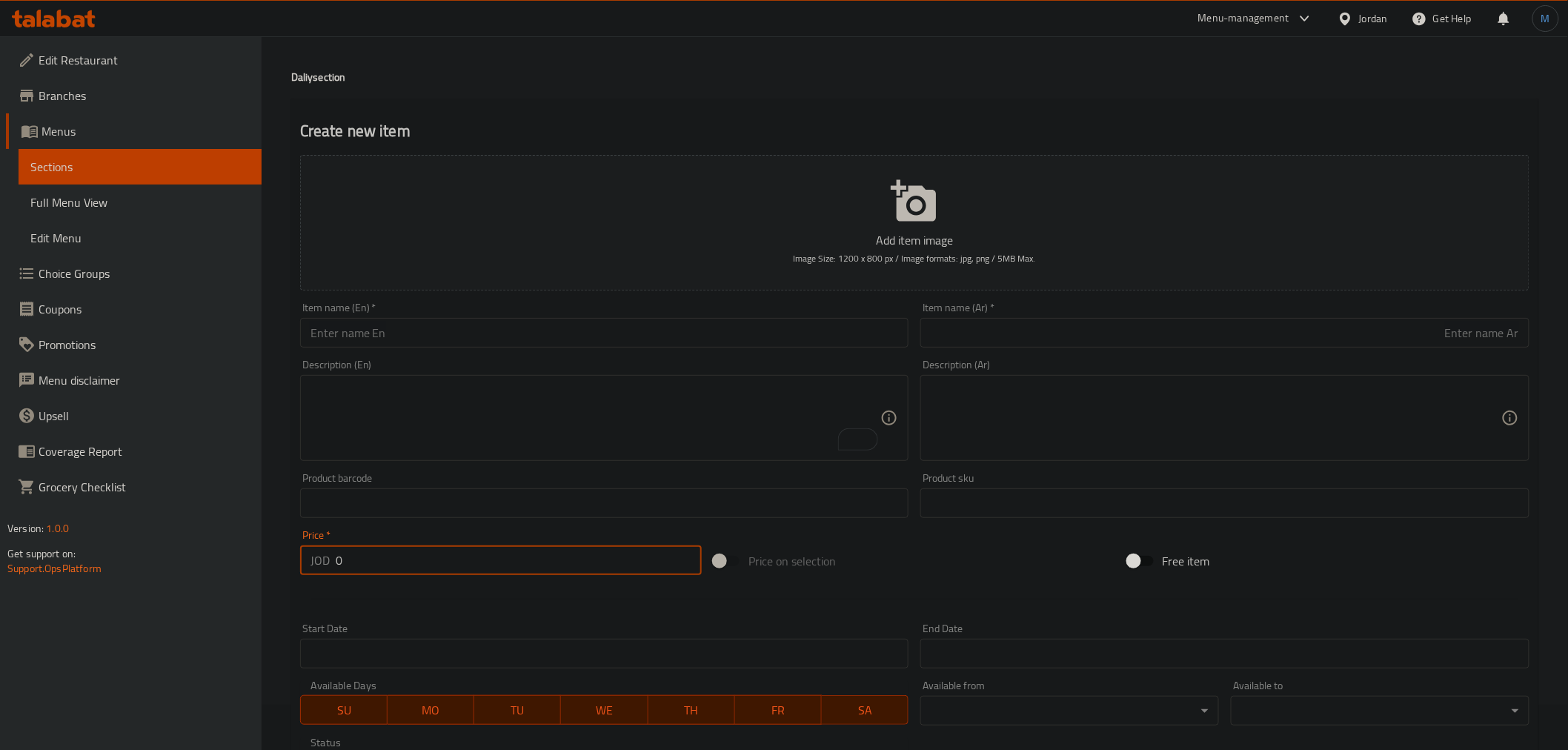
scroll to position [0, 0]
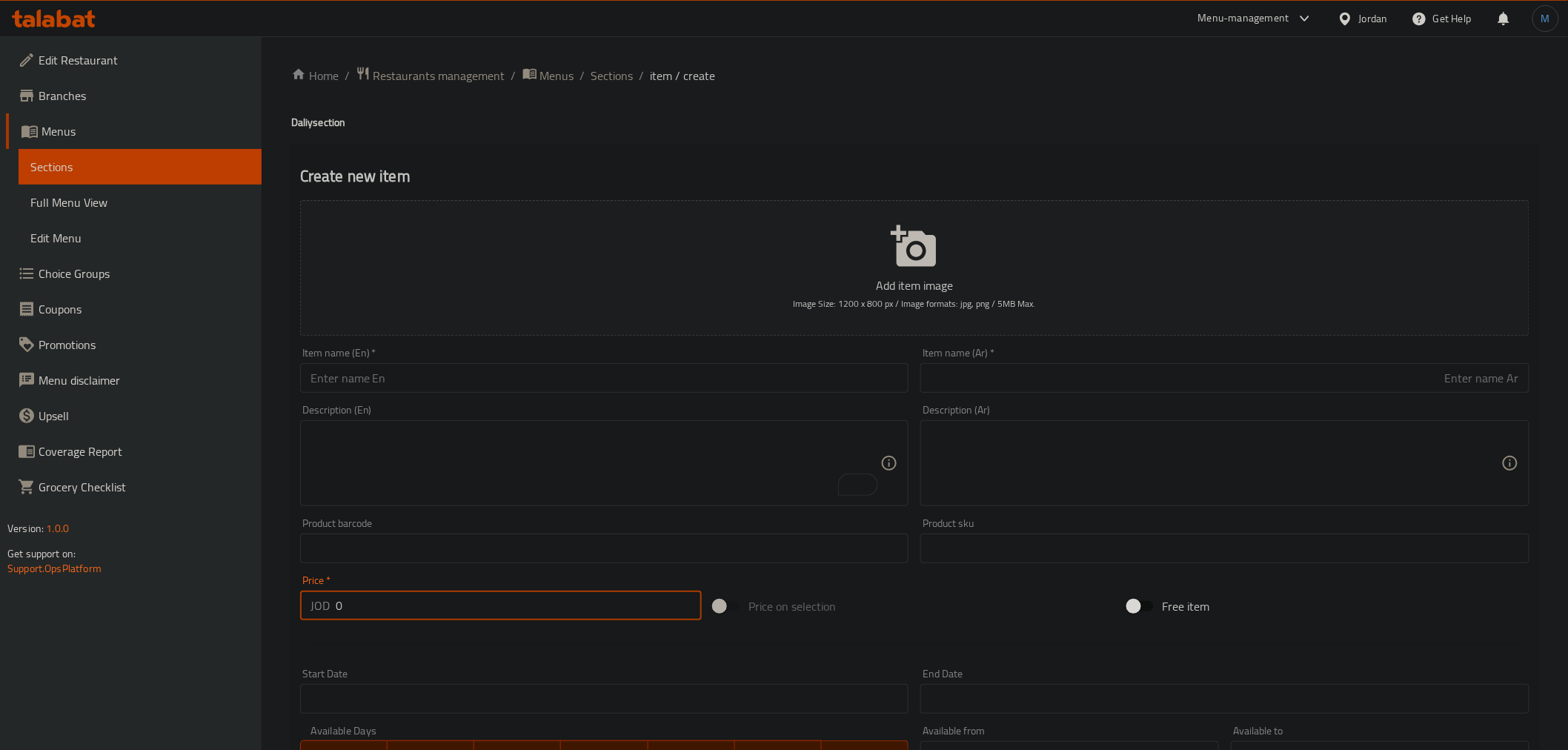
click at [981, 378] on input "text" at bounding box center [1224, 378] width 609 height 30
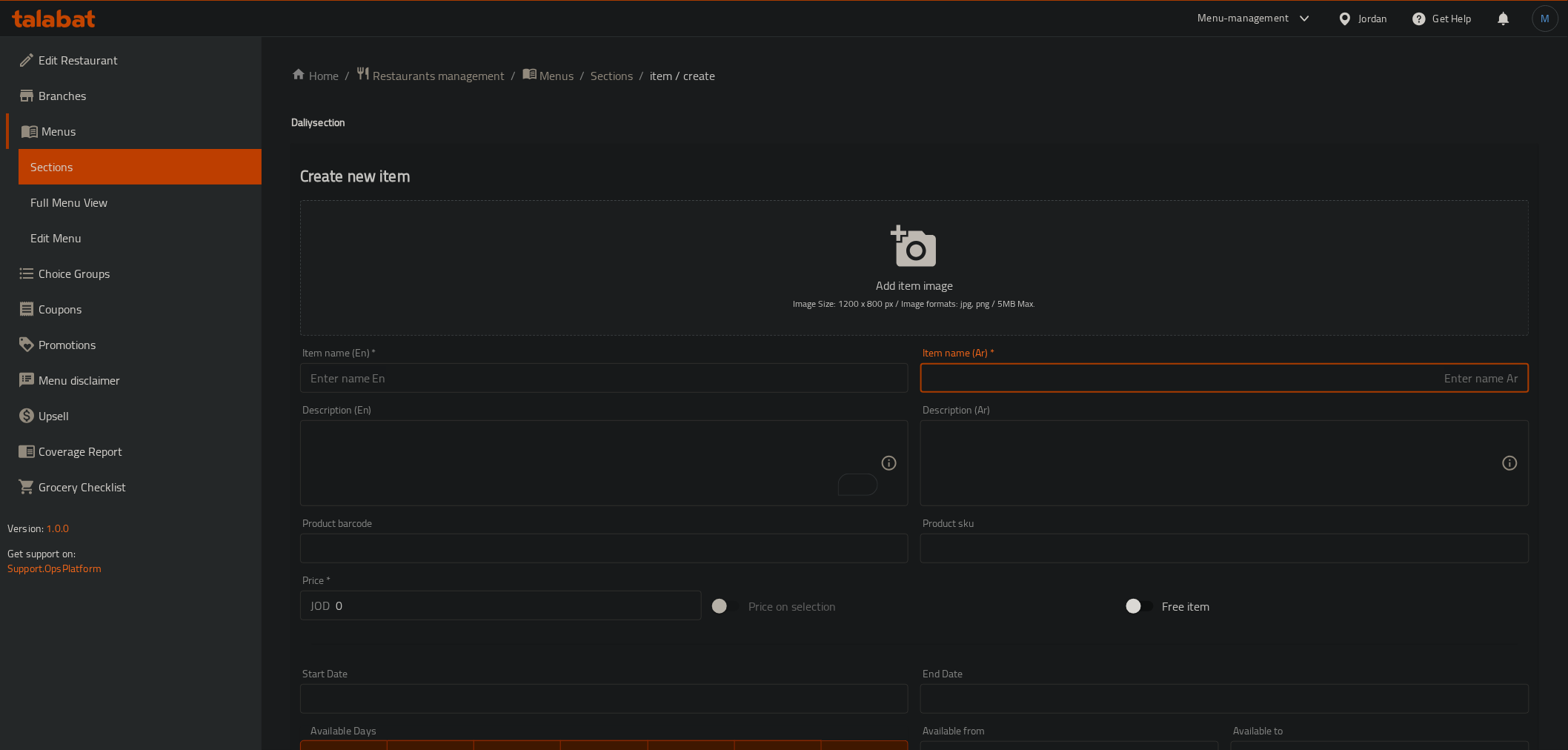
paste input "سيرا شوكولاتة دهن"
type input "سيرا شوكولاتة دهن"
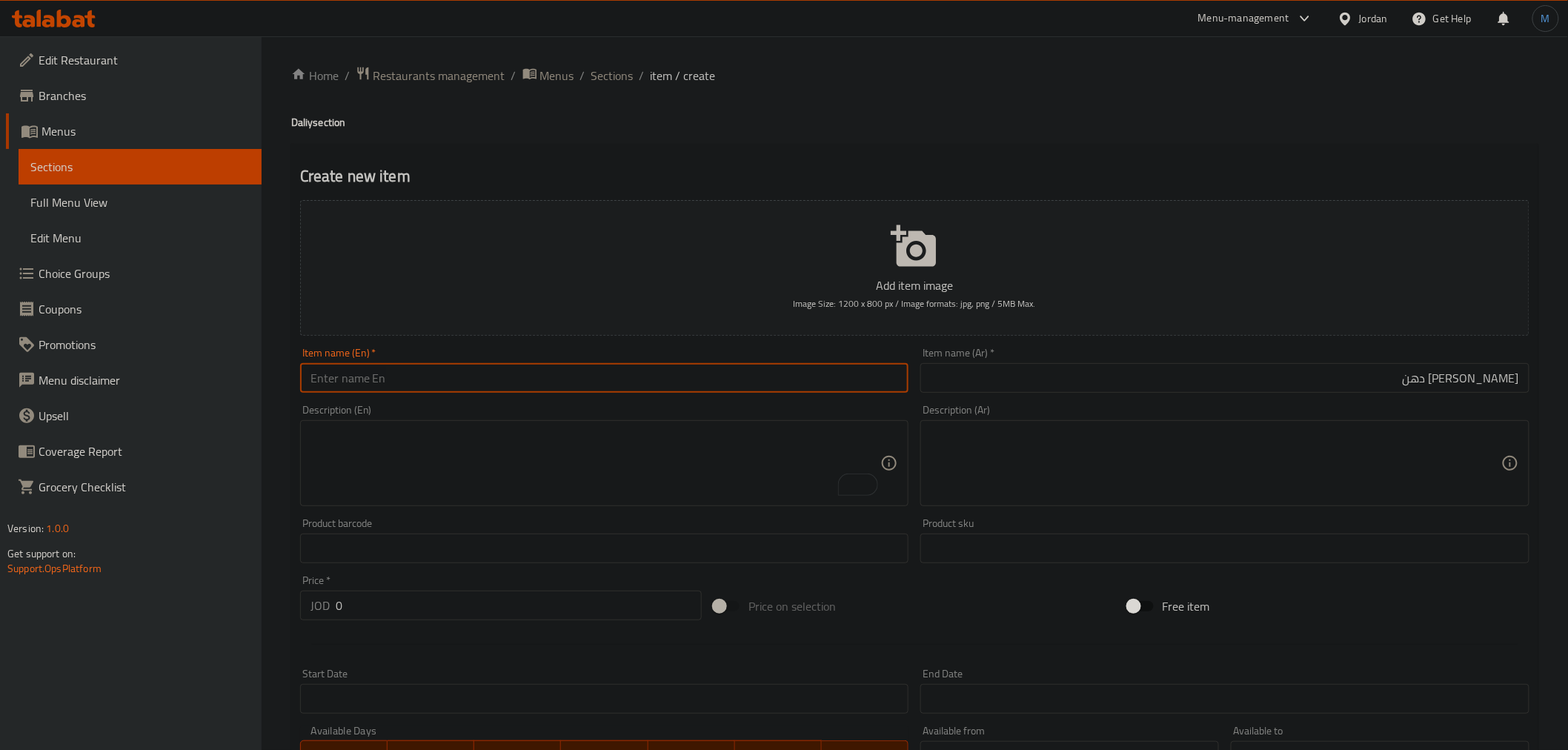
click at [510, 373] on input "text" at bounding box center [604, 378] width 609 height 30
paste input "Sera chocolate spread"
type input "Sera Chocolate Spread"
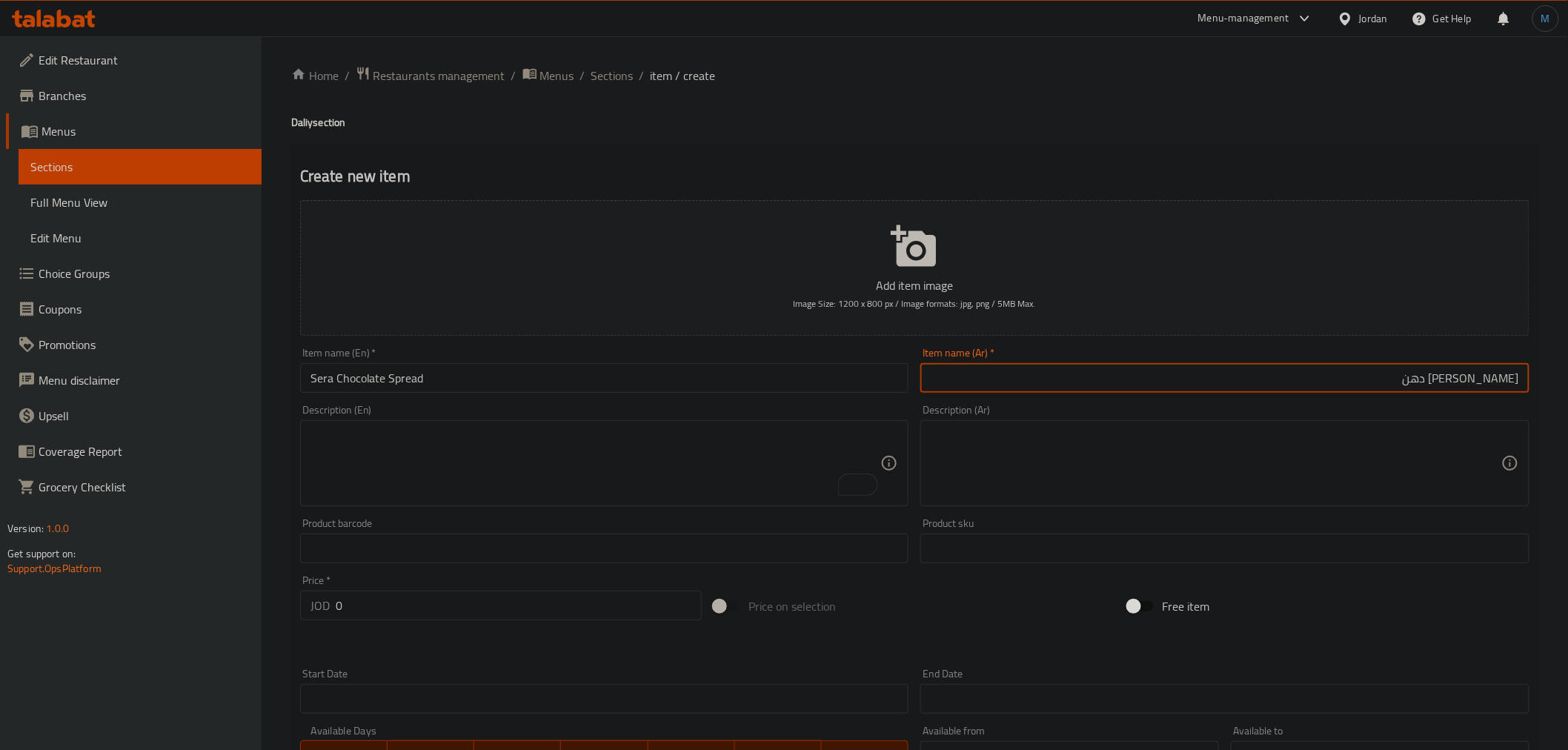
click at [1285, 368] on input "سيرا شوكولاتة دهن" at bounding box center [1224, 378] width 609 height 30
paste input "300غ"
type input "سيرا شوكولاتة دهن 300غ"
click at [581, 415] on div "Description (En) Description (En)" at bounding box center [604, 455] width 609 height 102
click at [590, 401] on div "Description (En) Description (En)" at bounding box center [604, 455] width 621 height 113
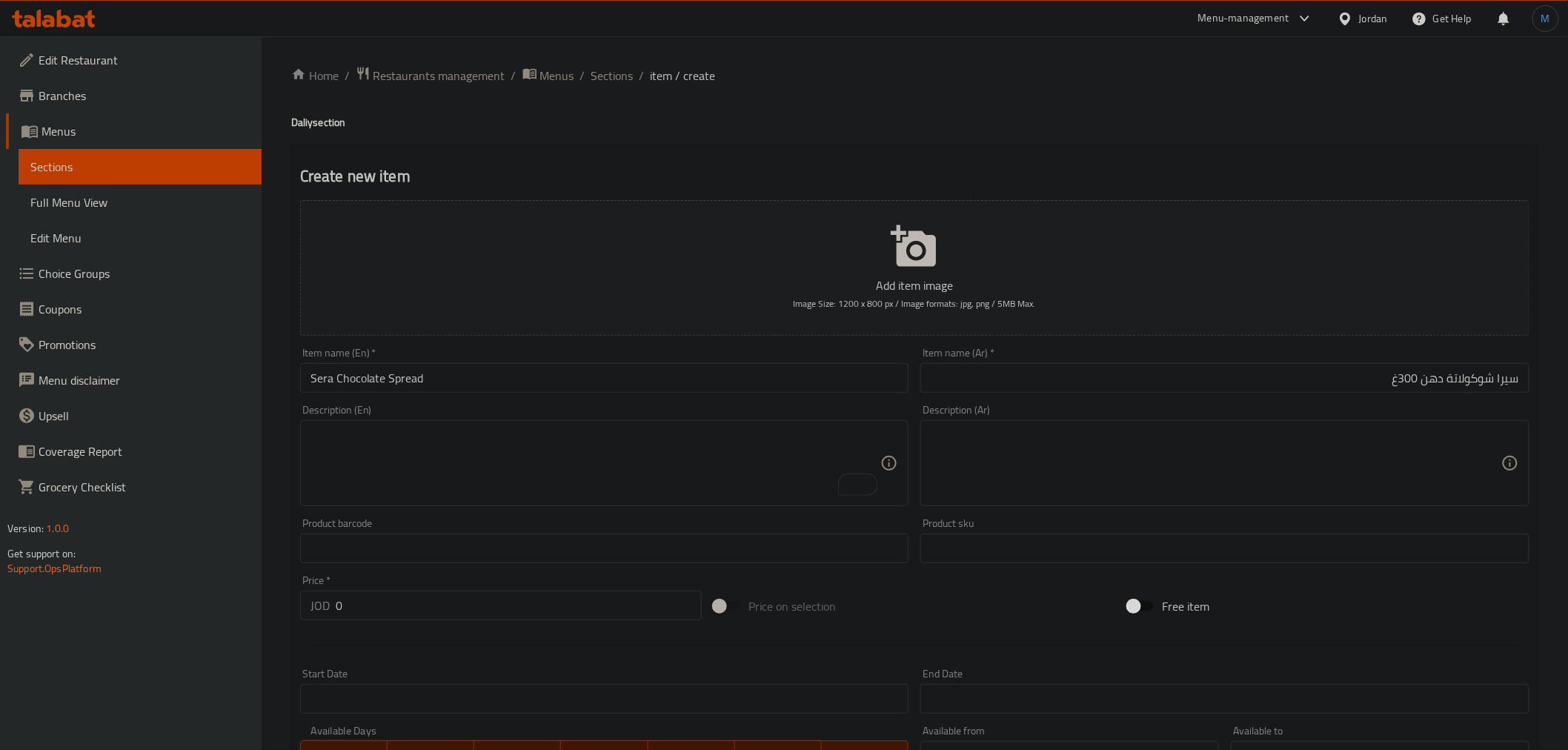
click at [592, 397] on div "Item name (En)   * Sera Chocolate Spread Item name (En) *" at bounding box center [604, 370] width 621 height 57
click at [595, 390] on input "Sera Chocolate Spread" at bounding box center [604, 378] width 609 height 30
type input "Sera Chocolate Spread 330G"
click at [420, 605] on input "0" at bounding box center [518, 605] width 366 height 30
paste input "1.1"
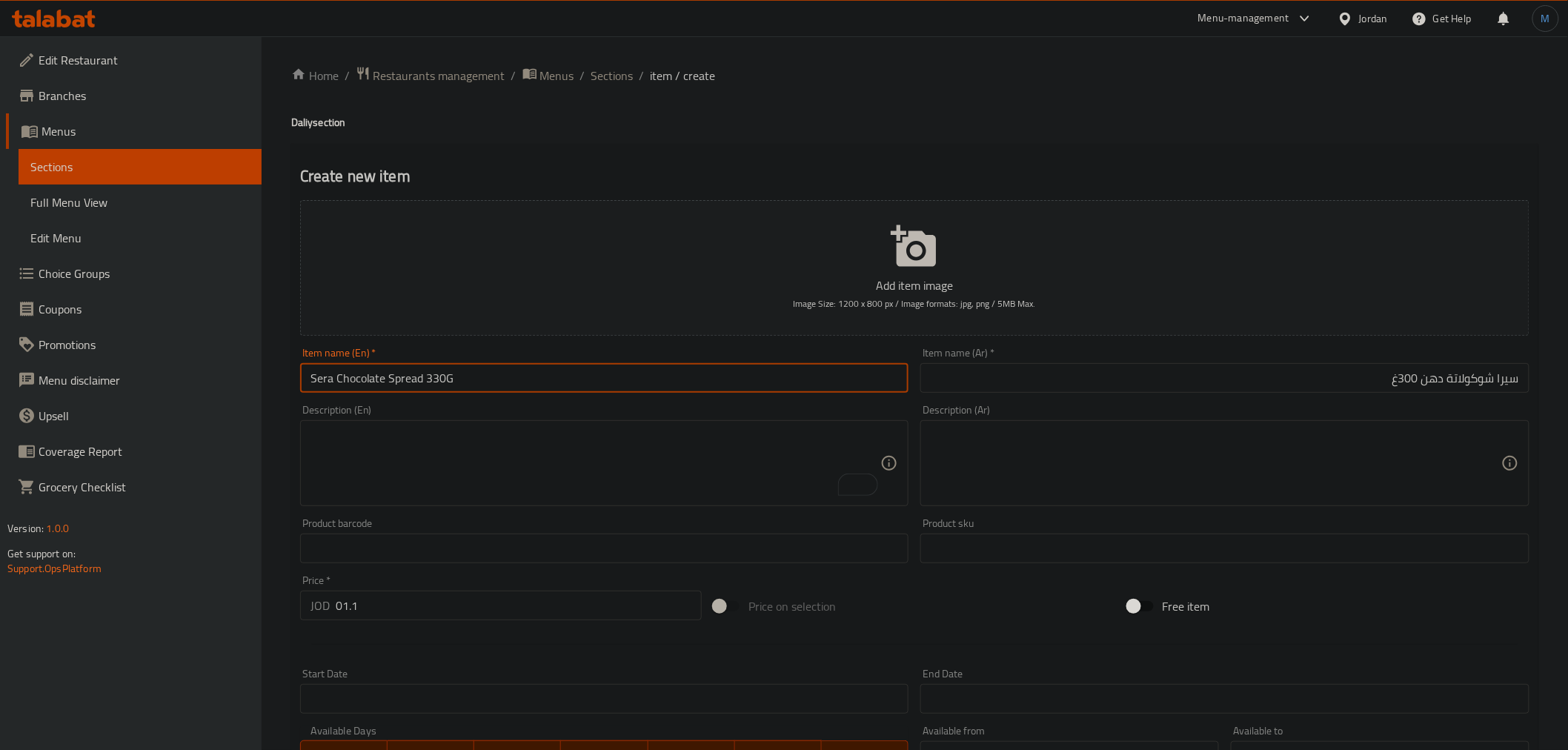
click at [510, 382] on input "Sera Chocolate Spread 330G" at bounding box center [604, 378] width 609 height 30
click at [409, 623] on div "Price   * JOD 01.1 Price *" at bounding box center [501, 597] width 414 height 57
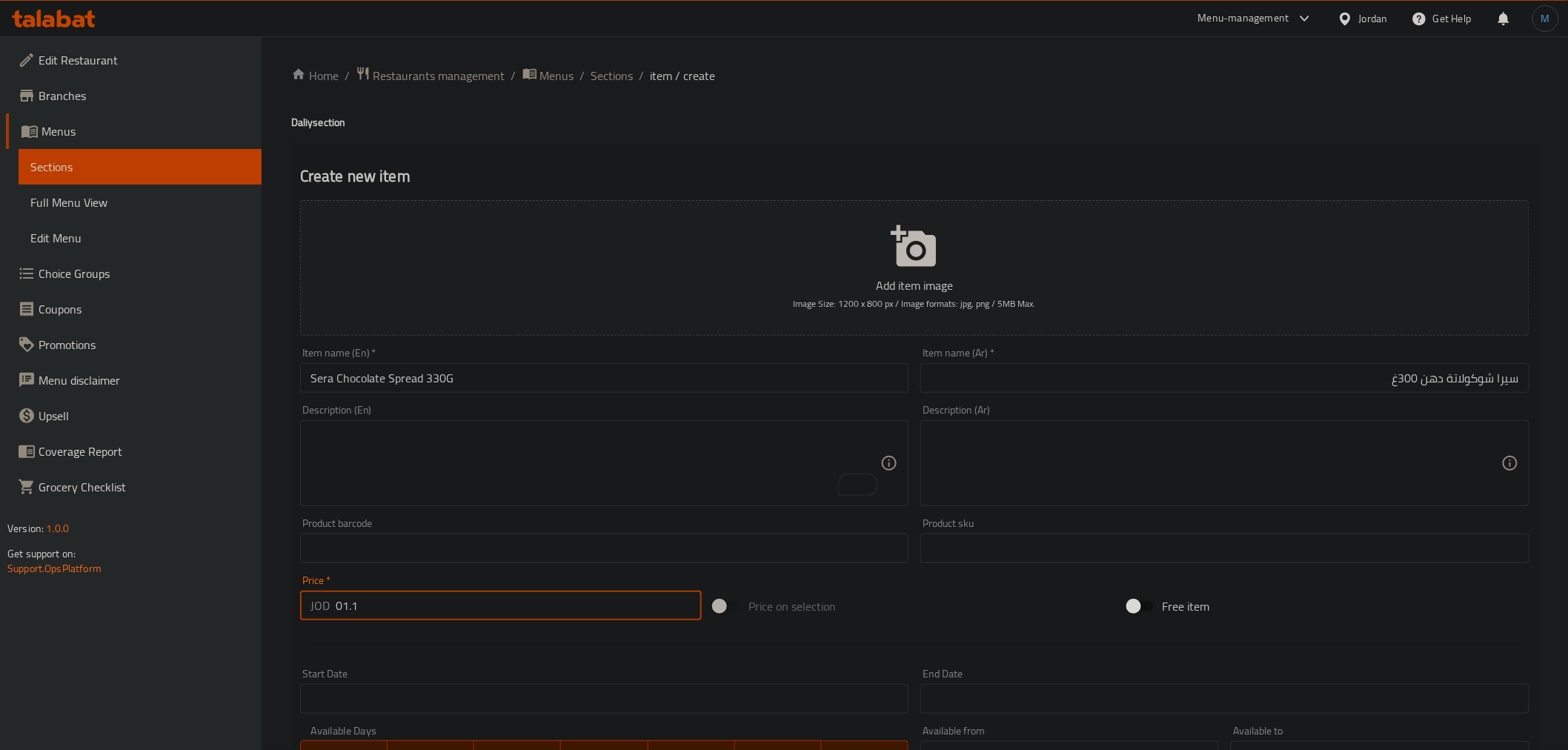
click at [413, 613] on input "01.1" at bounding box center [518, 605] width 366 height 30
paste input "number"
type input "1.1"
click at [495, 399] on div "Description (En) Description (En)" at bounding box center [604, 455] width 621 height 113
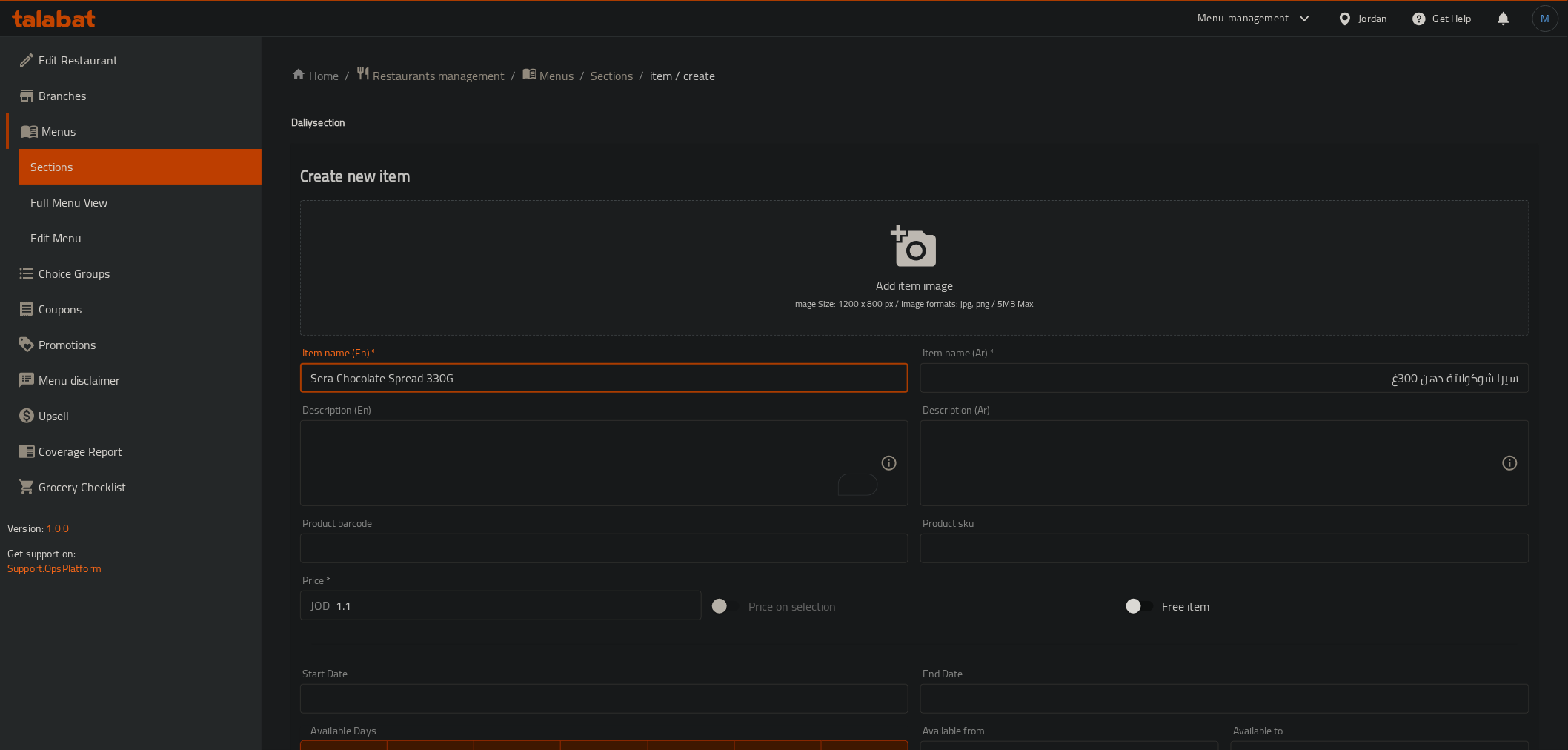
click at [502, 390] on input "Sera Chocolate Spread 330G" at bounding box center [604, 378] width 609 height 30
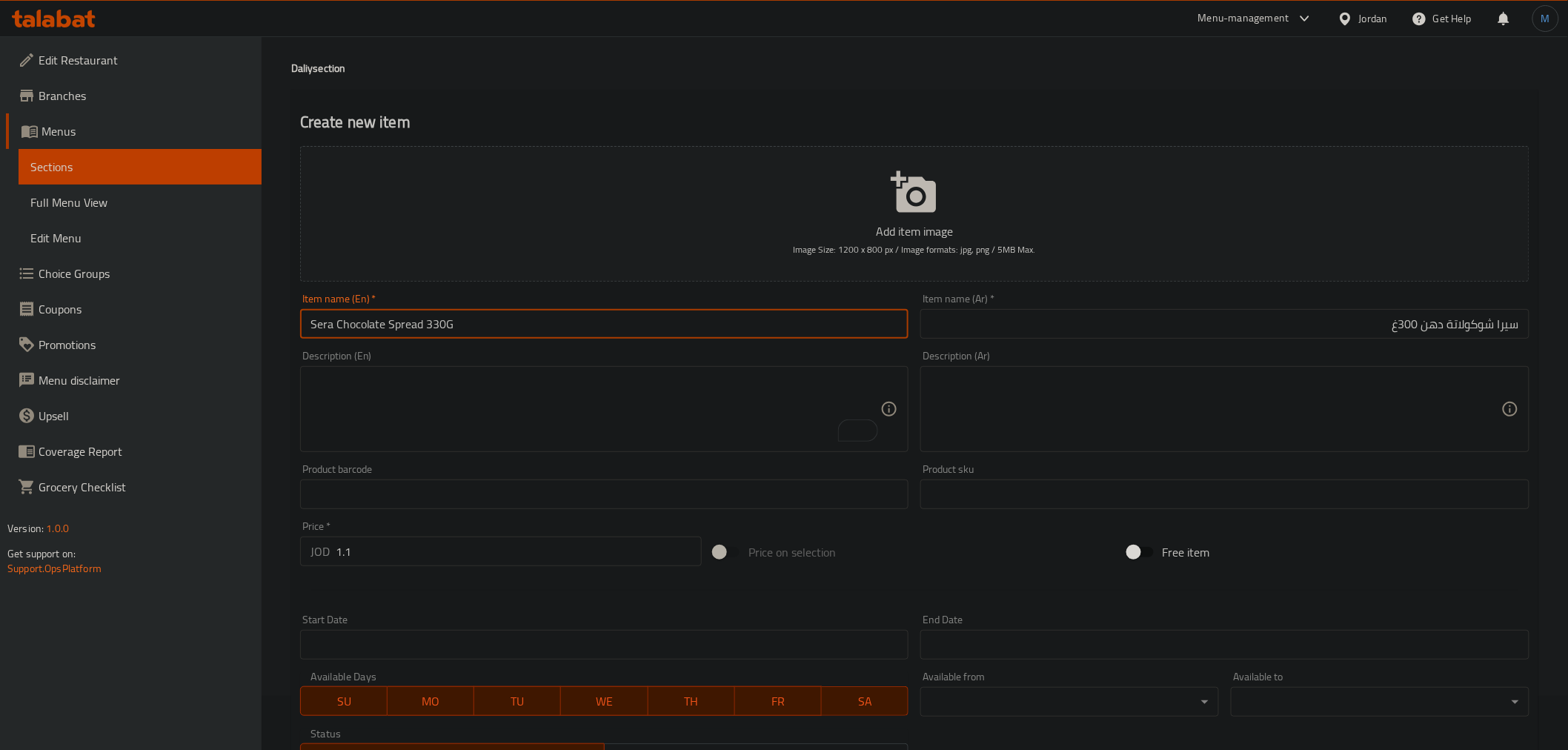
scroll to position [82, 0]
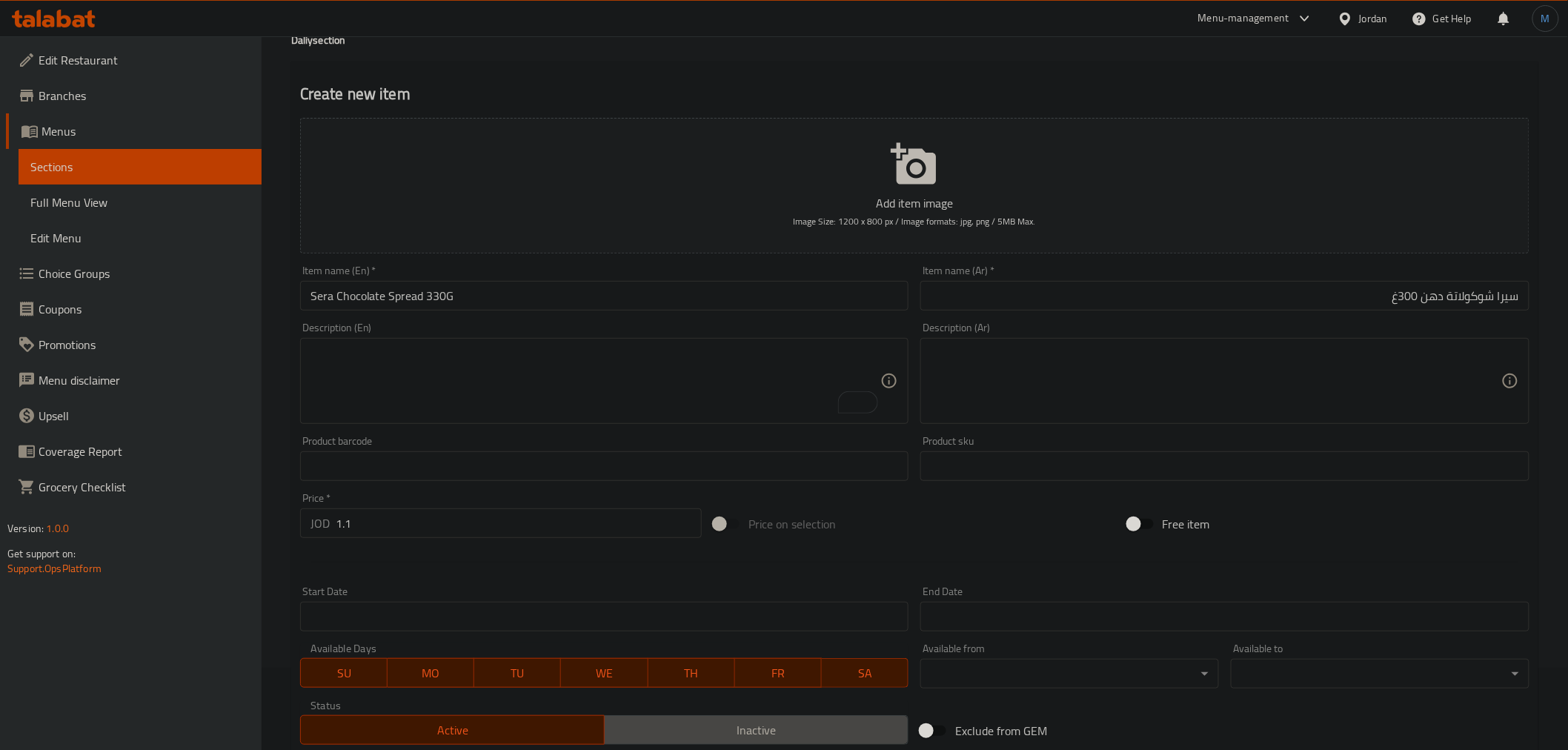
click at [634, 741] on button "Inactive" at bounding box center [756, 729] width 304 height 30
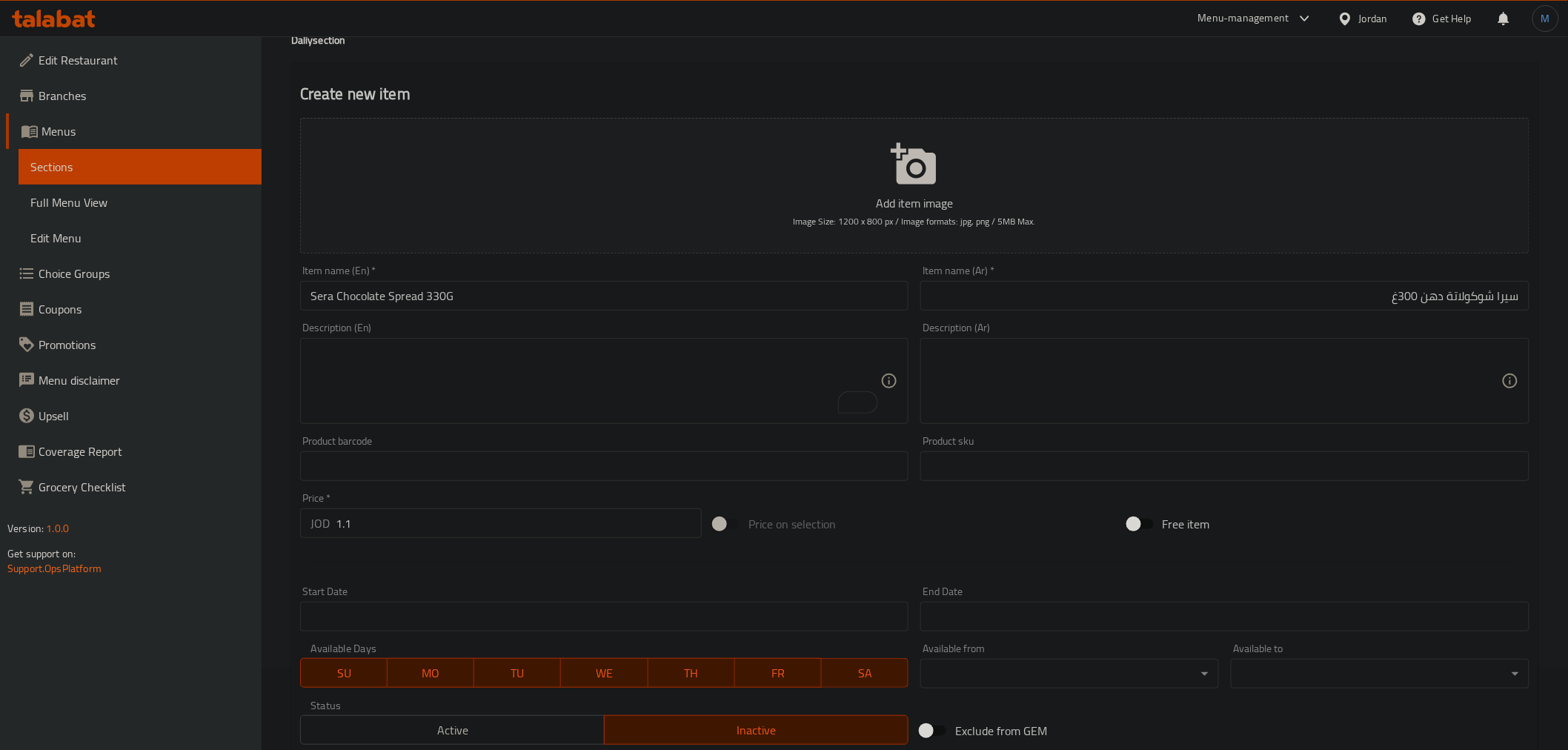
click at [456, 307] on input "Sera Chocolate Spread 330G" at bounding box center [604, 295] width 609 height 30
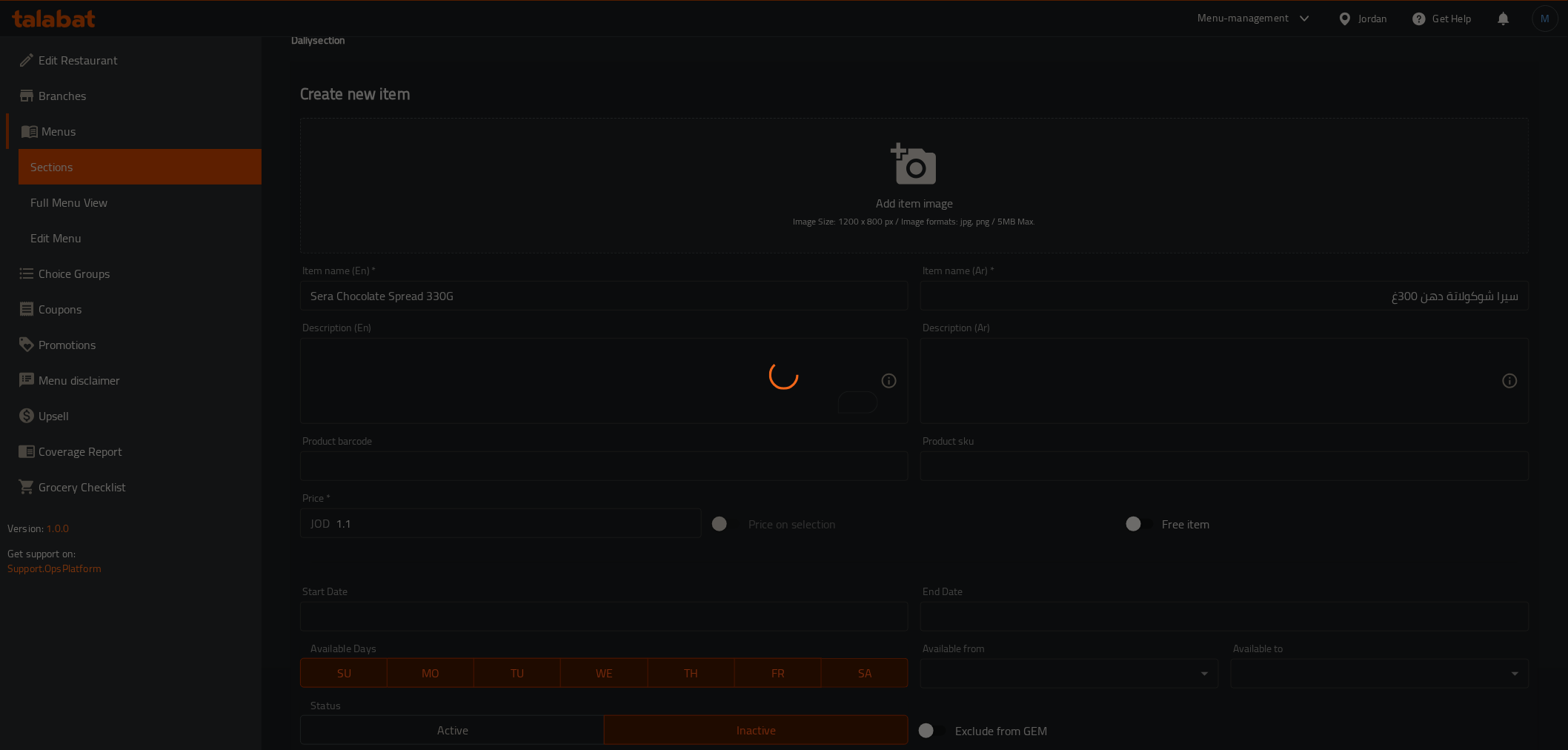
type input "0"
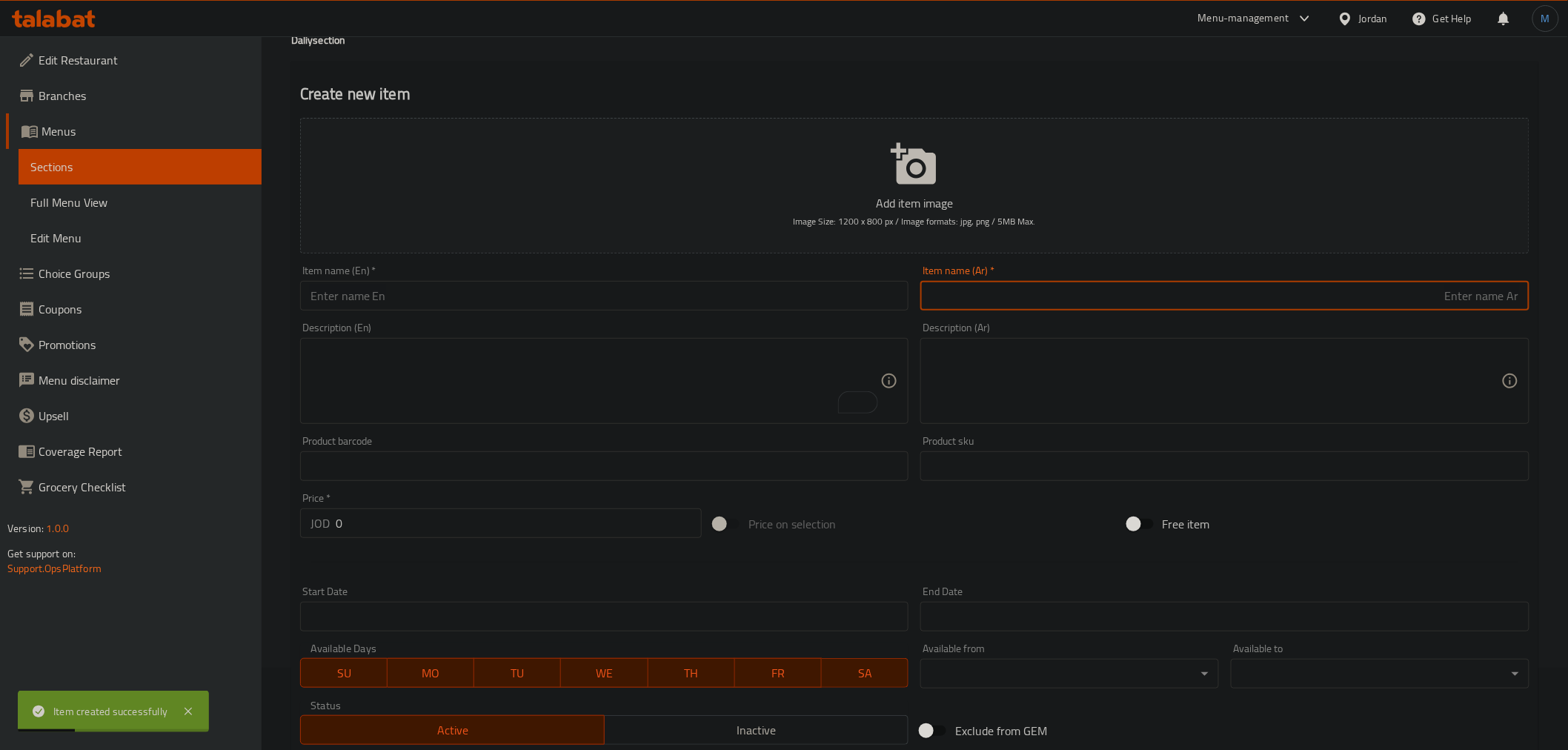
click at [1058, 309] on input "text" at bounding box center [1224, 295] width 609 height 30
paste input "شاي اخضر"
type input "شاي اخضر"
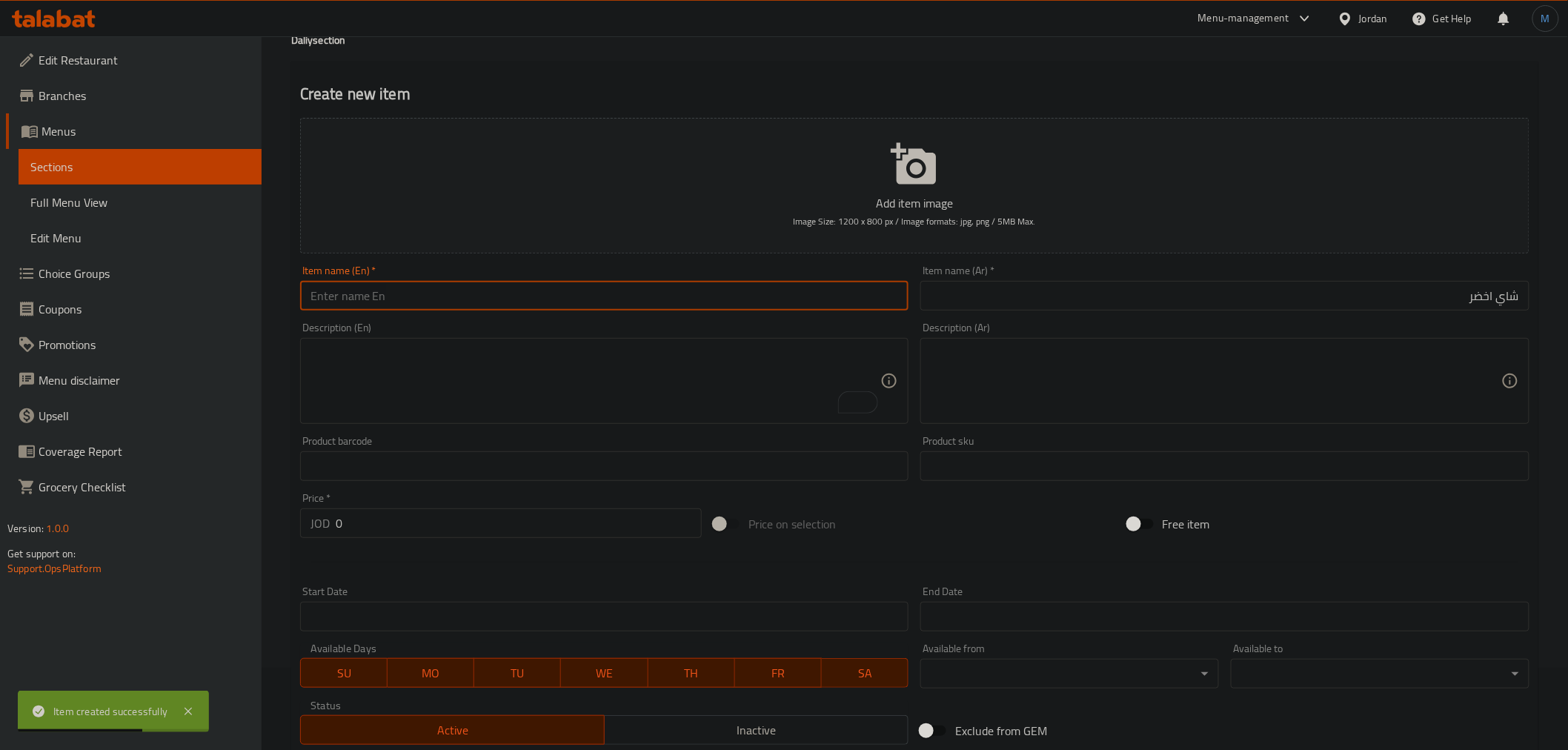
click at [684, 310] on input "text" at bounding box center [604, 295] width 609 height 30
paste input "green tea"
type input "Green Tea"
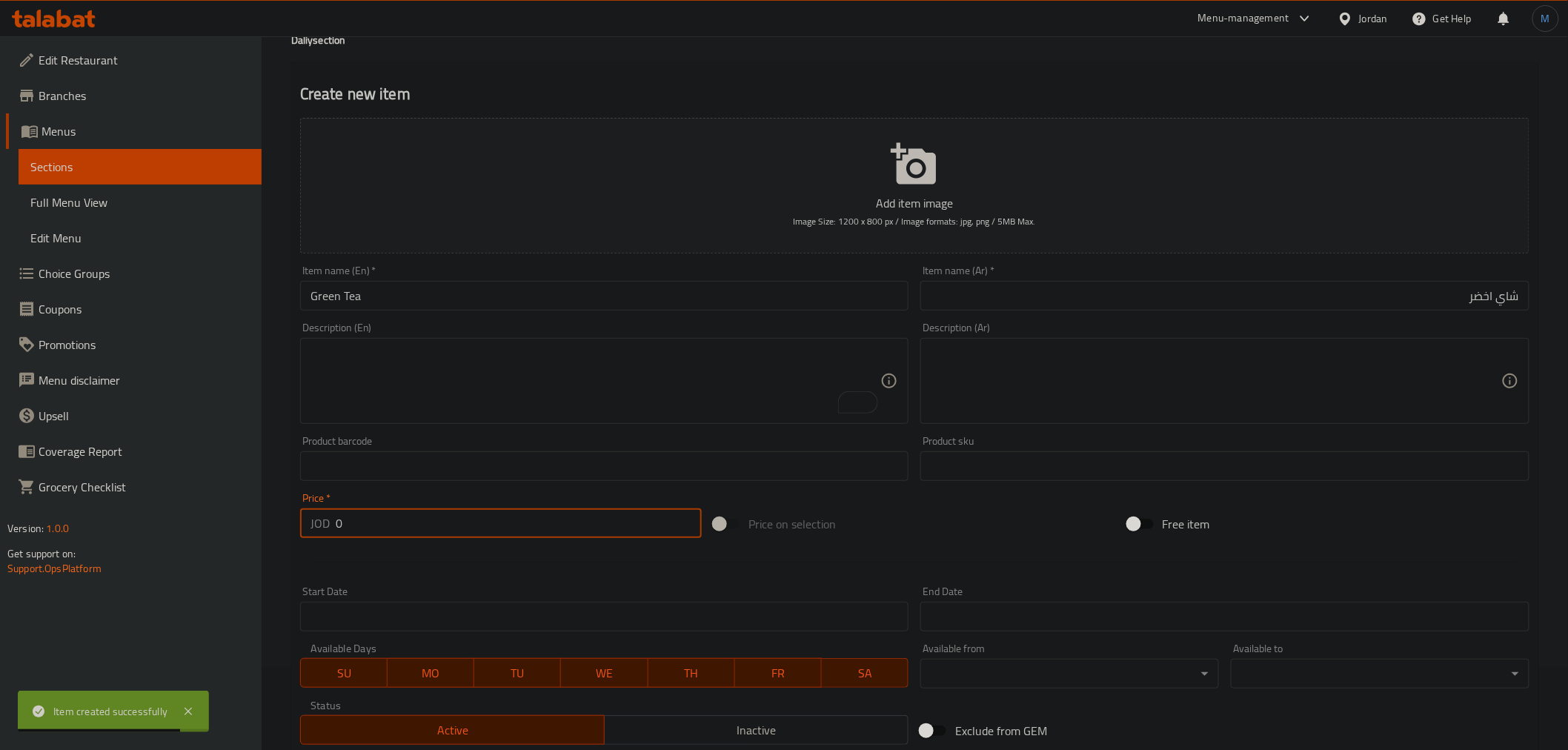
click at [417, 530] on input "0" at bounding box center [518, 523] width 366 height 30
paste input "0.85"
paste input "number"
type input "0.85"
click at [1247, 286] on input "شاي اخضر" at bounding box center [1224, 295] width 609 height 30
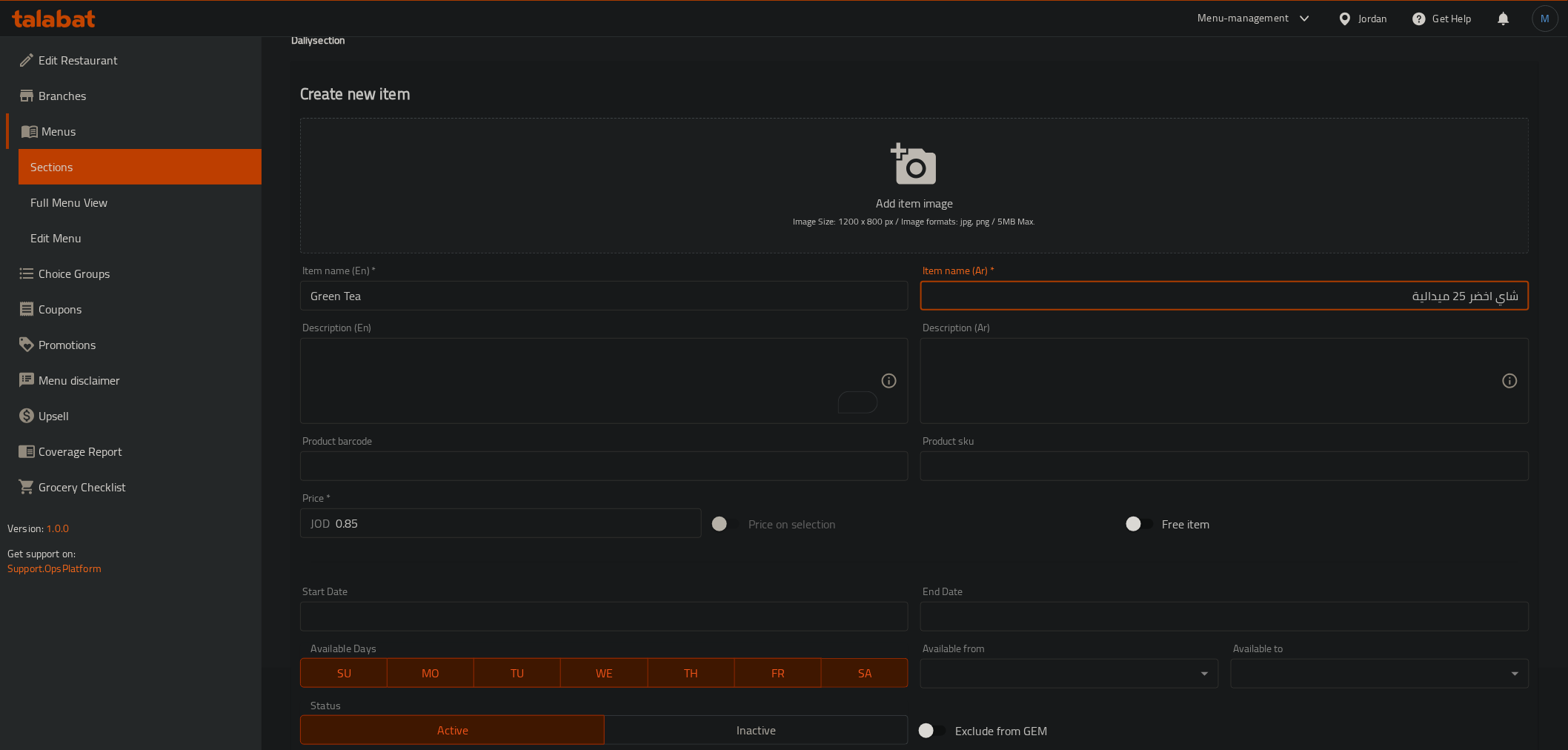
type input "شاي اخضر 25 ميدالية"
click at [701, 277] on div "Item name (En)   * Green Tea Item name (En) *" at bounding box center [604, 288] width 609 height 45
click at [701, 290] on input "Green Tea" at bounding box center [604, 295] width 609 height 30
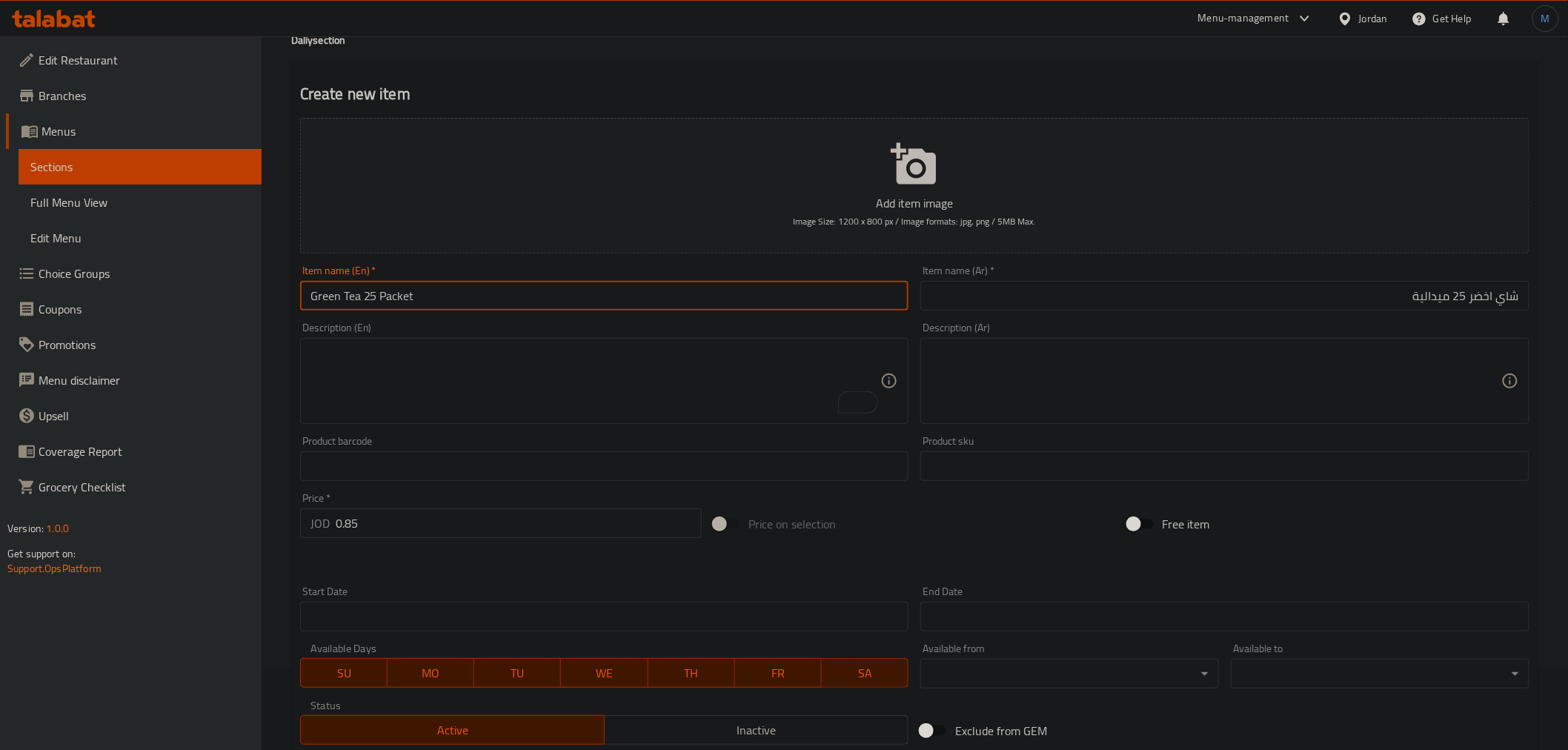
type input "Green Tea 25 Packet"
click at [690, 728] on span "Inactive" at bounding box center [756, 730] width 292 height 22
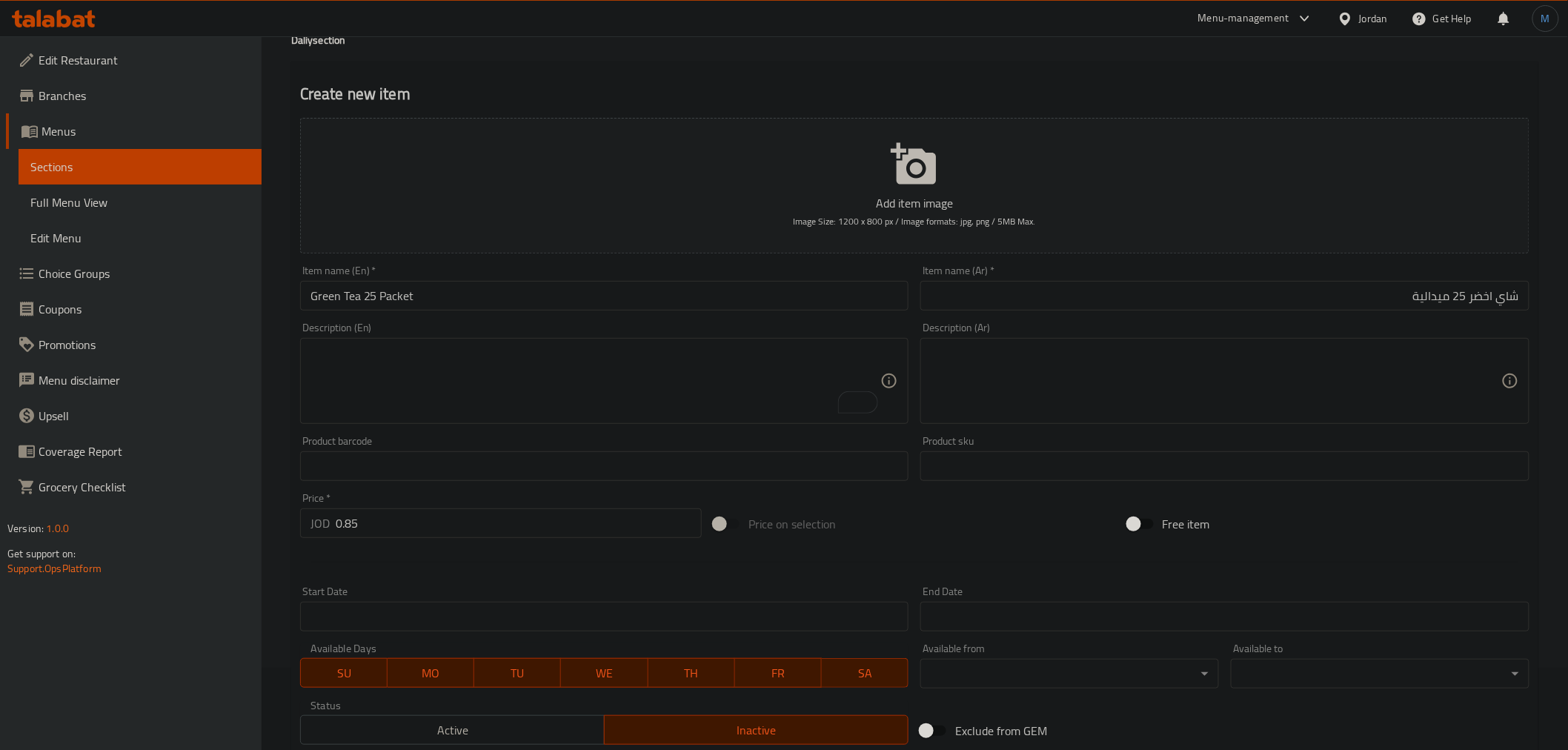
click at [522, 301] on input "Green Tea 25 Packet" at bounding box center [604, 295] width 609 height 30
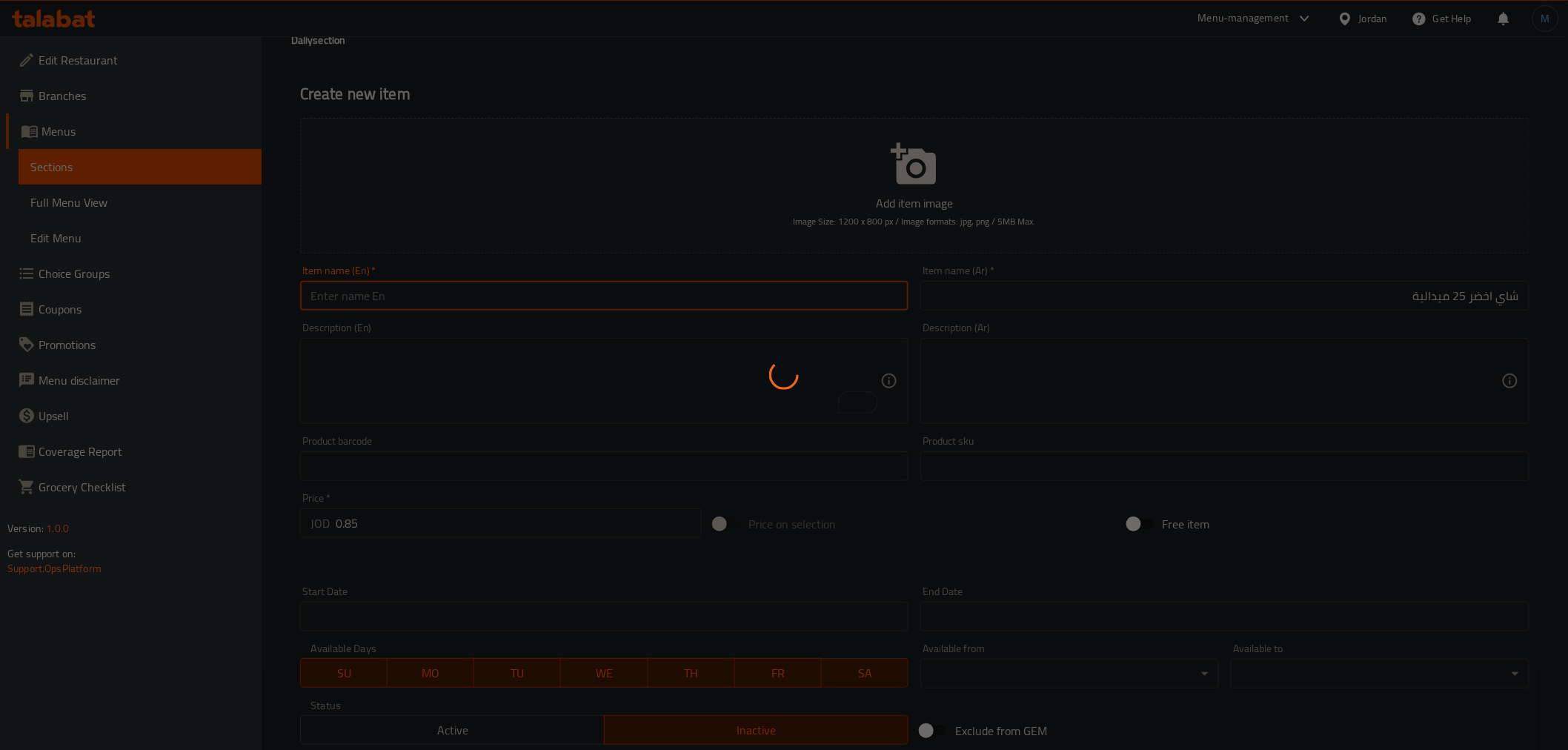
type input "0"
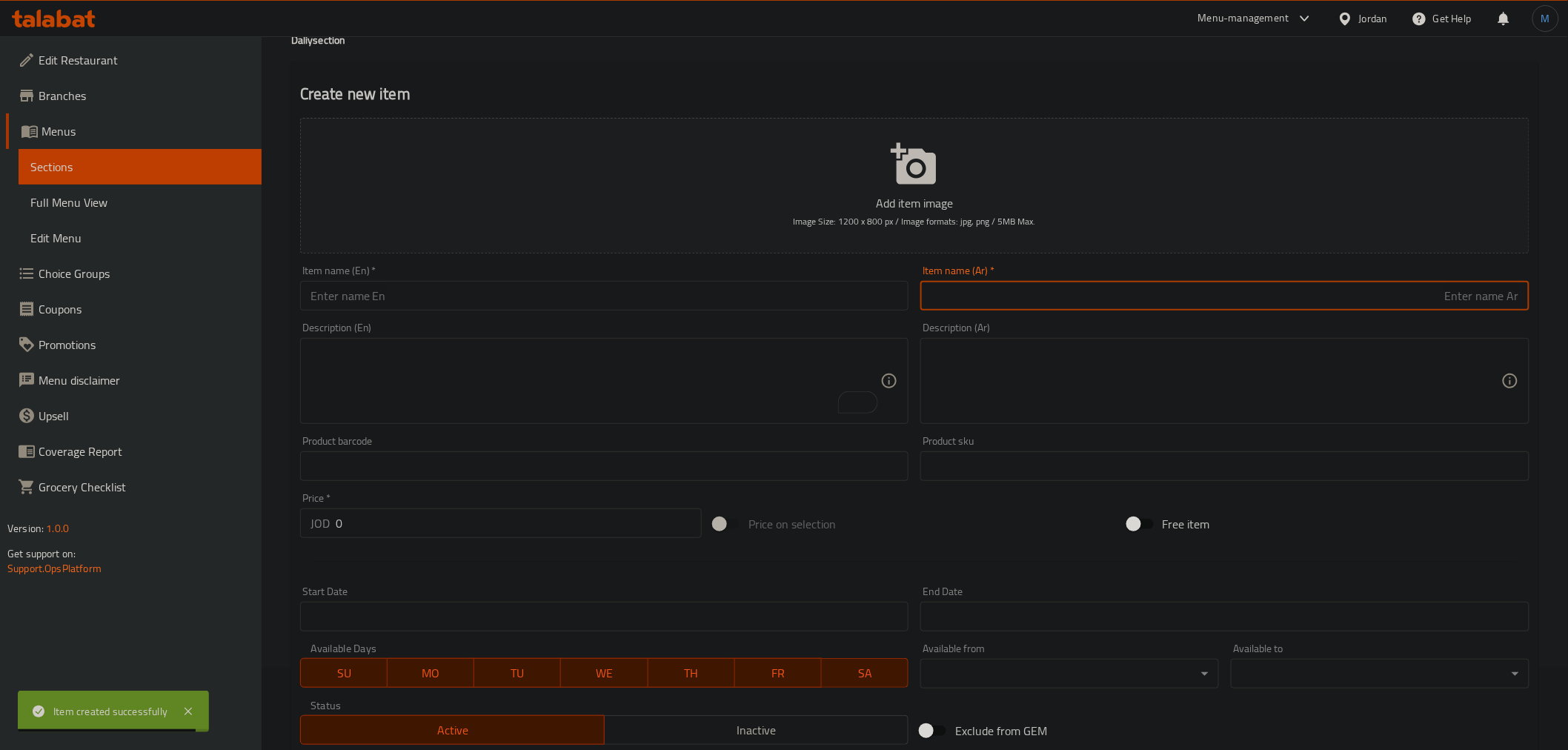
paste input "شاي الغزالين حلل"
click at [1422, 295] on input "شاي الغزالين حلل 500غ" at bounding box center [1224, 295] width 609 height 30
click at [1423, 294] on input "شاي الغزالين حلل 500غ" at bounding box center [1224, 295] width 609 height 30
type input "شاي الغزالين حلل 500غ"
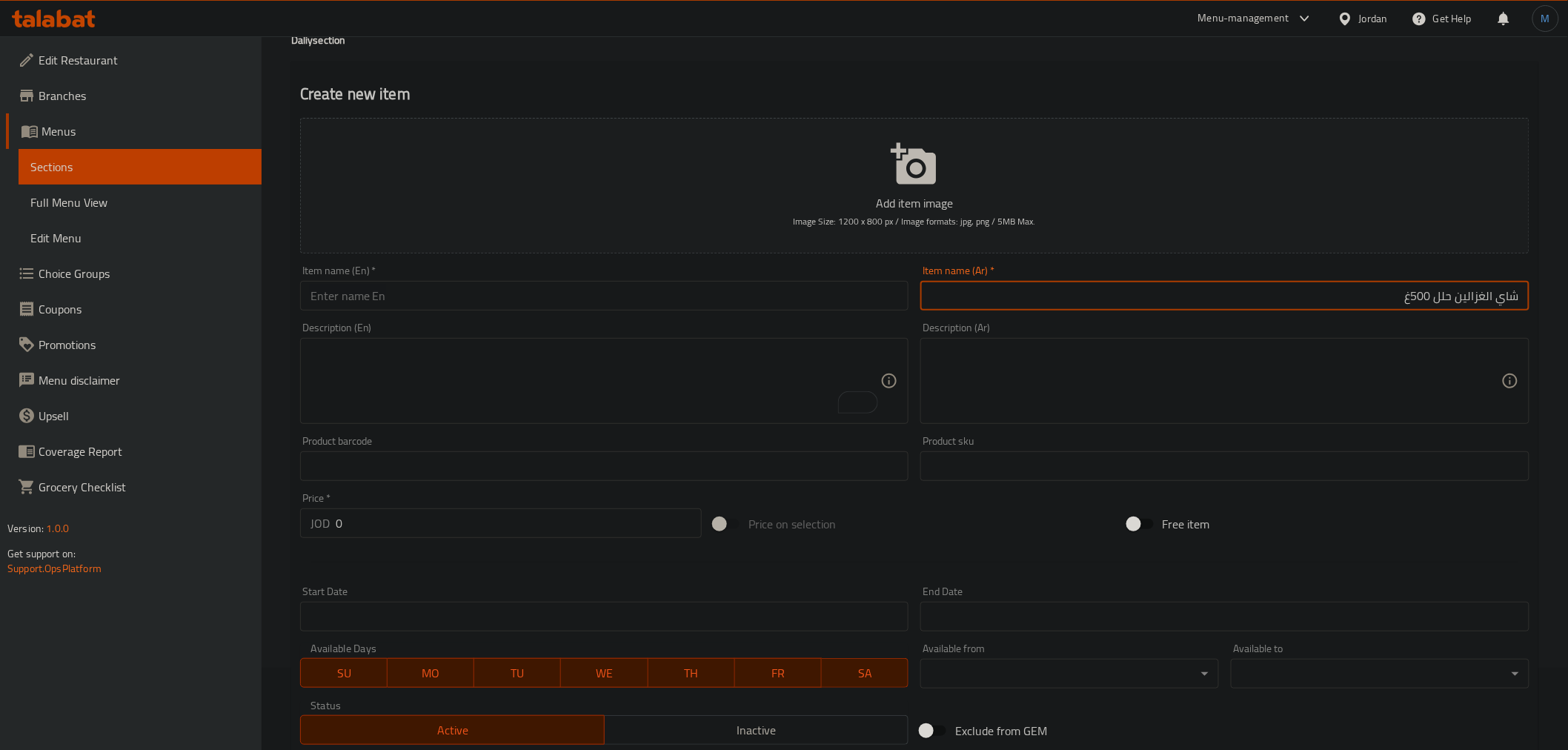
click at [510, 319] on div "Description (En) Description (En)" at bounding box center [604, 372] width 621 height 113
click at [510, 313] on div "Item name (En)   * Item name (En) *" at bounding box center [604, 288] width 621 height 57
click at [511, 305] on input "text" at bounding box center [604, 295] width 609 height 30
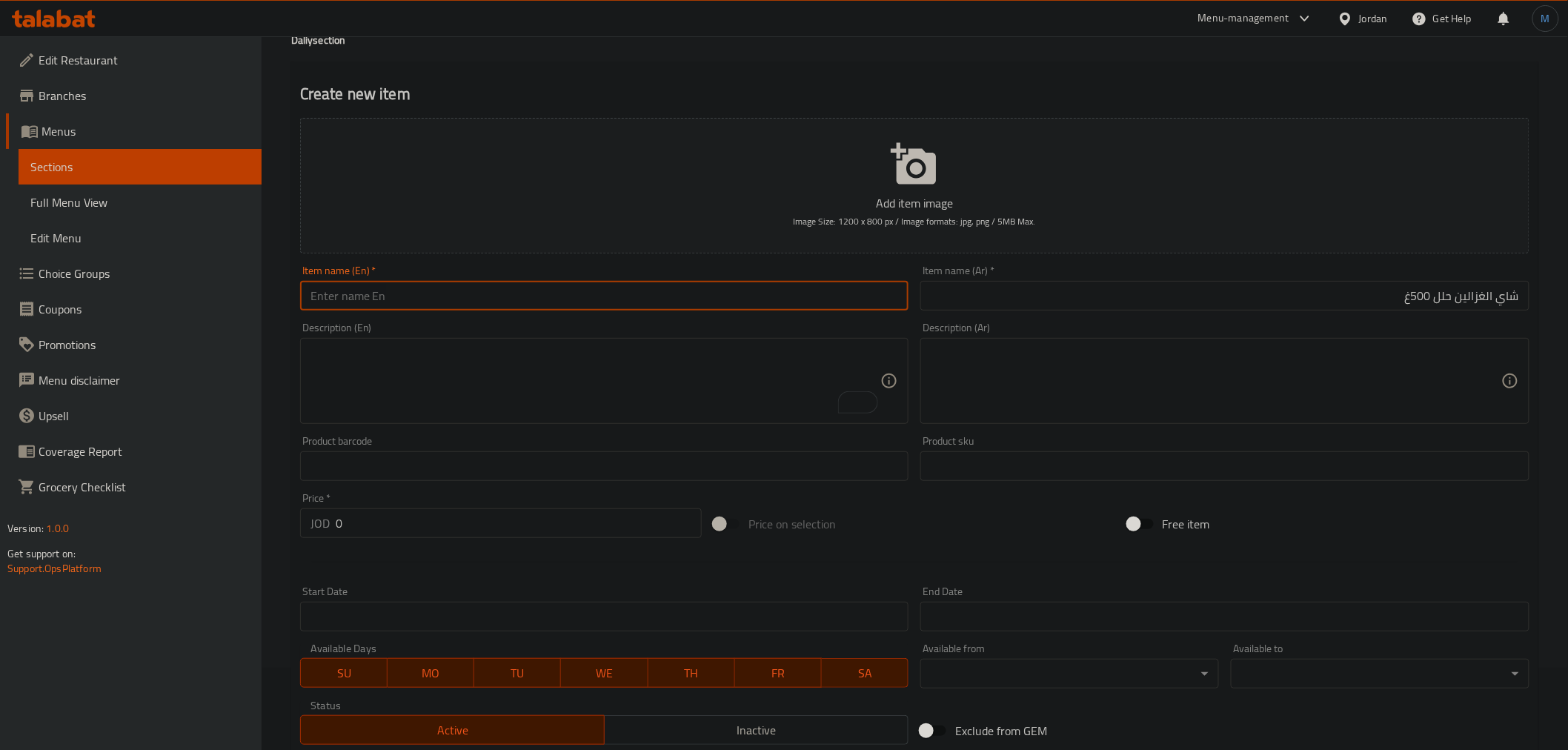
paste input "Gazelle Tea 500g"
type input "Gazelle Tea 500g"
click at [381, 530] on input "0" at bounding box center [518, 523] width 366 height 30
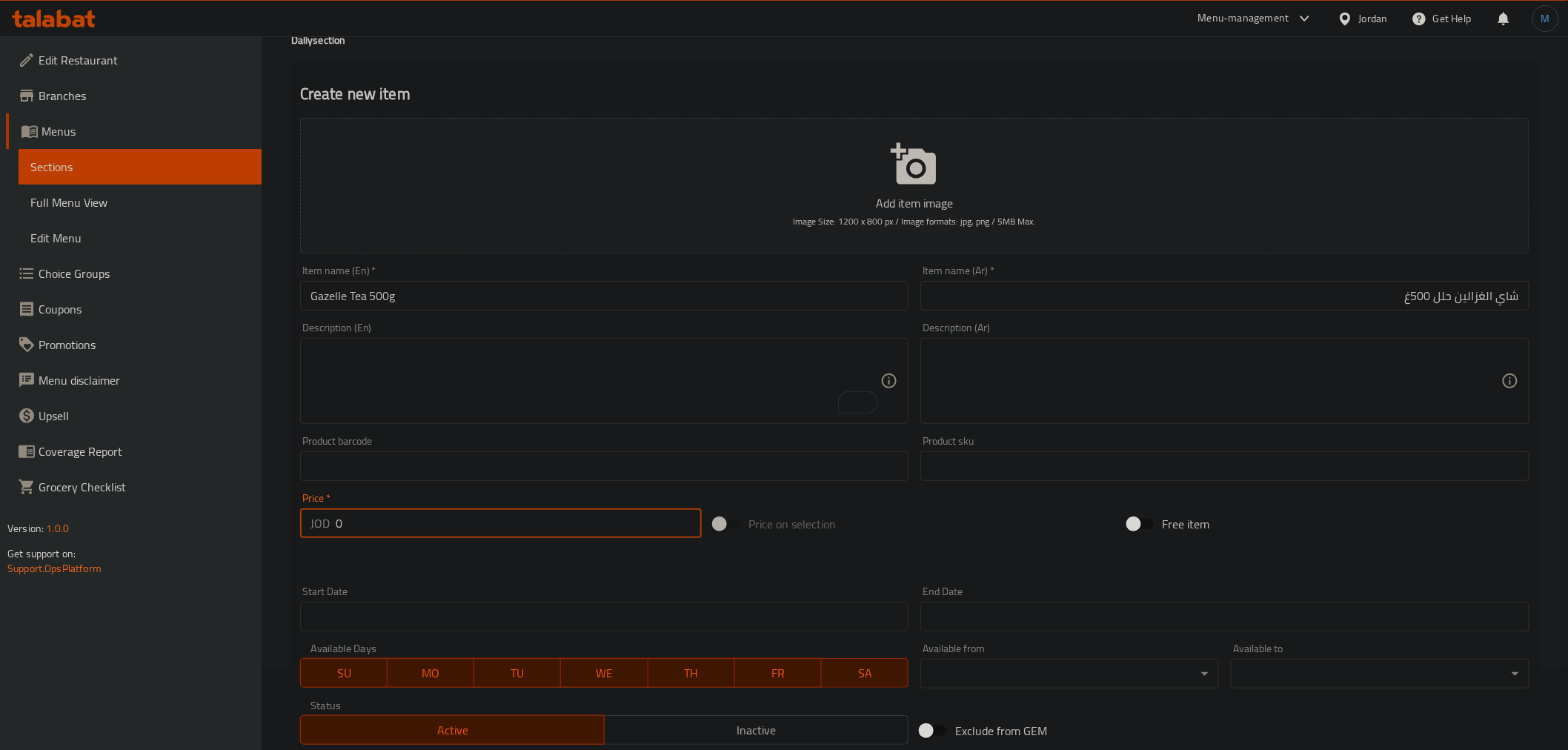
paste input "3.4"
type input "3.4"
click at [650, 713] on div "Active Inactive" at bounding box center [604, 721] width 609 height 44
click at [652, 717] on button "Inactive" at bounding box center [756, 729] width 304 height 30
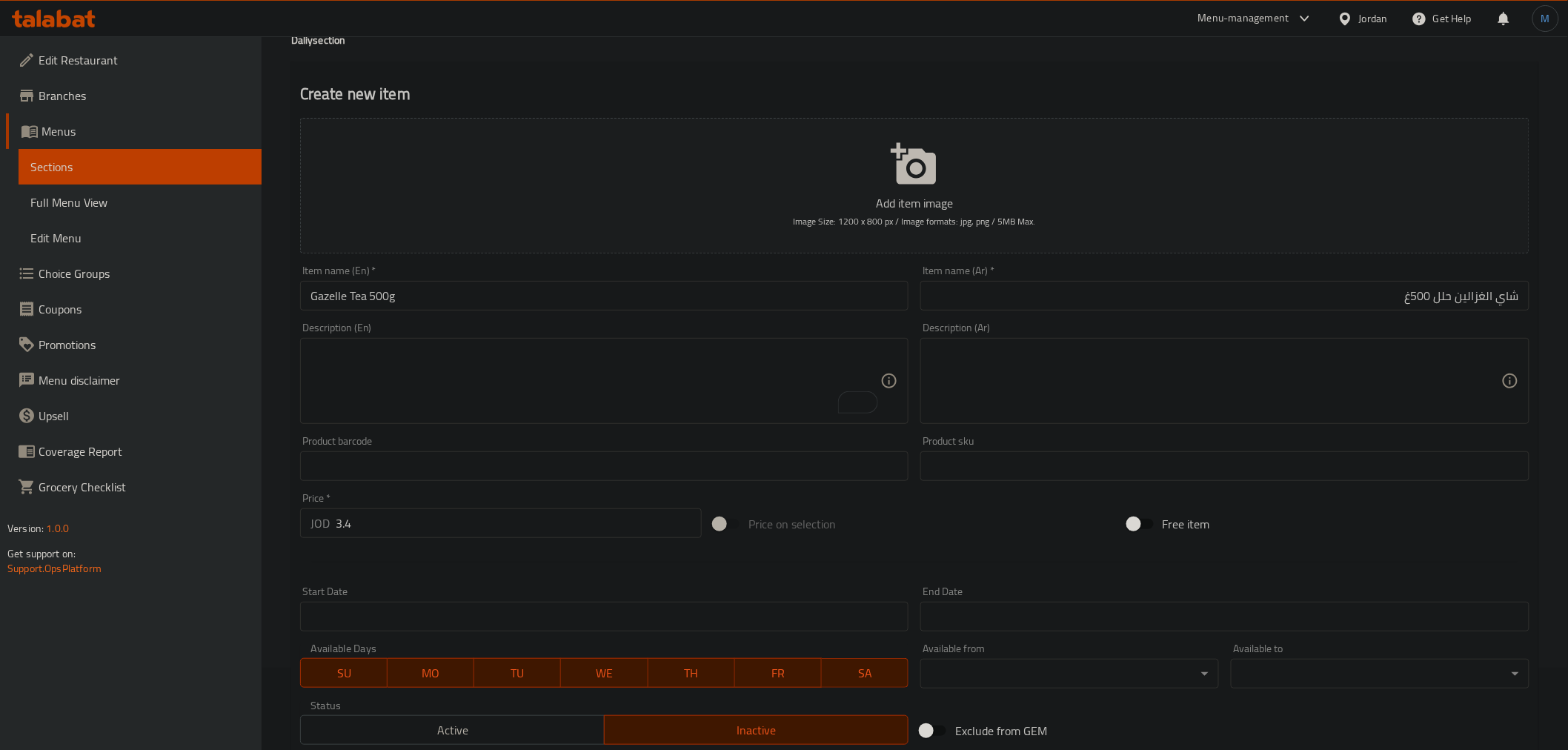
click at [492, 530] on input "3.4" at bounding box center [518, 523] width 366 height 30
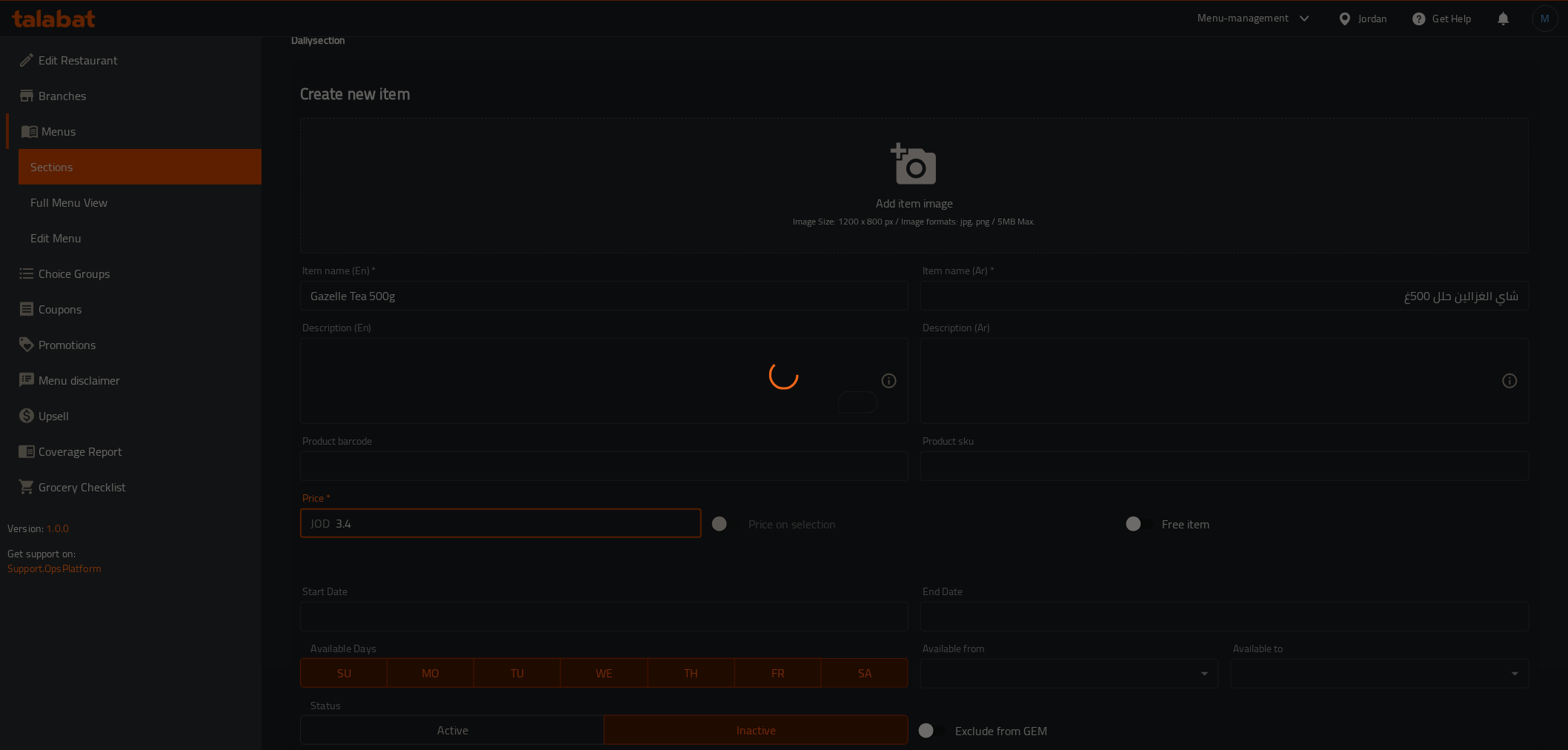
type input "0"
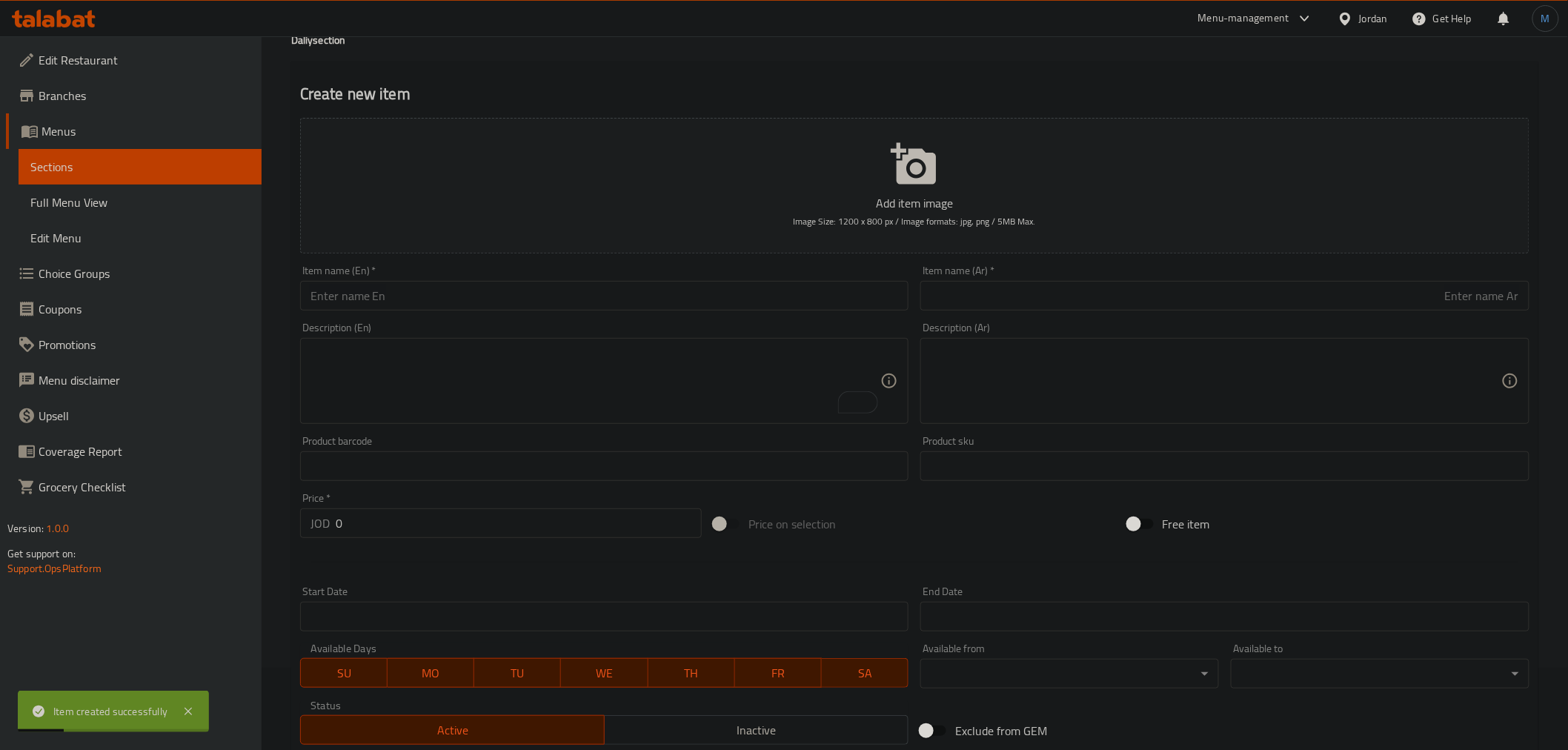
click at [1041, 279] on div "Item name (Ar)   * Item name (Ar) *" at bounding box center [1224, 288] width 609 height 45
click at [1044, 282] on input "text" at bounding box center [1224, 295] width 609 height 30
paste input "شاي الغزالين ميداليات"
paste input "100ميدالية"
type input "شاي الغزالين ميداليات 100ميدالية"
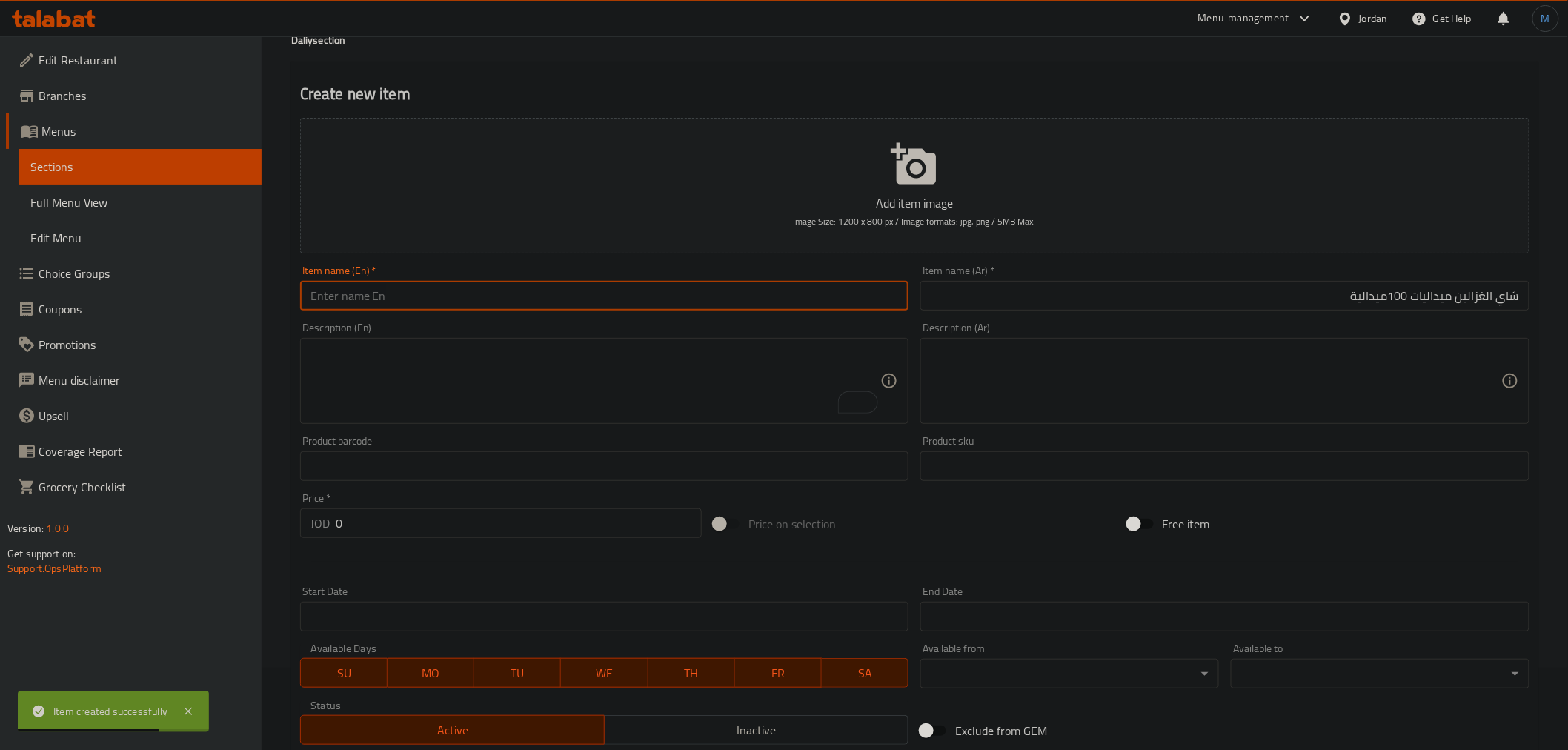
click at [493, 290] on input "text" at bounding box center [604, 295] width 609 height 30
paste input "Gazelle Tea Medals 100 Medals"
type input "Gazelle Tea Medals 100 Medals"
click at [435, 521] on input "0" at bounding box center [518, 523] width 366 height 30
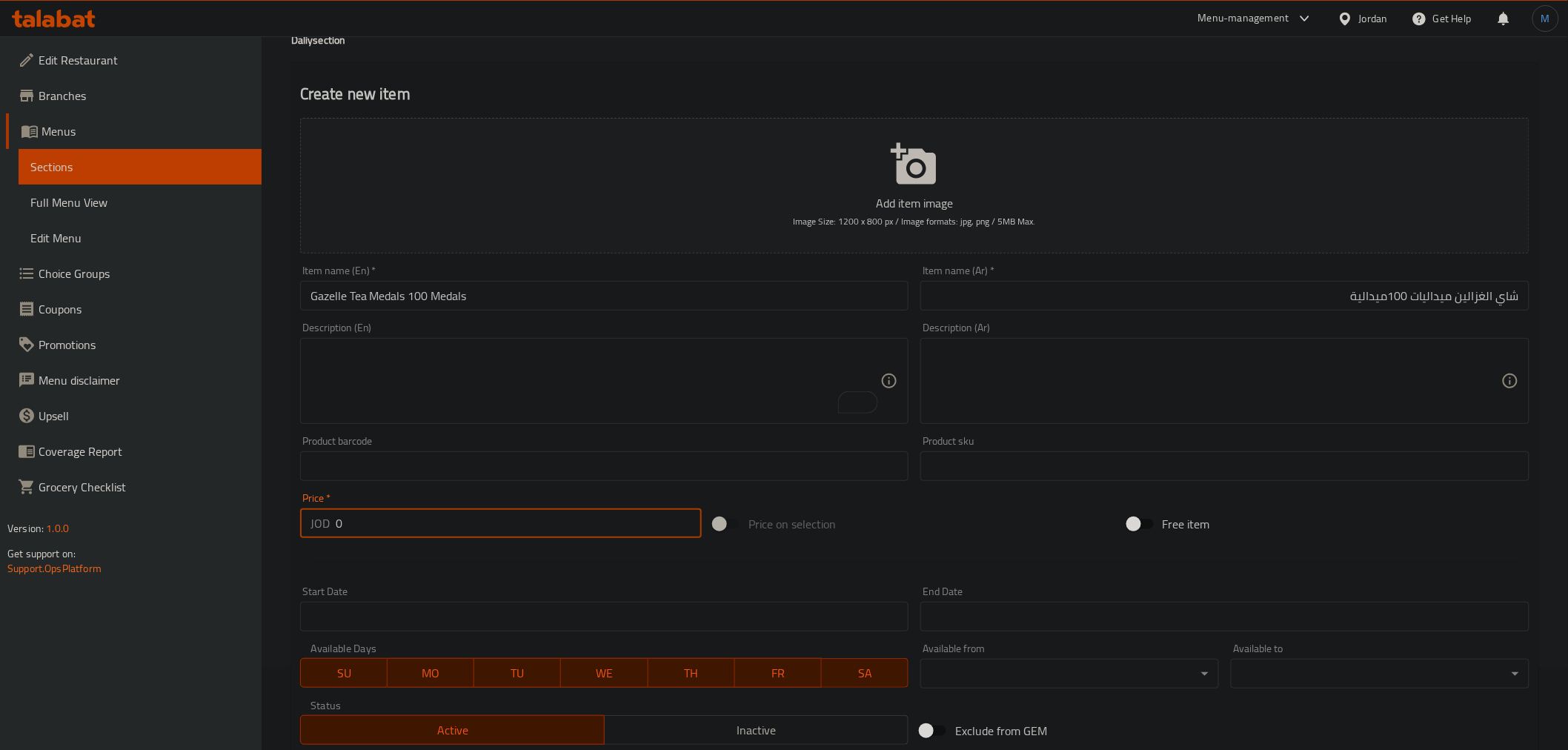
paste input "1.87"
type input "1.87"
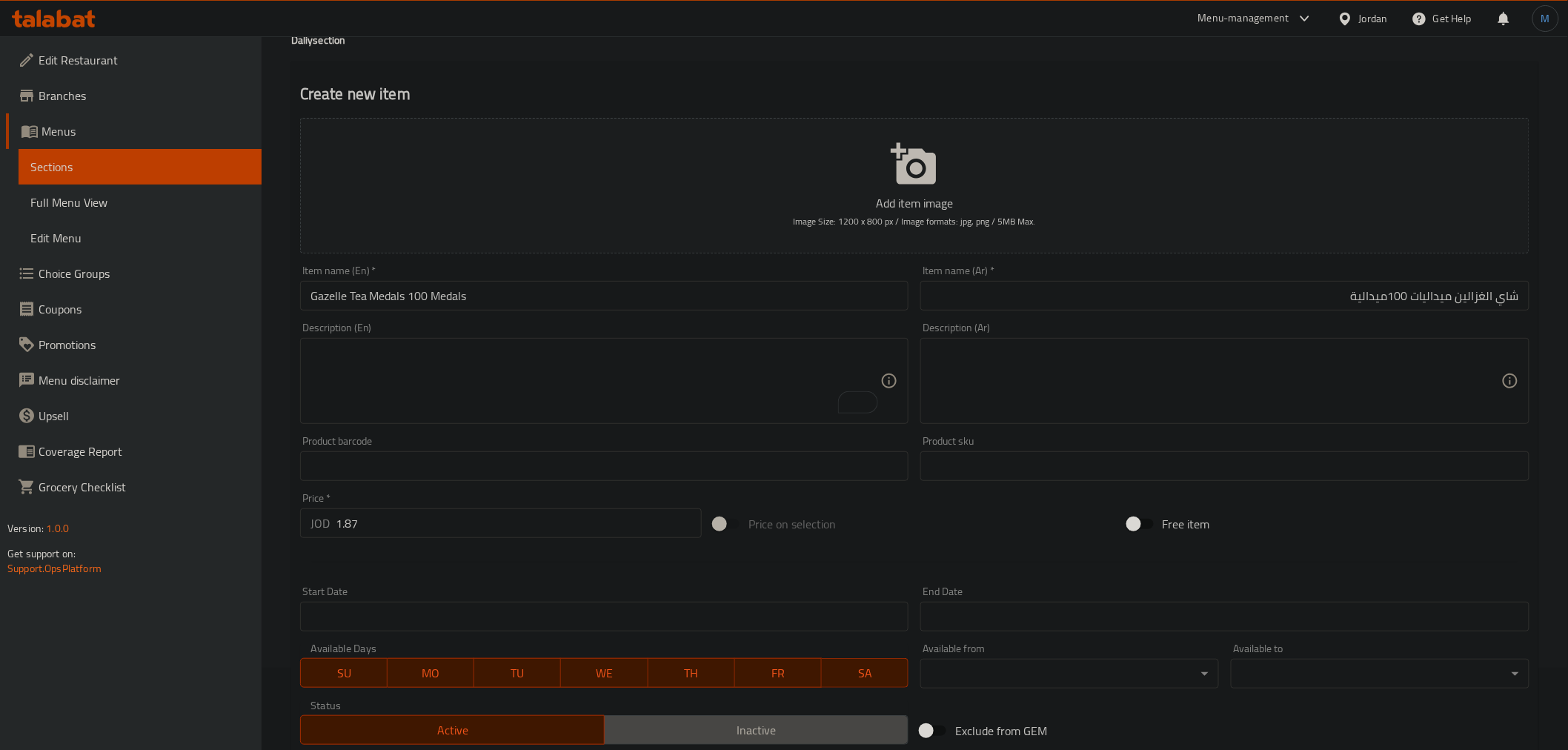
click at [705, 724] on span "Inactive" at bounding box center [756, 730] width 292 height 22
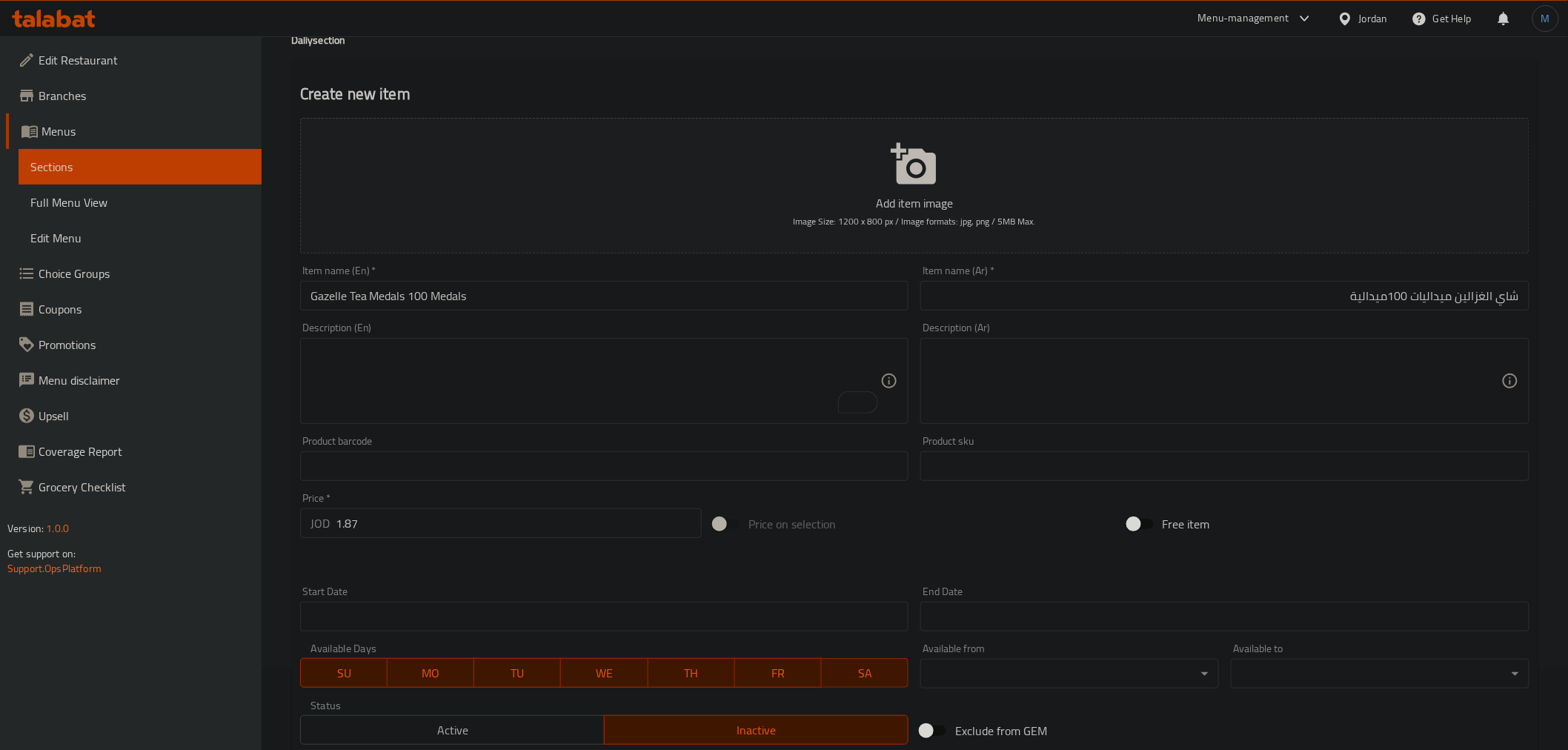
click at [398, 323] on div "Description (En) Description (En)" at bounding box center [604, 372] width 609 height 102
click at [418, 301] on input "Gazelle Tea Medals 100 Medals" at bounding box center [604, 295] width 609 height 30
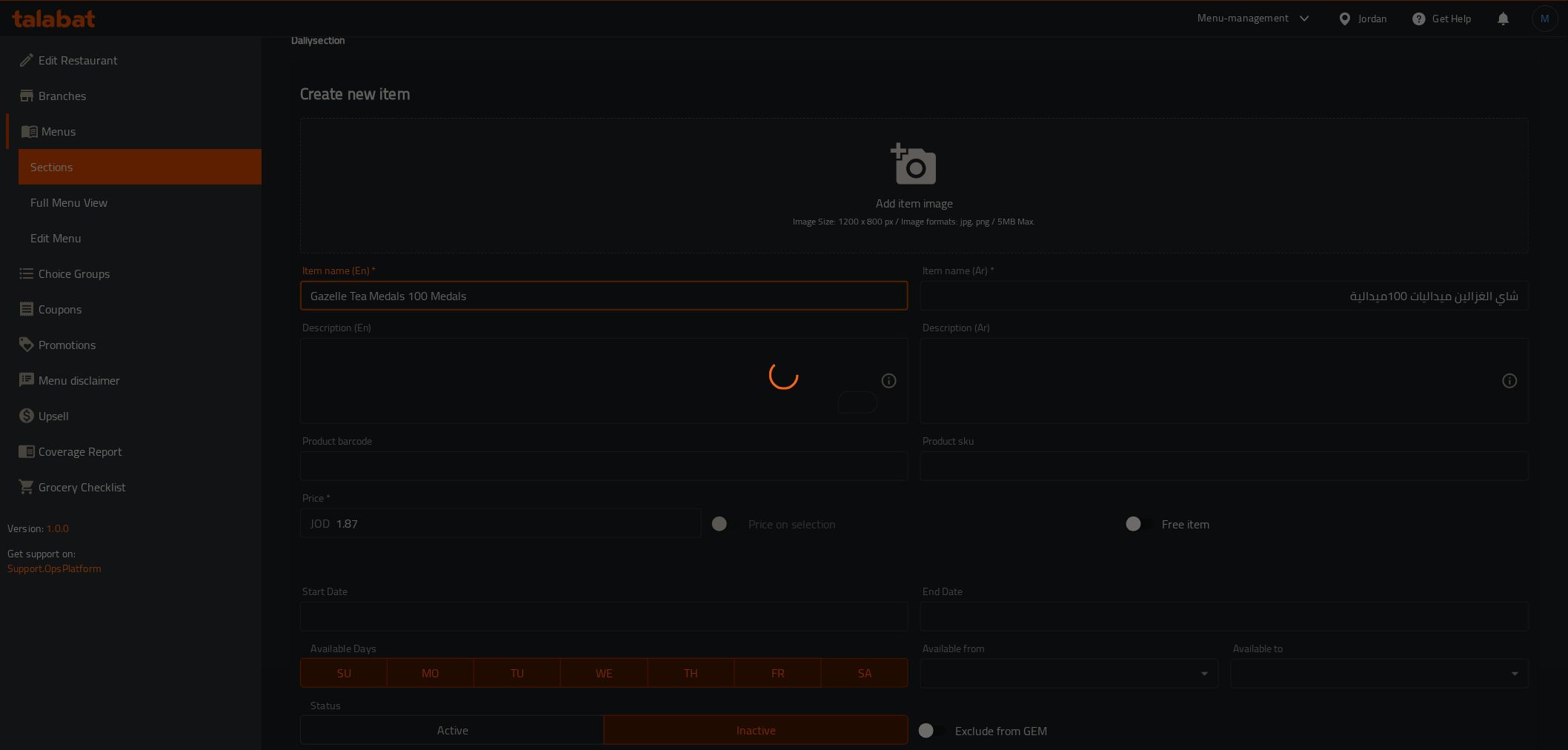
type input "0"
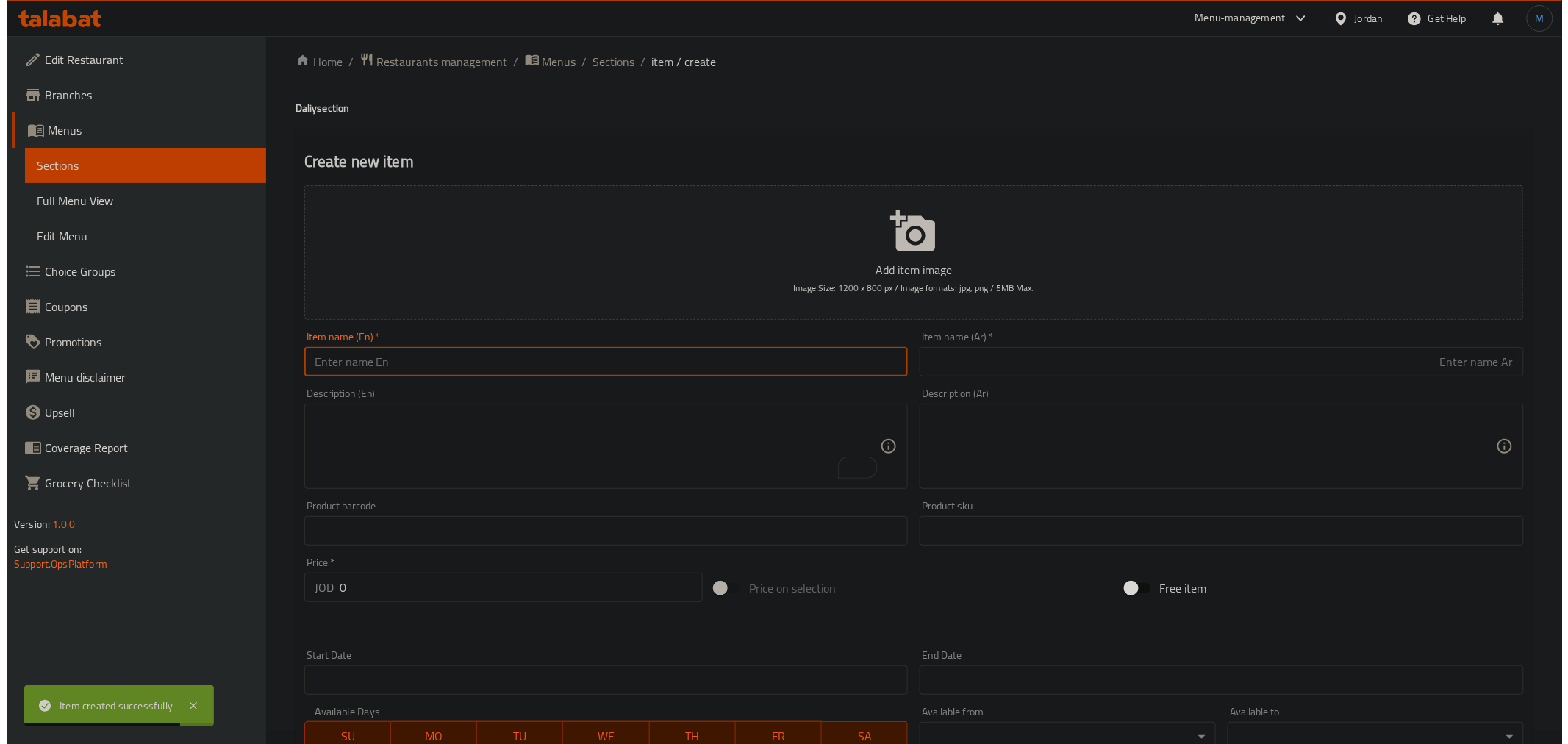
scroll to position [0, 0]
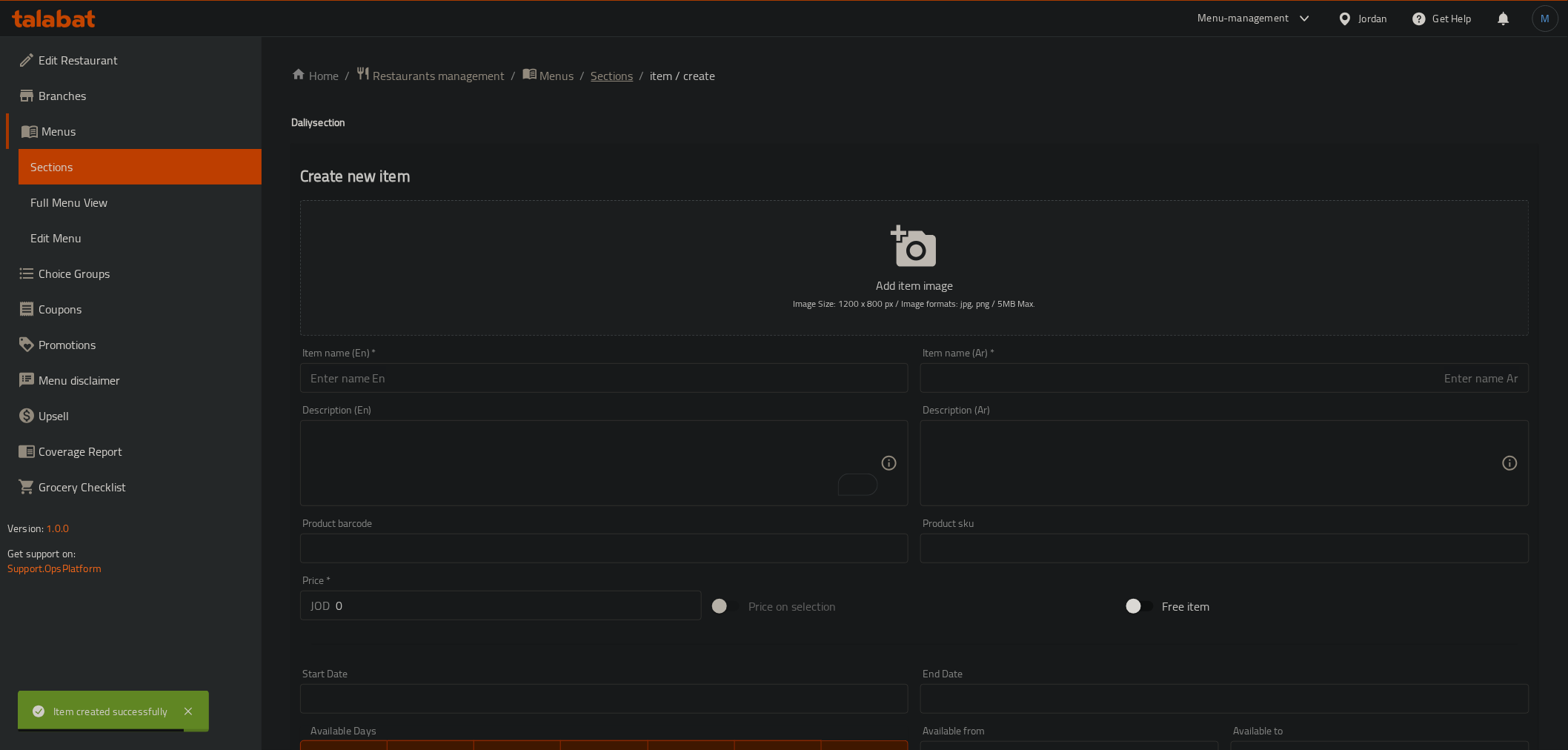
click at [597, 74] on span "Sections" at bounding box center [612, 76] width 42 height 18
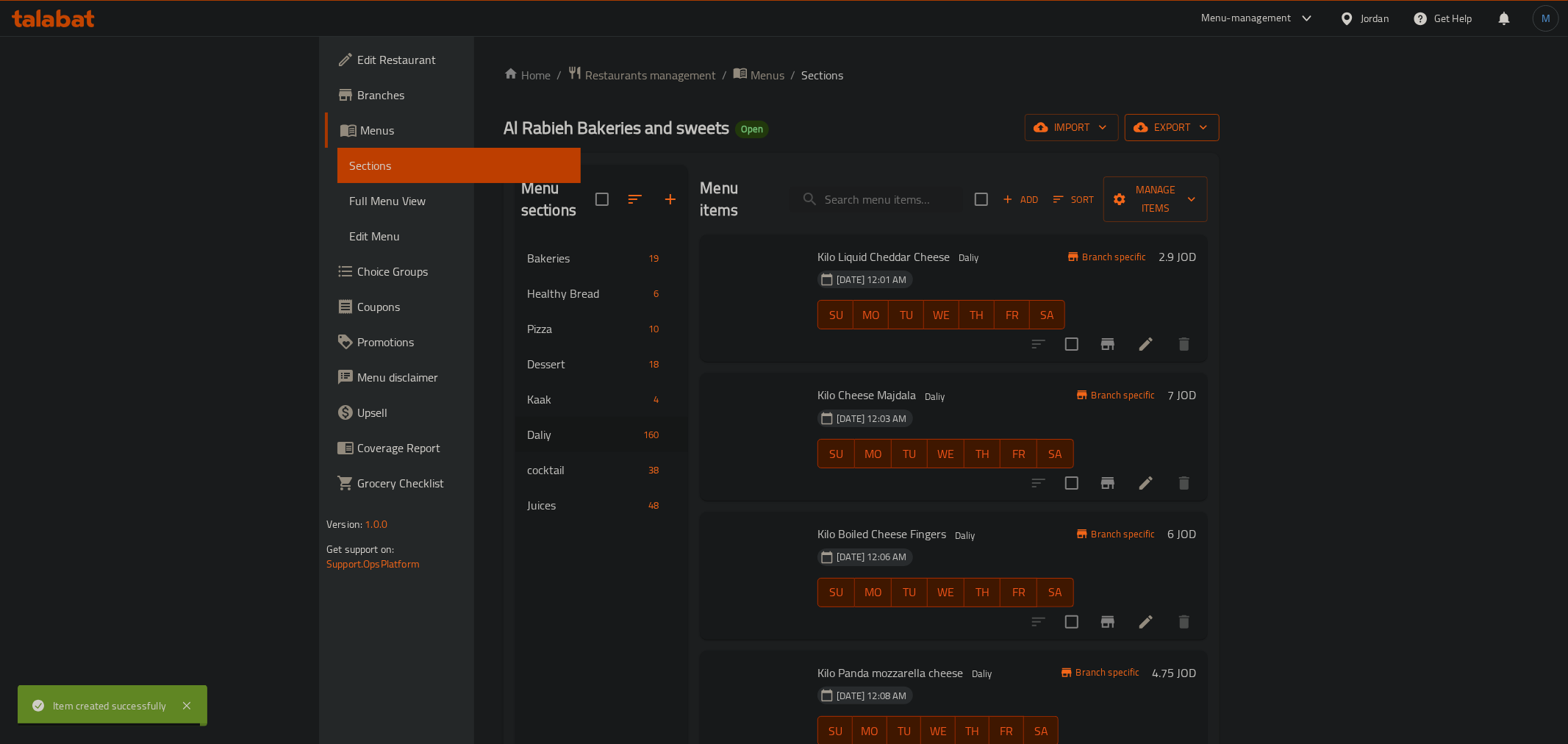
click at [1219, 131] on button "export" at bounding box center [1171, 127] width 95 height 27
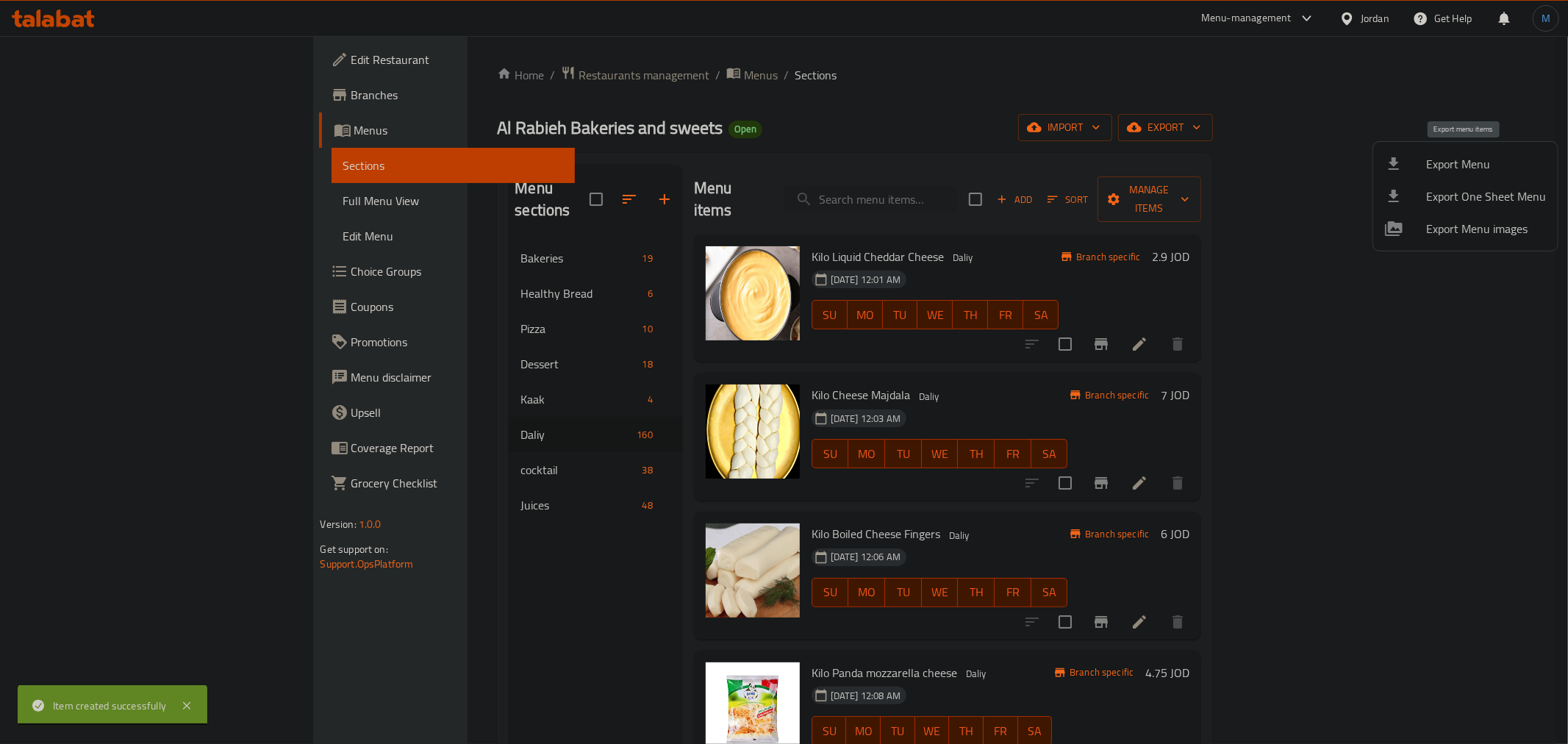
click at [1466, 155] on span "Export Menu" at bounding box center [1486, 163] width 119 height 18
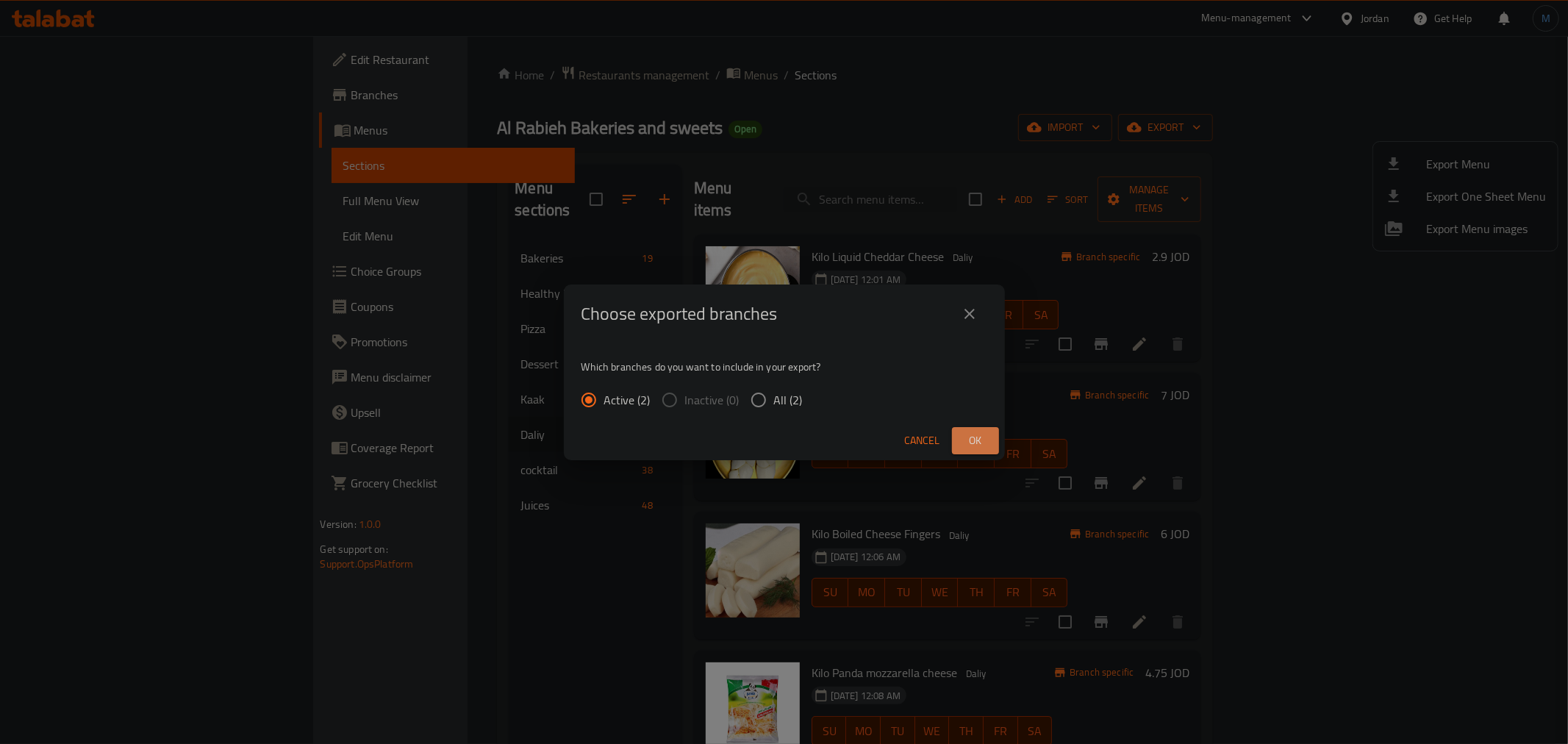
click at [989, 437] on button "Ok" at bounding box center [975, 441] width 47 height 27
